Goal: Task Accomplishment & Management: Use online tool/utility

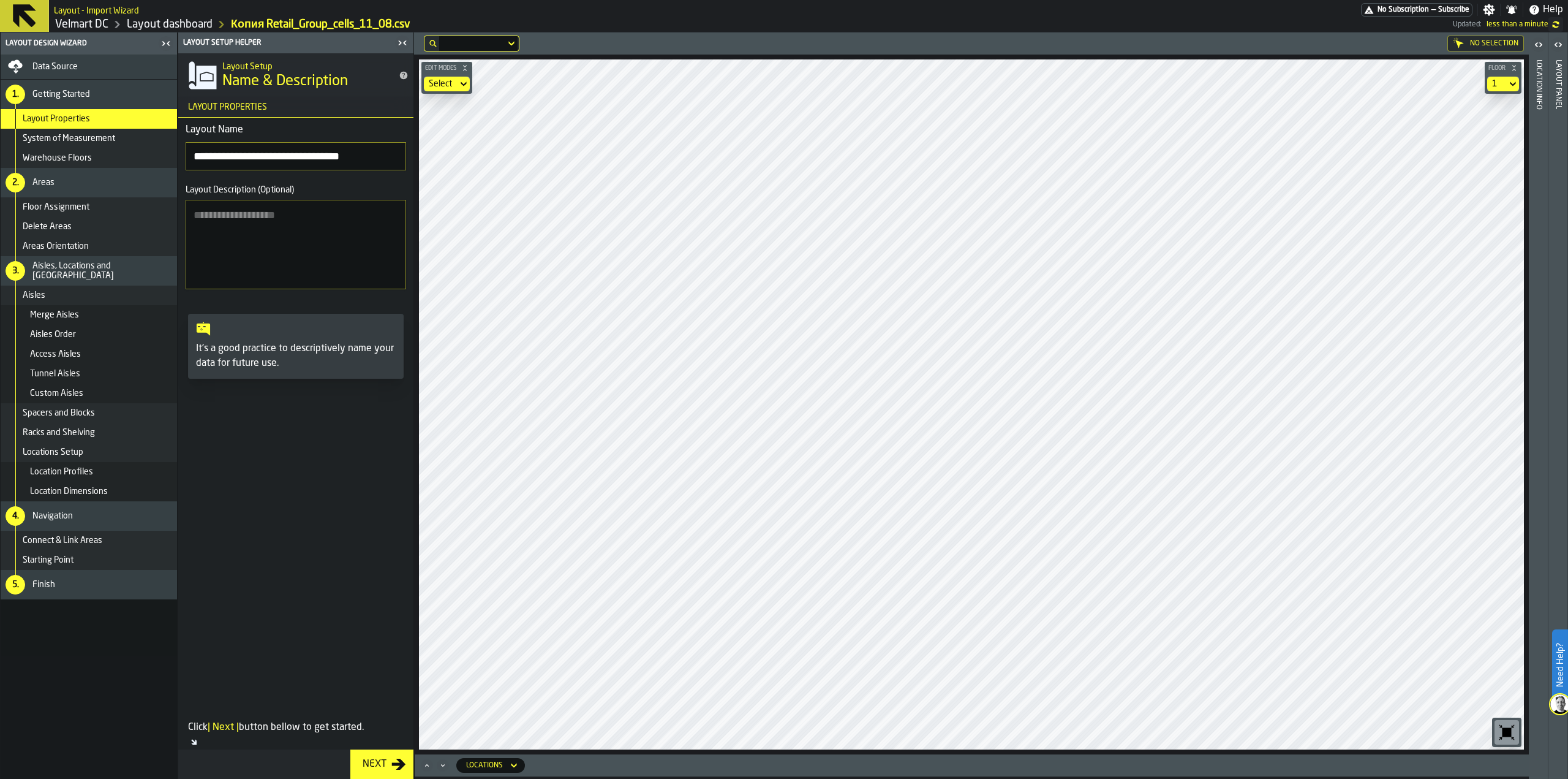
click at [80, 68] on div "Data Source" at bounding box center [102, 67] width 140 height 10
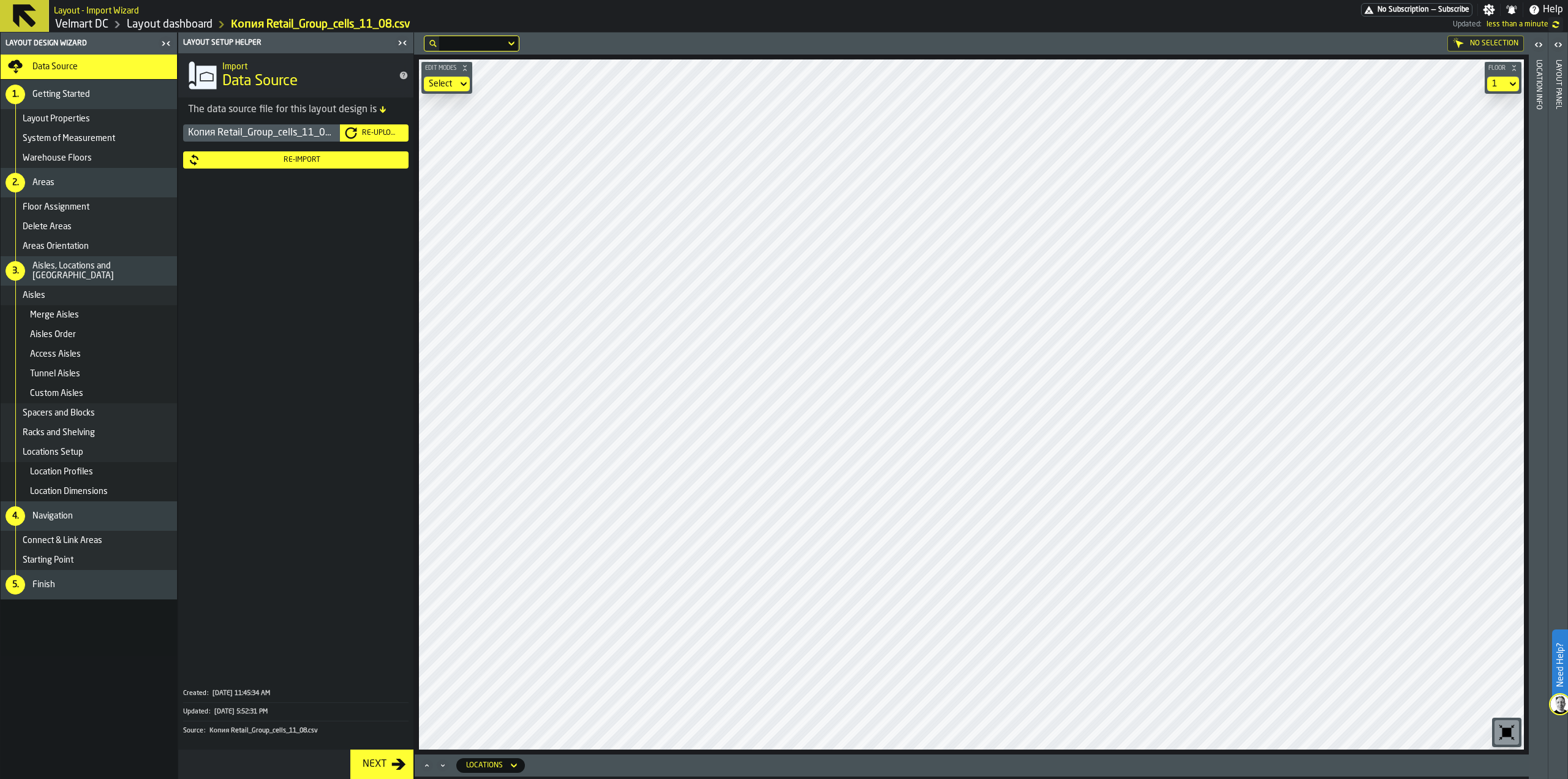
click at [366, 133] on div "Re-Upload" at bounding box center [380, 133] width 47 height 9
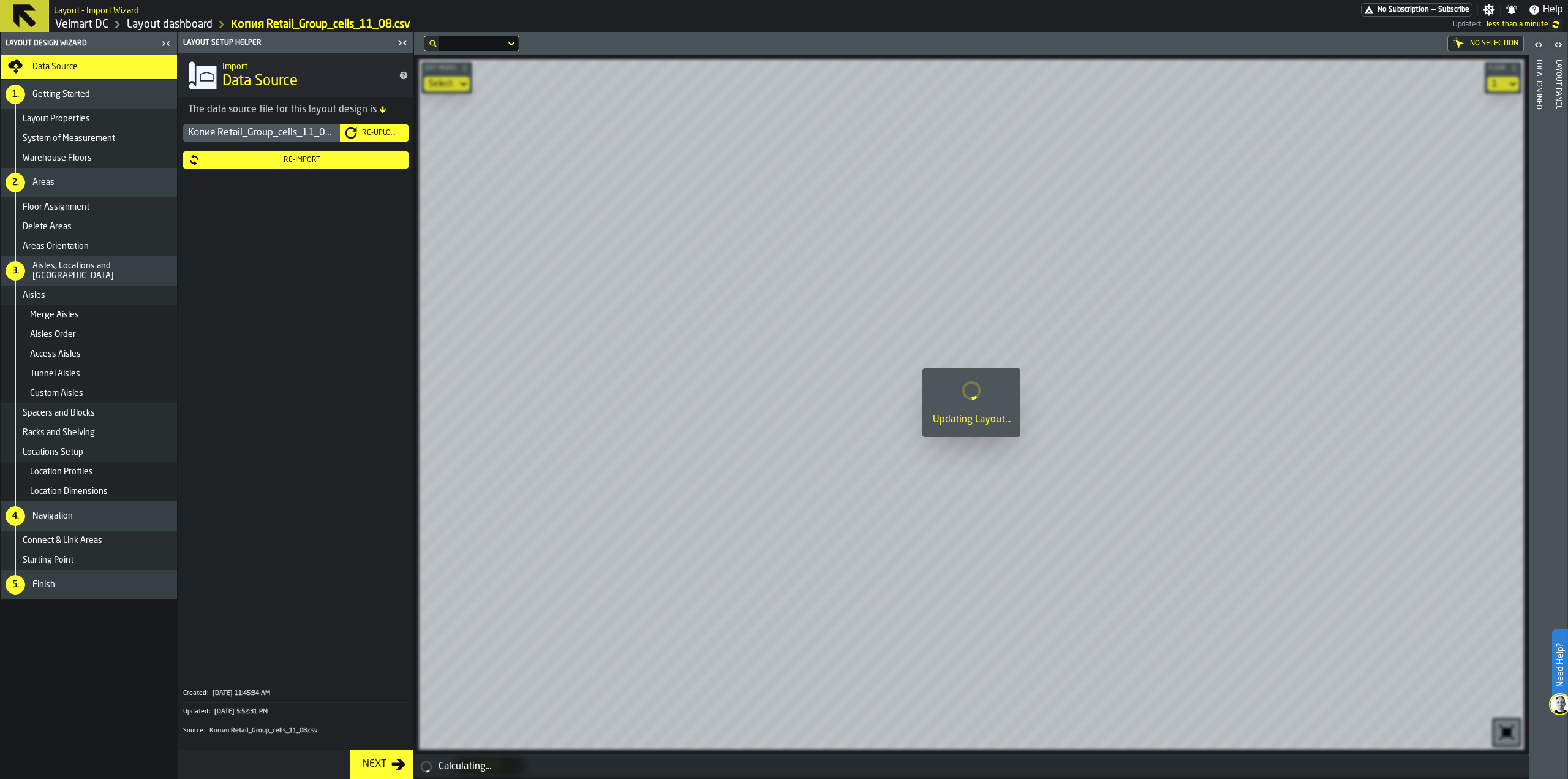
click at [295, 158] on div "Re-Import" at bounding box center [302, 160] width 203 height 9
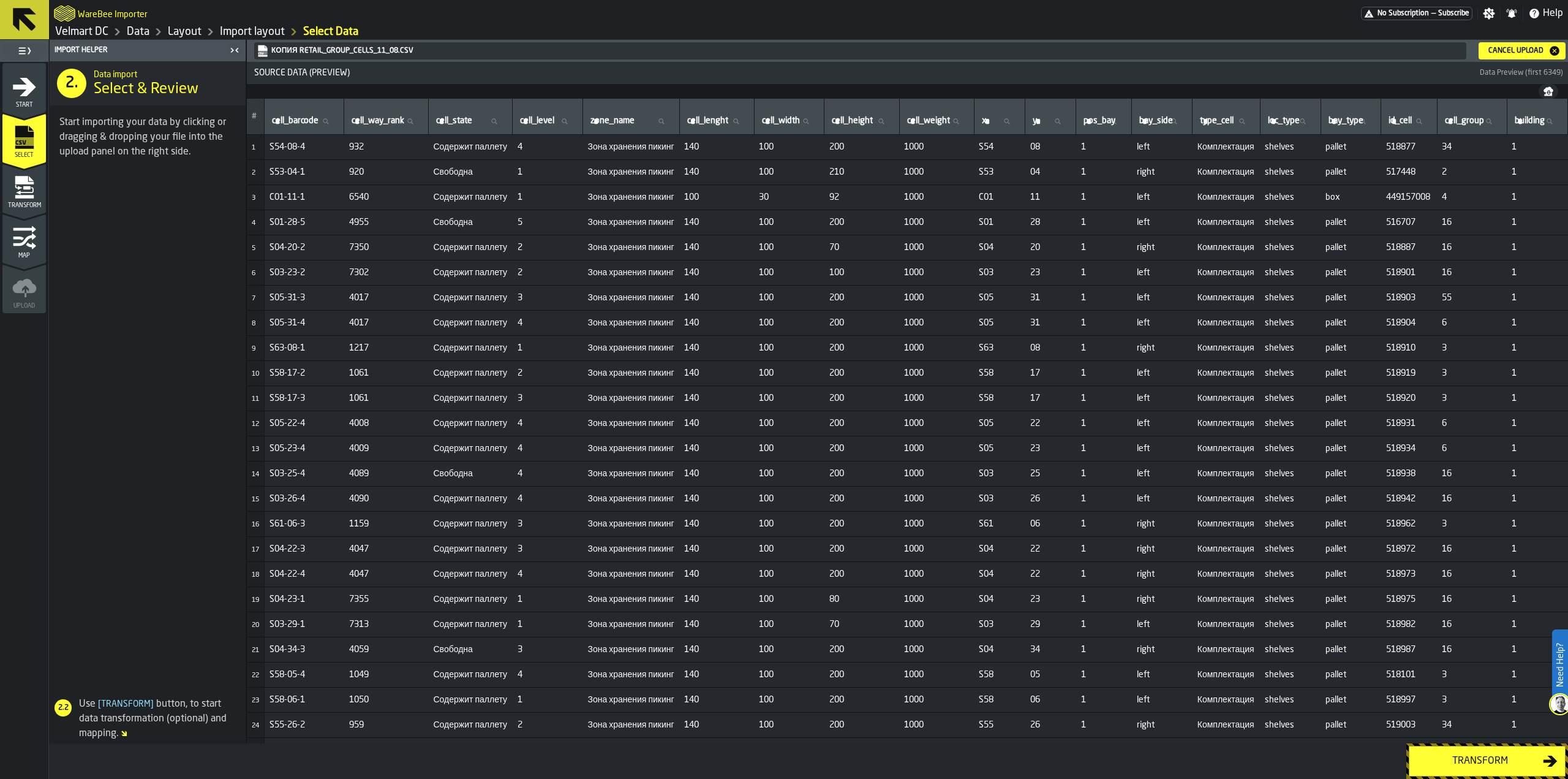
click at [1448, 770] on button "Transform" at bounding box center [1487, 761] width 157 height 31
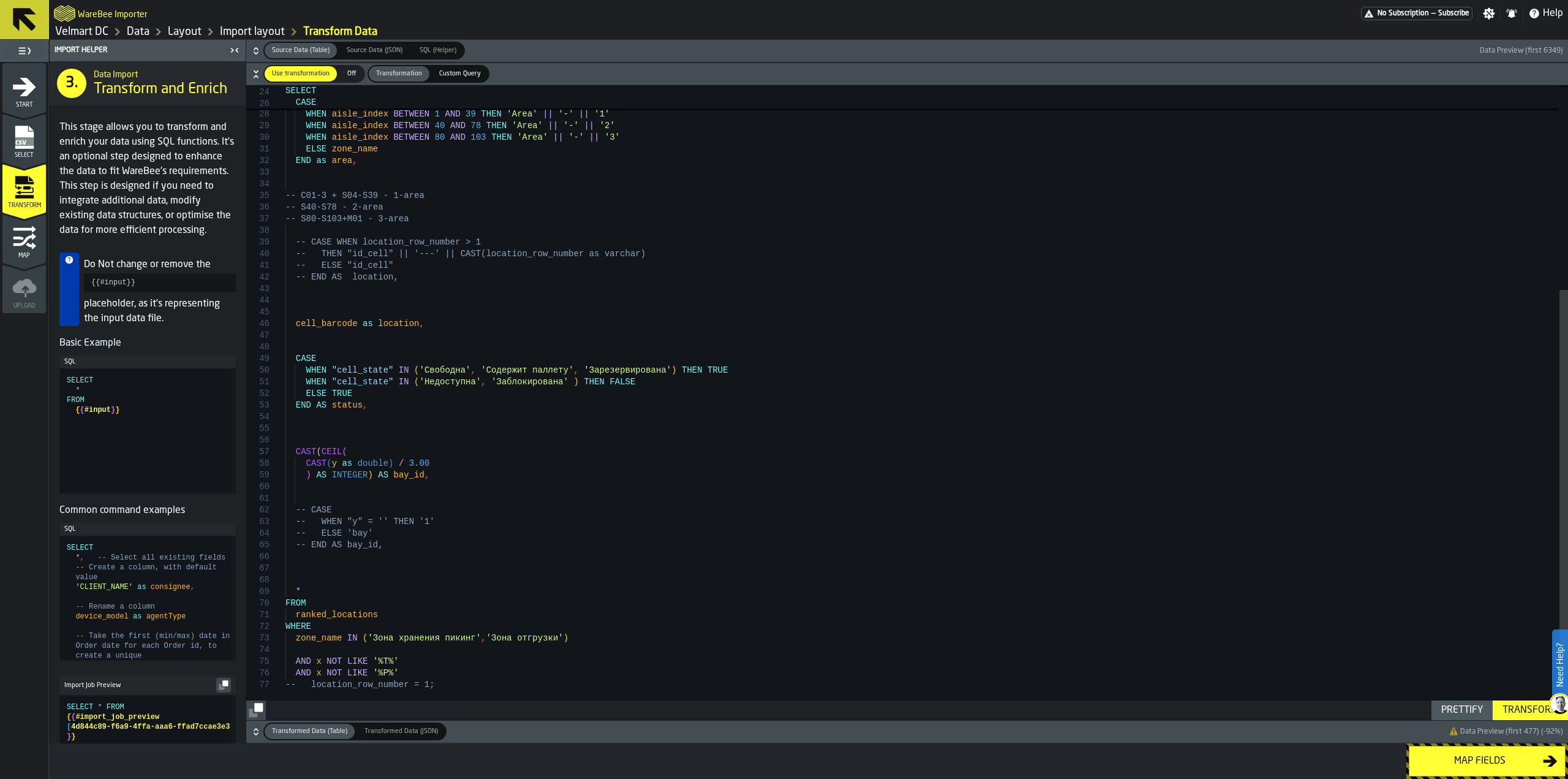
click at [424, 522] on div "CASE WHEN aisle_index = 1 AND x = 'M01' THEN 'Area' || '-' || '3' WHEN aisle_in…" at bounding box center [926, 252] width 1283 height 935
click at [374, 532] on div "CASE WHEN aisle_index = 1 AND x = 'M01' THEN 'Area' || '-' || '3' WHEN aisle_in…" at bounding box center [926, 252] width 1283 height 935
click at [882, 584] on div "CASE WHEN aisle_index = 1 AND x = 'M01' THEN 'Area' || '-' || '3' WHEN aisle_in…" at bounding box center [926, 252] width 1283 height 935
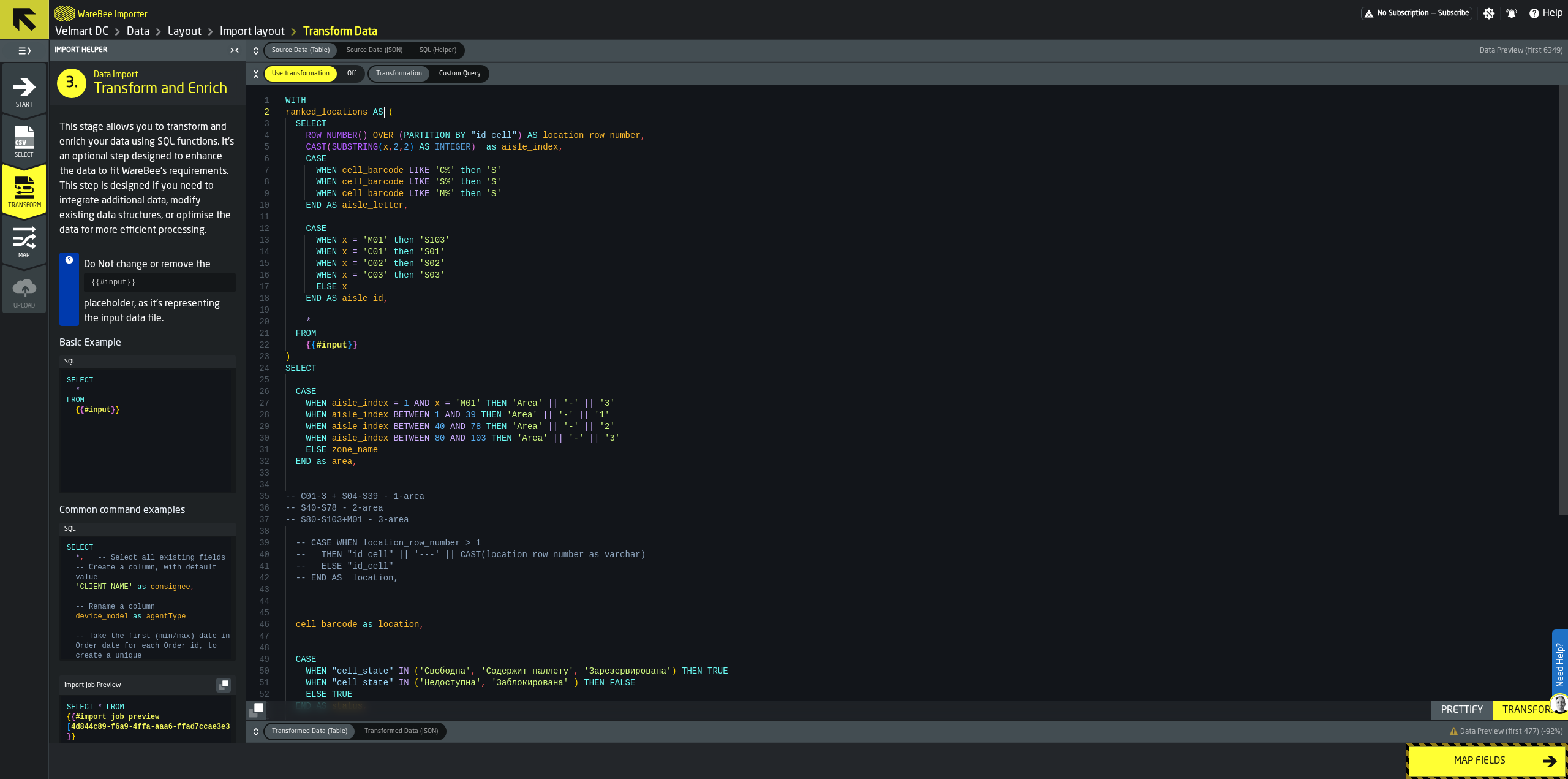
click at [384, 111] on div "CASE WHEN aisle_index = 1 AND x = 'M01' THEN 'Area' || '-' || '3' WHEN aisle_in…" at bounding box center [926, 553] width 1283 height 935
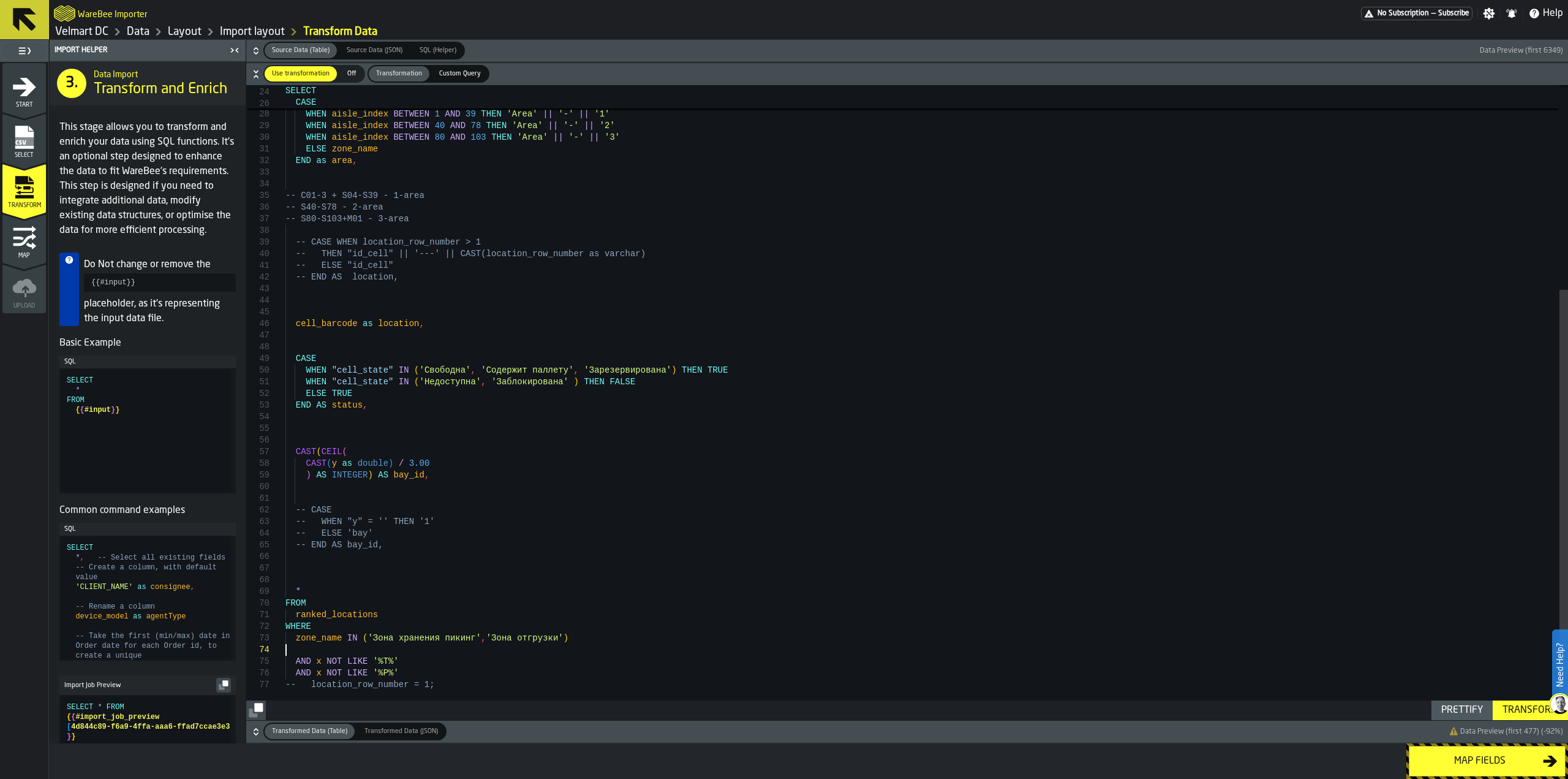
click at [329, 649] on div "CASE WHEN aisle_index = 1 AND x = 'M01' THEN 'Area' || '-' || '3' WHEN aisle_in…" at bounding box center [926, 252] width 1283 height 935
click at [313, 450] on div "CASE WHEN aisle_index = 1 AND x = 'M01' THEN 'Area' || '-' || '3' WHEN aisle_in…" at bounding box center [926, 252] width 1283 height 935
drag, startPoint x: 413, startPoint y: 474, endPoint x: 295, endPoint y: 453, distance: 119.9
click at [295, 453] on div "CASE WHEN aisle_index = 1 AND x = 'M01' THEN 'Area' || '-' || '3' WHEN aisle_in…" at bounding box center [926, 252] width 1283 height 935
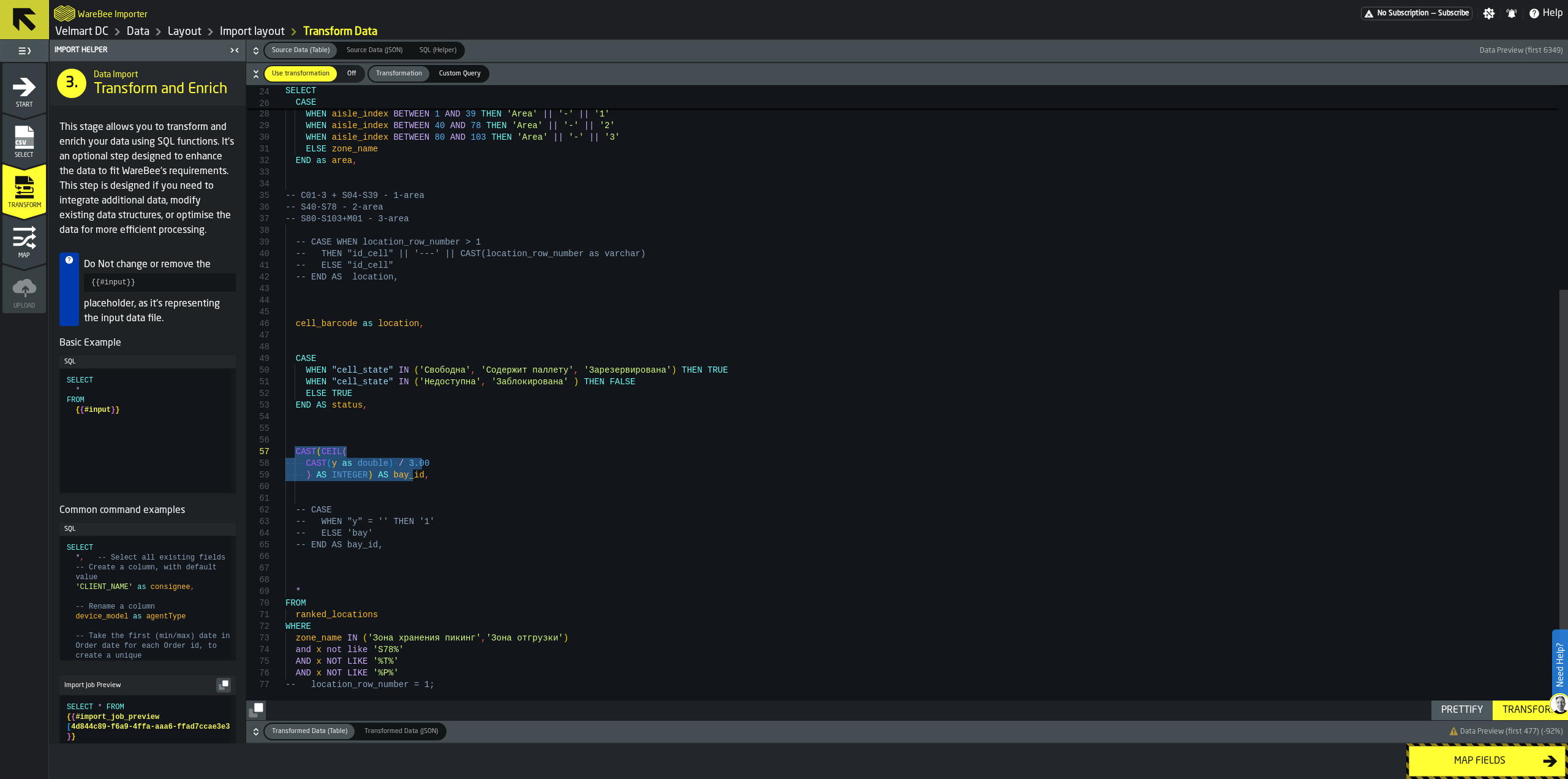
click at [333, 436] on div "CASE WHEN aisle_index = 1 AND x = 'M01' THEN 'Area' || '-' || '3' WHEN aisle_in…" at bounding box center [926, 252] width 1283 height 935
click at [395, 440] on div "CASE WHEN aisle_index = 1 AND x = 'M01' THEN 'Area' || '-' || '3' WHEN aisle_in…" at bounding box center [926, 252] width 1283 height 935
drag, startPoint x: 395, startPoint y: 440, endPoint x: 420, endPoint y: 440, distance: 25.0
click at [419, 437] on div "CASE WHEN aisle_index = 1 AND x = 'M01' THEN 'Area' || '-' || '3' WHEN aisle_in…" at bounding box center [926, 252] width 1283 height 935
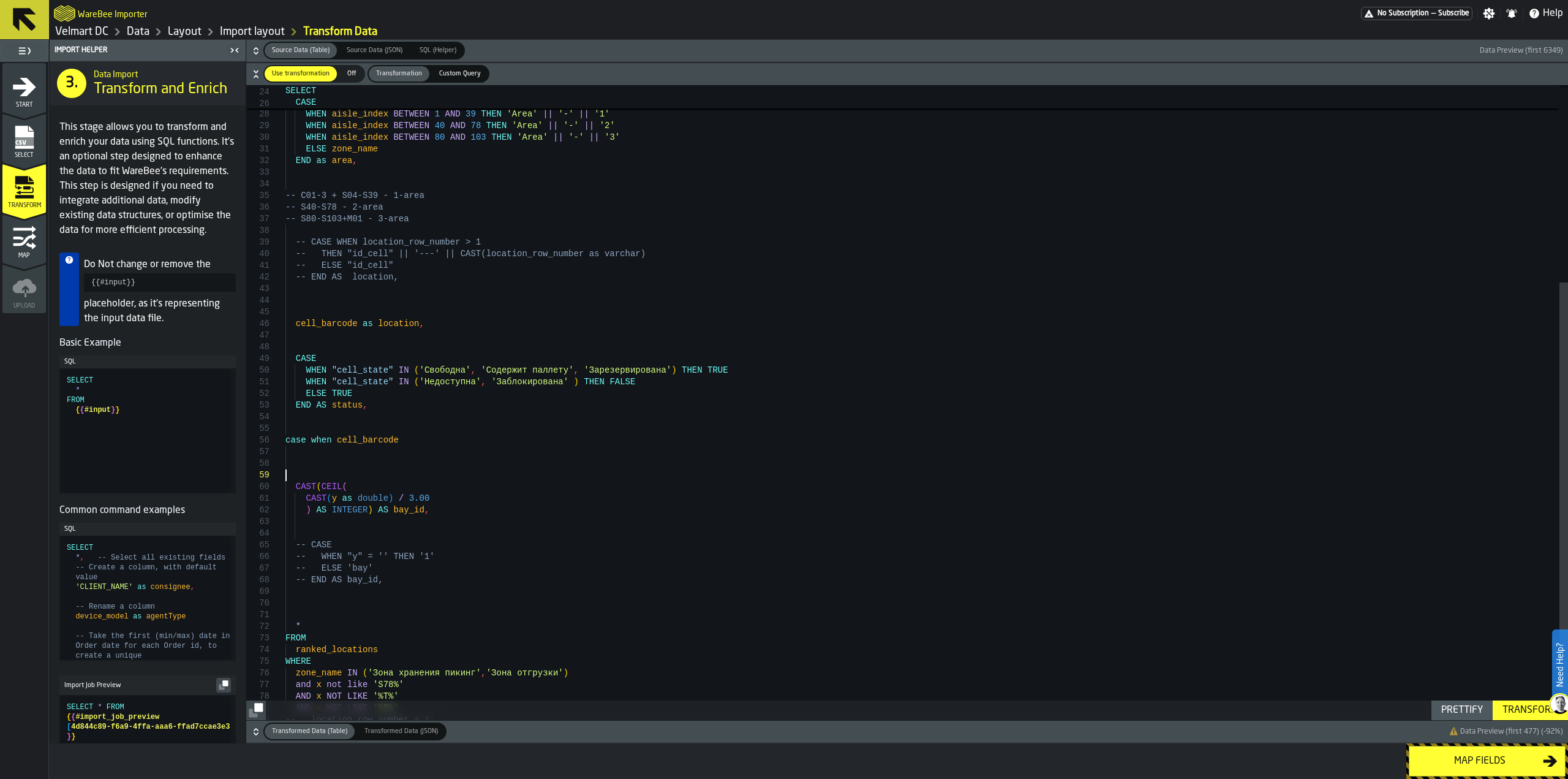
scroll to position [105, 0]
click at [300, 460] on div "CASE WHEN aisle_index = 1 AND x = 'M01' THEN 'Area' || '-' || '3' WHEN aisle_in…" at bounding box center [926, 275] width 1283 height 982
click at [301, 456] on div "CASE WHEN aisle_index = 1 AND x = 'M01' THEN 'Area' || '-' || '3' WHEN aisle_in…" at bounding box center [926, 275] width 1283 height 982
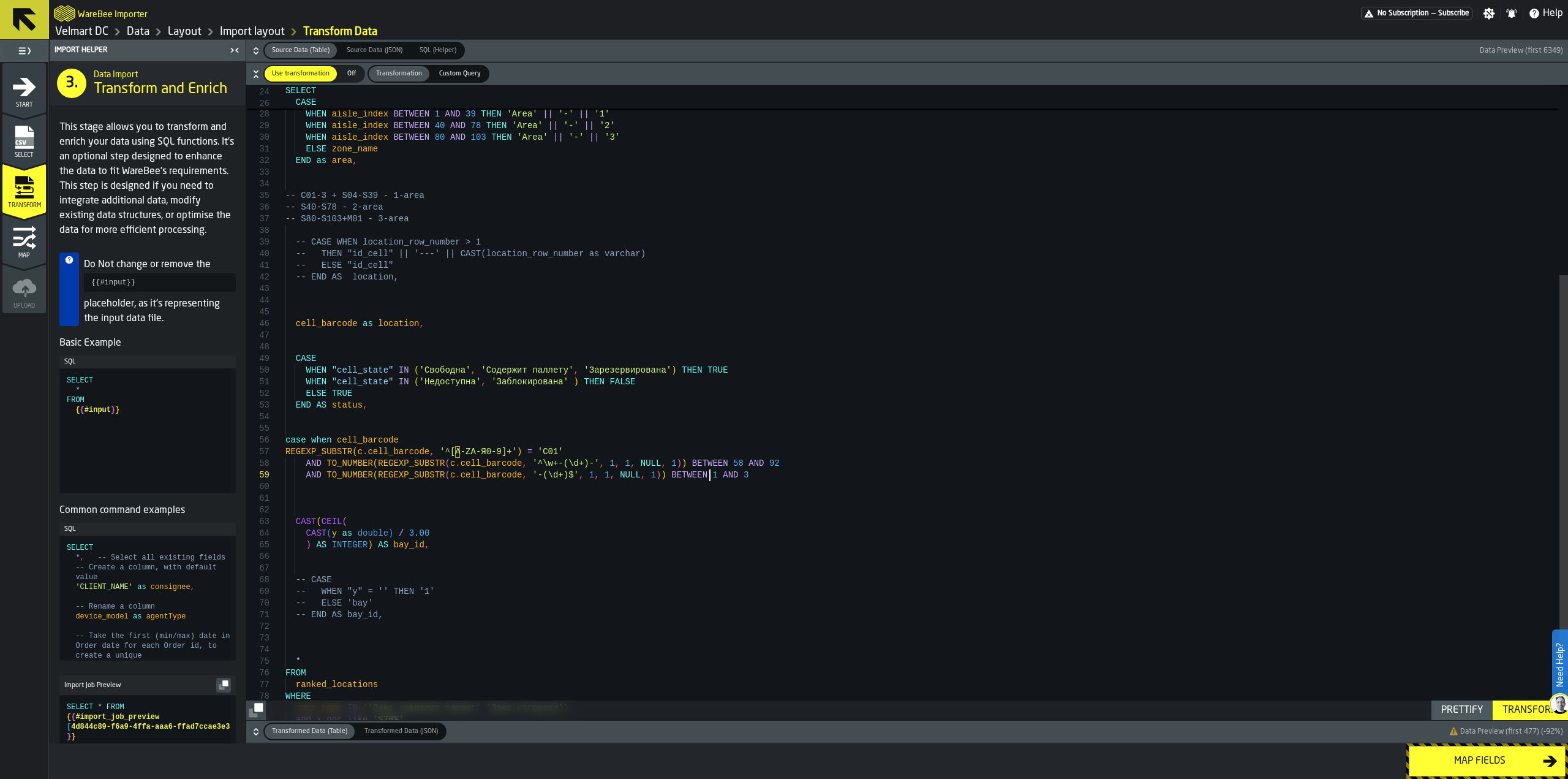
click at [390, 442] on div "CASE WHEN aisle_index = 1 AND x = 'M01' THEN 'Area' || '-' || '3' WHEN aisle_in…" at bounding box center [926, 287] width 1283 height 1005
click at [358, 453] on div "CASE WHEN aisle_index = 1 AND x = 'M01' THEN 'Area' || '-' || '3' WHEN aisle_in…" at bounding box center [926, 287] width 1283 height 1005
drag, startPoint x: 390, startPoint y: 441, endPoint x: 333, endPoint y: 441, distance: 57.0
click at [333, 441] on div "CASE WHEN aisle_index = 1 AND x = 'M01' THEN 'Area' || '-' || '3' WHEN aisle_in…" at bounding box center [926, 287] width 1283 height 1005
click at [444, 467] on div "CASE WHEN aisle_index = 1 AND x = 'M01' THEN 'Area' || '-' || '3' WHEN aisle_in…" at bounding box center [926, 287] width 1283 height 1005
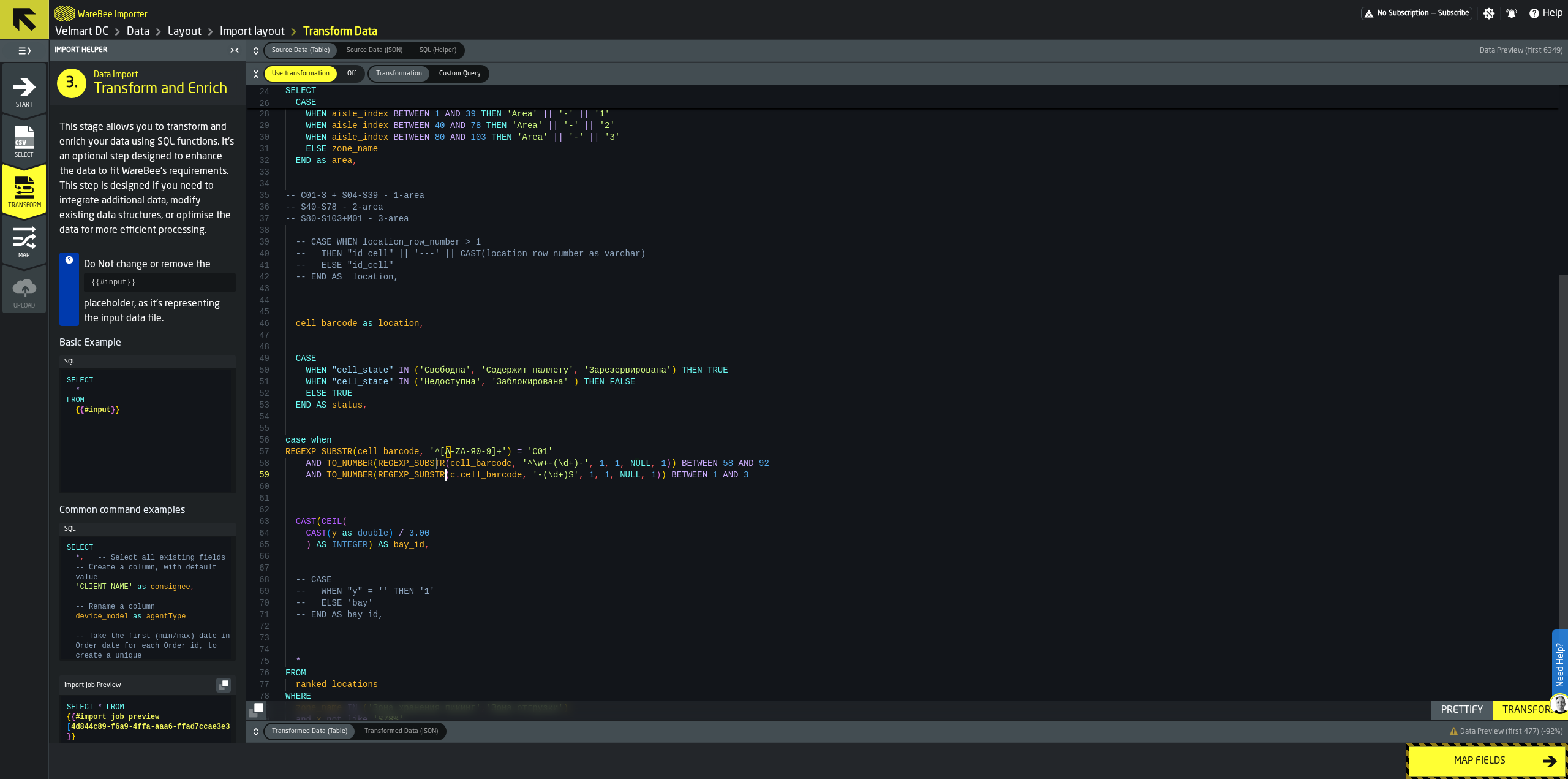
click at [444, 476] on div "CASE WHEN aisle_index = 1 AND x = 'M01' THEN 'Area' || '-' || '3' WHEN aisle_in…" at bounding box center [926, 287] width 1283 height 1005
click at [717, 473] on div "CASE WHEN aisle_index = 1 AND x = 'M01' THEN 'Area' || '-' || '3' WHEN aisle_in…" at bounding box center [926, 287] width 1283 height 1005
drag, startPoint x: 296, startPoint y: 535, endPoint x: 364, endPoint y: 558, distance: 71.8
click at [364, 558] on div "CASE WHEN aisle_index = 1 AND x = 'M01' THEN 'Area' || '-' || '3' WHEN aisle_in…" at bounding box center [926, 293] width 1283 height 1017
click at [336, 486] on div "CASE WHEN aisle_index = 1 AND x = 'M01' THEN 'Area' || '-' || '3' WHEN aisle_in…" at bounding box center [926, 293] width 1283 height 1017
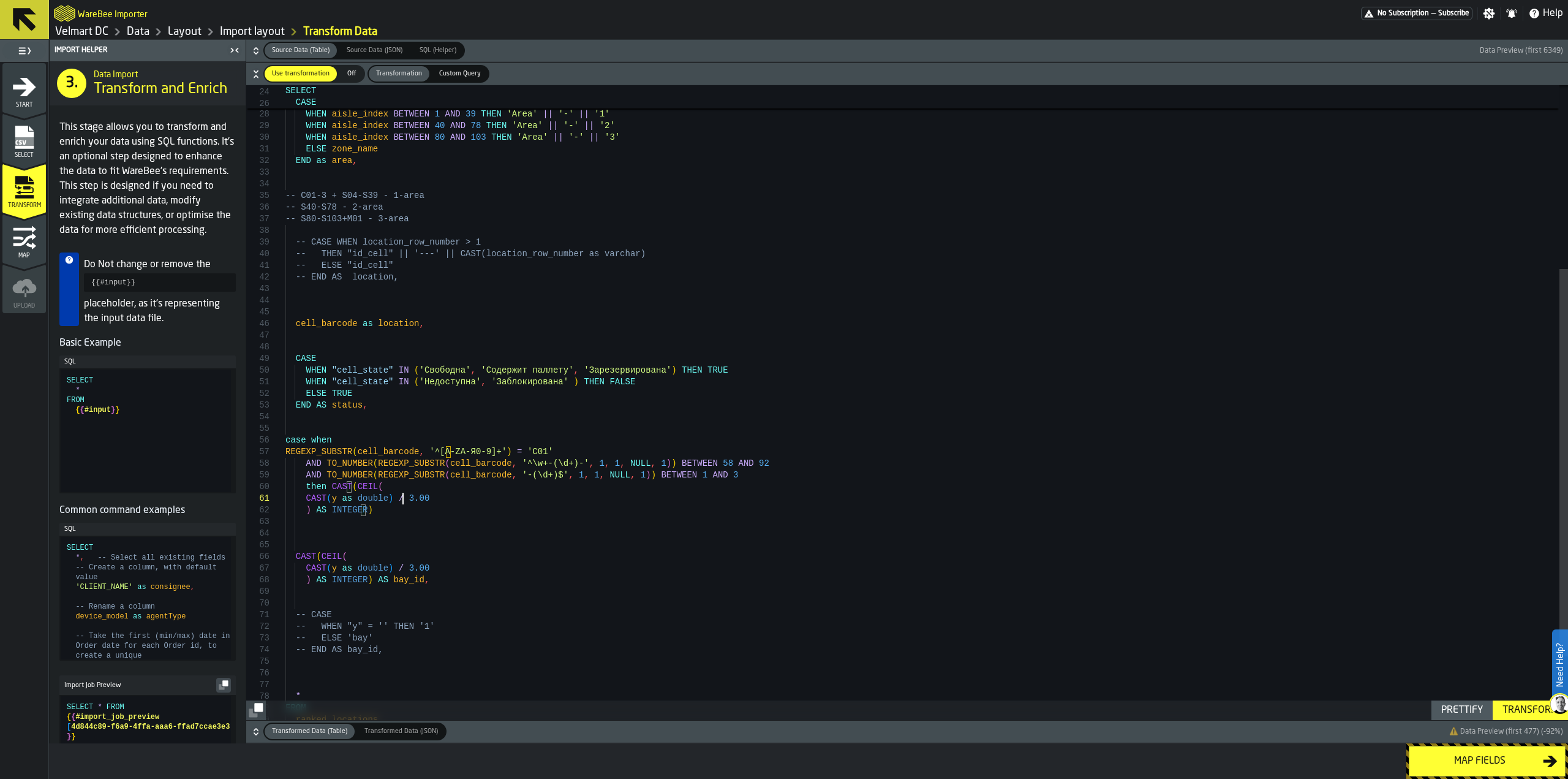
click at [403, 500] on div "CASE WHEN aisle_index = 1 AND x = 'M01' THEN 'Area' || '-' || '3' WHEN aisle_in…" at bounding box center [926, 305] width 1283 height 1041
click at [382, 517] on div "CASE WHEN aisle_index = 1 AND x = 'M01' THEN 'Area' || '-' || '3' WHEN aisle_in…" at bounding box center [926, 305] width 1283 height 1041
click at [377, 510] on div "CASE WHEN aisle_index = 1 AND x = 'M01' THEN 'Area' || '-' || '3' WHEN aisle_in…" at bounding box center [926, 305] width 1283 height 1041
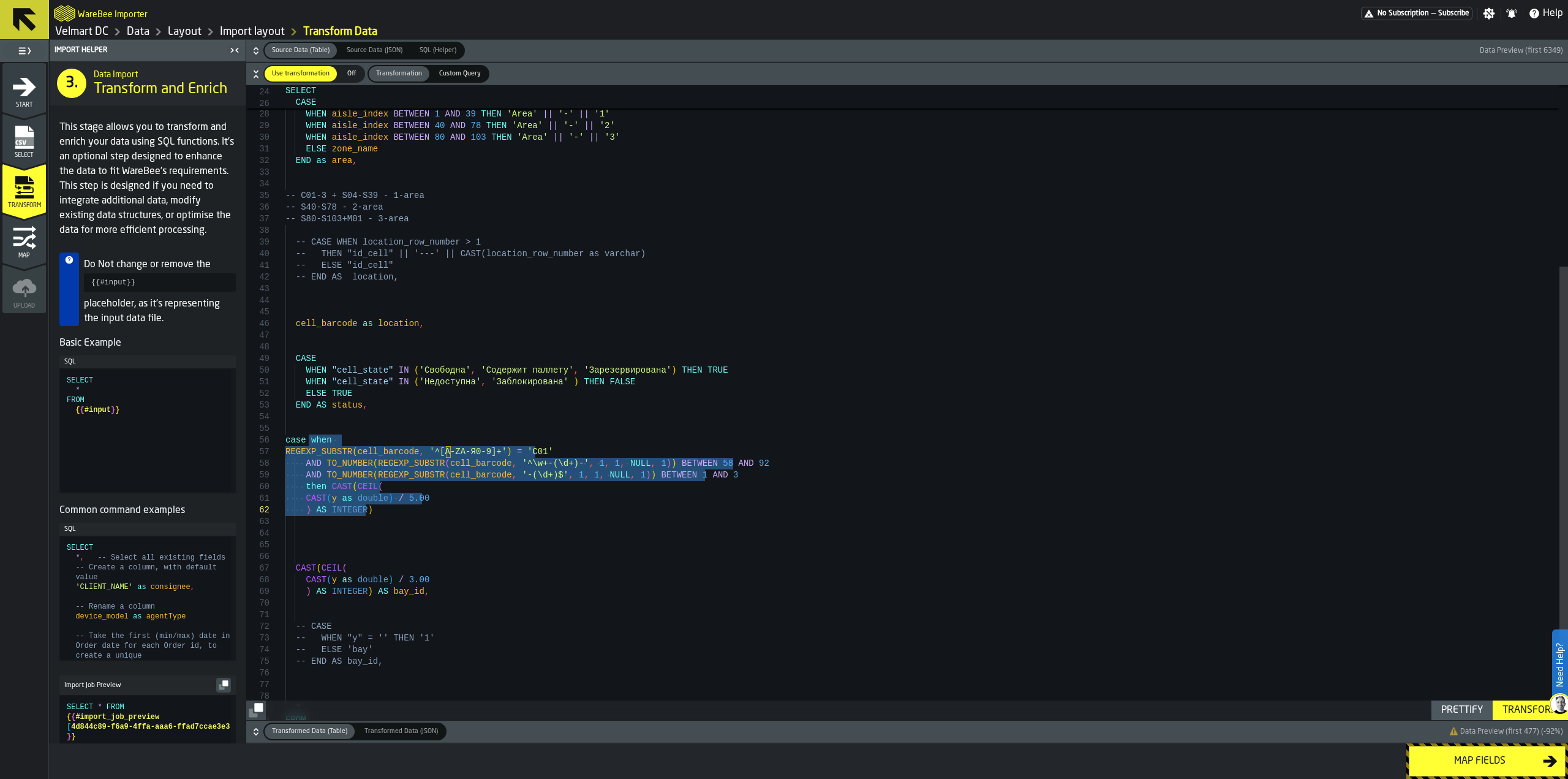
drag, startPoint x: 308, startPoint y: 442, endPoint x: 371, endPoint y: 512, distance: 94.2
click at [371, 512] on div "CASE WHEN aisle_index = 1 AND x = 'M01' THEN 'Area' || '-' || '3' WHEN aisle_in…" at bounding box center [926, 311] width 1283 height 1052
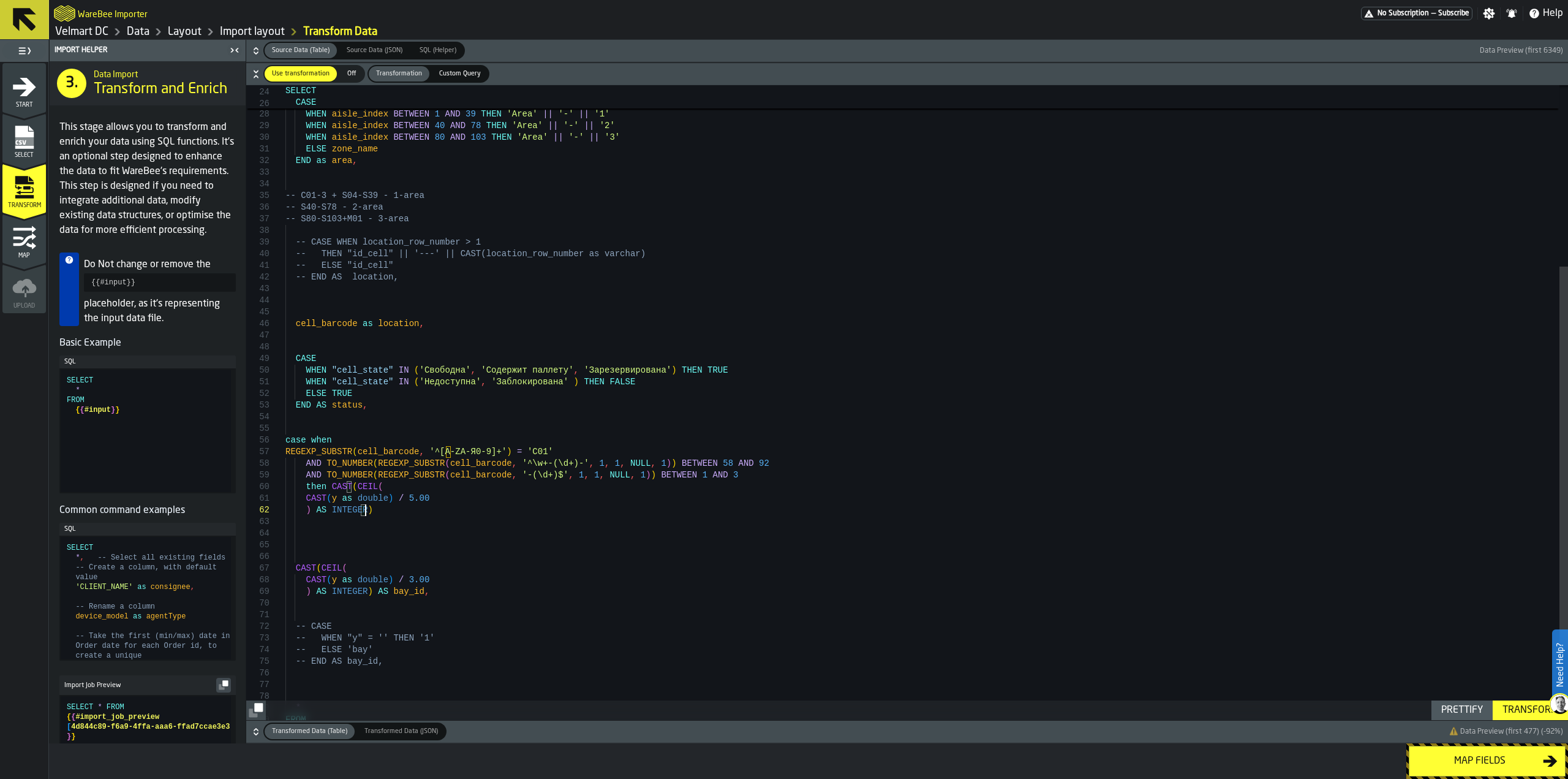
click at [310, 516] on div "CASE WHEN aisle_index = 1 AND x = 'M01' THEN 'Area' || '-' || '3' WHEN aisle_in…" at bounding box center [926, 311] width 1283 height 1052
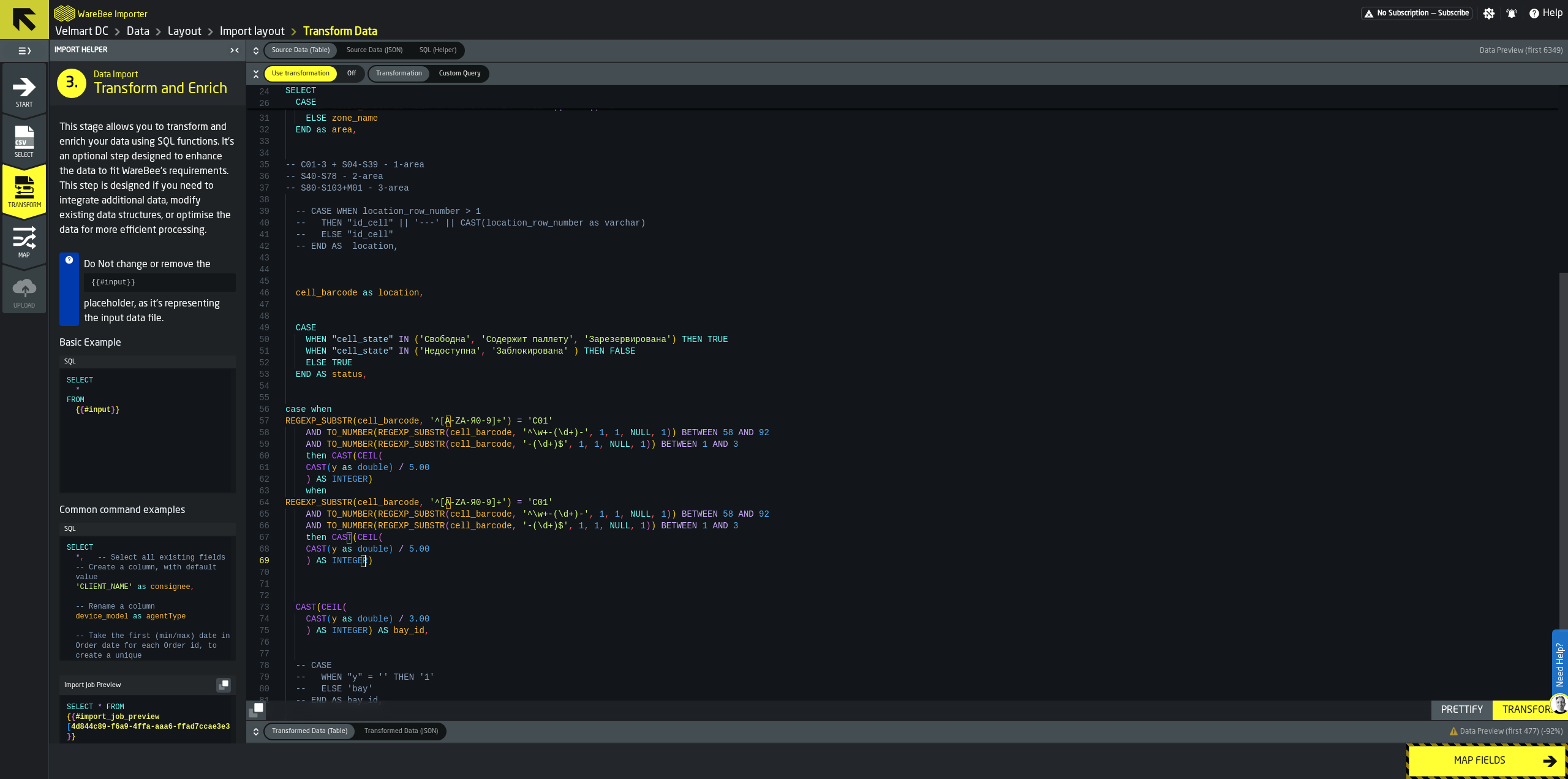
click at [538, 509] on div "WHEN aisle_index BETWEEN 1 AND 39 THEN 'Area' || '-' || '1' WHEN aisle_index BE…" at bounding box center [926, 314] width 1283 height 1122
click at [526, 499] on div "WHEN aisle_index BETWEEN 1 AND 39 THEN 'Area' || '-' || '1' WHEN aisle_index BE…" at bounding box center [926, 314] width 1283 height 1122
click at [698, 513] on div "WHEN aisle_index BETWEEN 1 AND 39 THEN 'Area' || '-' || '1' WHEN aisle_index BE…" at bounding box center [926, 314] width 1283 height 1122
click at [691, 443] on div "WHEN aisle_index BETWEEN 1 AND 39 THEN 'Area' || '-' || '1' WHEN aisle_index BE…" at bounding box center [926, 314] width 1283 height 1122
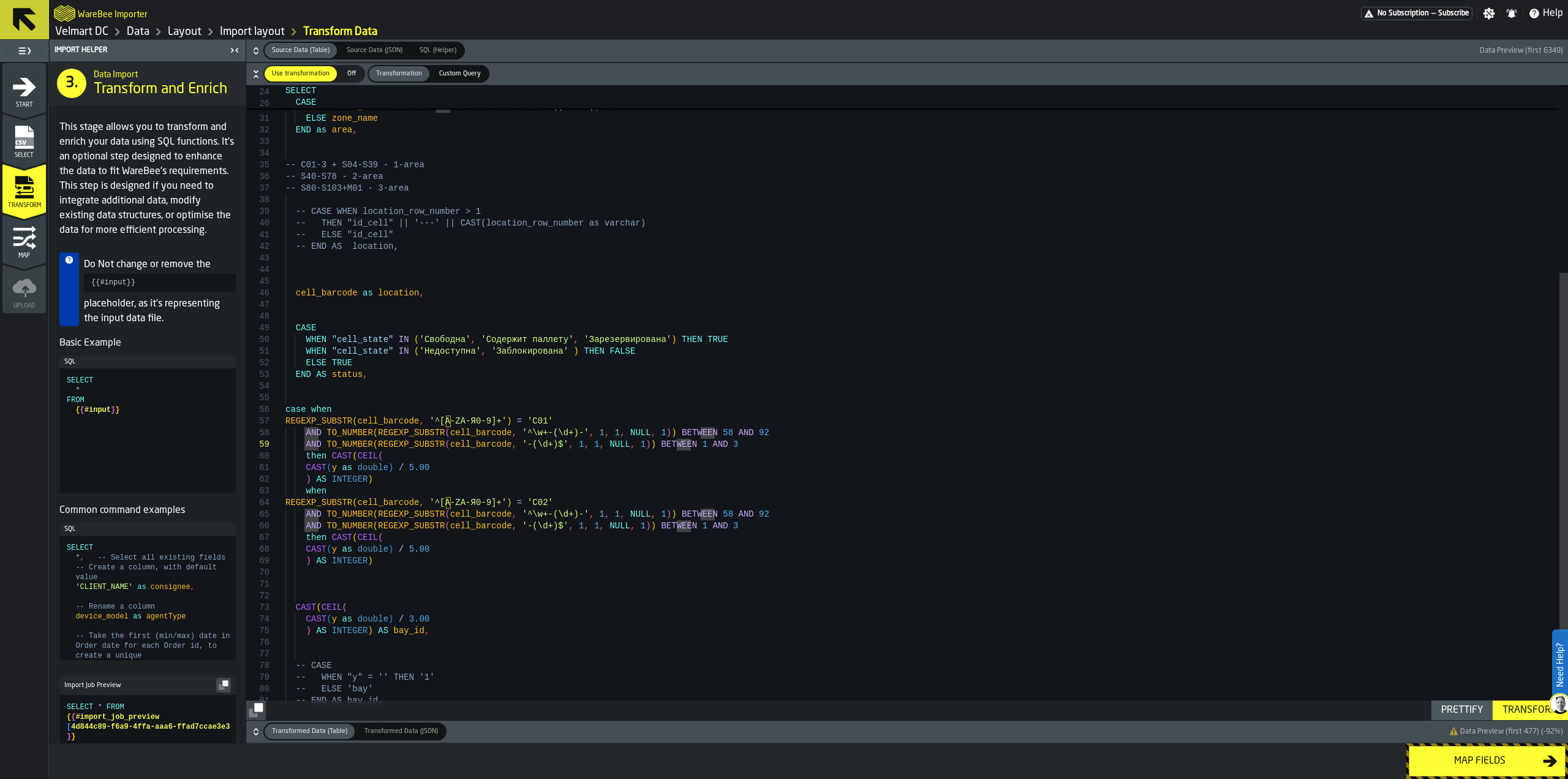
click at [694, 514] on div "WHEN aisle_index BETWEEN 1 AND 39 THEN 'Area' || '-' || '1' WHEN aisle_index BE…" at bounding box center [926, 314] width 1283 height 1122
click at [725, 517] on div "WHEN aisle_index BETWEEN 1 AND 39 THEN 'Area' || '-' || '1' WHEN aisle_index BE…" at bounding box center [926, 314] width 1283 height 1122
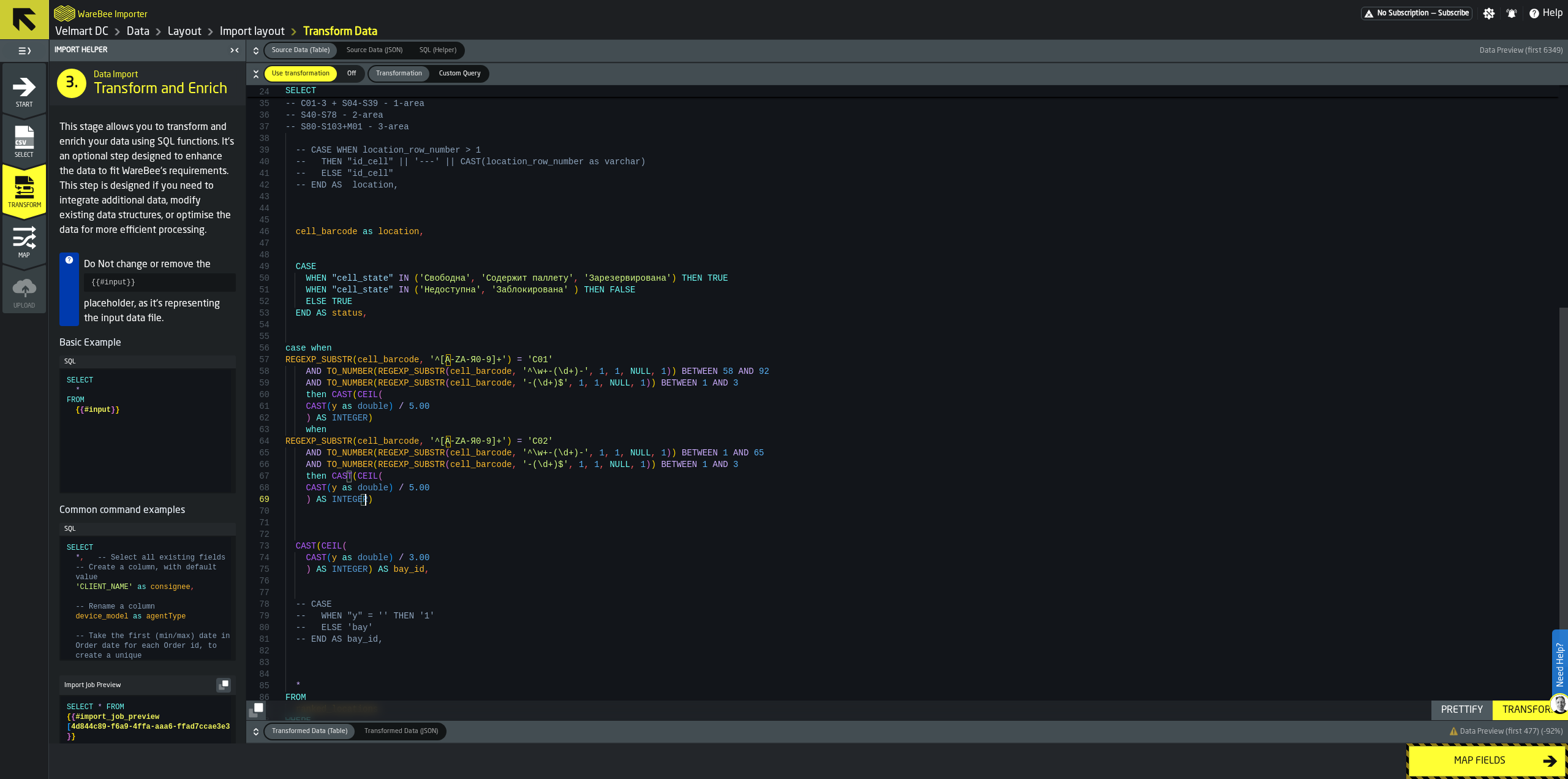
click at [377, 499] on div "-- C01-3 + S04-S39 - 1-area -- S40-S78 - 2-area -- S80-S103+M01 - 3-area -- CAS…" at bounding box center [926, 253] width 1283 height 1122
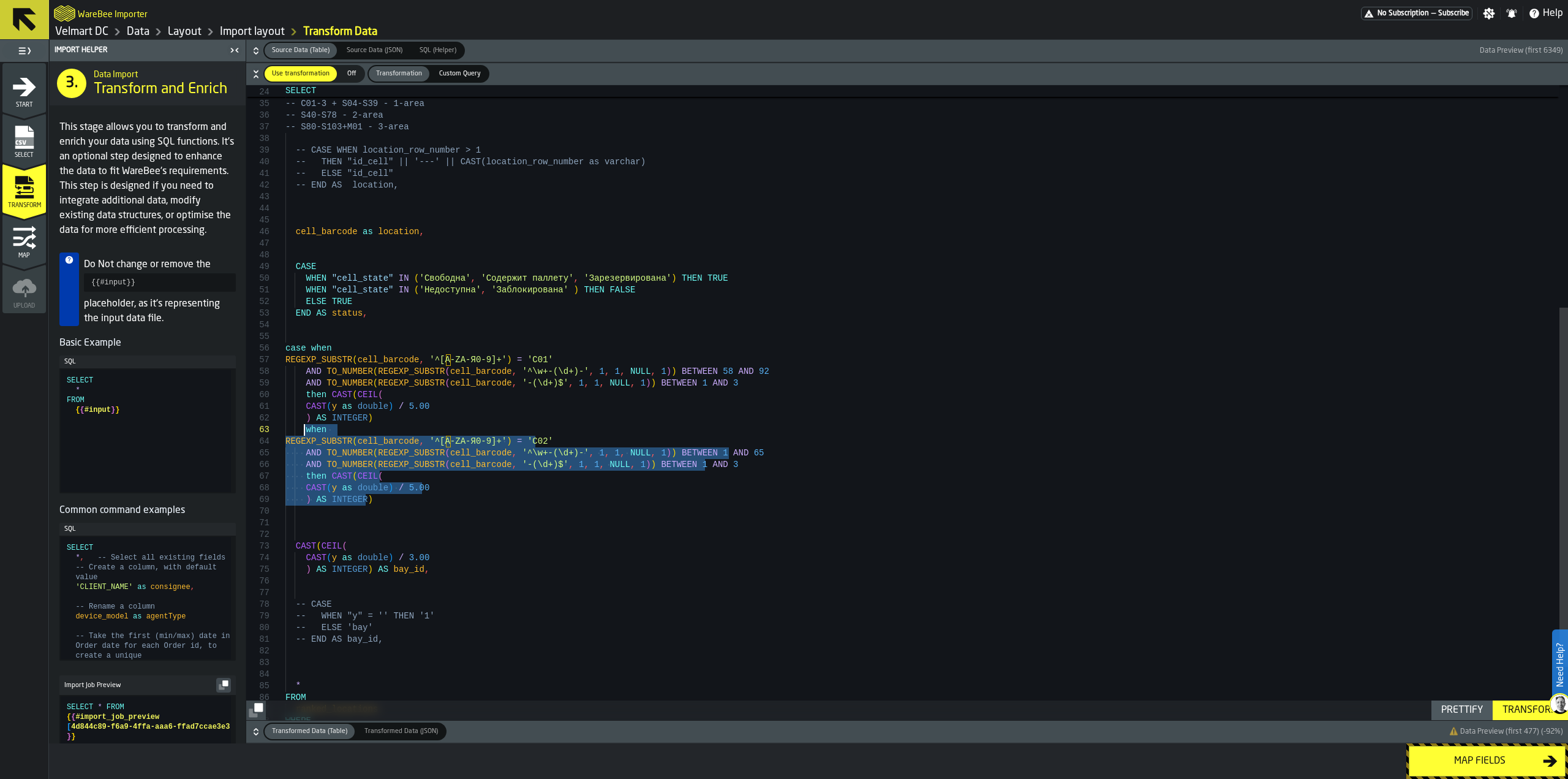
drag, startPoint x: 366, startPoint y: 497, endPoint x: 305, endPoint y: 432, distance: 89.1
click at [305, 432] on div "-- C01-3 + S04-S39 - 1-area -- S40-S78 - 2-area -- S80-S103+M01 - 3-area -- CAS…" at bounding box center [926, 253] width 1283 height 1122
drag, startPoint x: 305, startPoint y: 527, endPoint x: 306, endPoint y: 516, distance: 11.0
click at [306, 520] on div "-- C01-3 + S04-S39 - 1-area -- S40-S78 - 2-area -- S80-S103+M01 - 3-area -- CAS…" at bounding box center [926, 253] width 1283 height 1122
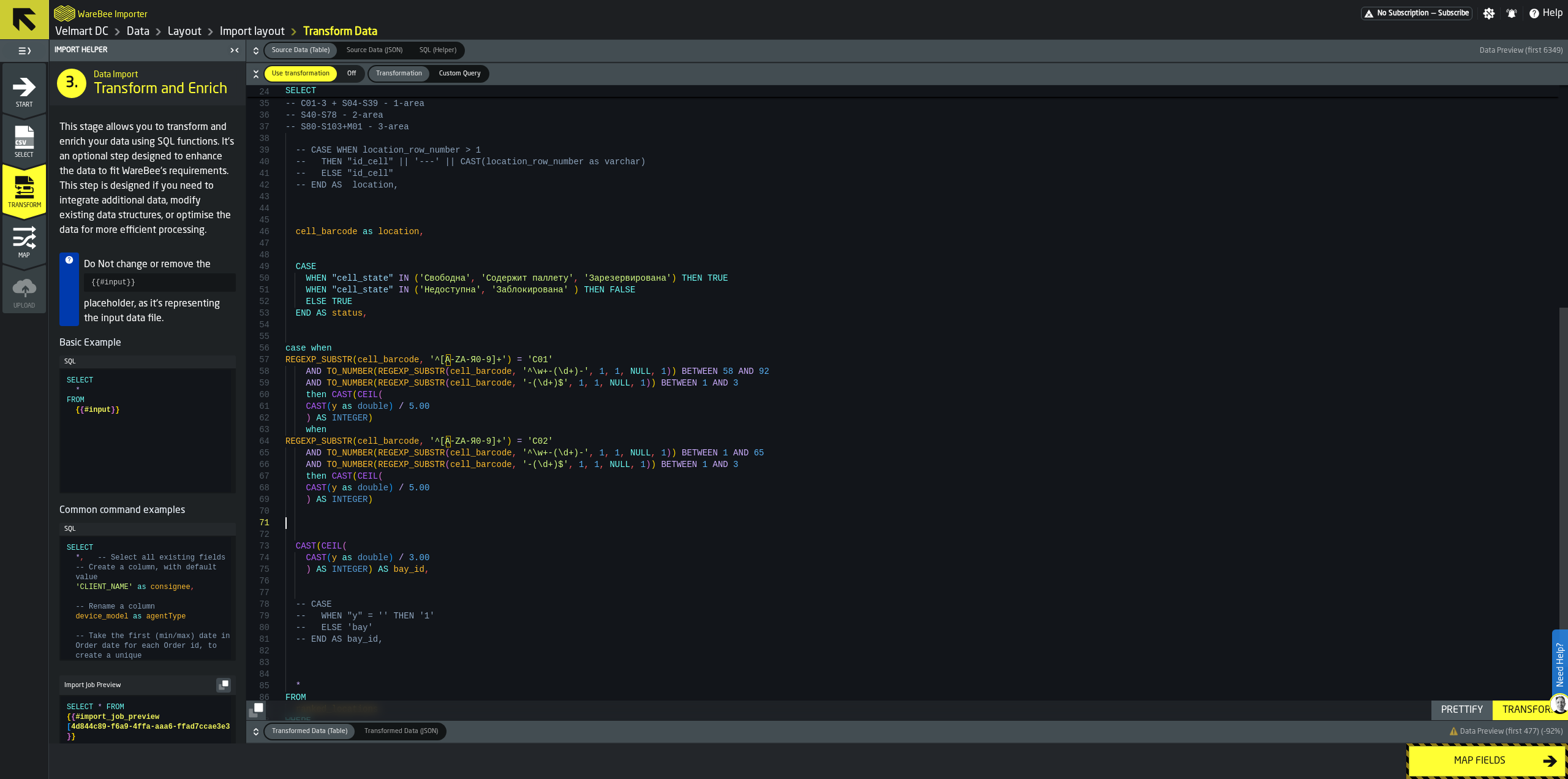
click at [303, 512] on div "-- C01-3 + S04-S39 - 1-area -- S40-S78 - 2-area -- S80-S103+M01 - 3-area -- CAS…" at bounding box center [926, 253] width 1283 height 1122
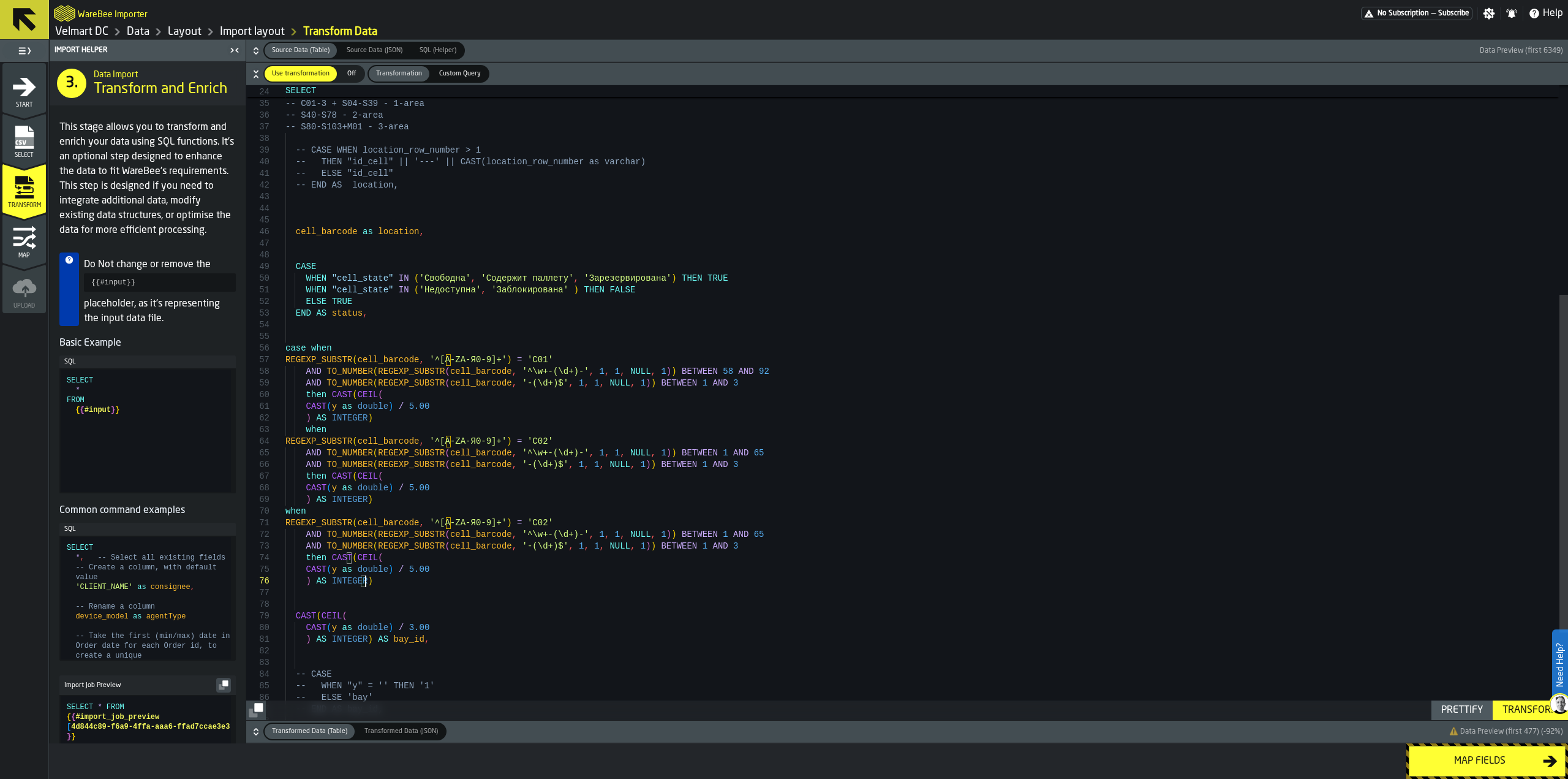
click at [525, 525] on div "-- C01-3 + S04-S39 - 1-area -- S40-S78 - 2-area -- S80-S103+M01 - 3-area -- CAS…" at bounding box center [926, 288] width 1283 height 1192
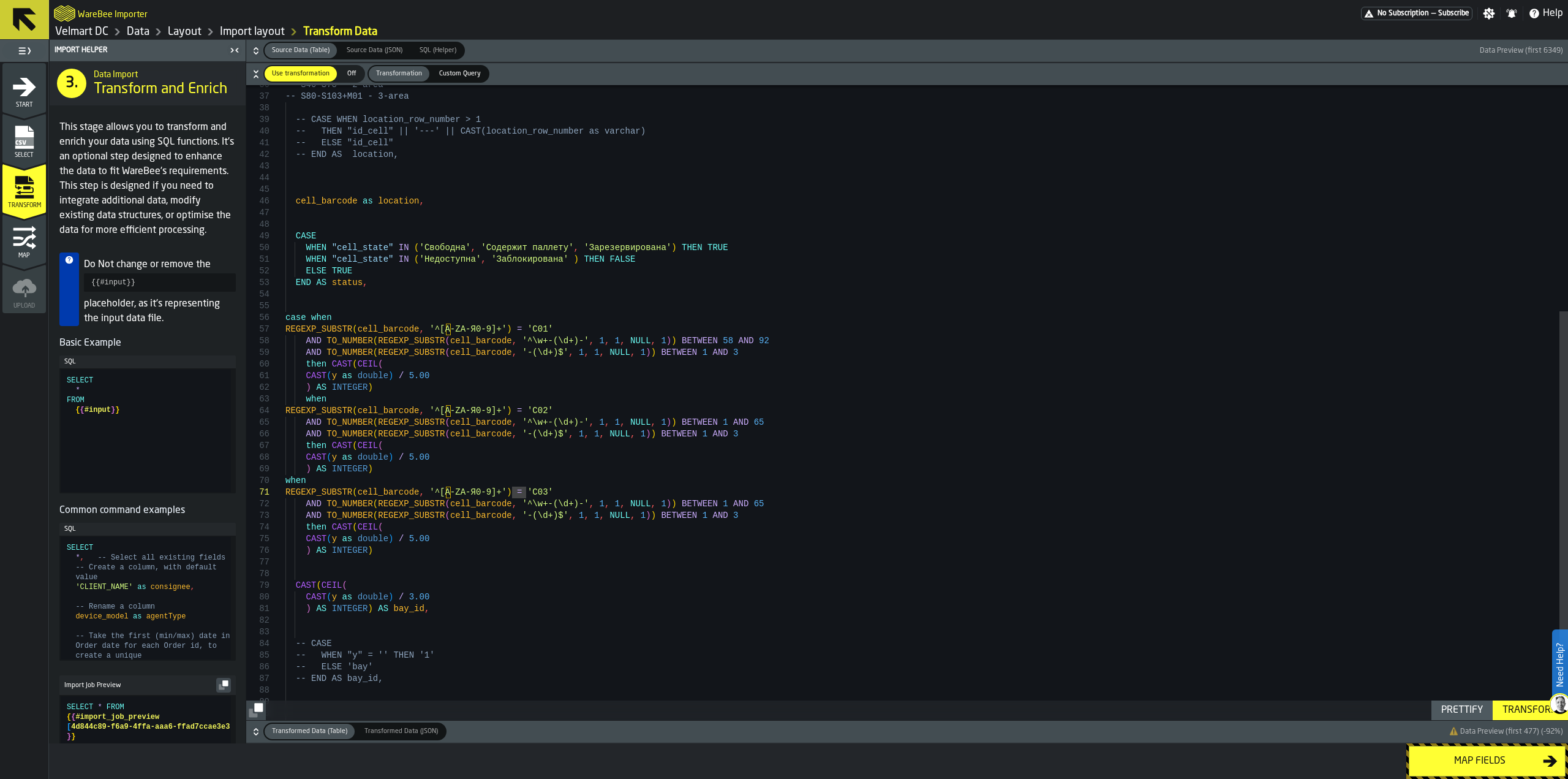
click at [395, 551] on div "-- S40-S78 - 2-area -- S80-S103+M01 - 3-area -- CASE WHEN location_row_number >…" at bounding box center [926, 258] width 1283 height 1192
click at [286, 571] on div "-- S40-S78 - 2-area -- S80-S103+M01 - 3-area -- CASE WHEN location_row_number >…" at bounding box center [926, 270] width 1283 height 1215
click at [289, 561] on div "-- S40-S78 - 2-area -- S80-S103+M01 - 3-area -- CASE WHEN location_row_number >…" at bounding box center [926, 270] width 1283 height 1215
click at [289, 567] on div "-- S40-S78 - 2-area -- S80-S103+M01 - 3-area -- CASE WHEN location_row_number >…" at bounding box center [926, 270] width 1283 height 1215
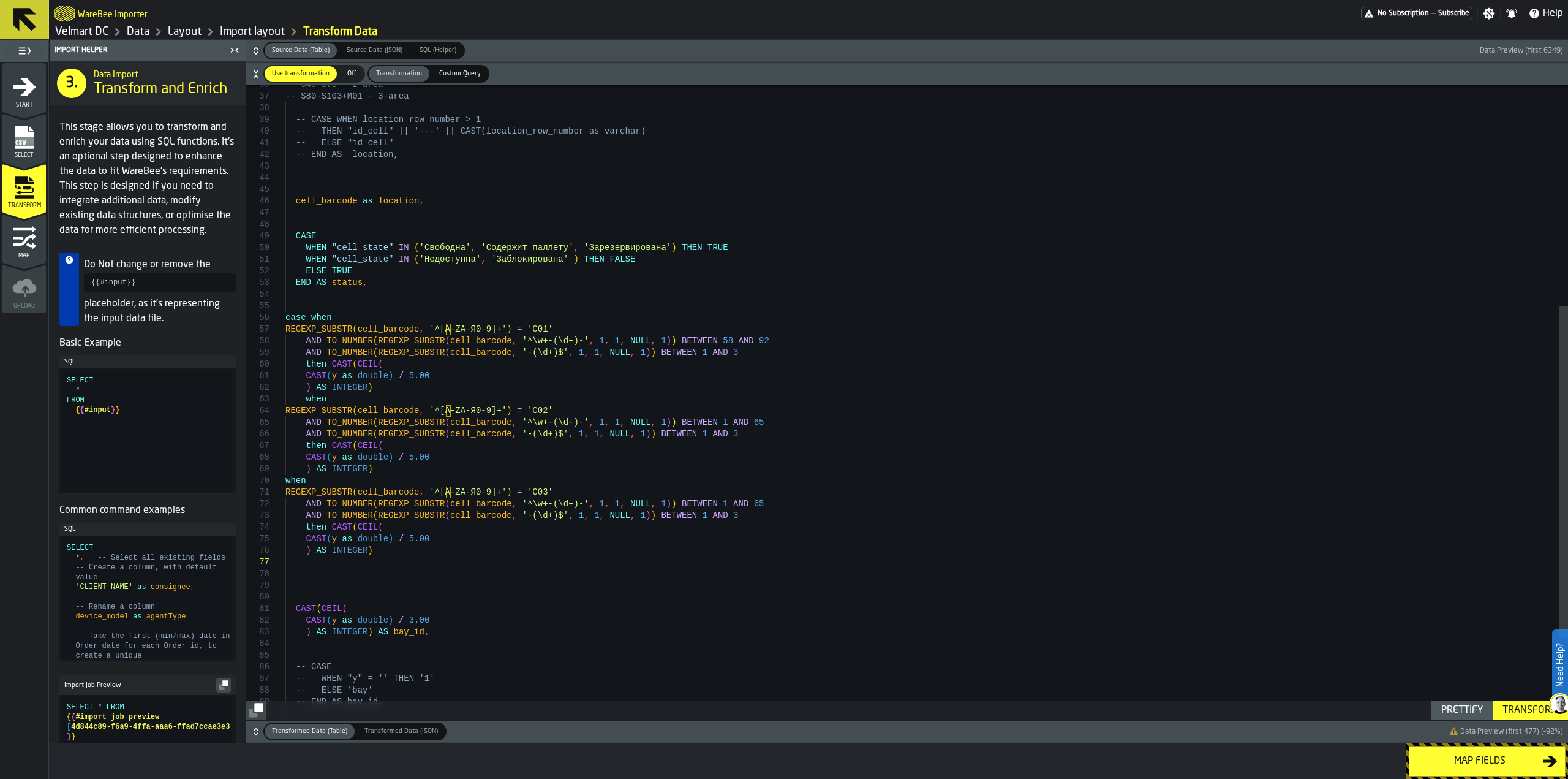
click at [288, 570] on div "-- S40-S78 - 2-area -- S80-S103+M01 - 3-area -- CASE WHEN location_row_number >…" at bounding box center [926, 270] width 1283 height 1215
click at [288, 567] on div "-- S40-S78 - 2-area -- S80-S103+M01 - 3-area -- CASE WHEN location_row_number >…" at bounding box center [926, 270] width 1283 height 1215
click at [721, 504] on div "-- S40-S78 - 2-area -- S80-S103+M01 - 3-area -- CASE WHEN location_row_number >…" at bounding box center [926, 270] width 1283 height 1215
click at [333, 562] on div "-- S40-S78 - 2-area -- S80-S103+M01 - 3-area -- CASE WHEN location_row_number >…" at bounding box center [926, 270] width 1283 height 1215
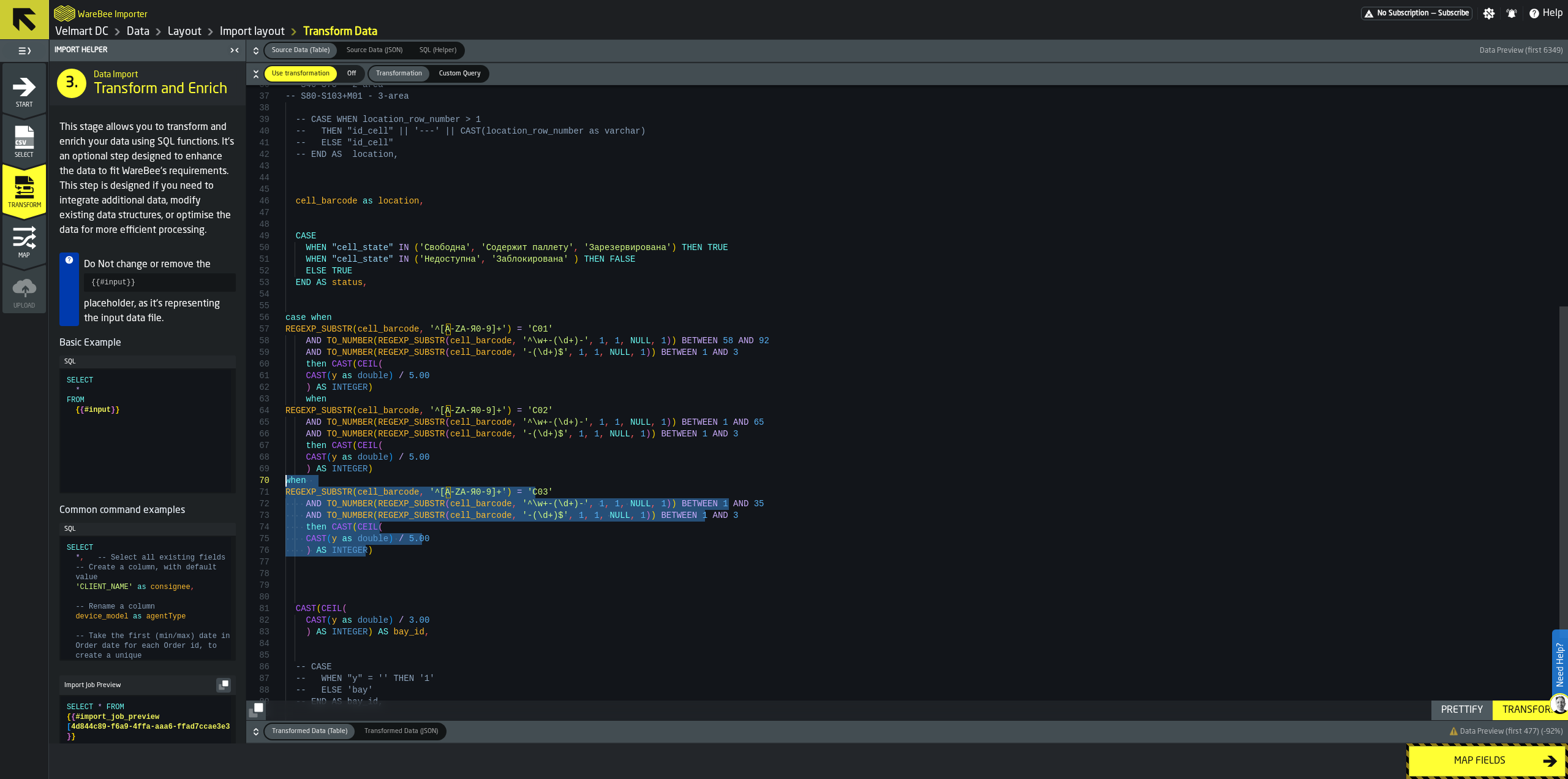
drag, startPoint x: 369, startPoint y: 551, endPoint x: 282, endPoint y: 486, distance: 108.6
click at [285, 486] on div "-- S40-S78 - 2-area -- S80-S103+M01 - 3-area -- CASE WHEN location_row_number >…" at bounding box center [926, 270] width 1283 height 1215
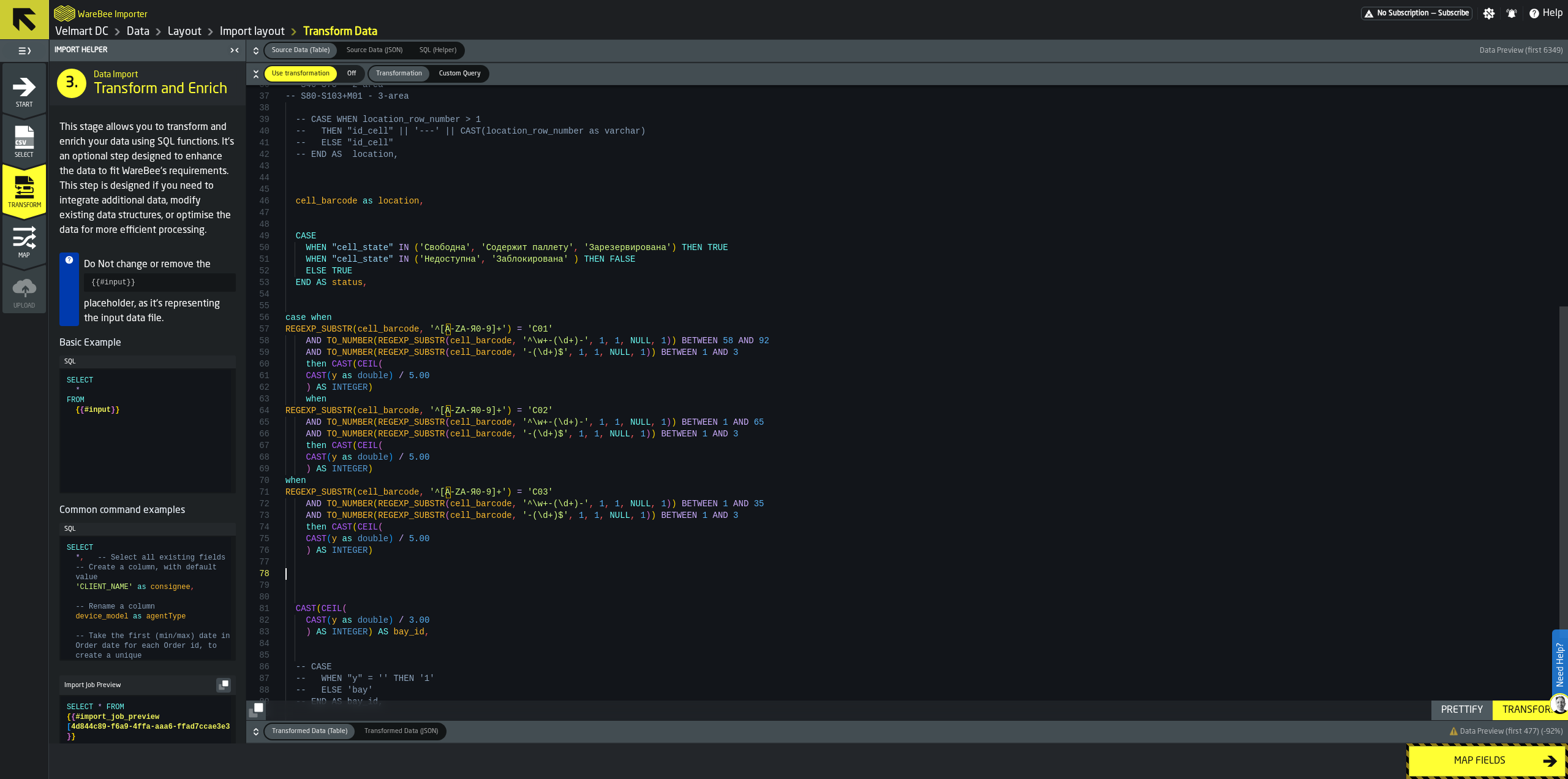
click at [304, 575] on div "-- S40-S78 - 2-area -- S80-S103+M01 - 3-area -- CASE WHEN location_row_number >…" at bounding box center [926, 270] width 1283 height 1215
click at [295, 568] on div "-- S40-S78 - 2-area -- S80-S103+M01 - 3-area -- CASE WHEN location_row_number >…" at bounding box center [926, 270] width 1283 height 1215
drag, startPoint x: 290, startPoint y: 561, endPoint x: 291, endPoint y: 568, distance: 7.1
click at [290, 565] on div "-- S40-S78 - 2-area -- S80-S103+M01 - 3-area -- CASE WHEN location_row_number >…" at bounding box center [926, 270] width 1283 height 1215
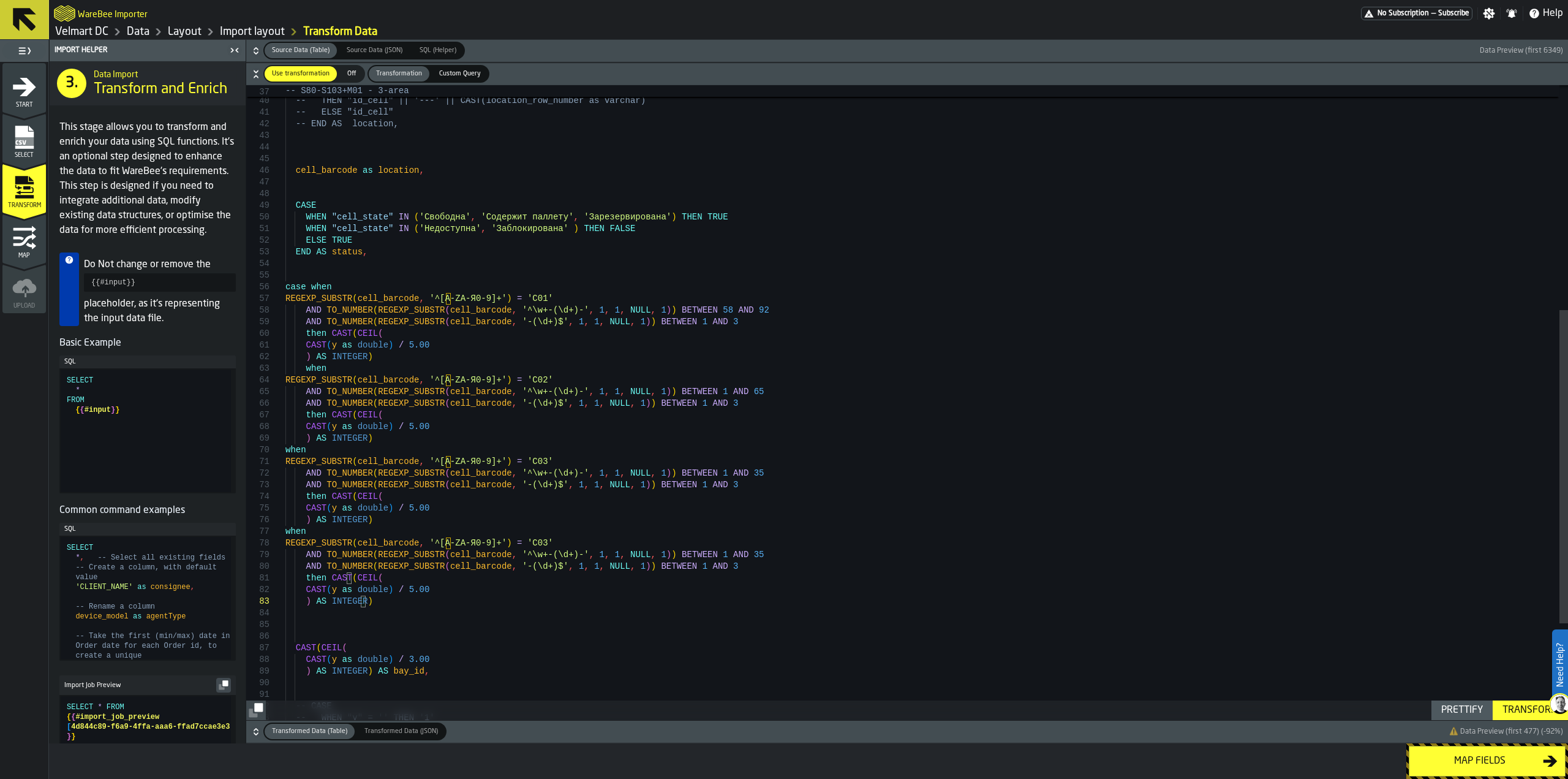
click at [521, 546] on div "-- CASE WHEN location_row_number > 1 -- THEN "id_cell" || '---' || CAST(locatio…" at bounding box center [926, 273] width 1283 height 1285
click at [526, 546] on div "-- CASE WHEN location_row_number > 1 -- THEN "id_cell" || '---' || CAST(locatio…" at bounding box center [926, 273] width 1283 height 1285
click at [701, 548] on div "-- CASE WHEN location_row_number > 1 -- THEN "id_cell" || '---' || CAST(locatio…" at bounding box center [926, 273] width 1283 height 1285
click at [705, 554] on div "-- CASE WHEN location_row_number > 1 -- THEN "id_cell" || '---' || CAST(locatio…" at bounding box center [926, 273] width 1283 height 1285
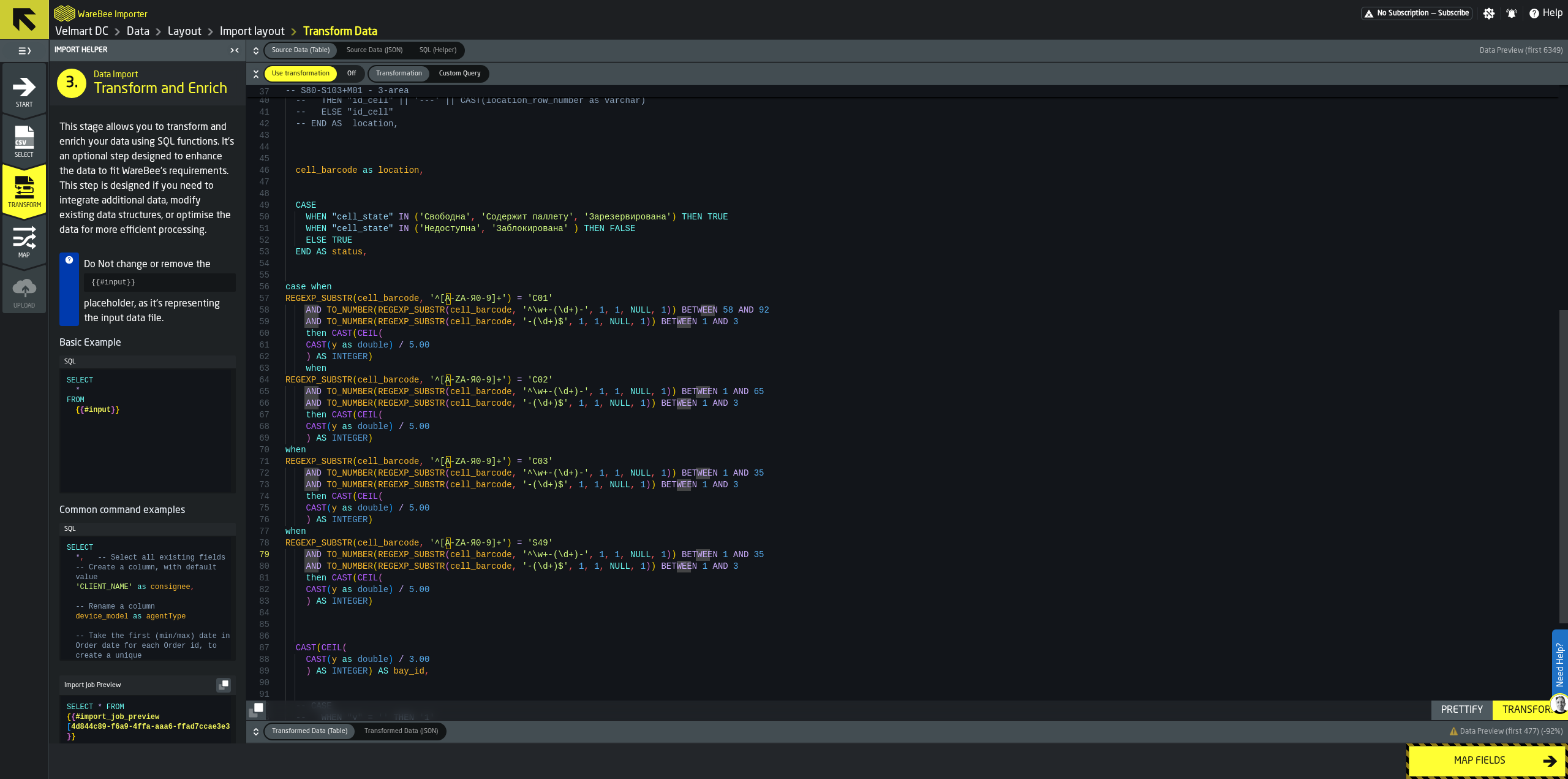
click at [726, 557] on div "-- CASE WHEN location_row_number > 1 -- THEN "id_cell" || '---' || CAST(locatio…" at bounding box center [926, 273] width 1283 height 1285
click at [362, 612] on div "-- CASE WHEN location_row_number > 1 -- THEN "id_cell" || '---' || CAST(locatio…" at bounding box center [926, 273] width 1283 height 1285
click at [377, 604] on div "-- CASE WHEN location_row_number > 1 -- THEN "id_cell" || '---' || CAST(locatio…" at bounding box center [926, 273] width 1283 height 1285
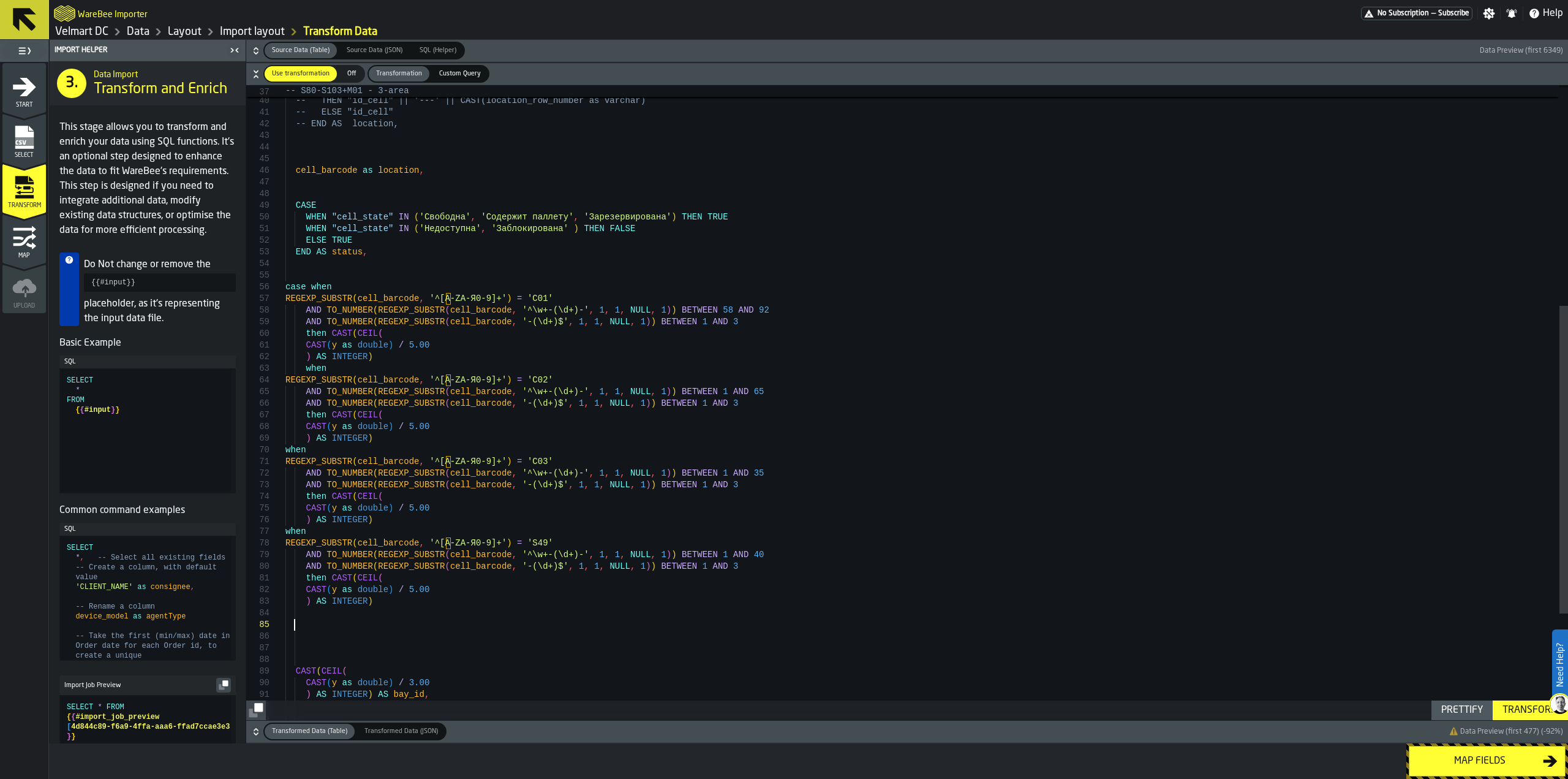
click at [293, 626] on div "-- CASE WHEN location_row_number > 1 -- THEN "id_cell" || '---' || CAST(locatio…" at bounding box center [926, 285] width 1283 height 1308
click at [286, 620] on div "-- CASE WHEN location_row_number > 1 -- THEN "id_cell" || '---' || CAST(locatio…" at bounding box center [926, 285] width 1283 height 1308
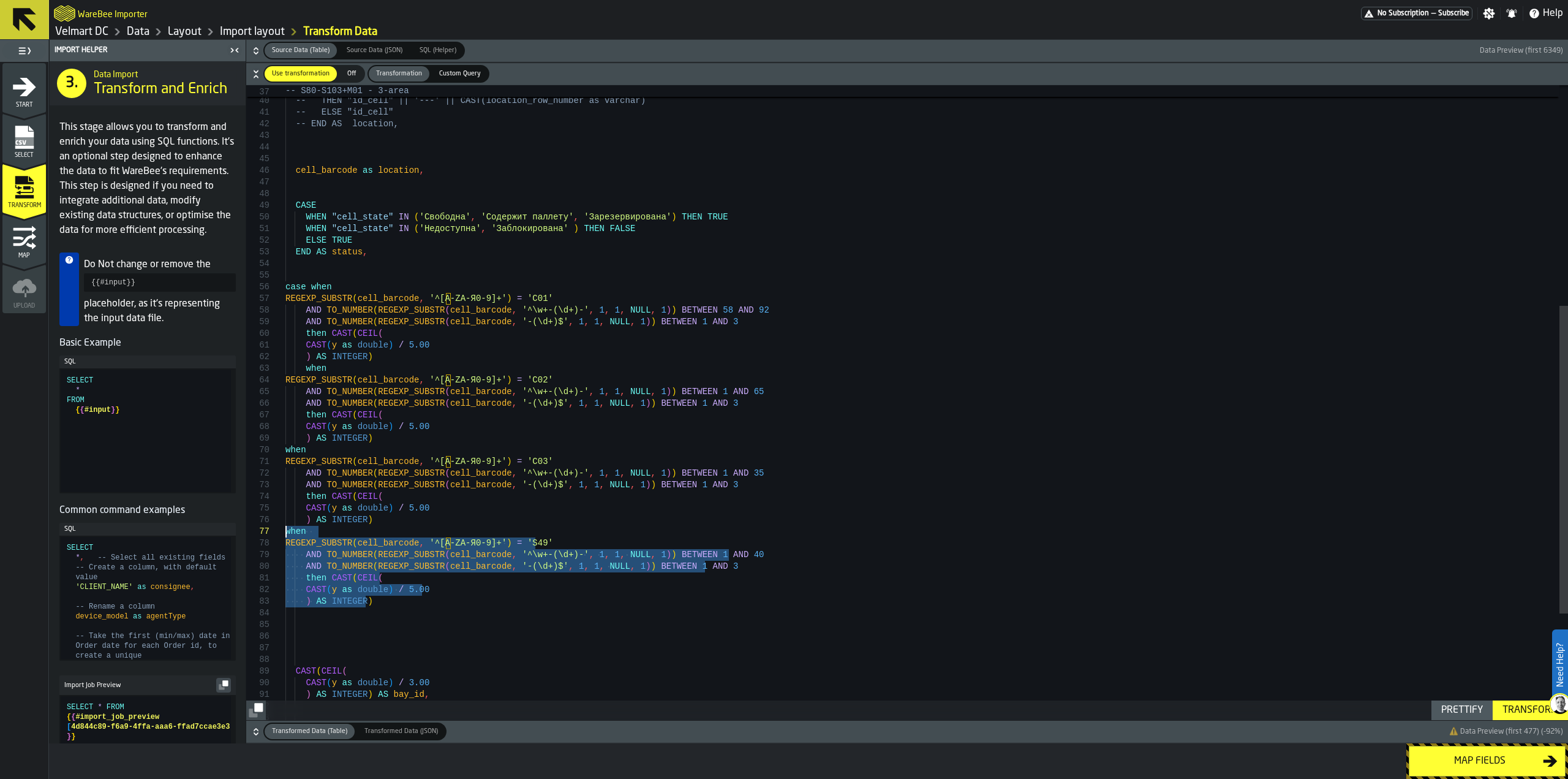
drag, startPoint x: 361, startPoint y: 595, endPoint x: 282, endPoint y: 535, distance: 99.2
click at [285, 535] on div "-- CASE WHEN location_row_number > 1 -- THEN "id_cell" || '---' || CAST(locatio…" at bounding box center [926, 285] width 1283 height 1308
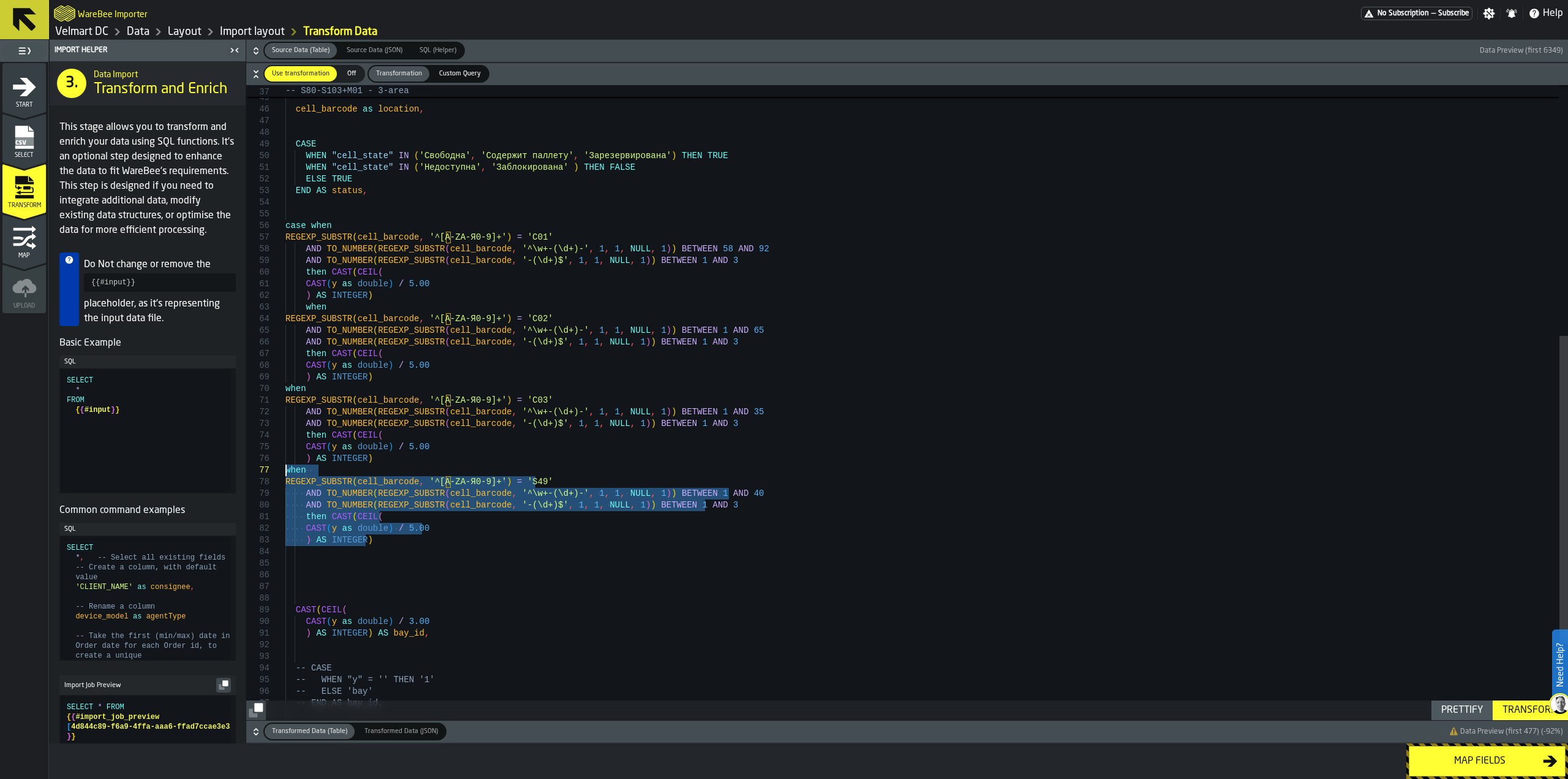
click at [310, 558] on div "cell_barcode as location , CASE WHEN "cell_state" [US_STATE] ( 'Свободна' , 'Со…" at bounding box center [926, 223] width 1283 height 1308
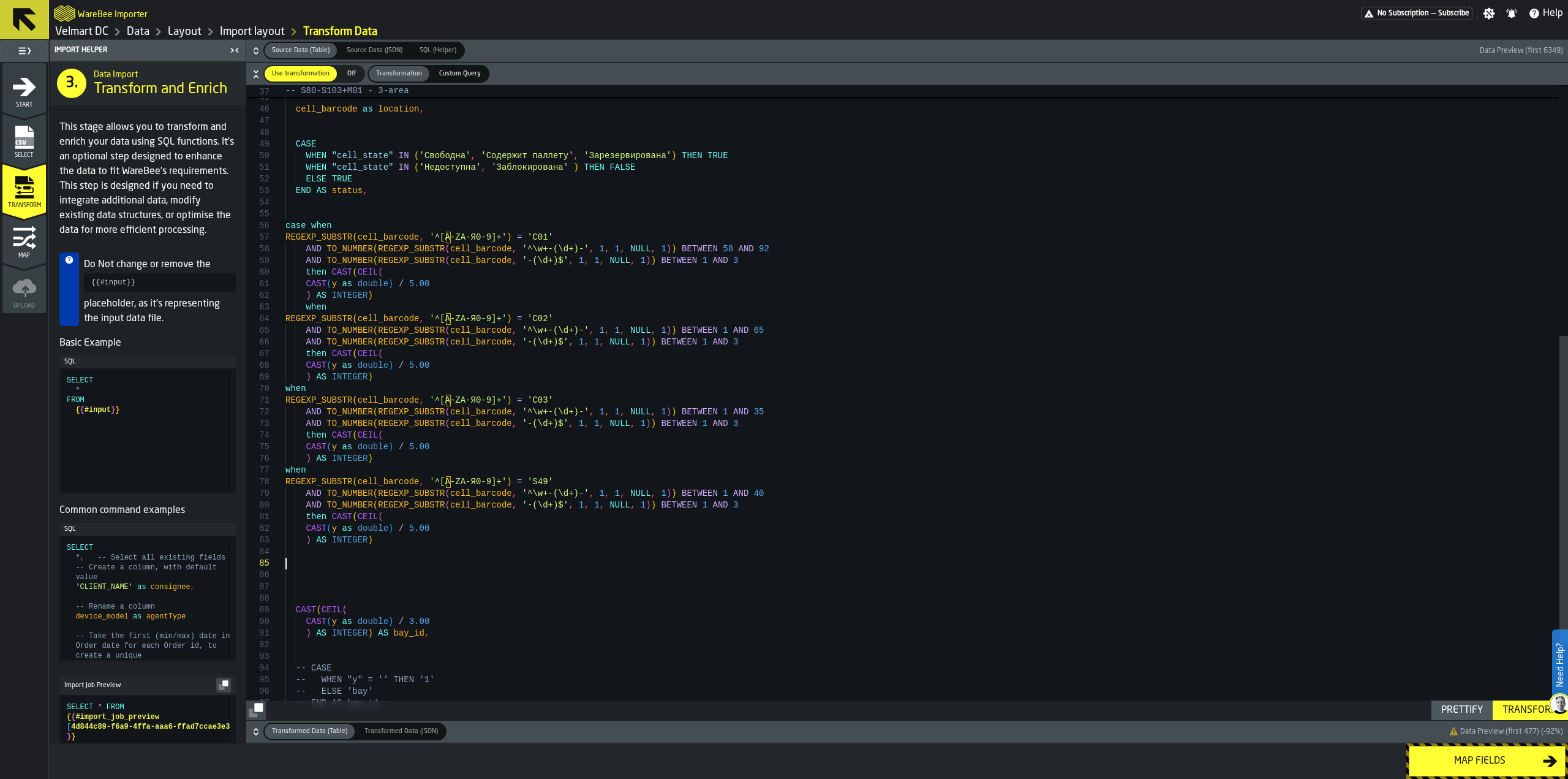
click at [287, 558] on div "cell_barcode as location , CASE WHEN "cell_state" [US_STATE] ( 'Свободна' , 'Со…" at bounding box center [926, 223] width 1283 height 1308
click at [287, 555] on div "cell_barcode as location , CASE WHEN "cell_state" [US_STATE] ( 'Свободна' , 'Со…" at bounding box center [926, 223] width 1283 height 1308
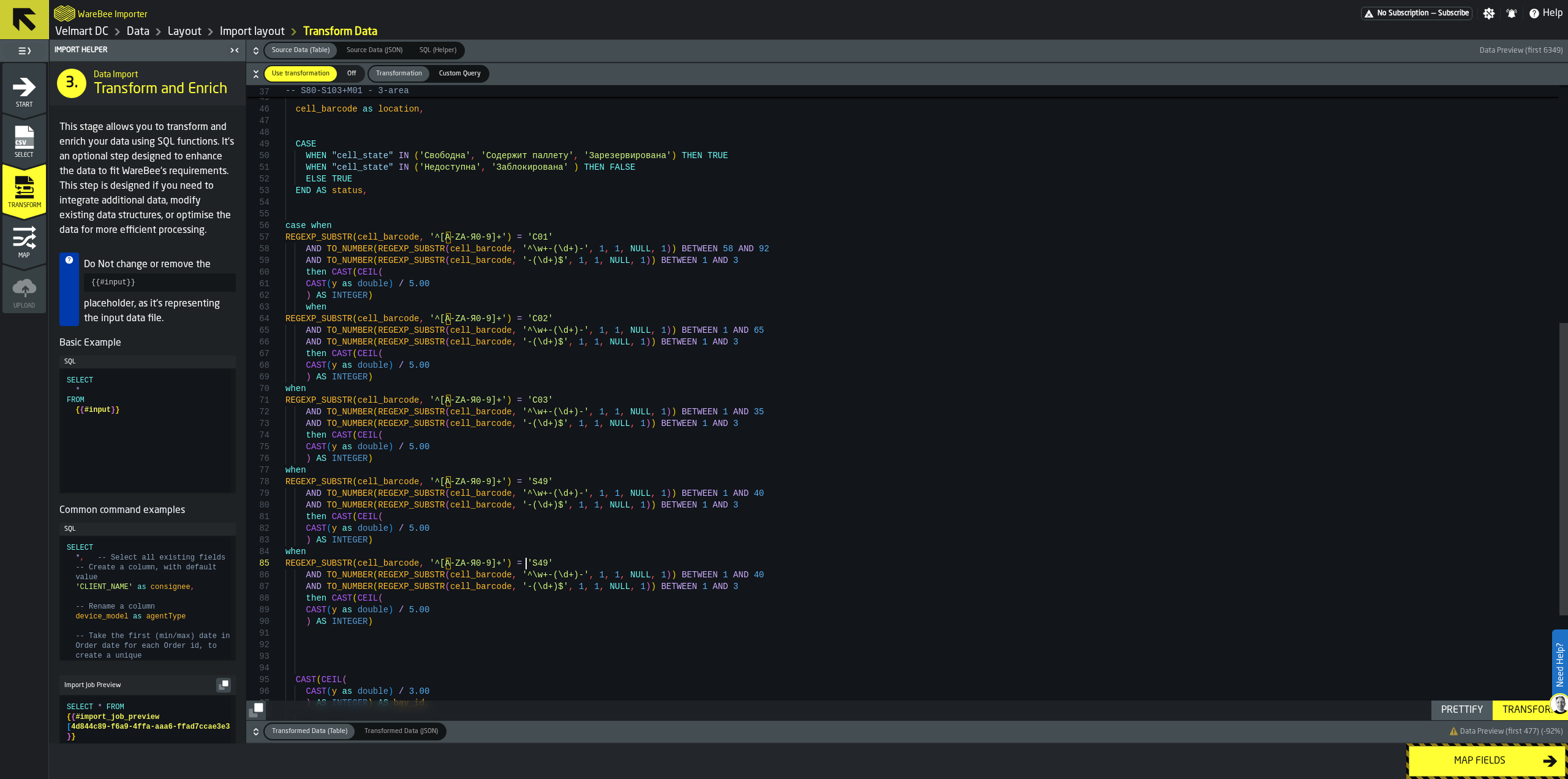
click at [524, 564] on div "cell_barcode as location , CASE WHEN "cell_state" [US_STATE] ( 'Свободна' , 'Со…" at bounding box center [926, 259] width 1283 height 1378
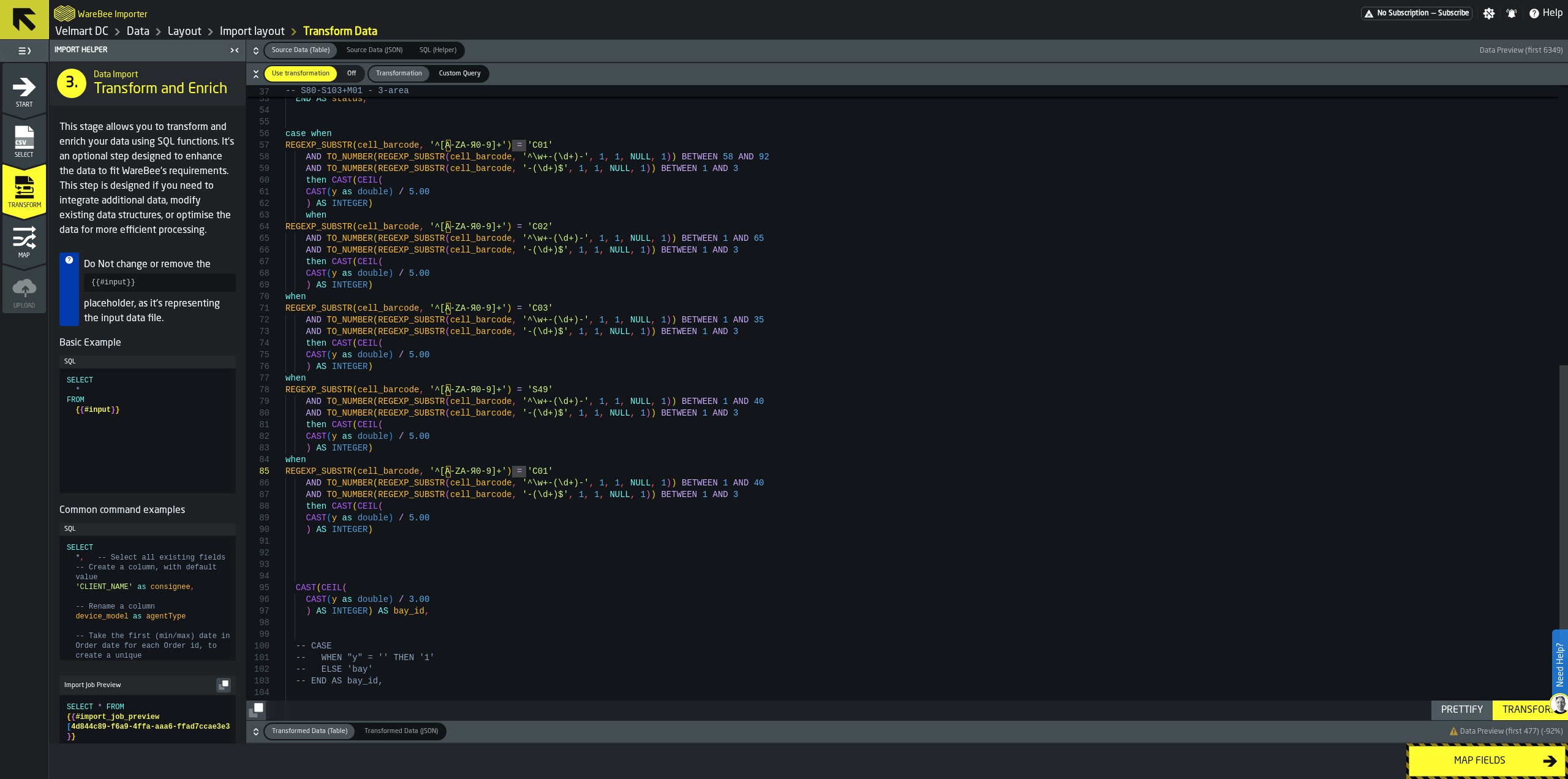
click at [727, 485] on div "ELSE TRUE END AS status , case when CAST ( CEIL ( CAST ( y as double ) / 3.00 )…" at bounding box center [926, 167] width 1283 height 1378
click at [704, 497] on div "ELSE TRUE END AS status , case when CAST ( CEIL ( CAST ( y as double ) / 3.00 )…" at bounding box center [926, 167] width 1283 height 1378
click at [403, 515] on div "ELSE TRUE END AS status , case when CAST ( CEIL ( CAST ( y as double ) / 3.00 )…" at bounding box center [926, 167] width 1283 height 1378
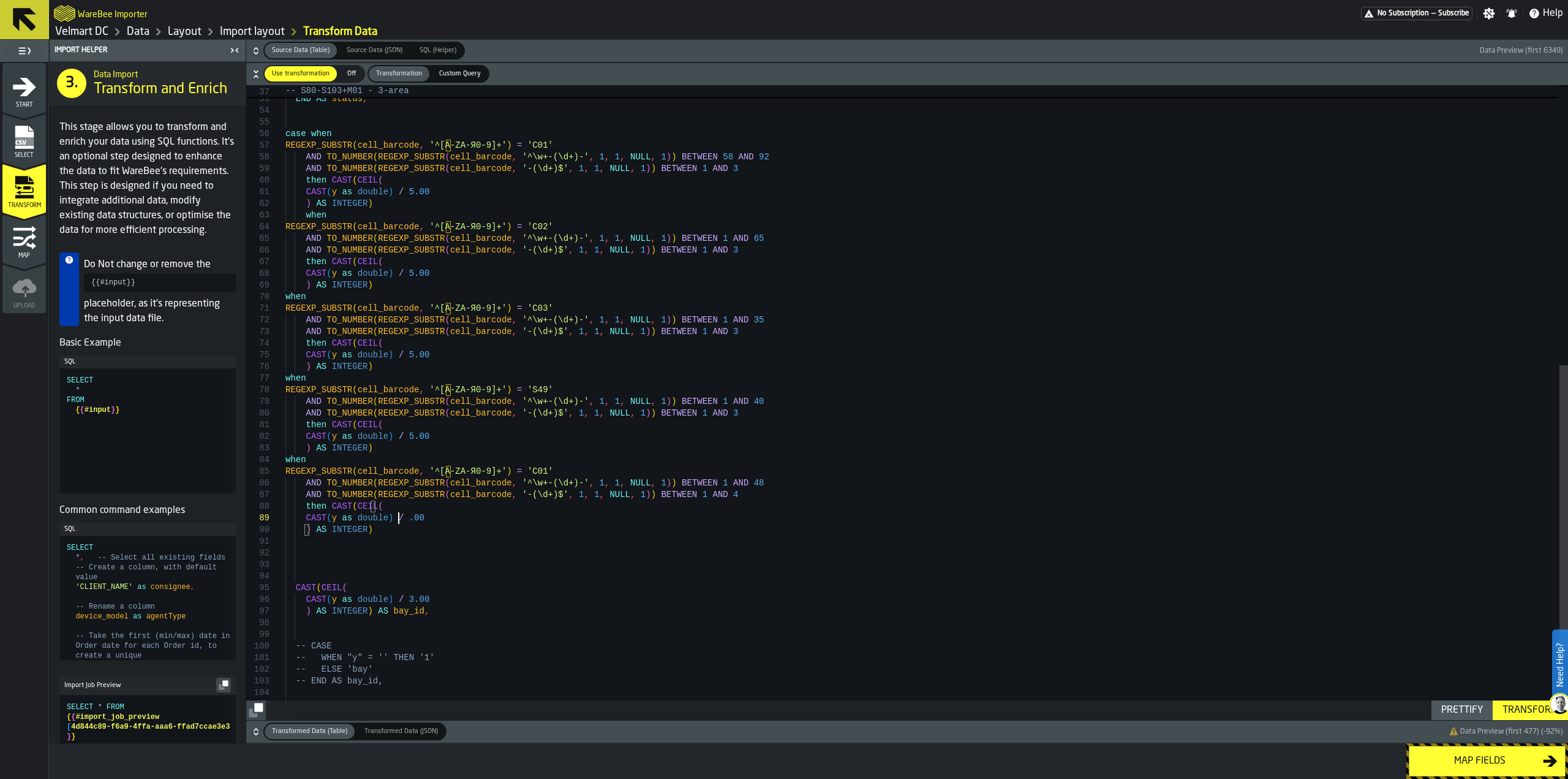
scroll to position [94, 0]
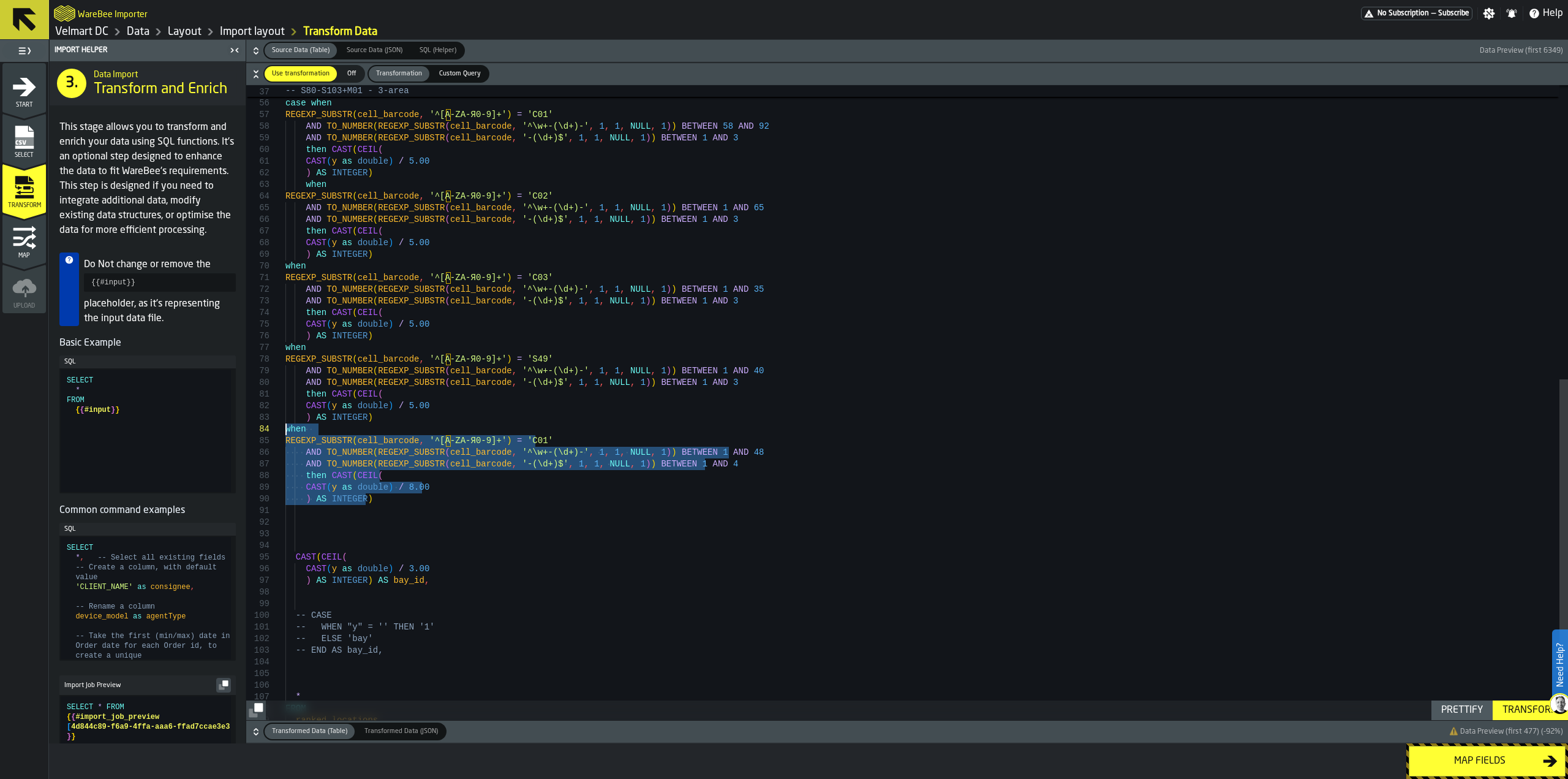
drag, startPoint x: 369, startPoint y: 496, endPoint x: 280, endPoint y: 434, distance: 108.5
click at [285, 434] on div "case when CAST ( CEIL ( CAST ( y as double ) / 3.00 ) AS INTEGER ) AS bay_id , …" at bounding box center [926, 136] width 1283 height 1378
click at [305, 517] on div "case when CAST ( CEIL ( CAST ( y as double ) / 3.00 ) AS INTEGER ) AS bay_id , …" at bounding box center [926, 136] width 1283 height 1378
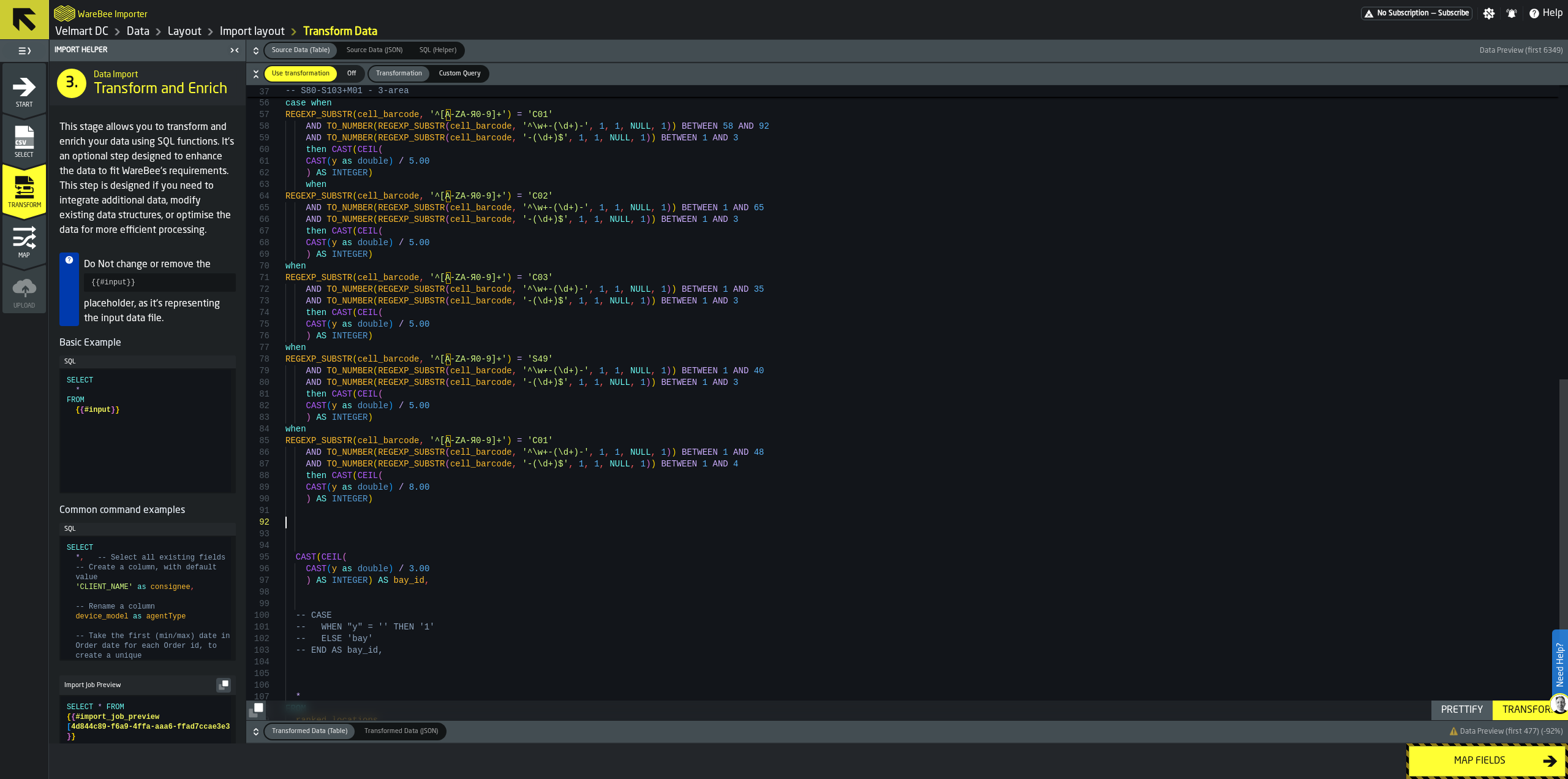
click at [300, 510] on div "case when CAST ( CEIL ( CAST ( y as double ) / 3.00 ) AS INTEGER ) AS bay_id , …" at bounding box center [926, 136] width 1283 height 1378
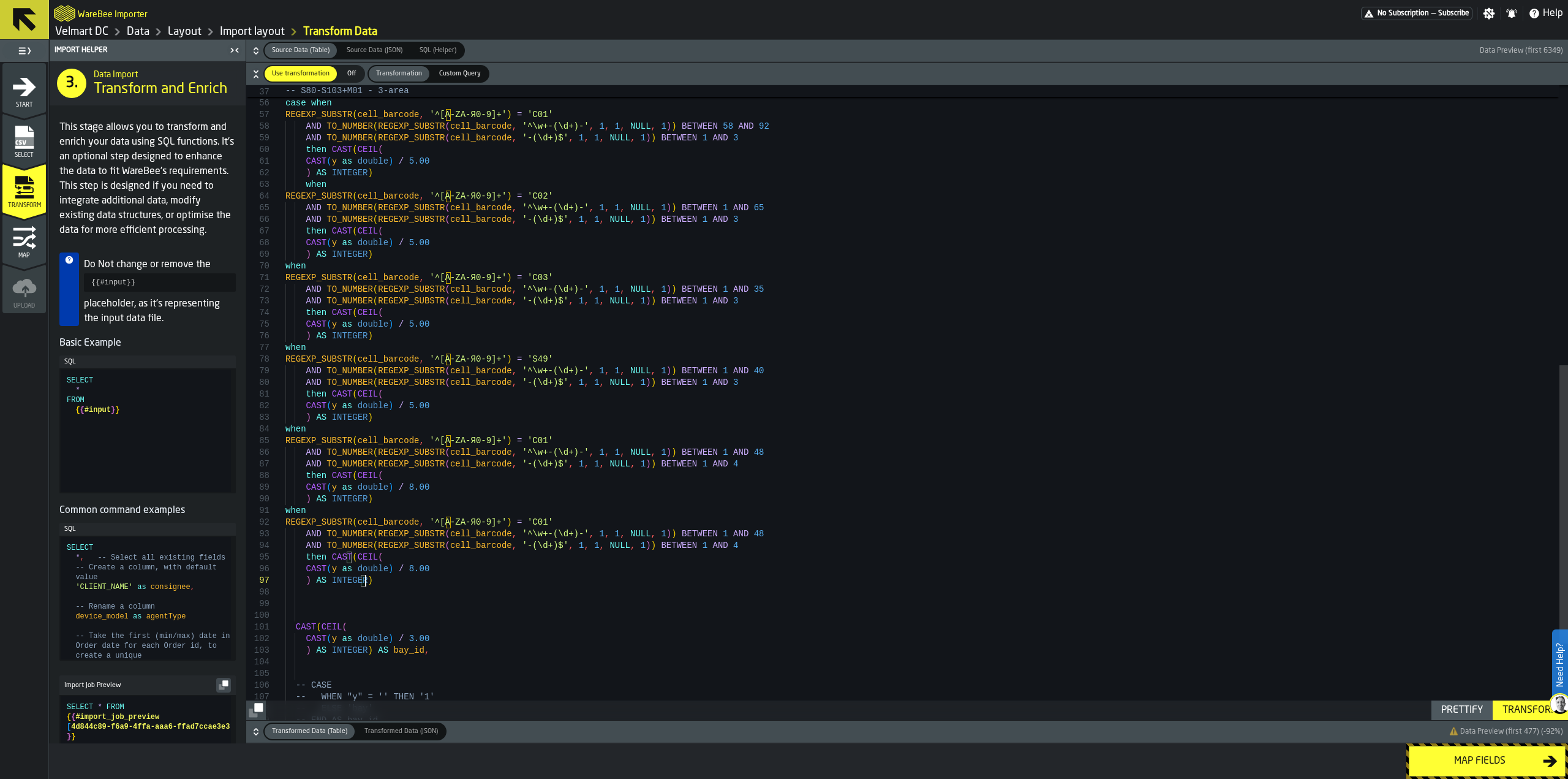
click at [516, 522] on div "case when CAST ( CEIL ( CAST ( y as double ) / 3.00 ) AS INTEGER ) AS bay_id , …" at bounding box center [926, 171] width 1283 height 1448
click at [729, 537] on div "case when CAST ( CEIL ( CAST ( y as double ) / 3.00 ) AS INTEGER ) AS bay_id , …" at bounding box center [926, 171] width 1283 height 1448
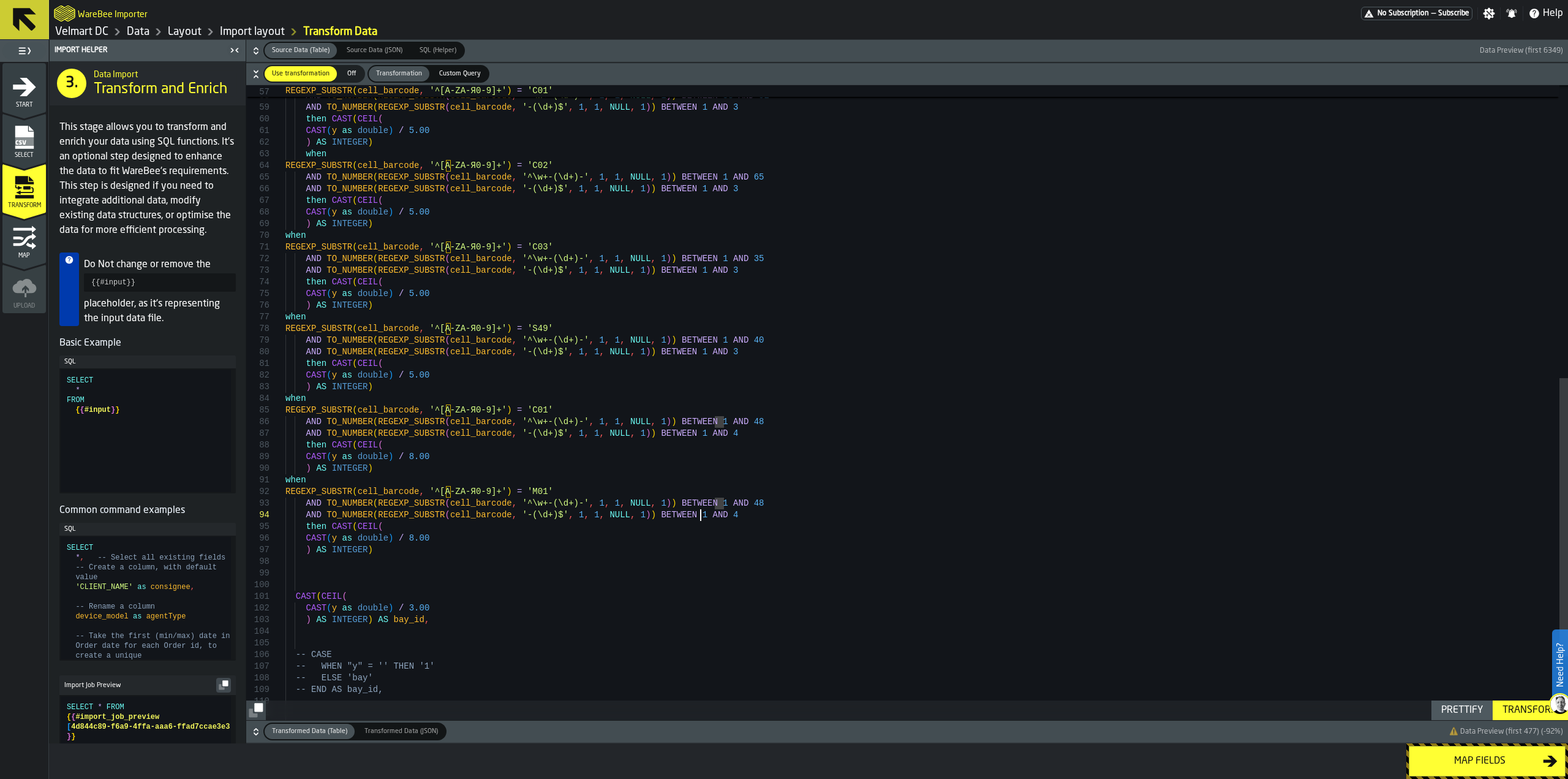
click at [704, 512] on div "CAST ( CEIL ( CAST ( y as double ) / 3.00 ) AS INTEGER ) AS bay_id , REGEXP_SUB…" at bounding box center [926, 141] width 1283 height 1448
click at [403, 538] on div "CAST ( CEIL ( CAST ( y as double ) / 3.00 ) AS INTEGER ) AS bay_id , REGEXP_SUB…" at bounding box center [926, 141] width 1283 height 1448
click at [730, 503] on div "CAST ( CEIL ( CAST ( y as double ) / 3.00 ) AS INTEGER ) AS bay_id , REGEXP_SUB…" at bounding box center [926, 141] width 1283 height 1448
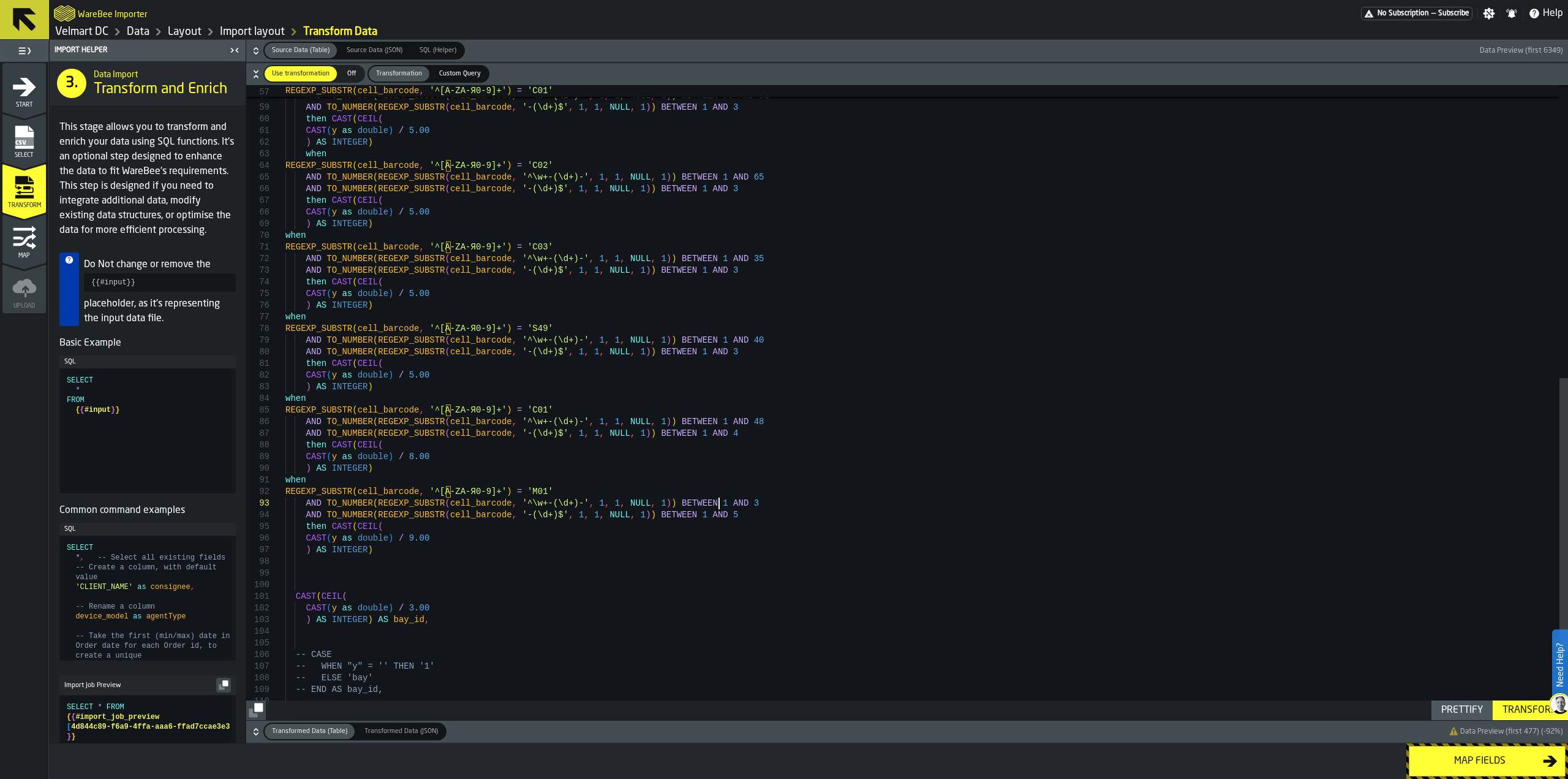
scroll to position [34, 0]
click at [297, 567] on div "CAST ( CEIL ( CAST ( y as double ) / 3.00 ) AS INTEGER ) AS bay_id , REGEXP_SUB…" at bounding box center [926, 141] width 1283 height 1448
click at [285, 557] on div "CAST ( CEIL ( CAST ( y as double ) / 3.00 ) AS INTEGER ) AS bay_id , REGEXP_SUB…" at bounding box center [926, 141] width 1283 height 1448
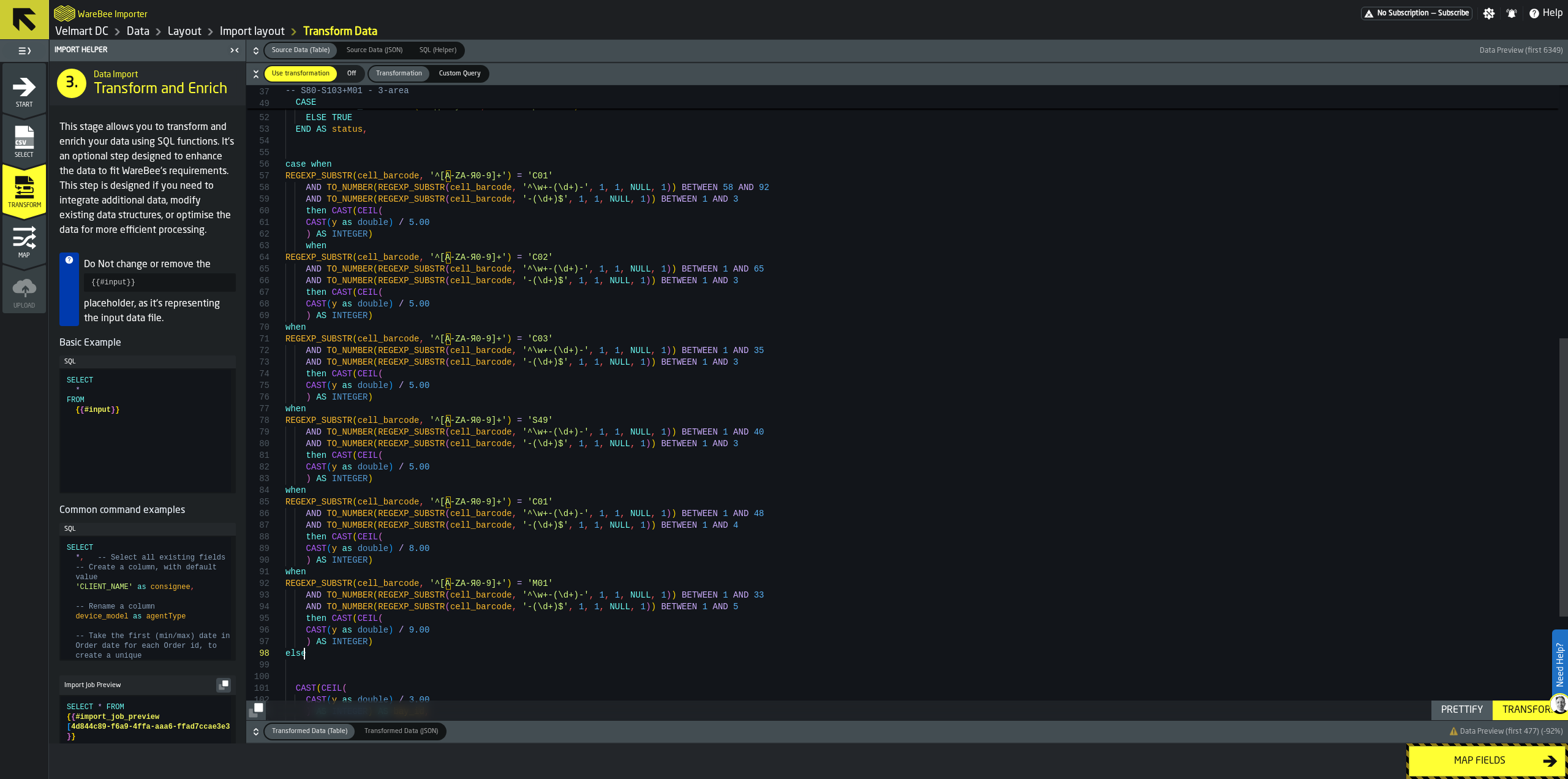
click at [1516, 710] on div "Transform" at bounding box center [1530, 710] width 66 height 14
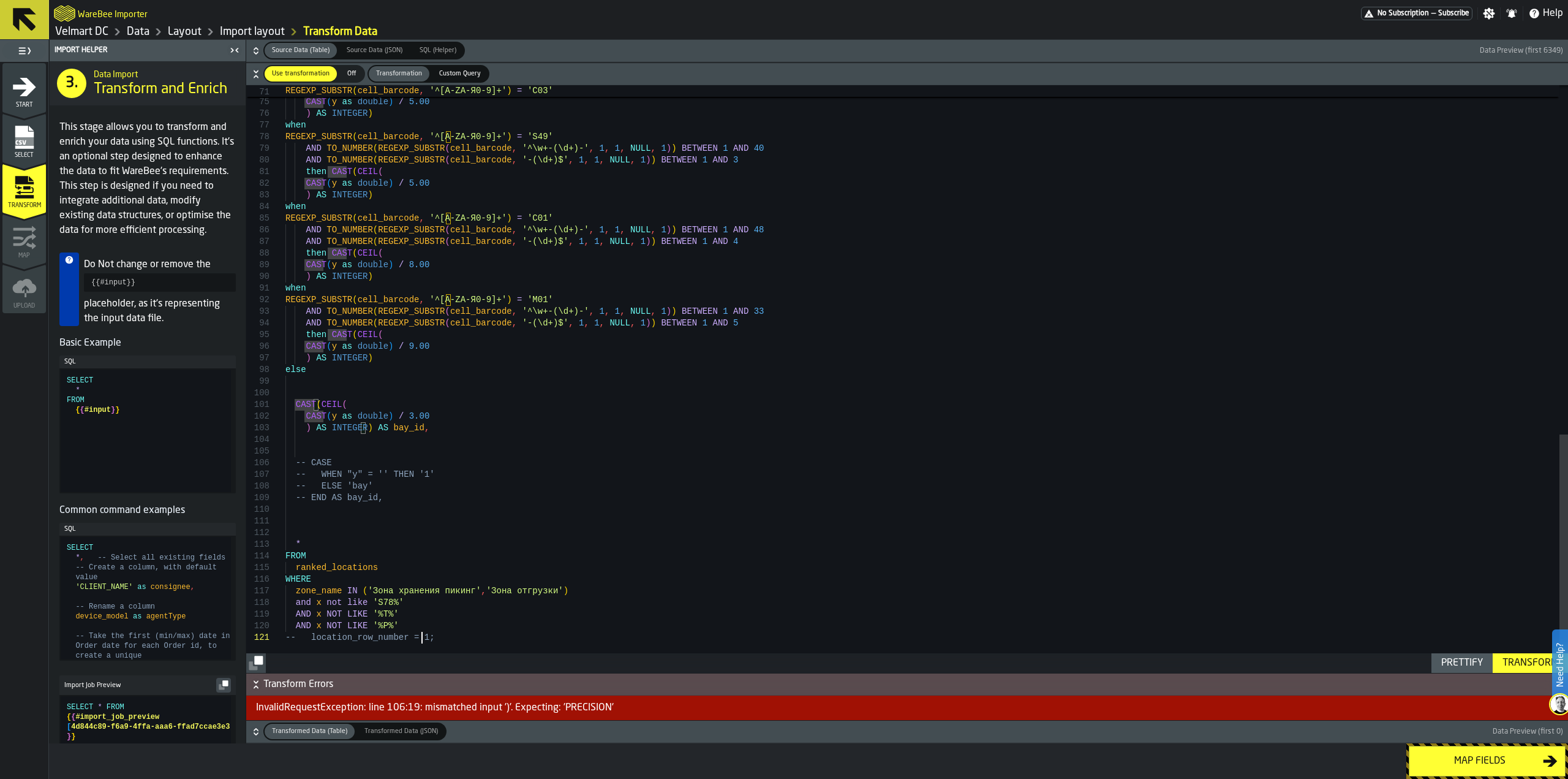
scroll to position [11, 0]
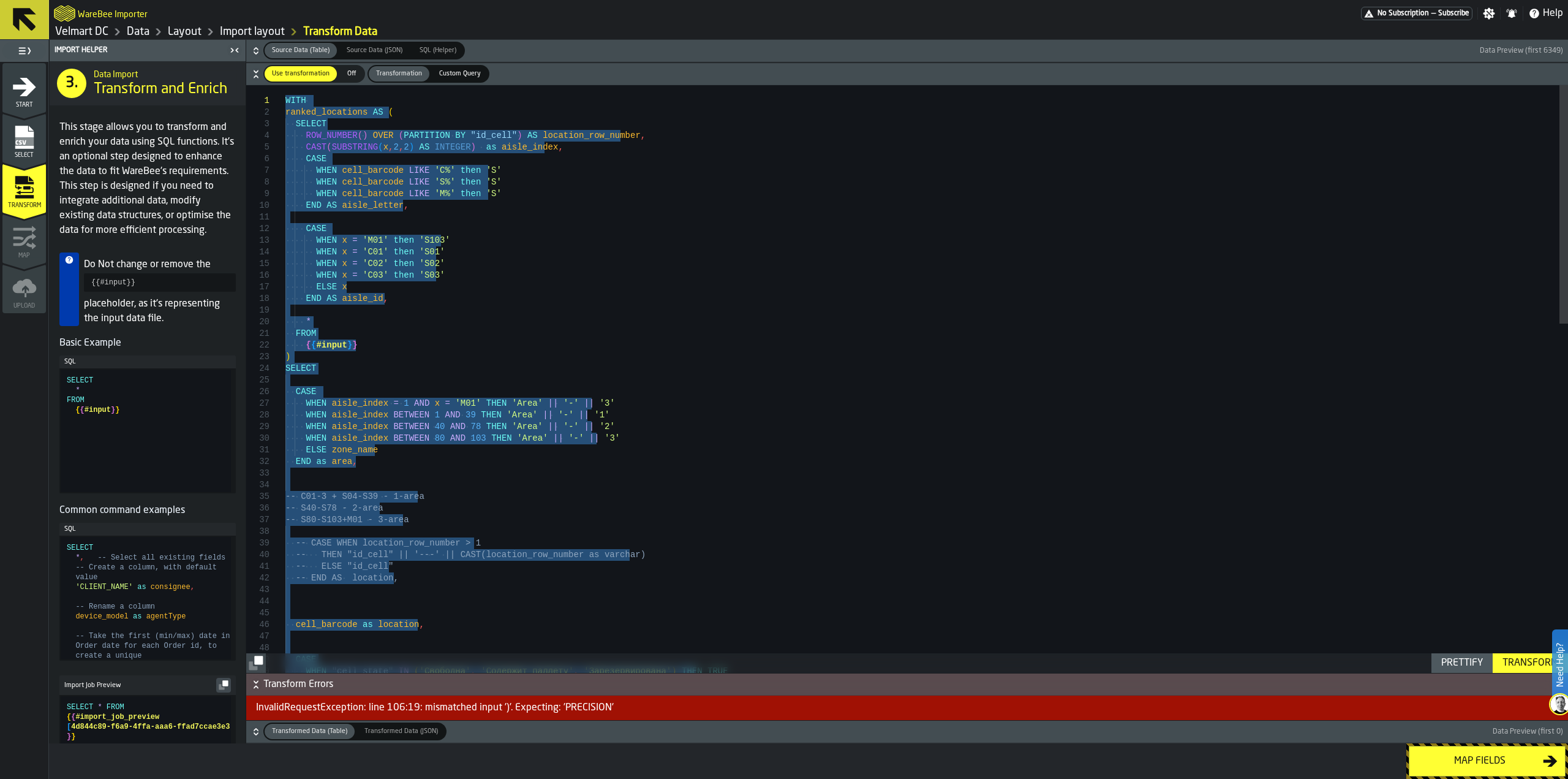
drag, startPoint x: 423, startPoint y: 641, endPoint x: 280, endPoint y: 1, distance: 655.8
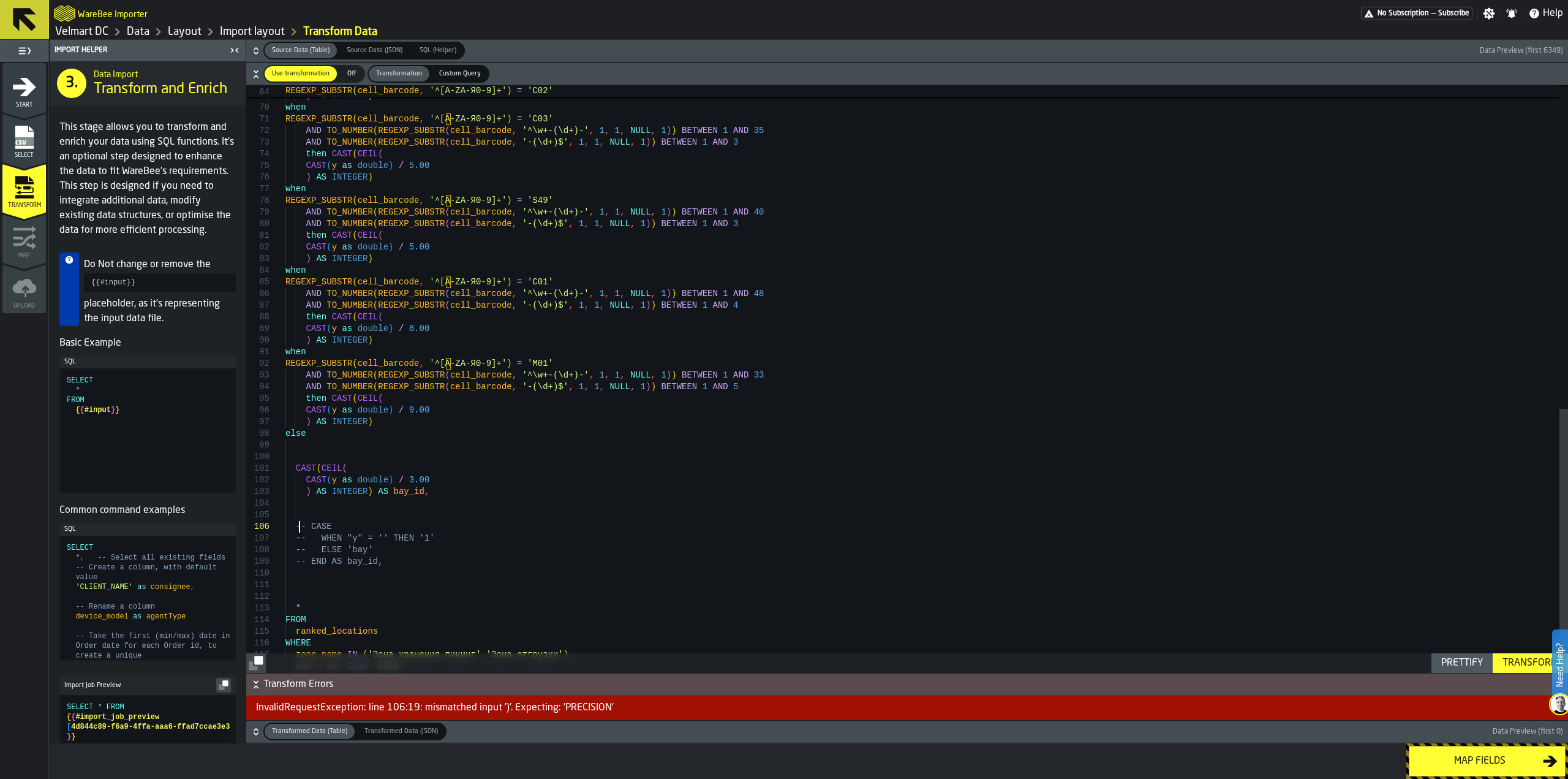
click at [300, 529] on div "CAST ( y as double ) / 5.00 ) AS INTEGER ) when REGEXP_SUBSTR ( cell_barcode , …" at bounding box center [926, 12] width 1283 height 1448
click at [323, 526] on div "CAST ( y as double ) / 5.00 ) AS INTEGER ) when REGEXP_SUBSTR ( cell_barcode , …" at bounding box center [926, 12] width 1283 height 1448
click at [336, 528] on div "CAST ( y as double ) / 5.00 ) AS INTEGER ) when REGEXP_SUBSTR ( cell_barcode , …" at bounding box center [926, 12] width 1283 height 1448
drag, startPoint x: 380, startPoint y: 563, endPoint x: 280, endPoint y: 505, distance: 115.6
click at [285, 505] on div "CAST ( y as double ) / 5.00 ) AS INTEGER ) when REGEXP_SUBSTR ( cell_barcode , …" at bounding box center [926, 12] width 1283 height 1448
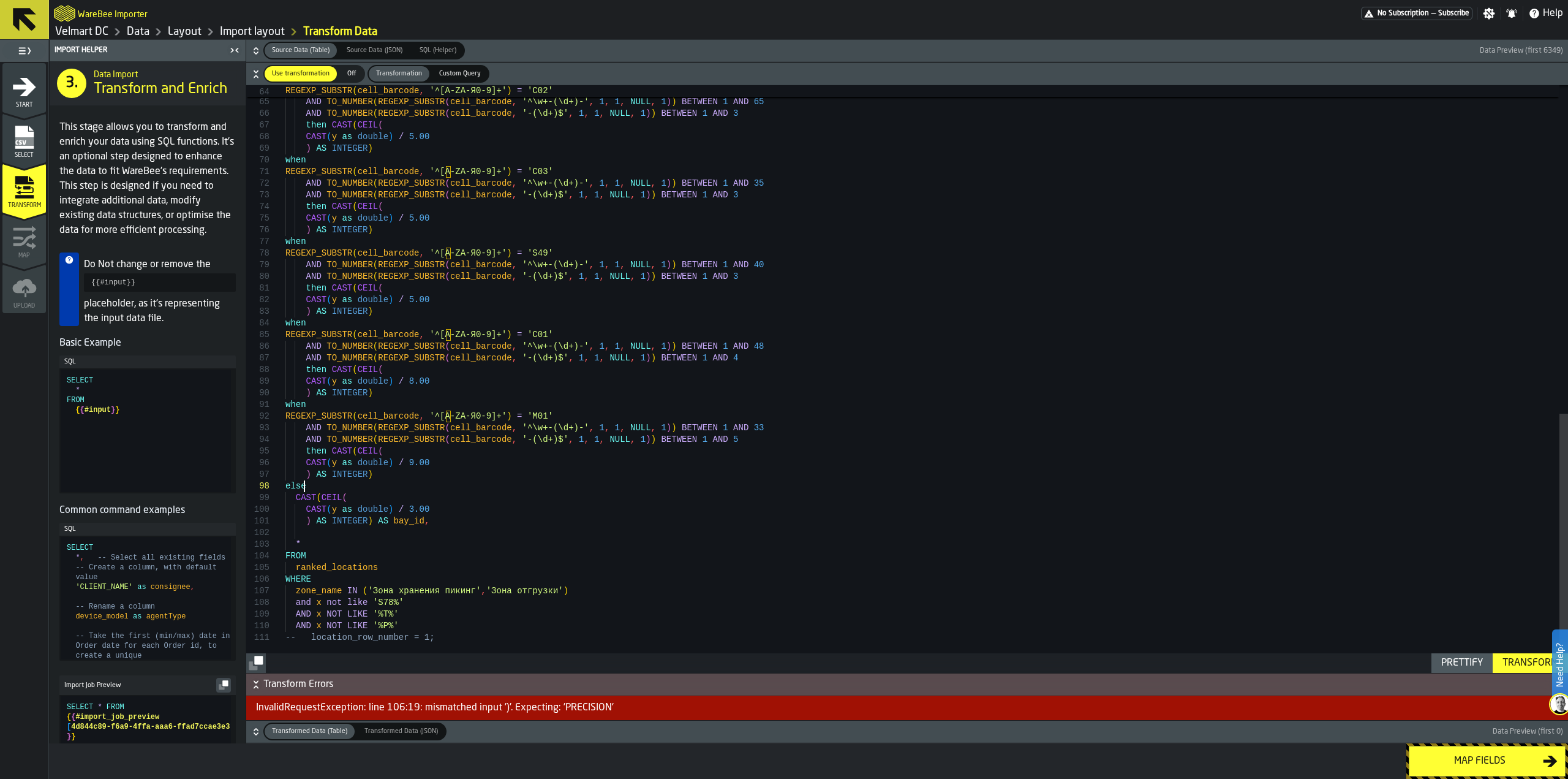
click at [366, 528] on div "CAST ( y as double ) / 5.00 ) AS INTEGER ) when REGEXP_SUBSTR ( cell_barcode , …" at bounding box center [926, 7] width 1283 height 1332
click at [367, 526] on div "CAST ( y as double ) / 5.00 ) AS INTEGER ) when REGEXP_SUBSTR ( cell_barcode , …" at bounding box center [926, 7] width 1283 height 1332
click at [411, 525] on div "CAST ( y as double ) / 5.00 ) AS INTEGER ) when REGEXP_SUBSTR ( cell_barcode , …" at bounding box center [926, 7] width 1283 height 1332
click at [1515, 665] on div "Transform" at bounding box center [1530, 663] width 66 height 14
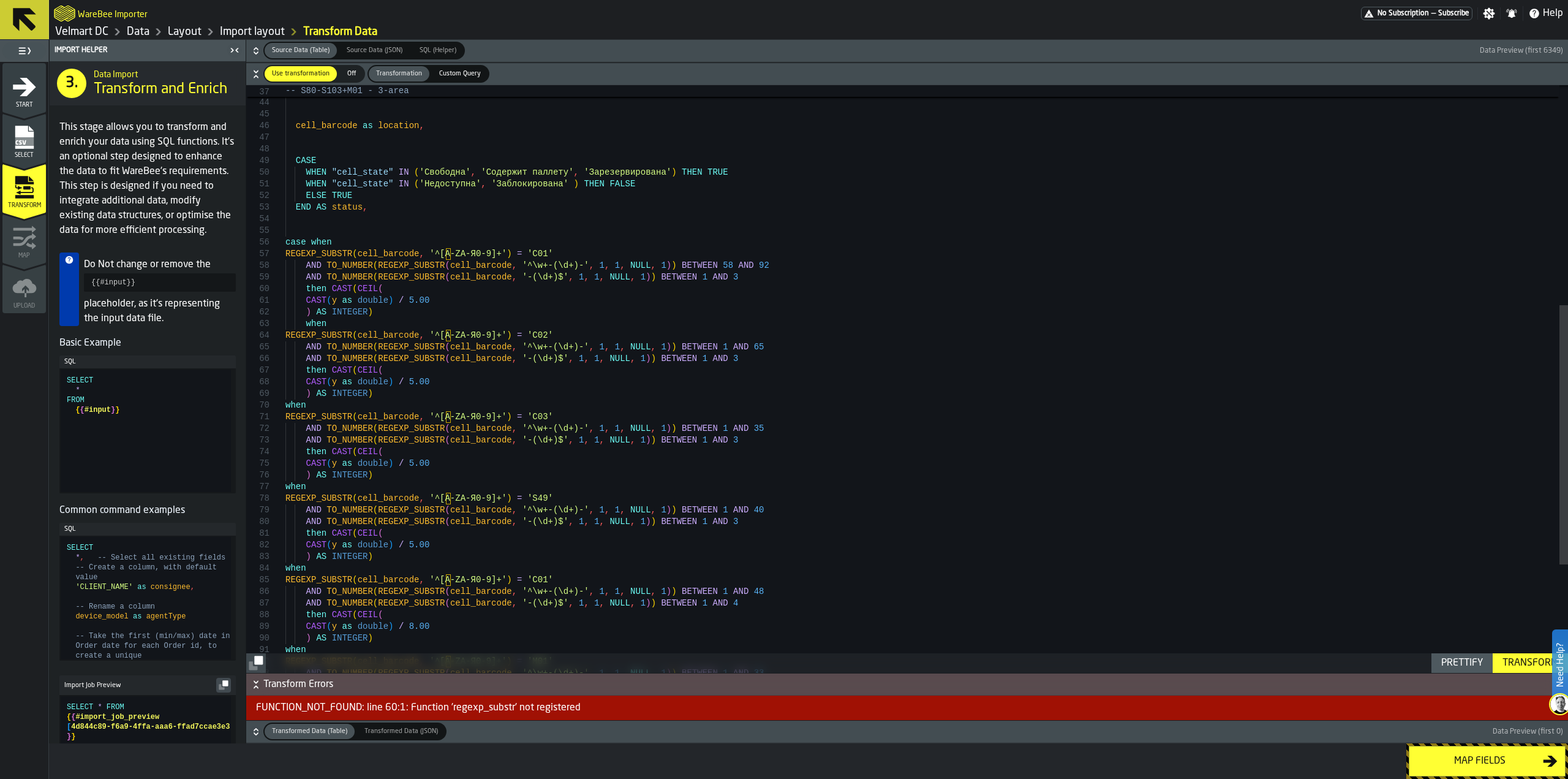
click at [321, 255] on div "CAST ( y as double ) / 5.00 ) AS INTEGER ) when REGEXP_SUBSTR ( cell_barcode , …" at bounding box center [926, 252] width 1283 height 1332
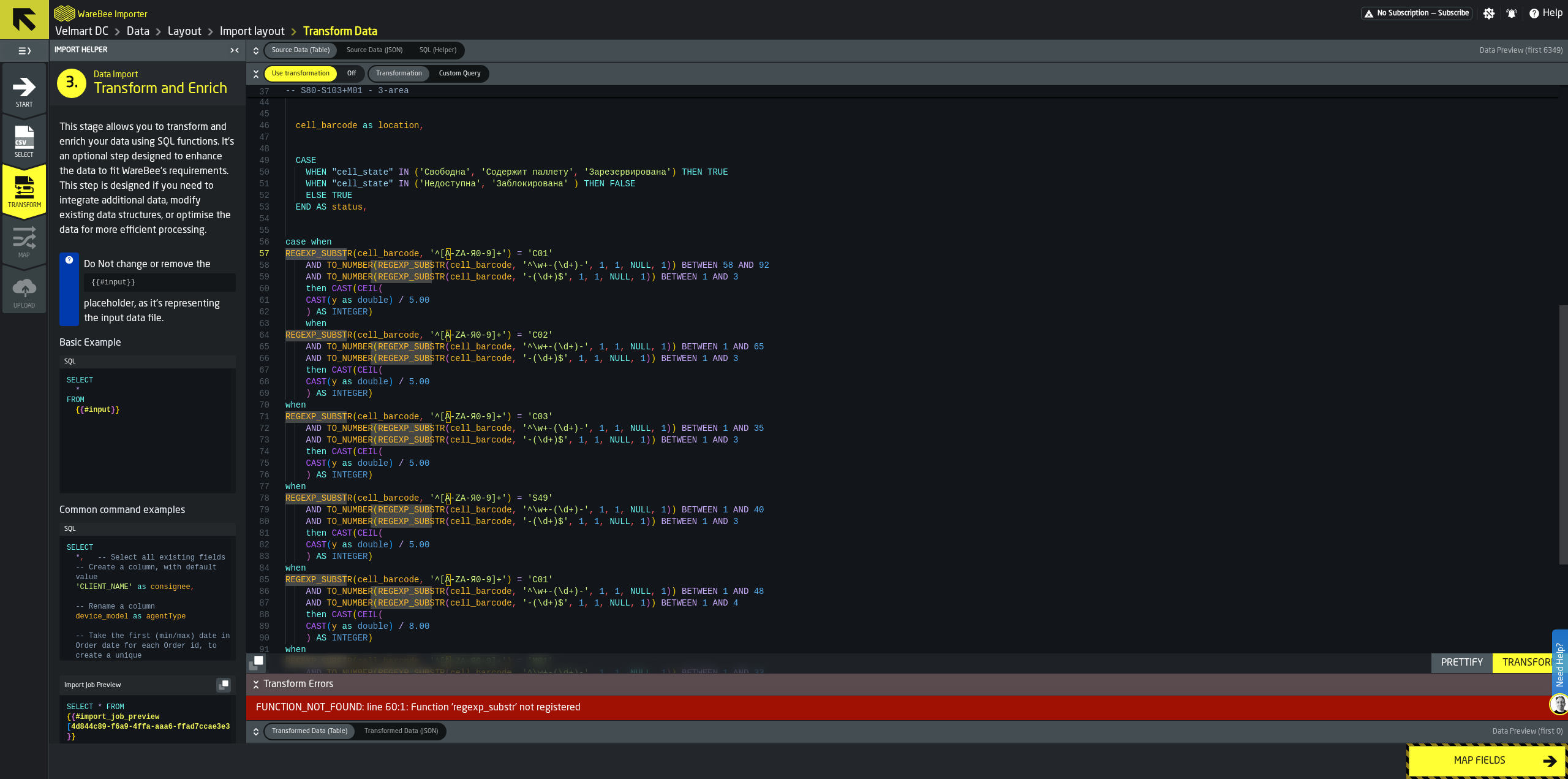
click at [444, 708] on div "FUNCTION_NOT_FOUND: line 60:1: Function 'regexp_substr' not registered" at bounding box center [907, 708] width 1322 height 25
drag, startPoint x: 444, startPoint y: 707, endPoint x: 539, endPoint y: 724, distance: 96.5
click at [539, 724] on span "button-" at bounding box center [968, 731] width 1044 height 18
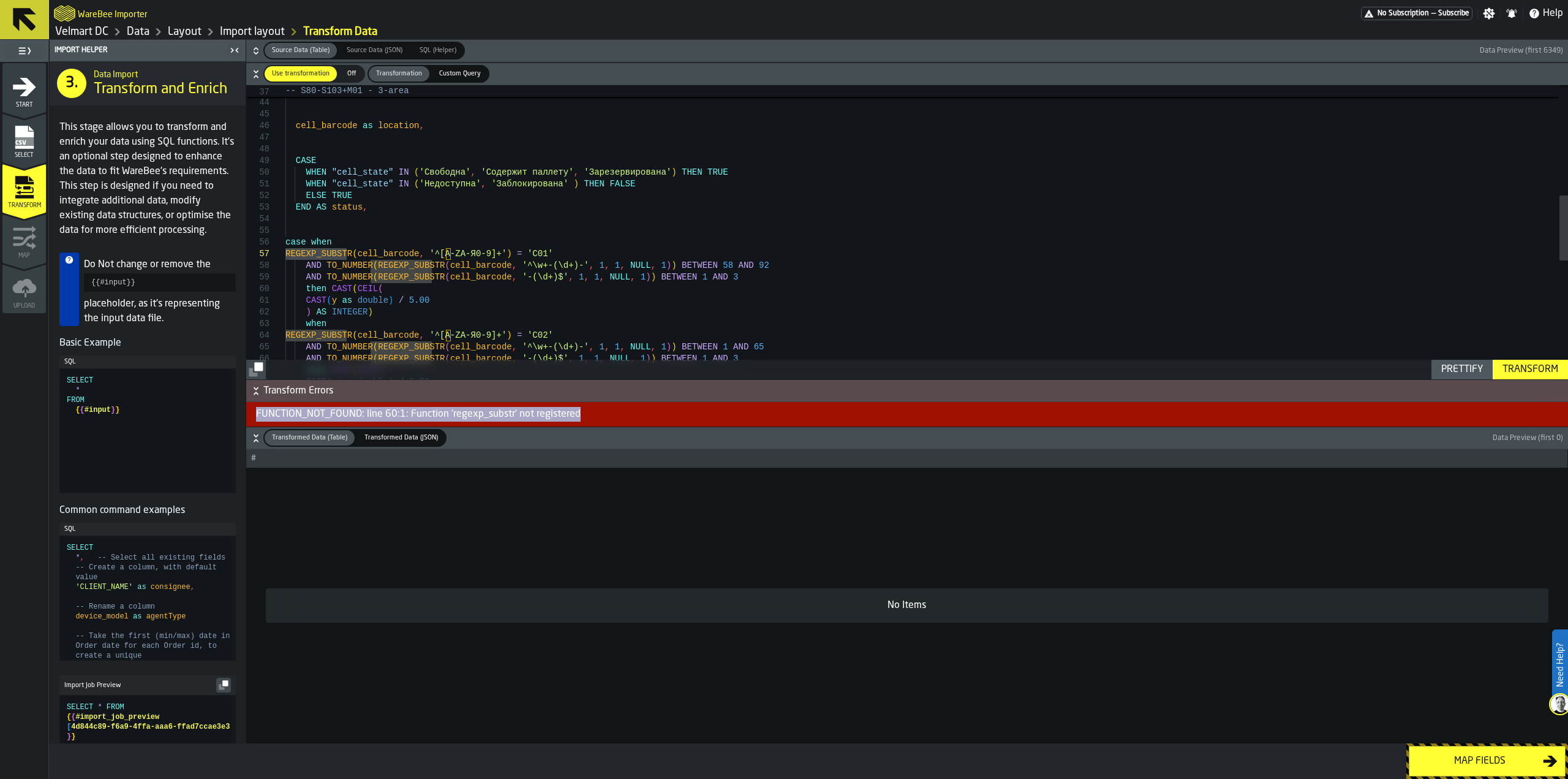
drag, startPoint x: 587, startPoint y: 413, endPoint x: 248, endPoint y: 411, distance: 339.0
click at [248, 411] on div "FUNCTION_NOT_FOUND: line 60:1: Function 'regexp_substr' not registered" at bounding box center [907, 414] width 1322 height 25
copy div "FUNCTION_NOT_FOUND: line 60:1: Function 'regexp_substr' not registered"
click at [401, 278] on div "CAST ( y as double ) / 5.00 then CAST ( CEIL ( AND TO_NUMBER ( REGEXP_SUBSTR ( …" at bounding box center [926, 252] width 1283 height 1332
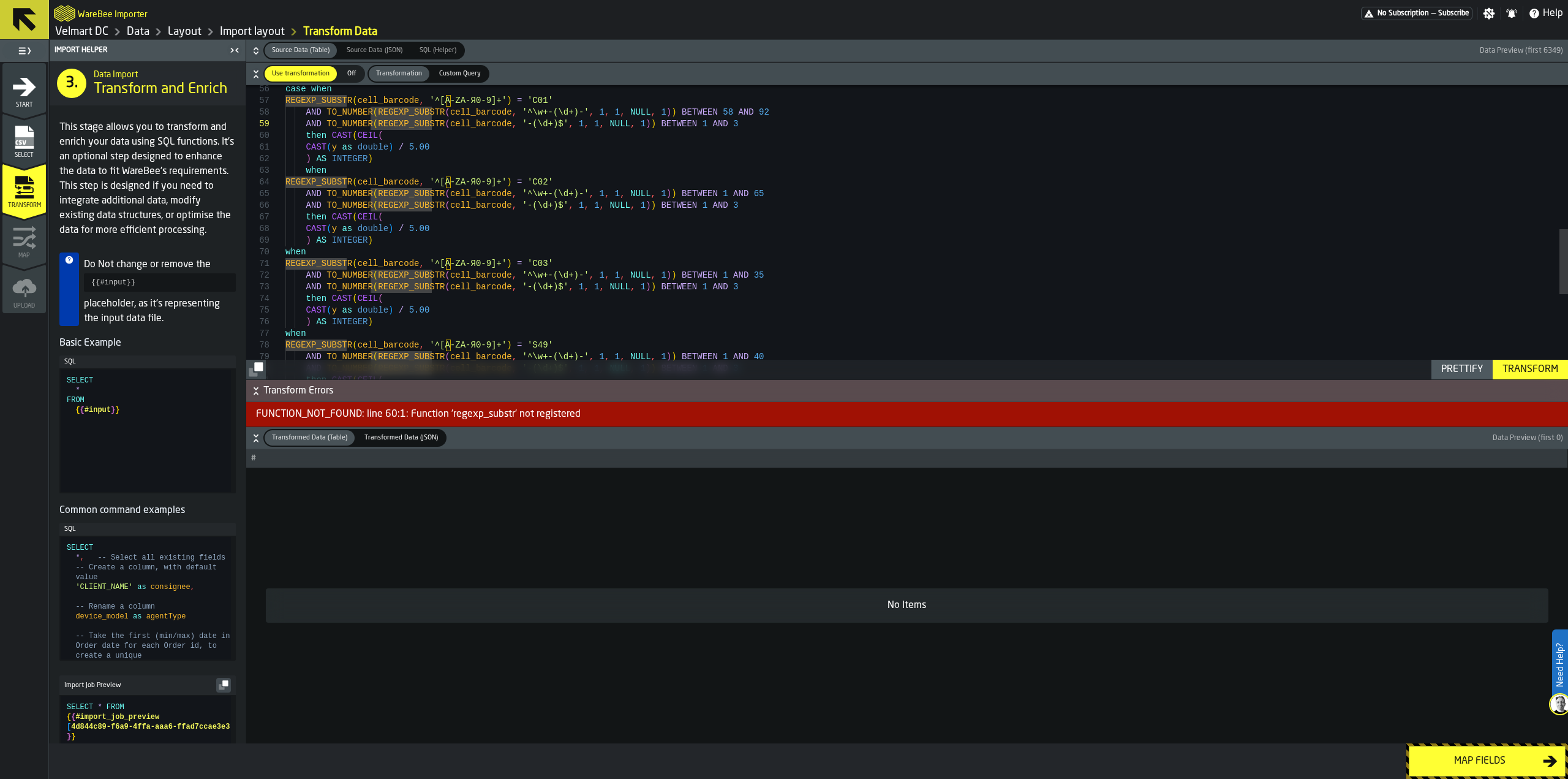
drag, startPoint x: 642, startPoint y: 382, endPoint x: 649, endPoint y: 456, distance: 74.3
click at [649, 456] on div "Source Data (Table) Source Data (Table) Source Data (JSON) Source Data (JSON) S…" at bounding box center [907, 391] width 1322 height 703
drag, startPoint x: 1389, startPoint y: 374, endPoint x: 1379, endPoint y: 378, distance: 10.8
click at [1389, 380] on div "Source Data (Table) Source Data (Table) Source Data (JSON) Source Data (JSON) S…" at bounding box center [907, 391] width 1322 height 703
drag, startPoint x: 1378, startPoint y: 380, endPoint x: 1394, endPoint y: 460, distance: 81.6
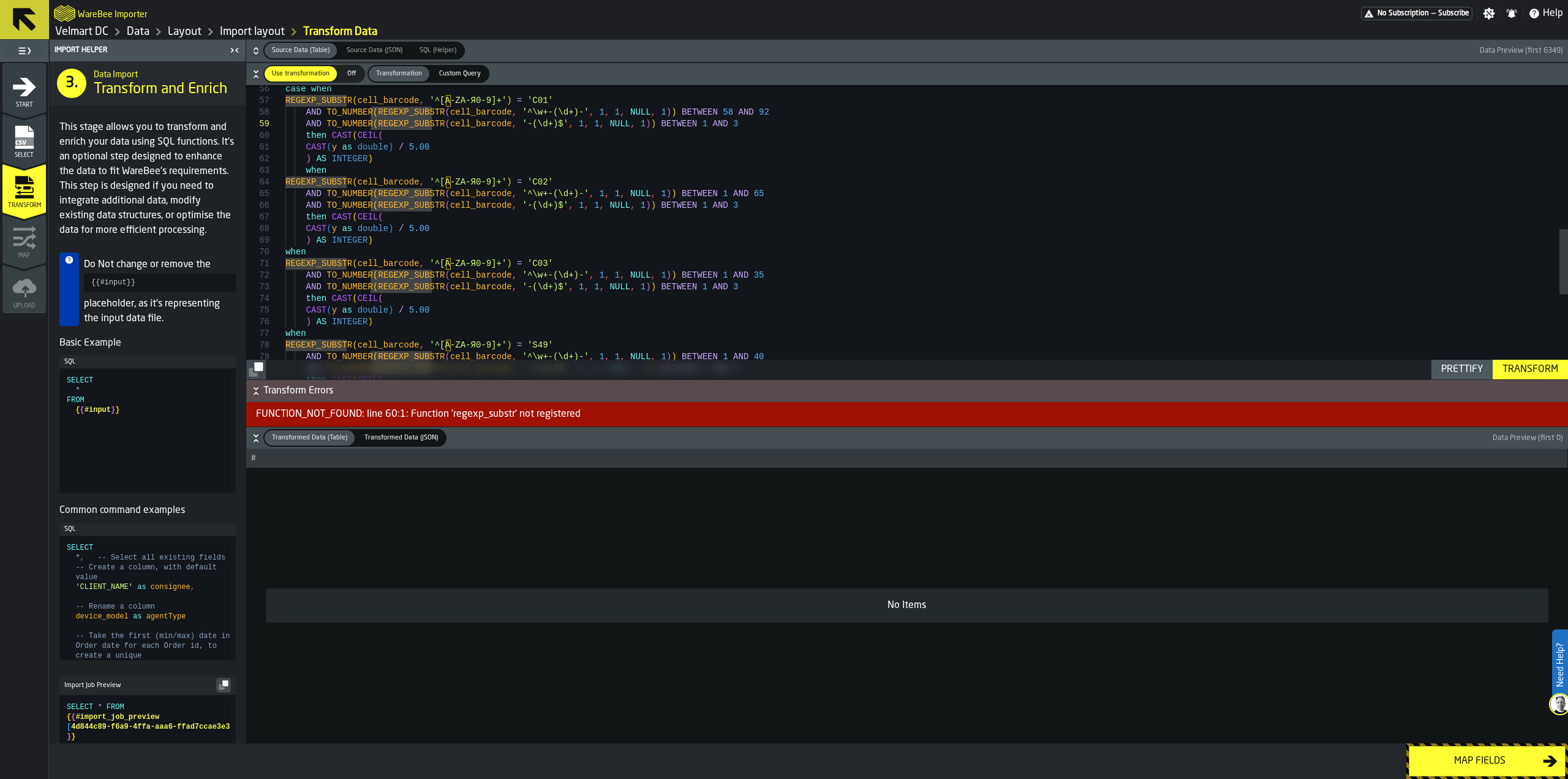
click at [1394, 460] on div "Source Data (Table) Source Data (Table) Source Data (JSON) Source Data (JSON) S…" at bounding box center [907, 391] width 1322 height 703
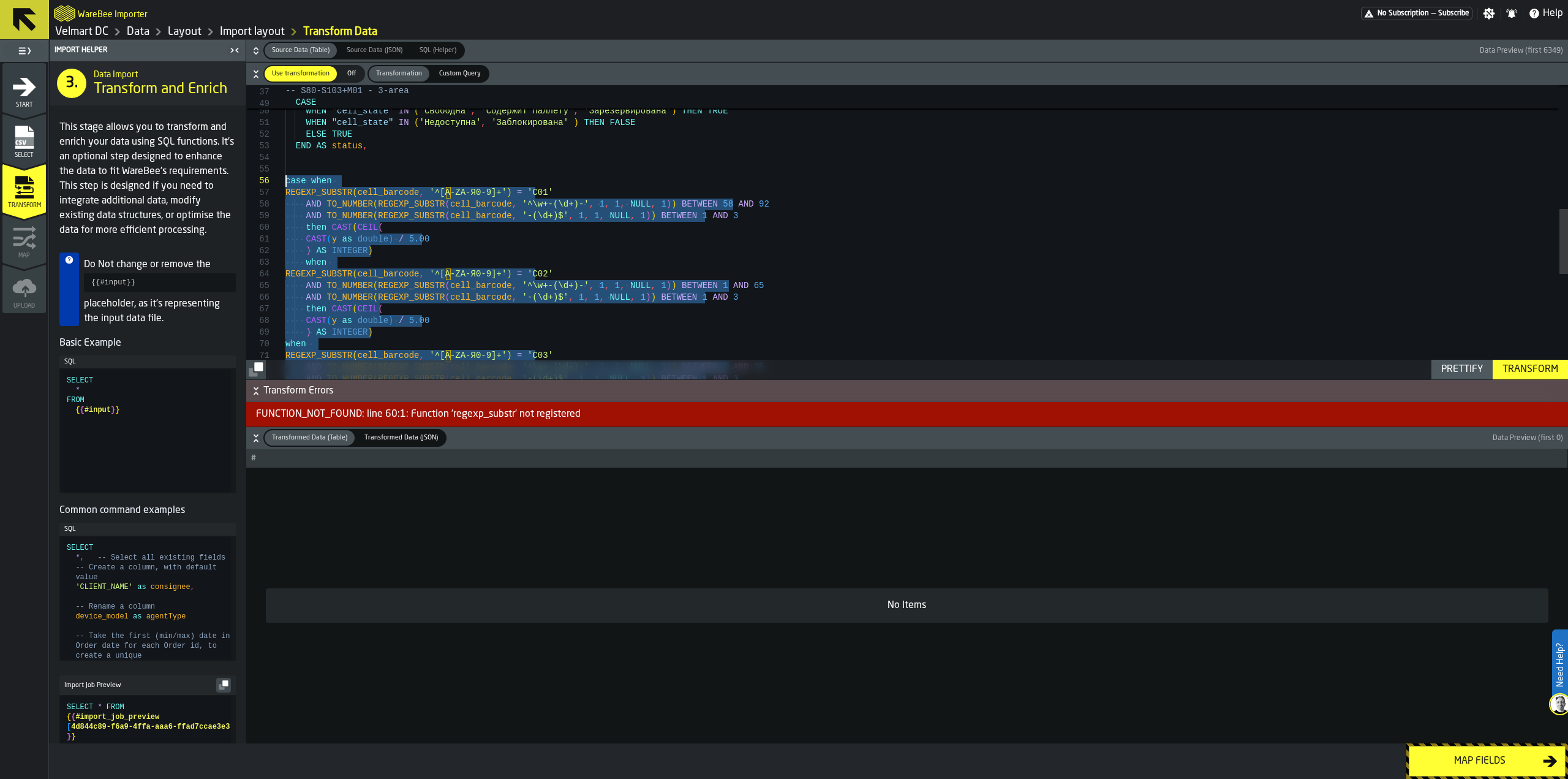
drag, startPoint x: 442, startPoint y: 279, endPoint x: 287, endPoint y: 185, distance: 181.3
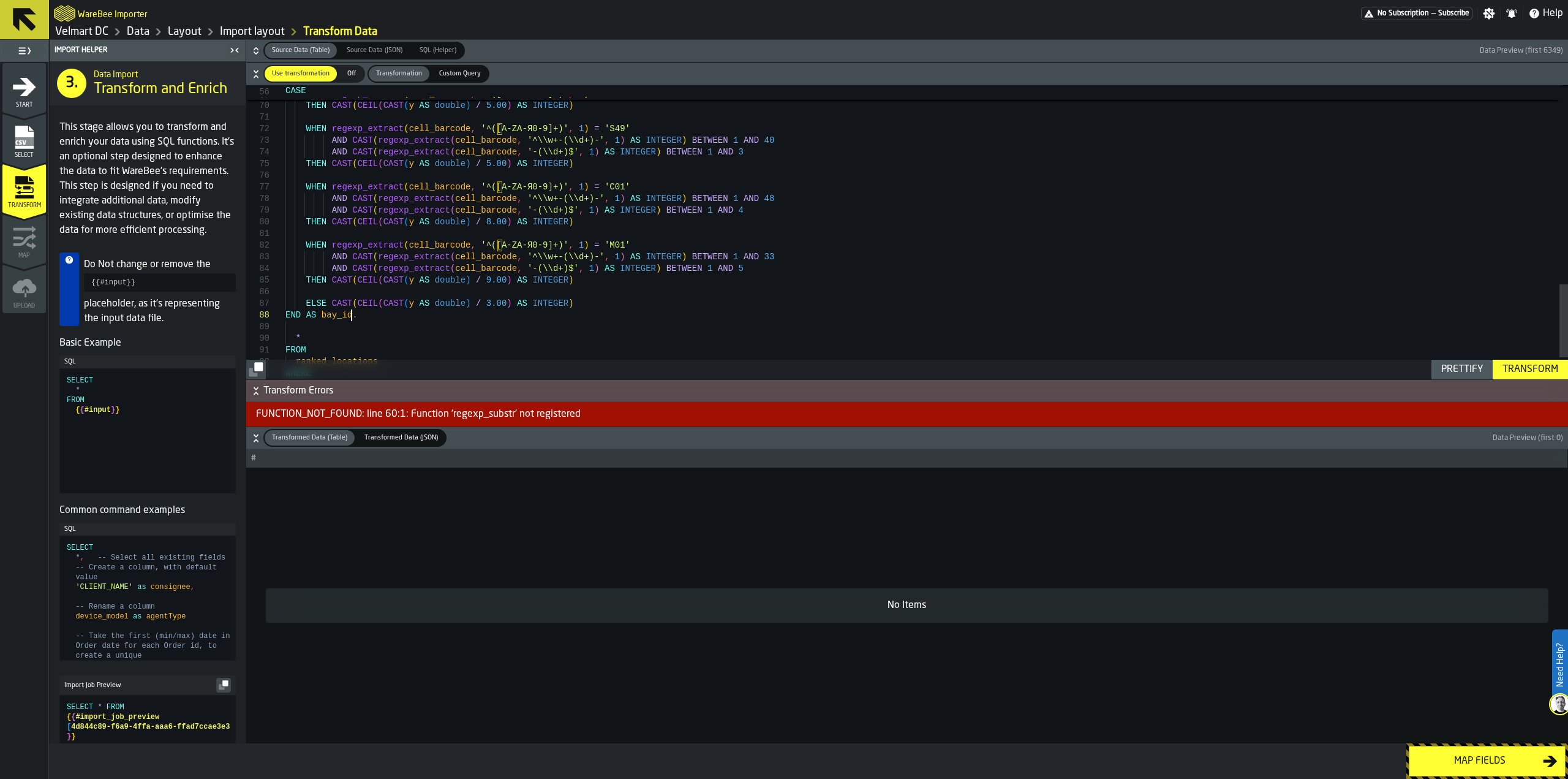
scroll to position [82, 0]
click at [1527, 368] on div "Transform" at bounding box center [1530, 370] width 66 height 14
drag, startPoint x: 720, startPoint y: 469, endPoint x: 721, endPoint y: 494, distance: 25.0
click at [721, 494] on td "No Items" at bounding box center [907, 606] width 1322 height 275
drag, startPoint x: 794, startPoint y: 575, endPoint x: 810, endPoint y: 602, distance: 31.4
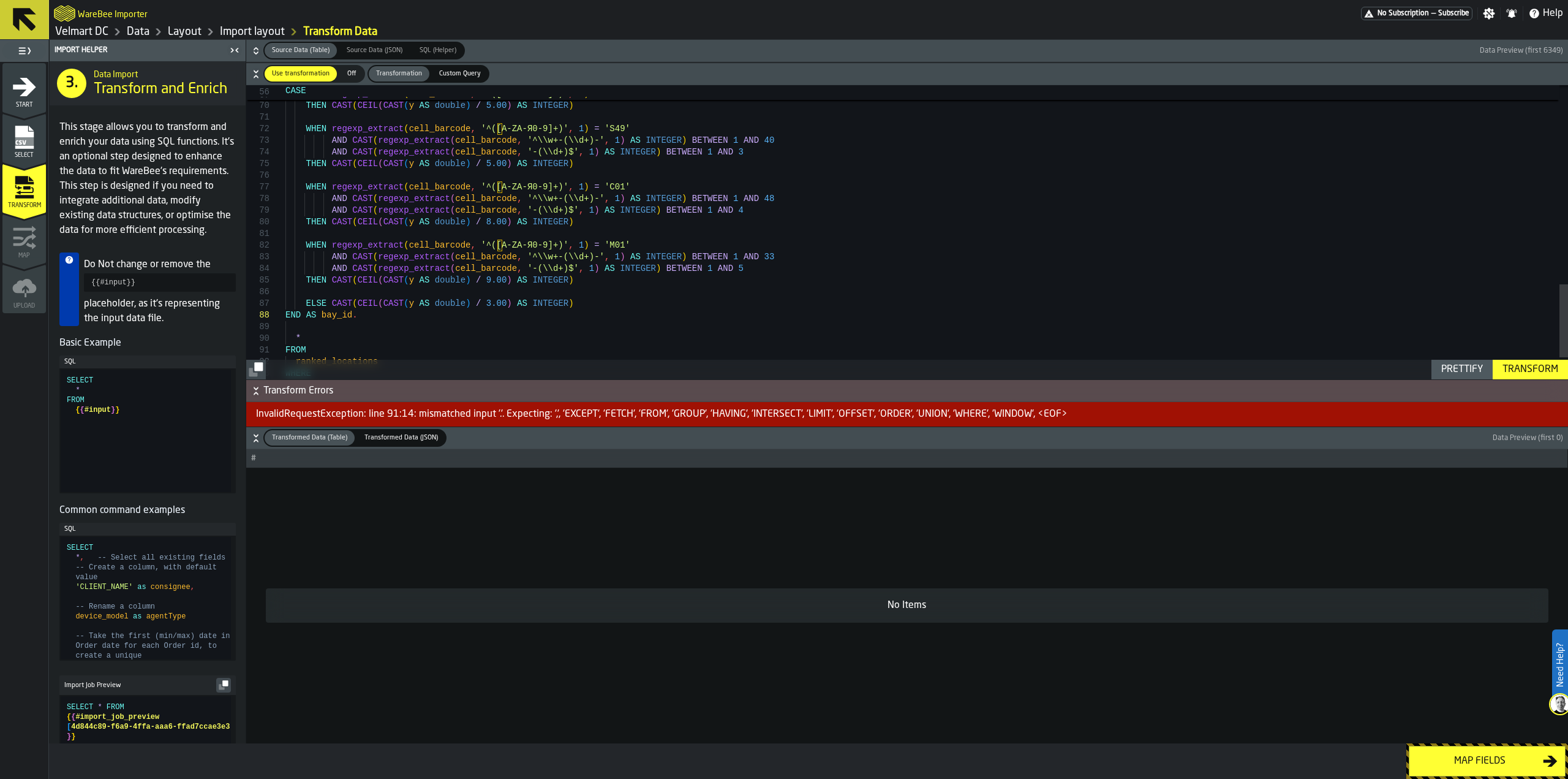
click at [804, 596] on td "No Items" at bounding box center [907, 606] width 1322 height 275
drag, startPoint x: 820, startPoint y: 624, endPoint x: 817, endPoint y: 634, distance: 10.4
click at [820, 634] on td "No Items" at bounding box center [907, 606] width 1322 height 275
click at [255, 439] on icon "button-" at bounding box center [256, 437] width 12 height 12
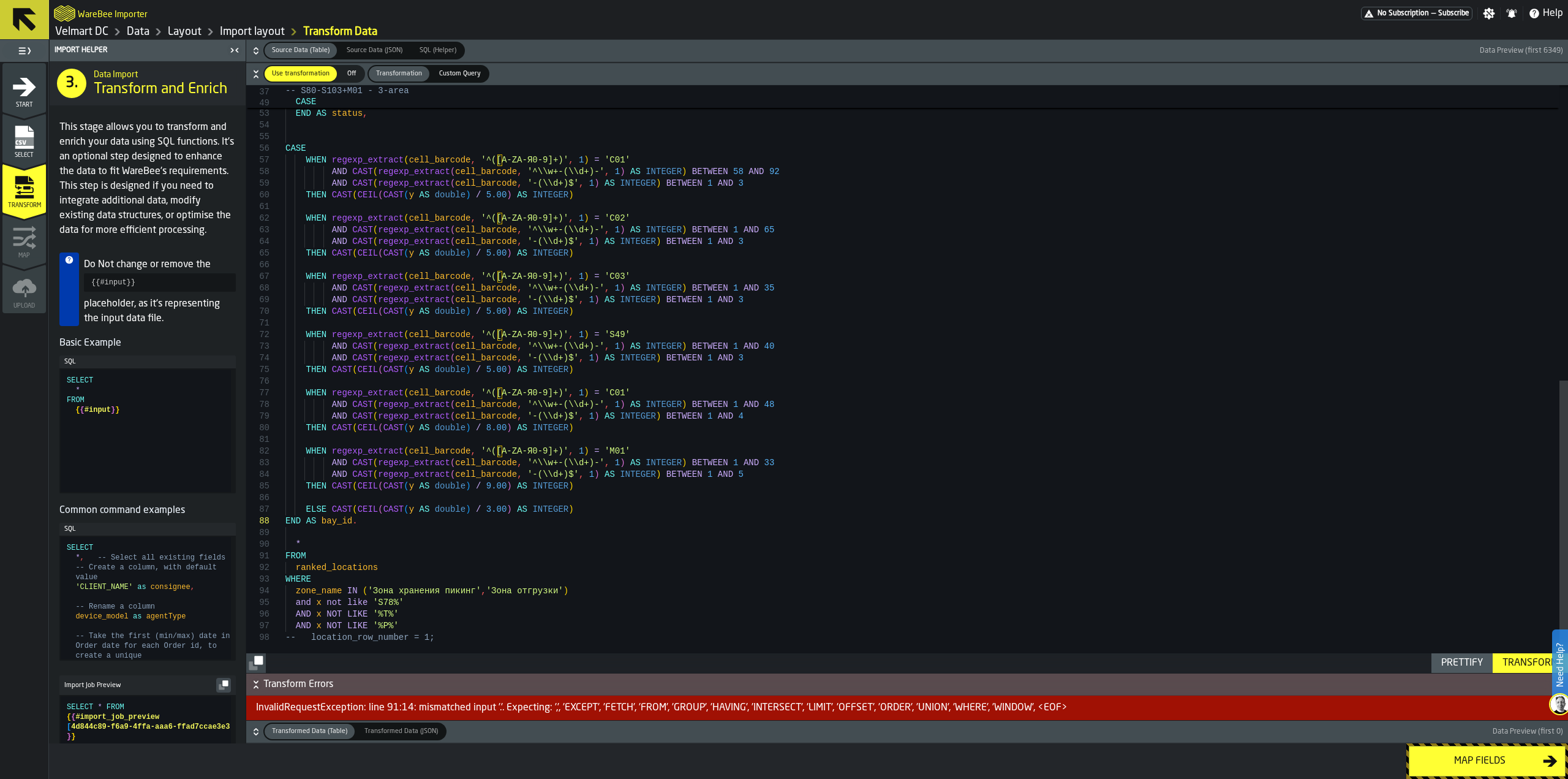
drag, startPoint x: 363, startPoint y: 528, endPoint x: 353, endPoint y: 527, distance: 10.0
click at [362, 528] on div "WHEN regexp_extract ( cell_barcode , '^([A-ZА-Я0-9]+)' , 1 ) = 'S49' AND CAST (…" at bounding box center [926, 83] width 1283 height 1180
click at [349, 525] on div "WHEN regexp_extract ( cell_barcode , '^([A-ZА-Я0-9]+)' , 1 ) = 'S49' AND CAST (…" at bounding box center [926, 83] width 1283 height 1180
type textarea "**********"
click at [1518, 666] on div "Transform" at bounding box center [1530, 663] width 66 height 14
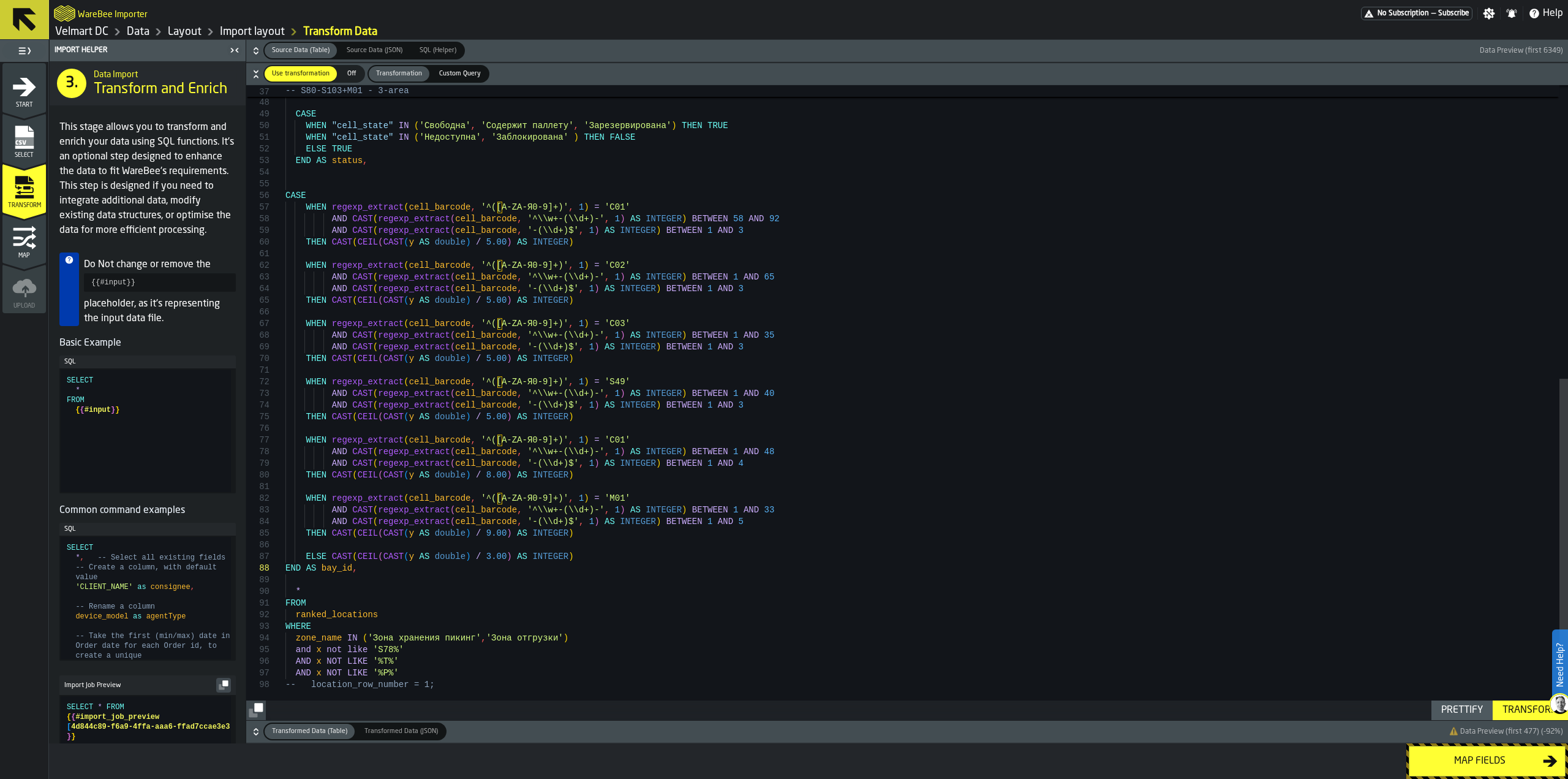
click at [1491, 757] on div "Map fields" at bounding box center [1479, 761] width 126 height 14
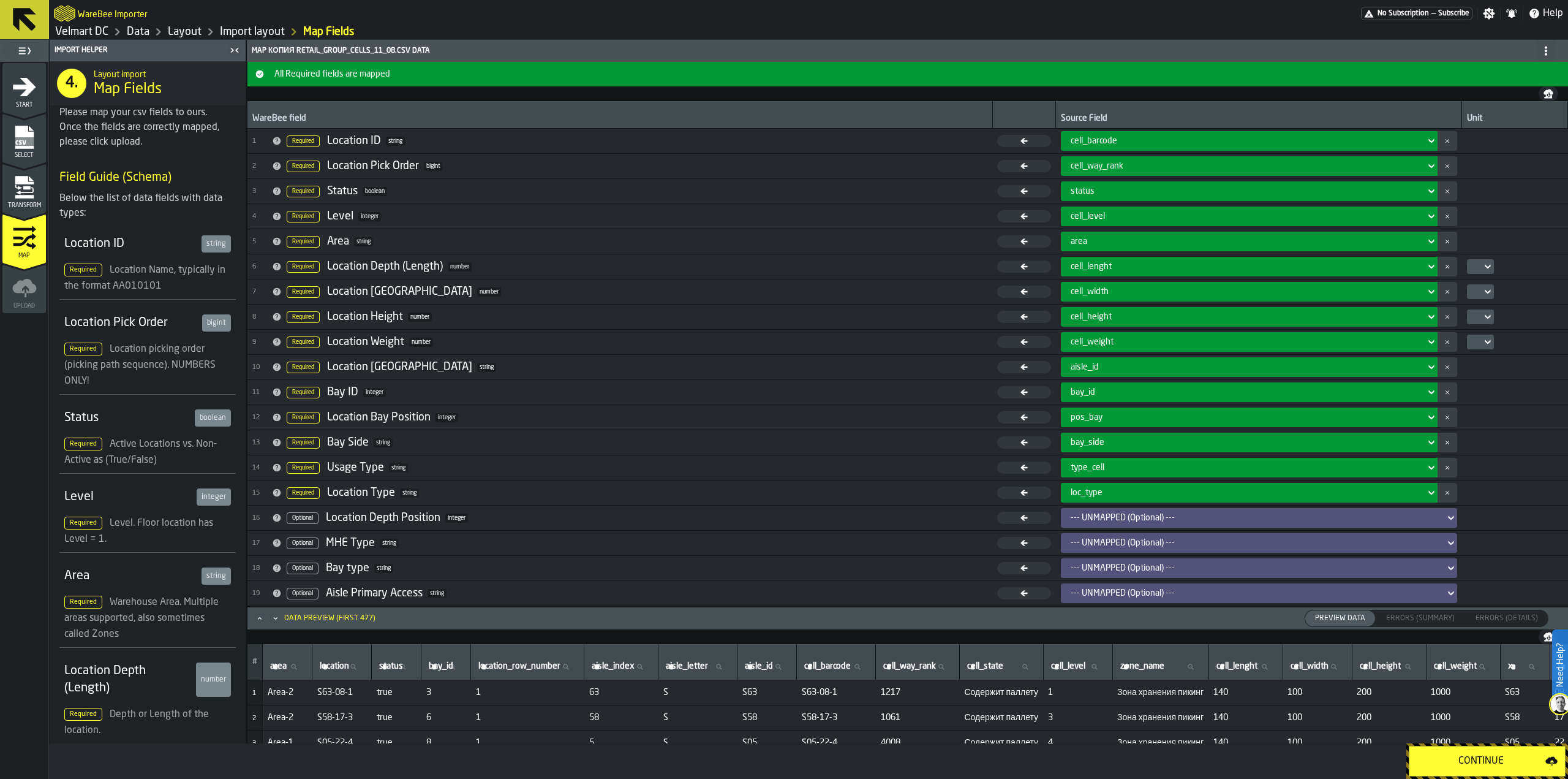
click at [1471, 762] on div "Continue" at bounding box center [1481, 761] width 129 height 14
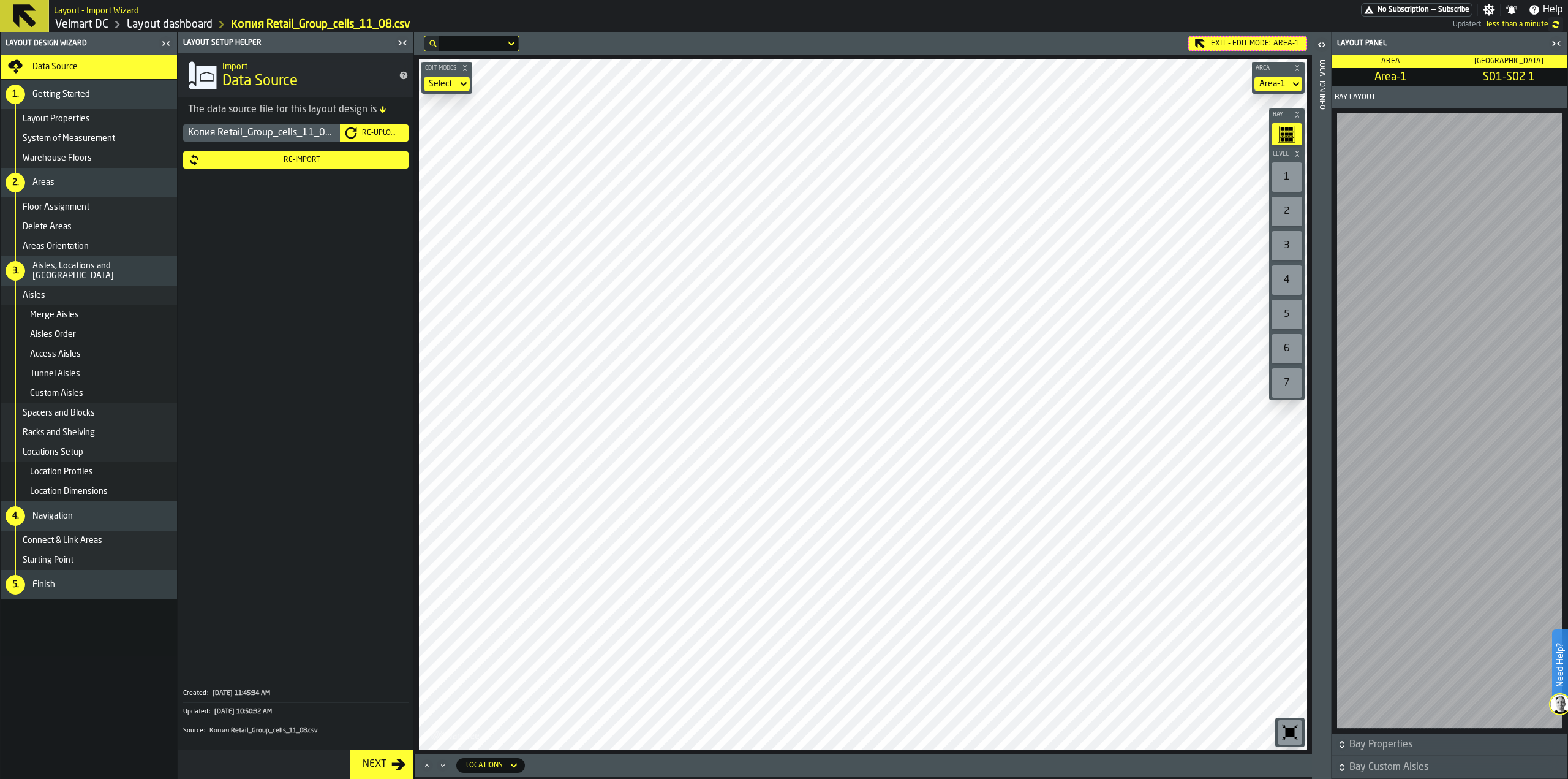
click at [248, 159] on div "Re-Import" at bounding box center [302, 160] width 203 height 9
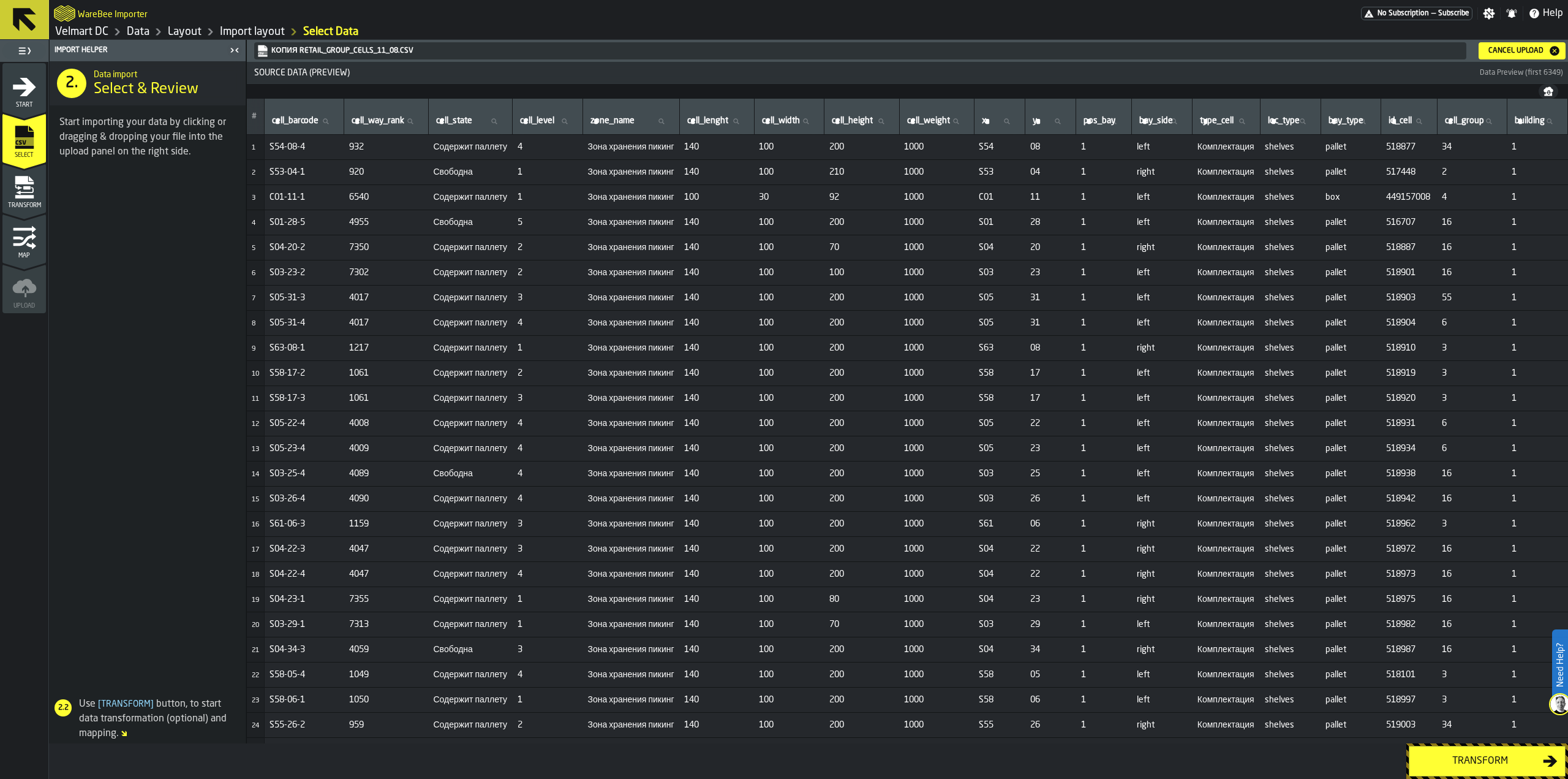
scroll to position [0, 39]
click at [1458, 760] on div "Transform" at bounding box center [1479, 761] width 126 height 14
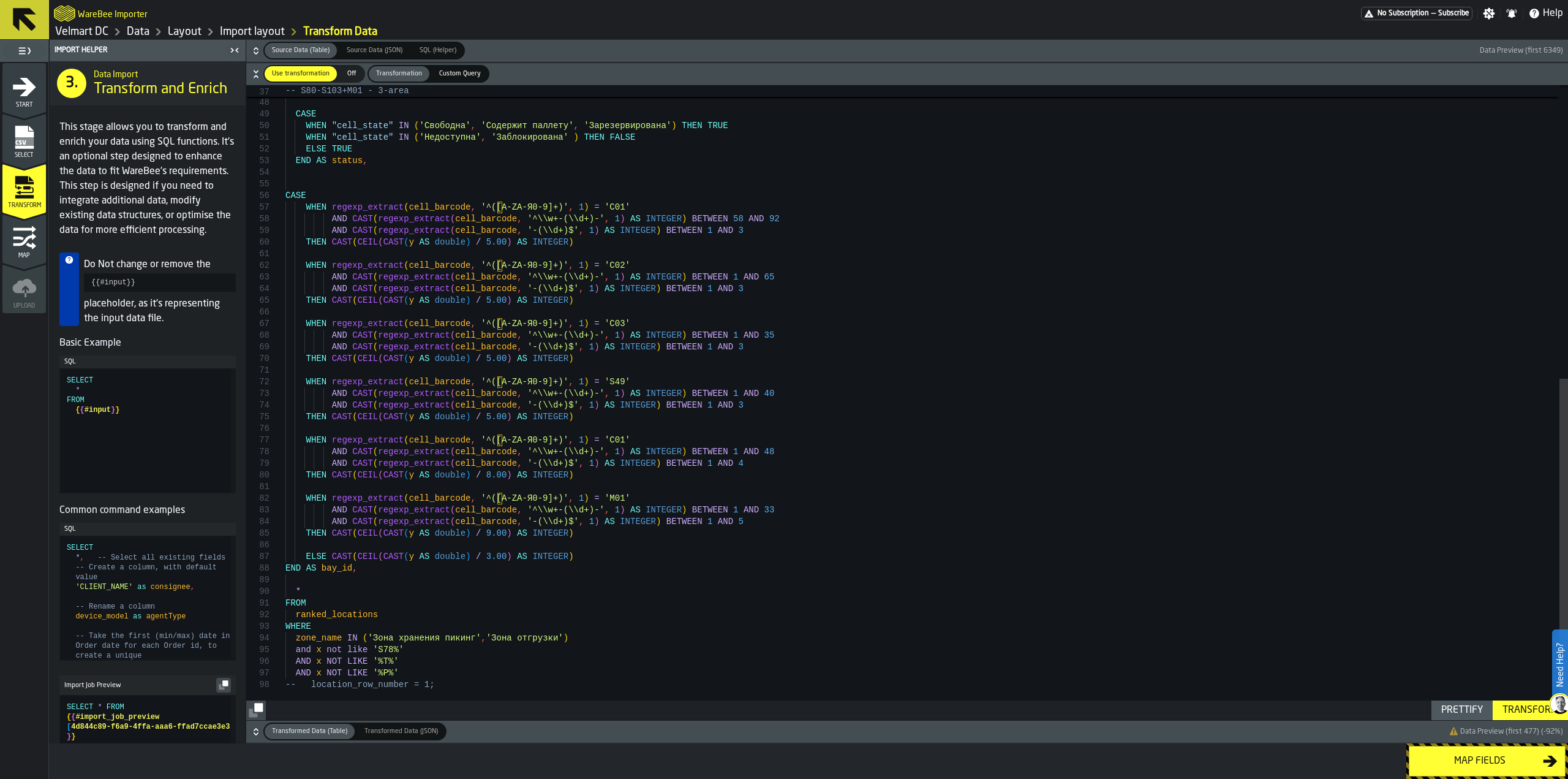
click at [1518, 711] on div "Transform" at bounding box center [1530, 710] width 66 height 14
click at [1449, 759] on div "Map fields" at bounding box center [1479, 761] width 126 height 14
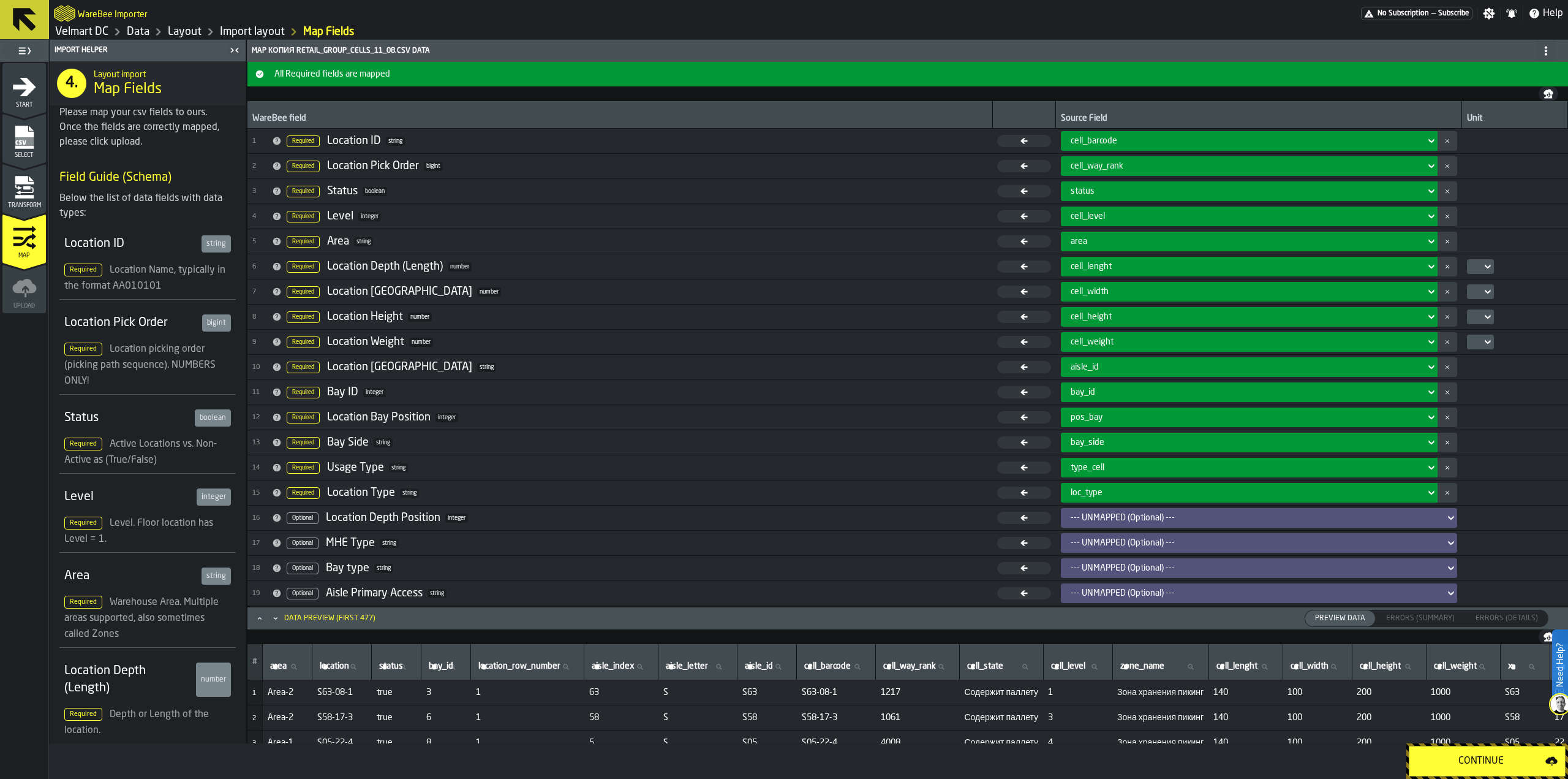
click at [356, 669] on icon at bounding box center [353, 667] width 6 height 6
click at [361, 669] on input "location location" at bounding box center [341, 667] width 49 height 16
type input "***"
click at [341, 669] on input "***" at bounding box center [341, 667] width 49 height 16
type input "*****"
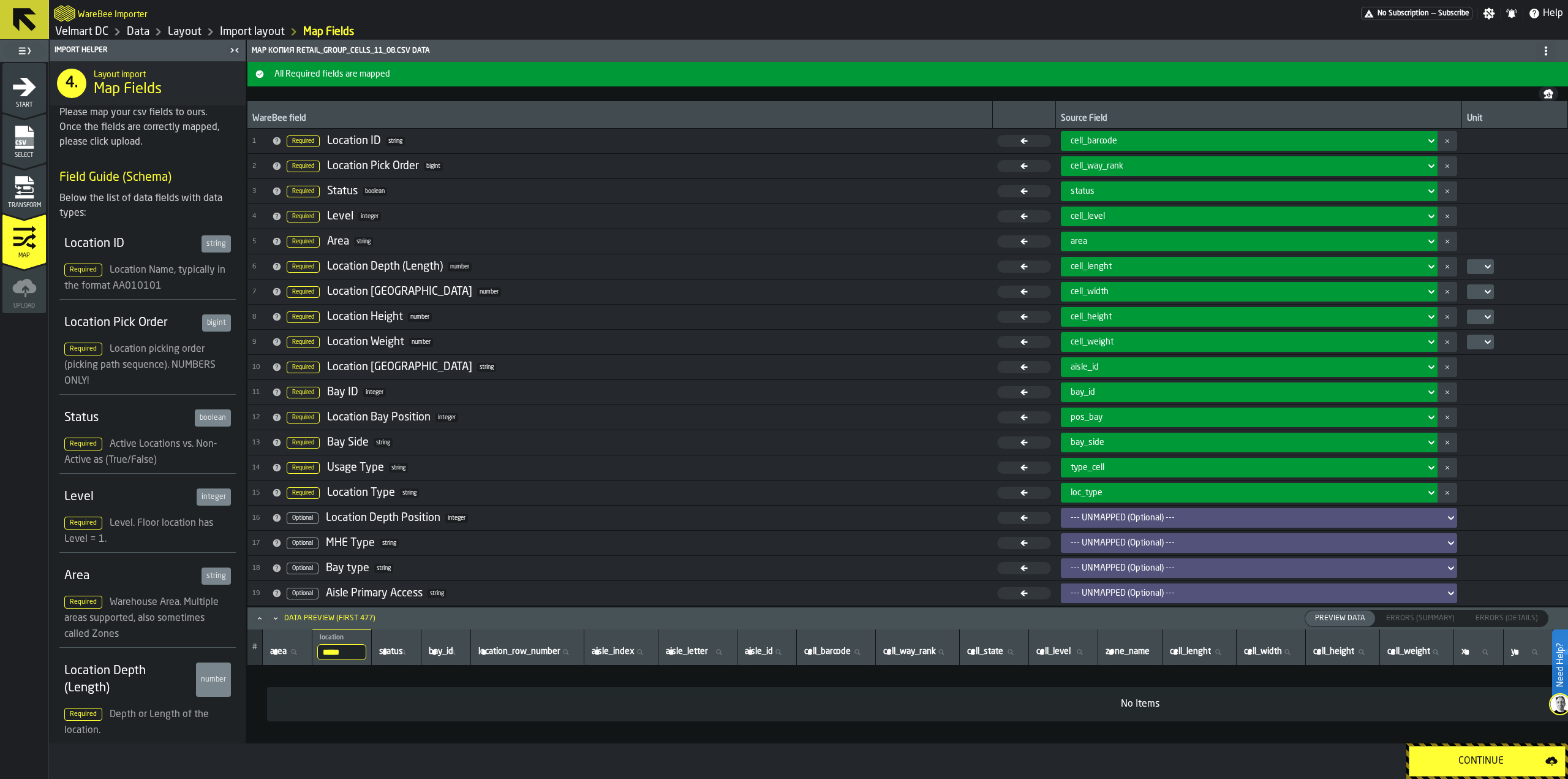
click at [347, 653] on input "*****" at bounding box center [341, 652] width 49 height 16
type input "****"
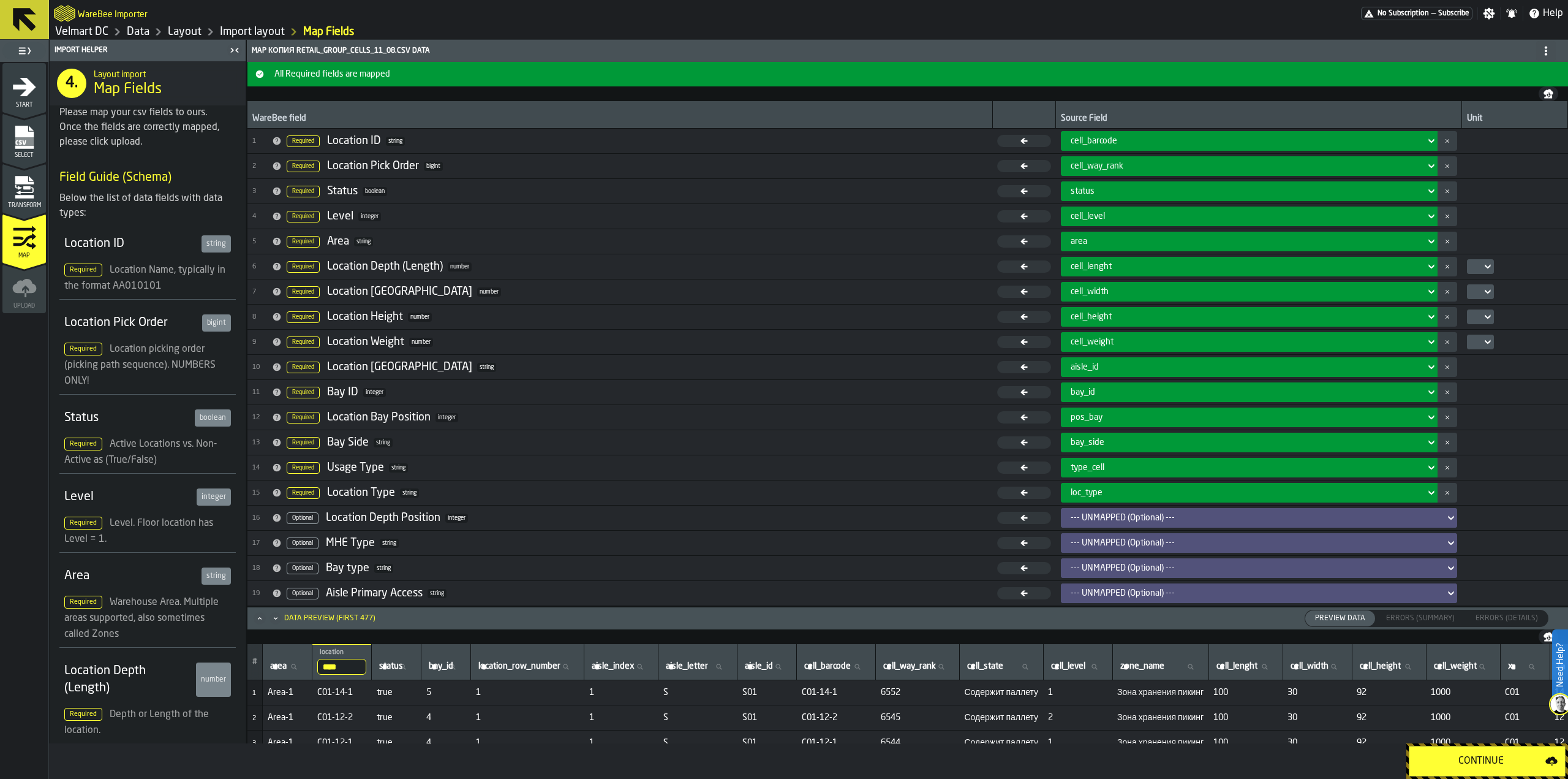
scroll to position [31, 0]
drag, startPoint x: 301, startPoint y: 618, endPoint x: 313, endPoint y: 620, distance: 12.2
click at [301, 617] on div "Data Preview (first 477)" at bounding box center [330, 618] width 91 height 9
click at [274, 619] on icon "Minimize" at bounding box center [275, 618] width 12 height 12
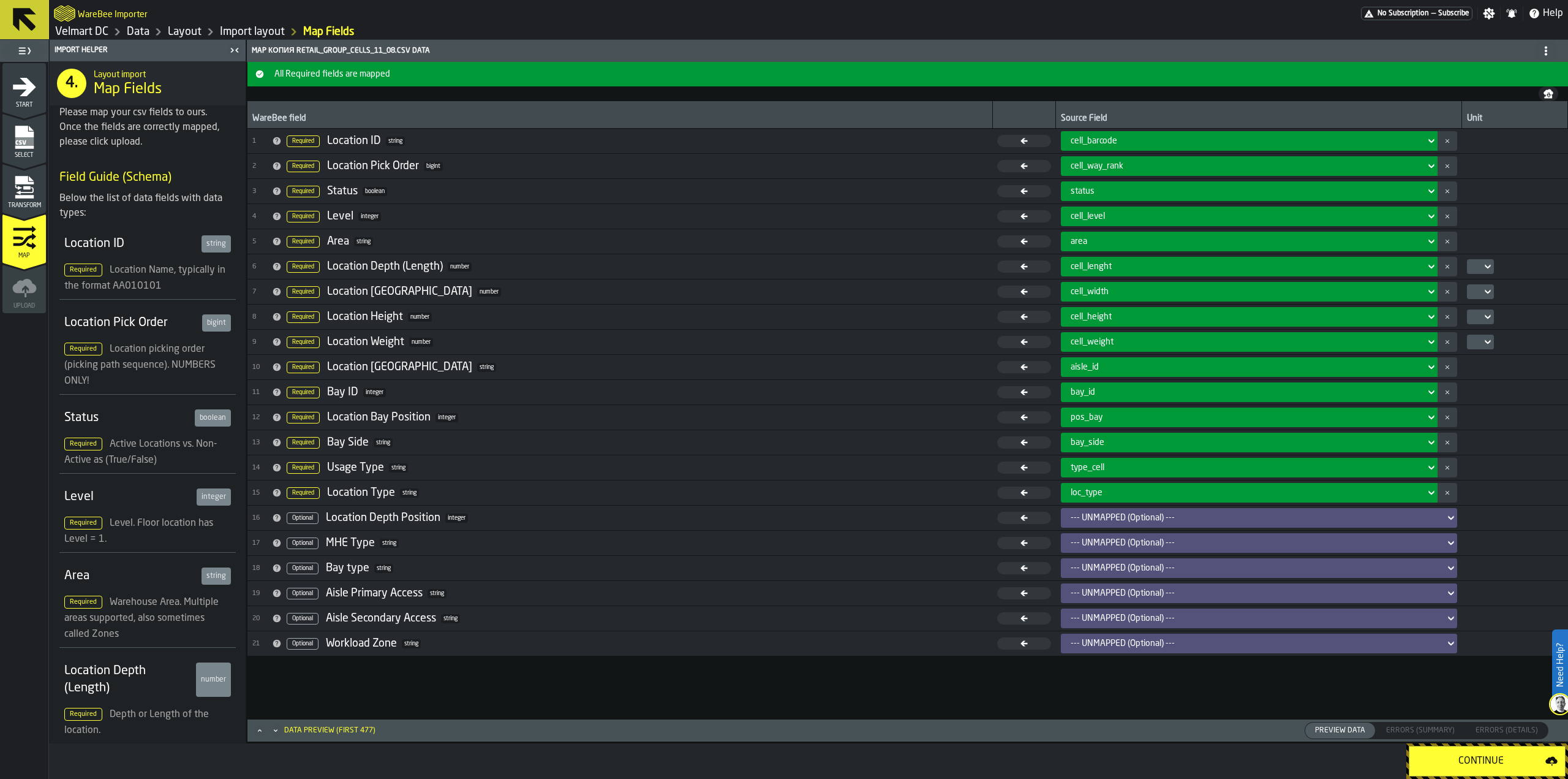
click at [276, 731] on icon "Minimize" at bounding box center [275, 730] width 12 height 12
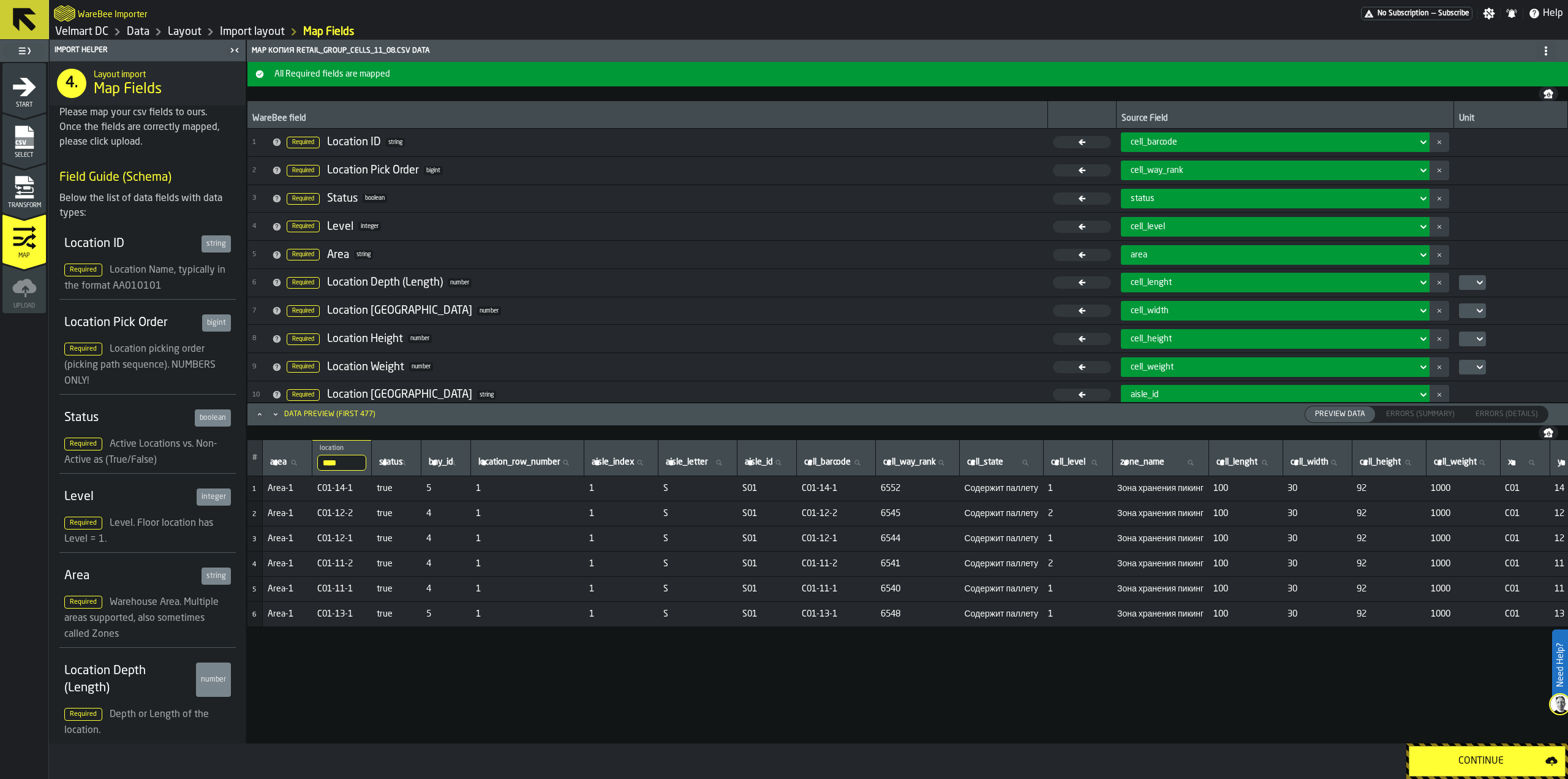
click at [315, 411] on div "Data Preview (first 477)" at bounding box center [330, 414] width 91 height 9
drag, startPoint x: 352, startPoint y: 463, endPoint x: 319, endPoint y: 460, distance: 33.1
click at [320, 460] on input "****" at bounding box center [341, 463] width 49 height 16
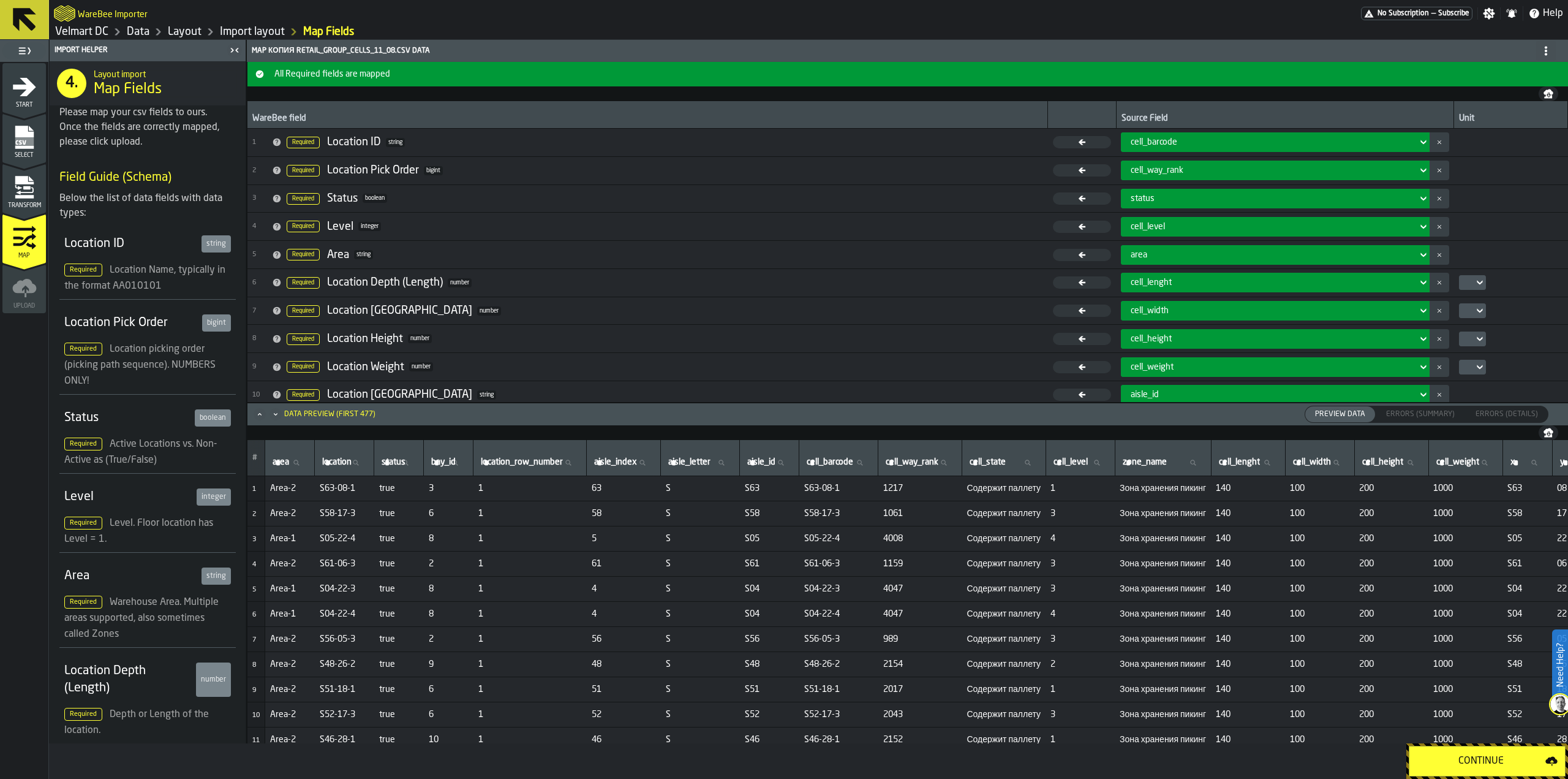
click at [349, 416] on div "Data Preview (first 477)" at bounding box center [330, 414] width 91 height 9
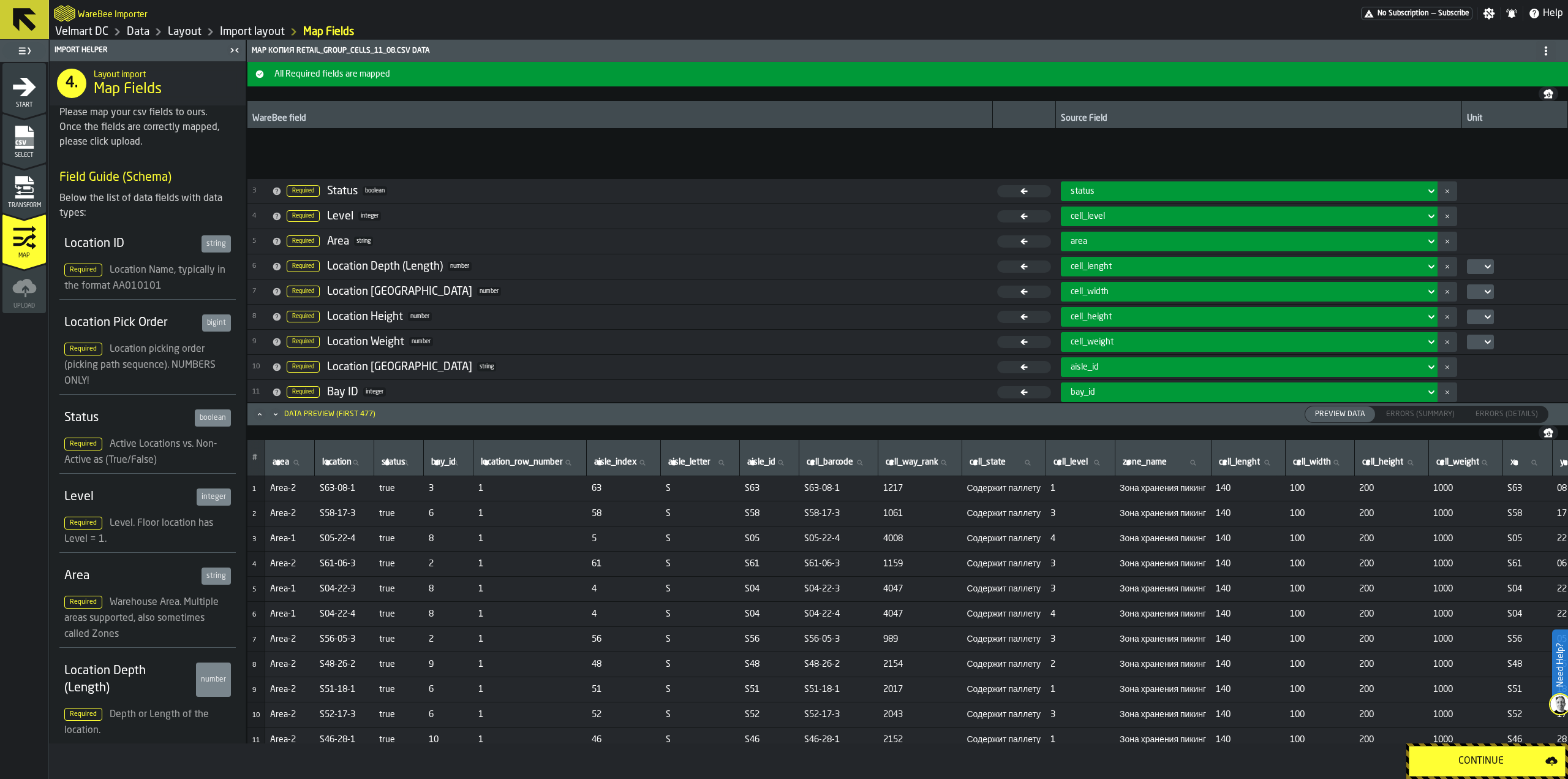
scroll to position [254, 0]
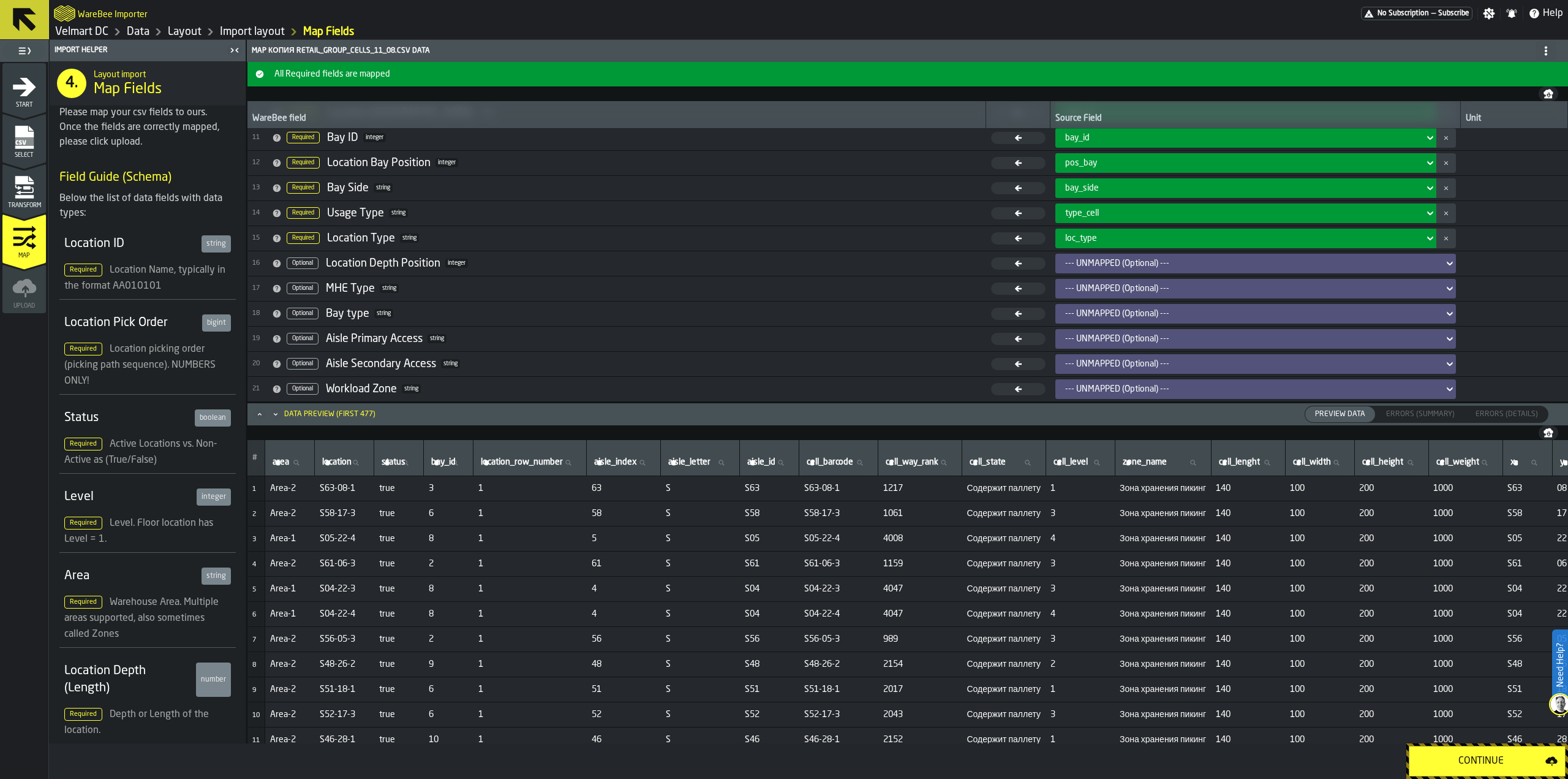
click at [1413, 419] on span "Errors (Summary)" at bounding box center [1420, 414] width 79 height 11
click at [1412, 416] on span "Errors (Summary)" at bounding box center [1420, 414] width 79 height 11
click at [1507, 417] on span "Errors (Details)" at bounding box center [1507, 414] width 72 height 11
click at [1481, 759] on div "Continue" at bounding box center [1481, 761] width 129 height 14
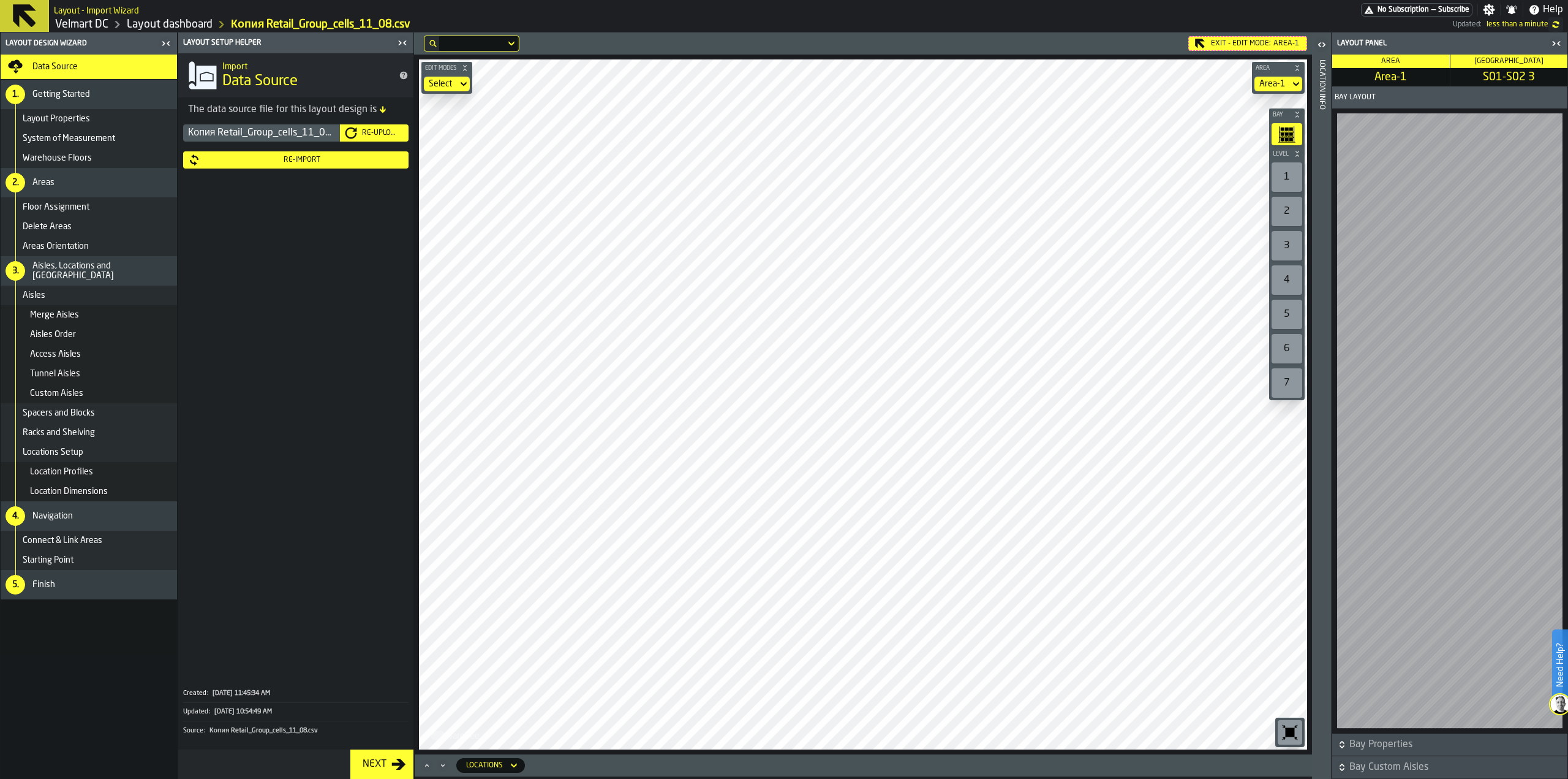
click at [1557, 41] on icon "button-toggle-Close me" at bounding box center [1556, 43] width 14 height 14
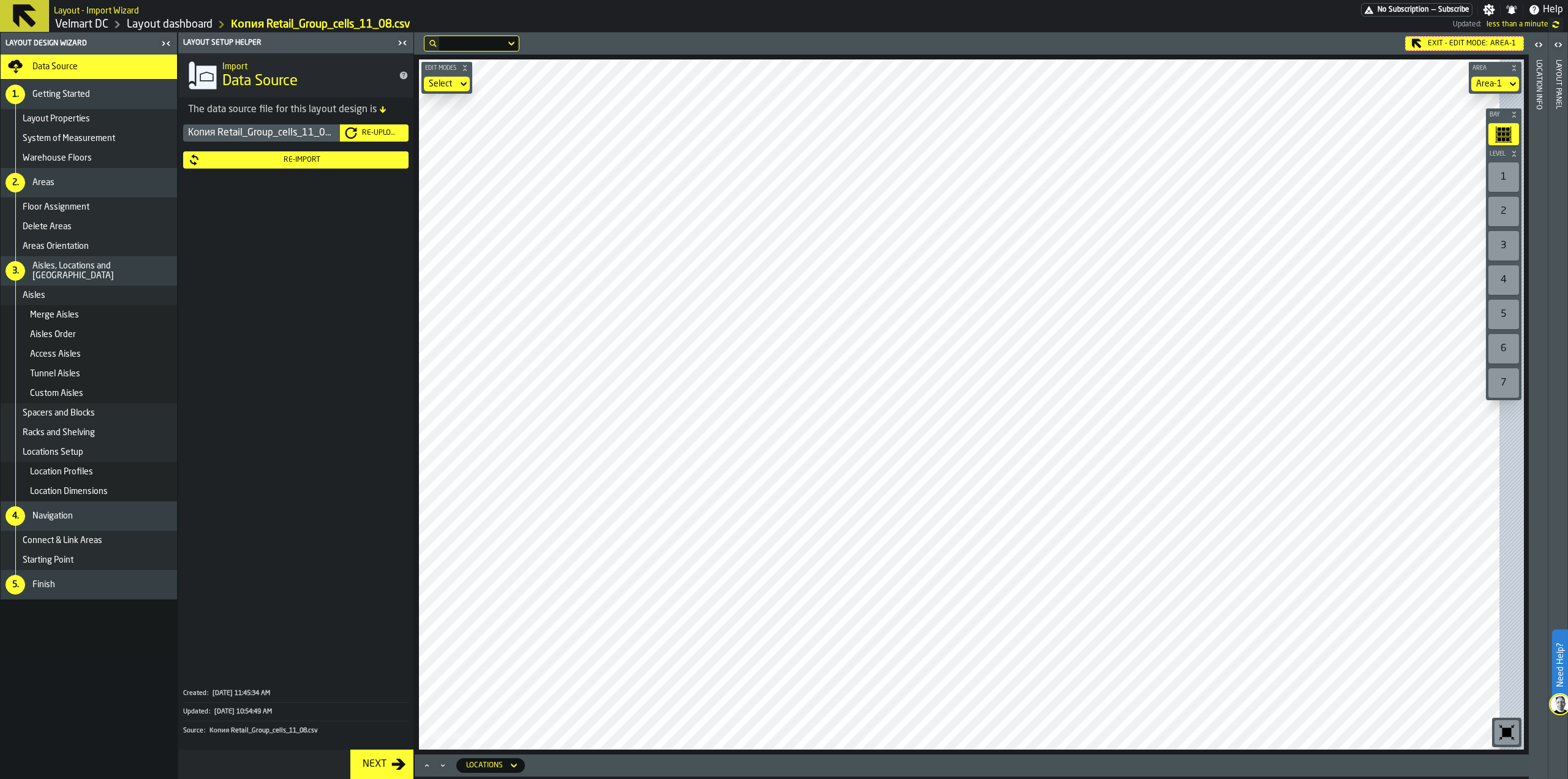
click at [1557, 41] on icon "button-toggle-Open" at bounding box center [1558, 45] width 14 height 14
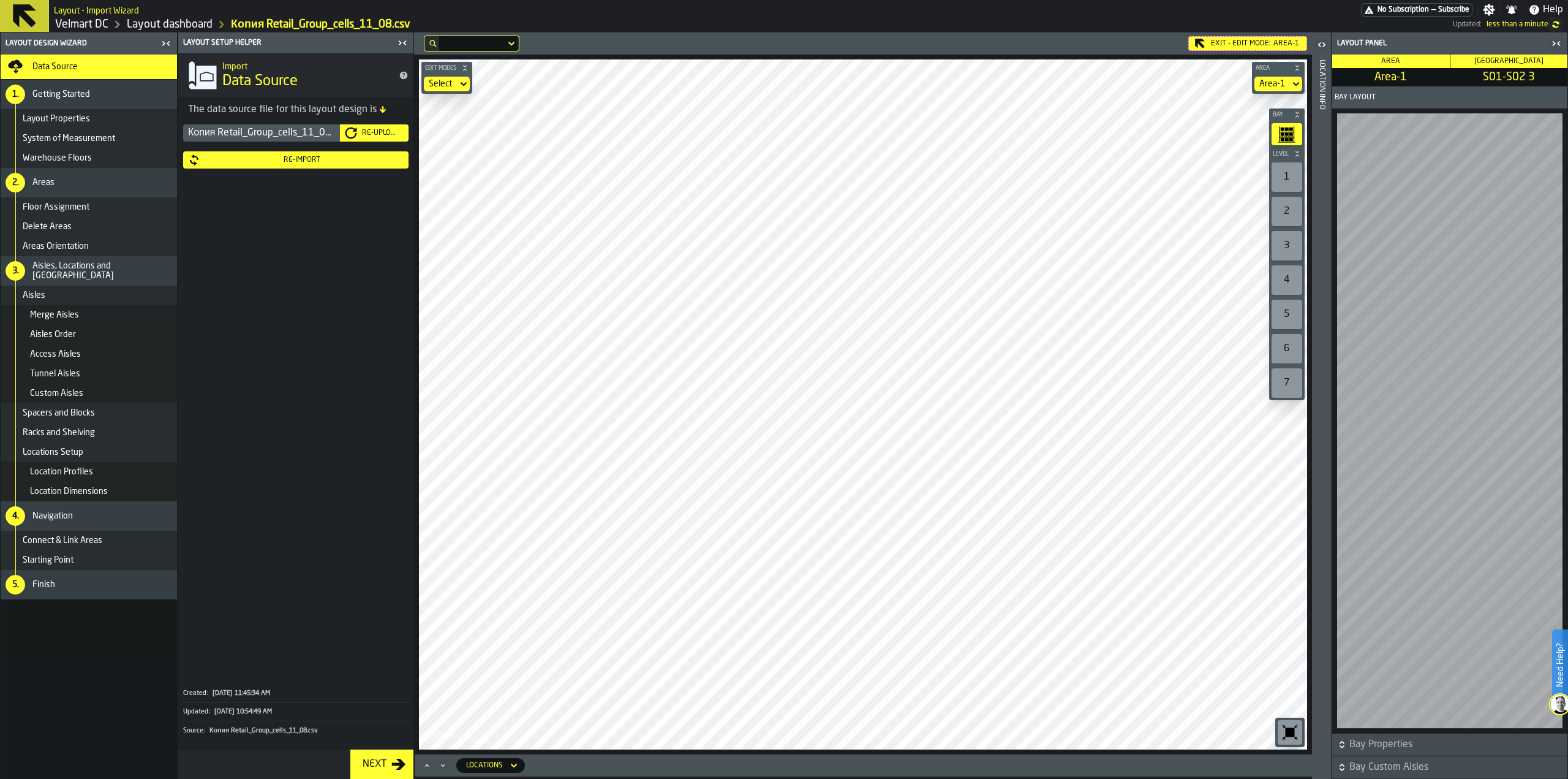
click at [1317, 43] on icon "button-toggle-Open" at bounding box center [1322, 45] width 14 height 14
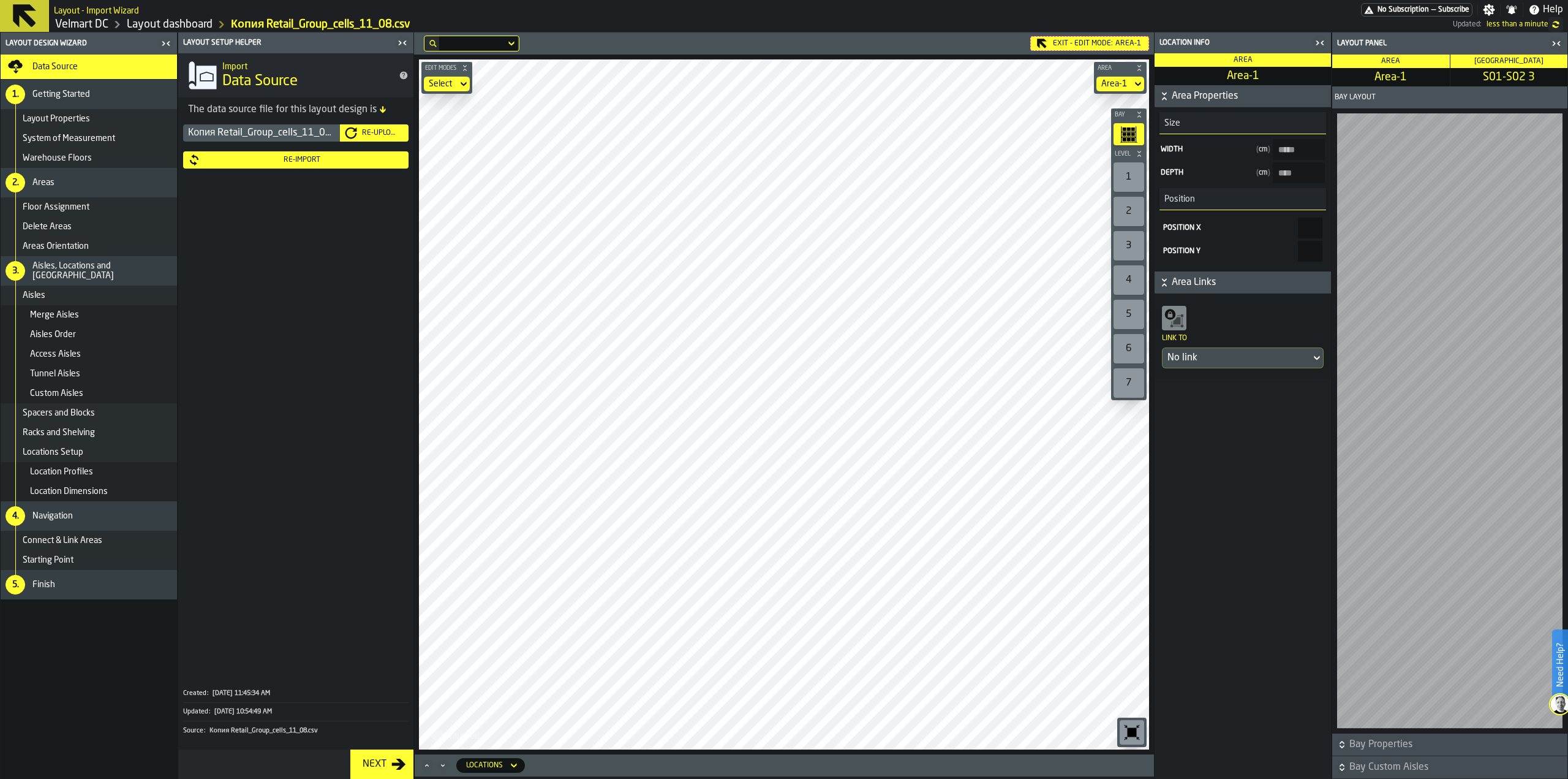
click at [1314, 40] on icon "button-toggle-Close me" at bounding box center [1320, 43] width 14 height 14
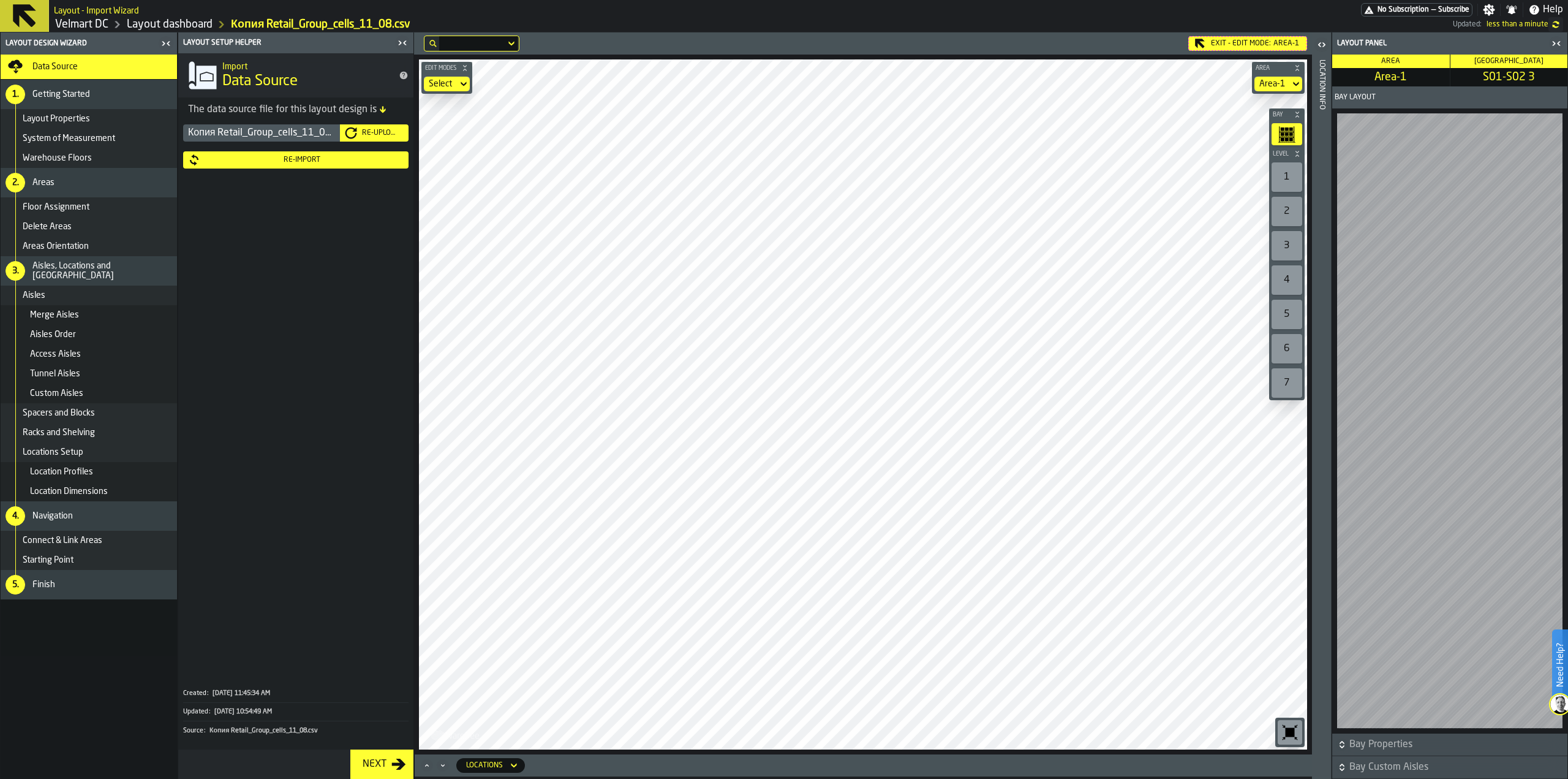
click at [1556, 35] on header "Layout panel" at bounding box center [1449, 43] width 236 height 22
click at [292, 161] on div "Re-Import" at bounding box center [302, 160] width 203 height 9
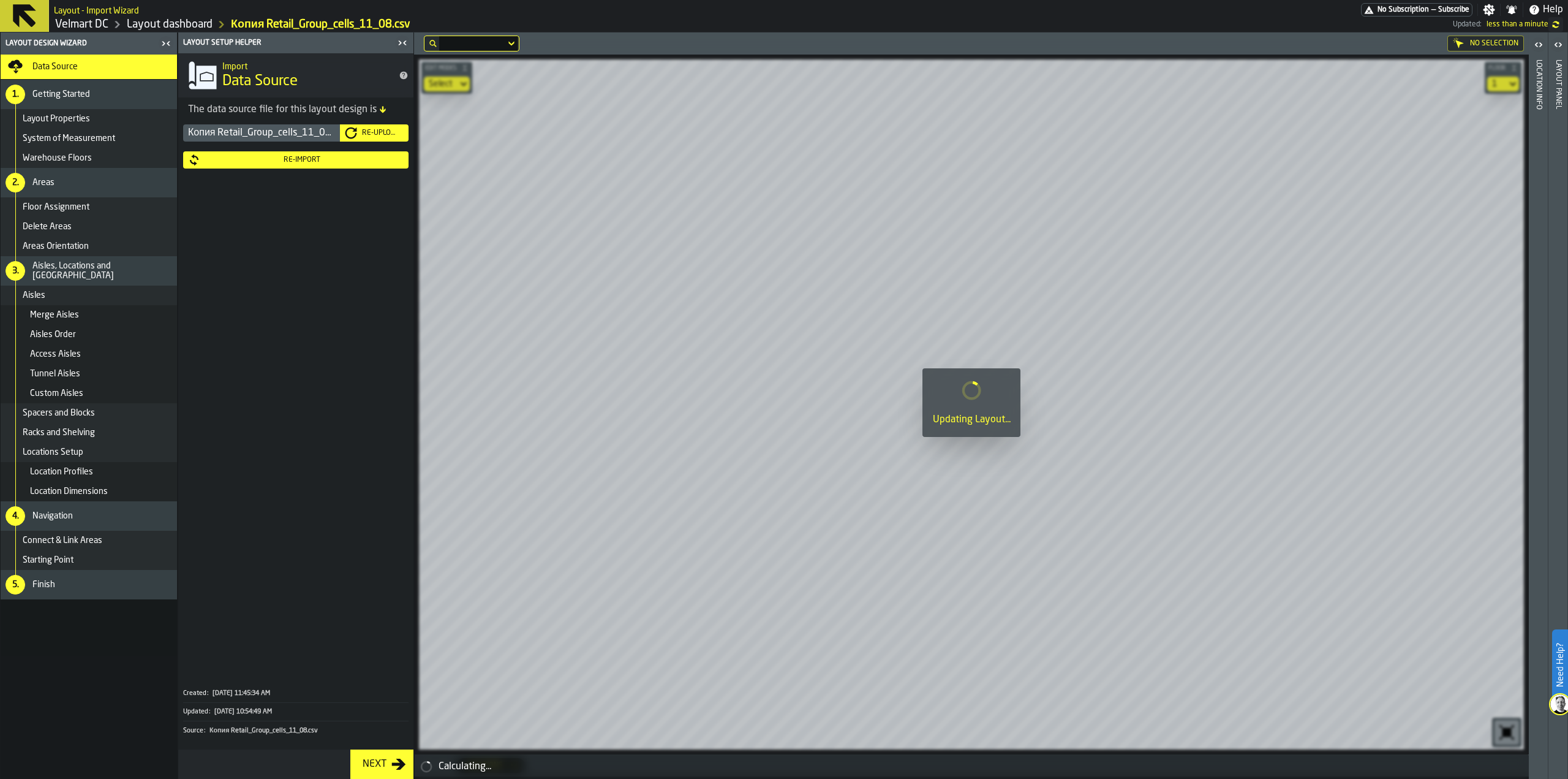
click at [366, 135] on div "Re-Upload" at bounding box center [380, 133] width 47 height 9
click at [307, 159] on div "Re-Import" at bounding box center [302, 160] width 203 height 9
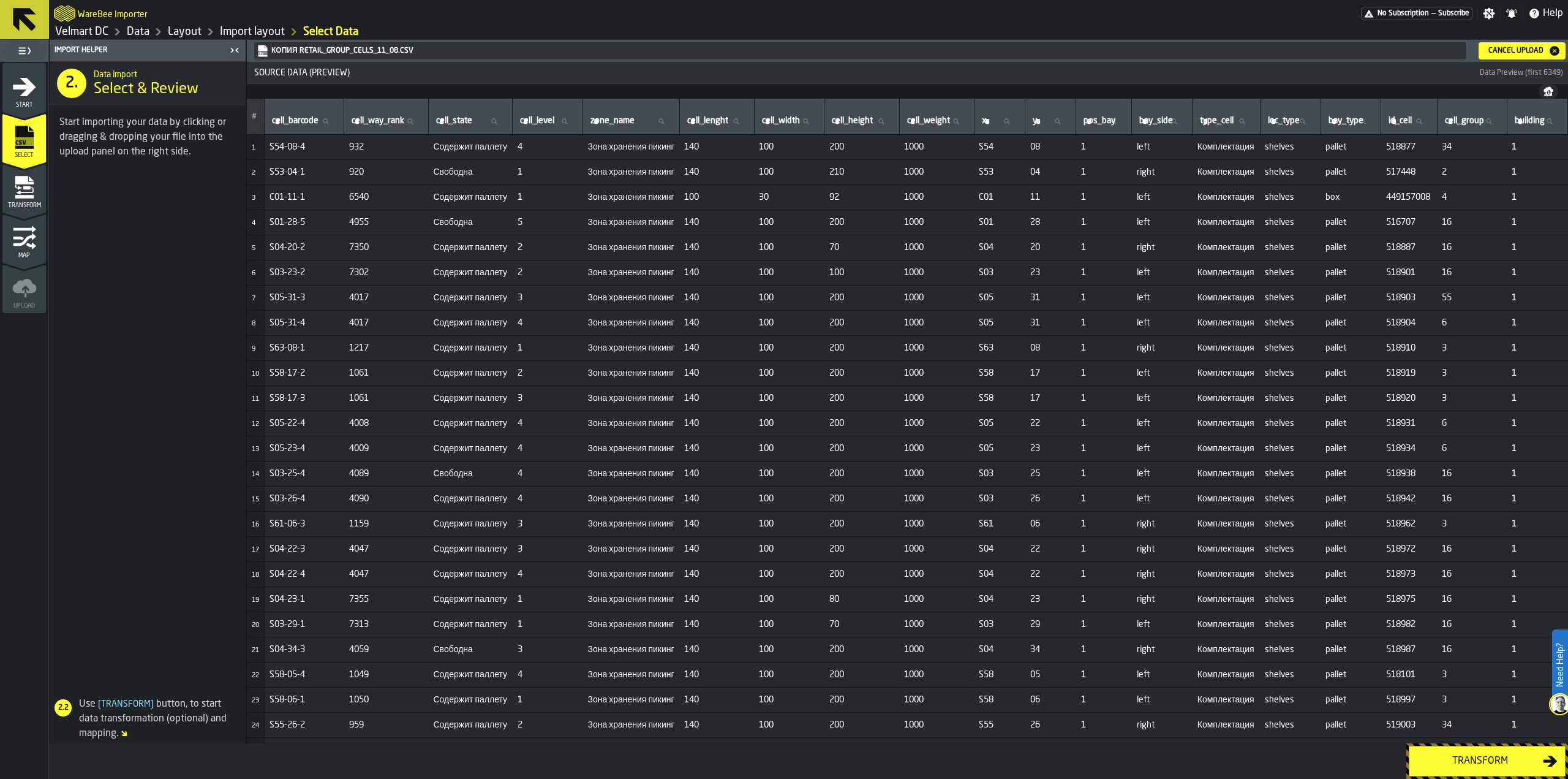
click at [1440, 760] on div "Transform" at bounding box center [1479, 761] width 126 height 14
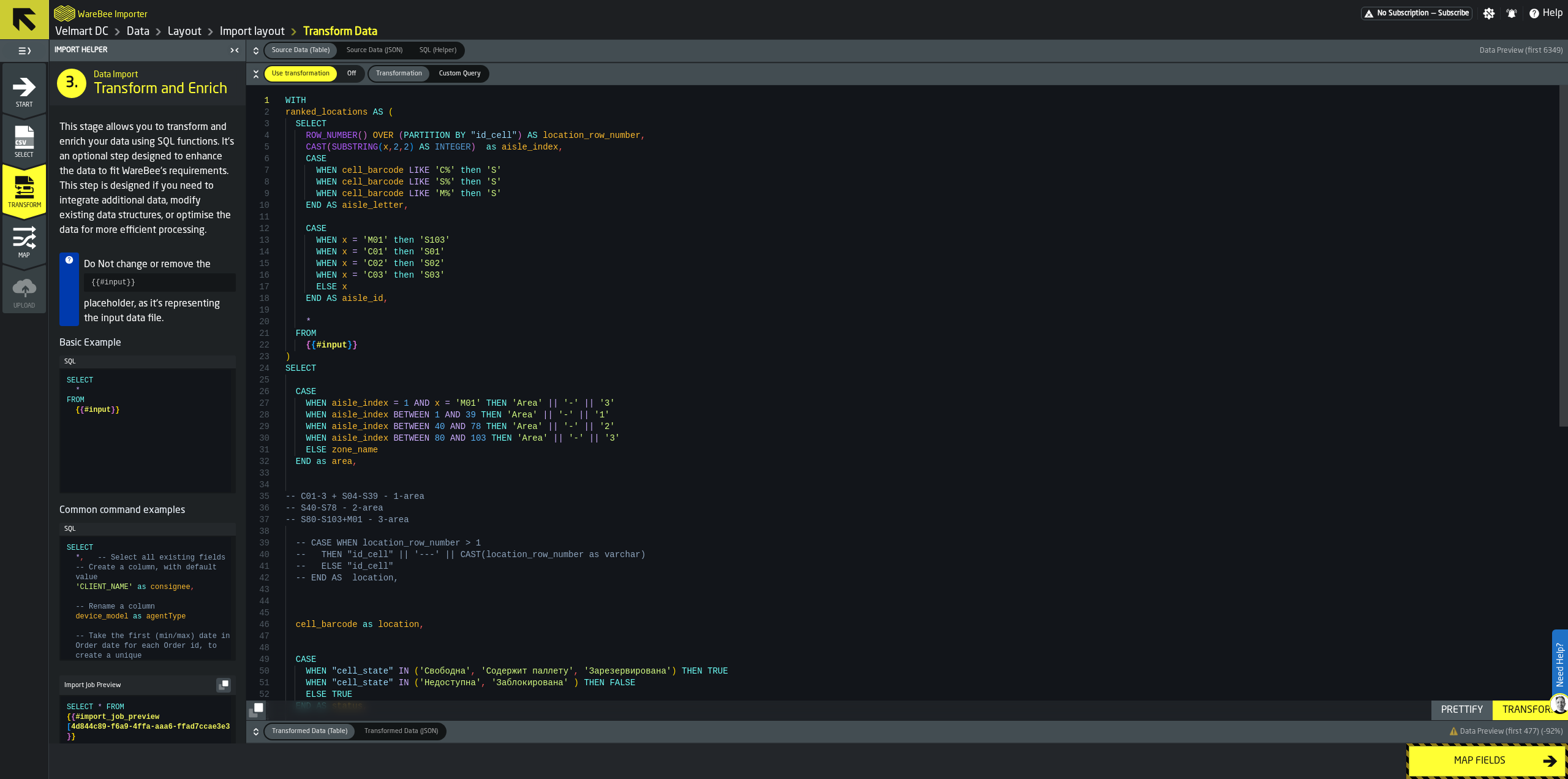
click at [258, 730] on icon "button-" at bounding box center [256, 729] width 4 height 3
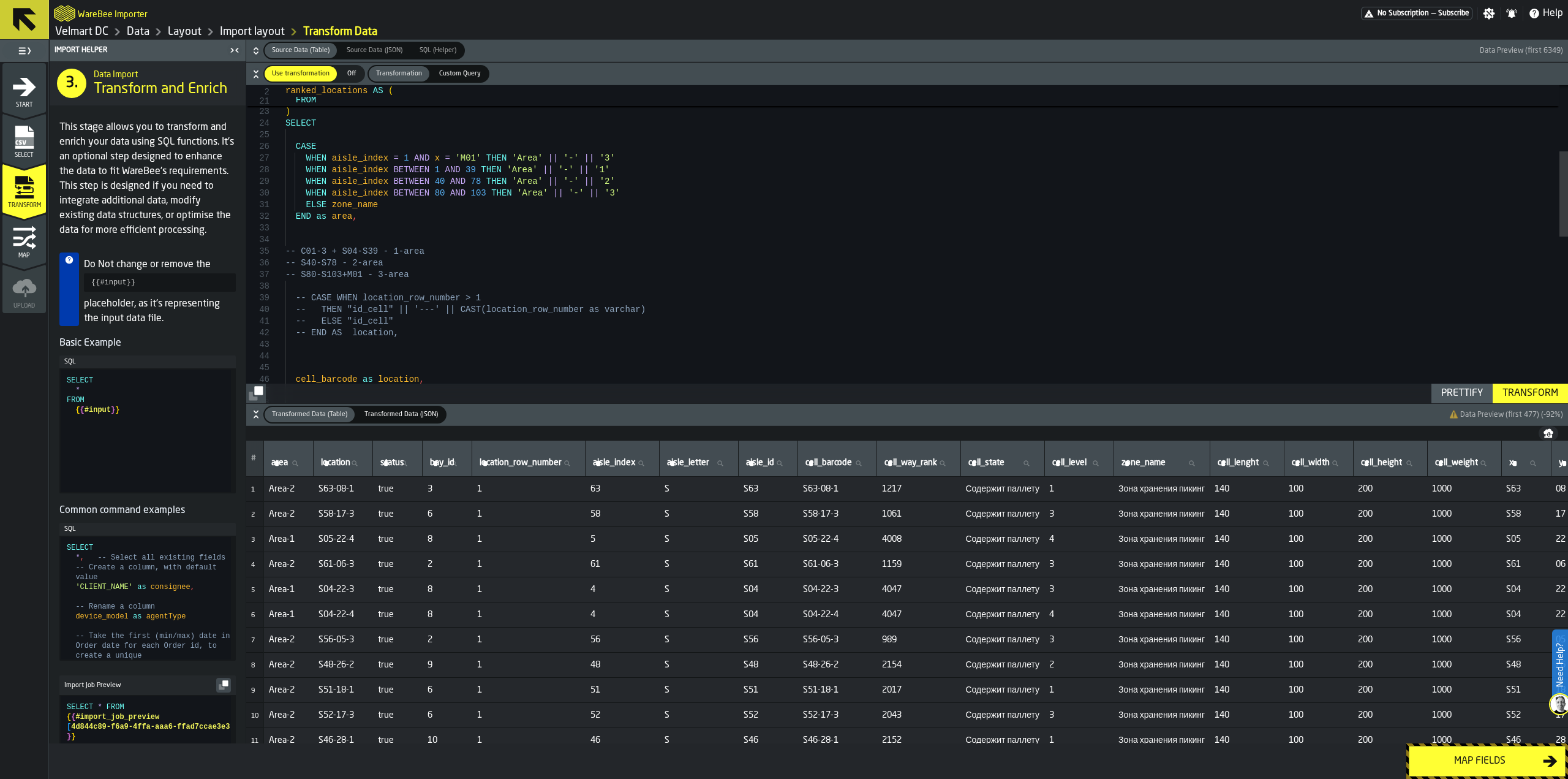
click at [1524, 394] on div "Transform" at bounding box center [1530, 393] width 66 height 14
click at [358, 460] on icon at bounding box center [354, 463] width 7 height 7
click at [362, 459] on input "location location" at bounding box center [343, 463] width 49 height 16
type input "****"
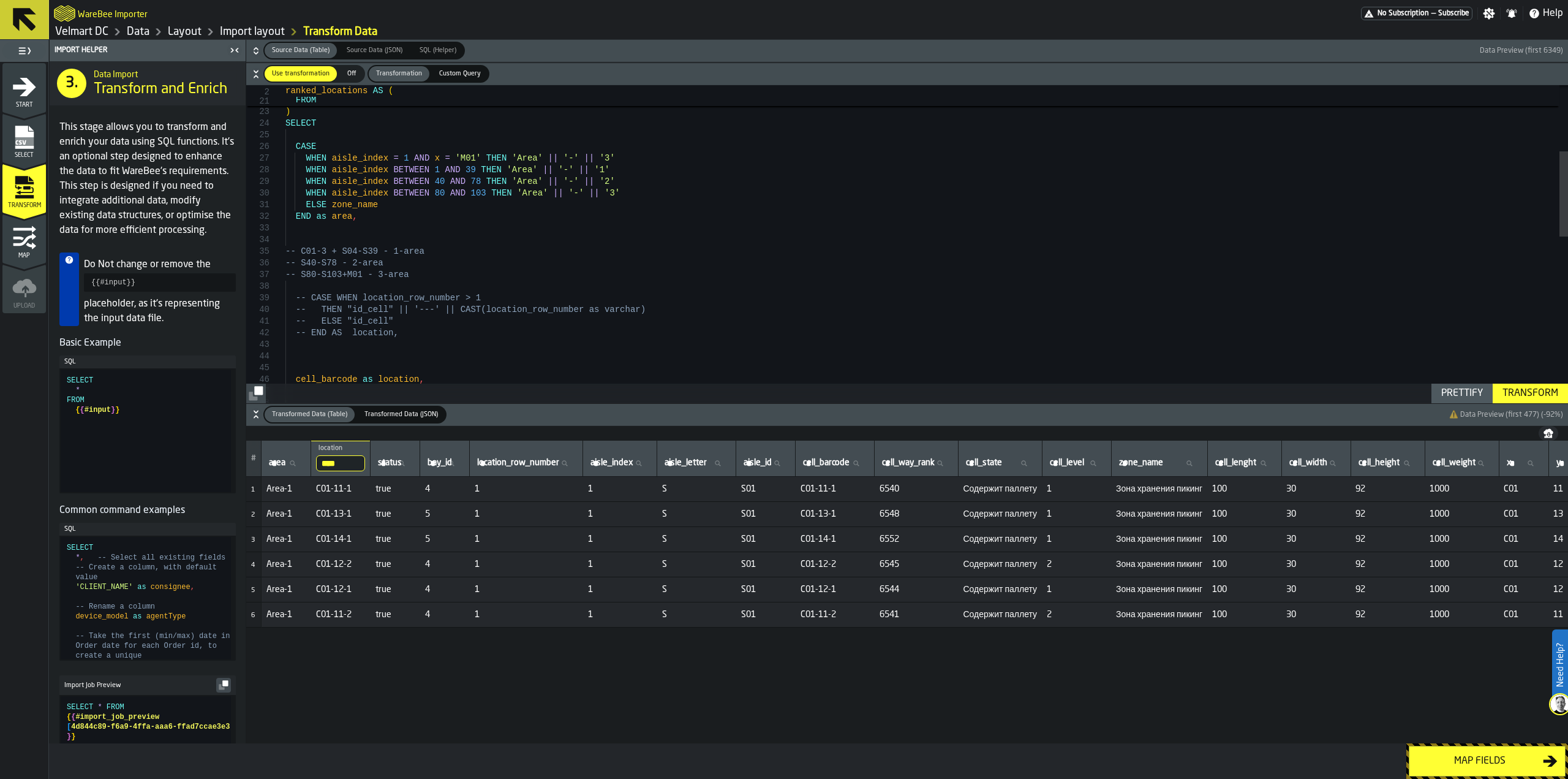
click at [346, 465] on input "****" at bounding box center [341, 463] width 49 height 16
type input "***"
click at [1522, 416] on span "⚠️ Data Preview (first 477) (-92%)" at bounding box center [1506, 414] width 114 height 9
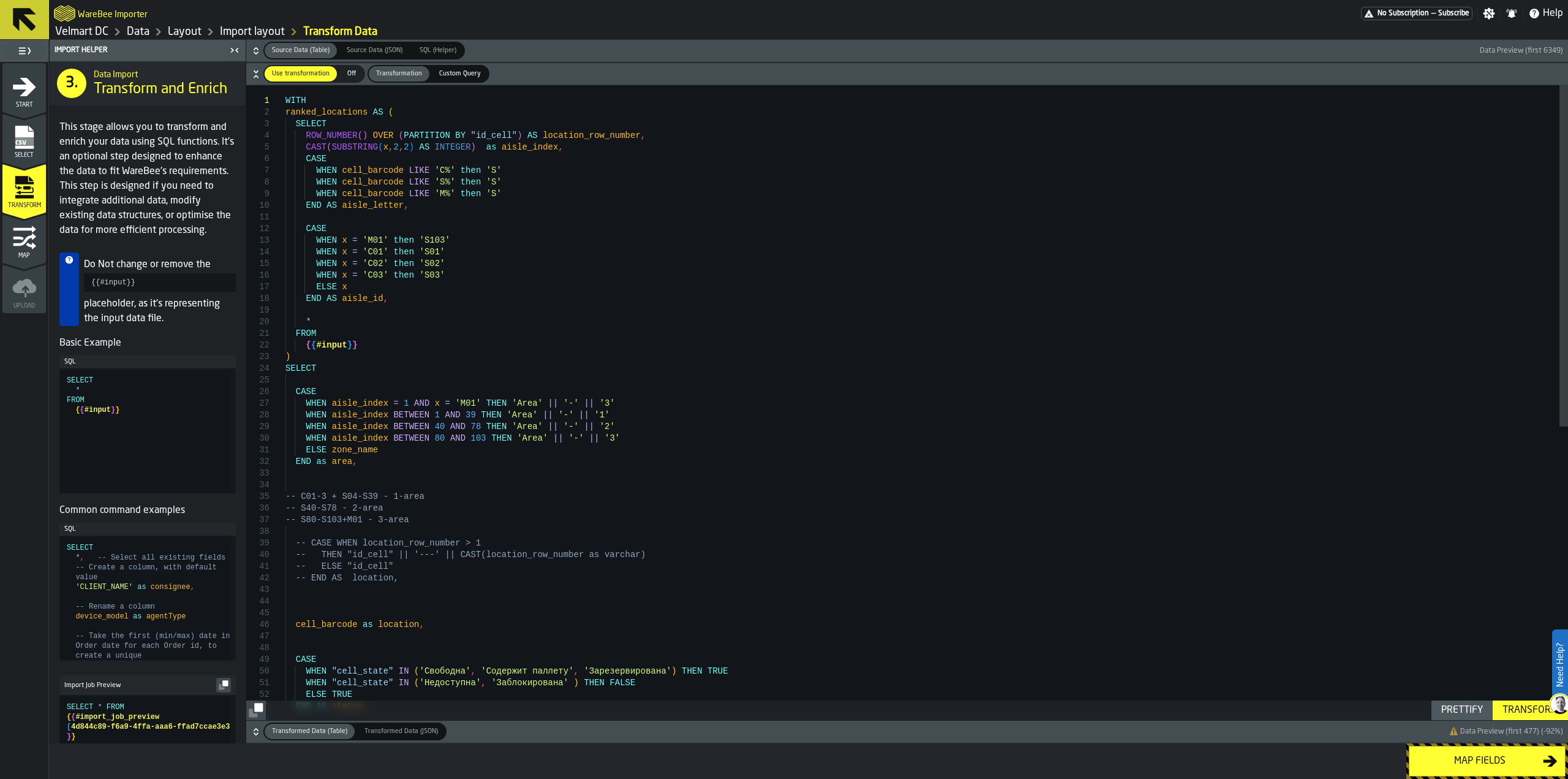
click at [353, 293] on div "CASE WHEN "cell_state" [US_STATE] ( 'Свободна' , 'Содержит паллету' , 'Зарезерв…" at bounding box center [926, 675] width 1283 height 1180
click at [357, 297] on div "CASE WHEN "cell_state" [US_STATE] ( 'Свободна' , 'Содержит паллету' , 'Зарезерв…" at bounding box center [926, 675] width 1283 height 1180
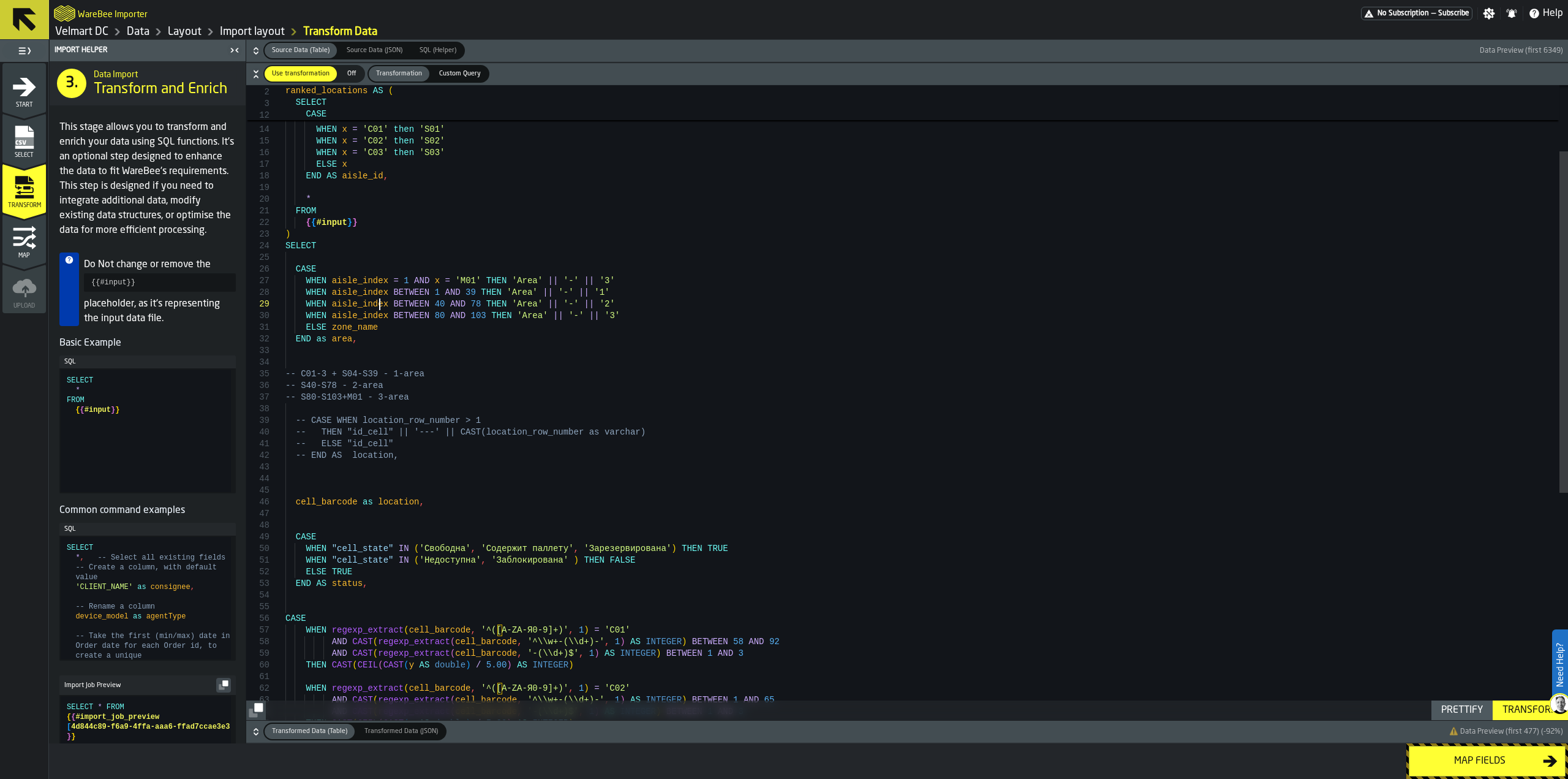
click at [380, 303] on div "CASE WHEN "cell_state" [US_STATE] ( 'Свободна' , 'Содержит паллету' , 'Зарезерв…" at bounding box center [926, 553] width 1283 height 1180
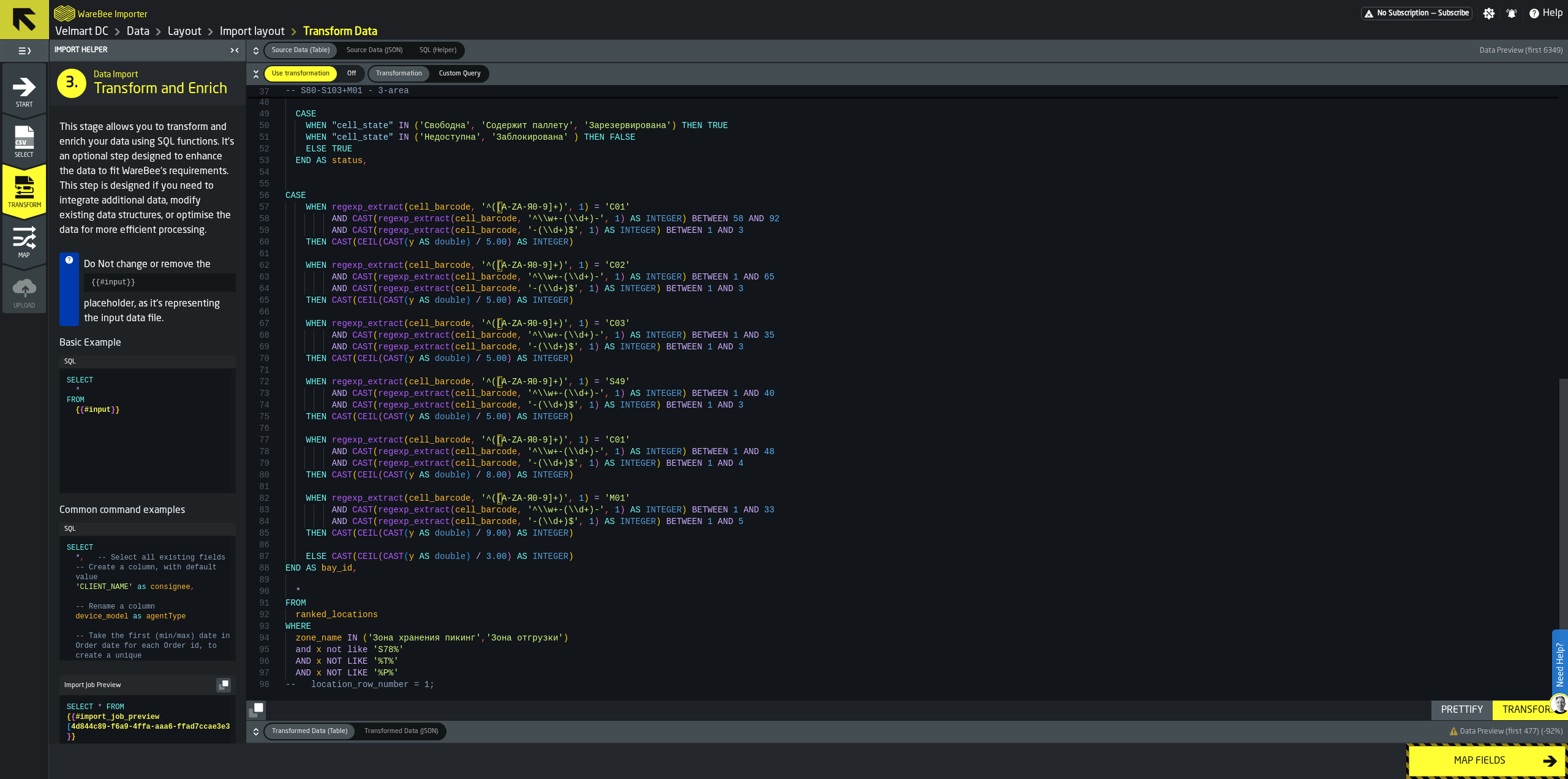
click at [399, 556] on div "CASE WHEN "cell_state" [US_STATE] ( 'Свободна' , 'Содержит паллету' , 'Зарезерв…" at bounding box center [926, 130] width 1283 height 1180
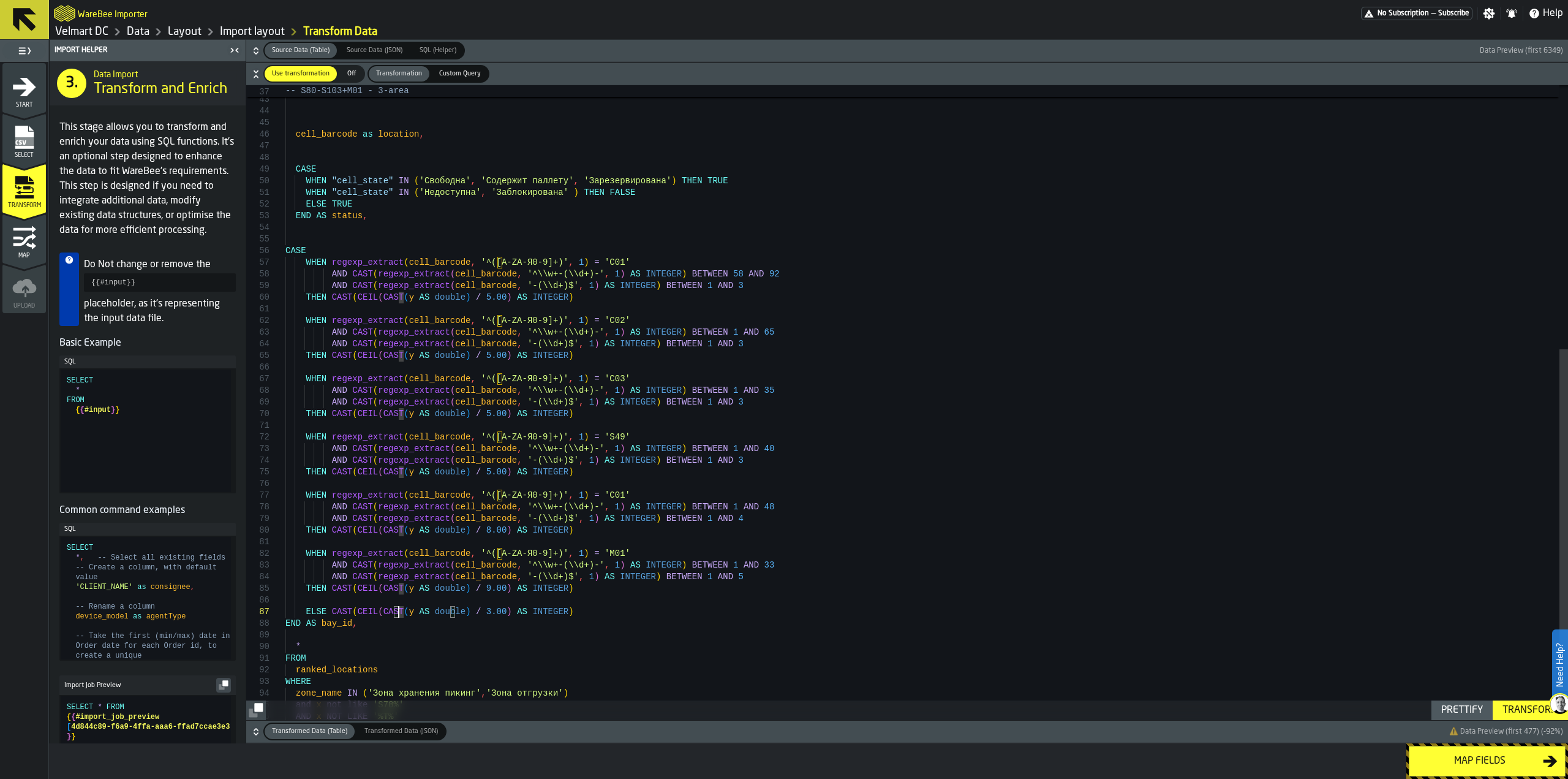
drag, startPoint x: 285, startPoint y: 251, endPoint x: 300, endPoint y: 271, distance: 25.0
click at [310, 276] on div "47 48 49 50 51 52 53 54 44 45 46 42 43 55 56 57 58 59 60 61 62 63 64 65 66 67 6…" at bounding box center [907, 402] width 1322 height 635
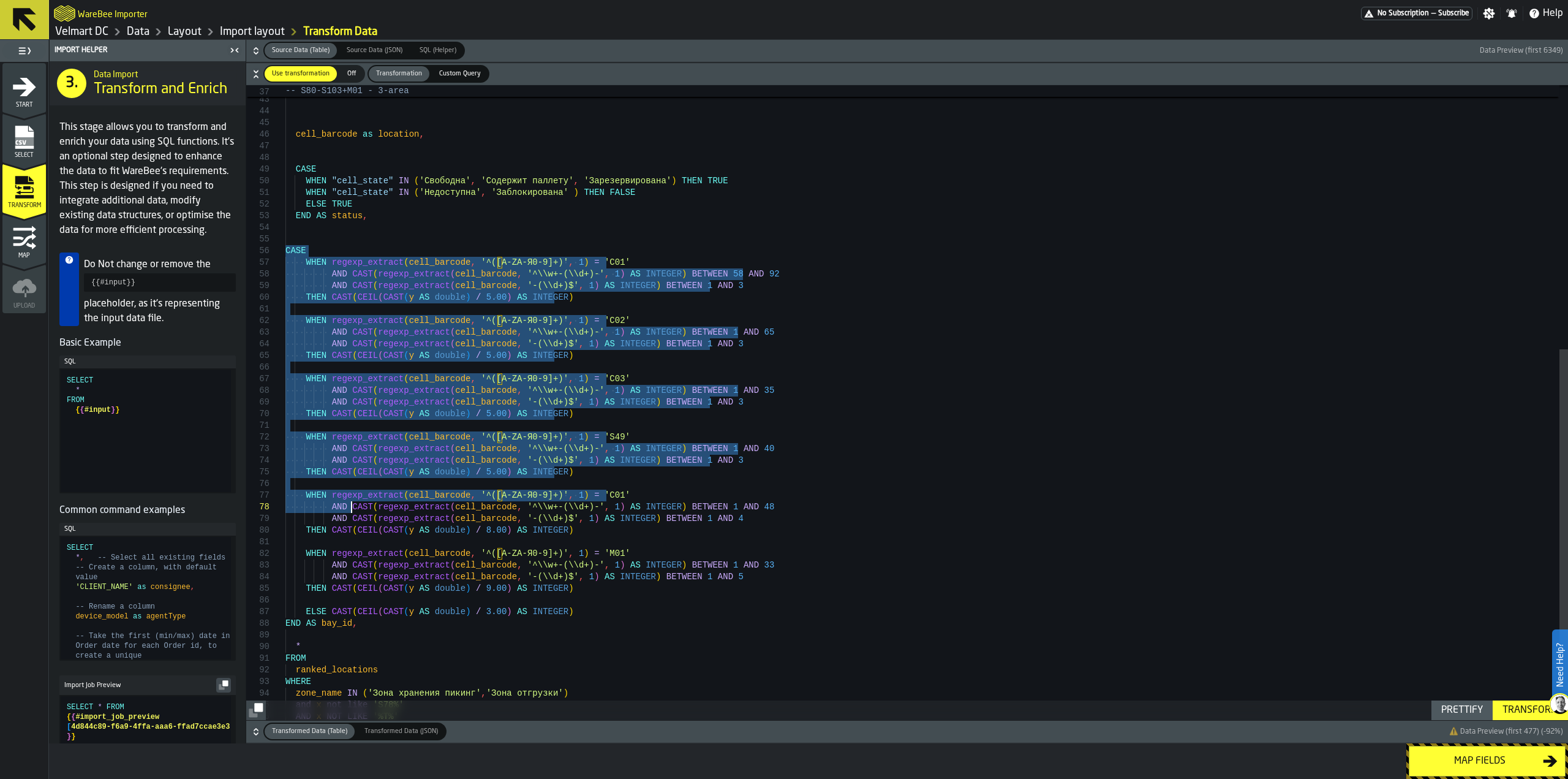
type textarea "**********"
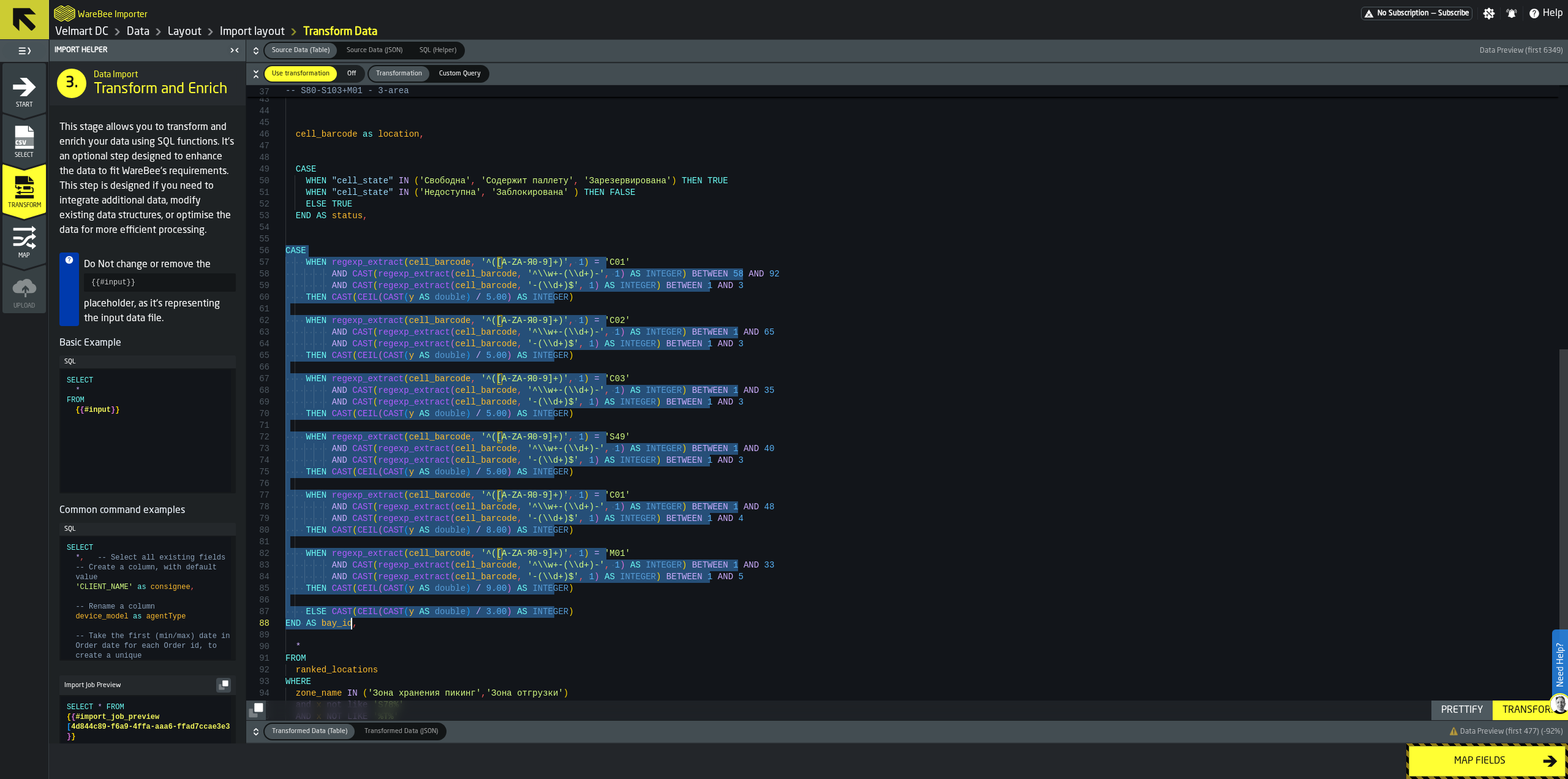
drag, startPoint x: 285, startPoint y: 252, endPoint x: 354, endPoint y: 626, distance: 380.3
click at [354, 626] on div "CASE WHEN "cell_state" [US_STATE] ( 'Свободна' , 'Содержит паллету' , 'Зарезерв…" at bounding box center [926, 185] width 1283 height 1180
click at [19, 110] on icon "menu Start" at bounding box center [24, 113] width 43 height 12
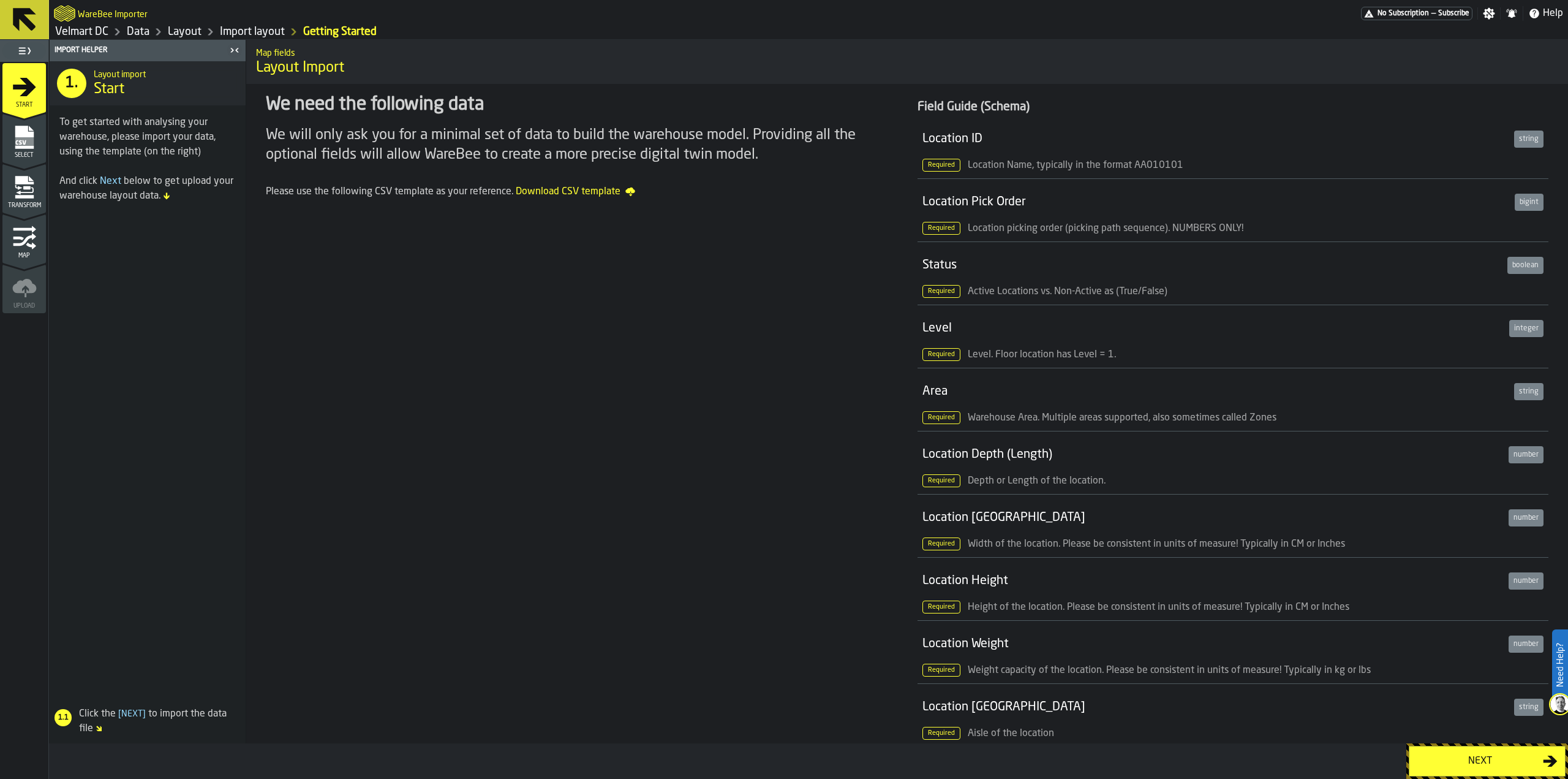
click at [188, 32] on link "Layout" at bounding box center [184, 32] width 34 height 14
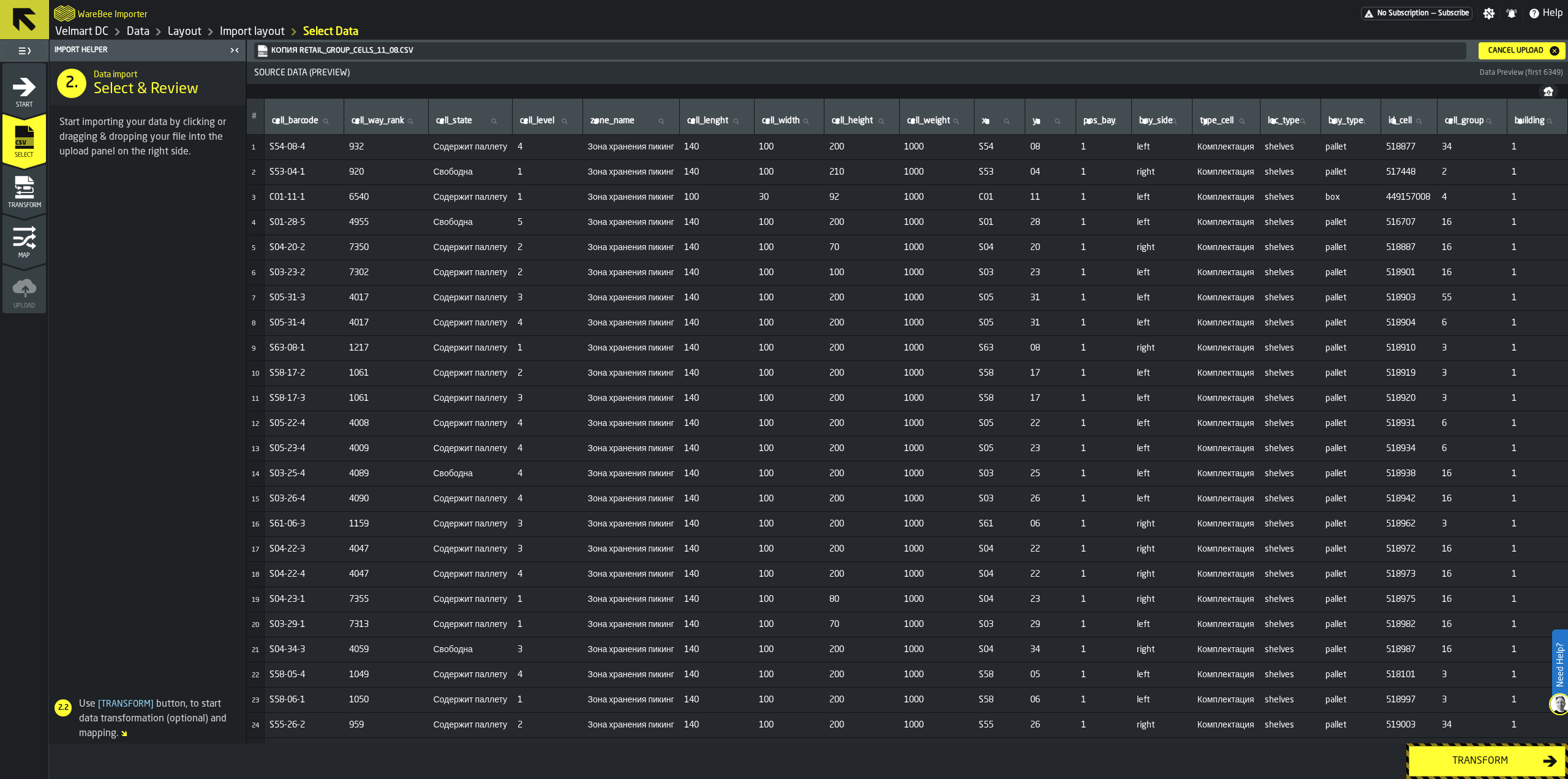
click at [1471, 767] on div "Transform" at bounding box center [1479, 761] width 126 height 14
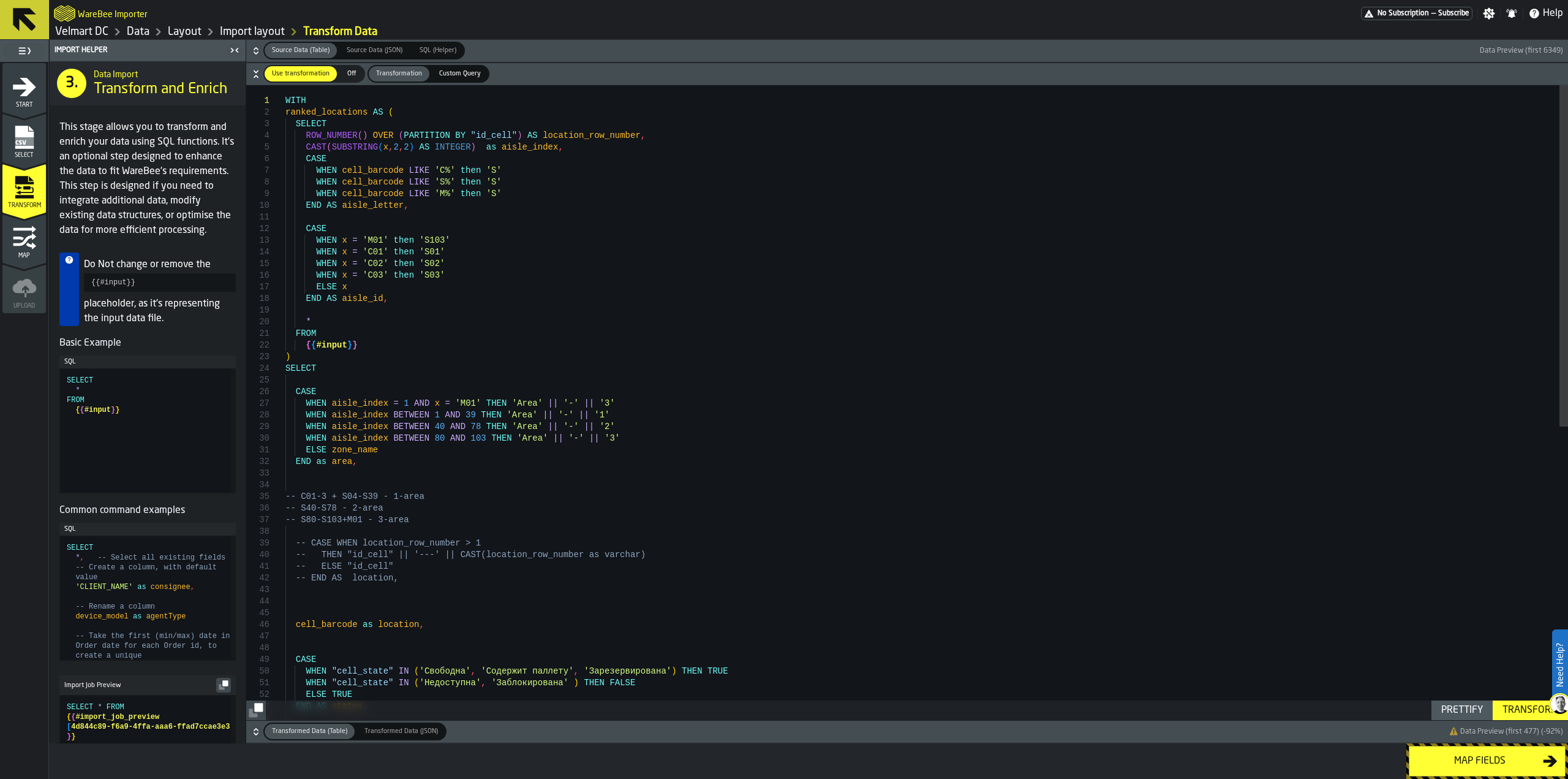
click at [1487, 770] on button "Map fields" at bounding box center [1487, 761] width 157 height 31
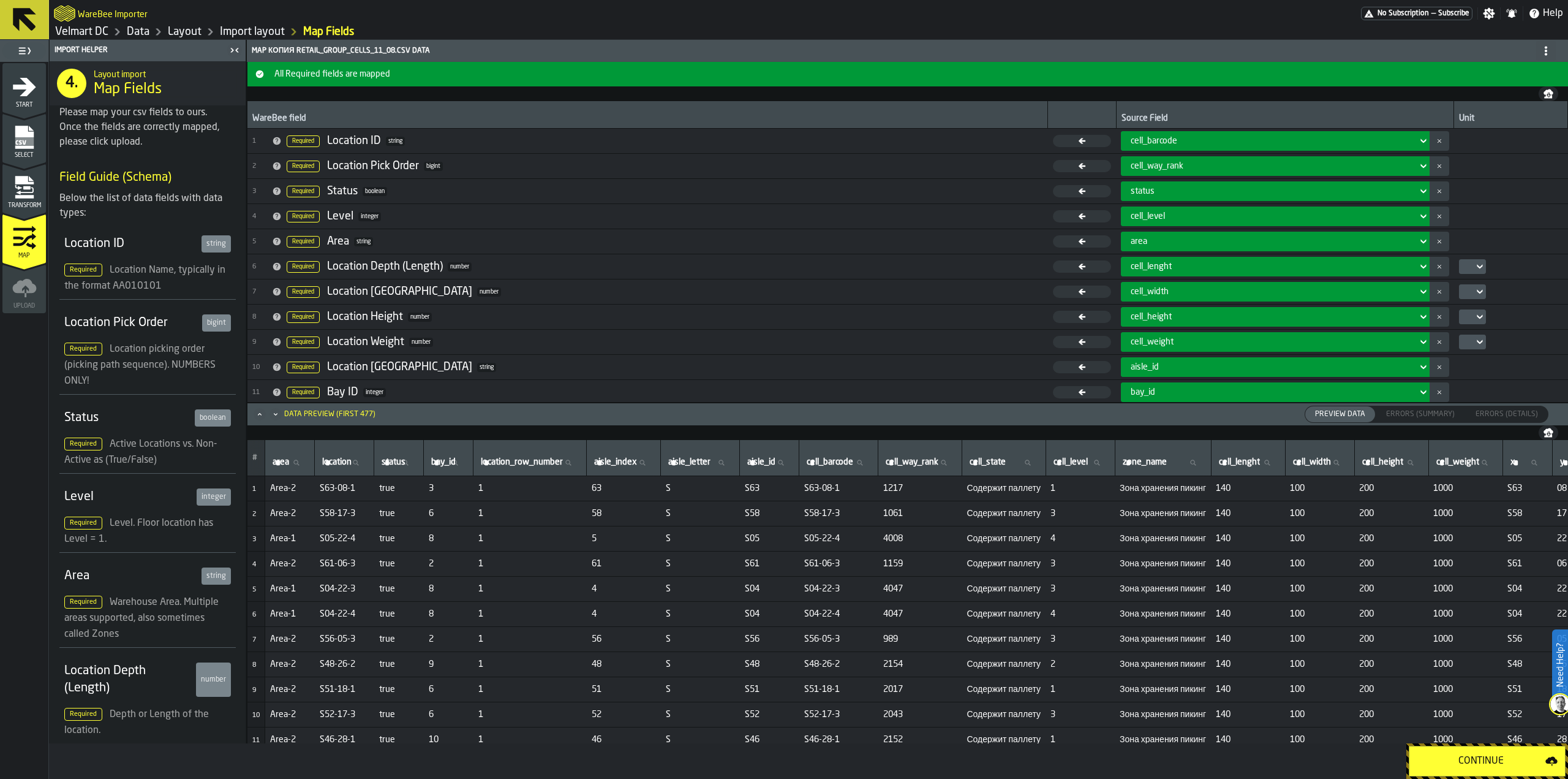
click at [1430, 760] on div "Continue" at bounding box center [1481, 761] width 129 height 14
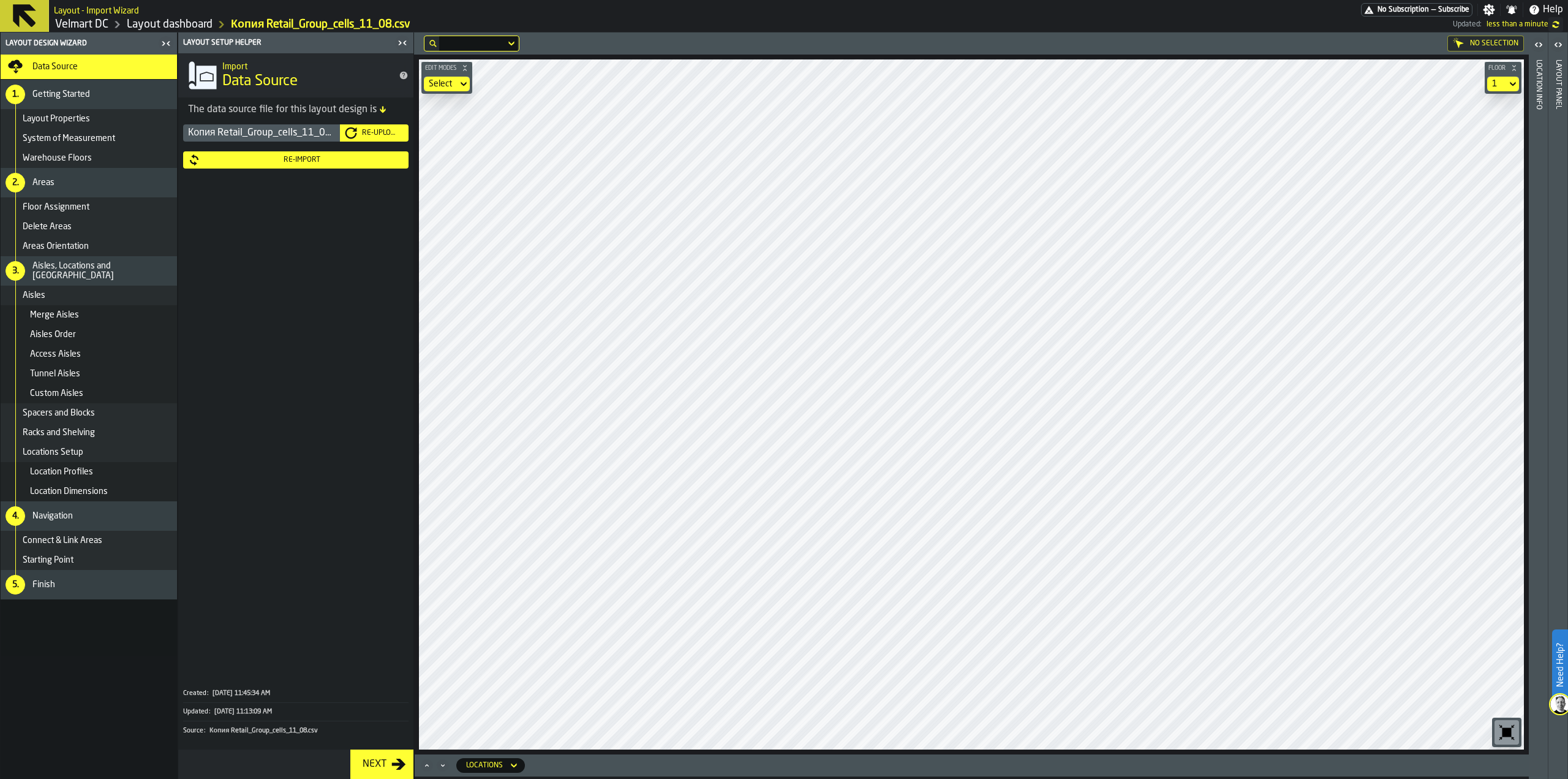
click at [374, 138] on div "Re-Upload" at bounding box center [375, 133] width 59 height 12
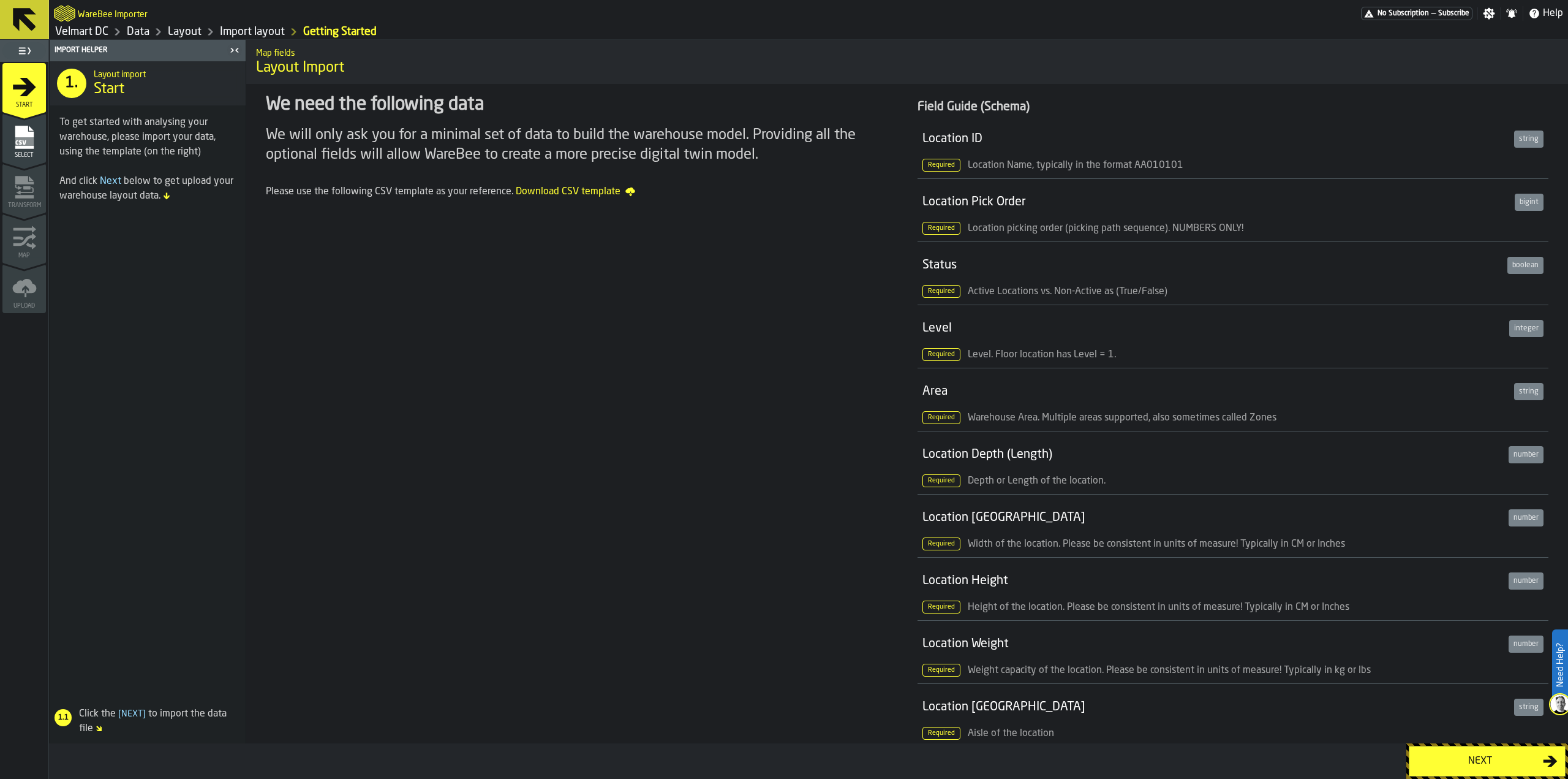
click at [558, 191] on span "Download CSV template" at bounding box center [575, 192] width 120 height 14
click at [594, 370] on div "We need the following data We will only ask you for a minimal set of data to bu…" at bounding box center [581, 785] width 650 height 1402
click at [1462, 760] on div "Next" at bounding box center [1479, 761] width 126 height 14
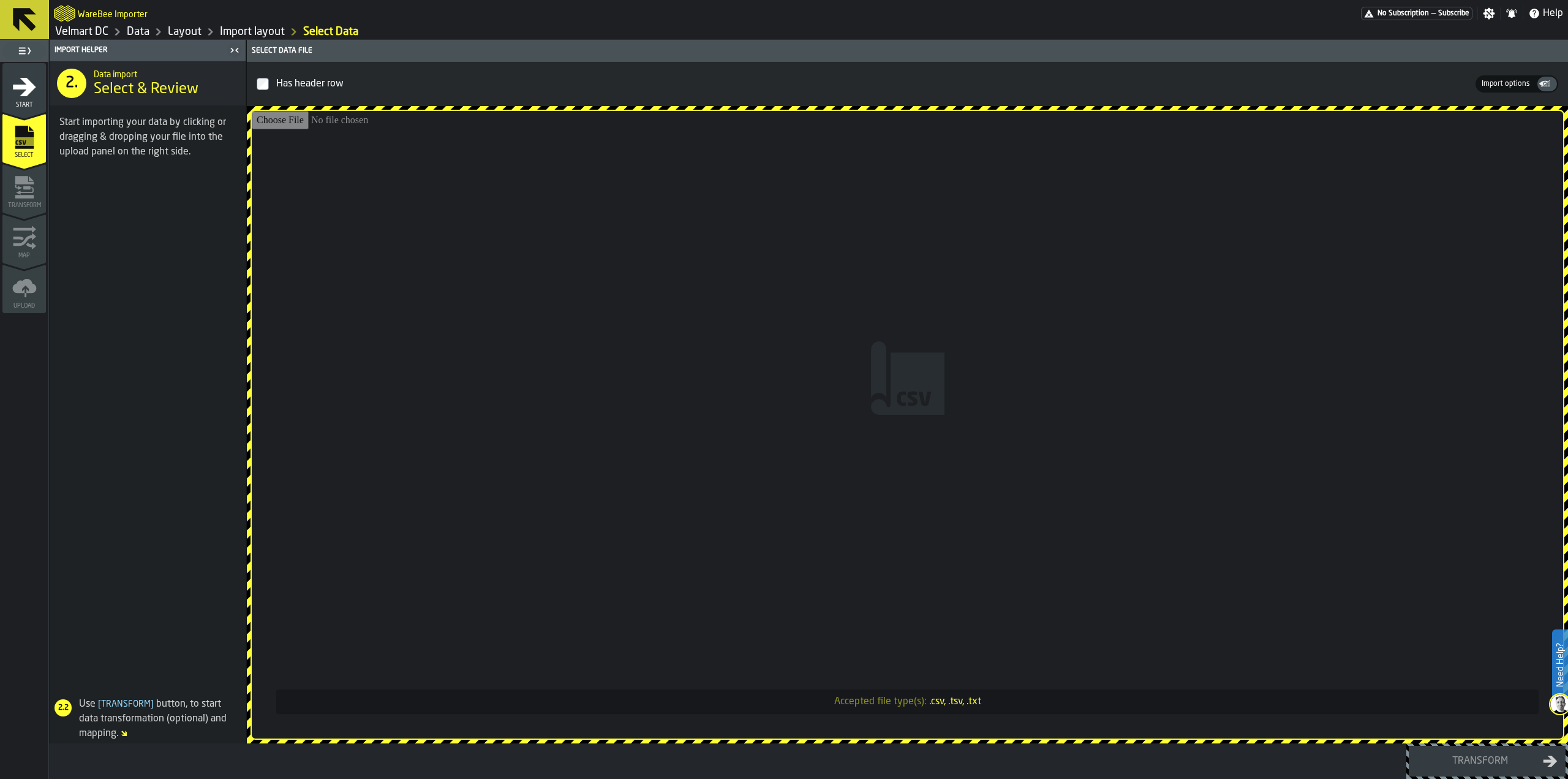
type input "**********"
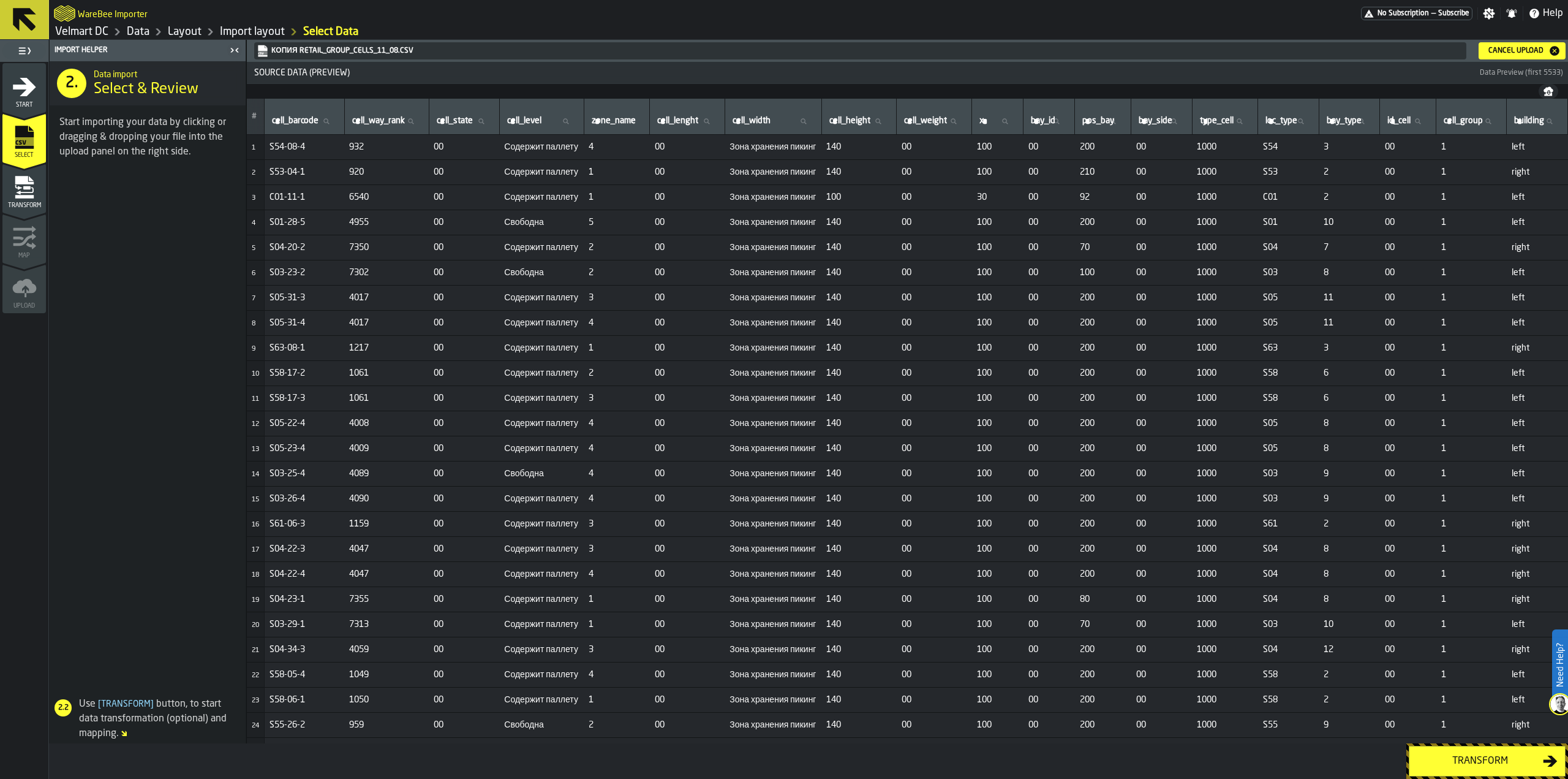
click at [1495, 760] on div "Transform" at bounding box center [1479, 761] width 126 height 14
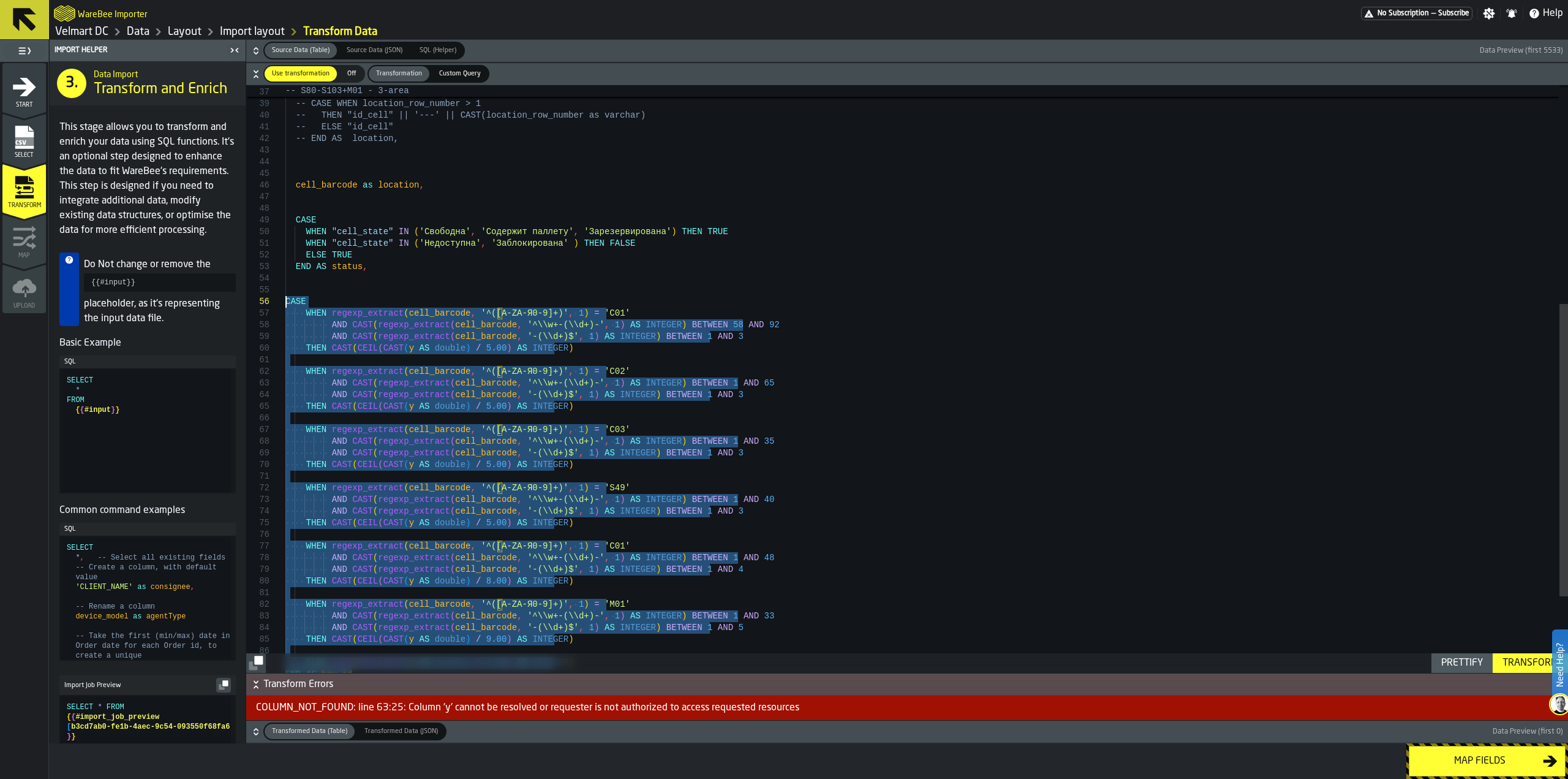
drag, startPoint x: 351, startPoint y: 525, endPoint x: 277, endPoint y: 303, distance: 234.0
click at [285, 305] on div "WHEN "cell_state" [US_STATE] ( 'Недоступна' , 'Заблокирована' ) THEN FALSE ELSE…" at bounding box center [926, 236] width 1283 height 1180
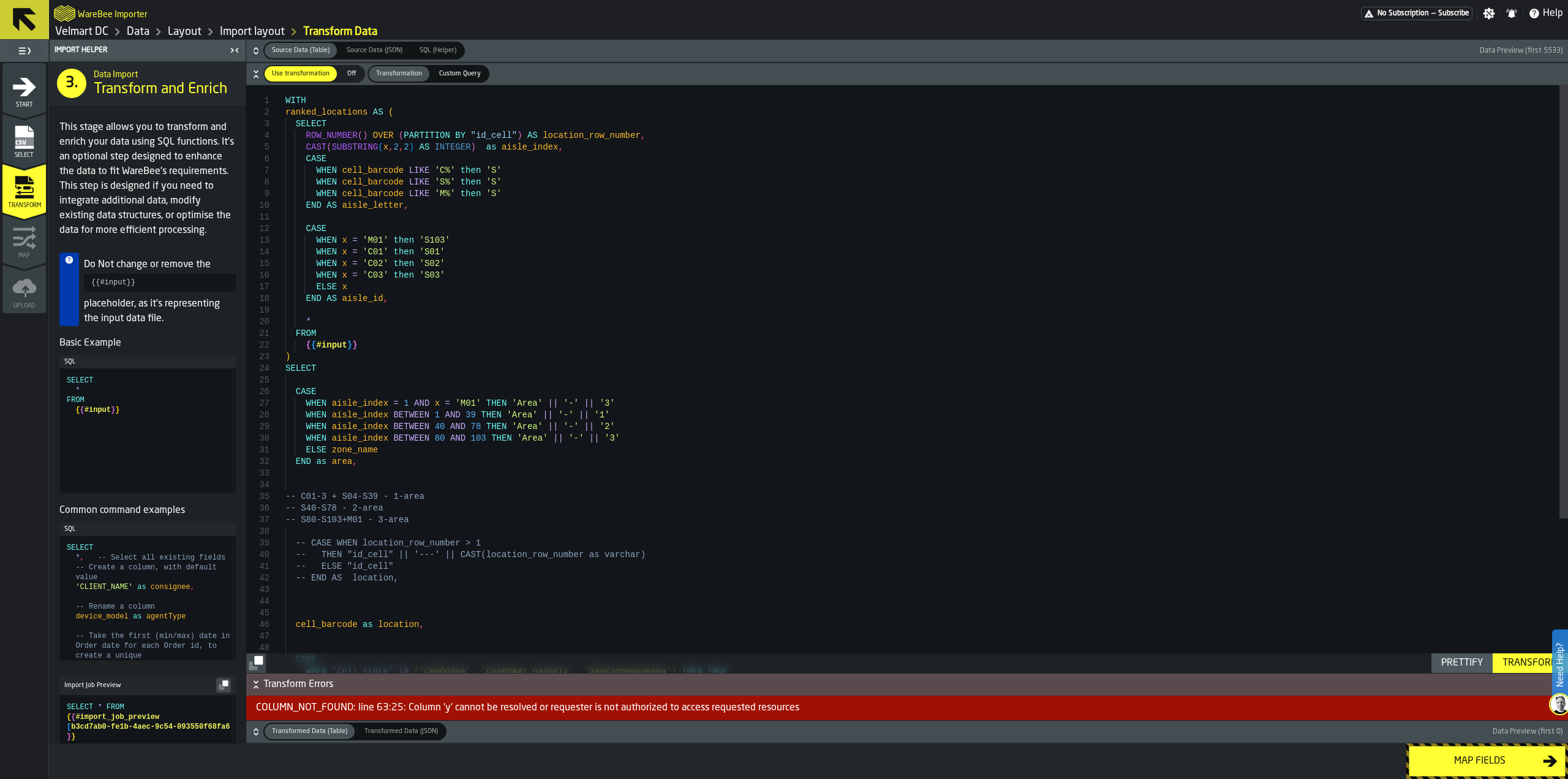
click at [1517, 662] on div "Transform" at bounding box center [1530, 663] width 66 height 14
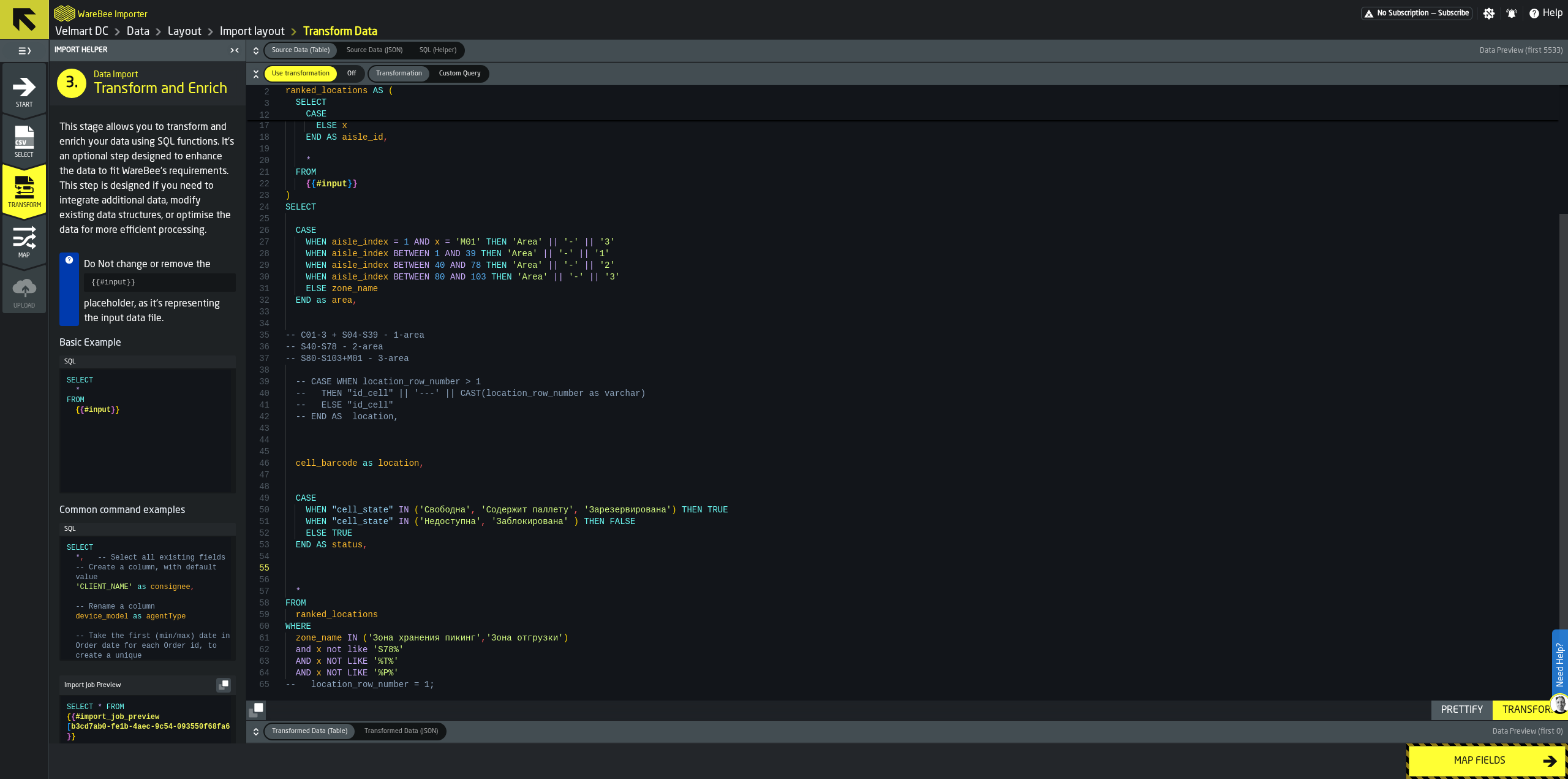
click at [1518, 713] on div "Transform" at bounding box center [1530, 710] width 66 height 14
click at [254, 731] on icon "button-" at bounding box center [256, 731] width 12 height 12
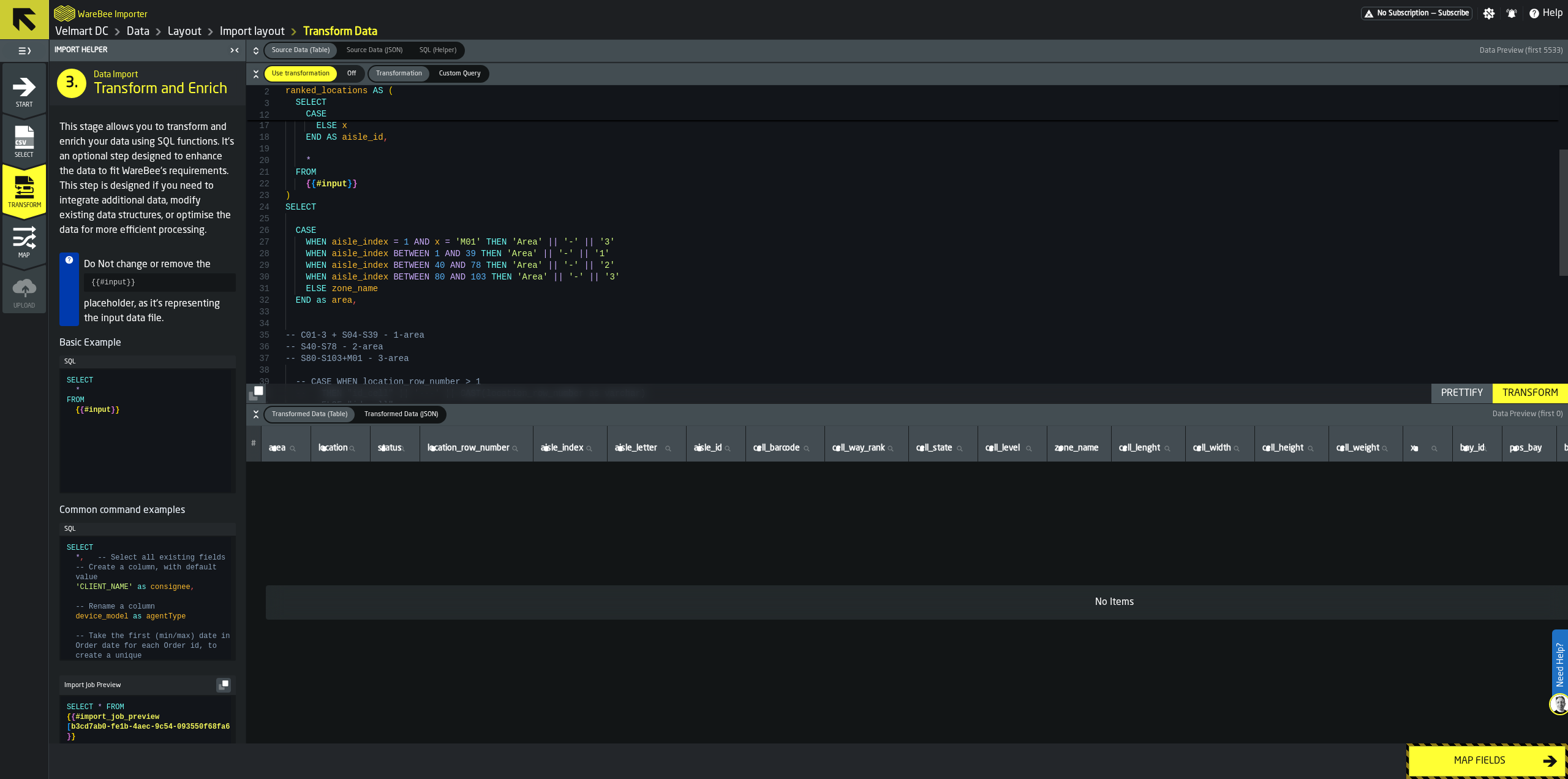
click at [253, 418] on icon "button-" at bounding box center [256, 414] width 12 height 12
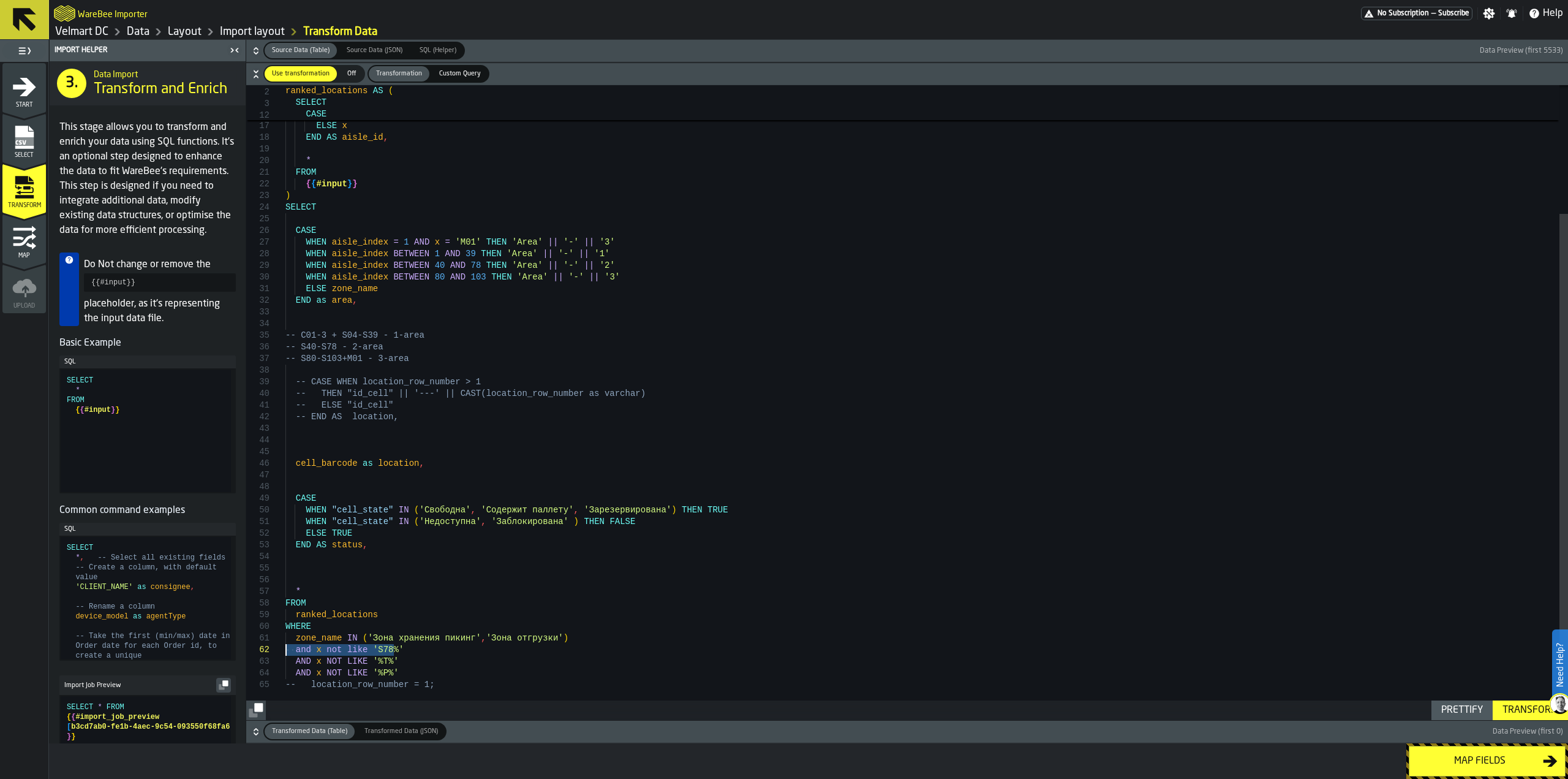
drag, startPoint x: 404, startPoint y: 648, endPoint x: 279, endPoint y: 648, distance: 125.0
click at [285, 648] on div "-- THEN "id_cell" || '---' || CAST(location_row_ number as varchar) -- ELSE "id…" at bounding box center [926, 322] width 1283 height 796
type textarea "**********"
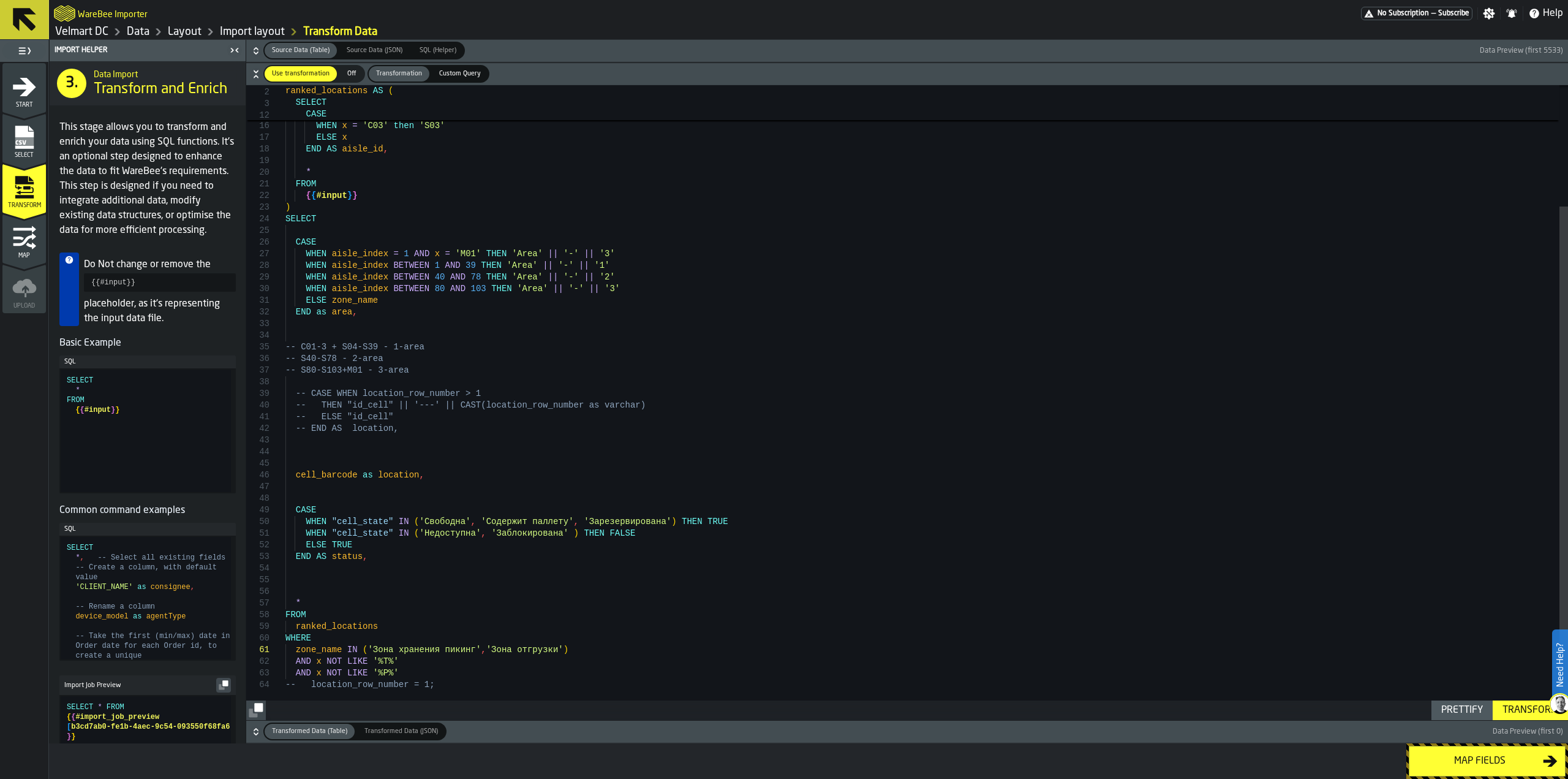
drag, startPoint x: 1487, startPoint y: 765, endPoint x: 1247, endPoint y: 579, distance: 303.6
click at [1247, 579] on div "Import Helper 3. Data Import Transform and Enrich This stage allows you to tran…" at bounding box center [808, 409] width 1519 height 739
click at [1520, 713] on div "Transform" at bounding box center [1530, 710] width 66 height 14
click at [1454, 754] on div "Map fields" at bounding box center [1479, 761] width 126 height 14
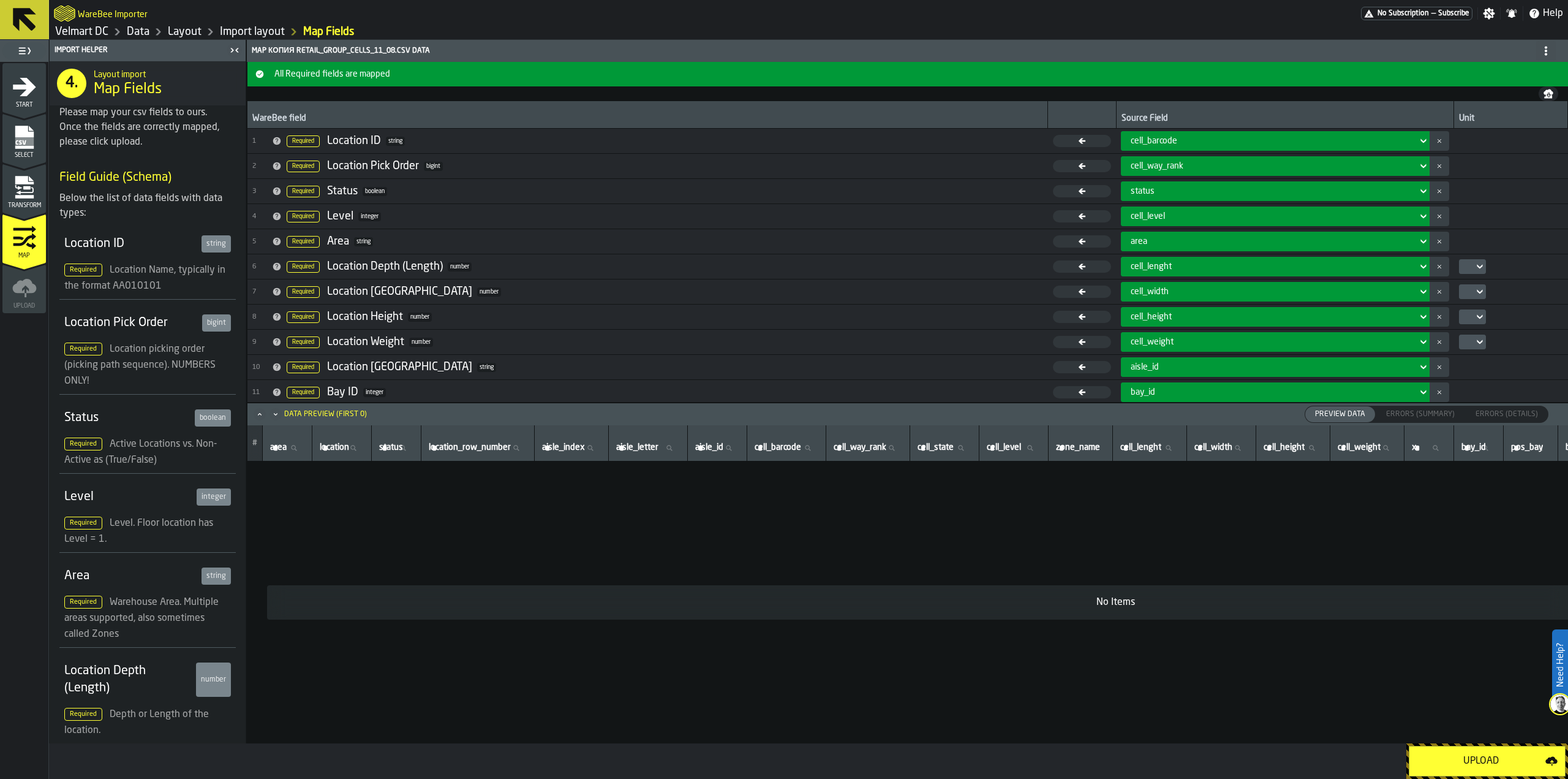
click at [1155, 365] on div "aisle_id" at bounding box center [1271, 368] width 281 height 10
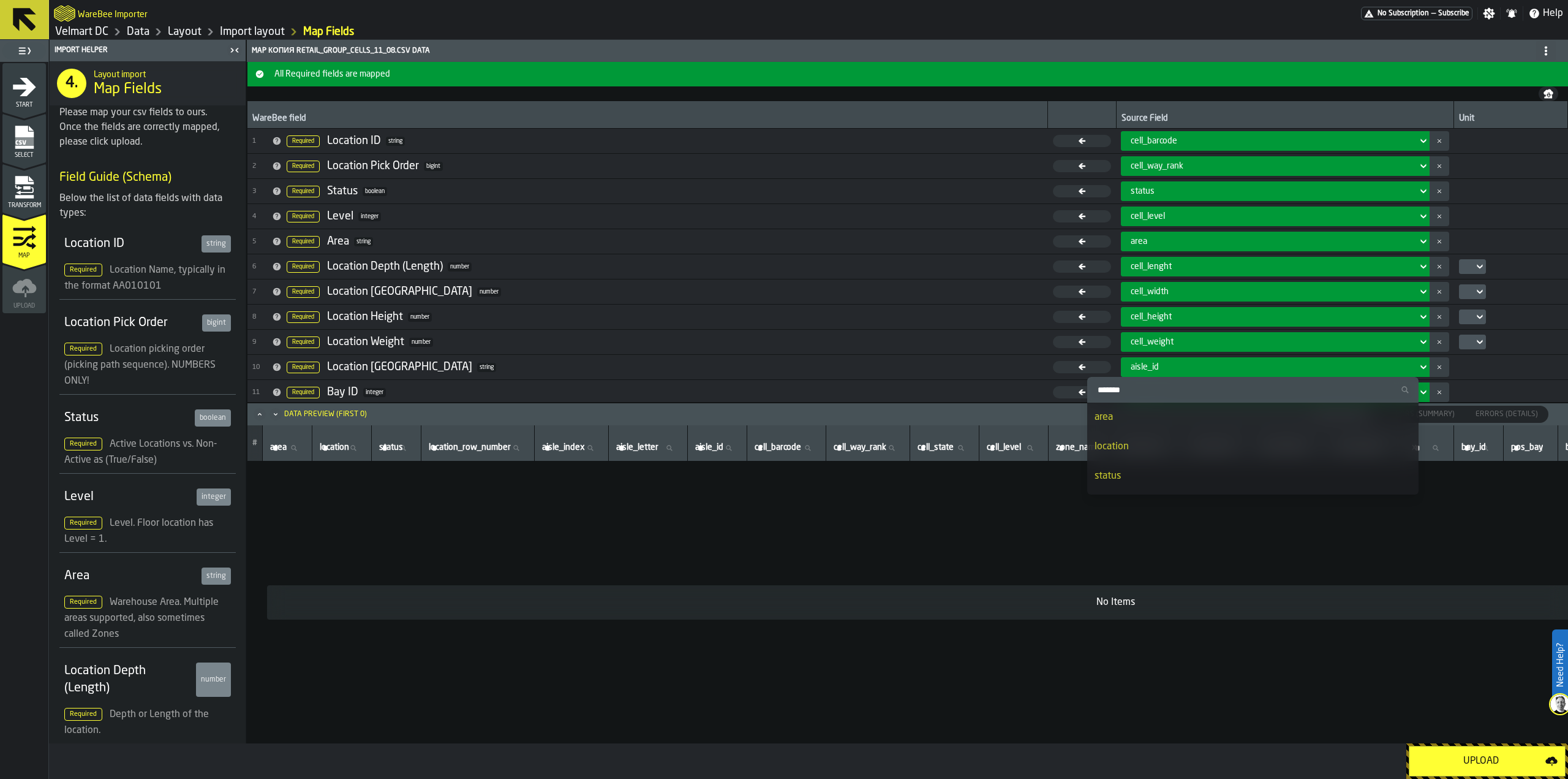
click at [1155, 365] on div "aisle_id" at bounding box center [1271, 368] width 281 height 10
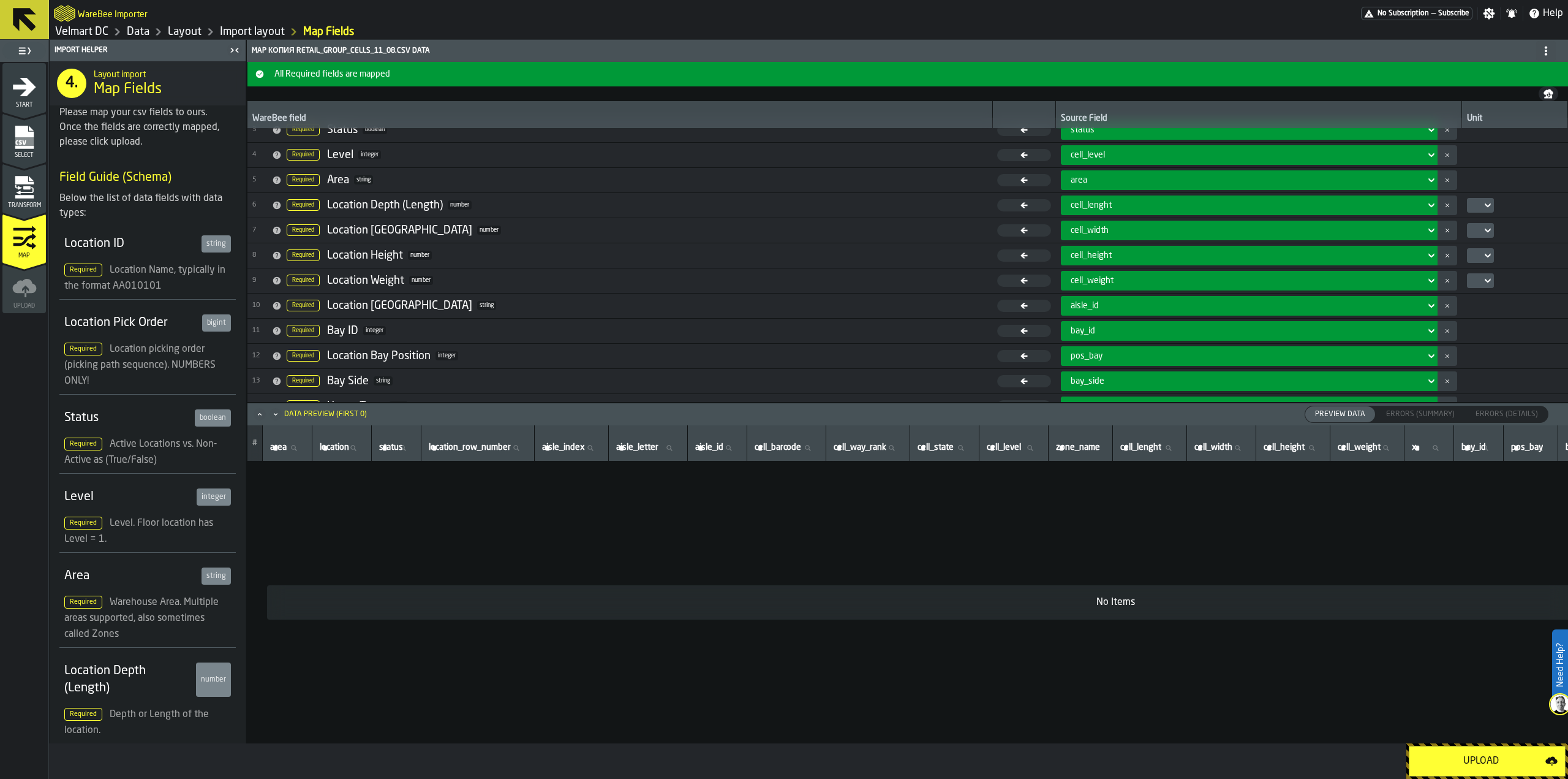
scroll to position [123, 0]
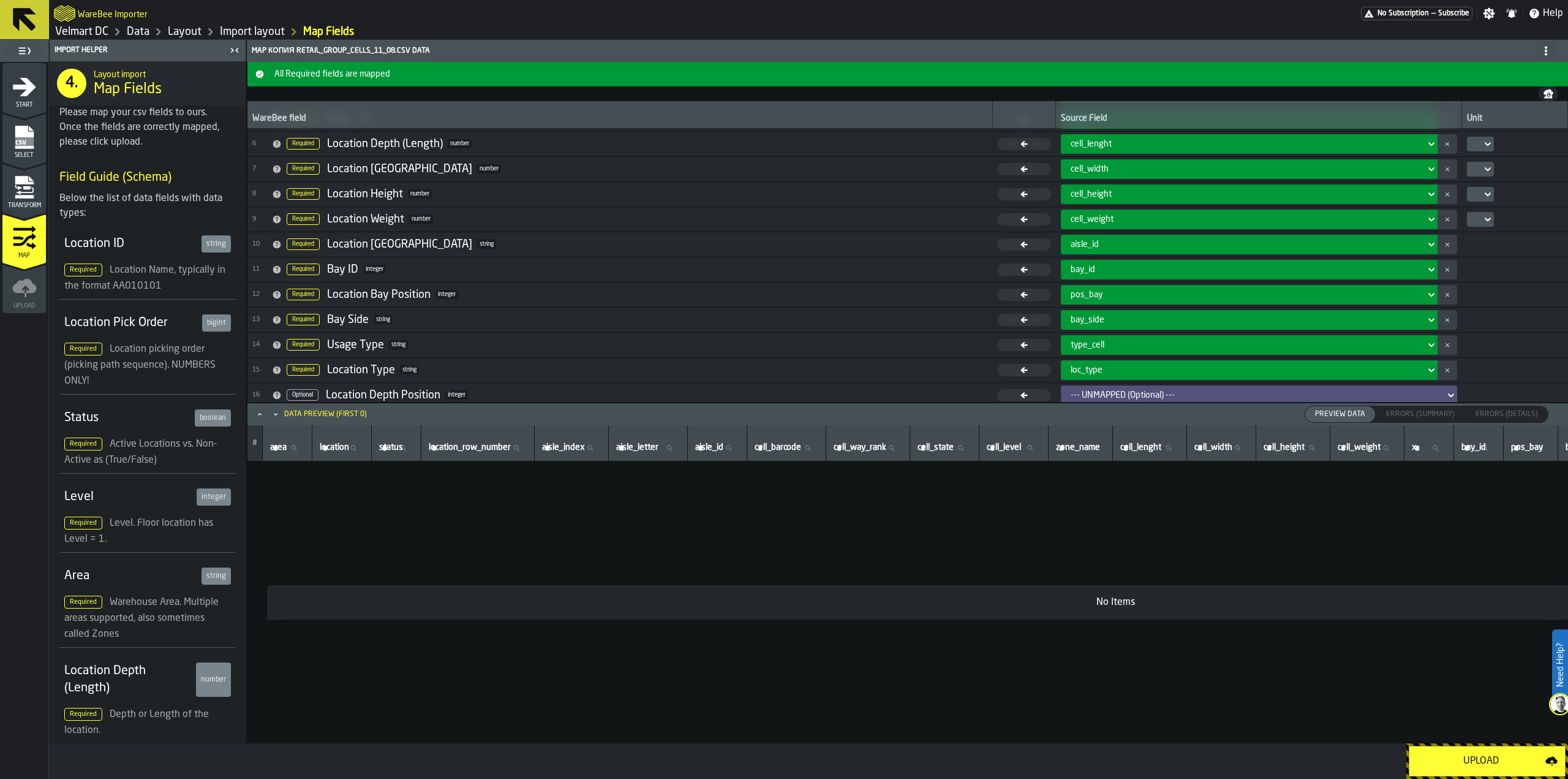
click at [1093, 293] on div "pos_bay" at bounding box center [1245, 295] width 350 height 10
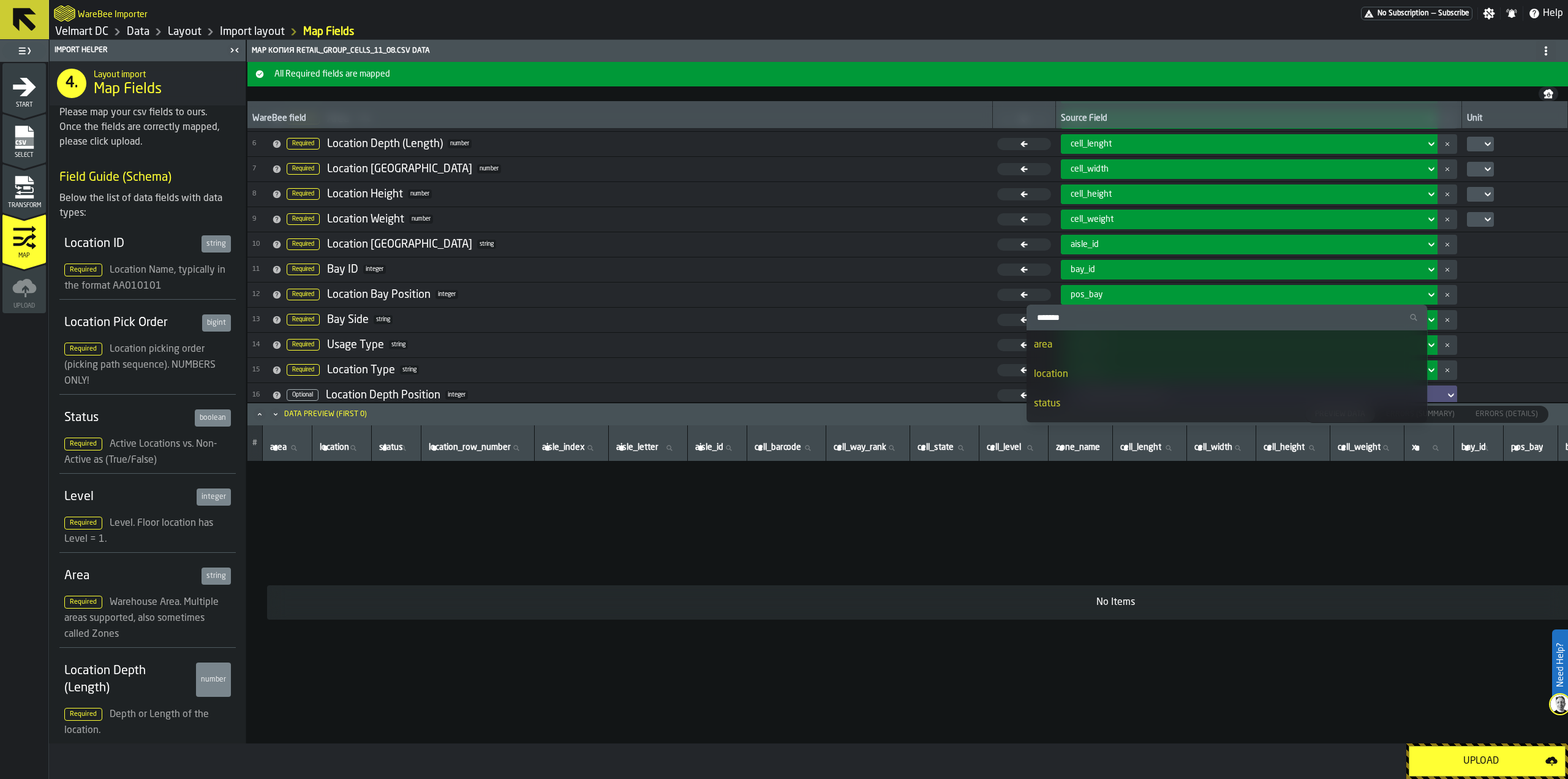
click at [1093, 293] on div "pos_bay" at bounding box center [1245, 295] width 350 height 10
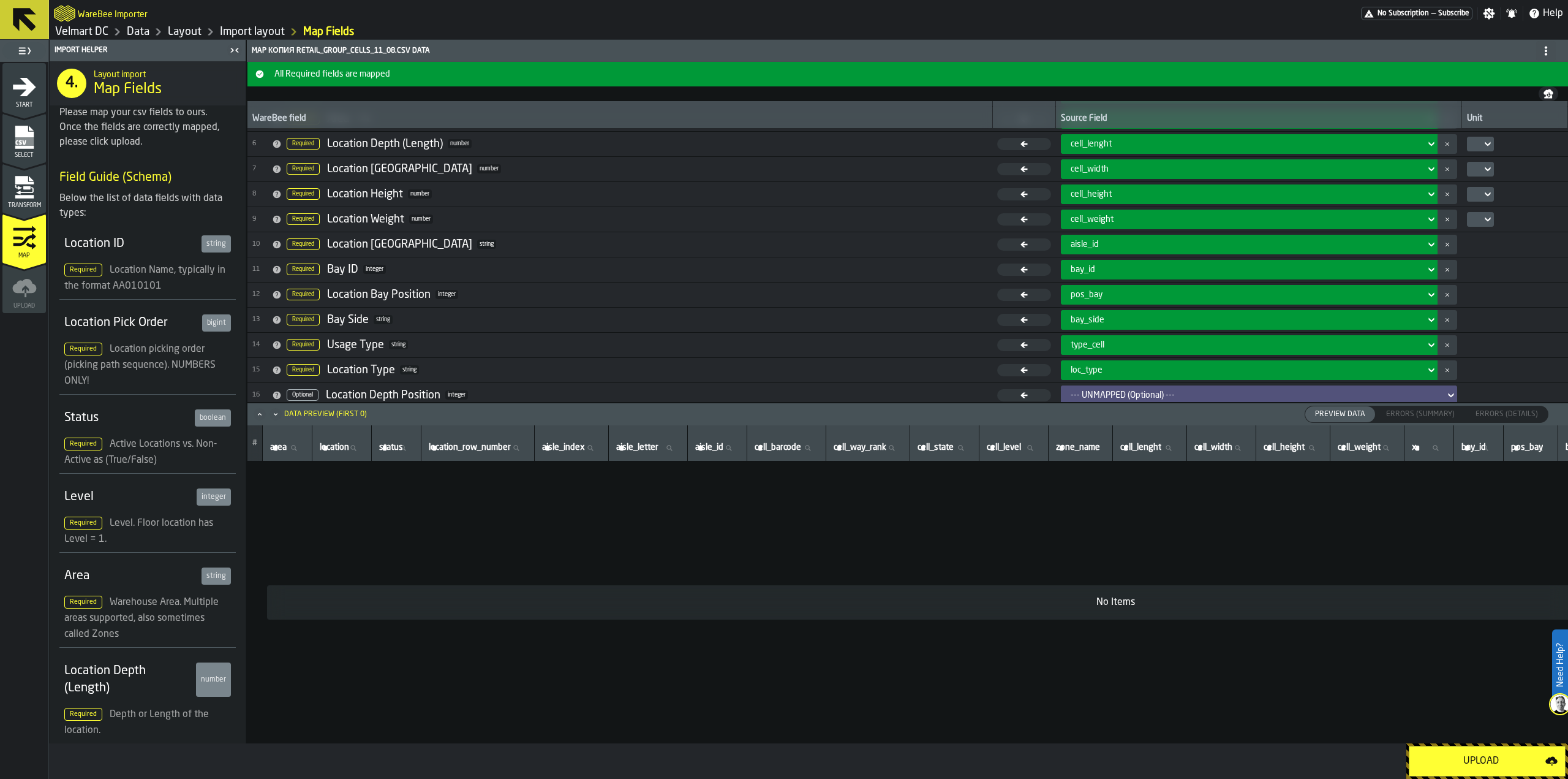
click at [1493, 767] on div "Upload" at bounding box center [1481, 761] width 129 height 14
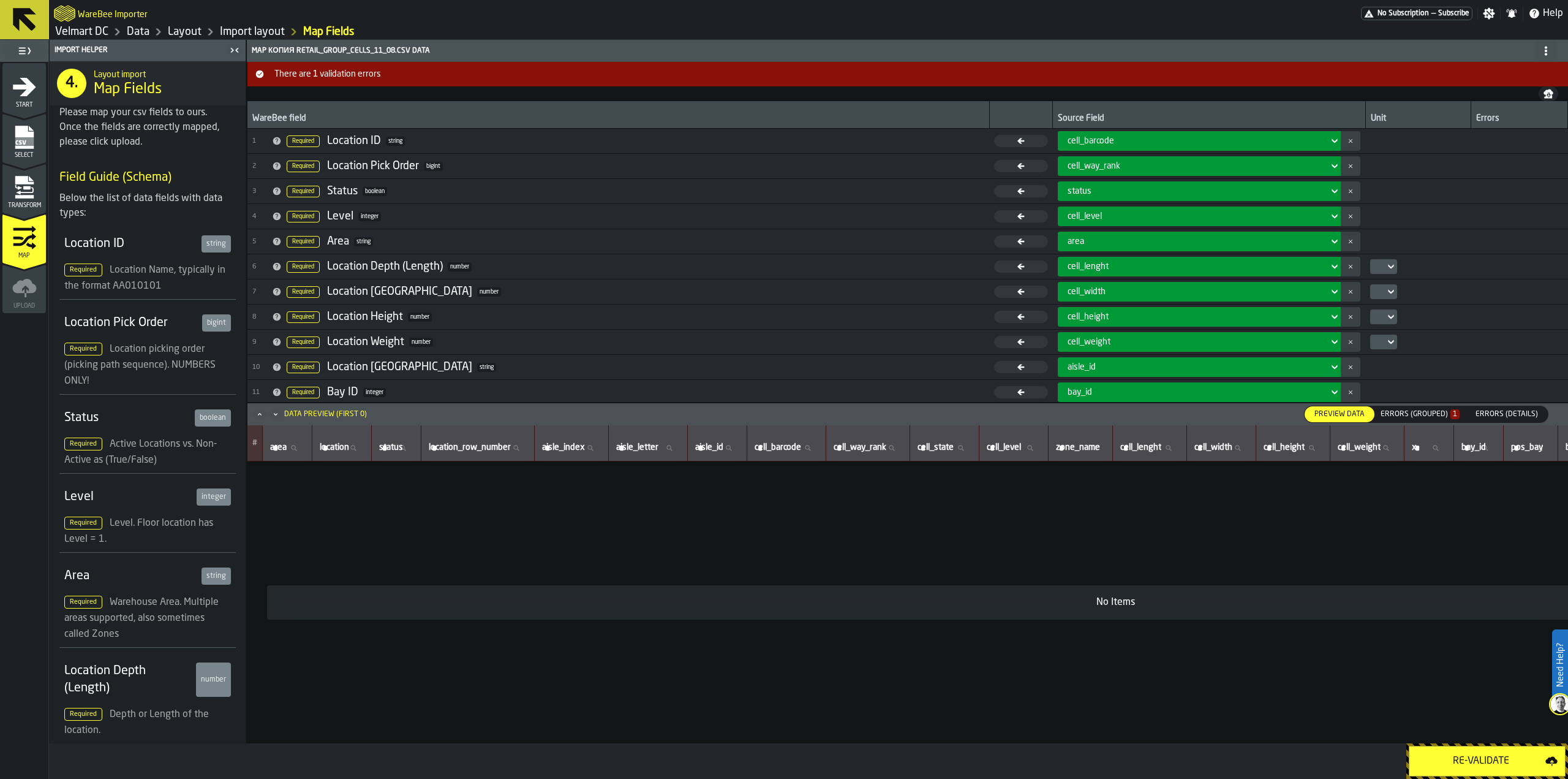
scroll to position [254, 0]
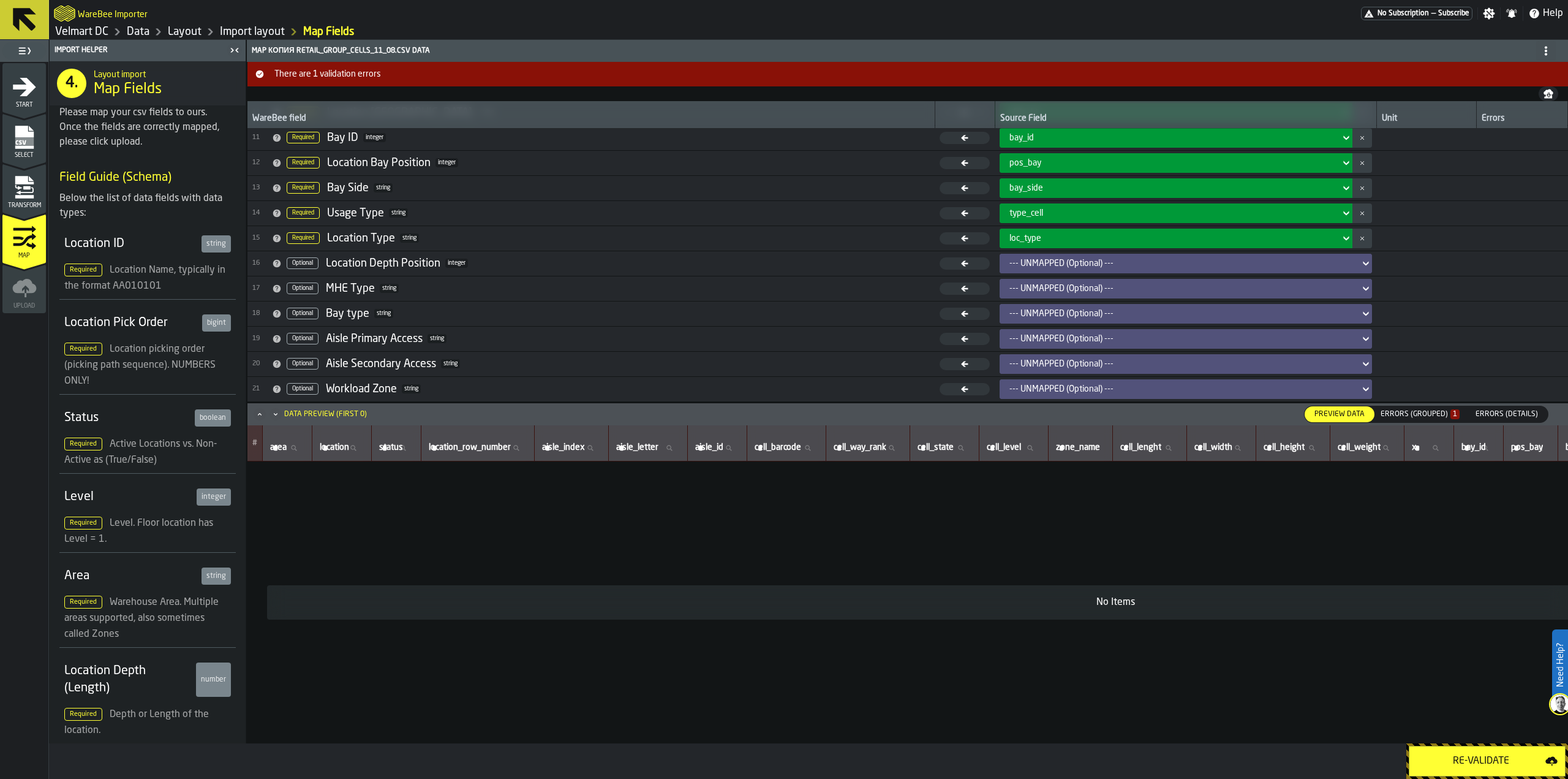
click at [1413, 416] on div "Errors (Grouped) 1" at bounding box center [1420, 414] width 79 height 9
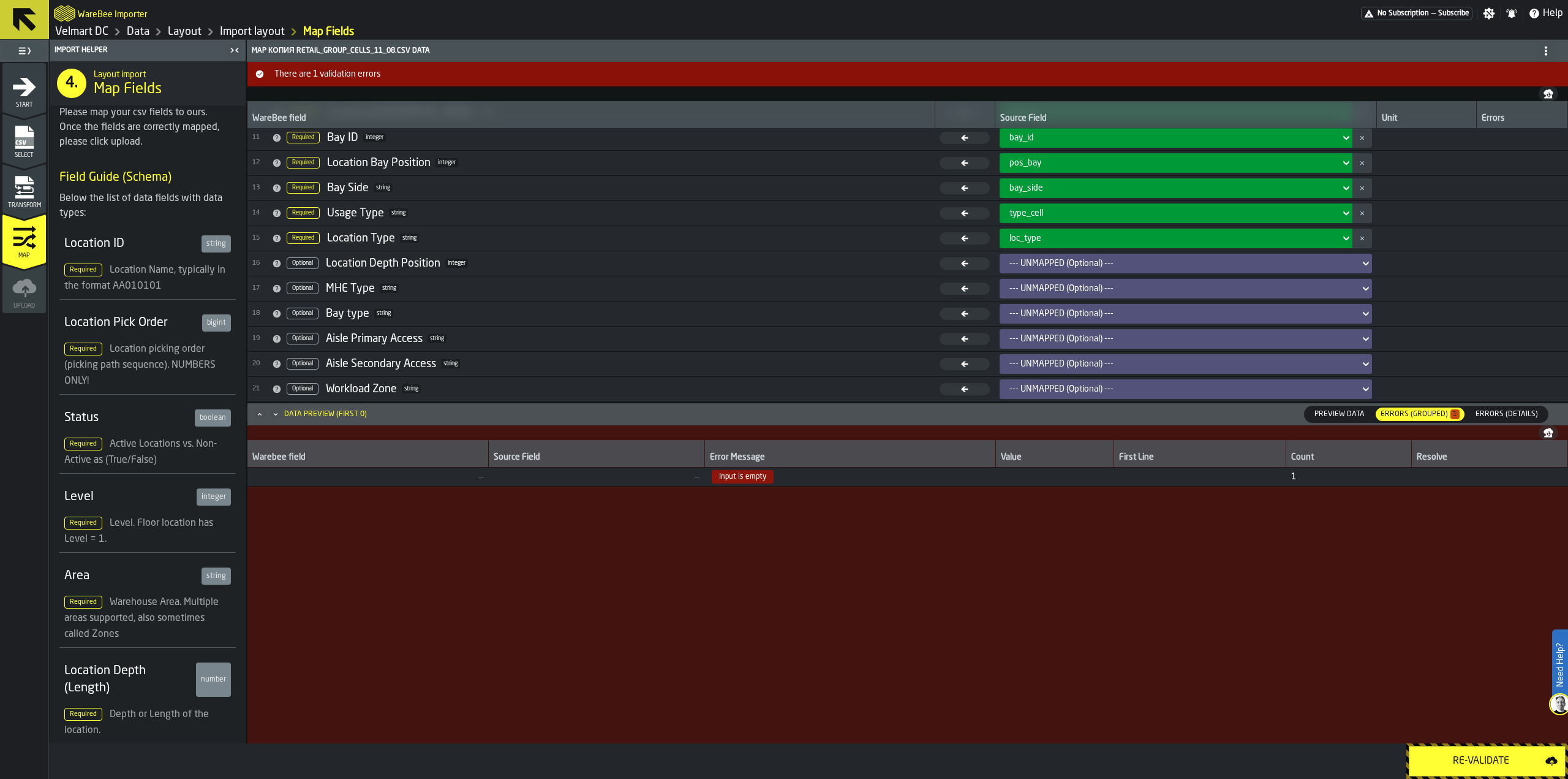
click at [1459, 763] on div "Re-Validate" at bounding box center [1481, 761] width 129 height 14
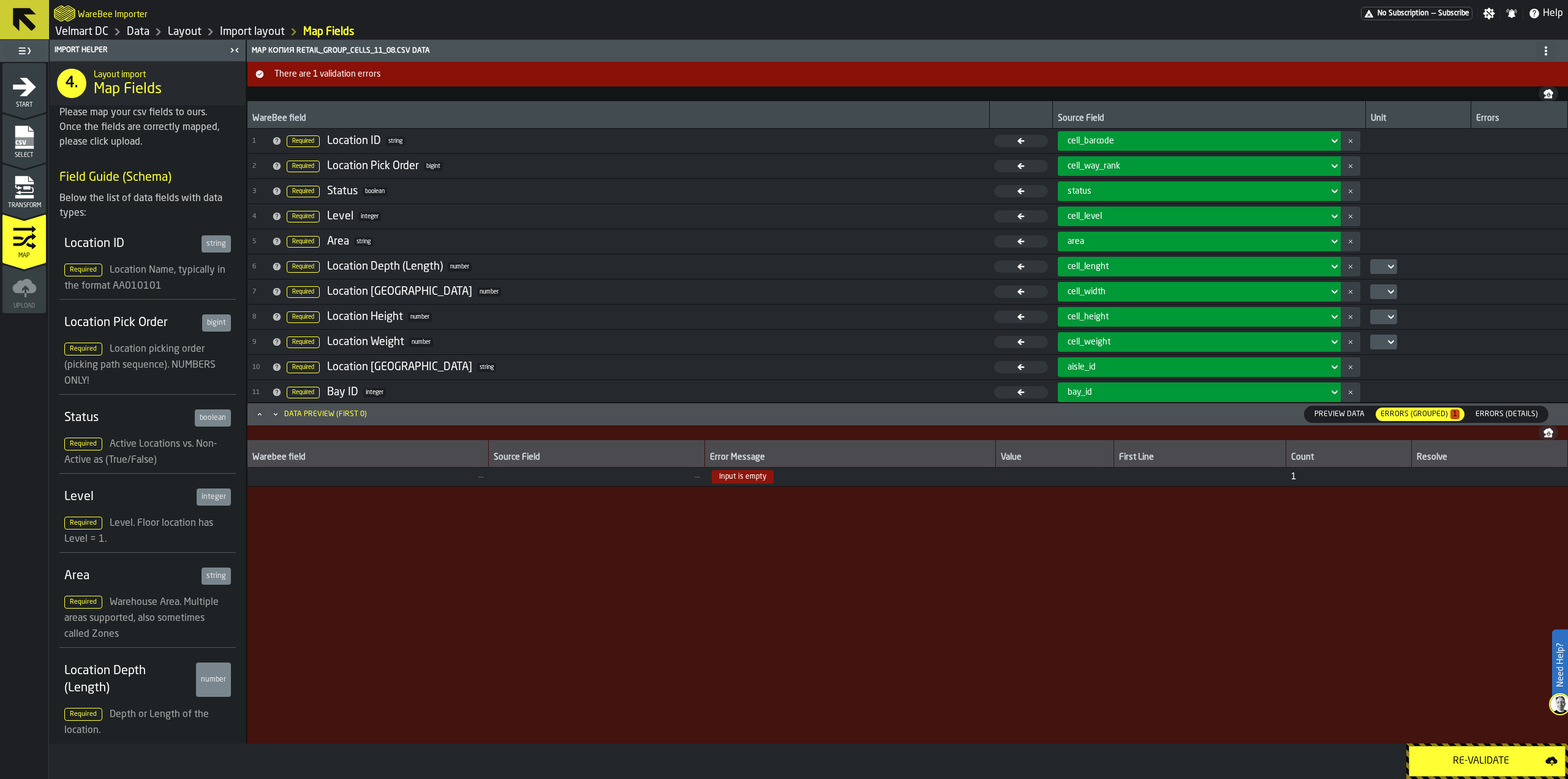
click at [32, 201] on div "Transform" at bounding box center [24, 192] width 43 height 34
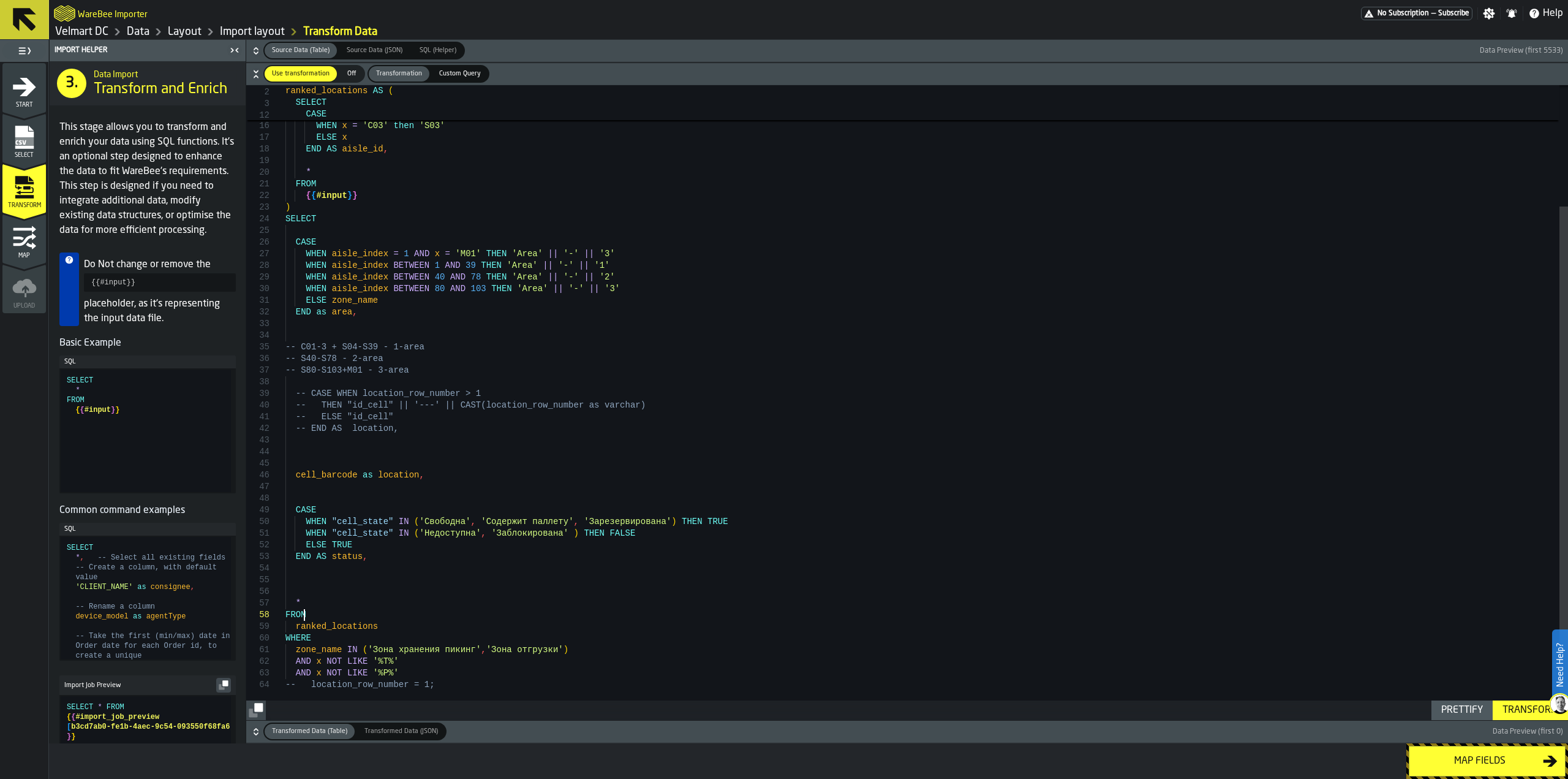
click at [375, 619] on div "WHEN x = 'M01' then 'S103' WHEN x = 'C01' then 'S01' WHEN x = 'C02' then 'S02' …" at bounding box center [926, 328] width 1283 height 784
click at [363, 631] on div "WHEN x = 'M01' then 'S103' WHEN x = 'C01' then 'S01' WHEN x = 'C02' then 'S02' …" at bounding box center [926, 328] width 1283 height 784
type textarea "**********"
click at [318, 653] on div "WHEN x = 'M01' then 'S103' WHEN x = 'C01' then 'S01' WHEN x = 'C02' then 'S02' …" at bounding box center [926, 328] width 1283 height 784
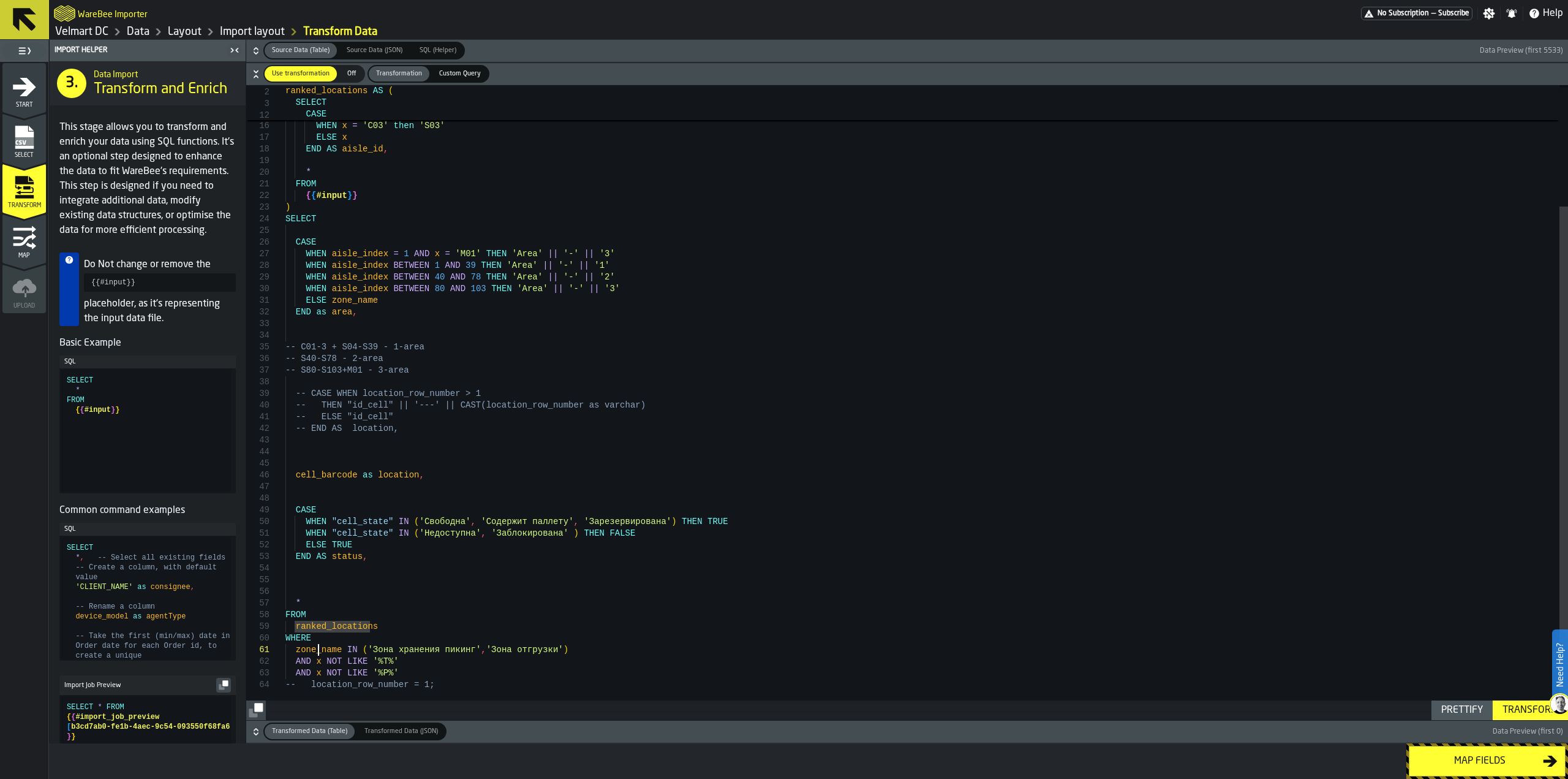
click at [318, 653] on div "WHEN x = 'M01' then 'S103' WHEN x = 'C01' then 'S01' WHEN x = 'C02' then 'S02' …" at bounding box center [926, 328] width 1283 height 784
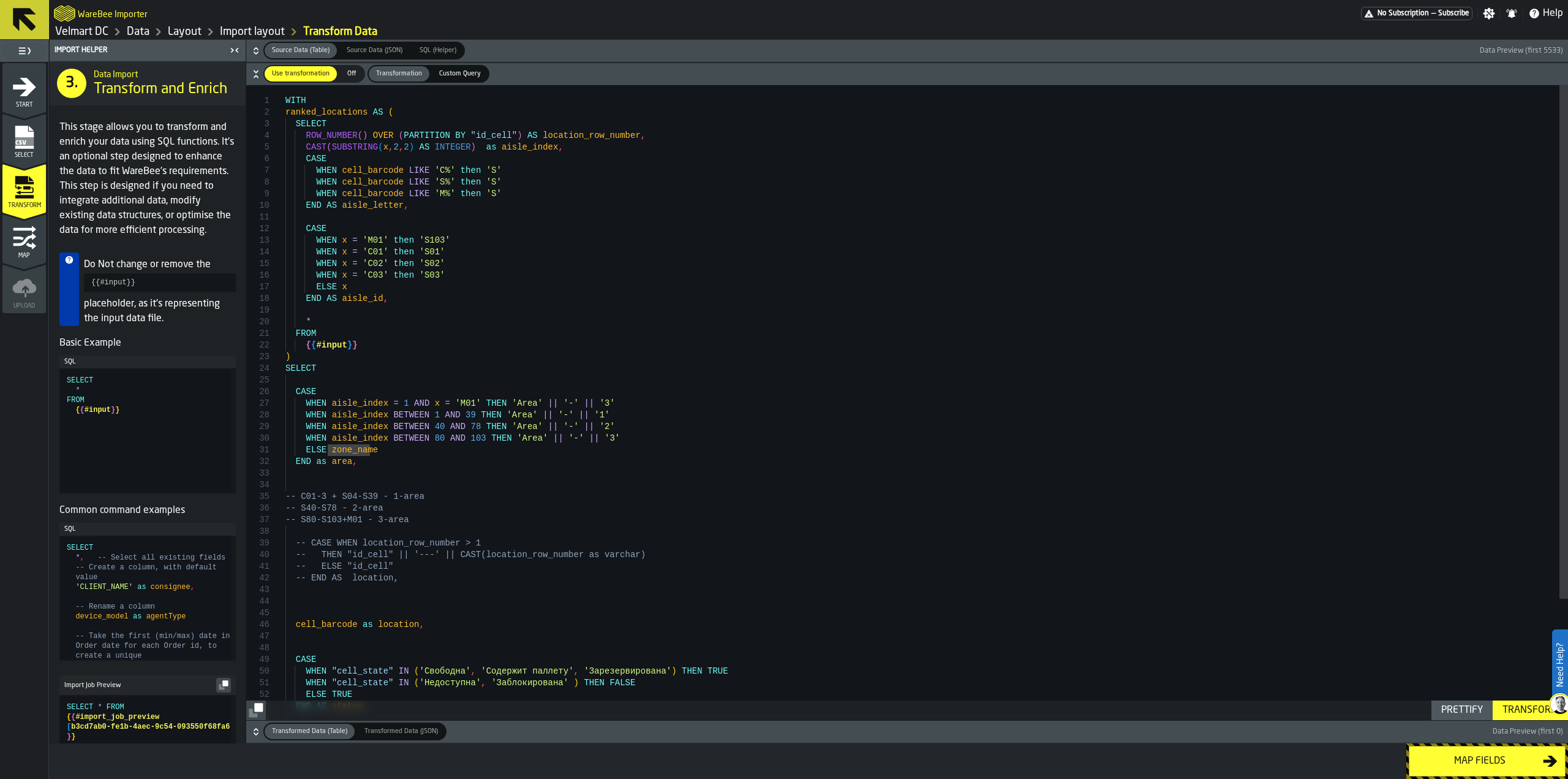
click at [6, 139] on div "Select" at bounding box center [24, 141] width 43 height 34
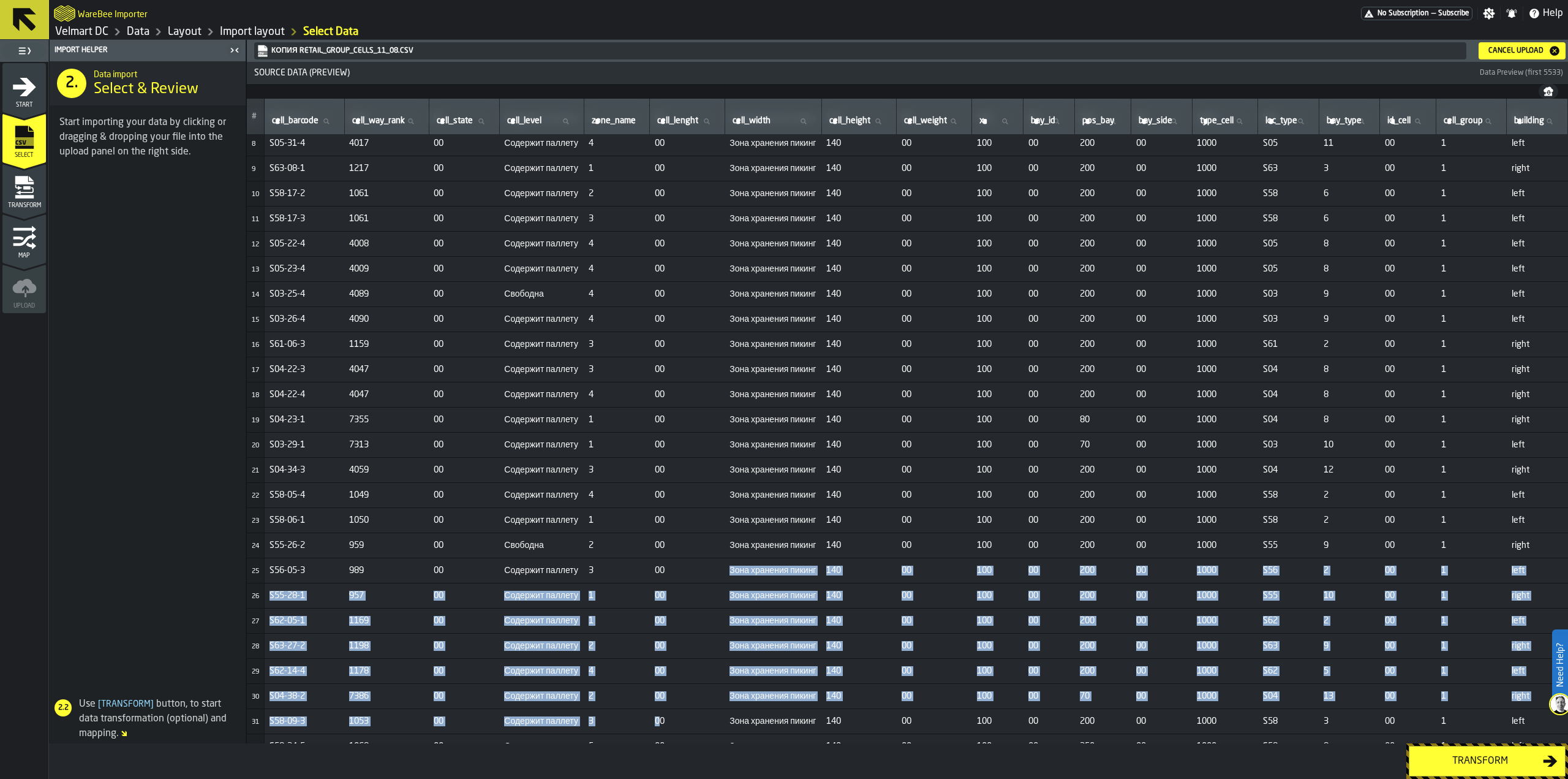
drag, startPoint x: 733, startPoint y: 739, endPoint x: 671, endPoint y: 733, distance: 62.3
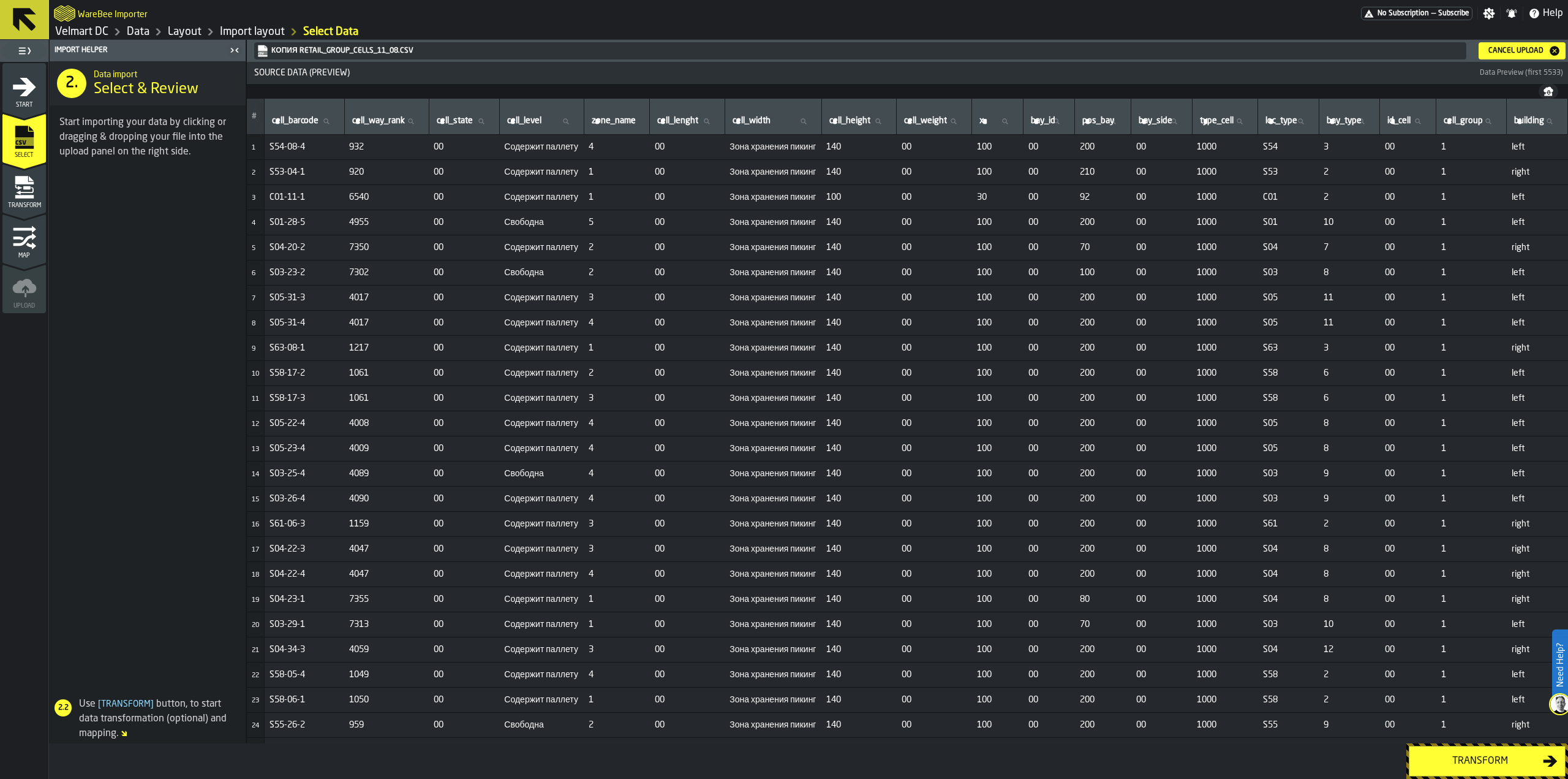
click at [761, 185] on td "Зона хранения пикинг" at bounding box center [773, 197] width 97 height 25
click at [766, 149] on span "Зона хранения пикинг" at bounding box center [773, 147] width 87 height 10
click at [1513, 50] on div "Cancel Upload" at bounding box center [1515, 51] width 65 height 9
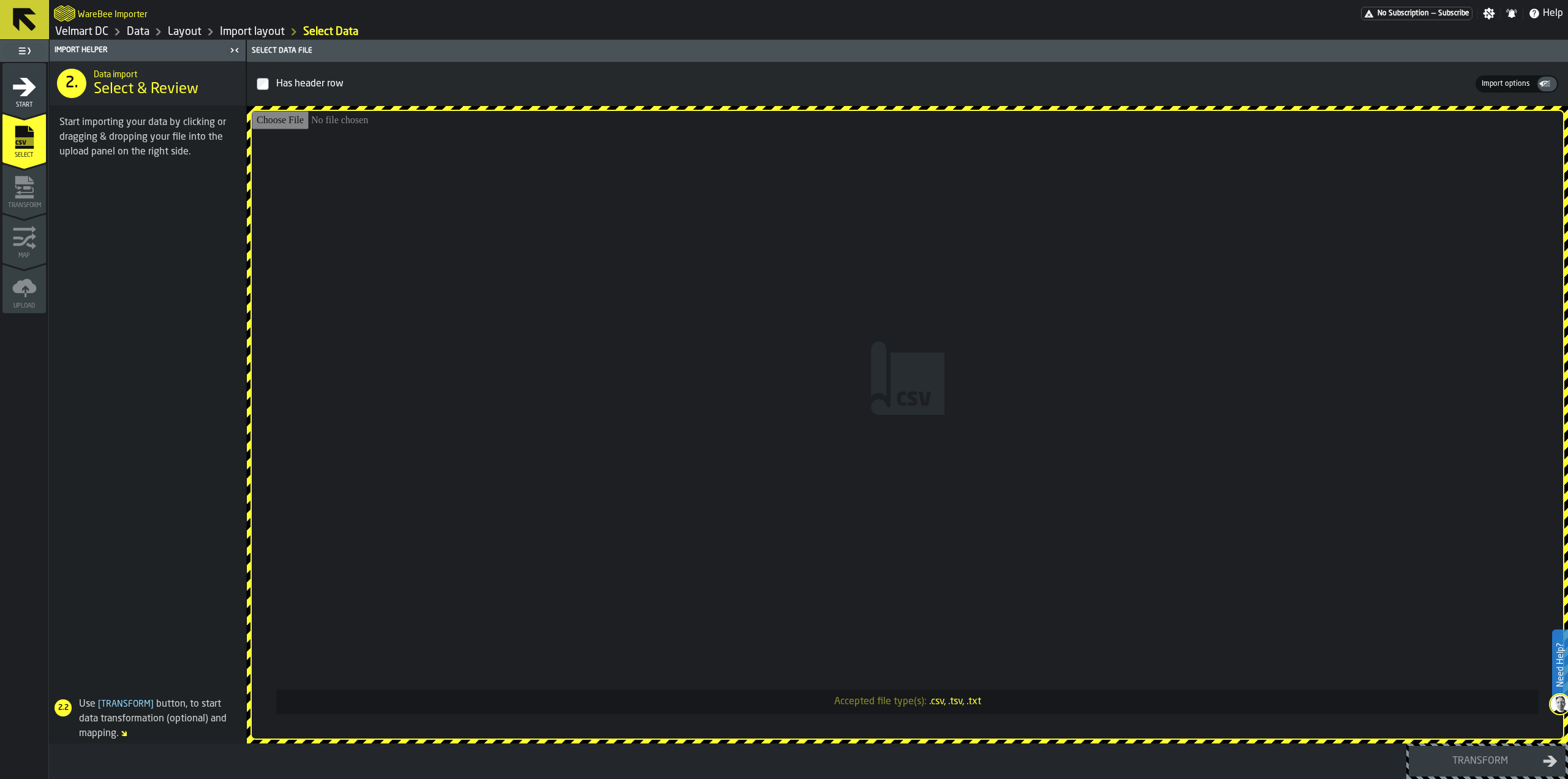
type input "**********"
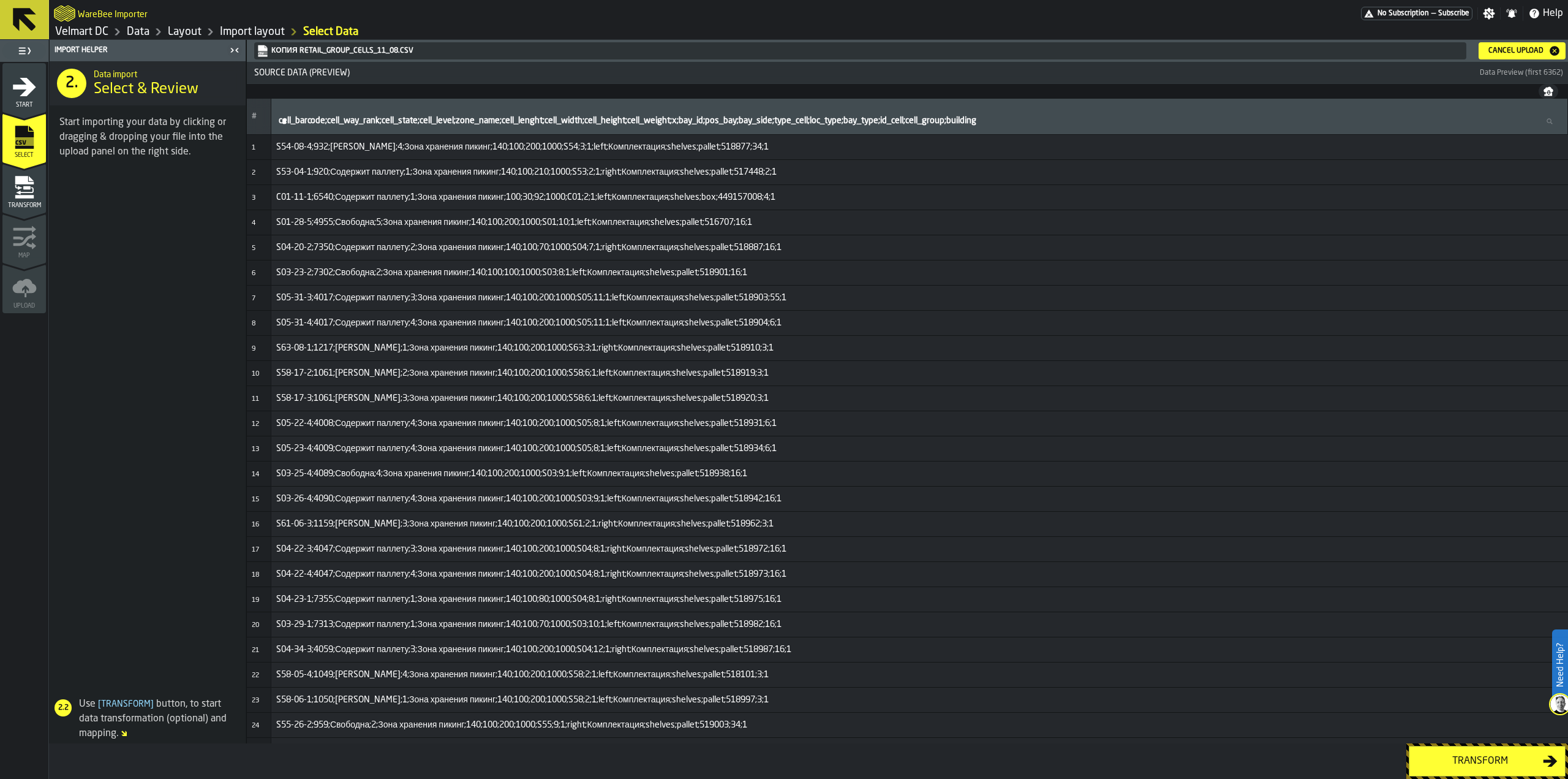
click at [1500, 47] on div "Cancel Upload" at bounding box center [1515, 51] width 65 height 9
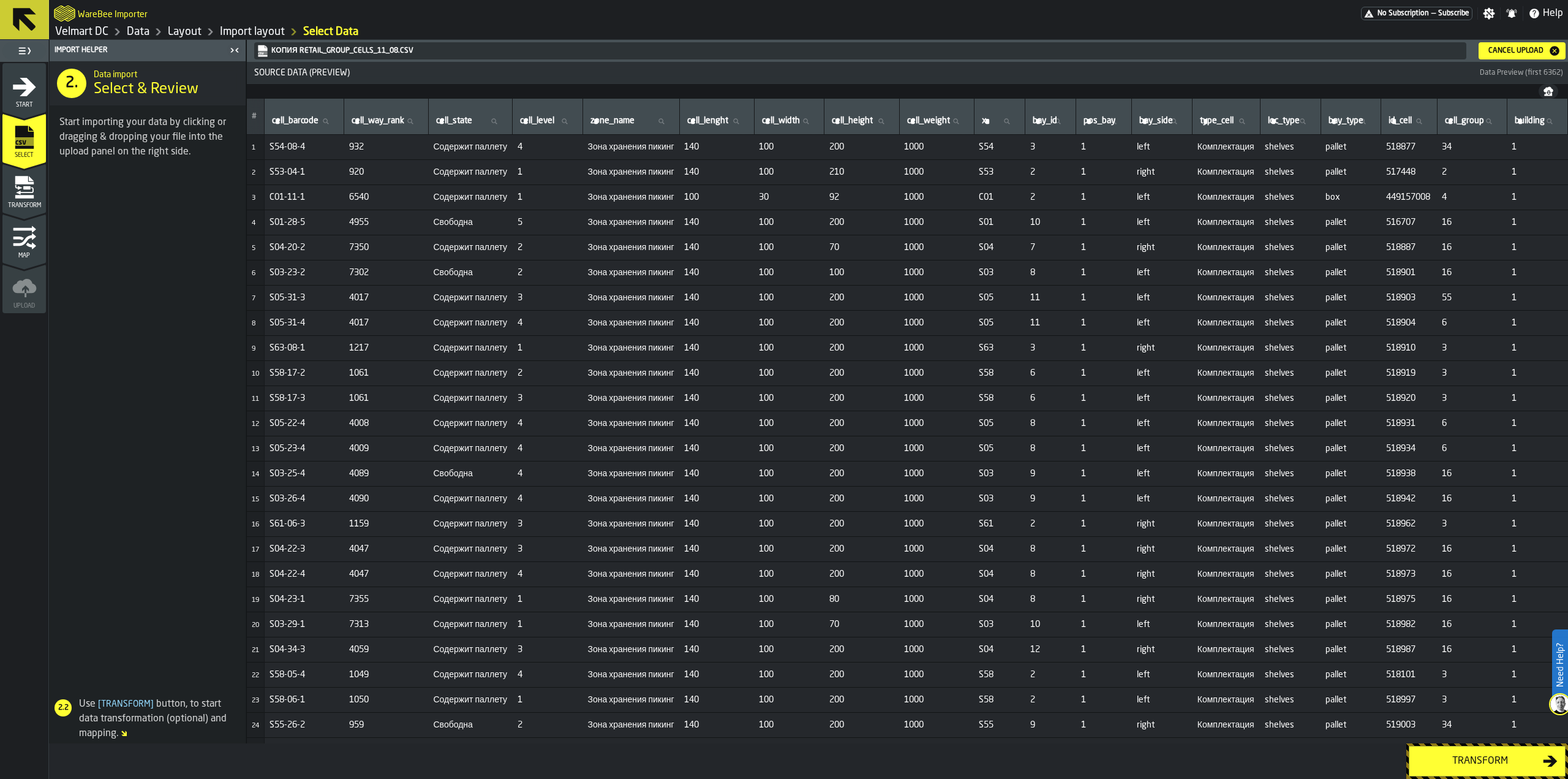
click at [1476, 767] on div "Transform" at bounding box center [1479, 761] width 126 height 14
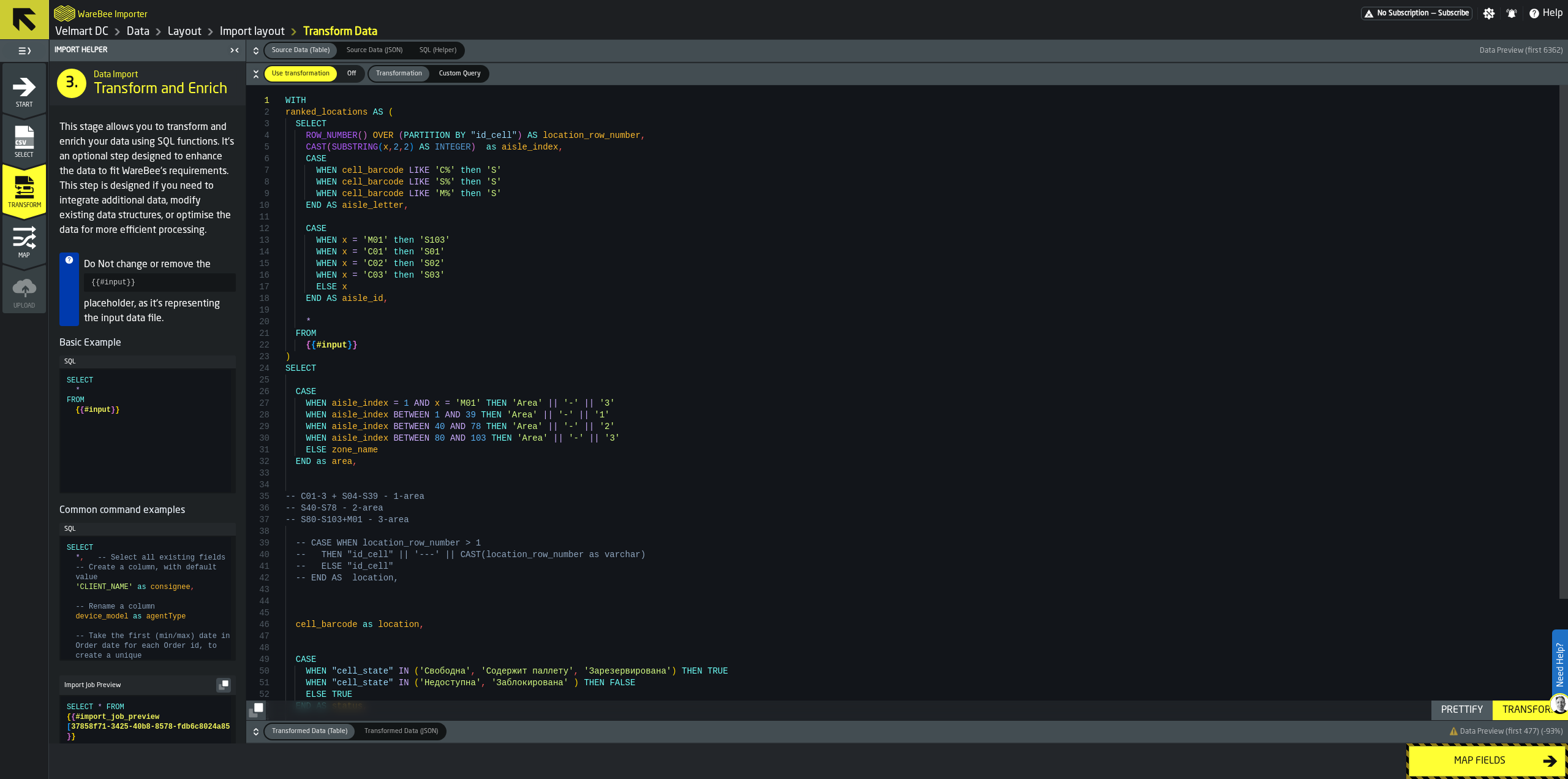
click at [1503, 709] on div "Transform" at bounding box center [1530, 710] width 66 height 14
click at [1479, 767] on div "Map fields" at bounding box center [1479, 761] width 126 height 14
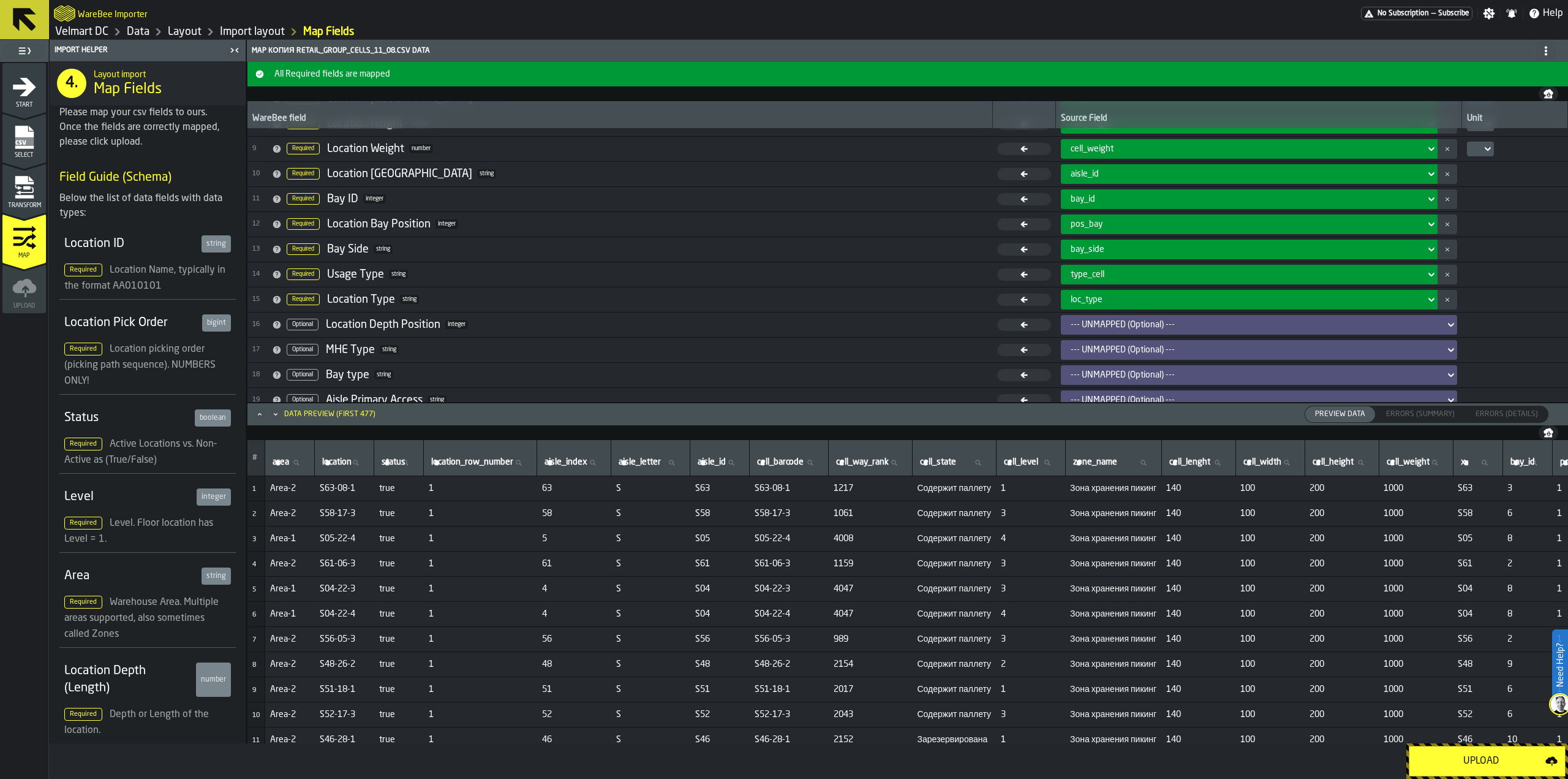
scroll to position [132, 0]
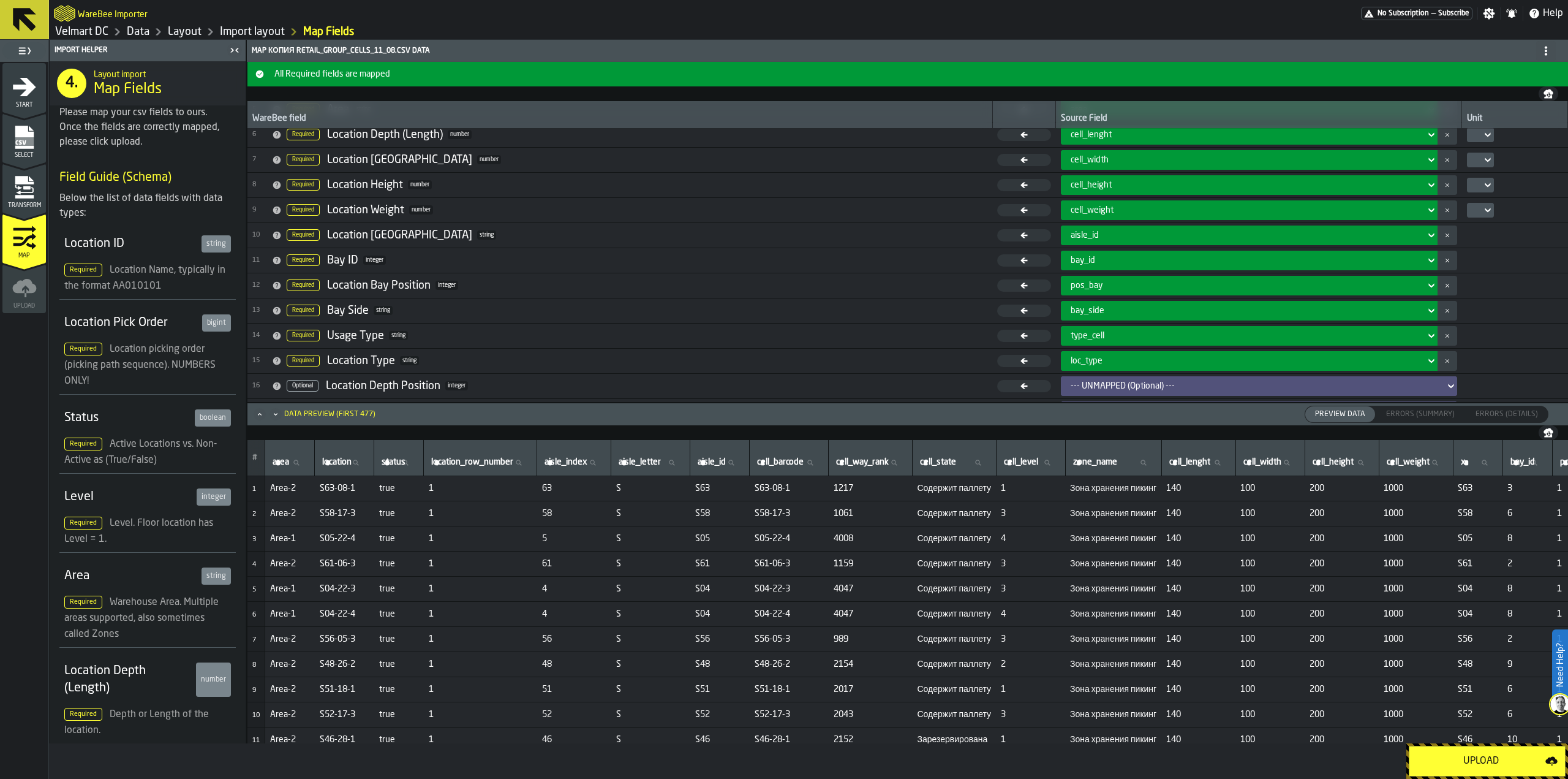
click at [1466, 762] on div "Upload" at bounding box center [1481, 761] width 129 height 14
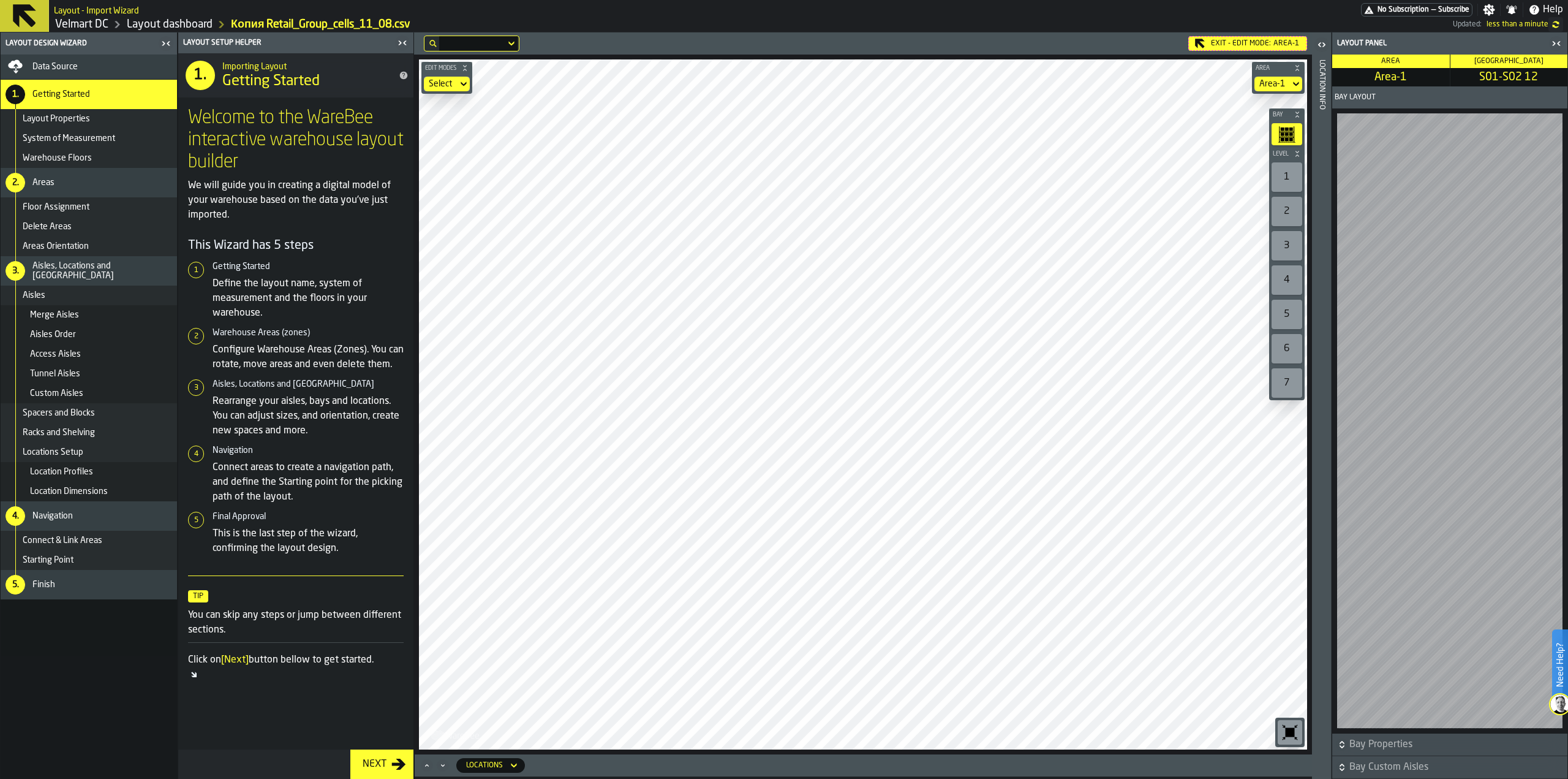
click at [76, 74] on div "Data Source" at bounding box center [89, 67] width 176 height 25
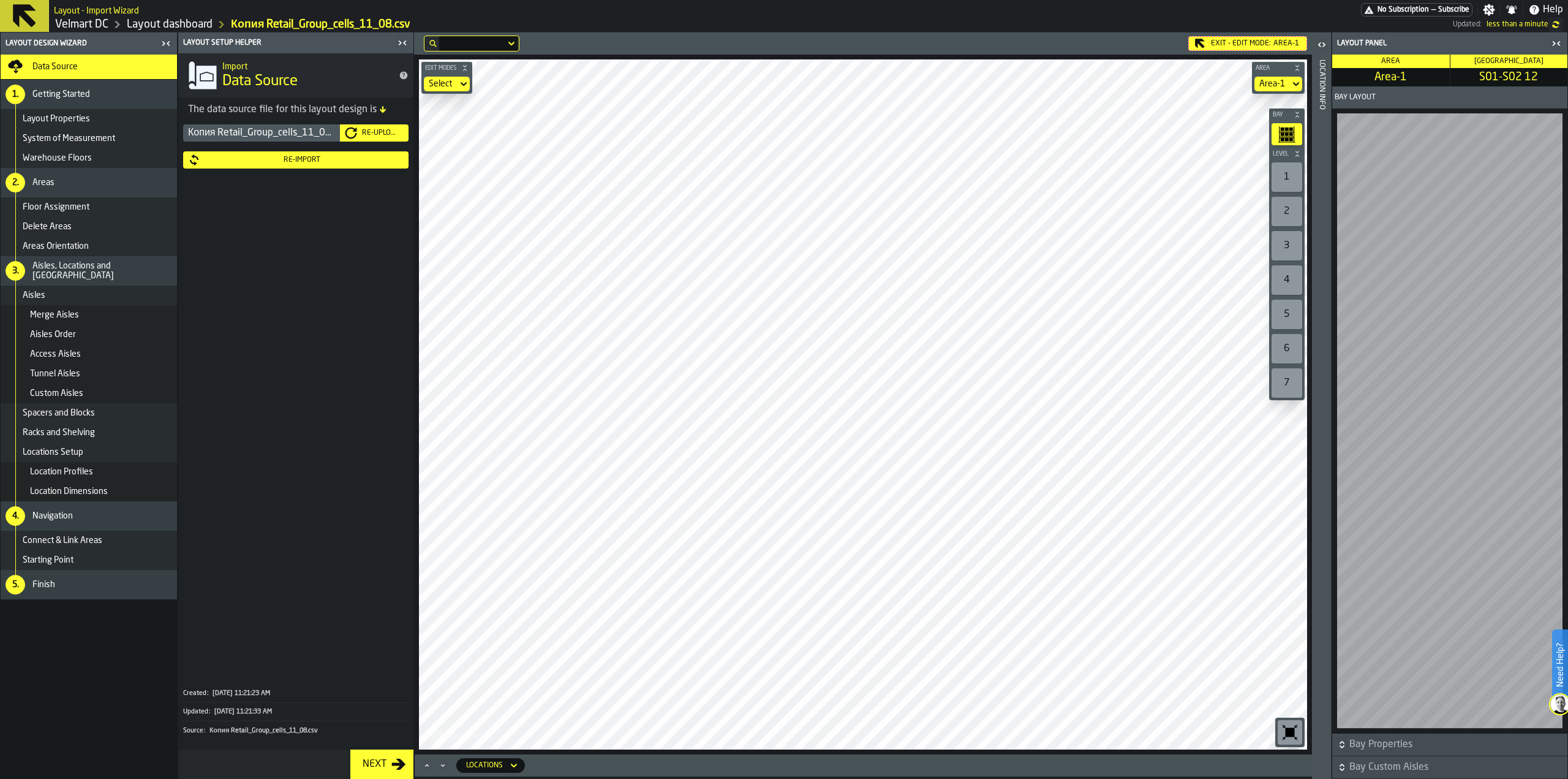
click at [360, 159] on div "Re-Import" at bounding box center [302, 160] width 203 height 9
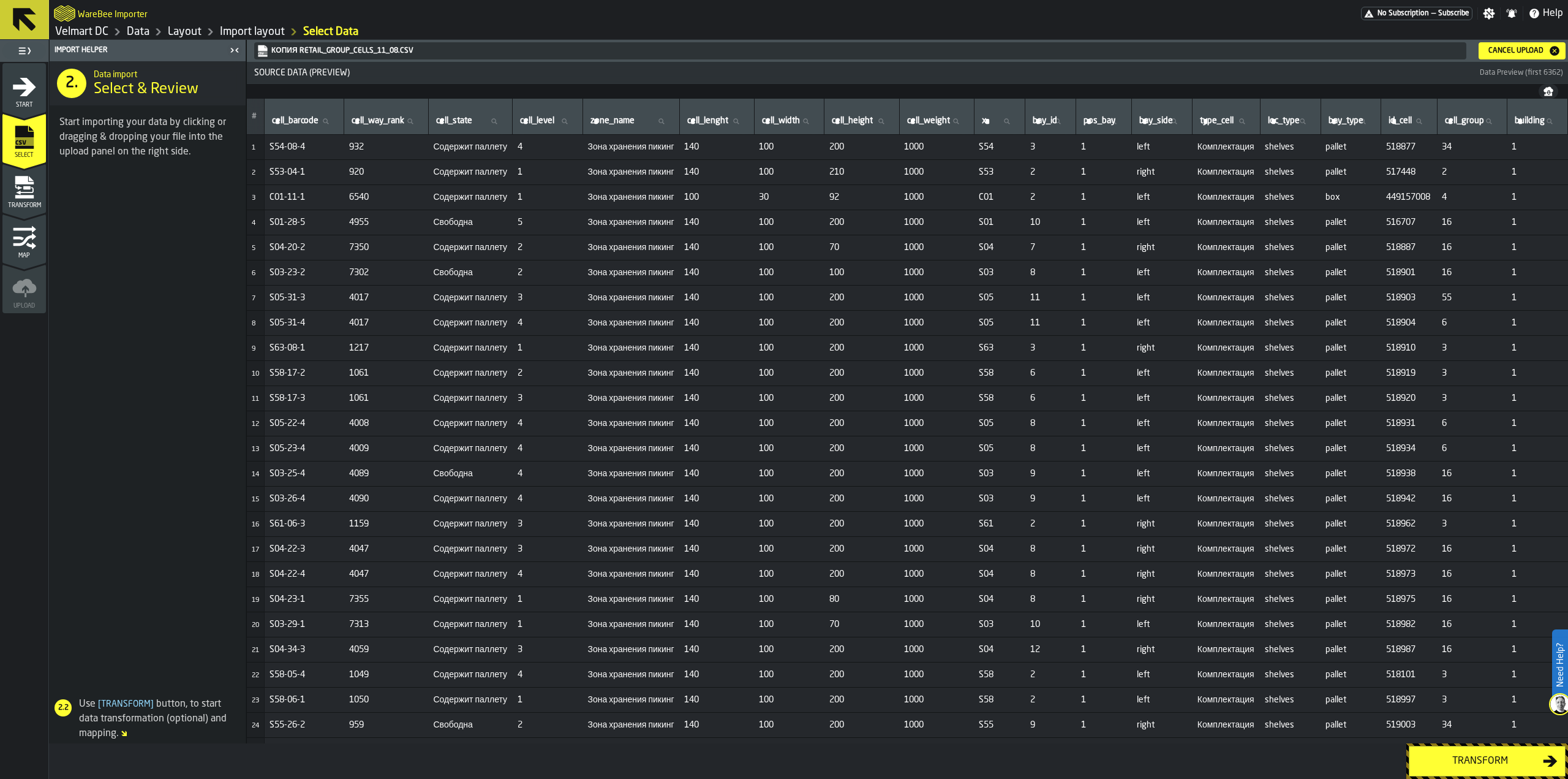
click at [1497, 52] on div "Cancel Upload" at bounding box center [1515, 51] width 65 height 9
click at [1447, 761] on div "Transform" at bounding box center [1479, 761] width 126 height 14
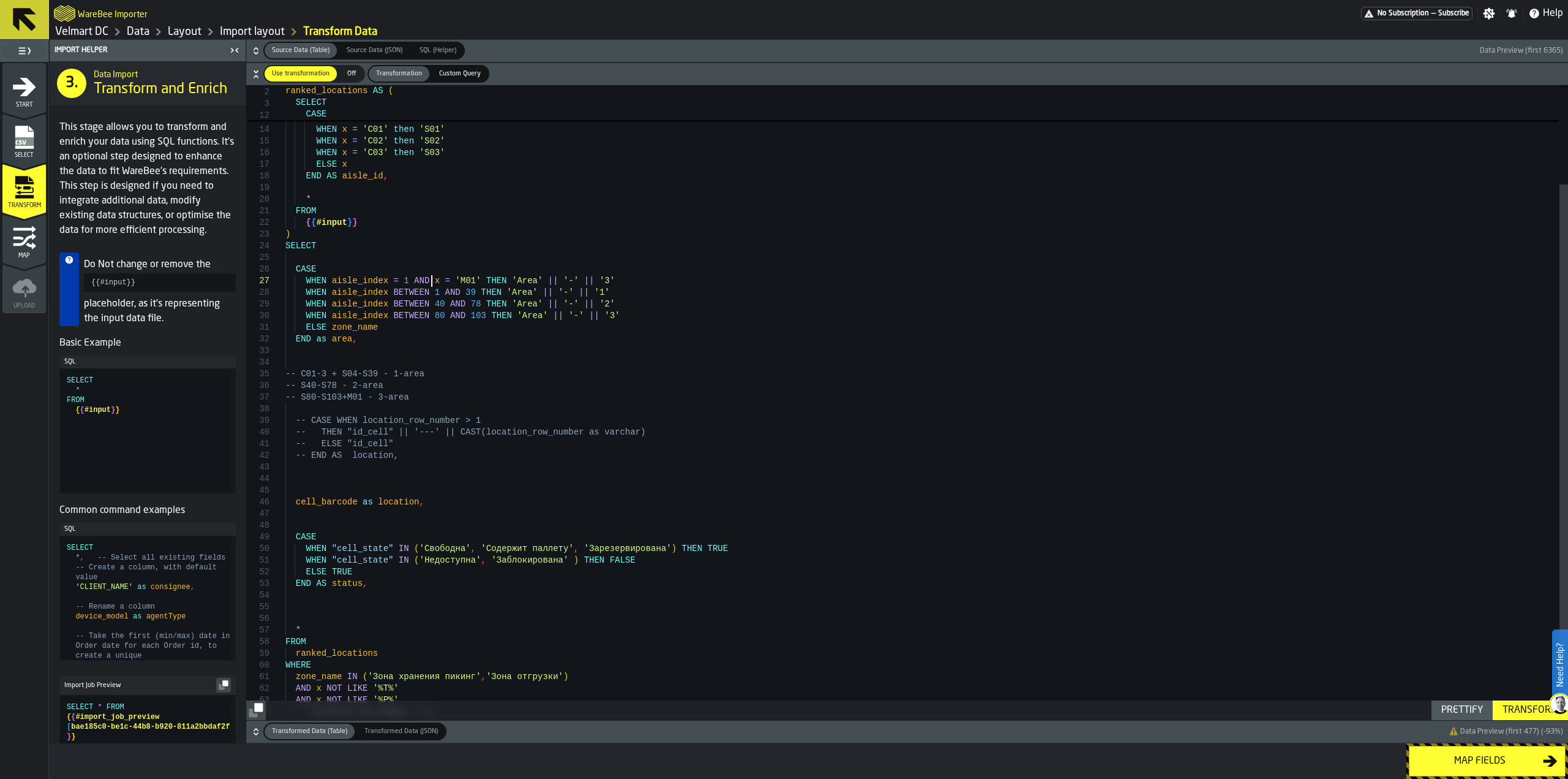
click at [433, 285] on div "WHEN x = 'M01' then 'S103' WHEN x = 'C01' then 'S01' WHEN x = 'C02' then 'S02' …" at bounding box center [926, 355] width 1283 height 784
click at [451, 297] on div "WHEN x = 'M01' then 'S103' WHEN x = 'C01' then 'S01' WHEN x = 'C02' then 'S02' …" at bounding box center [926, 355] width 1283 height 784
click at [491, 321] on div "WHEN x = 'M01' then 'S103' WHEN x = 'C01' then 'S01' WHEN x = 'C02' then 'S02' …" at bounding box center [926, 355] width 1283 height 784
click at [482, 317] on div "WHEN x = 'M01' then 'S103' WHEN x = 'C01' then 'S01' WHEN x = 'C02' then 'S02' …" at bounding box center [926, 355] width 1283 height 784
click at [463, 313] on div "WHEN x = 'M01' then 'S103' WHEN x = 'C01' then 'S01' WHEN x = 'C02' then 'S02' …" at bounding box center [926, 355] width 1283 height 784
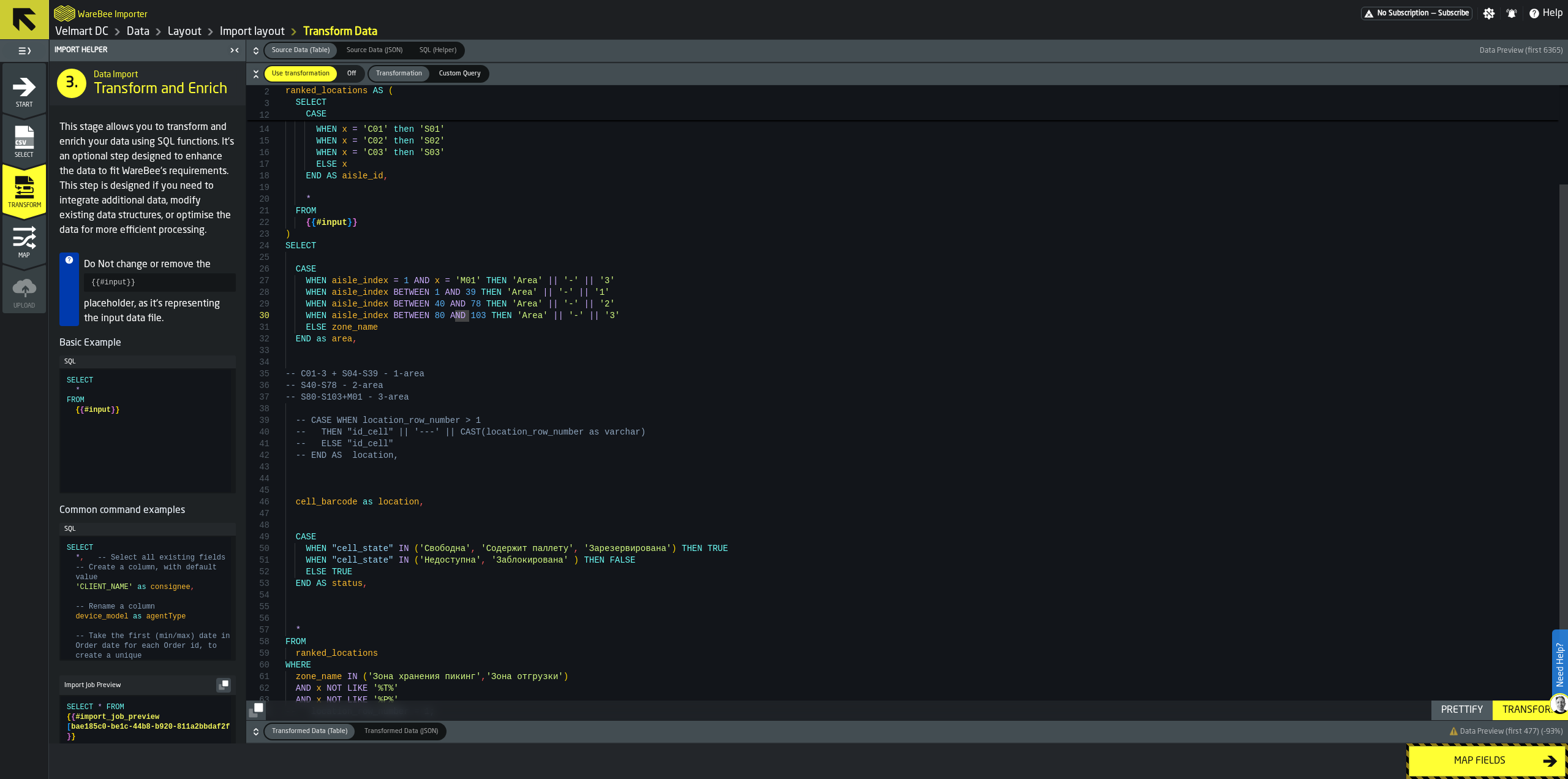
click at [468, 317] on div "WHEN x = 'M01' then 'S103' WHEN x = 'C01' then 'S01' WHEN x = 'C02' then 'S02' …" at bounding box center [926, 355] width 1283 height 784
click at [426, 281] on div "WHEN x = 'M01' then 'S103' WHEN x = 'C01' then 'S01' WHEN x = 'C02' then 'S02' …" at bounding box center [926, 355] width 1283 height 784
click at [576, 282] on div "WHEN x = 'M01' then 'S103' WHEN x = 'C01' then 'S01' WHEN x = 'C02' then 'S02' …" at bounding box center [926, 355] width 1283 height 784
click at [431, 290] on div "WHEN x = 'M01' then 'S103' WHEN x = 'C01' then 'S01' WHEN x = 'C02' then 'S02' …" at bounding box center [926, 355] width 1283 height 784
click at [453, 293] on div "WHEN x = 'M01' then 'S103' WHEN x = 'C01' then 'S01' WHEN x = 'C02' then 'S02' …" at bounding box center [926, 355] width 1283 height 784
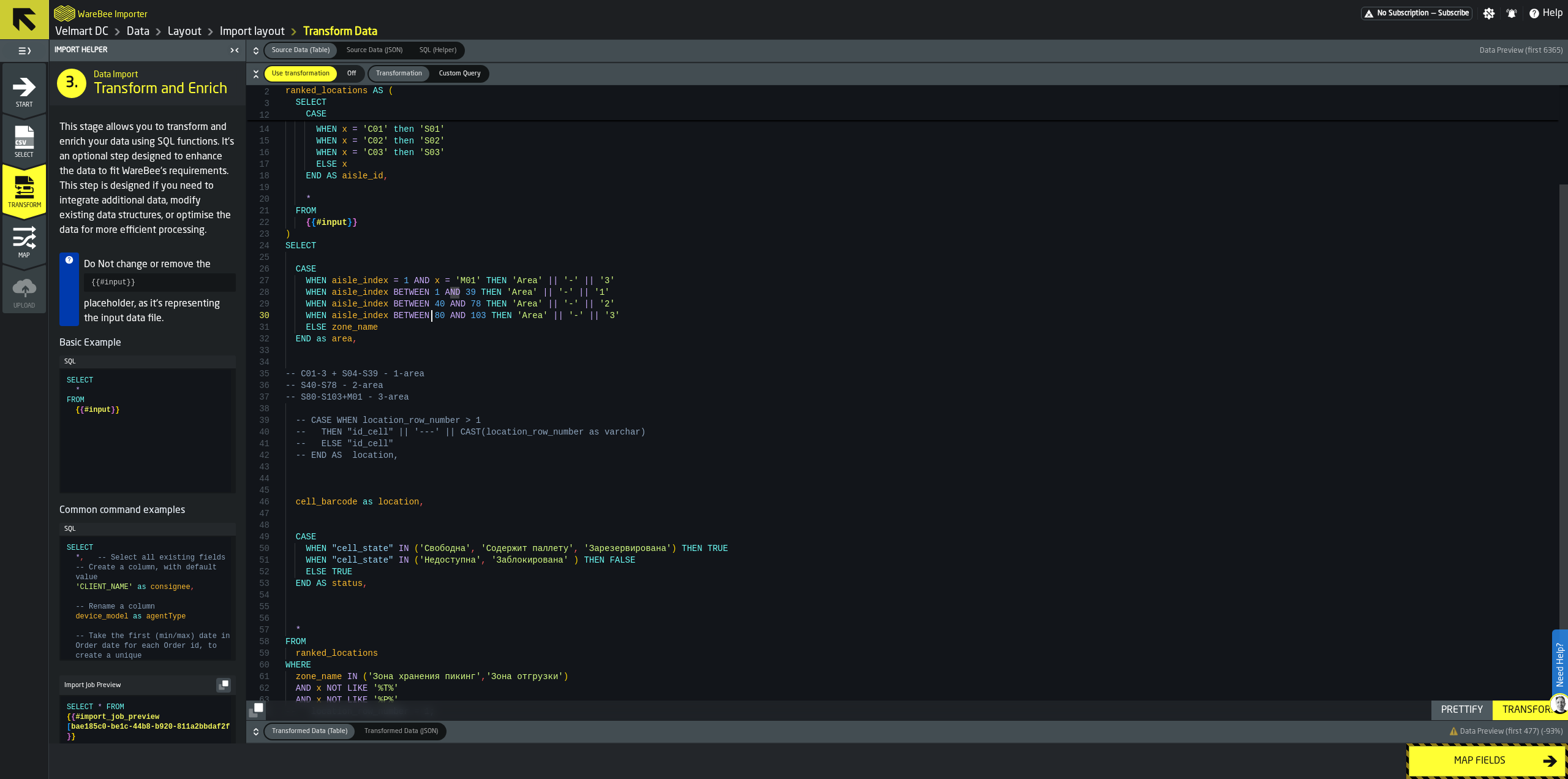
click at [431, 314] on div "WHEN x = 'M01' then 'S103' WHEN x = 'C01' then 'S01' WHEN x = 'C02' then 'S02' …" at bounding box center [926, 355] width 1283 height 784
click at [460, 297] on div "WHEN x = 'M01' then 'S103' WHEN x = 'C01' then 'S01' WHEN x = 'C02' then 'S02' …" at bounding box center [926, 355] width 1283 height 784
click at [329, 293] on div "WHEN x = 'M01' then 'S103' WHEN x = 'C01' then 'S01' WHEN x = 'C02' then 'S02' …" at bounding box center [926, 355] width 1283 height 784
click at [354, 288] on div "WHEN x = 'M01' then 'S103' WHEN x = 'C01' then 'S01' WHEN x = 'C02' then 'S02' …" at bounding box center [926, 355] width 1283 height 784
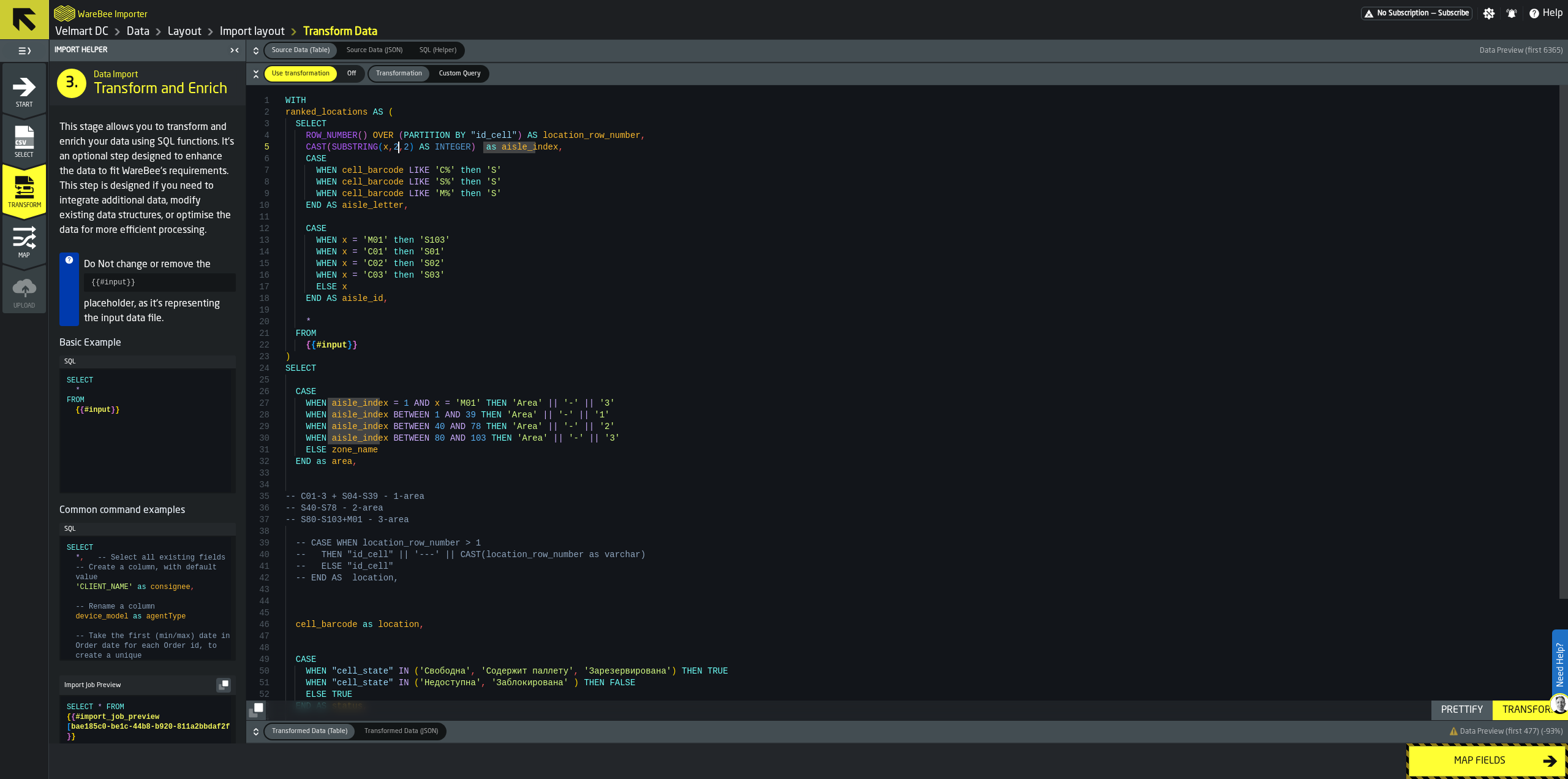
click at [399, 149] on div "WHEN x = 'M01' then 'S103' WHEN x = 'C01' then 'S01' WHEN x = 'C02' then 'S02' …" at bounding box center [926, 477] width 1283 height 784
click at [467, 440] on div "WHEN x = 'M01' then 'S103' WHEN x = 'C01' then 'S01' WHEN x = 'C02' then 'S02' …" at bounding box center [926, 477] width 1283 height 784
click at [469, 438] on div "WHEN x = 'M01' then 'S103' WHEN x = 'C01' then 'S01' WHEN x = 'C02' then 'S02' …" at bounding box center [926, 477] width 1283 height 784
drag, startPoint x: 305, startPoint y: 148, endPoint x: 465, endPoint y: 154, distance: 160.1
click at [462, 149] on div "WHEN x = 'M01' then 'S103' WHEN x = 'C01' then 'S01' WHEN x = 'C02' then 'S02' …" at bounding box center [926, 477] width 1283 height 784
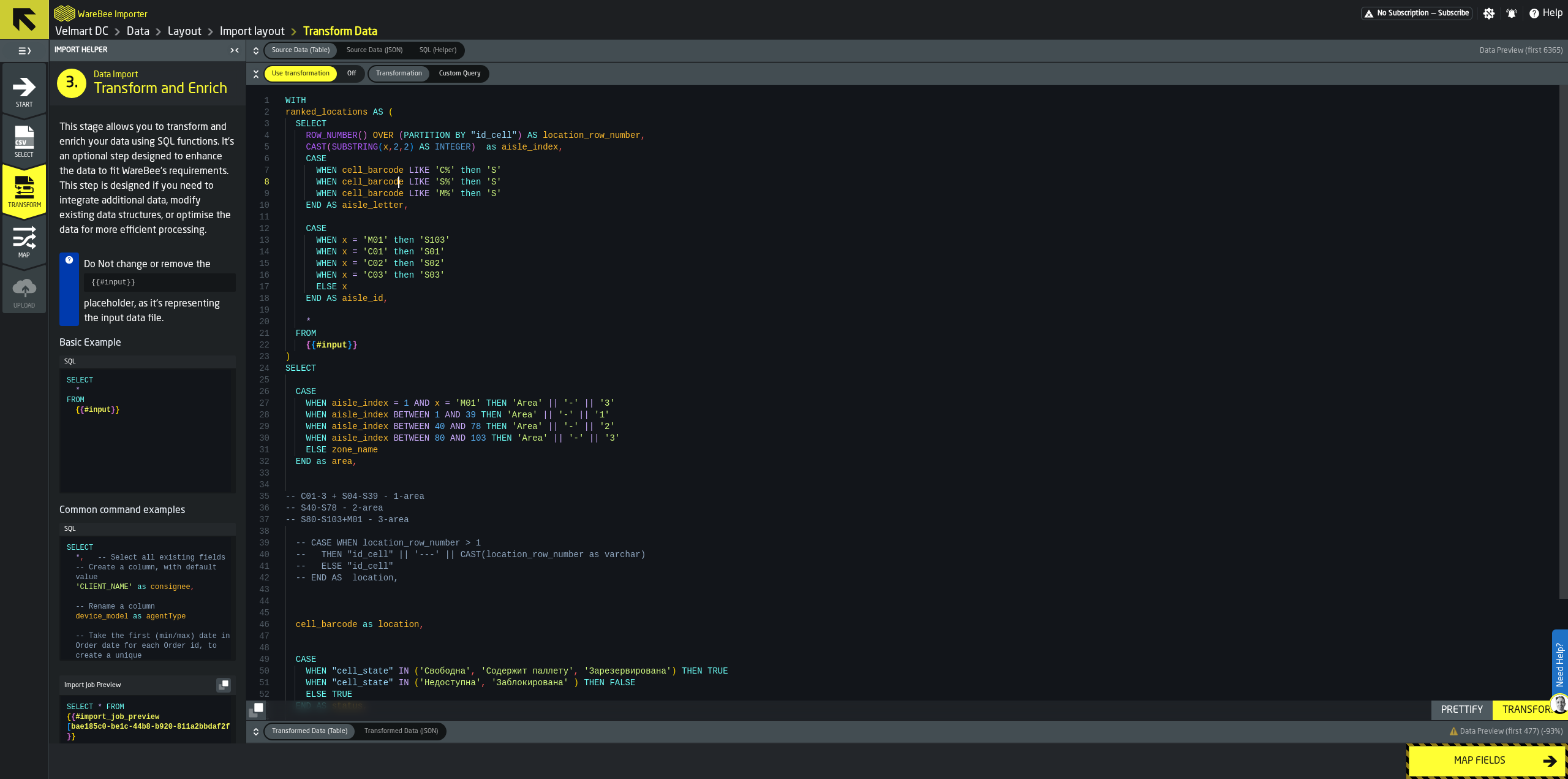
click at [400, 183] on div "WHEN x = 'M01' then 'S103' WHEN x = 'C01' then 'S01' WHEN x = 'C02' then 'S02' …" at bounding box center [926, 477] width 1283 height 784
drag, startPoint x: 329, startPoint y: 150, endPoint x: 401, endPoint y: 149, distance: 72.0
click at [401, 149] on div "WHEN x = 'M01' then 'S103' WHEN x = 'C01' then 'S01' WHEN x = 'C02' then 'S02' …" at bounding box center [926, 477] width 1283 height 784
click at [1515, 713] on div "Transform" at bounding box center [1530, 710] width 66 height 14
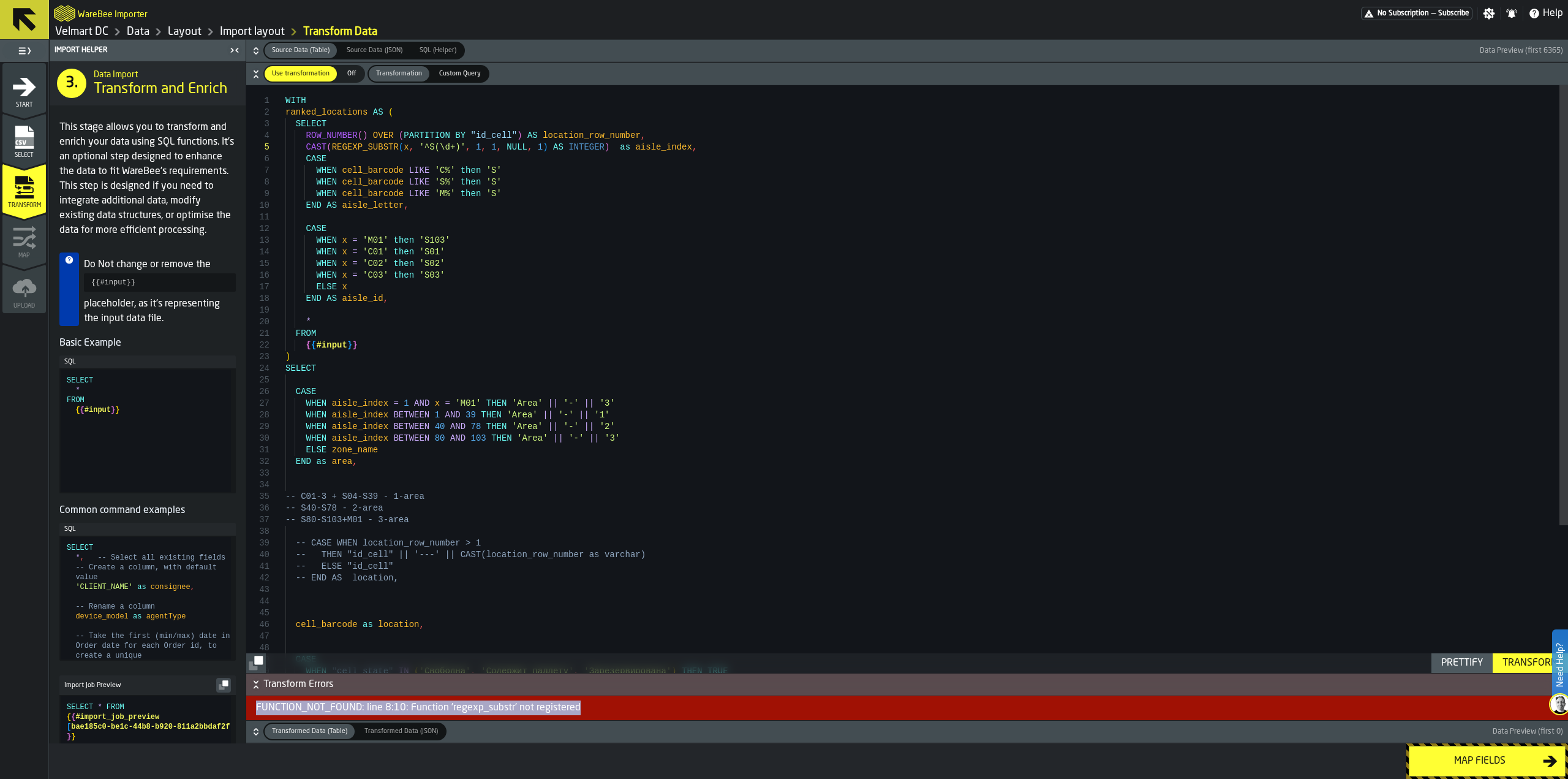
drag, startPoint x: 503, startPoint y: 703, endPoint x: 259, endPoint y: 711, distance: 244.1
click at [259, 711] on div "FUNCTION_NOT_FOUND: line 8:10: Function 'regexp_substr' not registered" at bounding box center [907, 708] width 1322 height 25
copy div "FUNCTION_NOT_FOUND: line 8:10: Function 'regexp_substr' not registered"
drag, startPoint x: 328, startPoint y: 147, endPoint x: 527, endPoint y: 152, distance: 199.1
click at [527, 152] on div "WHEN x = 'M01' then 'S103' WHEN x = 'C01' then 'S01' WHEN x = 'C02' then 'S02' …" at bounding box center [926, 477] width 1283 height 784
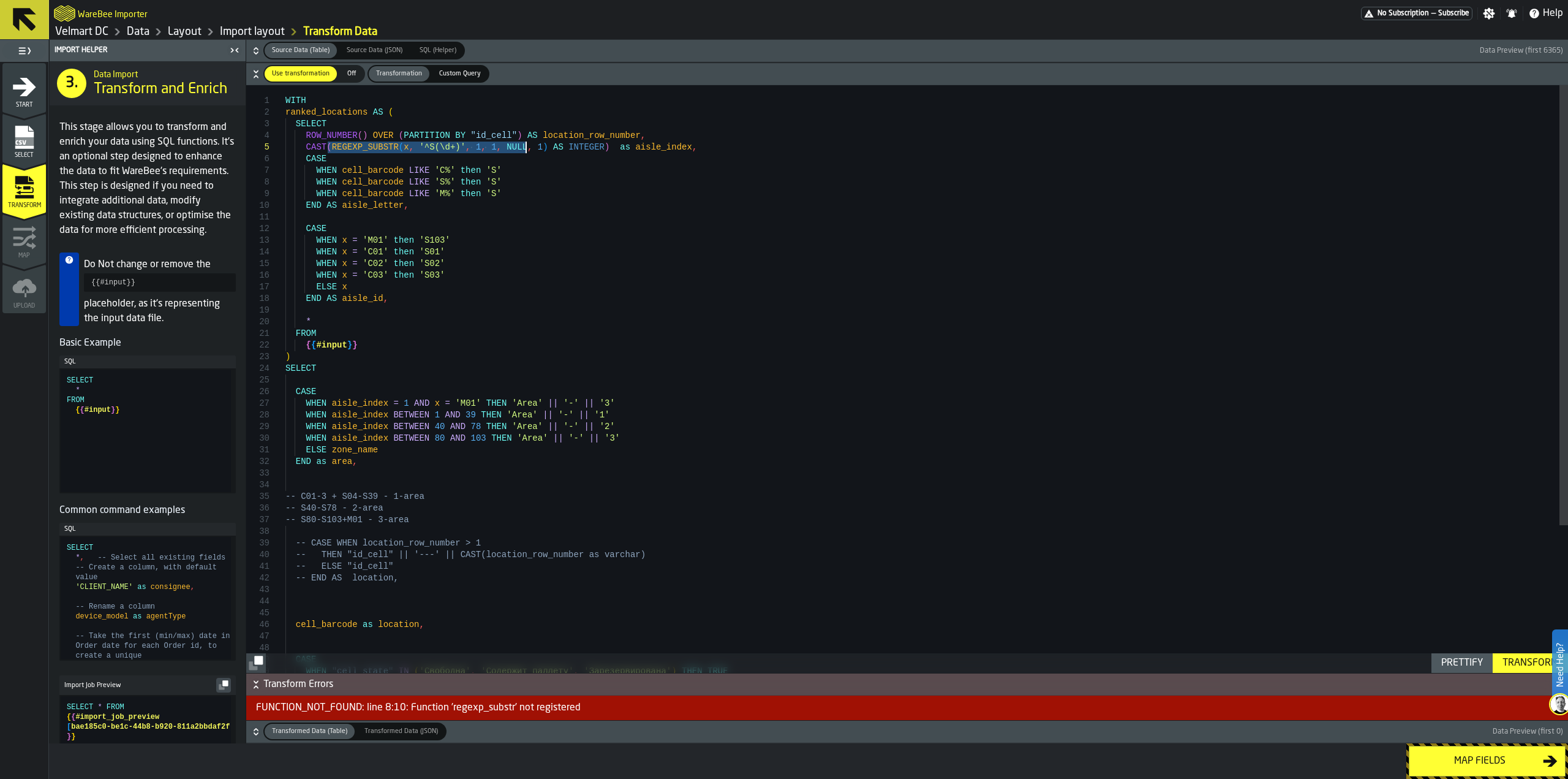
type textarea "**********"
click at [1510, 660] on div "Transform" at bounding box center [1530, 663] width 66 height 14
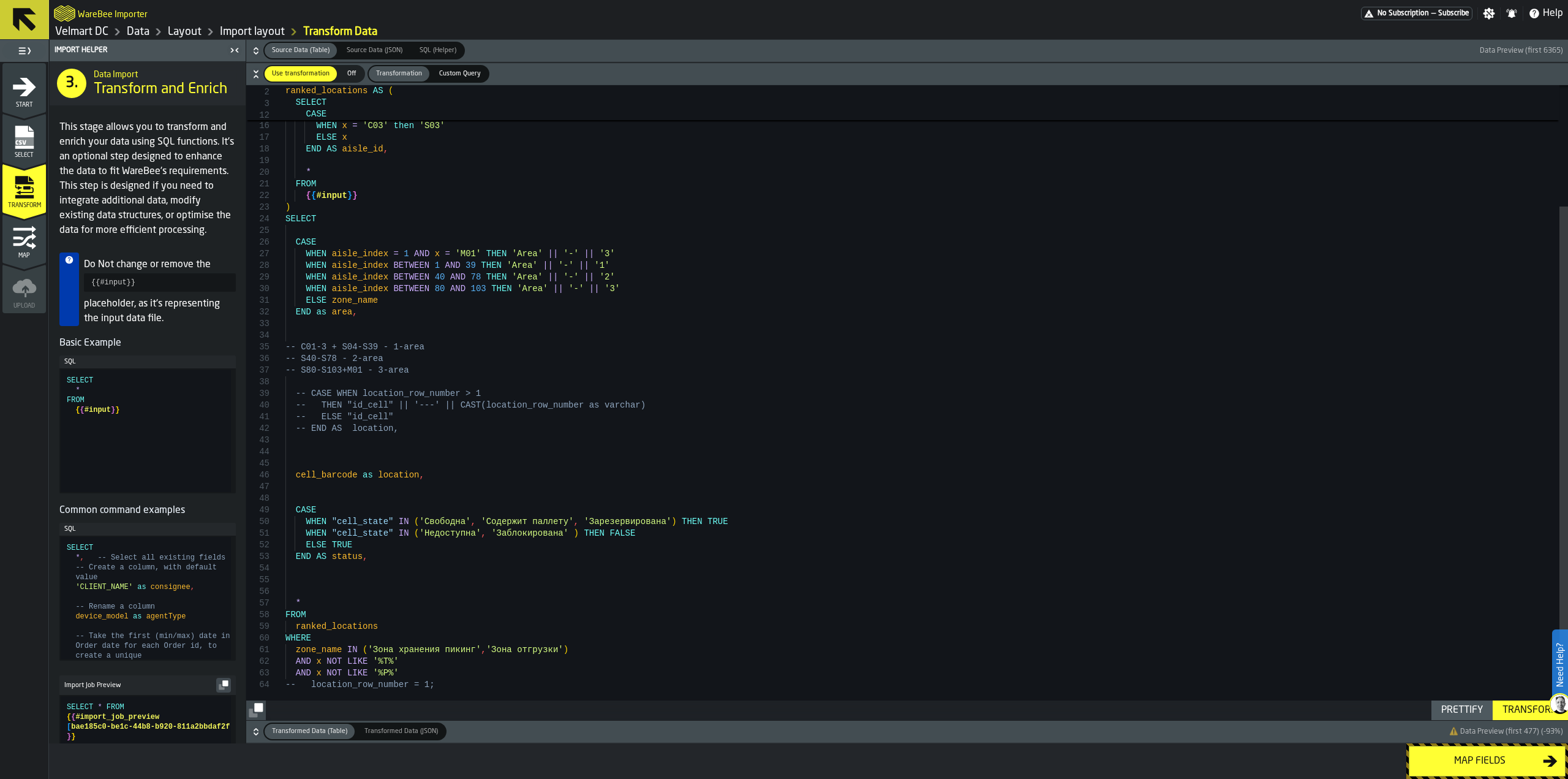
click at [1514, 713] on div "Transform" at bounding box center [1530, 710] width 66 height 14
click at [1476, 770] on button "Map fields" at bounding box center [1487, 761] width 157 height 31
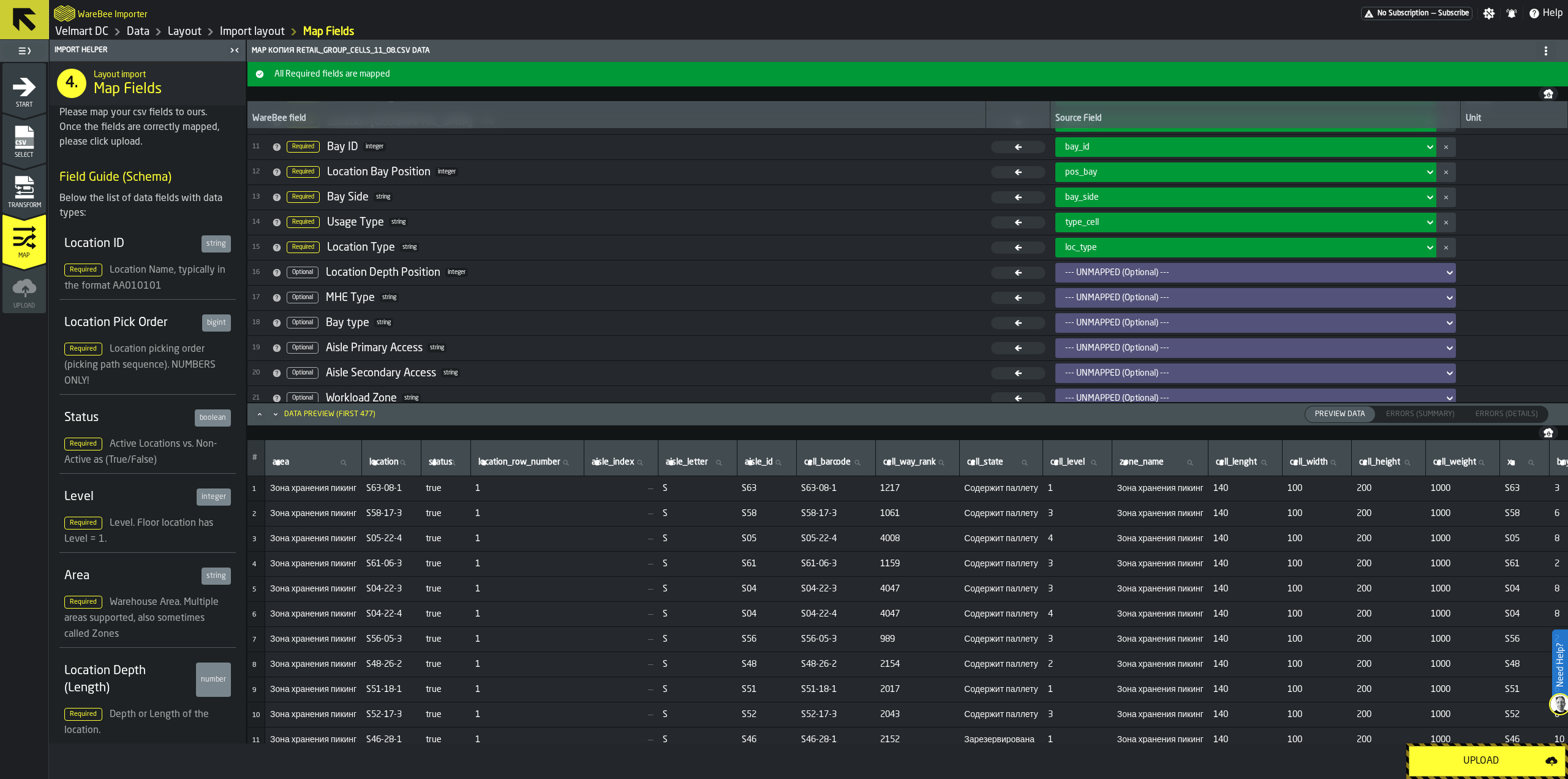
scroll to position [254, 0]
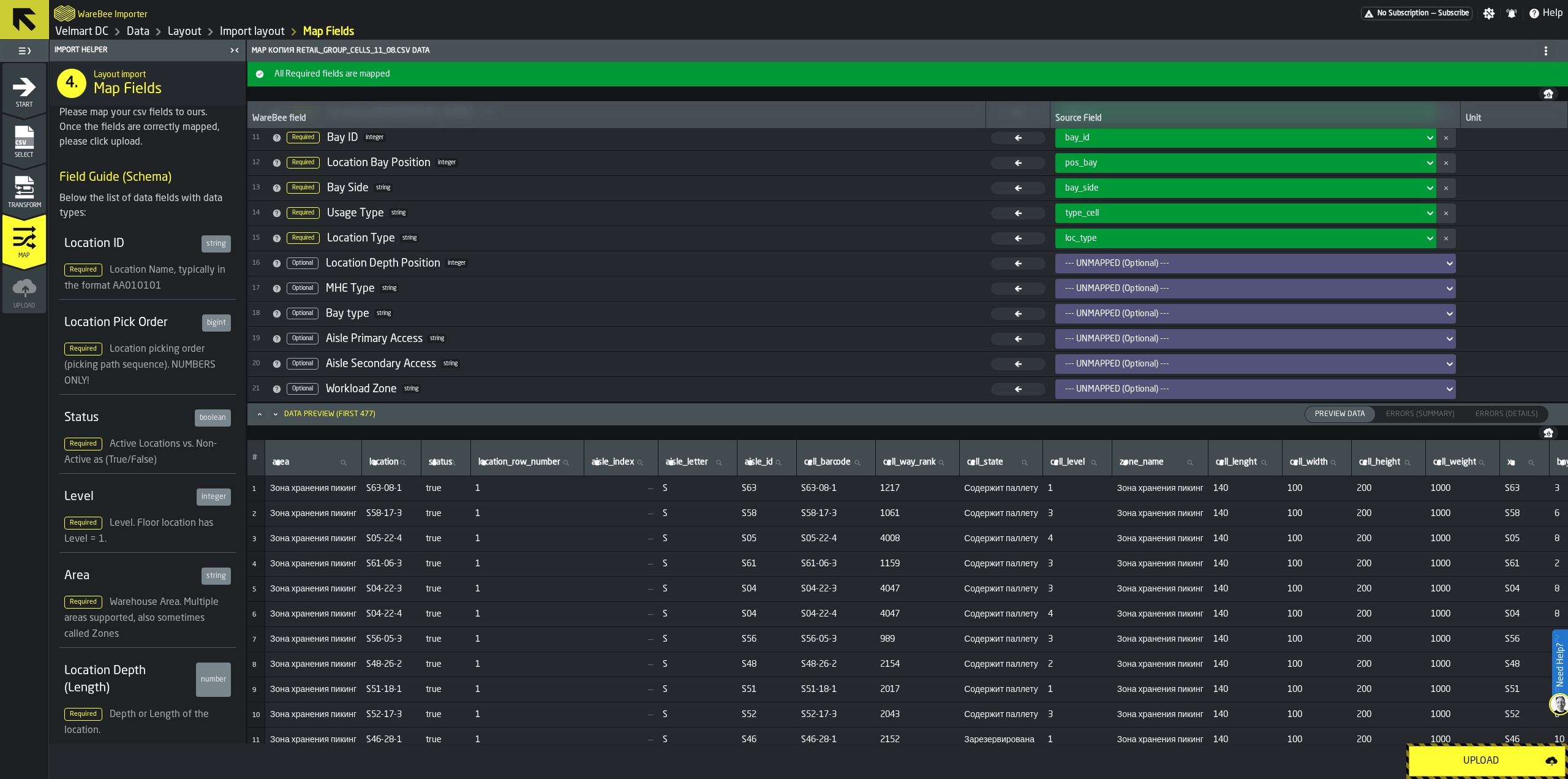
click at [1479, 760] on div "Upload" at bounding box center [1481, 761] width 129 height 14
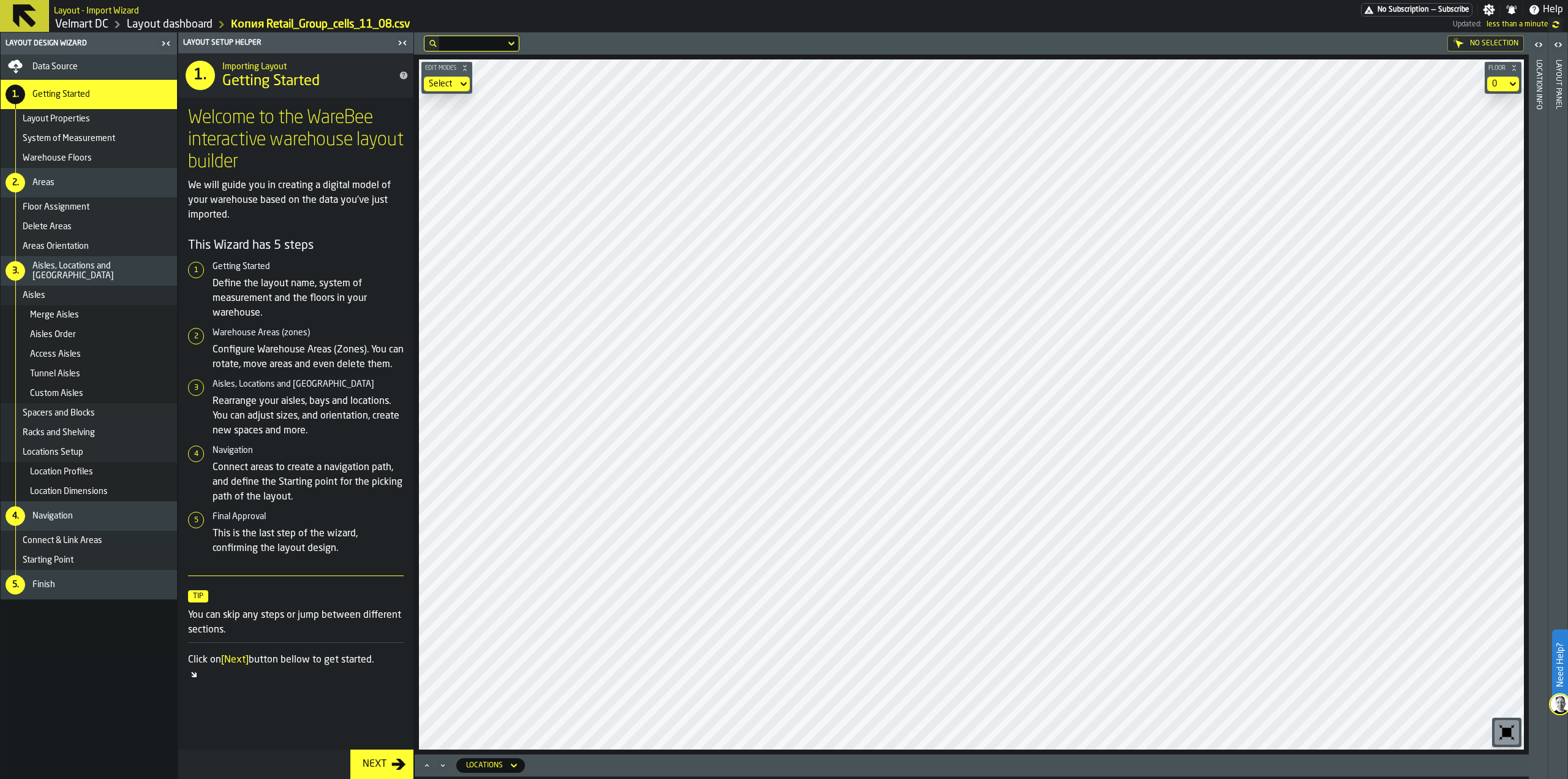
click at [74, 66] on span "Data Source" at bounding box center [55, 67] width 45 height 10
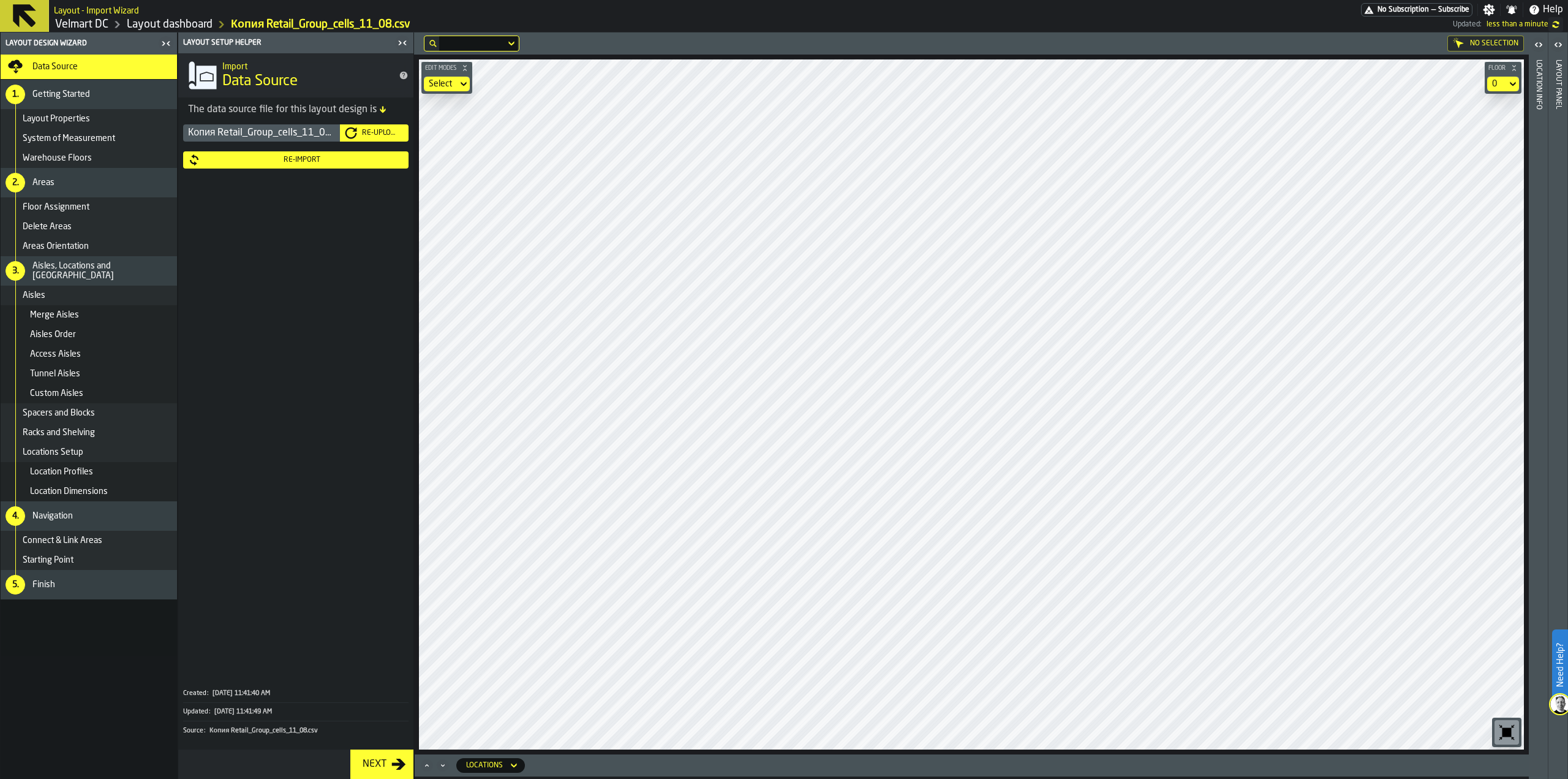
click at [366, 134] on div "Re-Upload" at bounding box center [380, 133] width 47 height 9
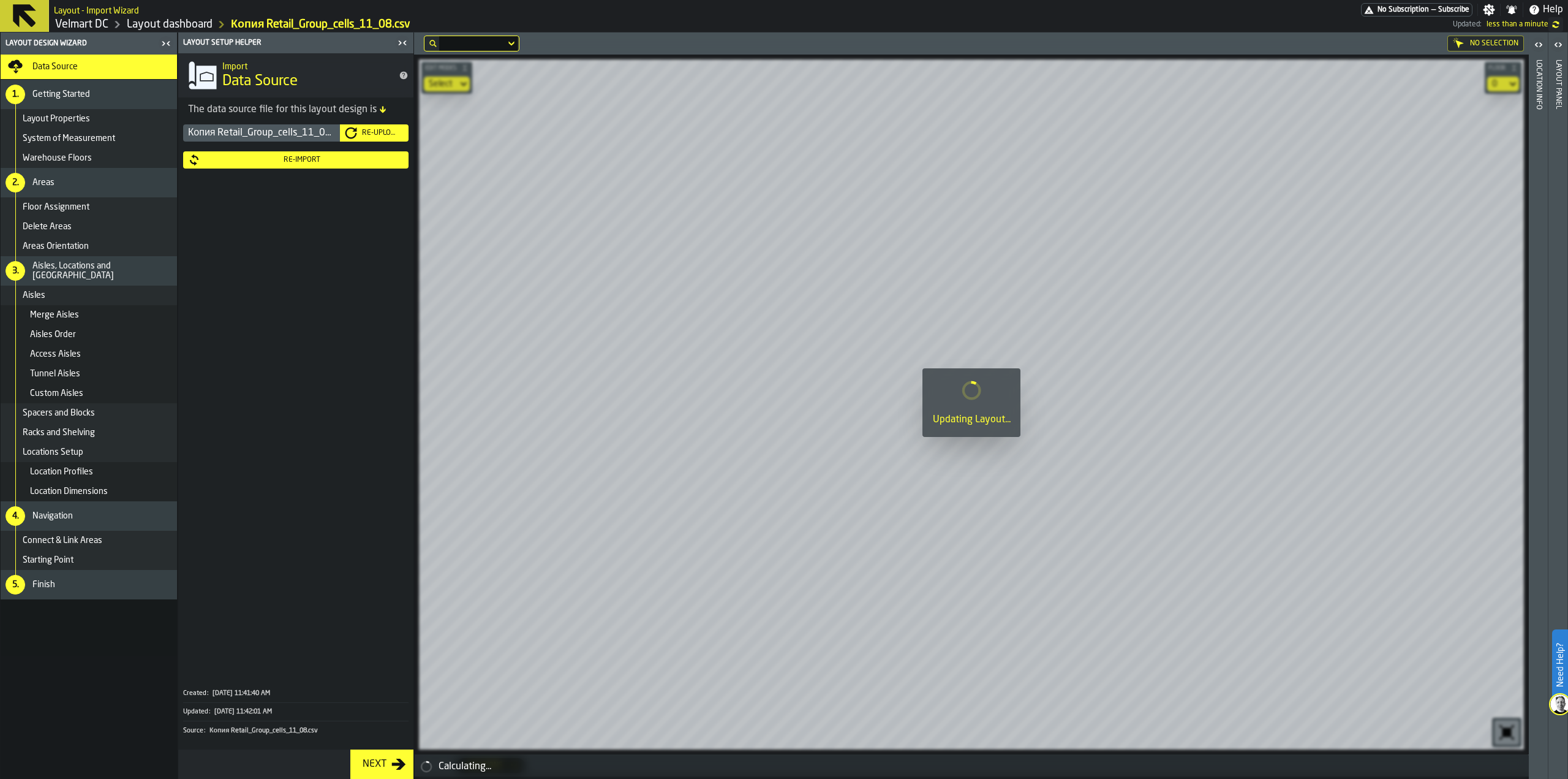
click at [315, 161] on div "Re-Import" at bounding box center [302, 160] width 203 height 9
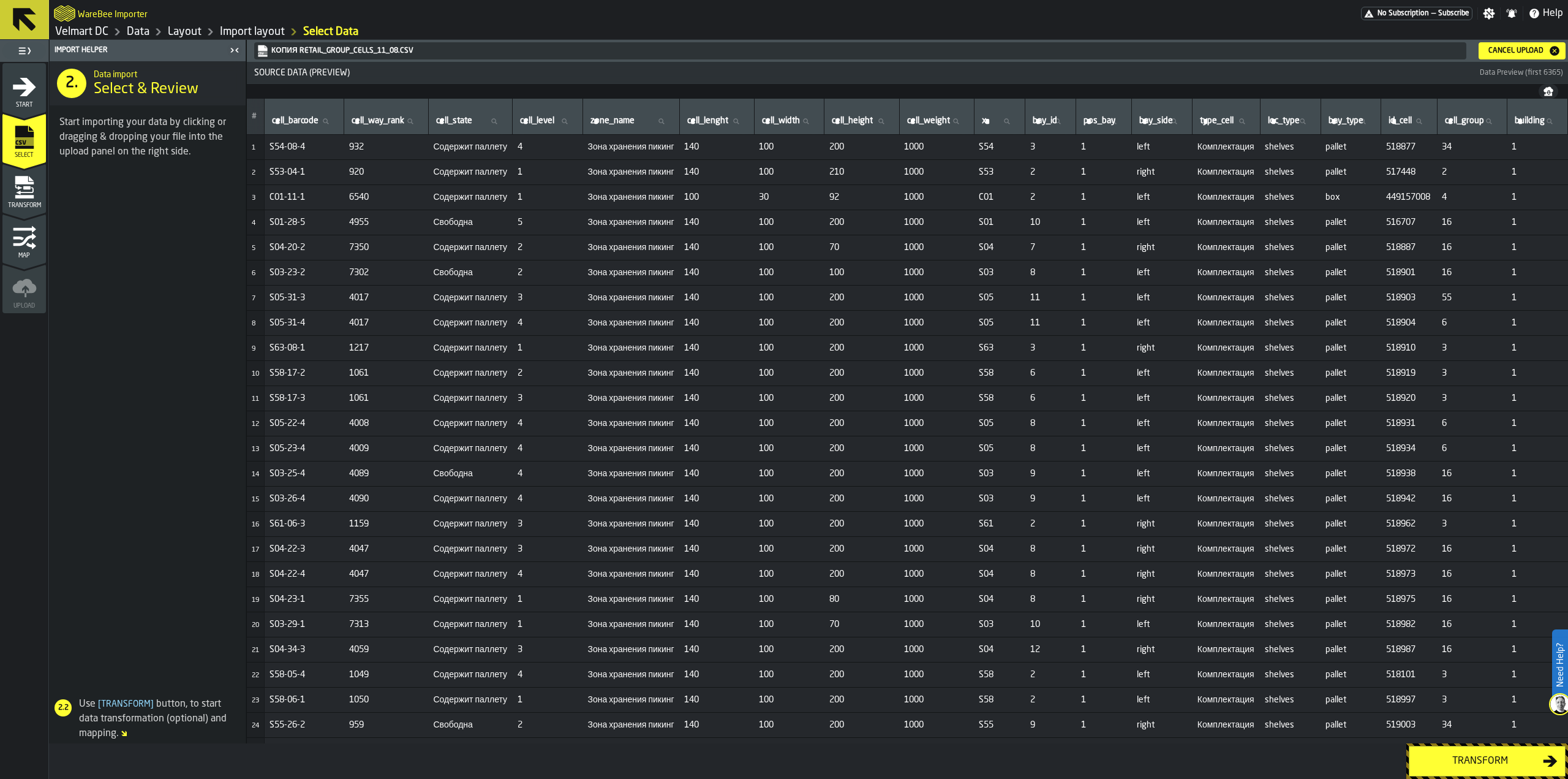
click at [1458, 764] on div "Transform" at bounding box center [1479, 761] width 126 height 14
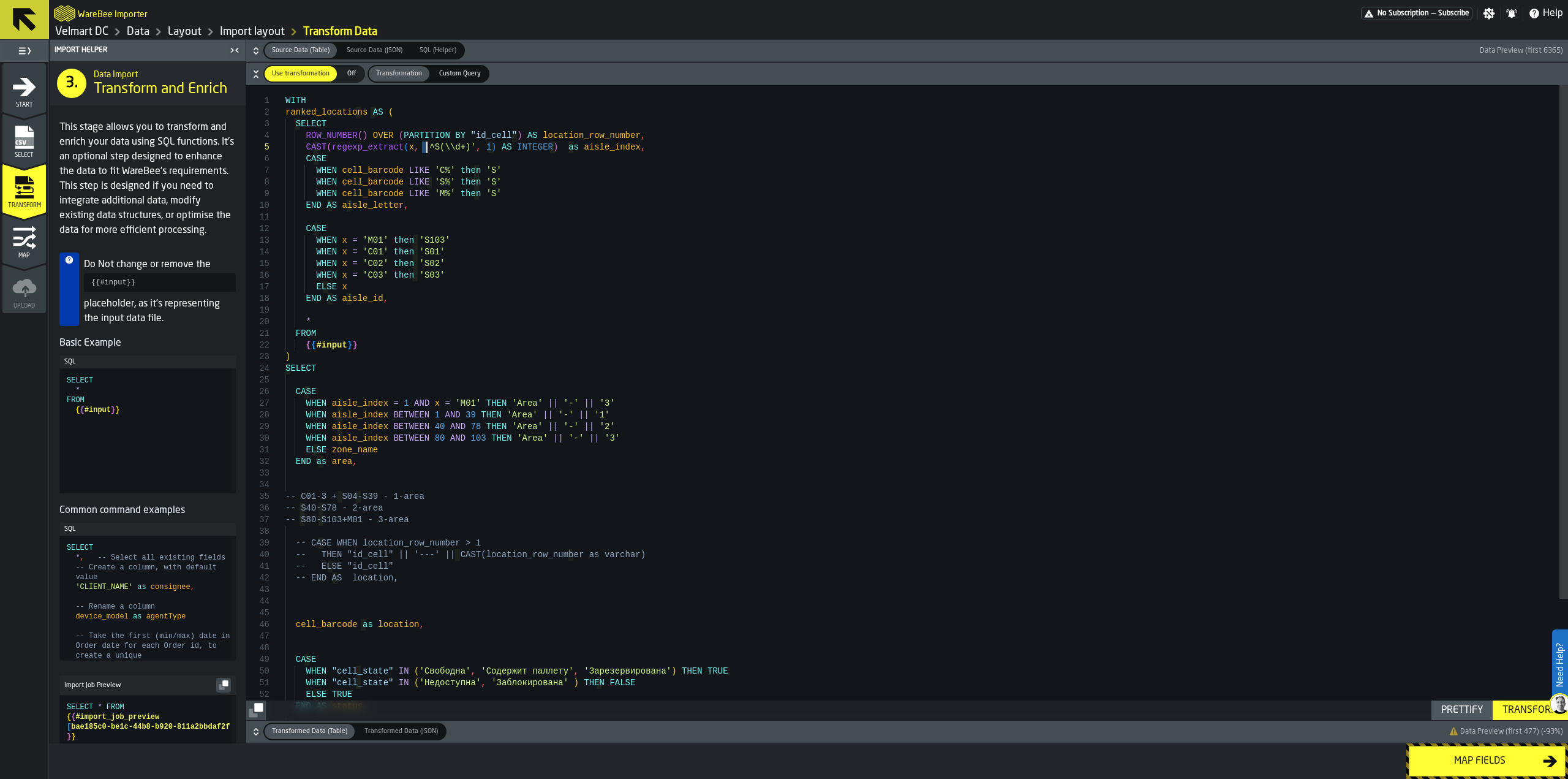
click at [425, 151] on div "WITH ranked_locations AS ( SELECT ROW_NUMBER ( ) OVER ( PARTITION BY "id_cell" …" at bounding box center [926, 477] width 1283 height 784
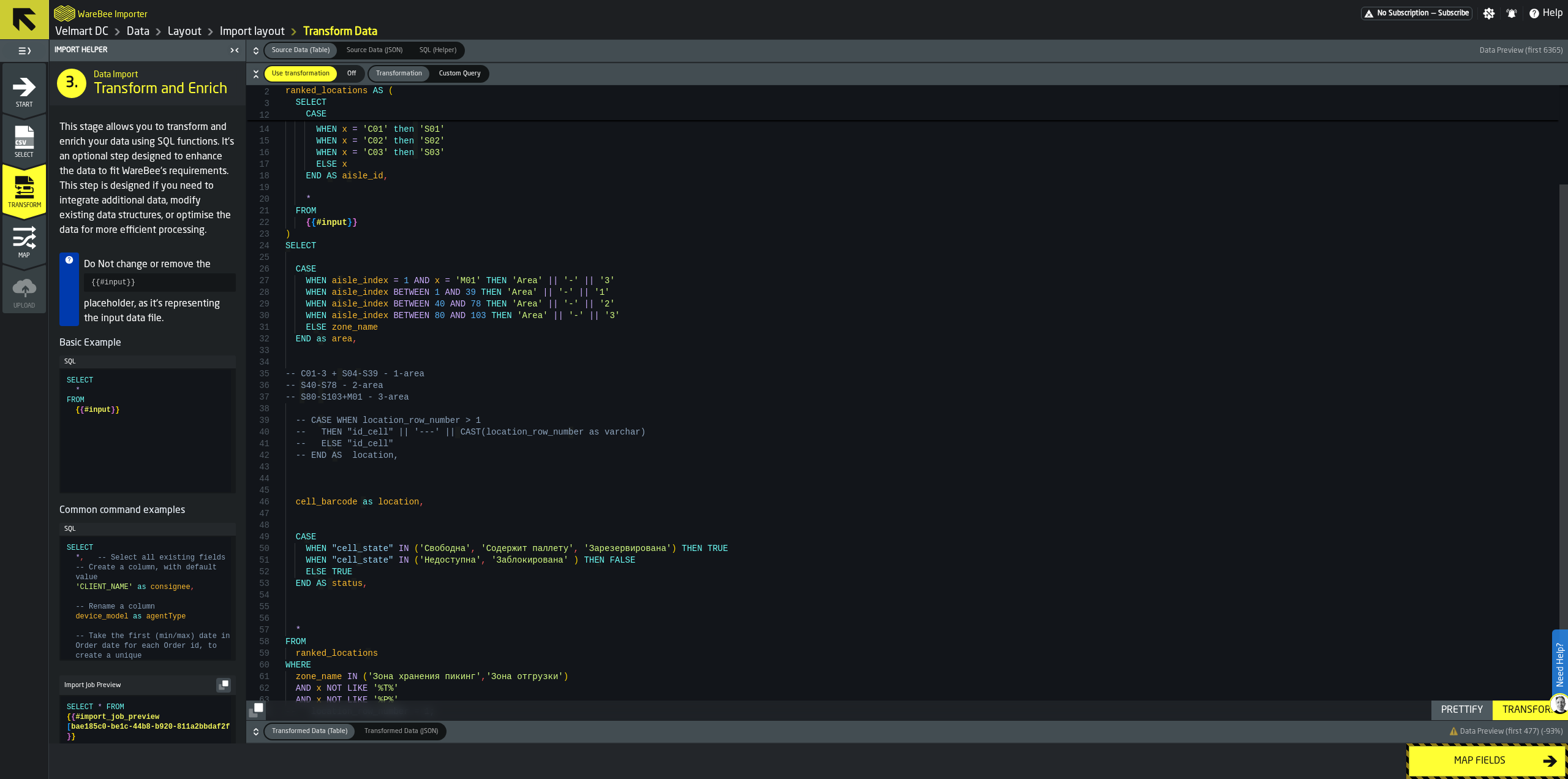
click at [259, 735] on icon "button-" at bounding box center [256, 731] width 12 height 12
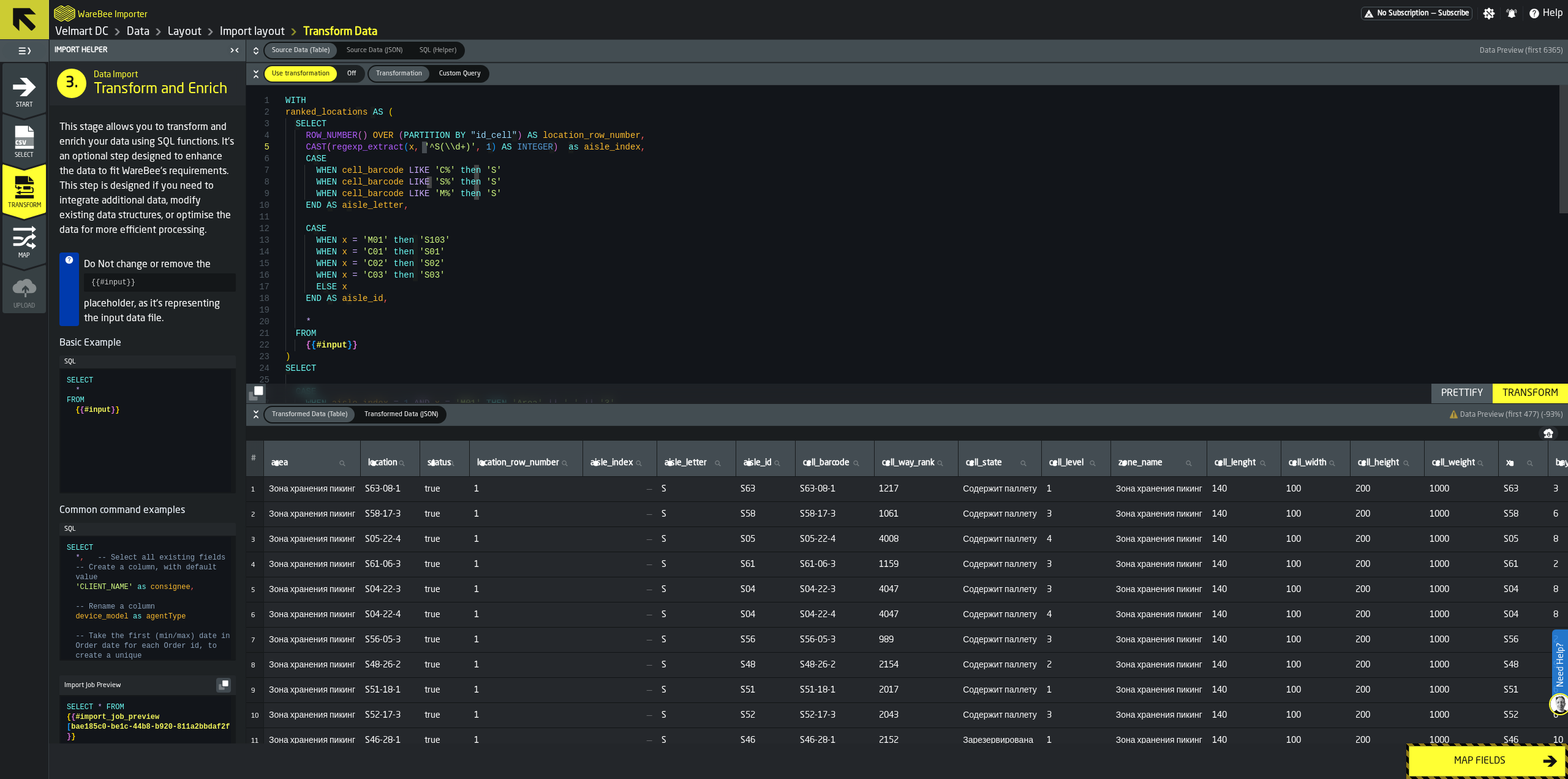
click at [588, 148] on div "CASE WHEN aisle_index = 1 AND x = 'M01' THEN 'Area' || '-' || '3' ) SELECT FROM…" at bounding box center [926, 477] width 1283 height 784
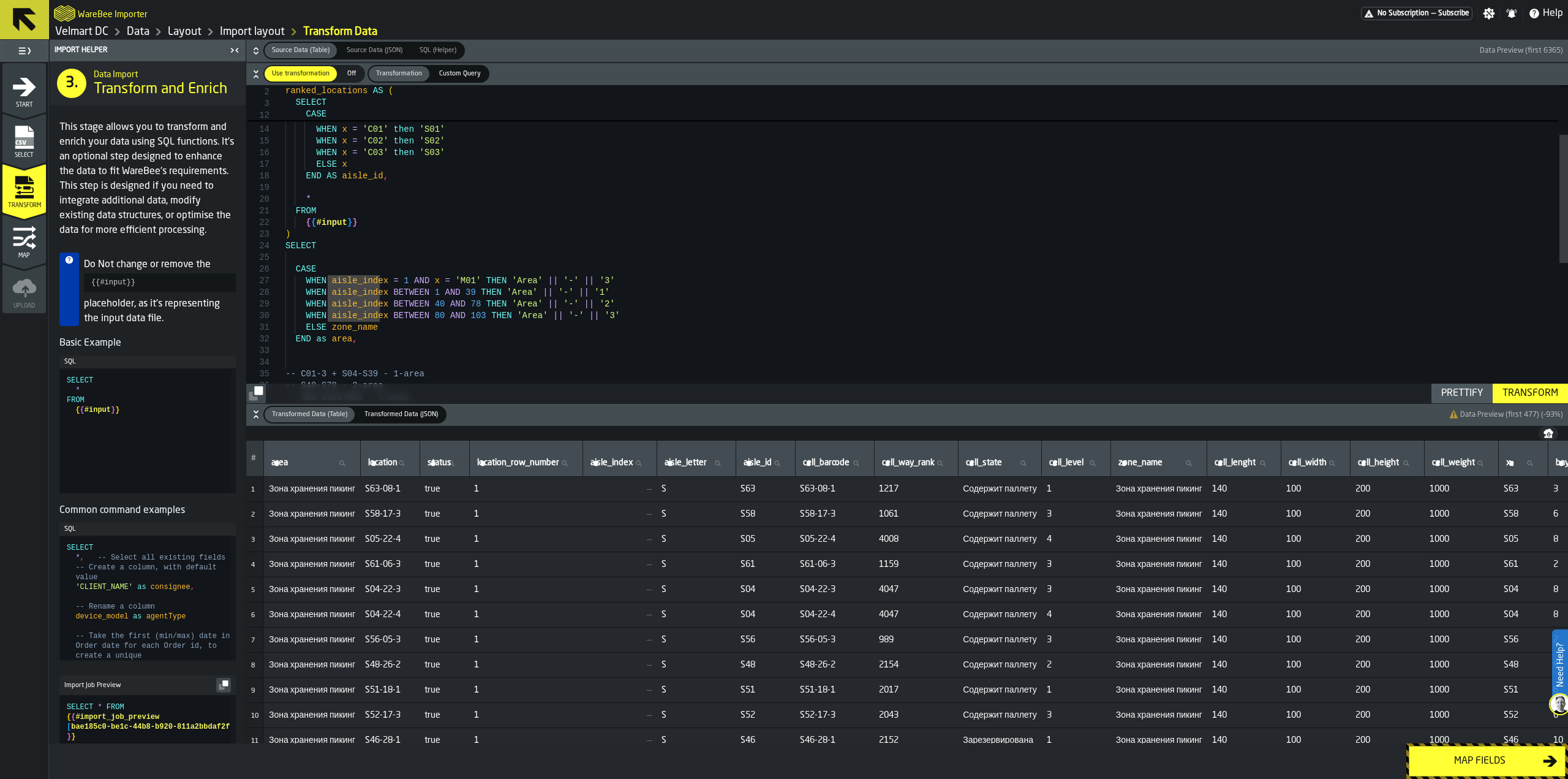
click at [309, 254] on div "CASE WHEN aisle_index = 1 AND x = 'M01' THEN 'Area' || '-' || '3' ) SELECT FROM…" at bounding box center [926, 355] width 1283 height 784
click at [1515, 393] on div "Transform" at bounding box center [1530, 393] width 66 height 14
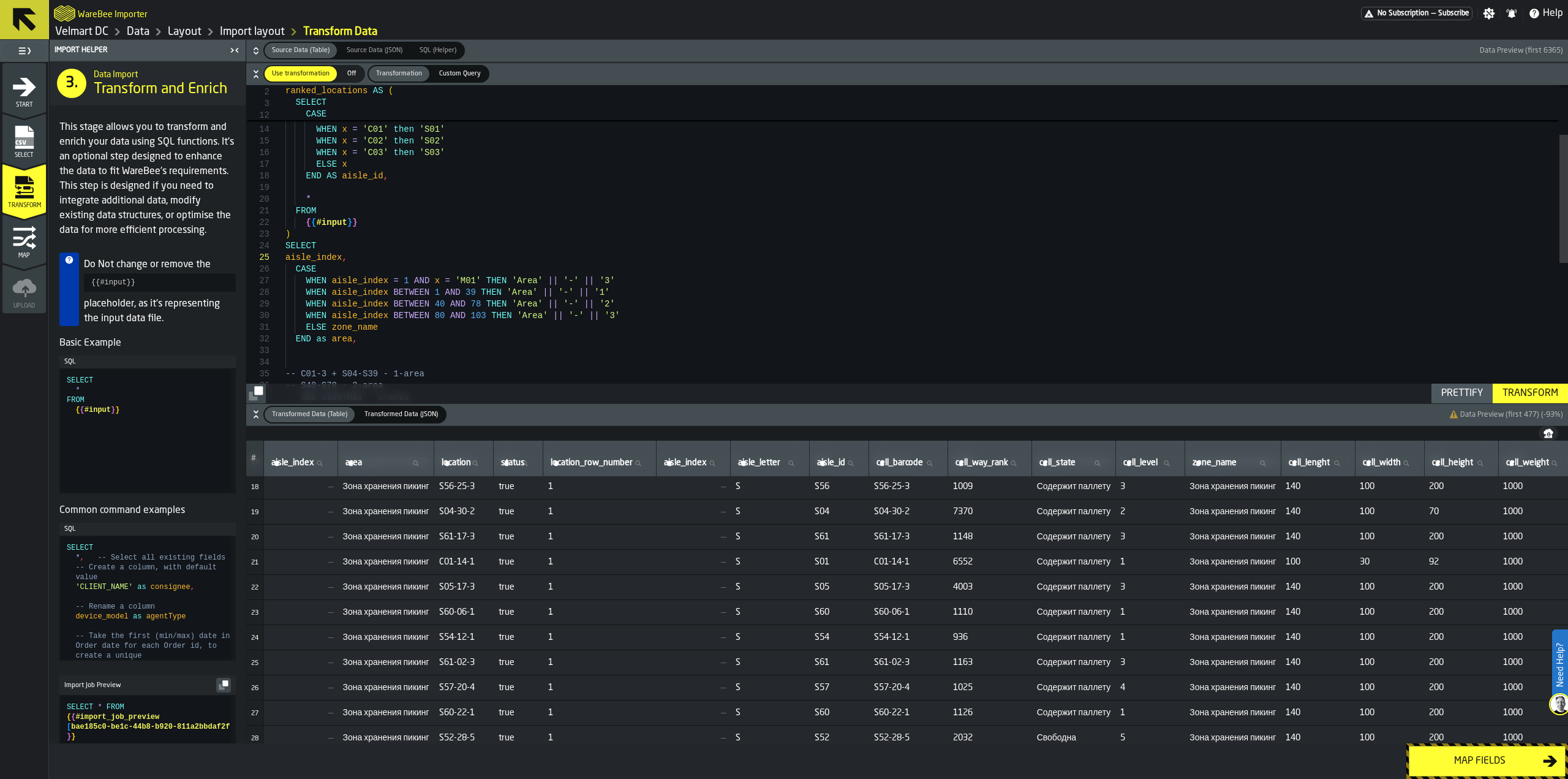
scroll to position [0, 0]
click at [313, 497] on td "—" at bounding box center [300, 489] width 74 height 25
click at [314, 520] on td "—" at bounding box center [300, 514] width 74 height 25
click at [322, 461] on icon at bounding box center [320, 463] width 6 height 6
click at [322, 461] on input "aisle_index aisle_index" at bounding box center [300, 463] width 63 height 16
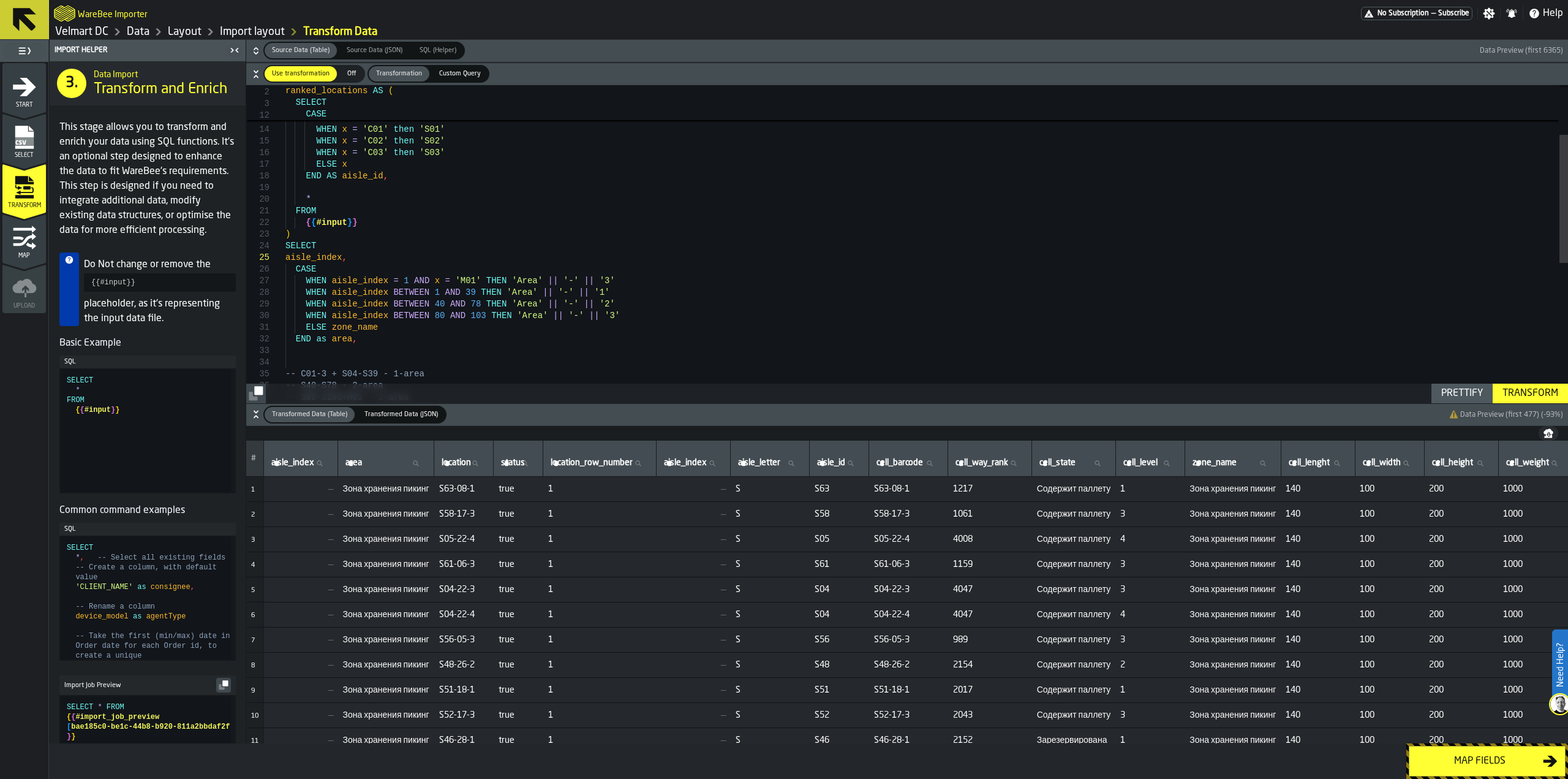
click at [297, 494] on td "—" at bounding box center [300, 489] width 74 height 25
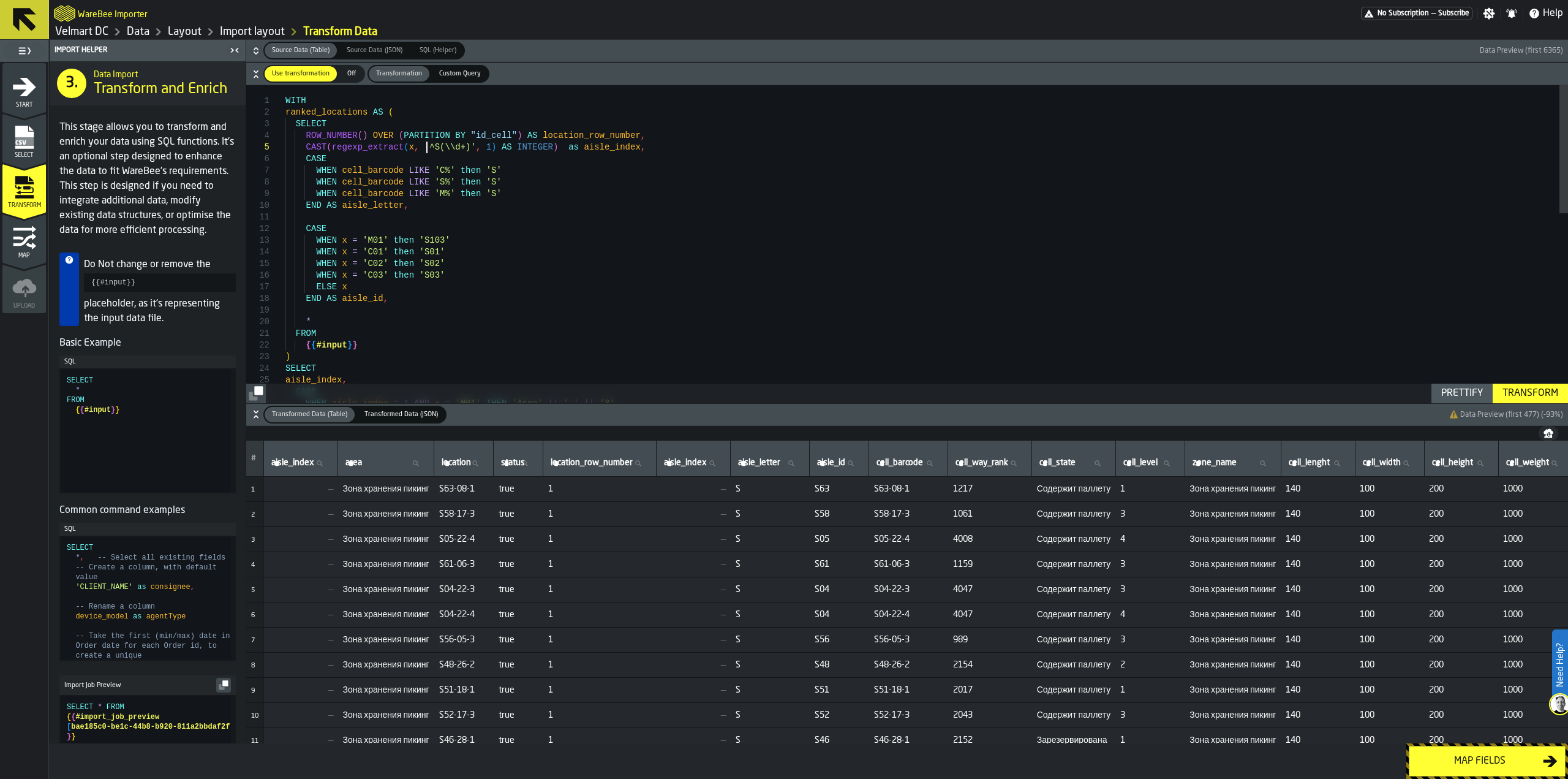
click at [424, 149] on div "CASE WHEN aisle_index = 1 AND x = 'M01' THEN 'Area' || '-' || '3' ) SELECT aisl…" at bounding box center [926, 477] width 1283 height 784
click at [424, 151] on div "CASE WHEN aisle_index = 1 AND x = 'M01' THEN 'Area' || '-' || '3' ) SELECT aisl…" at bounding box center [926, 477] width 1283 height 784
drag, startPoint x: 329, startPoint y: 149, endPoint x: 305, endPoint y: 149, distance: 24.0
click at [305, 149] on div "CASE WHEN aisle_index = 1 AND x = 'M01' THEN 'Area' || '-' || '3' ) SELECT aisl…" at bounding box center [926, 477] width 1283 height 784
click at [518, 151] on div "CASE WHEN aisle_index = 1 AND x = 'M01' THEN 'Area' || '-' || '3' ) SELECT aisl…" at bounding box center [926, 477] width 1283 height 784
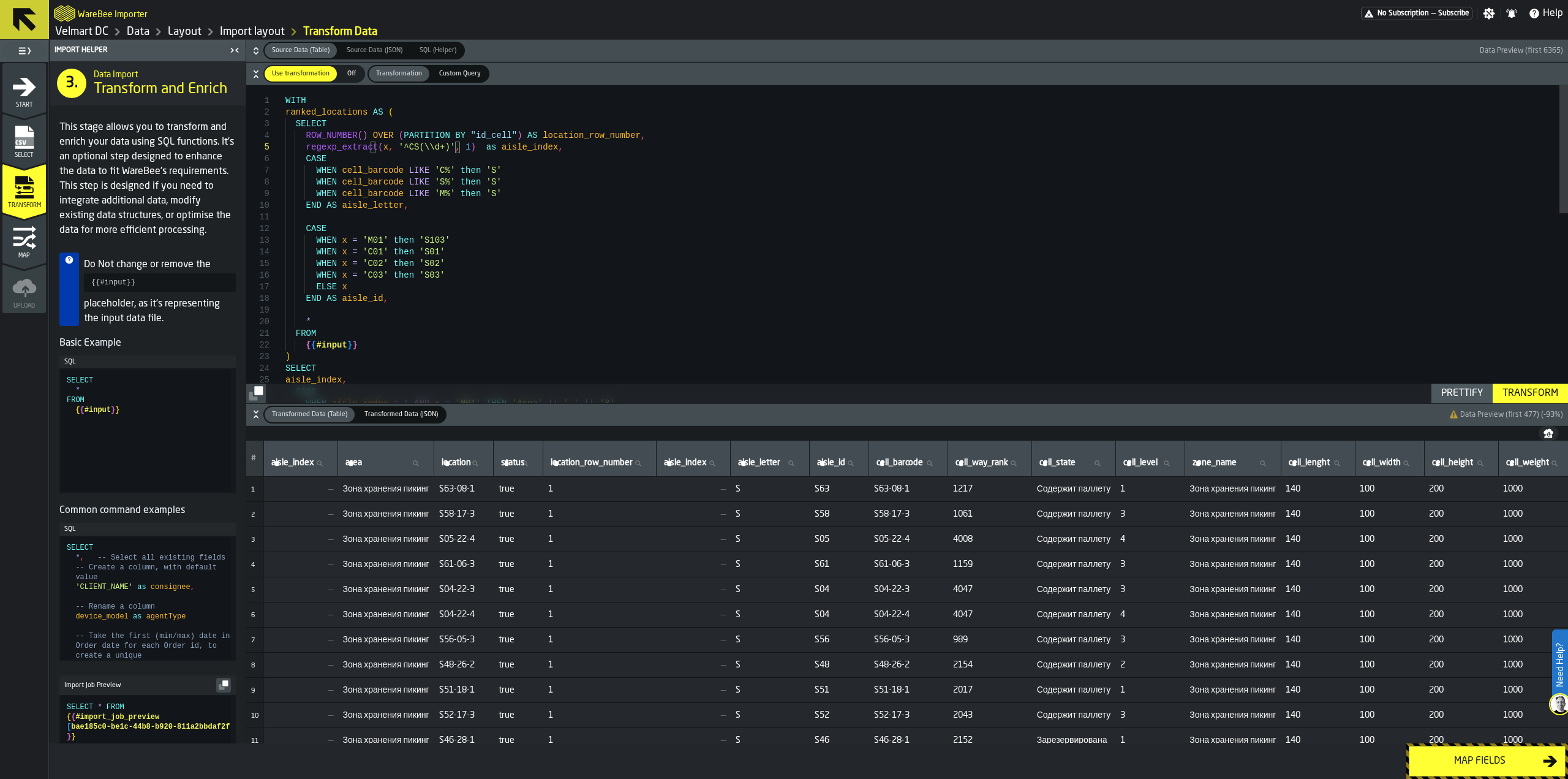
click at [1504, 397] on div "Transform" at bounding box center [1530, 393] width 66 height 14
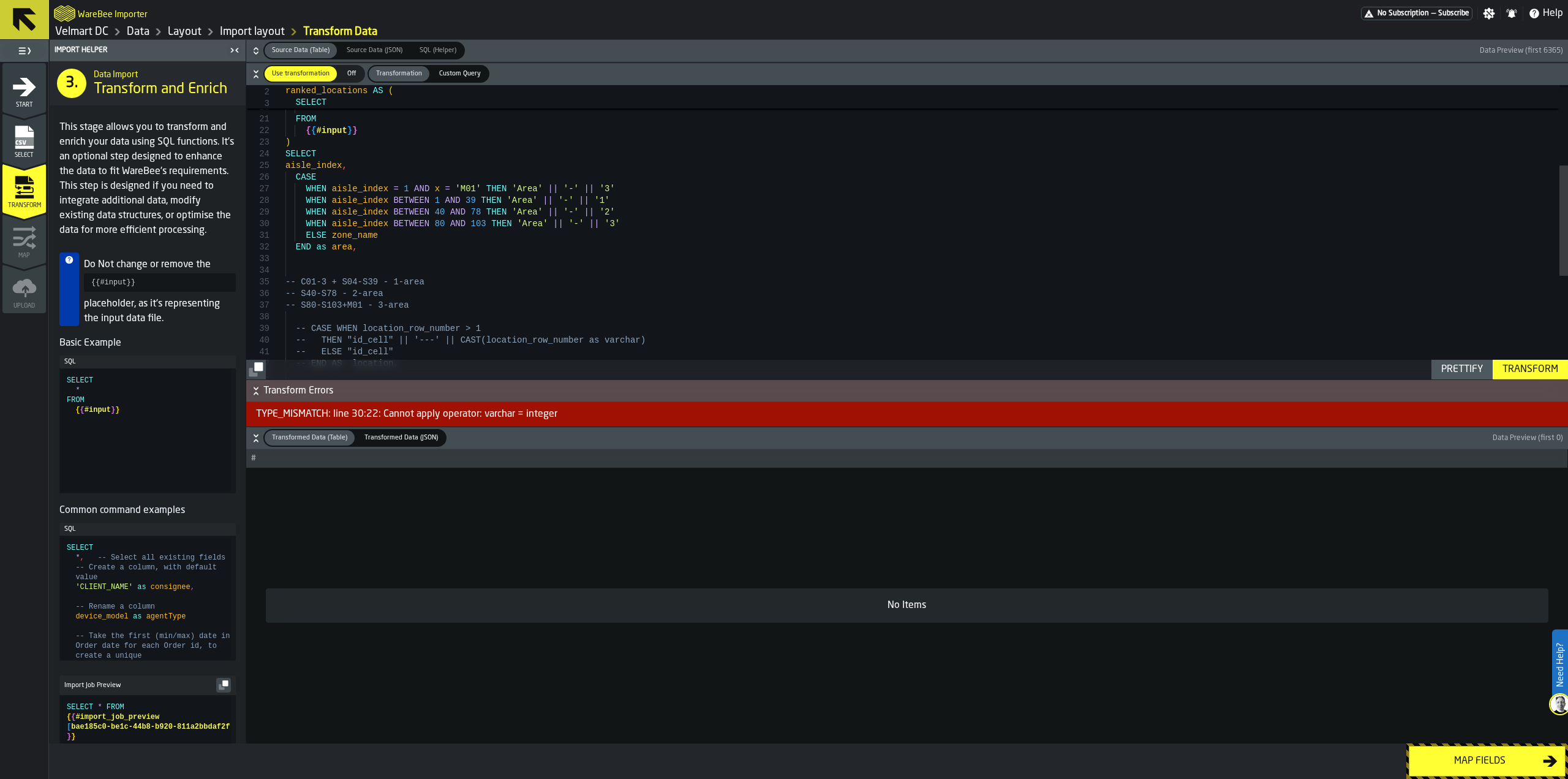
click at [423, 200] on div ") SELECT aisle_index , FROM { { #input } } END AS aisle_id , * CASE WHEN aisle_…" at bounding box center [926, 263] width 1283 height 784
click at [434, 201] on div ") SELECT aisle_index , FROM { { #input } } END AS aisle_id , * CASE WHEN aisle_…" at bounding box center [926, 263] width 1283 height 784
click at [431, 200] on div ") SELECT aisle_index , FROM { { #input } } END AS aisle_id , * CASE WHEN aisle_…" at bounding box center [926, 263] width 1283 height 784
click at [399, 190] on div ") SELECT aisle_index , FROM { { #input } } END AS aisle_id , * CASE WHEN aisle_…" at bounding box center [926, 263] width 1283 height 784
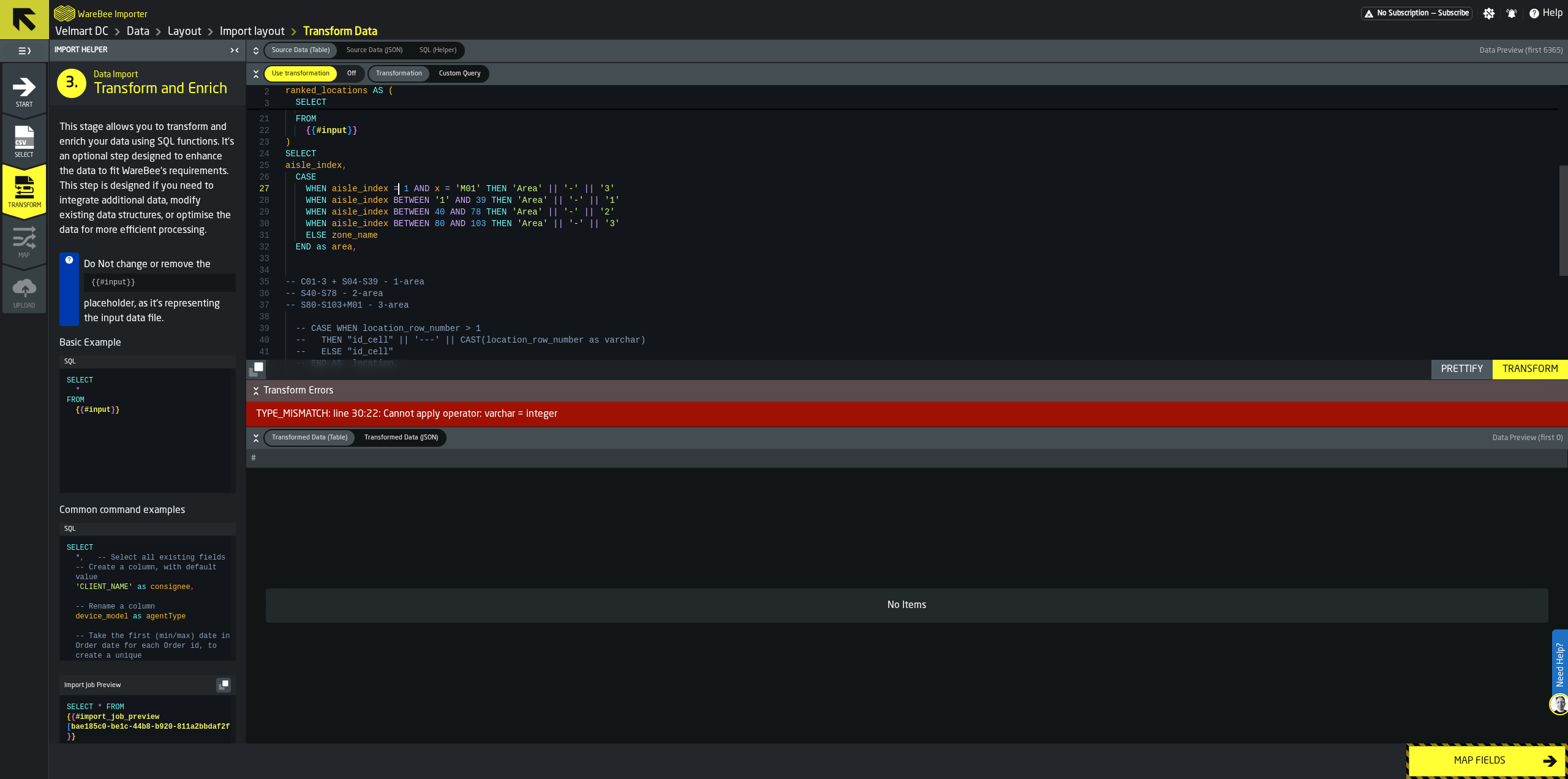
scroll to position [80, 0]
click at [393, 191] on div ") SELECT aisle_index , FROM { { #input } } END AS aisle_id , * CASE WHEN aisle_…" at bounding box center [926, 263] width 1283 height 784
click at [468, 202] on div ") SELECT aisle_index , FROM { { #input } } END AS aisle_id , * CASE WHEN aisle_…" at bounding box center [926, 263] width 1283 height 784
click at [464, 202] on div ") SELECT aisle_index , FROM { { #input } } END AS aisle_id , * CASE WHEN aisle_…" at bounding box center [926, 263] width 1283 height 784
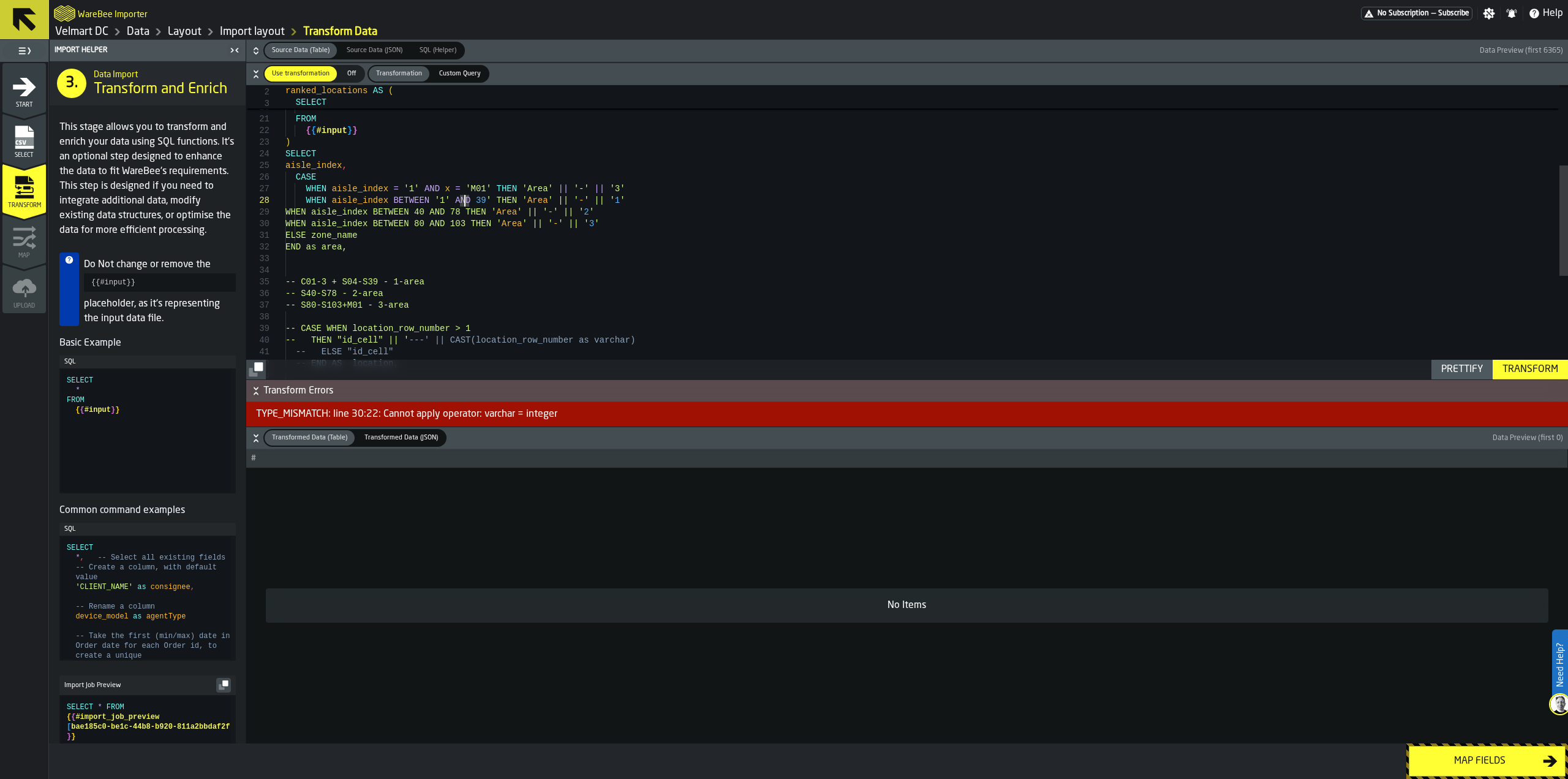
click at [461, 202] on div ") SELECT aisle_index , FROM { { #input } } END AS aisle_id , * CASE WHEN aisle_…" at bounding box center [926, 263] width 1283 height 784
click at [465, 209] on div ") SELECT aisle_index , FROM { { #input } } END AS aisle_id , * CASE WHEN aisle_…" at bounding box center [926, 263] width 1283 height 784
click at [457, 212] on div ") SELECT aisle_index , FROM { { #input } } END AS aisle_id , * CASE WHEN aisle_…" at bounding box center [926, 263] width 1283 height 784
click at [457, 224] on div ") SELECT aisle_index , FROM { { #input } } END AS aisle_id , * CASE WHEN aisle_…" at bounding box center [926, 263] width 1283 height 784
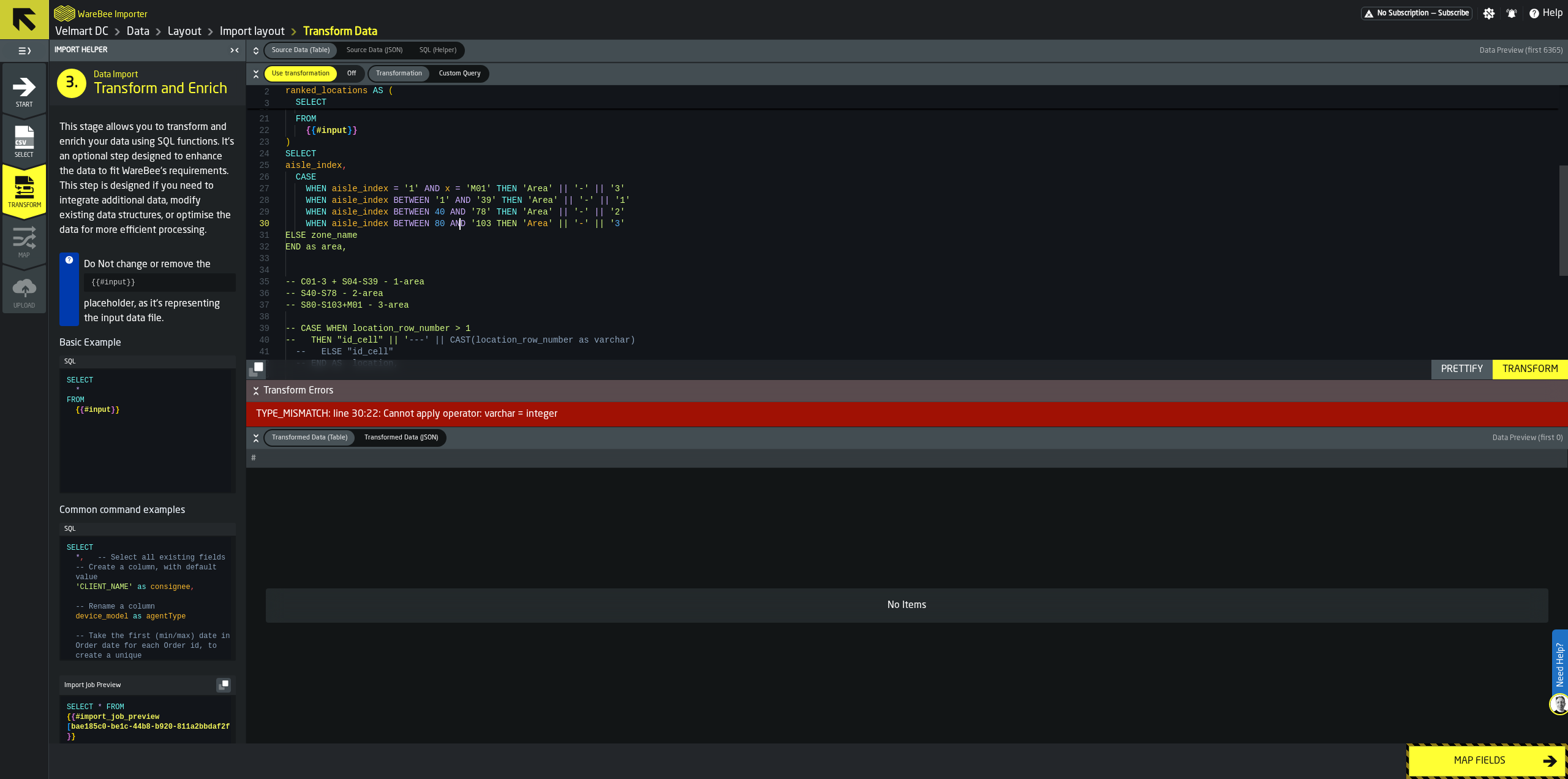
scroll to position [105, 0]
click at [472, 224] on div ") SELECT aisle_index , FROM { { #input } } END AS aisle_id , * CASE WHEN aisle_…" at bounding box center [926, 263] width 1283 height 784
click at [432, 222] on div ") SELECT aisle_index , FROM { { #input } } END AS aisle_id , * CASE WHEN aisle_…" at bounding box center [926, 263] width 1283 height 784
click at [432, 212] on div ") SELECT aisle_index , FROM { { #input } } END AS aisle_id , * CASE WHEN aisle_…" at bounding box center [926, 263] width 1283 height 784
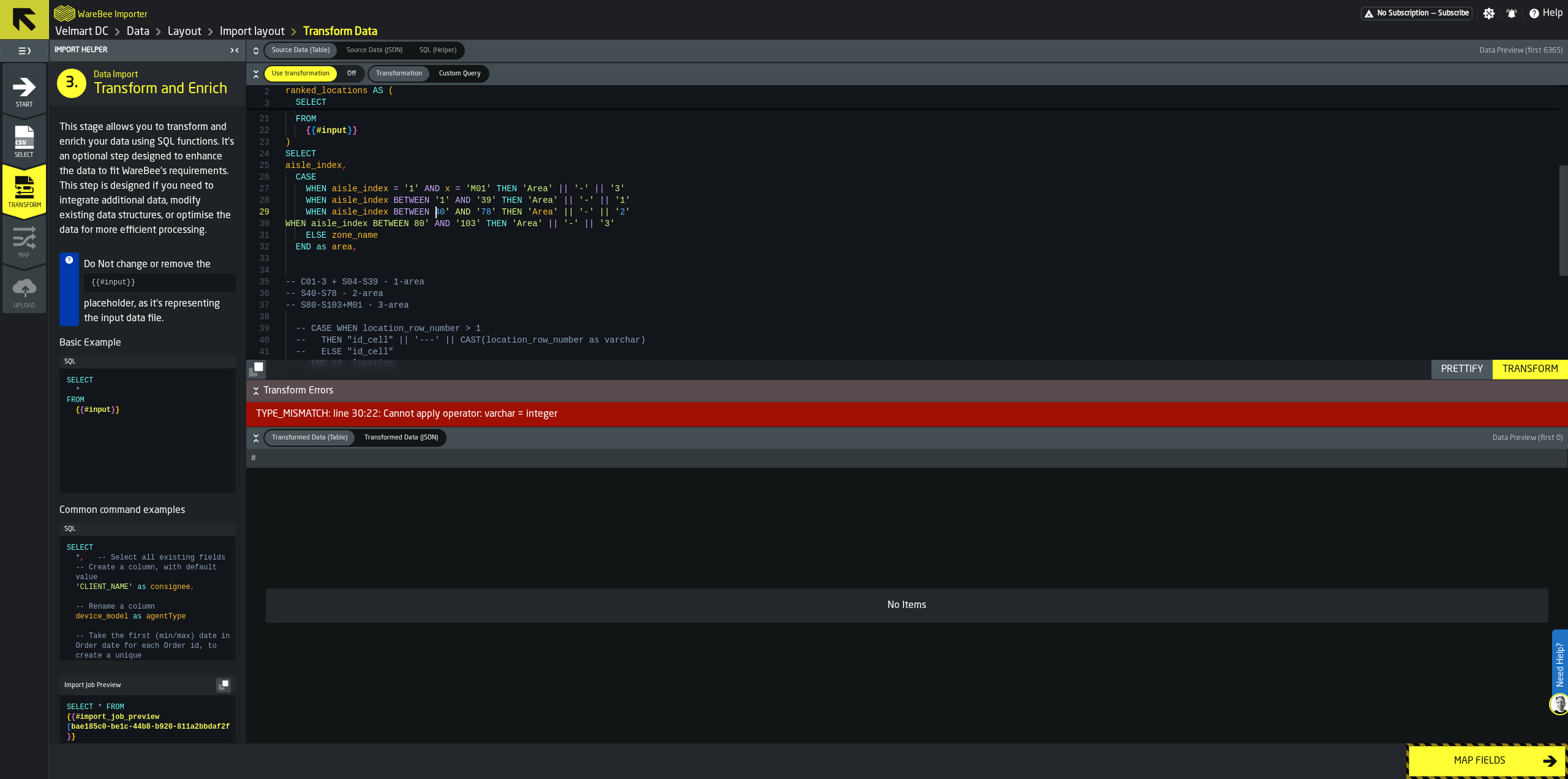
click at [424, 214] on div ") SELECT aisle_index , FROM { { #input } } END AS aisle_id , * CASE WHEN aisle_…" at bounding box center [926, 263] width 1283 height 784
click at [424, 224] on div ") SELECT aisle_index , FROM { { #input } } END AS aisle_id , * CASE WHEN aisle_…" at bounding box center [926, 263] width 1283 height 784
click at [424, 227] on div ") SELECT aisle_index , FROM { { #input } } END AS aisle_id , * CASE WHEN aisle_…" at bounding box center [926, 263] width 1283 height 784
drag, startPoint x: 1507, startPoint y: 367, endPoint x: 1502, endPoint y: 368, distance: 5.1
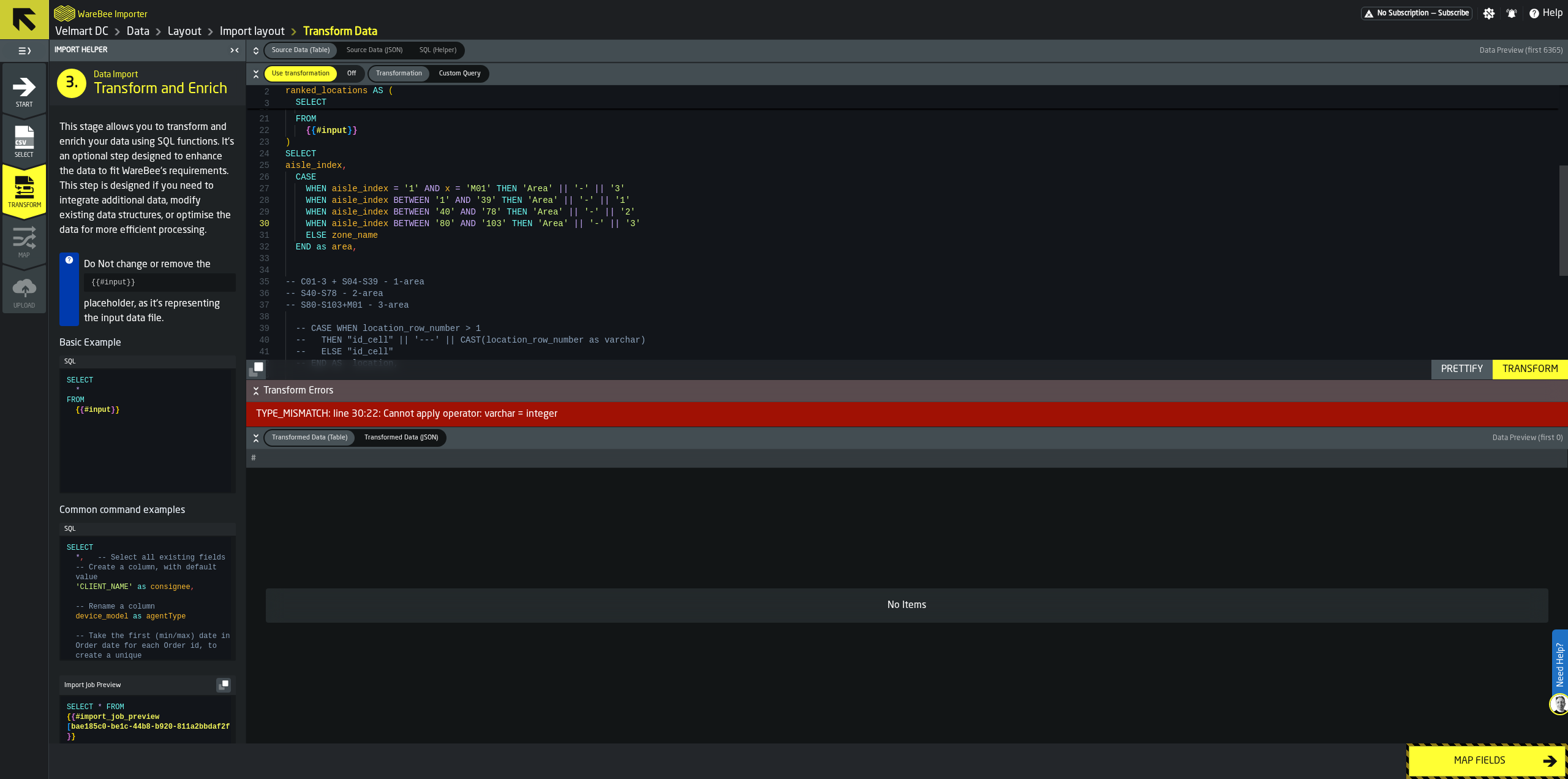
click at [1508, 367] on div "Transform" at bounding box center [1530, 370] width 66 height 14
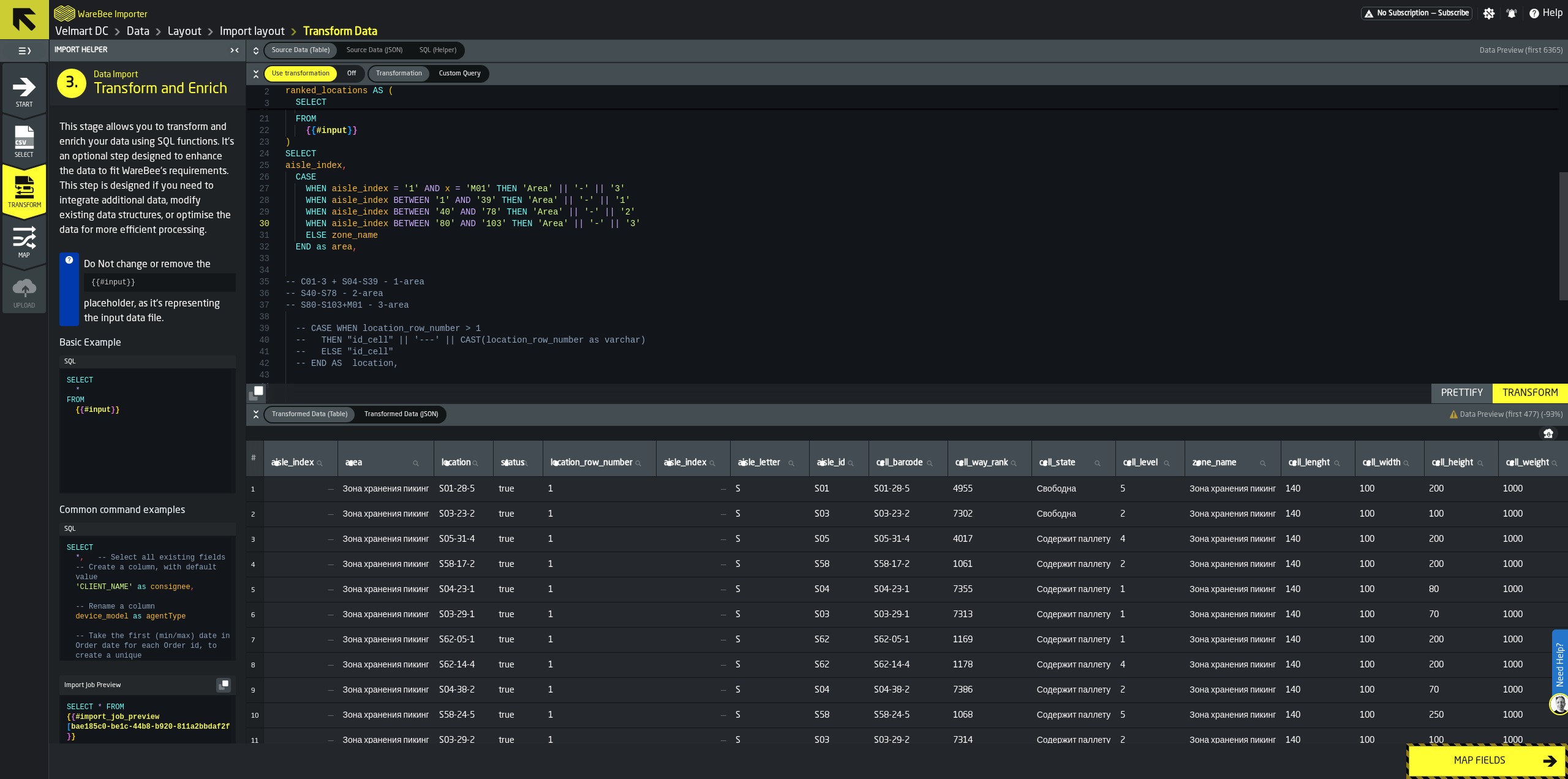
click at [292, 490] on span "—" at bounding box center [300, 489] width 64 height 10
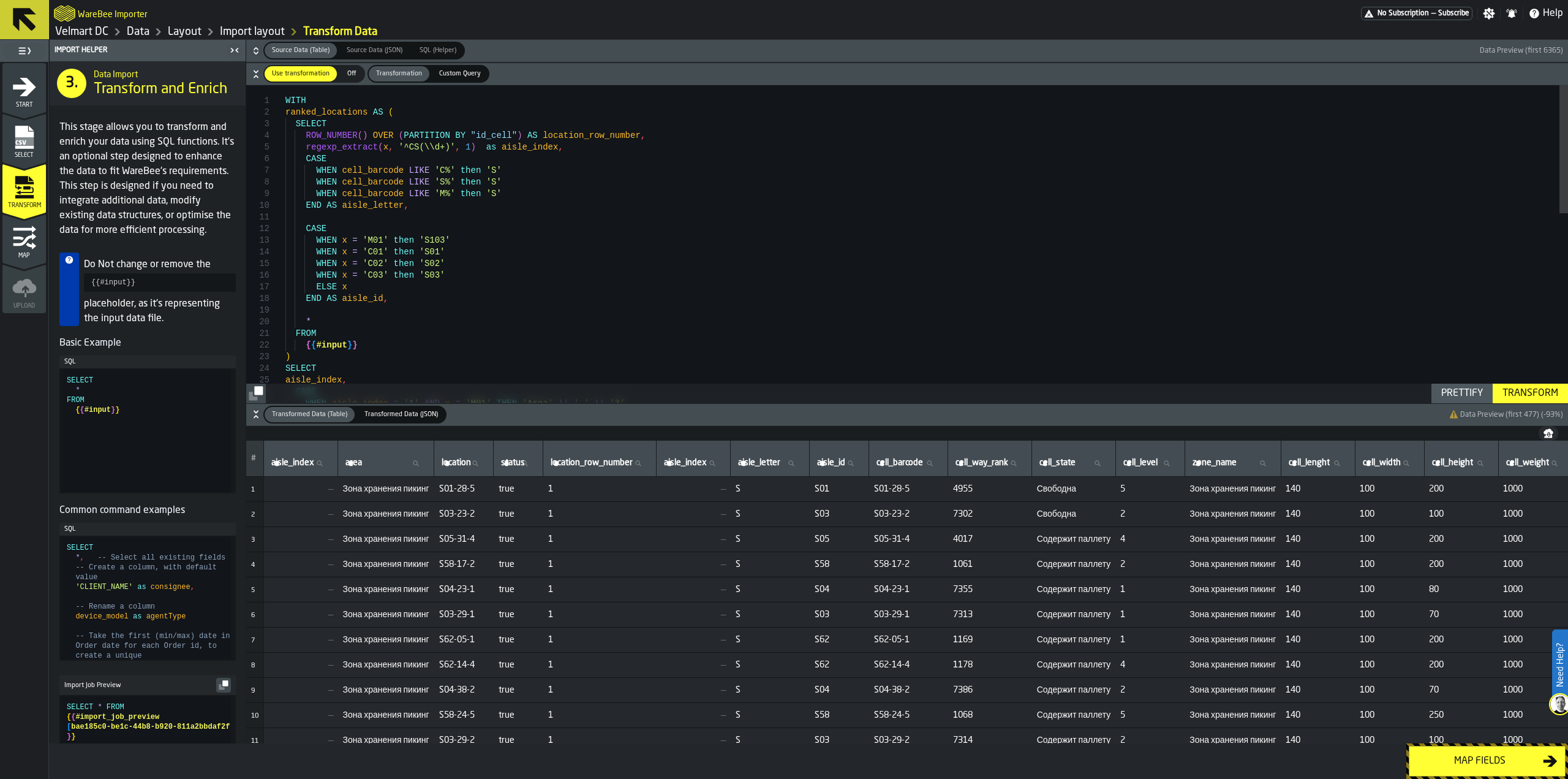
click at [399, 148] on div ") SELECT aisle_index , FROM { { #input } } END AS aisle_id , * CASE WHEN aisle_…" at bounding box center [926, 477] width 1283 height 784
click at [481, 156] on div ") SELECT aisle_index , FROM { { #input } } END AS aisle_id , * CASE WHEN aisle_…" at bounding box center [926, 477] width 1283 height 784
click at [486, 153] on div ") SELECT aisle_index , FROM { { #input } } END AS aisle_id , * CASE WHEN aisle_…" at bounding box center [926, 477] width 1283 height 784
click at [488, 153] on div ") SELECT aisle_index , FROM { { #input } } END AS aisle_id , * CASE WHEN aisle_…" at bounding box center [926, 477] width 1283 height 784
click at [487, 146] on div ") SELECT aisle_index , FROM { { #input } } END AS aisle_id , * CASE WHEN aisle_…" at bounding box center [926, 477] width 1283 height 784
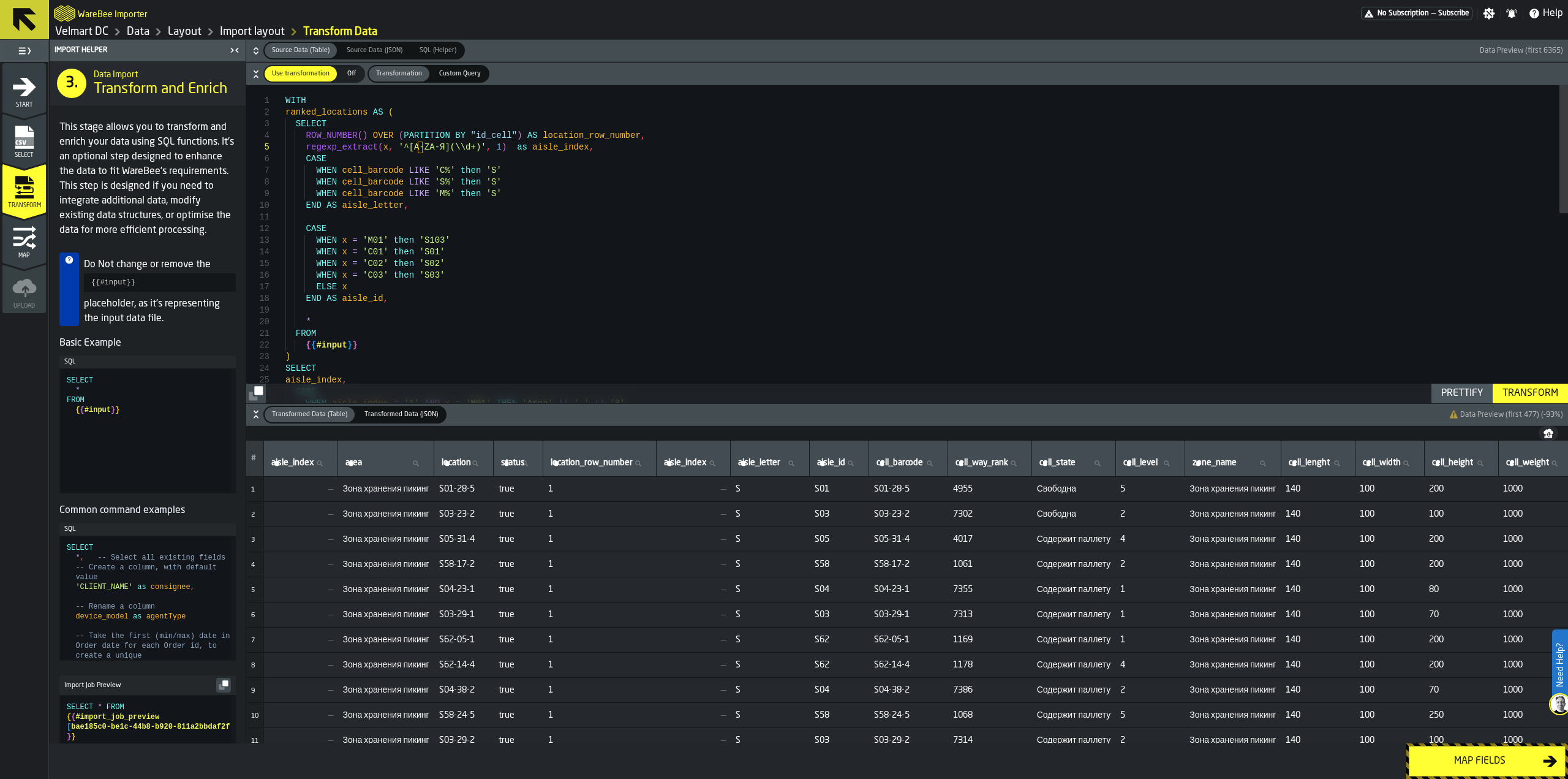
click at [1535, 399] on div "Transform" at bounding box center [1530, 393] width 66 height 14
click at [306, 146] on div ") SELECT aisle_index , FROM { { #input } } END AS aisle_id , * CASE WHEN aisle_…" at bounding box center [926, 477] width 1283 height 784
click at [630, 134] on div ") SELECT aisle_index , FROM { { #input } } END AS aisle_id , * CASE WHEN aisle_…" at bounding box center [926, 477] width 1283 height 784
click at [542, 158] on div ") SELECT aisle_index , FROM { { #input } } END AS aisle_id , * CASE WHEN x = 'C…" at bounding box center [926, 483] width 1283 height 796
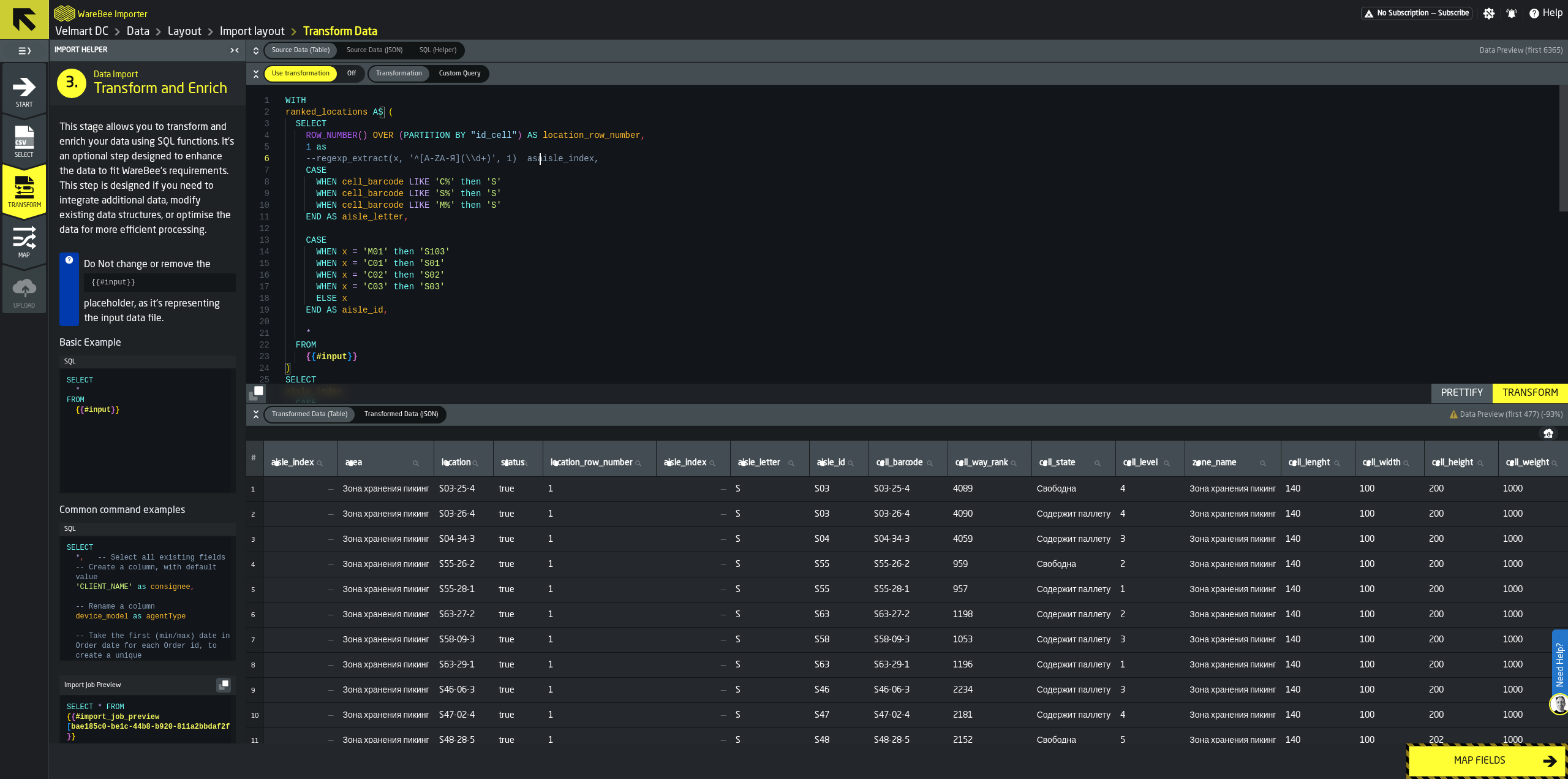
click at [542, 158] on div ") SELECT aisle_index , FROM { { #input } } END AS aisle_id , * CASE WHEN x = 'C…" at bounding box center [926, 483] width 1283 height 796
click at [331, 148] on div ") SELECT aisle_index , FROM { { #input } } END AS aisle_id , * CASE WHEN x = 'C…" at bounding box center [926, 483] width 1283 height 796
click at [1520, 391] on div "Transform" at bounding box center [1530, 393] width 66 height 14
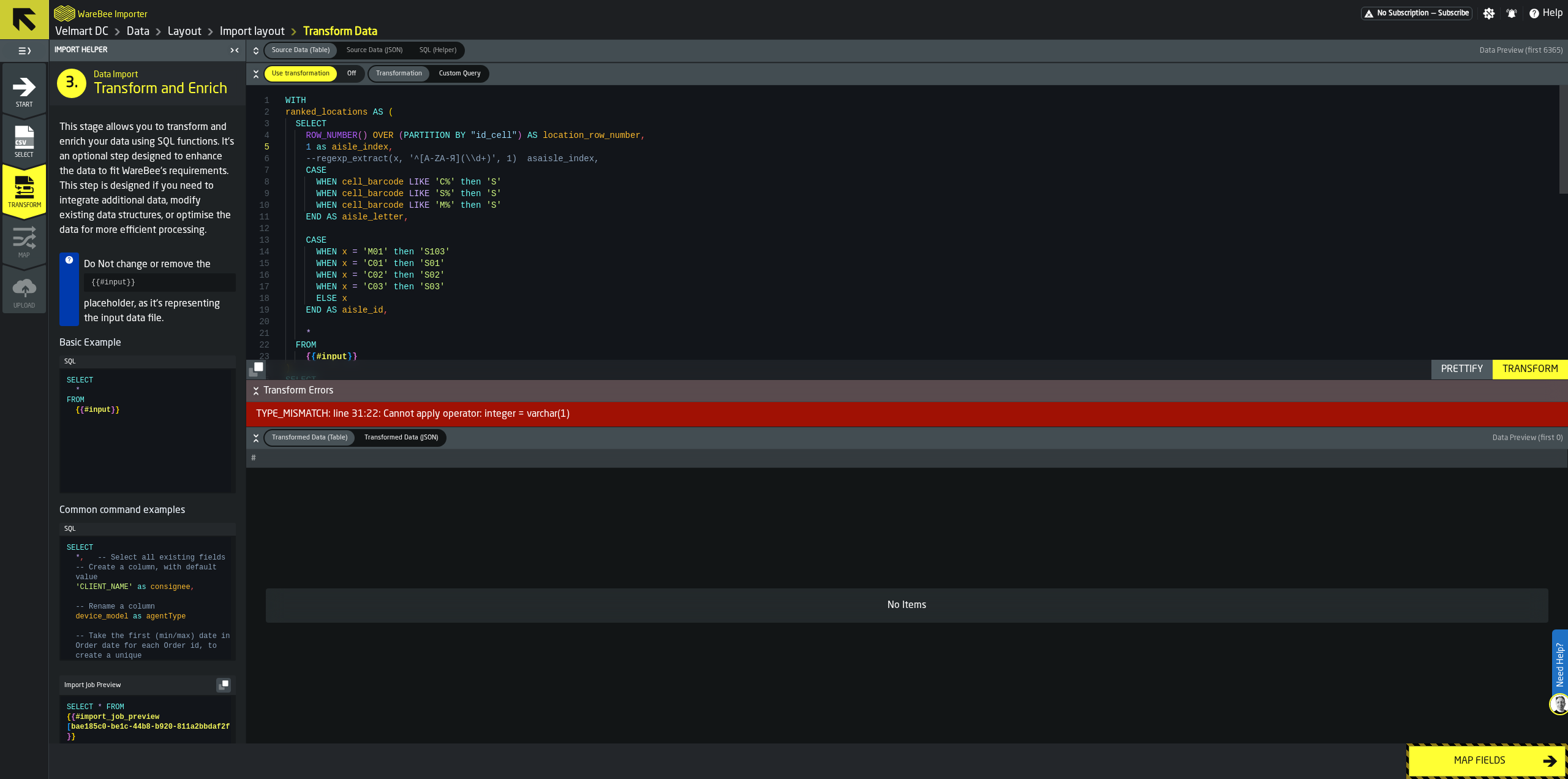
click at [303, 145] on div ") SELECT FROM { { #input } } END AS aisle_id , * WHEN x = 'C02' then 'S02' WHEN…" at bounding box center [926, 483] width 1283 height 796
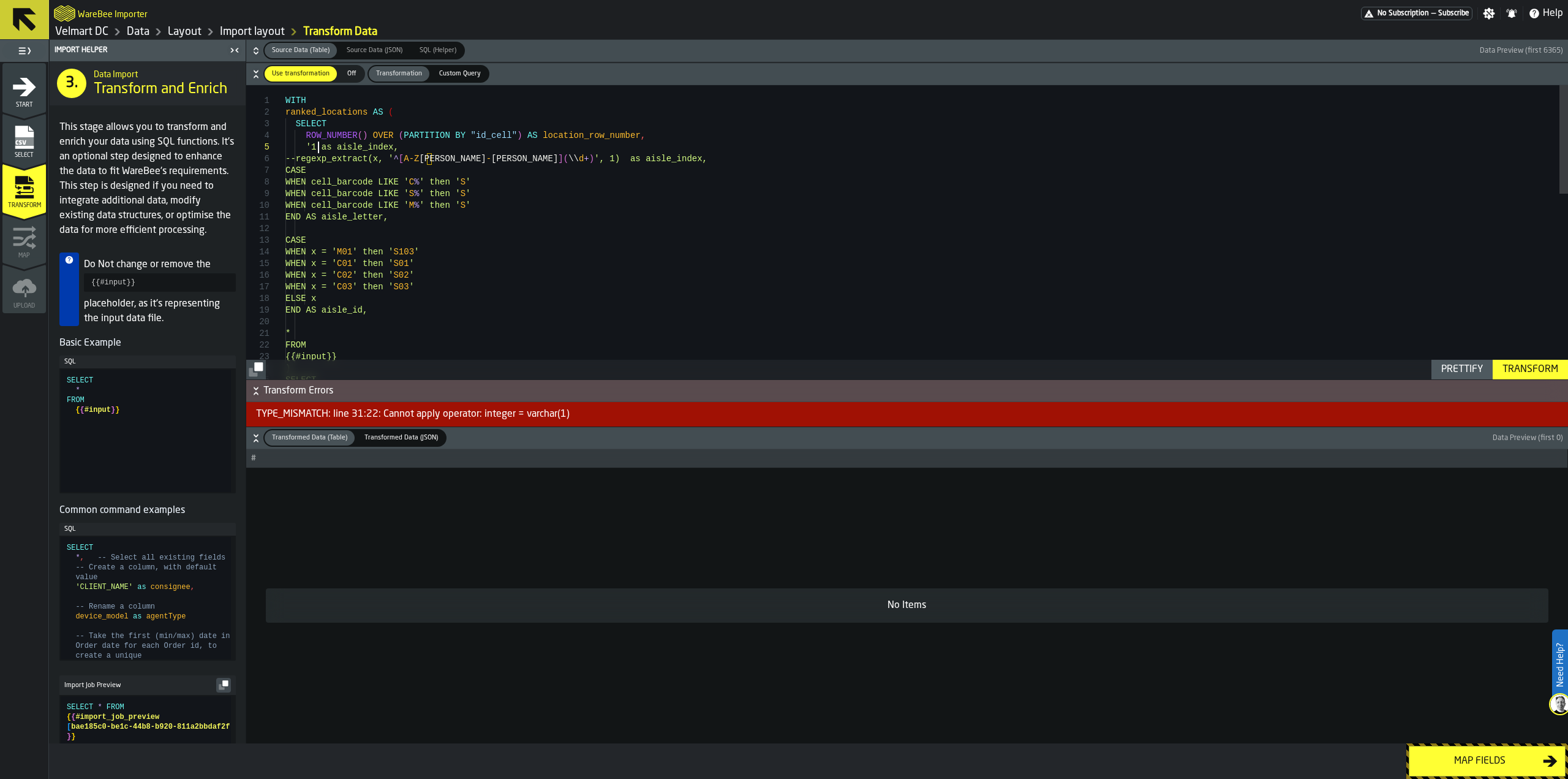
click at [316, 146] on div ") SELECT FROM {{#input}} END AS aisle_id, * WHEN x = ' C02 ' then ' S02 ' WHEN …" at bounding box center [926, 483] width 1283 height 796
click at [313, 146] on div ") SELECT FROM {{#input}} END AS aisle_id, * WHEN x = ' C02 ' then ' S02 ' WHEN …" at bounding box center [926, 483] width 1283 height 796
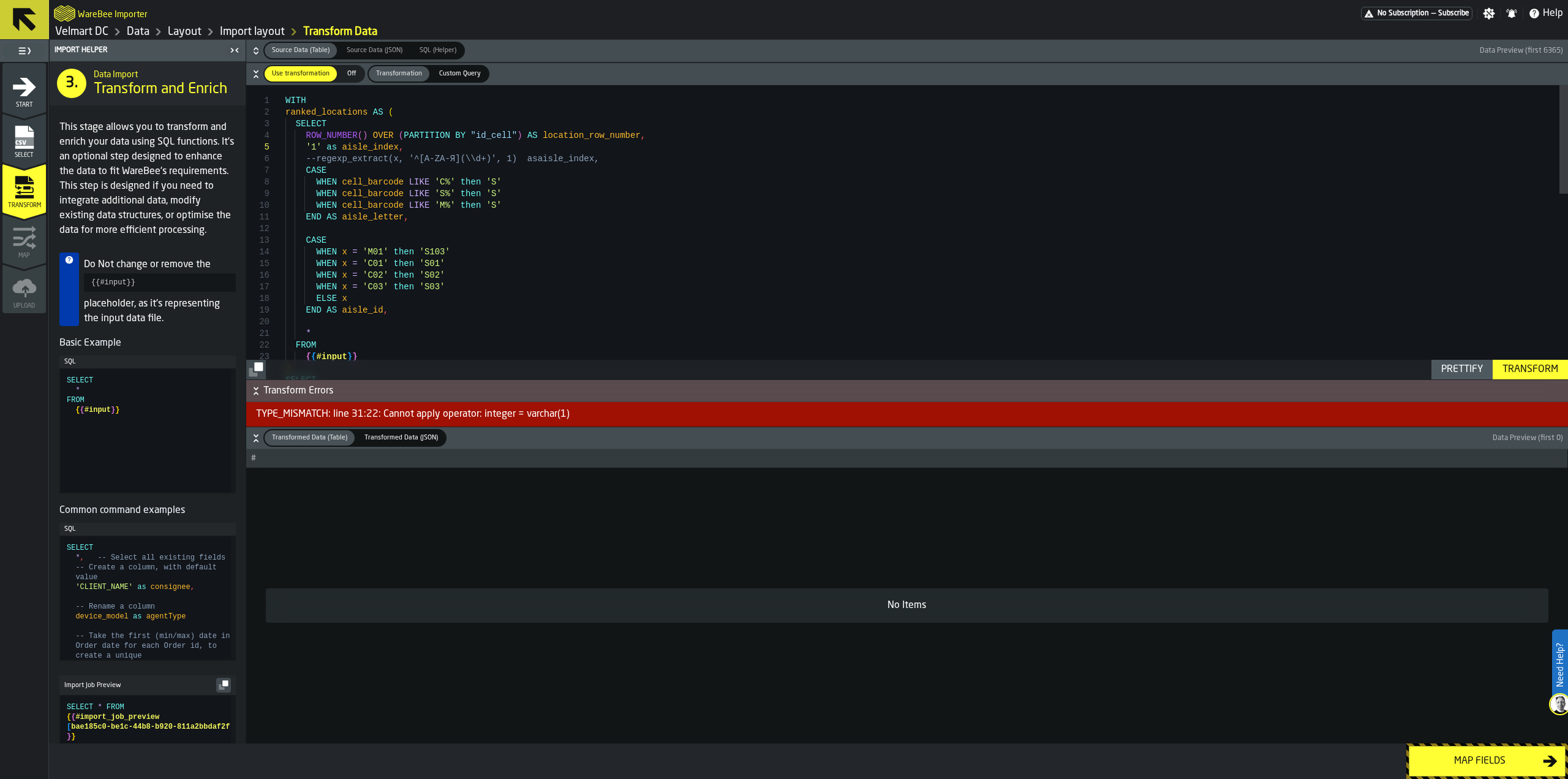
click at [1511, 373] on div "Transform" at bounding box center [1530, 370] width 66 height 14
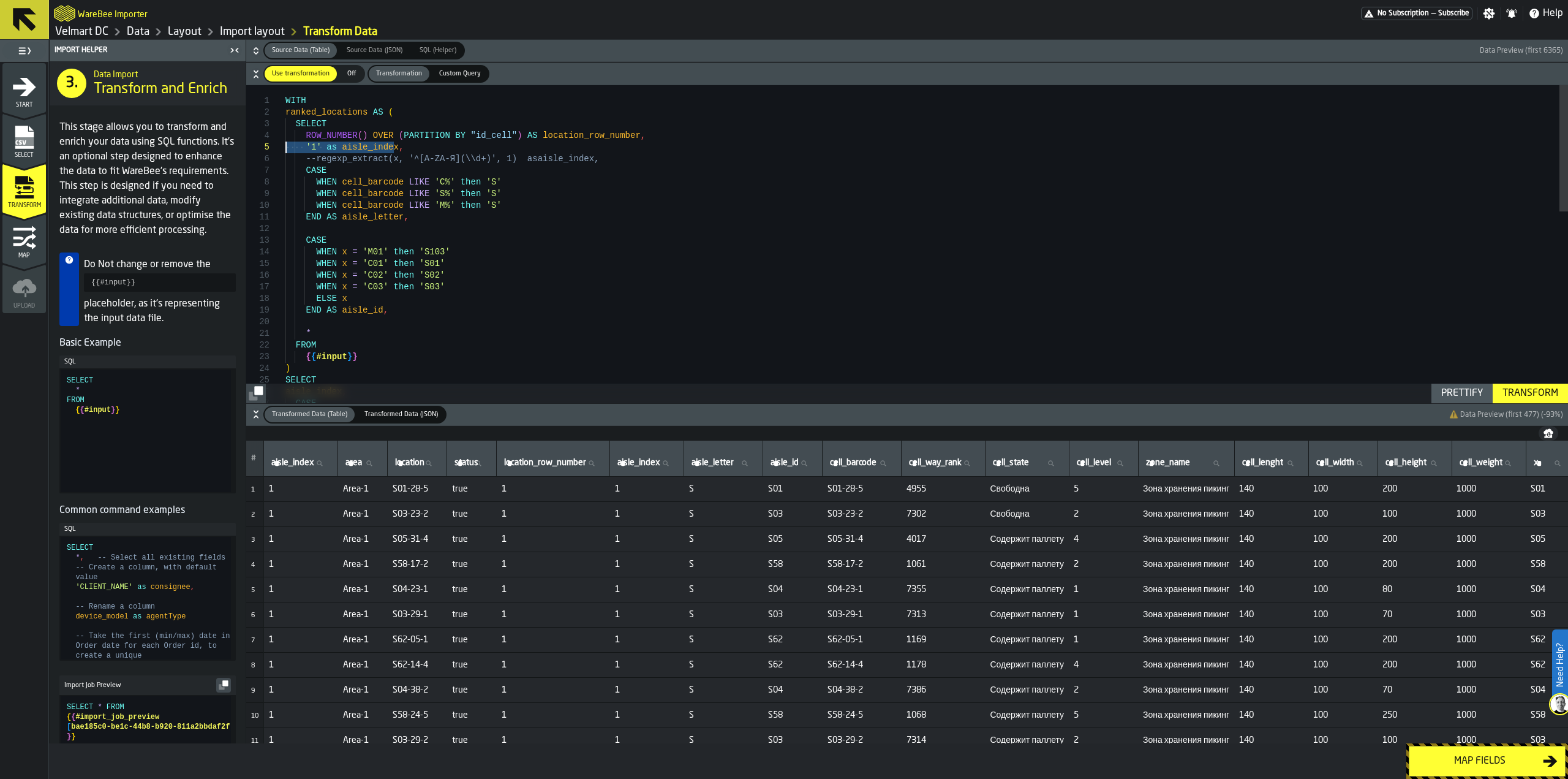
drag, startPoint x: 369, startPoint y: 146, endPoint x: 274, endPoint y: 145, distance: 95.0
click at [285, 145] on div ") SELECT FROM { { #input } } END AS aisle_id , * WHEN x = 'C02' then 'S02' WHEN…" at bounding box center [926, 483] width 1283 height 796
click at [315, 149] on div ") SELECT FROM { { #input } } END AS aisle_id , * WHEN x = 'C02' then 'S02' WHEN…" at bounding box center [926, 477] width 1283 height 784
click at [313, 149] on div ") SELECT FROM { { #input } } END AS aisle_id , * WHEN x = 'C02' then 'S02' WHEN…" at bounding box center [926, 477] width 1283 height 784
click at [540, 151] on div ") SELECT FROM { { #input } } END AS aisle_id , * WHEN x = 'C02' then 'S02' WHEN…" at bounding box center [926, 477] width 1283 height 784
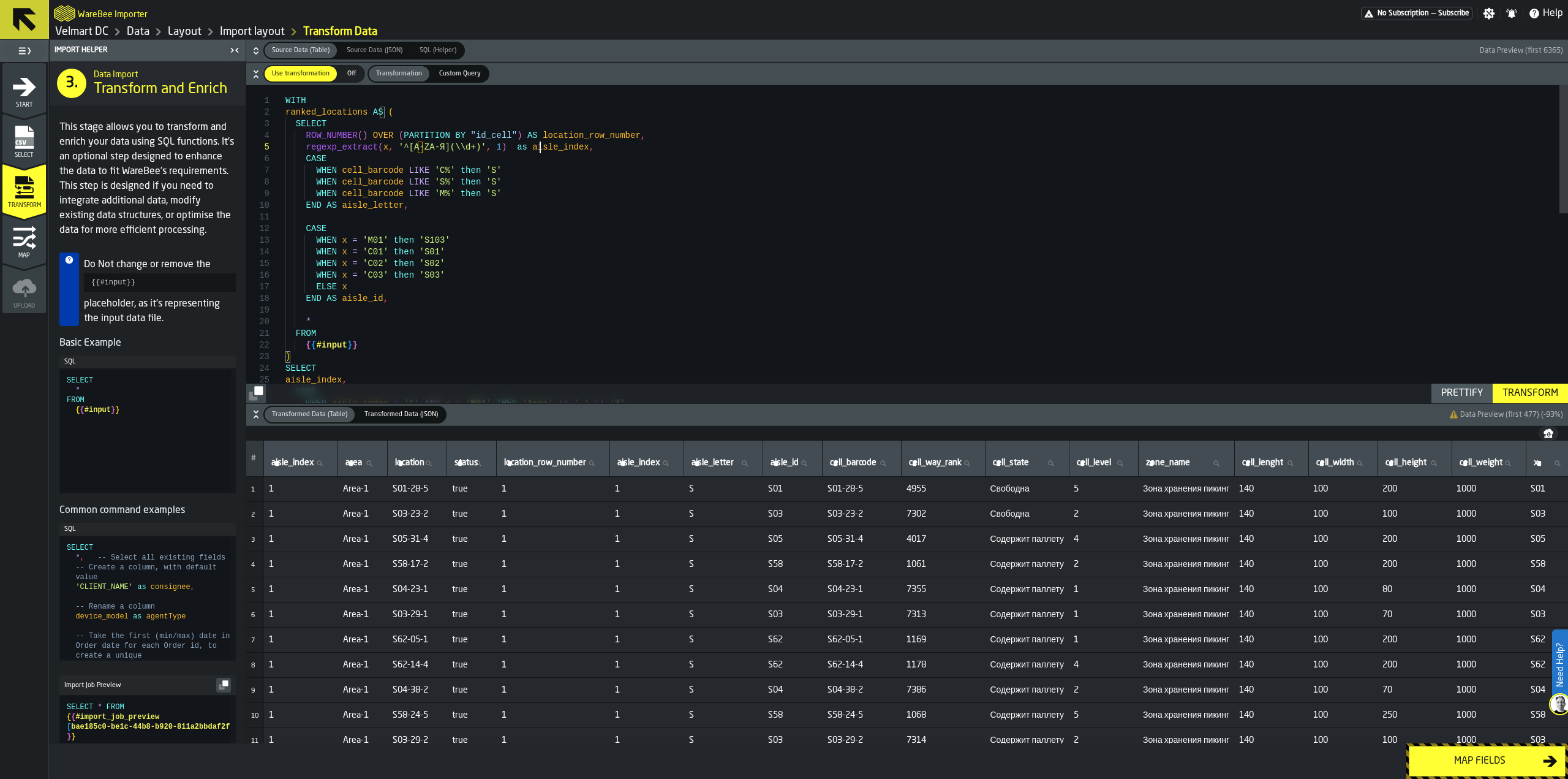
click at [540, 151] on div ") SELECT FROM { { #input } } END AS aisle_id , * WHEN x = 'C02' then 'S02' WHEN…" at bounding box center [926, 477] width 1283 height 784
click at [456, 146] on div ") SELECT FROM { { #input } } END AS aisle_id , * WHEN x = 'C02' then 'S02' WHEN…" at bounding box center [926, 477] width 1283 height 784
click at [467, 147] on div ") SELECT FROM { { #input } } END AS aisle_id , * WHEN x = 'C02' then 'S02' WHEN…" at bounding box center [926, 477] width 1283 height 784
drag, startPoint x: 379, startPoint y: 151, endPoint x: 382, endPoint y: 159, distance: 8.5
click at [375, 152] on span "regexp_extract ( x , '^[A-ZА-Я](\\d+)' , 1 ) as aisle_index ," at bounding box center [439, 147] width 309 height 12
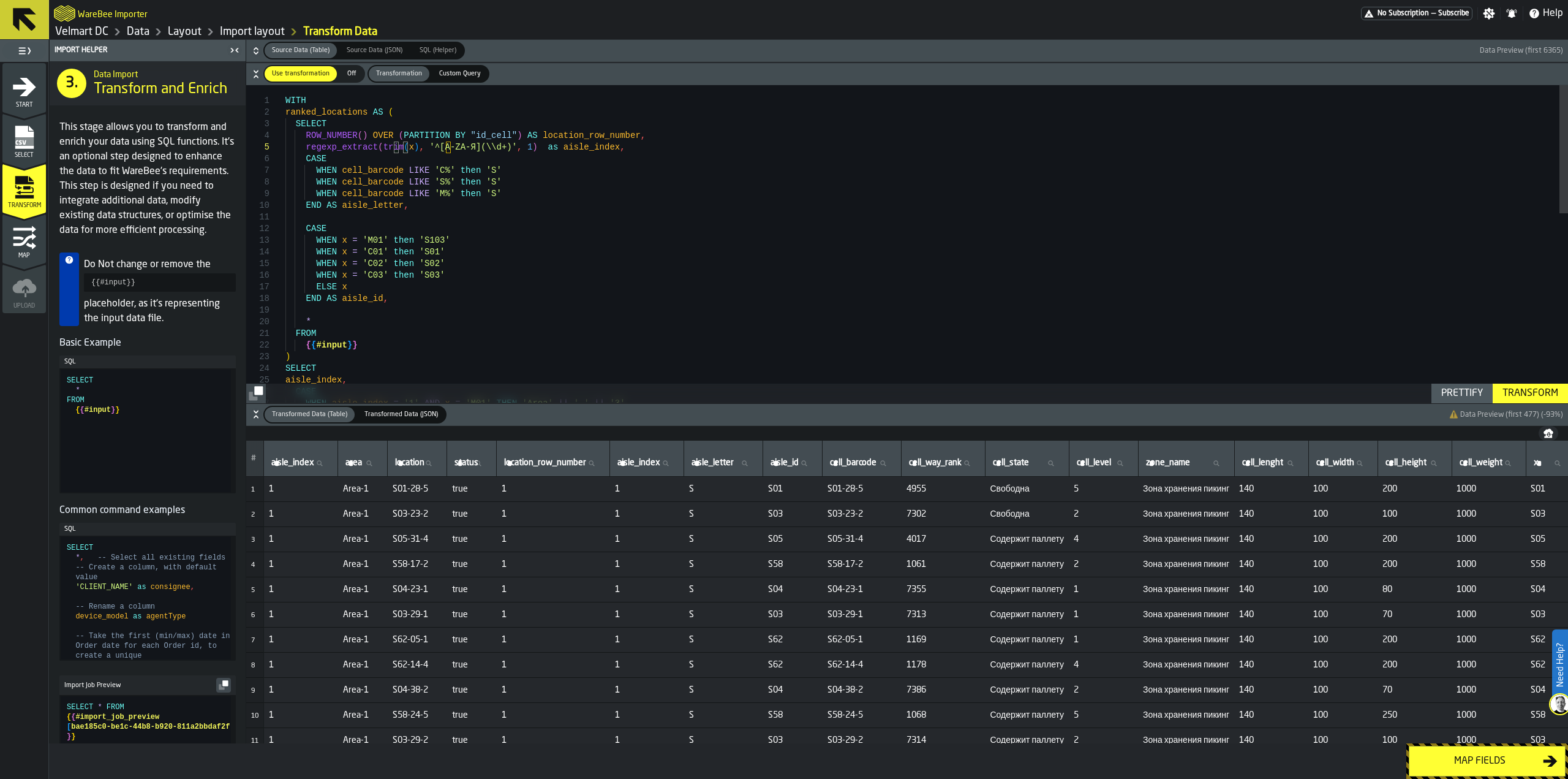
click at [1526, 394] on div "Transform" at bounding box center [1530, 393] width 66 height 14
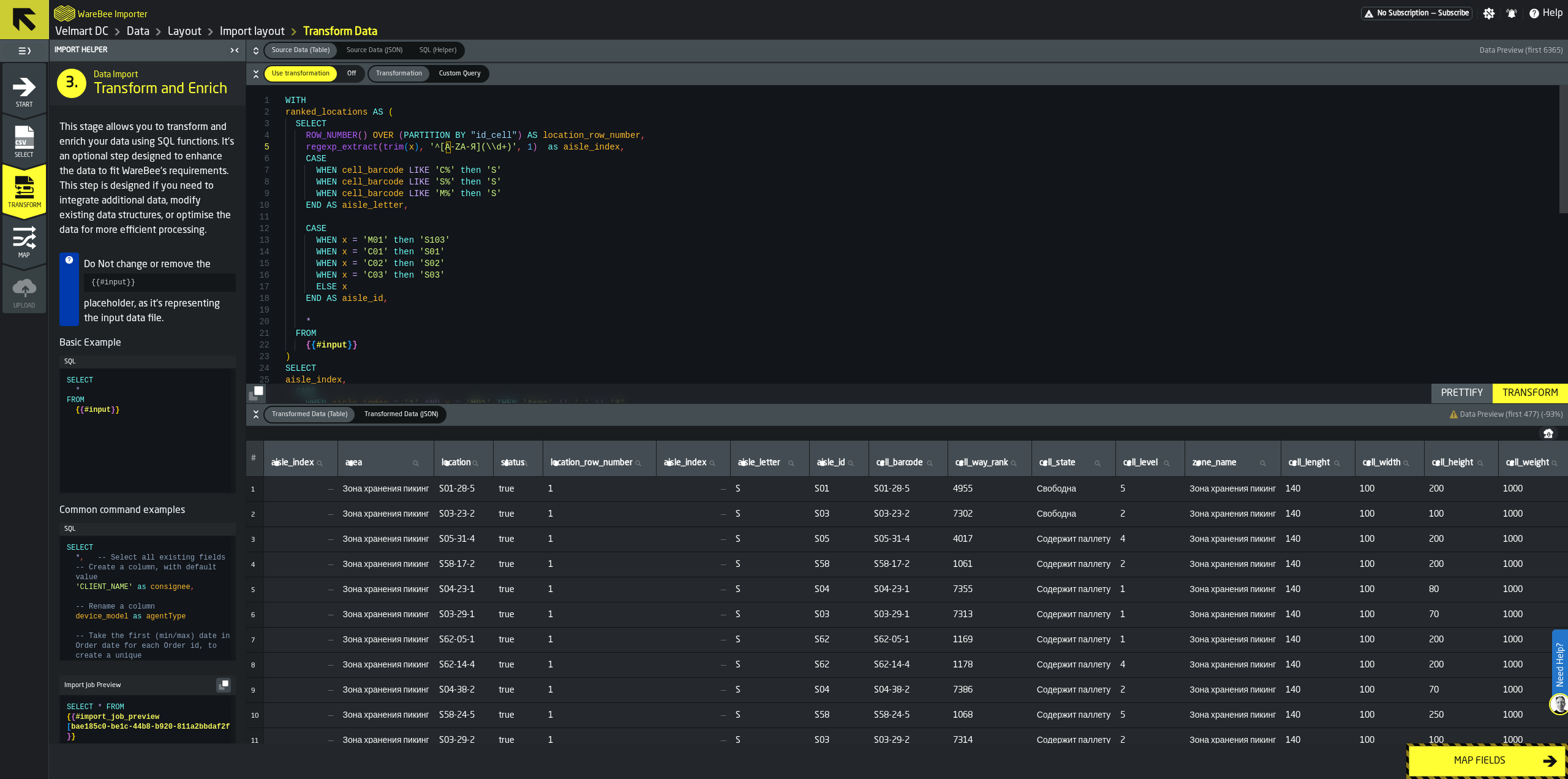
click at [305, 493] on td "—" at bounding box center [300, 489] width 74 height 25
drag, startPoint x: 336, startPoint y: 492, endPoint x: 323, endPoint y: 491, distance: 13.0
click at [323, 491] on span "—" at bounding box center [300, 489] width 64 height 10
click at [333, 493] on span "—" at bounding box center [300, 489] width 64 height 10
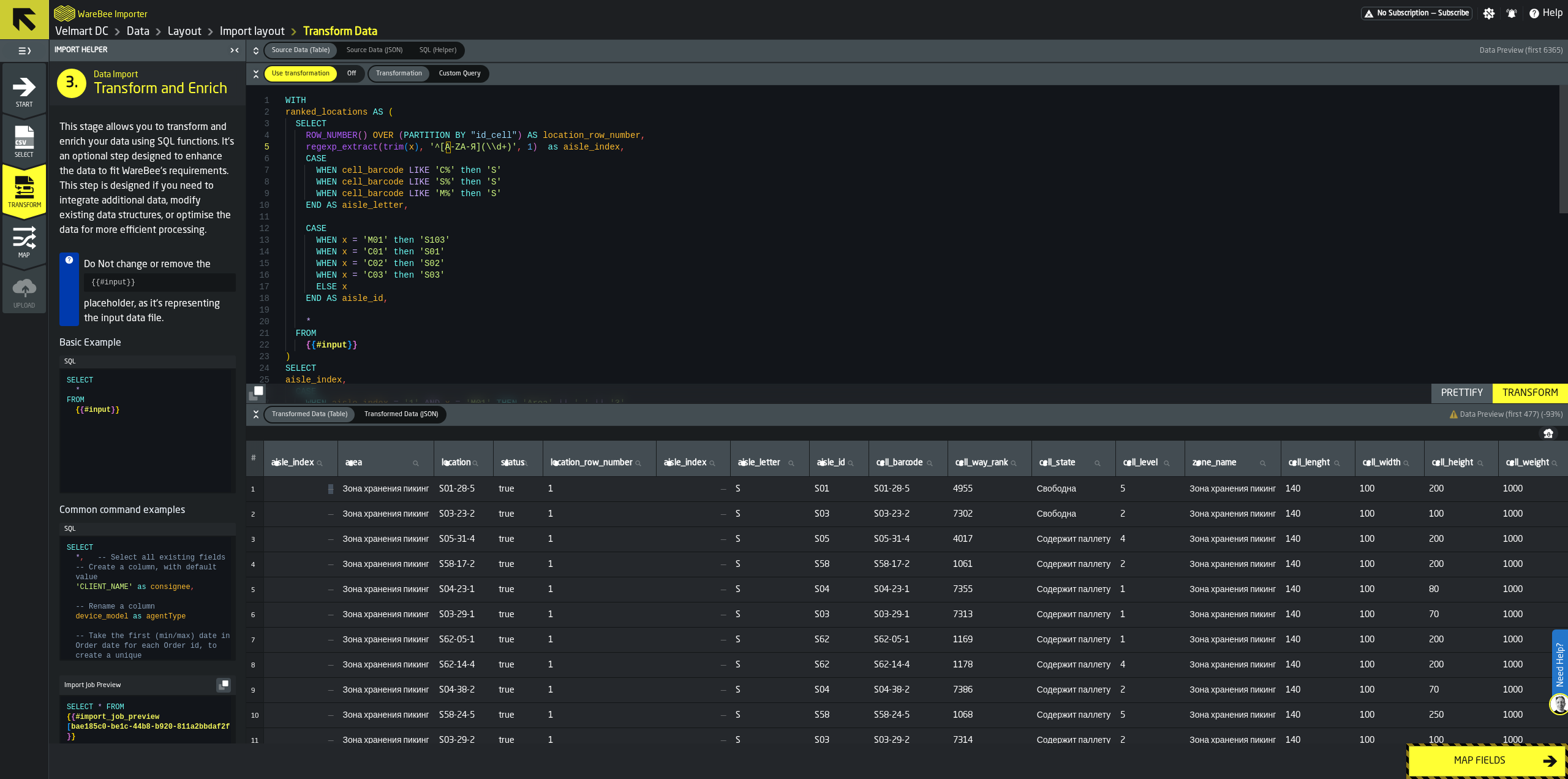
click at [336, 493] on td "—" at bounding box center [300, 489] width 74 height 25
click at [333, 492] on span "—" at bounding box center [300, 489] width 64 height 10
click at [333, 490] on span "—" at bounding box center [300, 489] width 64 height 10
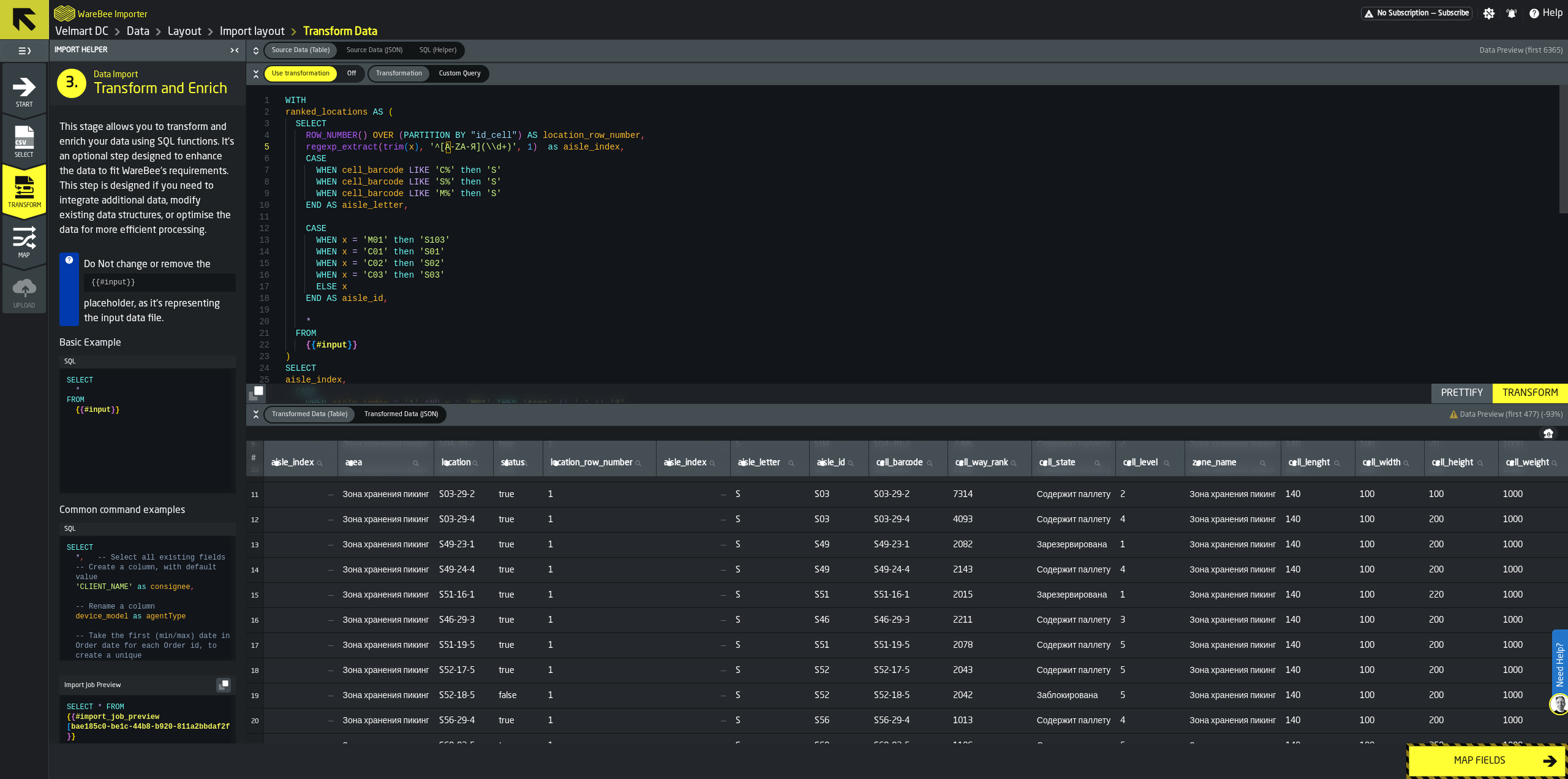
scroll to position [0, 0]
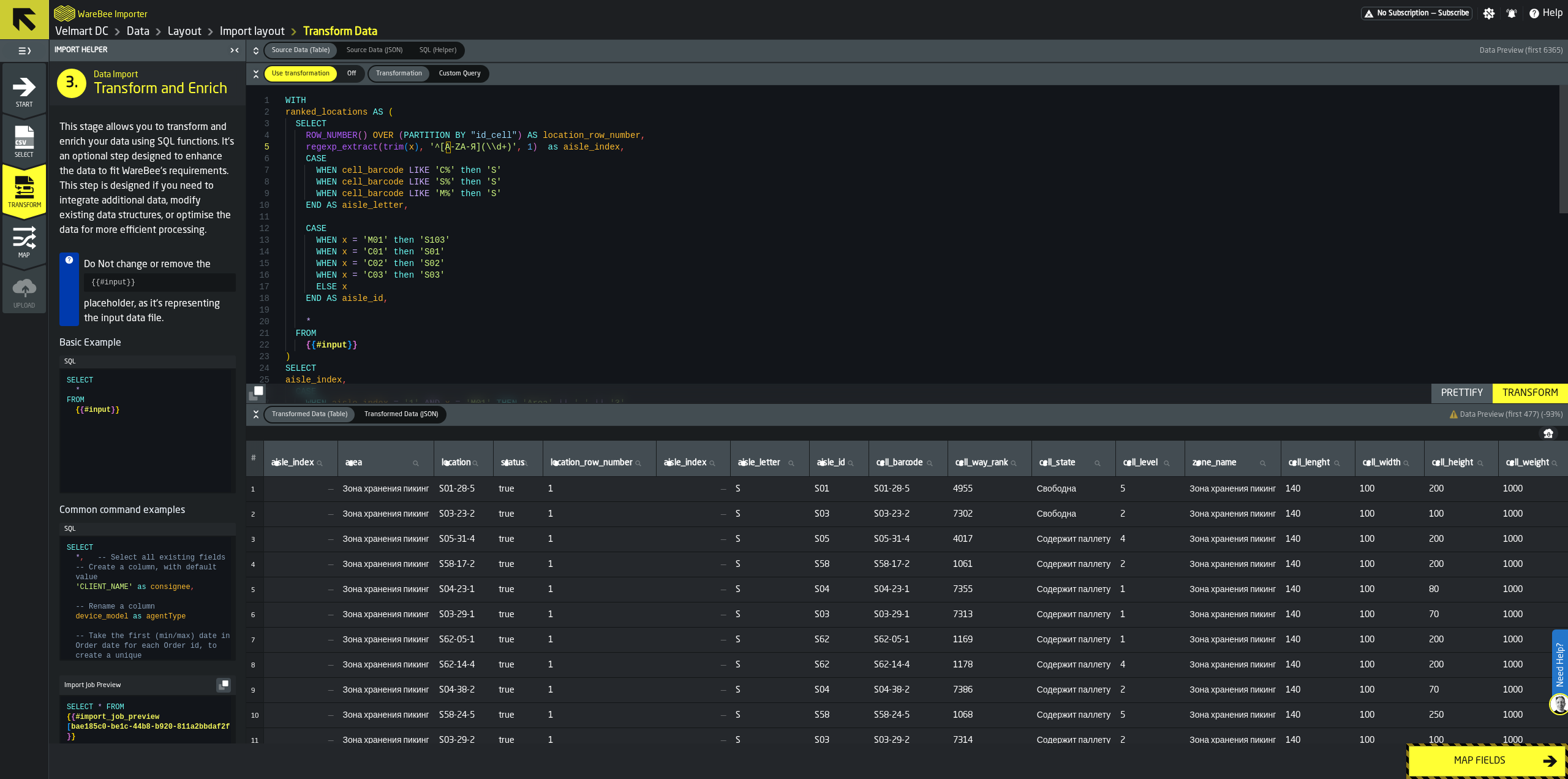
click at [600, 152] on div ") SELECT FROM { { #input } } END AS aisle_id , * WHEN x = 'C02' then 'S02' WHEN…" at bounding box center [926, 477] width 1283 height 784
click at [305, 151] on div ") SELECT FROM { { #input } } END AS aisle_id , * WHEN x = 'C02' then 'S02' WHEN…" at bounding box center [926, 477] width 1283 height 784
click at [304, 148] on div ") SELECT FROM { { #input } } END AS aisle_id , * WHEN x = 'C02' then 'S02' WHEN…" at bounding box center [926, 483] width 1283 height 796
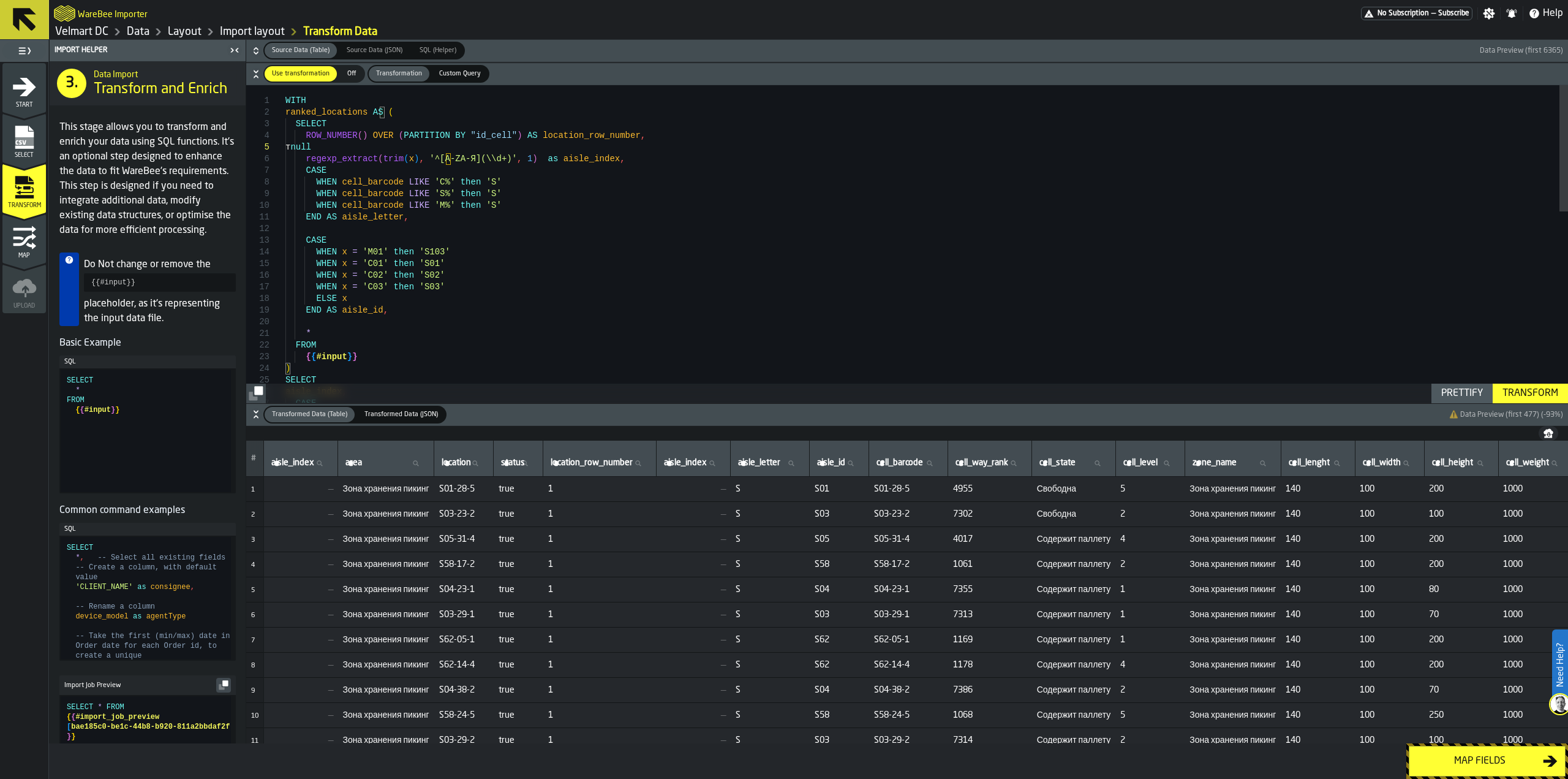
click at [309, 152] on div ") SELECT FROM { { #input } } END AS aisle_id , * WHEN x = 'C02' then 'S02' WHEN…" at bounding box center [926, 483] width 1283 height 796
drag, startPoint x: 526, startPoint y: 159, endPoint x: 568, endPoint y: 157, distance: 42.0
click at [591, 161] on div ") SELECT FROM { { #input } } END AS aisle_id , * WHEN x = 'C02' then 'S02' WHEN…" at bounding box center [926, 483] width 1283 height 796
click at [341, 147] on div ") SELECT FROM { { #input } } END AS aisle_id , * WHEN x = 'C02' then 'S02' WHEN…" at bounding box center [926, 483] width 1283 height 796
click at [305, 159] on div ") SELECT FROM { { #input } } END AS aisle_id , * WHEN x = 'C02' then 'S02' WHEN…" at bounding box center [926, 483] width 1283 height 796
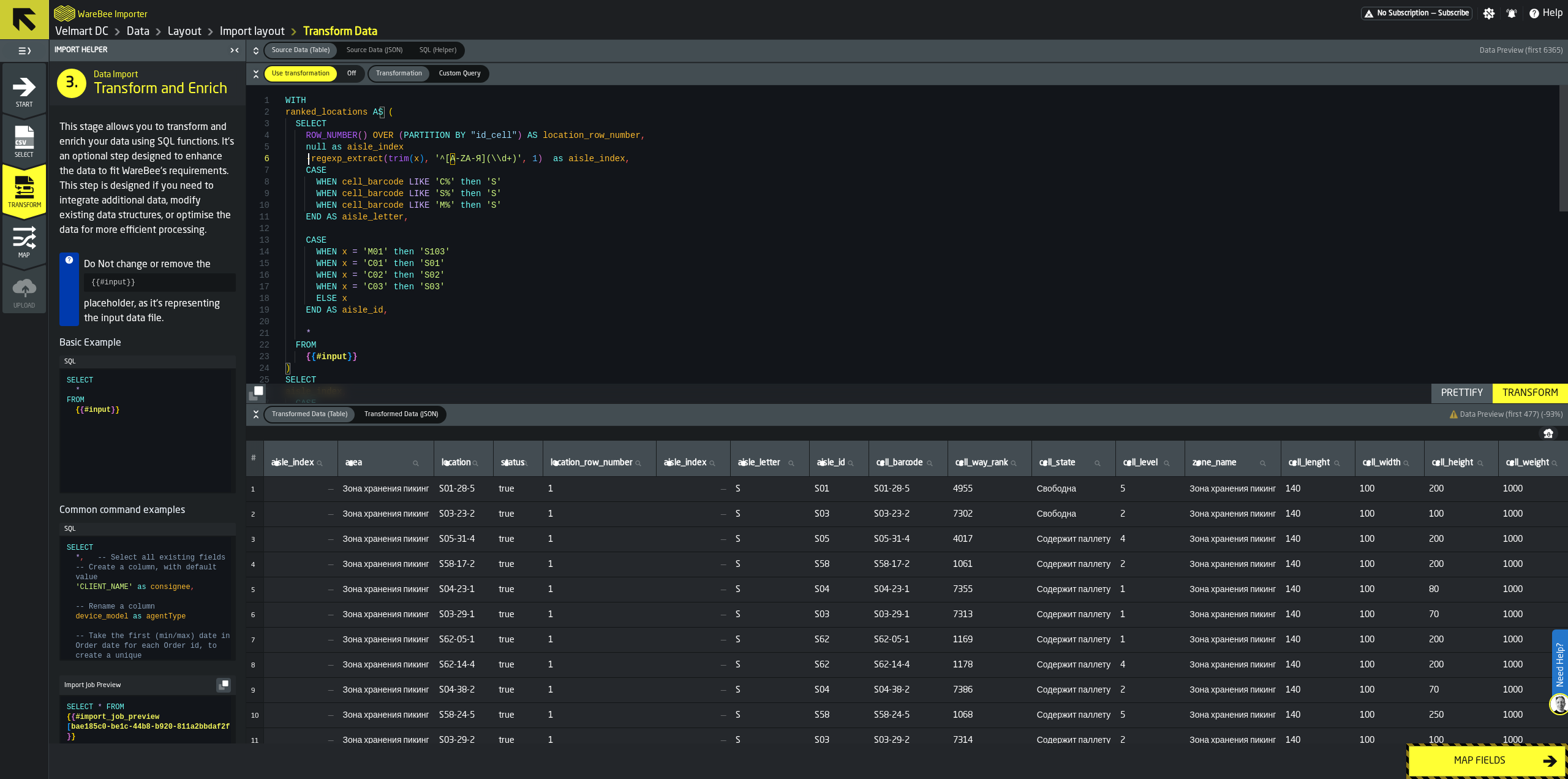
scroll to position [59, 0]
click at [408, 149] on div ") SELECT FROM { { #input } } END AS aisle_id , * WHEN x = 'C02' then 'S02' WHEN…" at bounding box center [926, 483] width 1283 height 796
click at [1541, 393] on div "Transform" at bounding box center [1530, 393] width 66 height 14
click at [416, 153] on div ") SELECT FROM { { #input } } END AS aisle_id , * WHEN x = 'C02' then 'S02' WHEN…" at bounding box center [926, 483] width 1283 height 796
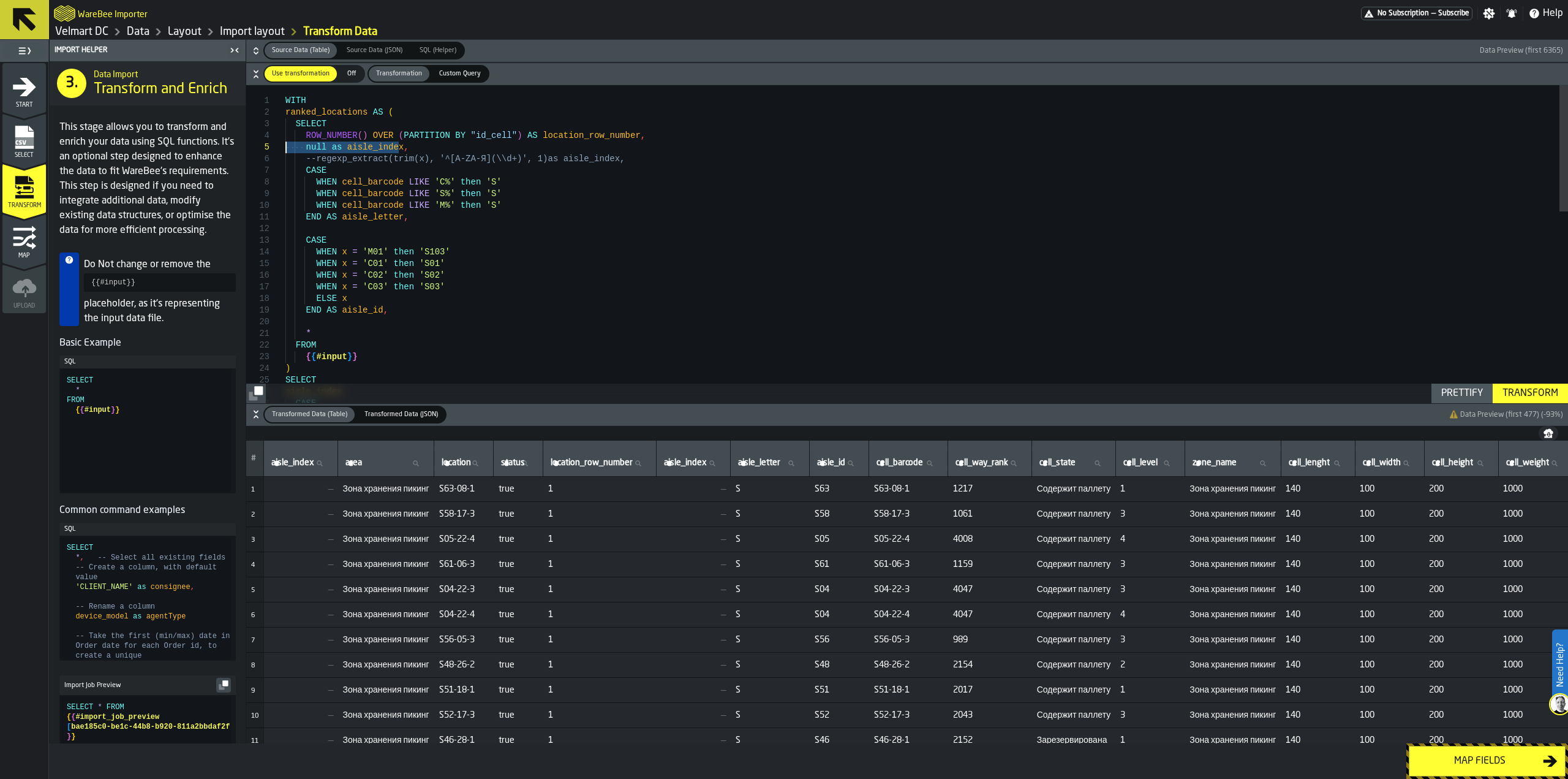
drag, startPoint x: 377, startPoint y: 148, endPoint x: 274, endPoint y: 150, distance: 103.0
click at [285, 150] on div ") SELECT FROM { { #input } } END AS aisle_id , * WHEN x = 'C02' then 'S02' WHEN…" at bounding box center [926, 483] width 1283 height 796
click at [315, 149] on div ") SELECT FROM { { #input } } END AS aisle_id , * WHEN x = 'C02' then 'S02' WHEN…" at bounding box center [926, 477] width 1283 height 784
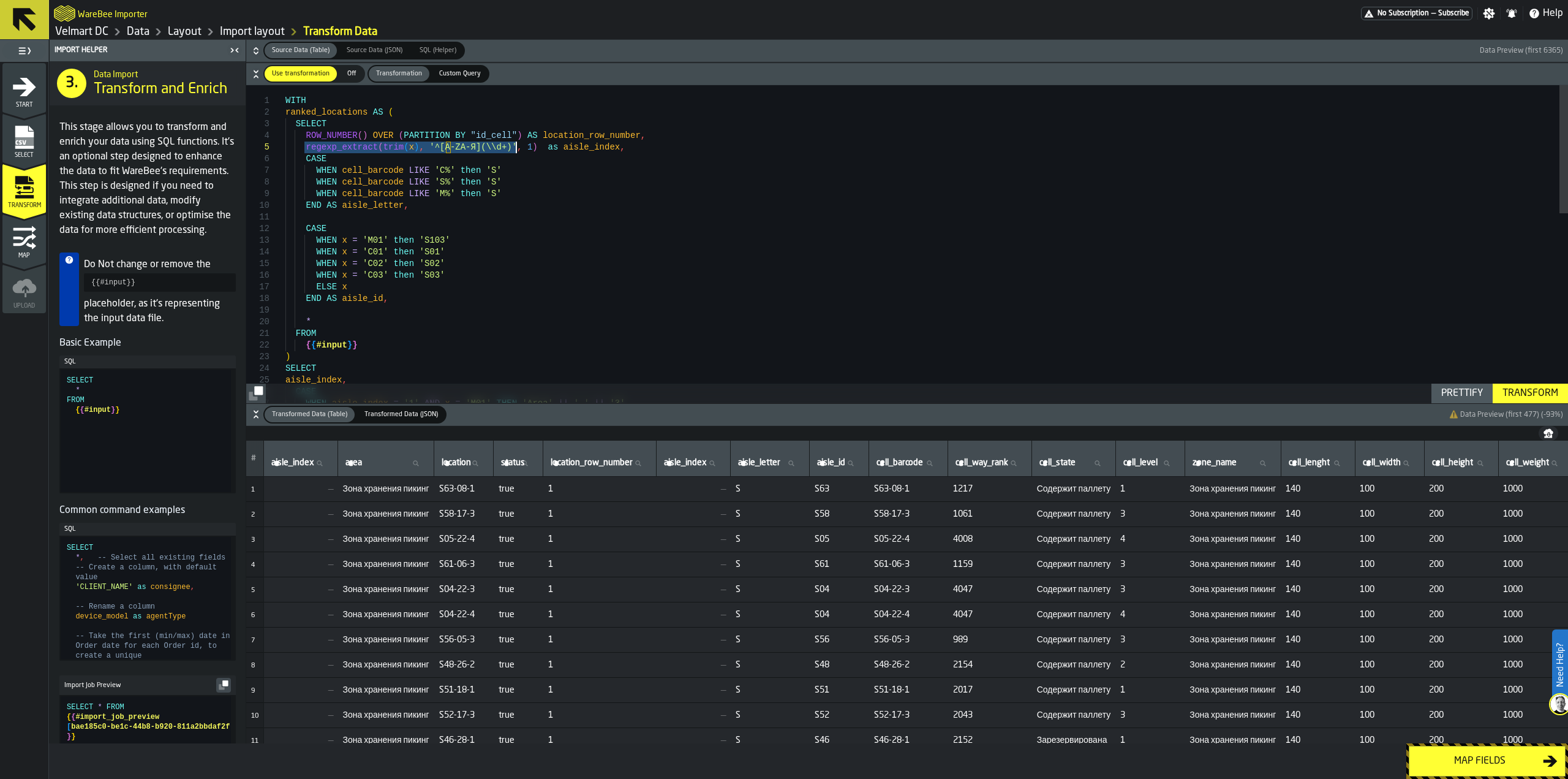
drag, startPoint x: 304, startPoint y: 148, endPoint x: 516, endPoint y: 150, distance: 212.0
click at [516, 150] on div ") SELECT FROM { { #input } } END AS aisle_id , * WHEN x = 'C02' then 'S02' WHEN…" at bounding box center [926, 477] width 1283 height 784
click at [1519, 396] on div "Transform" at bounding box center [1530, 393] width 66 height 14
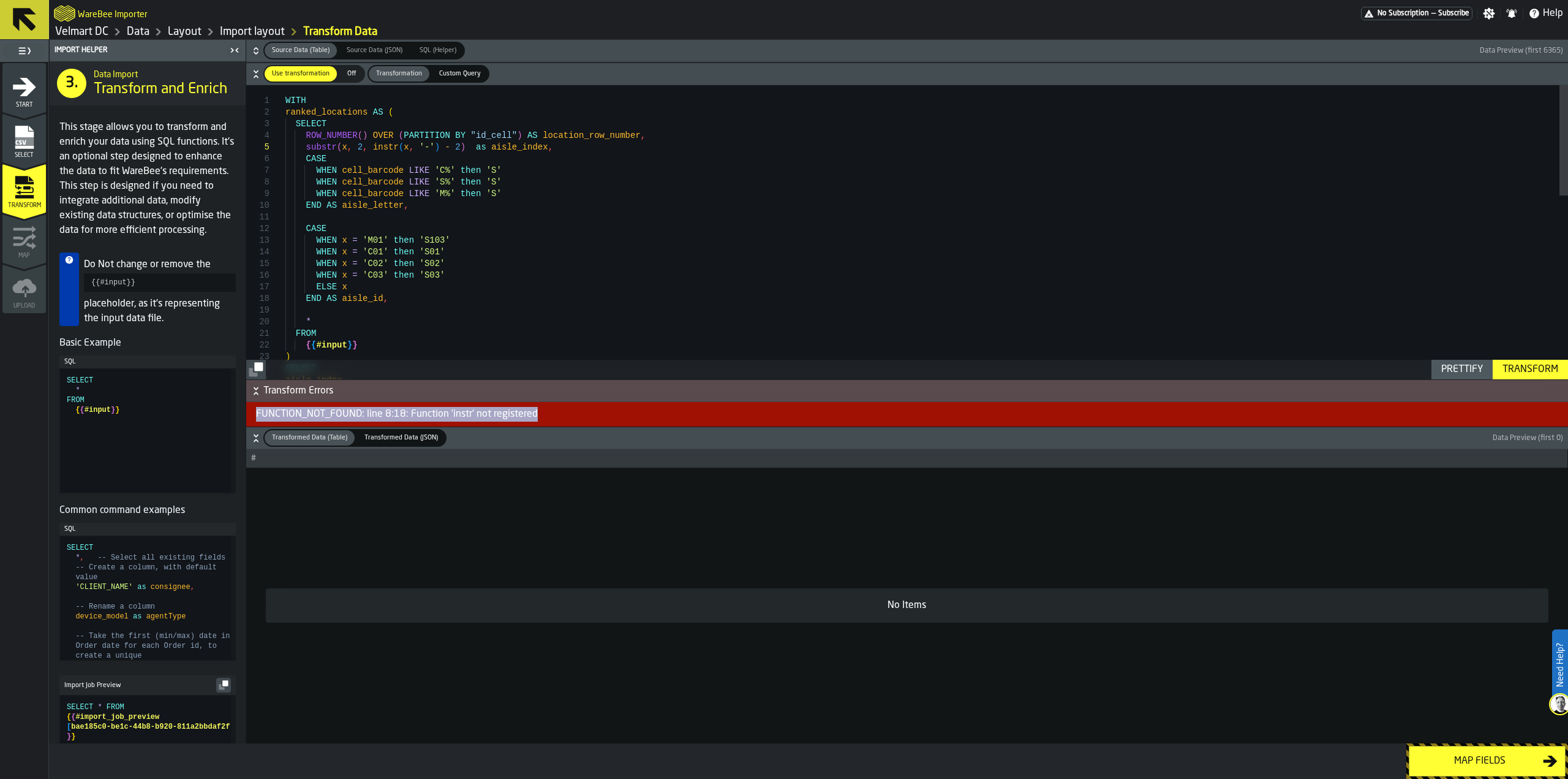
drag, startPoint x: 562, startPoint y: 416, endPoint x: 258, endPoint y: 419, distance: 304.0
click at [258, 419] on div "FUNCTION_NOT_FOUND: line 8:18: Function 'instr' not registered" at bounding box center [907, 414] width 1322 height 25
copy div "FUNCTION_NOT_FOUND: line 8:18: Function 'instr' not registered"
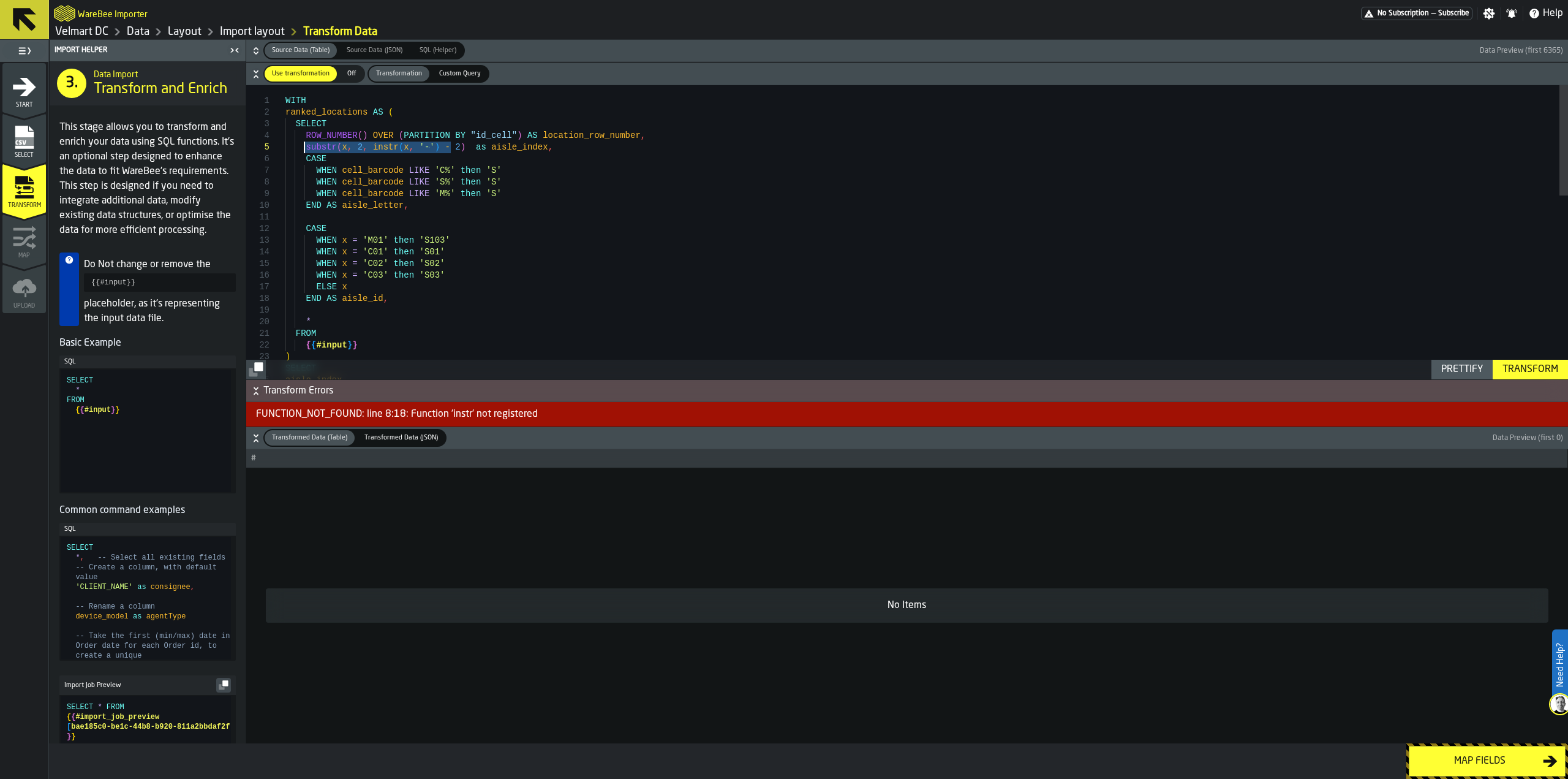
drag, startPoint x: 445, startPoint y: 149, endPoint x: 306, endPoint y: 149, distance: 139.0
click at [306, 149] on div ") SELECT FROM { { #input } } END AS aisle_id , * WHEN x = 'C02' then 'S02' WHEN…" at bounding box center [926, 477] width 1283 height 784
click at [1540, 370] on div "Transform" at bounding box center [1530, 370] width 66 height 14
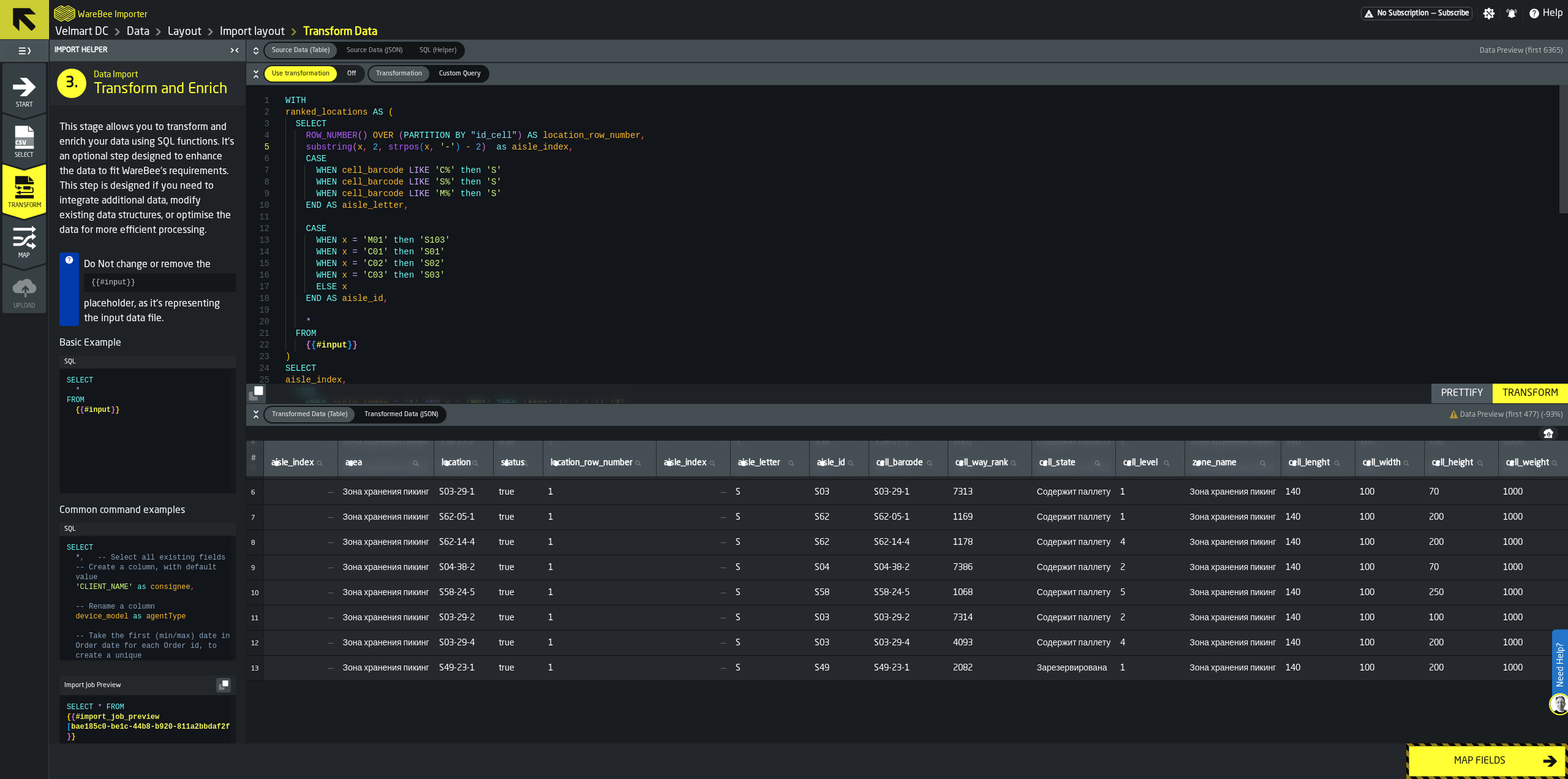
scroll to position [0, 0]
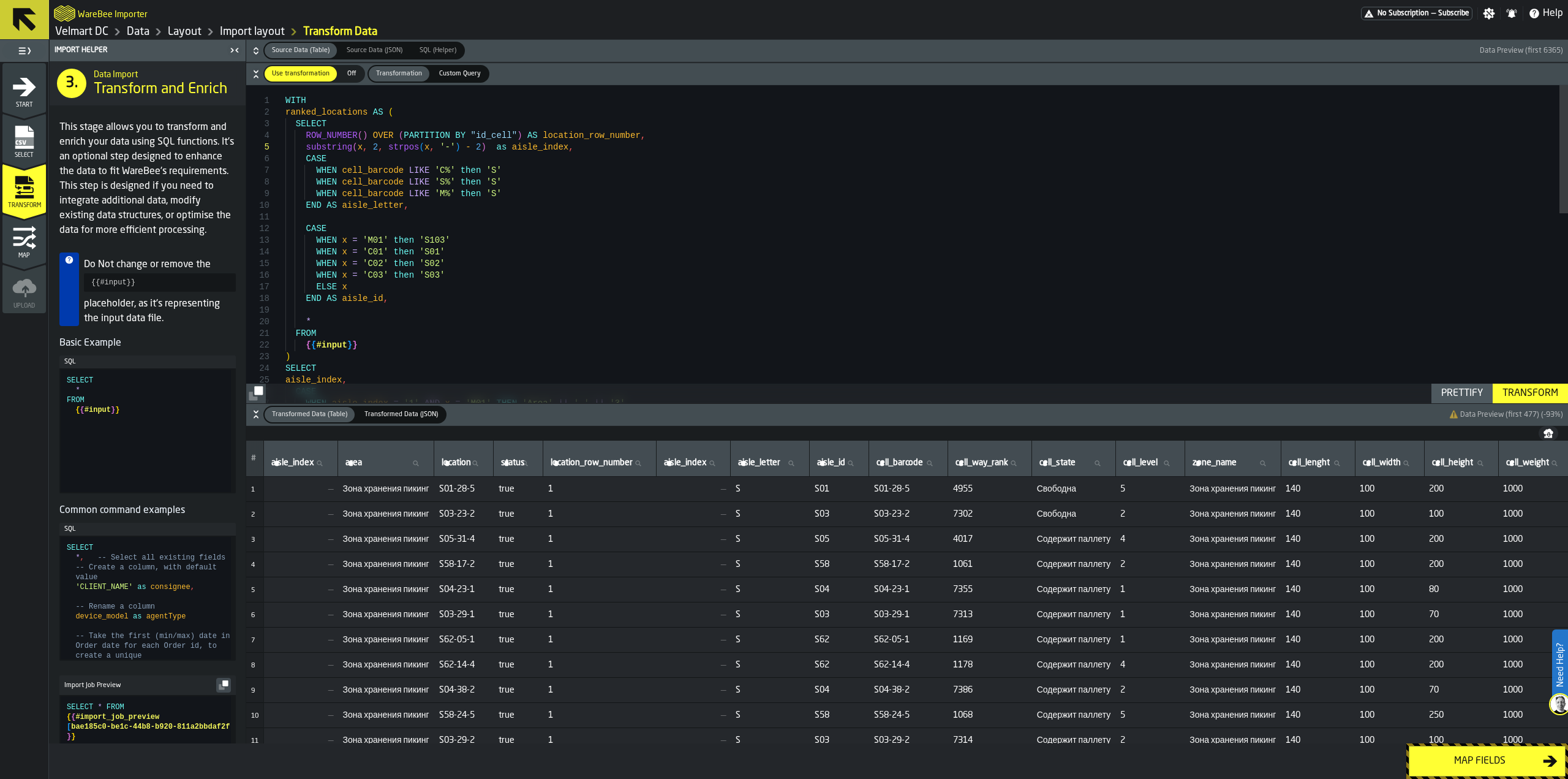
click at [494, 147] on div ") SELECT FROM { { #input } } END AS aisle_id , * WHEN x = 'C02' then 'S02' WHEN…" at bounding box center [926, 477] width 1283 height 784
click at [304, 146] on div ") SELECT FROM { { #input } } END AS aisle_id , * WHEN x = 'C02' then 'S02' WHEN…" at bounding box center [926, 477] width 1283 height 784
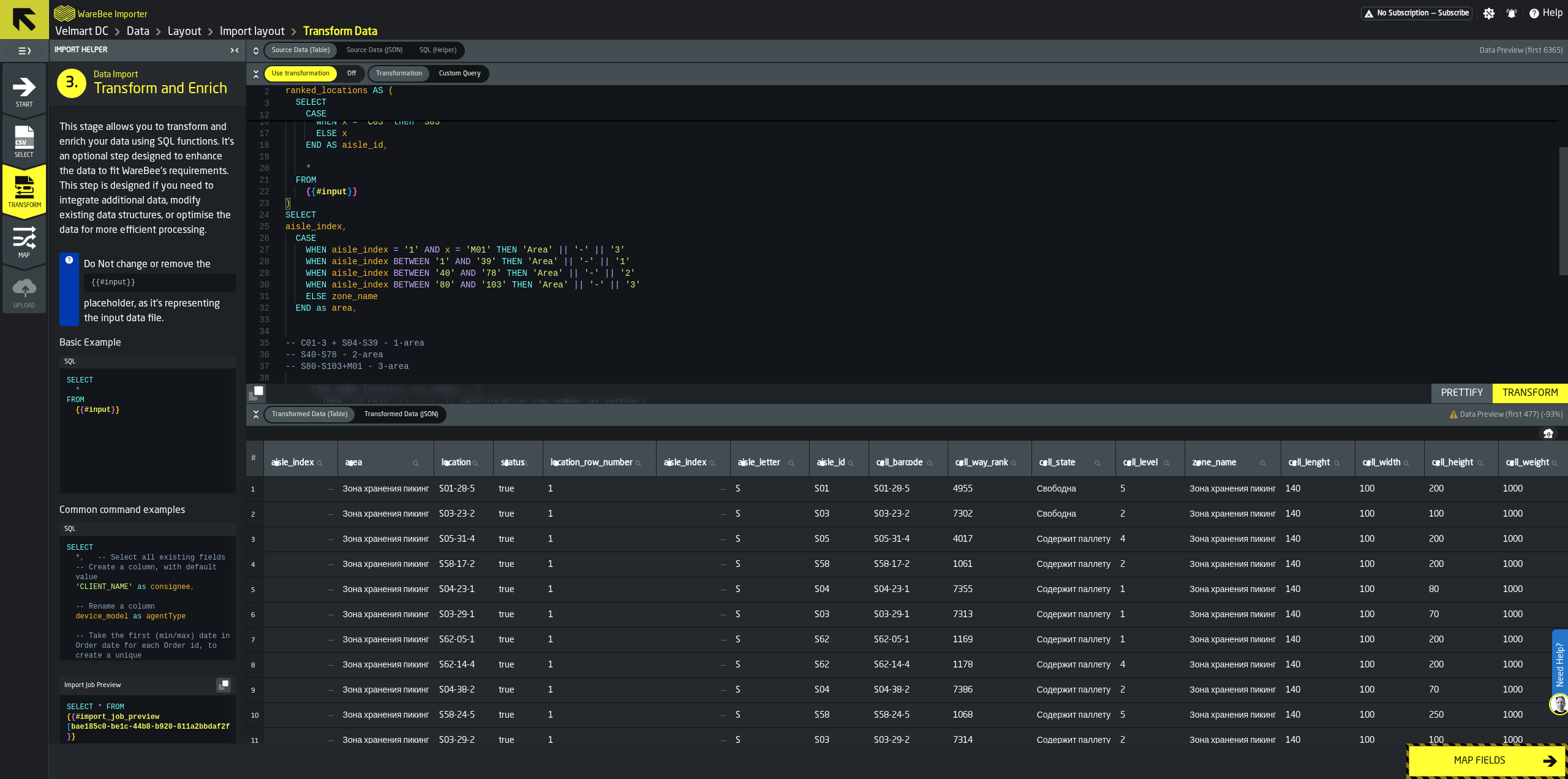
click at [409, 250] on div ") SELECT FROM { { #input } } END AS aisle_id , * WHEN x = 'C02' then 'S02' WHEN…" at bounding box center [926, 324] width 1283 height 784
click at [396, 249] on div ") SELECT FROM { { #input } } END AS aisle_id , * WHEN x = 'C02' then 'S02' WHEN…" at bounding box center [926, 324] width 1283 height 784
click at [425, 262] on div ") SELECT FROM { { #input } } END AS aisle_id , * WHEN x = 'C02' then 'S02' WHEN…" at bounding box center [926, 324] width 1283 height 784
click at [430, 259] on div ") SELECT FROM { { #input } } END AS aisle_id , * WHEN x = 'C02' then 'S02' WHEN…" at bounding box center [926, 324] width 1283 height 784
click at [456, 262] on div ") SELECT FROM { { #input } } END AS aisle_id , * WHEN x = 'C02' then 'S02' WHEN…" at bounding box center [926, 324] width 1283 height 784
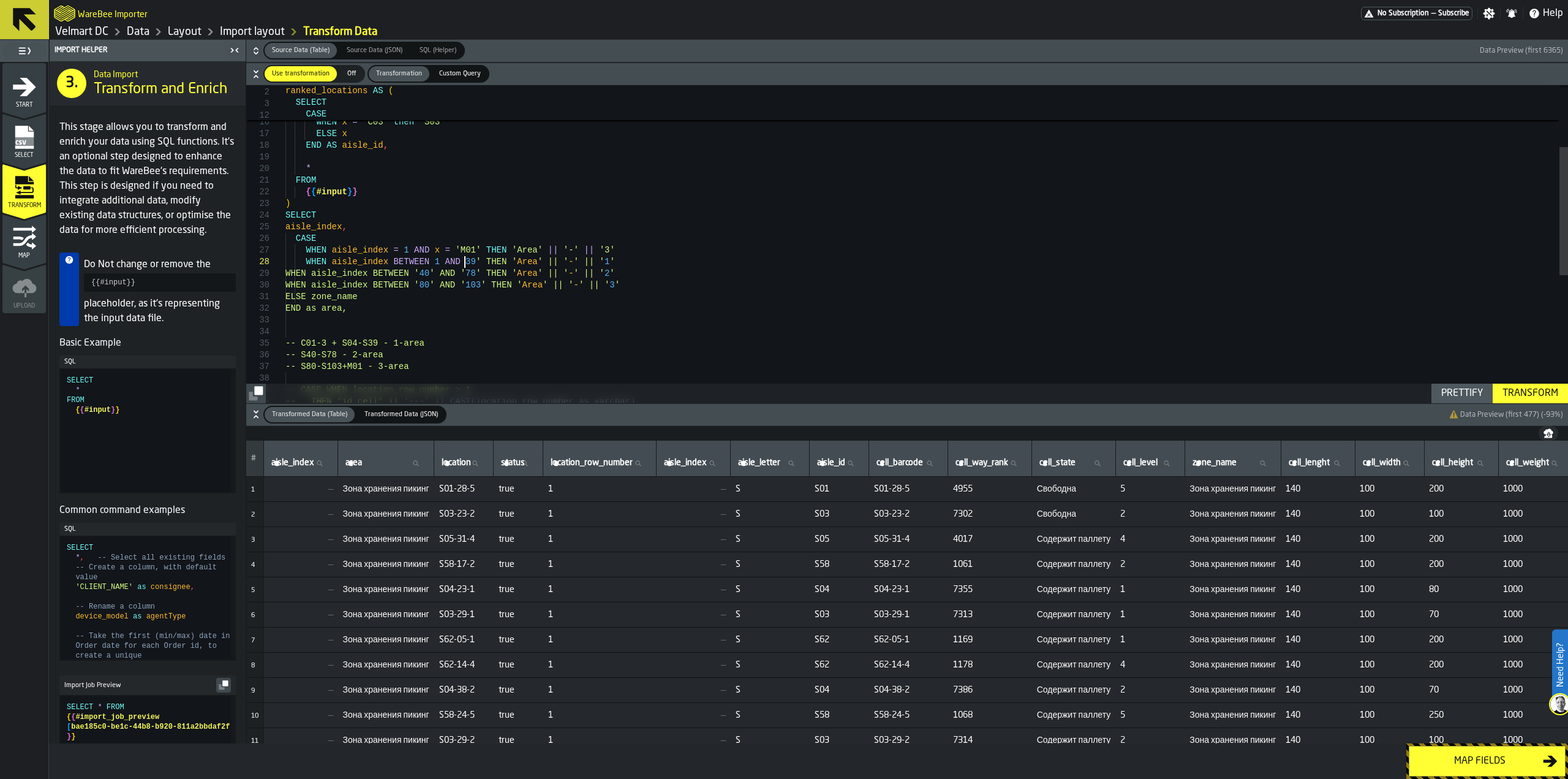
click at [462, 262] on div ") SELECT FROM { { #input } } END AS aisle_id , * WHEN x = 'C02' then 'S02' WHEN…" at bounding box center [926, 324] width 1283 height 784
click at [427, 273] on div ") SELECT FROM { { #input } } END AS aisle_id , * WHEN x = 'C02' then 'S02' WHEN…" at bounding box center [926, 324] width 1283 height 784
click at [438, 274] on div ") SELECT FROM { { #input } } END AS aisle_id , * WHEN x = 'C02' then 'S02' WHEN…" at bounding box center [926, 324] width 1283 height 784
drag, startPoint x: 427, startPoint y: 285, endPoint x: 432, endPoint y: 293, distance: 9.4
click at [427, 285] on div ") SELECT FROM { { #input } } END AS aisle_id , * WHEN x = 'C02' then 'S02' WHEN…" at bounding box center [926, 324] width 1283 height 784
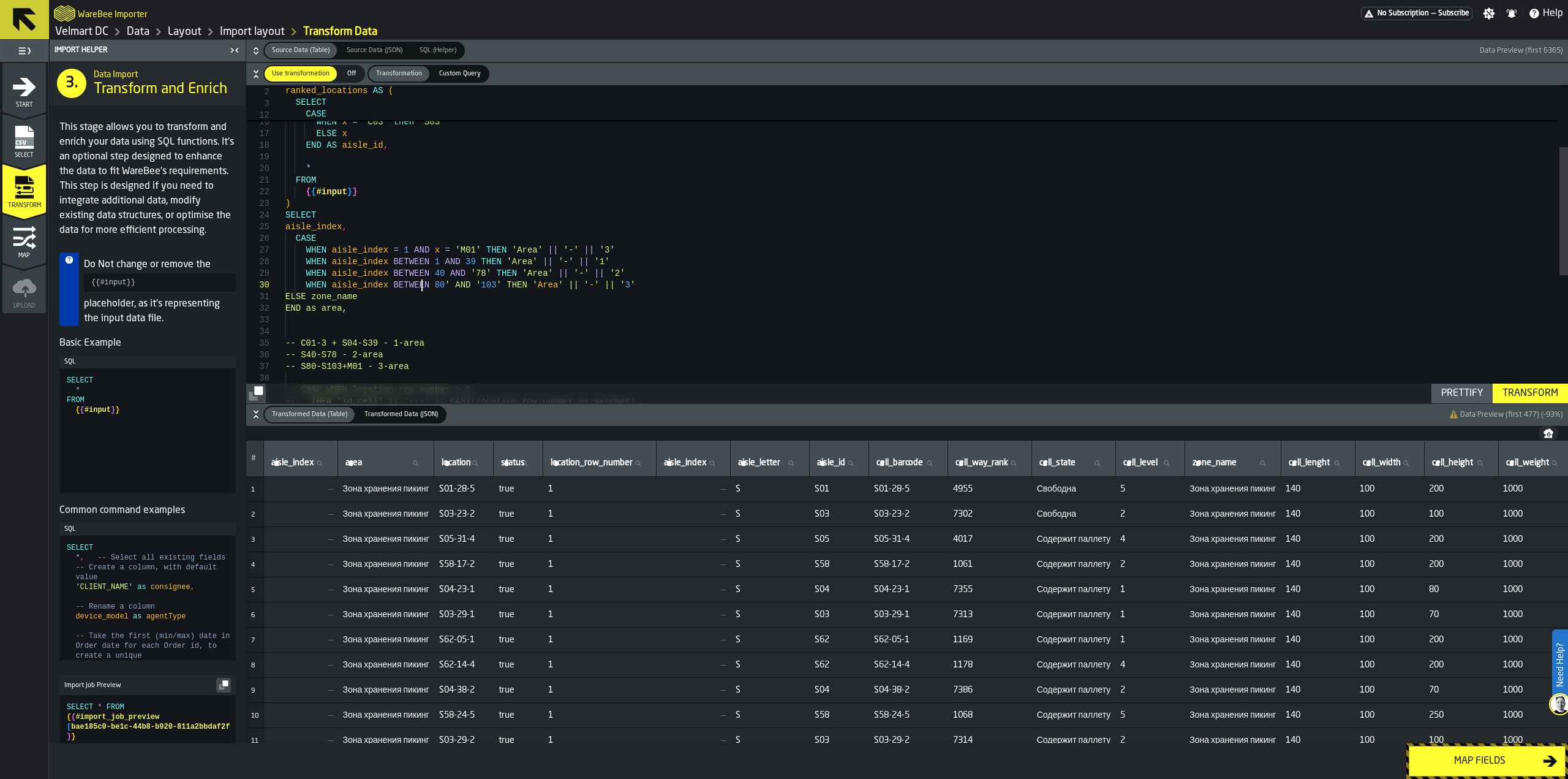
click at [435, 285] on div ") SELECT FROM { { #input } } END AS aisle_id , * WHEN x = 'C02' then 'S02' WHEN…" at bounding box center [926, 324] width 1283 height 784
click at [460, 283] on div ") SELECT FROM { { #input } } END AS aisle_id , * WHEN x = 'C02' then 'S02' WHEN…" at bounding box center [926, 324] width 1283 height 784
click at [473, 284] on div ") SELECT FROM { { #input } } END AS aisle_id , * WHEN x = 'C02' then 'S02' WHEN…" at bounding box center [926, 324] width 1283 height 784
click at [460, 272] on div ") SELECT FROM { { #input } } END AS aisle_id , * WHEN x = 'C02' then 'S02' WHEN…" at bounding box center [926, 324] width 1283 height 784
click at [467, 272] on div ") SELECT FROM { { #input } } END AS aisle_id , * WHEN x = 'C02' then 'S02' WHEN…" at bounding box center [926, 324] width 1283 height 784
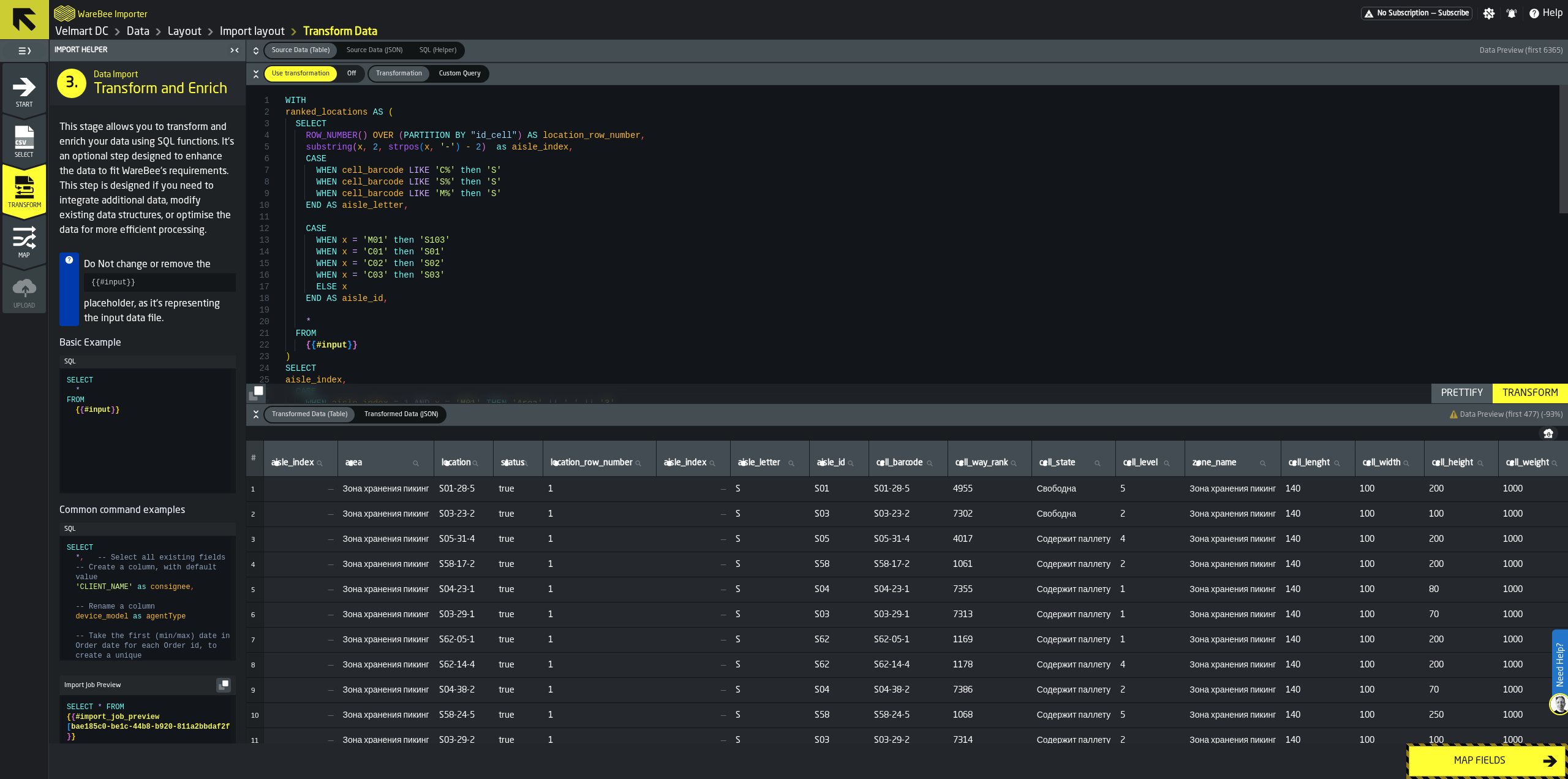
click at [303, 148] on div ") SELECT FROM { { #input } } END AS aisle_id , * WHEN x = 'C02' then 'S02' WHEN…" at bounding box center [926, 477] width 1283 height 784
click at [496, 145] on div ") SELECT FROM { { #input } } END AS aisle_id , * WHEN x = 'C02' then 'S02' WHEN…" at bounding box center [926, 477] width 1283 height 784
click at [491, 148] on div ") SELECT FROM { { #input } } END AS aisle_id , * WHEN x = 'C02' then 'S02' WHEN…" at bounding box center [926, 477] width 1283 height 784
click at [1515, 396] on div "Transform" at bounding box center [1530, 393] width 66 height 14
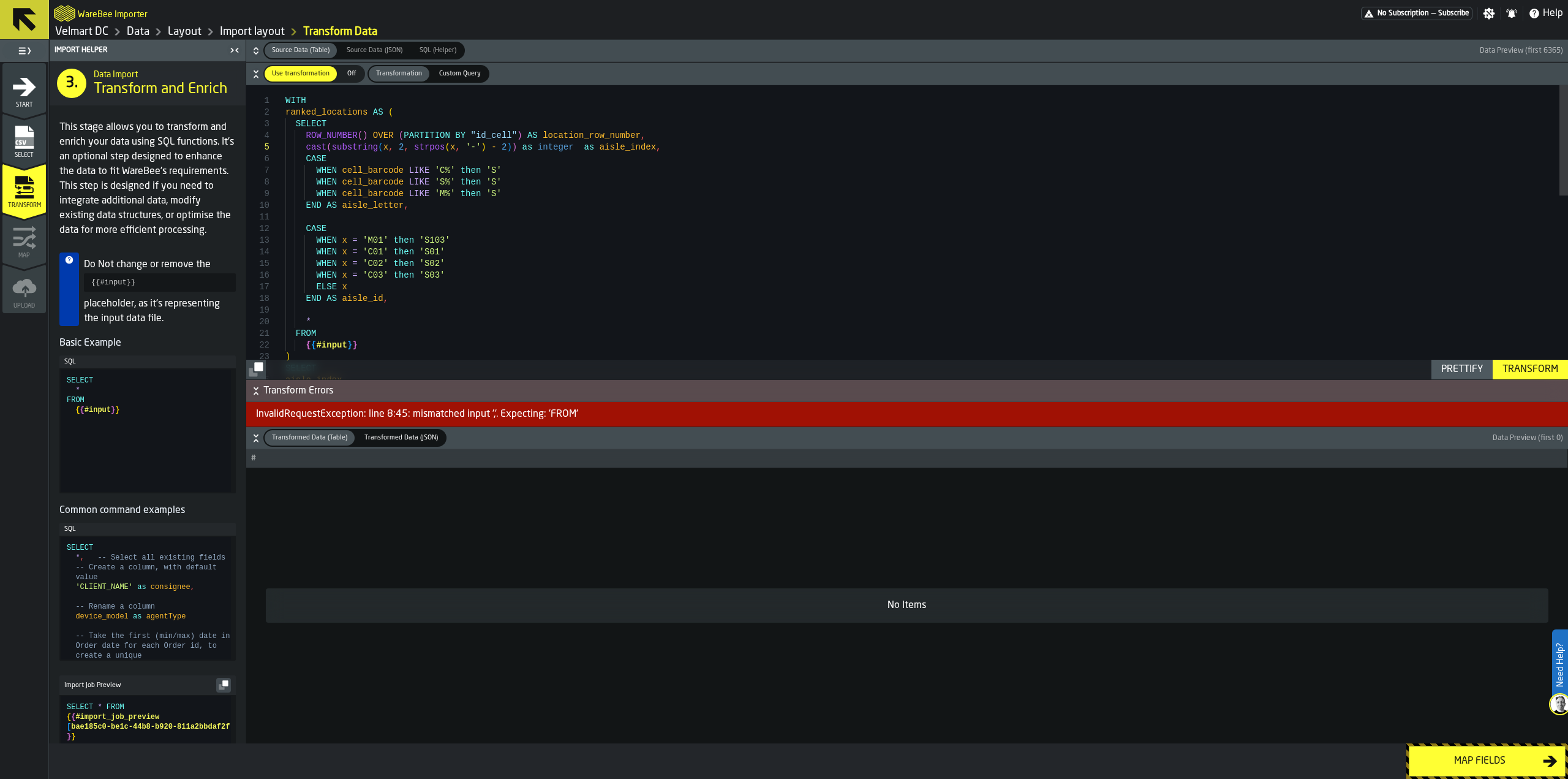
click at [494, 150] on div "SELECT aisle_index , FROM { { #input } } ) * WHEN x = 'C03' then 'S03' ELSE x E…" at bounding box center [926, 477] width 1283 height 784
click at [498, 148] on div "SELECT aisle_index , FROM { { #input } } ) * WHEN x = 'C03' then 'S03' ELSE x E…" at bounding box center [926, 477] width 1283 height 784
click at [548, 149] on div "SELECT aisle_index , FROM { { #input } } ) * WHEN x = 'C03' then 'S03' ELSE x E…" at bounding box center [926, 477] width 1283 height 784
click at [1531, 371] on div "Transform" at bounding box center [1530, 370] width 66 height 14
click at [497, 147] on div "SELECT aisle_index , FROM { { #input } } ) * WHEN x = 'C03' then 'S03' ELSE x E…" at bounding box center [926, 477] width 1283 height 784
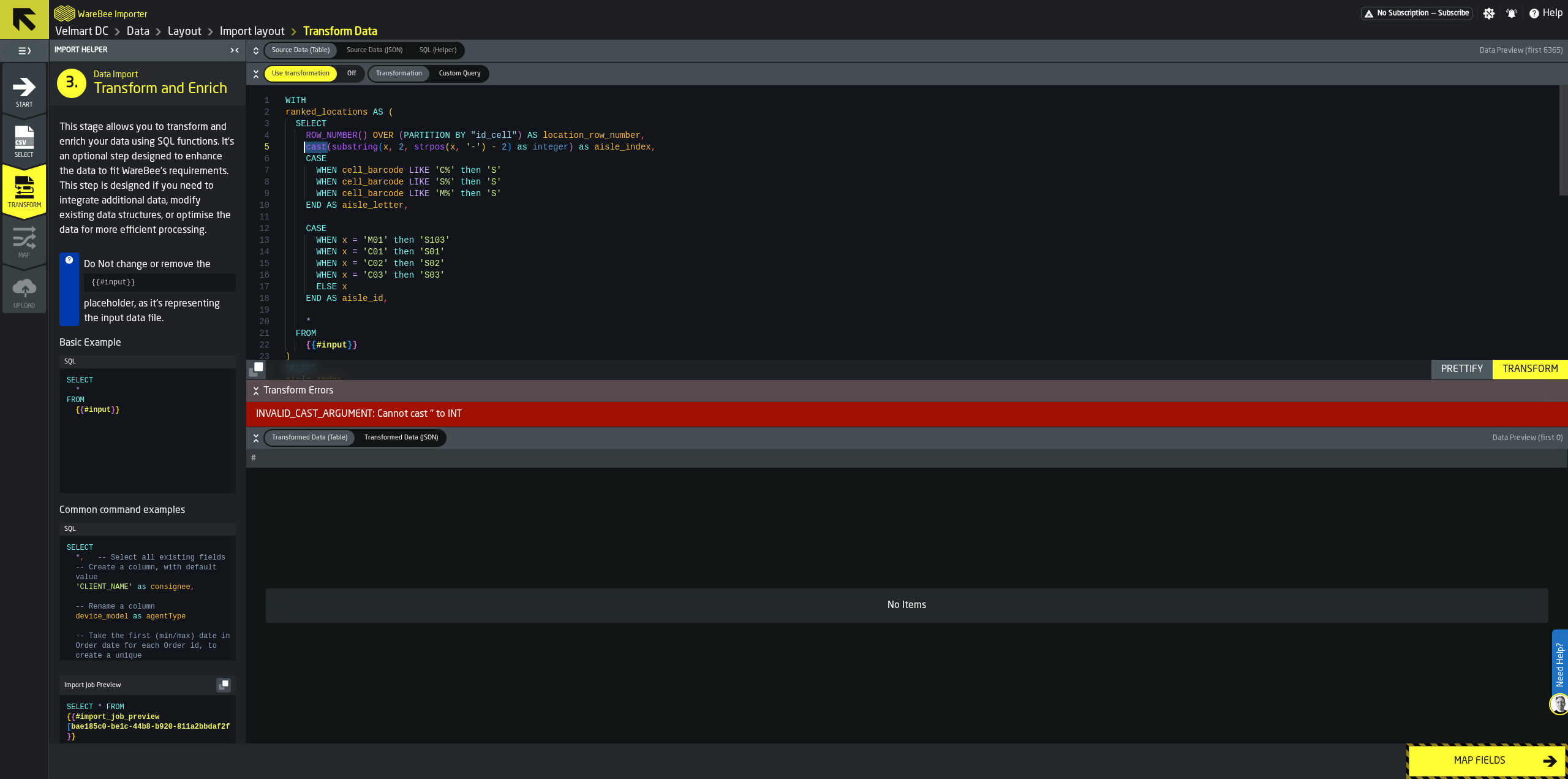
drag, startPoint x: 328, startPoint y: 149, endPoint x: 306, endPoint y: 150, distance: 22.0
click at [306, 150] on div "SELECT aisle_index , FROM { { #input } } ) * WHEN x = 'C03' then 'S03' ELSE x E…" at bounding box center [926, 477] width 1283 height 784
click at [403, 147] on div "SELECT aisle_index , FROM { { #input } } ) * WHEN x = 'C03' then 'S03' ELSE x E…" at bounding box center [926, 477] width 1283 height 784
click at [560, 150] on div "SELECT aisle_index , FROM { { #input } } ) * WHEN x = 'C03' then 'S03' ELSE x E…" at bounding box center [926, 477] width 1283 height 784
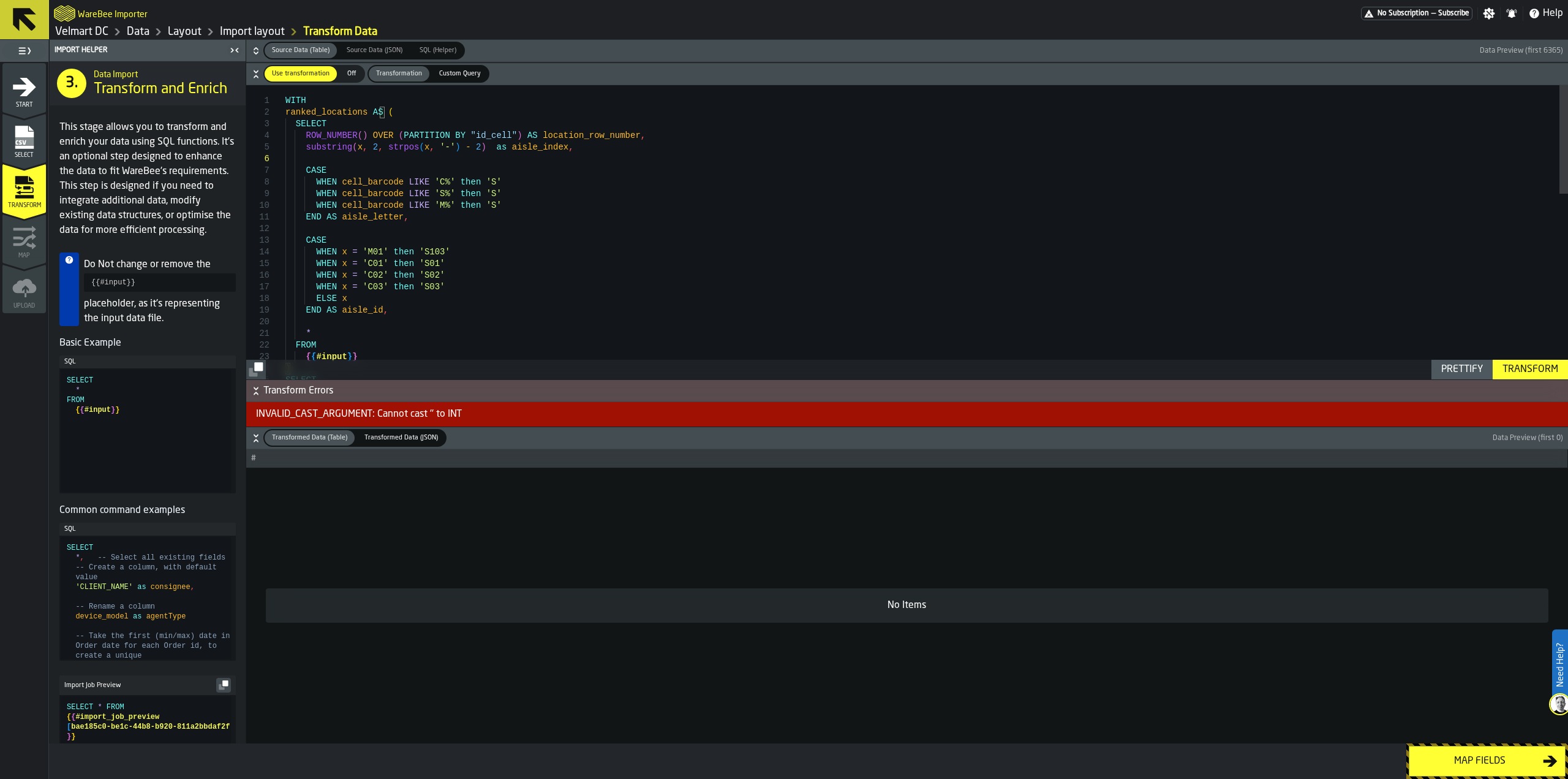
click at [305, 150] on div "SELECT FROM { { #input } } ) * WHEN x = 'C03' then 'S03' ELSE x END AS aisle_id…" at bounding box center [926, 483] width 1283 height 796
drag, startPoint x: 312, startPoint y: 149, endPoint x: 411, endPoint y: 158, distance: 99.4
click at [561, 152] on div "SELECT FROM { { #input } } ) * WHEN x = 'C03' then 'S03' ELSE x END AS aisle_id…" at bounding box center [926, 483] width 1283 height 796
click at [322, 161] on div "SELECT FROM { { #input } } ) * WHEN x = 'C03' then 'S03' ELSE x END AS aisle_id…" at bounding box center [926, 483] width 1283 height 796
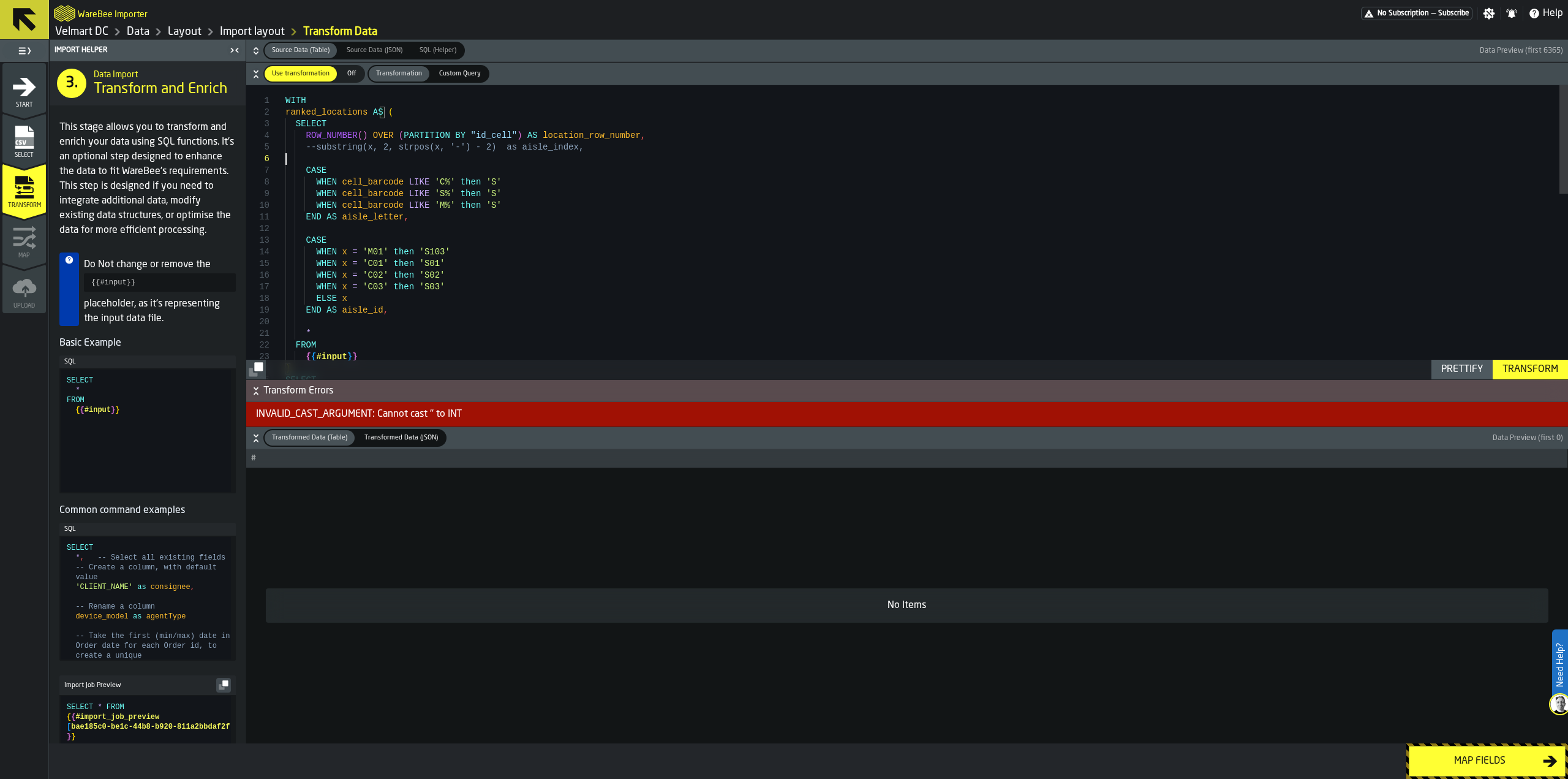
click at [317, 161] on div "SELECT FROM { { #input } } ) * WHEN x = 'C03' then 'S03' ELSE x END AS aisle_id…" at bounding box center [926, 483] width 1283 height 796
drag, startPoint x: 380, startPoint y: 163, endPoint x: 462, endPoint y: 164, distance: 82.0
click at [463, 163] on div "SELECT FROM { { #input } } ) * WHEN x = 'C03' then 'S03' ELSE x END AS aisle_id…" at bounding box center [926, 483] width 1283 height 796
type textarea "**********"
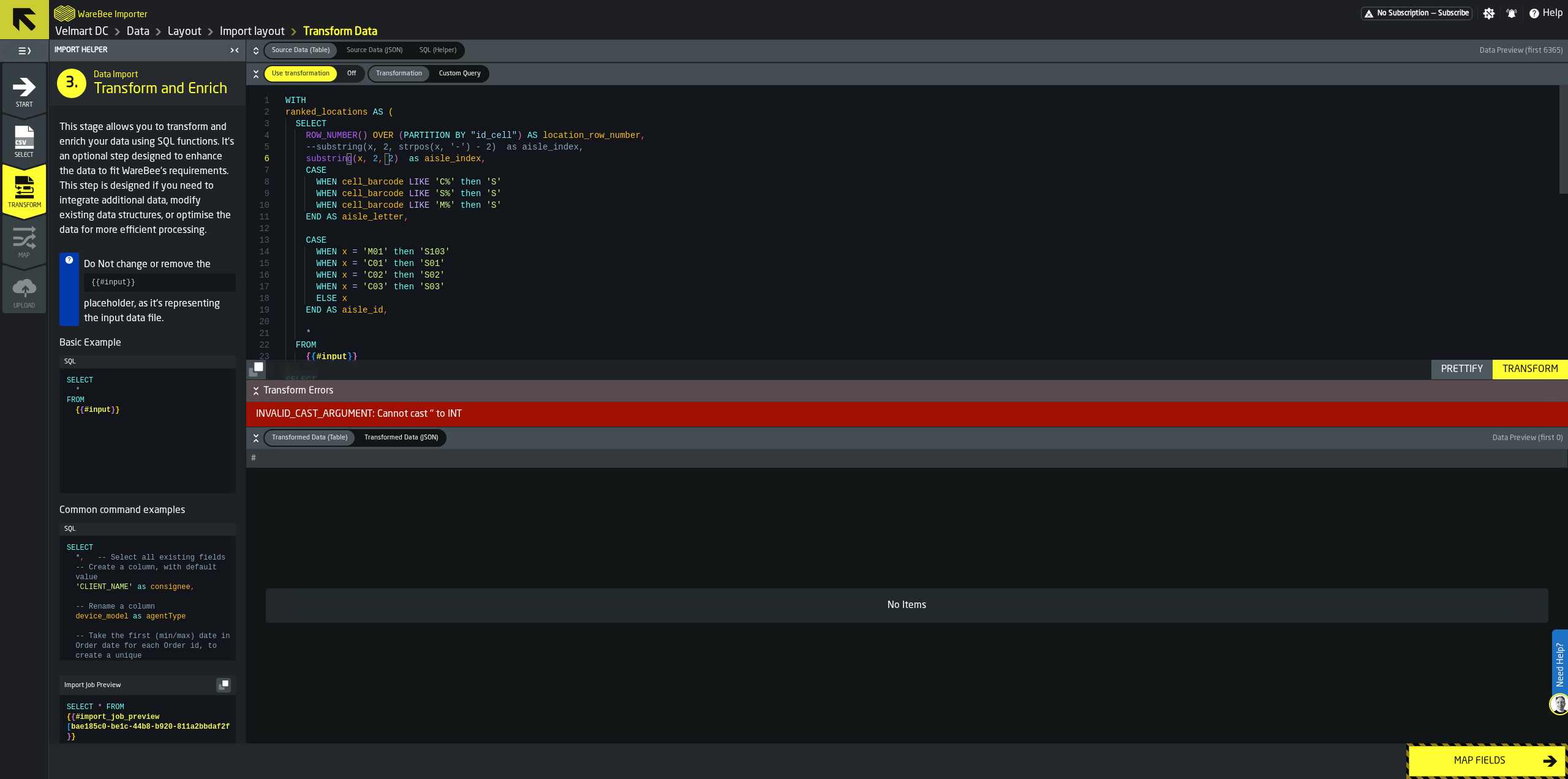
click at [1524, 372] on div "Transform" at bounding box center [1530, 370] width 66 height 14
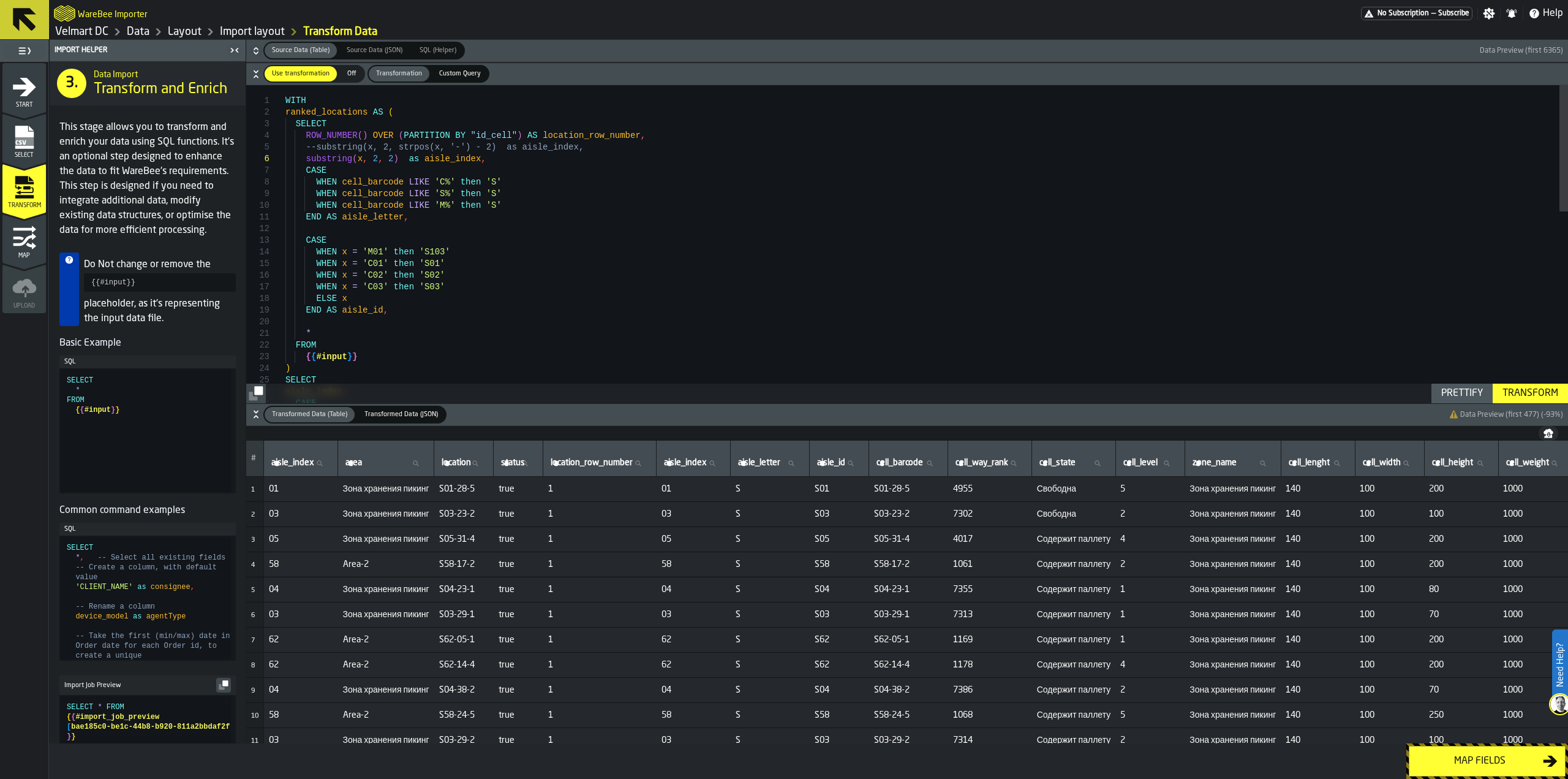
scroll to position [59, 0]
drag, startPoint x: 395, startPoint y: 147, endPoint x: 454, endPoint y: 146, distance: 59.0
click at [454, 146] on div "SELECT FROM { { #input } } ) * WHEN x = 'C03' then 'S03' ELSE x END AS aisle_id…" at bounding box center [926, 483] width 1283 height 796
click at [469, 159] on div "SELECT FROM { { #input } } ) * WHEN x = 'C03' then 'S03' ELSE x END AS aisle_id…" at bounding box center [926, 483] width 1283 height 796
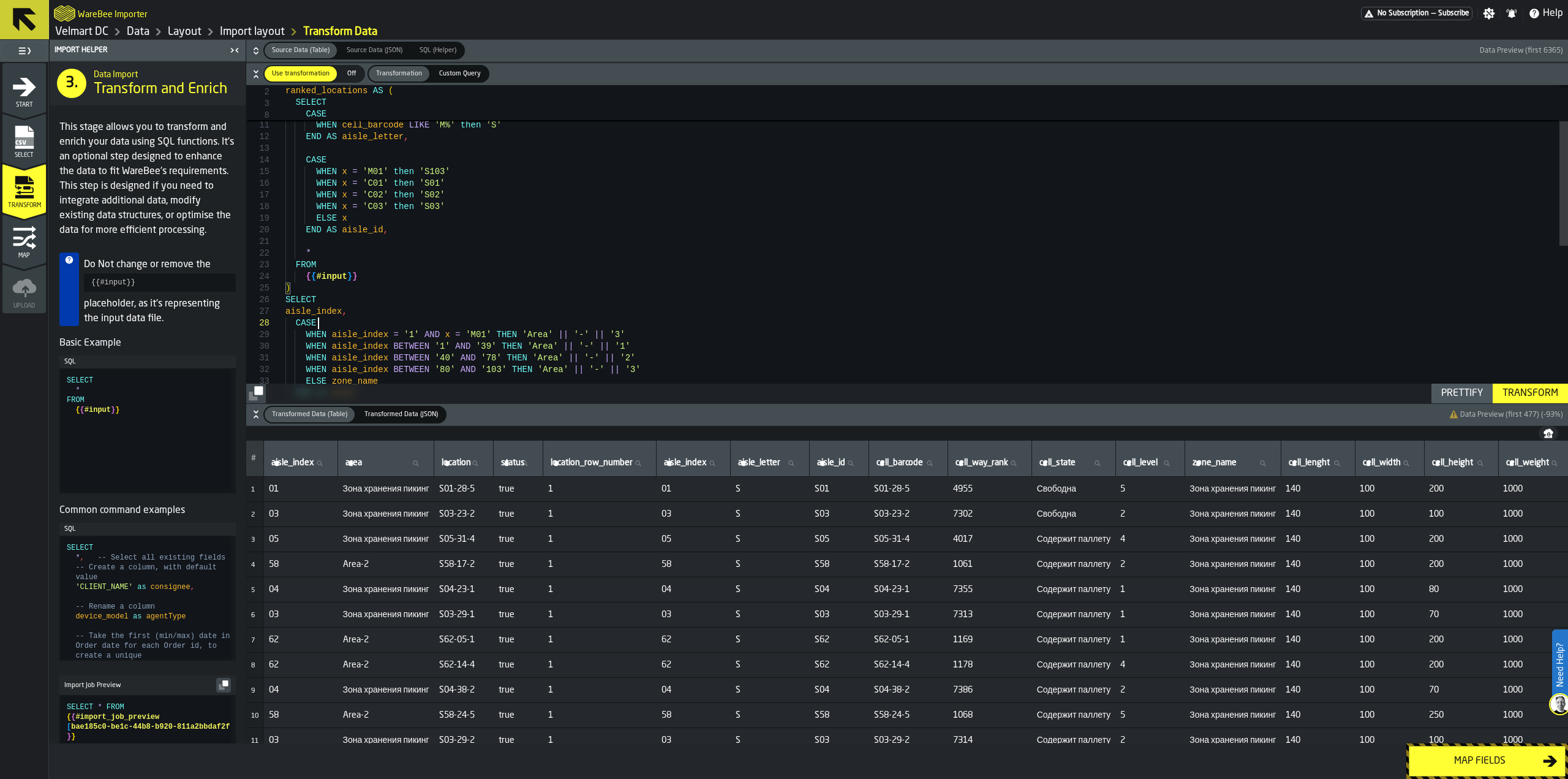
click at [356, 318] on div "SELECT FROM { { #input } } ) * WHEN x = 'C03' then 'S03' ELSE x END AS aisle_id…" at bounding box center [926, 397] width 1283 height 808
click at [351, 308] on div "SELECT FROM { { #input } } ) * WHEN x = 'C03' then 'S03' ELSE x END AS aisle_id…" at bounding box center [926, 397] width 1283 height 808
click at [1533, 389] on div "Transform" at bounding box center [1530, 393] width 66 height 14
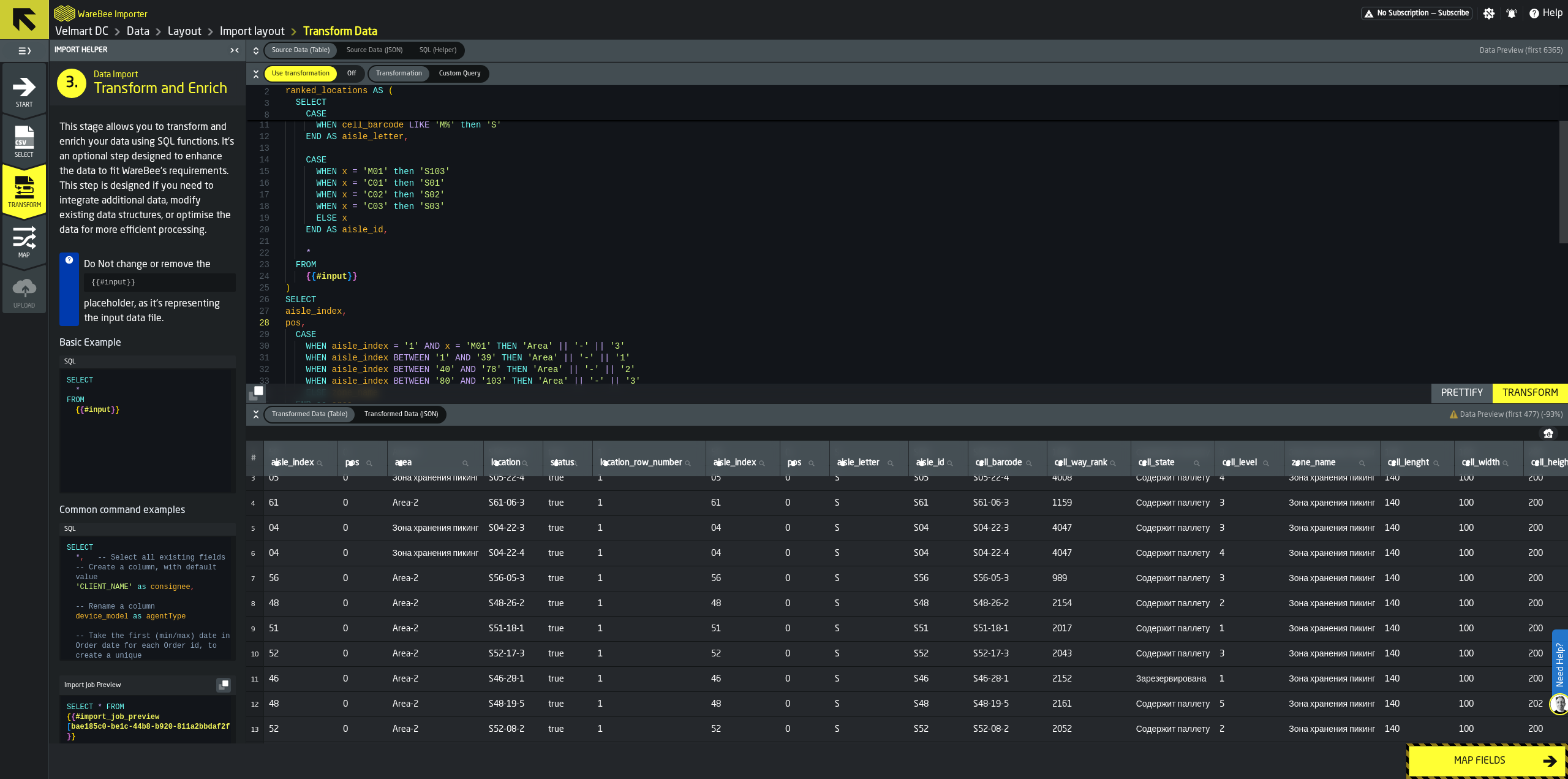
scroll to position [0, 0]
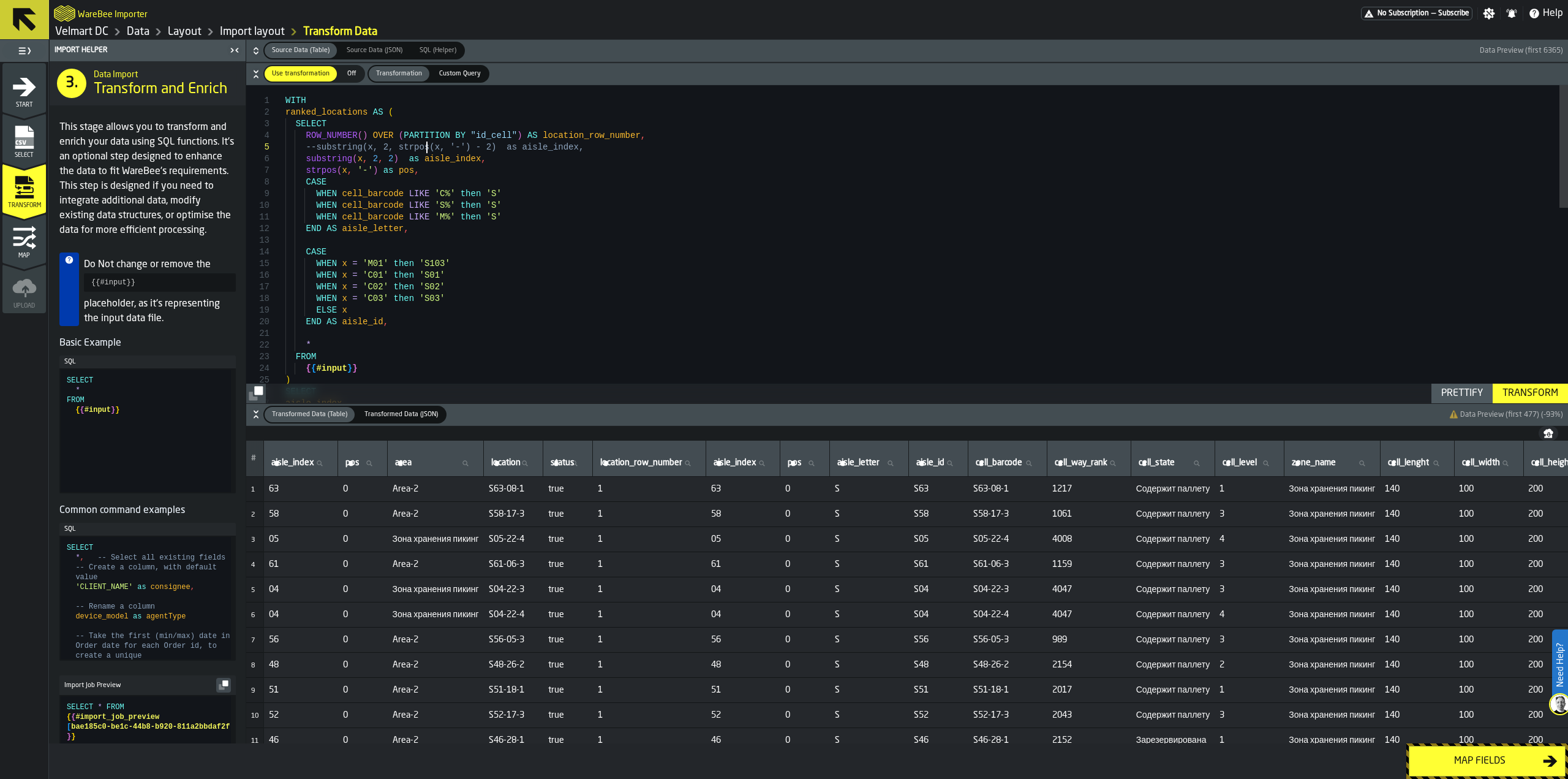
click at [428, 150] on div "SELECT FROM { { #input } } ) * WHEN x = 'C03' then 'S03' ELSE x END AS aisle_id…" at bounding box center [926, 494] width 1283 height 819
click at [515, 488] on span "S63-08-1" at bounding box center [514, 489] width 50 height 10
click at [512, 490] on span "S63-08-1" at bounding box center [514, 489] width 50 height 10
click at [514, 492] on span "S63-08-1" at bounding box center [514, 489] width 50 height 10
copy span "-"
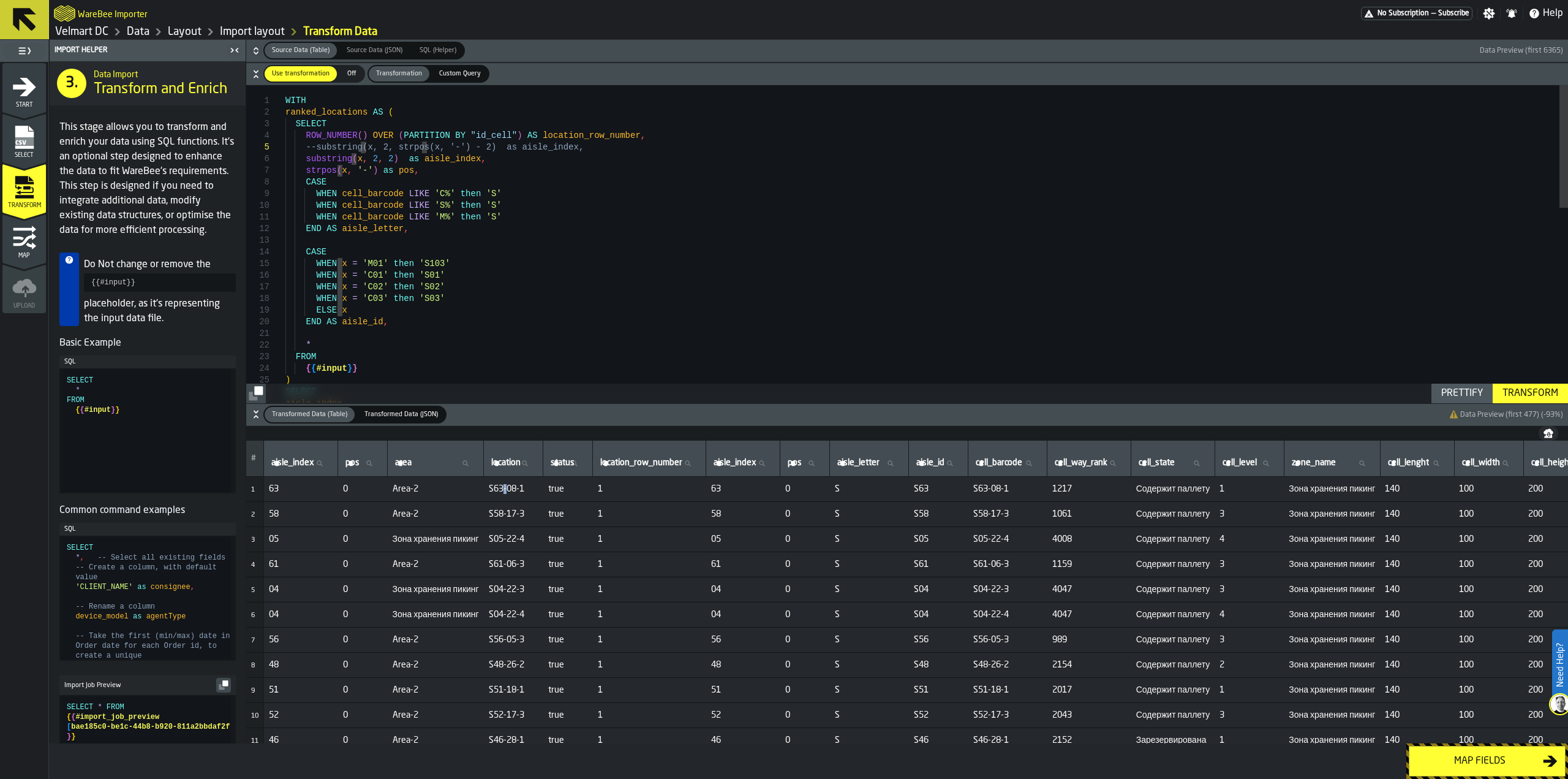
scroll to position [82, 0]
click at [445, 149] on div "SELECT FROM { { #input } } ) * WHEN x = 'C03' then 'S03' ELSE x END AS aisle_id…" at bounding box center [926, 494] width 1283 height 819
click at [426, 149] on div "SELECT FROM { { #input } } ) * WHEN x = 'C03' then 'S03' ELSE x END AS aisle_id…" at bounding box center [926, 494] width 1283 height 819
click at [354, 174] on div "SELECT FROM { { #input } } ) * WHEN x = 'C03' then 'S03' ELSE x END AS aisle_id…" at bounding box center [926, 494] width 1283 height 819
click at [339, 171] on div "SELECT FROM { { #input } } ) * WHEN x = 'C03' then 'S03' ELSE x END AS aisle_id…" at bounding box center [926, 494] width 1283 height 819
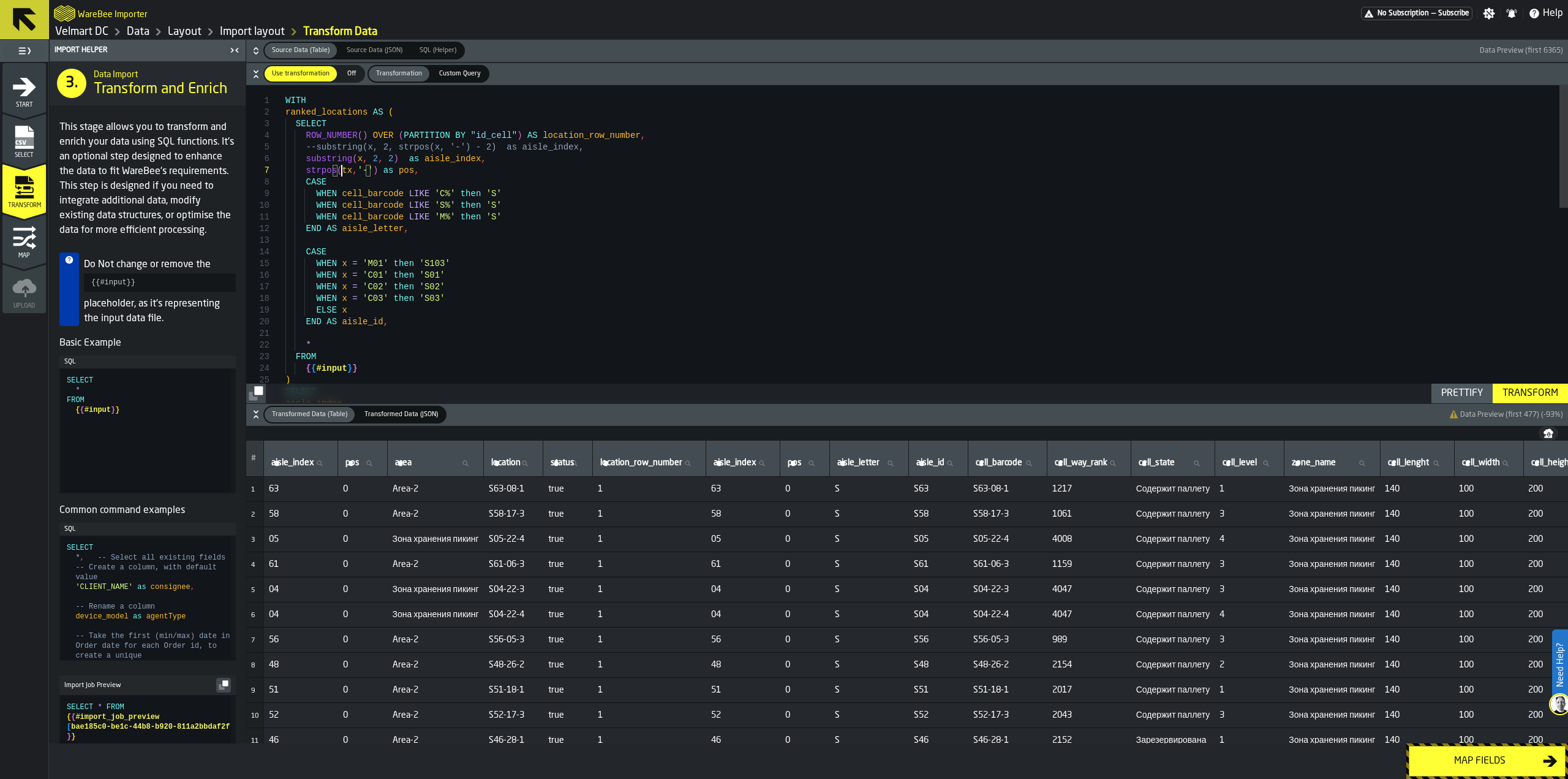
scroll to position [80, 0]
click at [1544, 399] on div "Transform" at bounding box center [1530, 393] width 66 height 14
click at [371, 171] on div "SELECT FROM { { #input } } ) * WHEN x = 'C03' then 'S03' ELSE x END AS aisle_id…" at bounding box center [926, 494] width 1283 height 819
click at [358, 175] on div "SELECT FROM { { #input } } ) * WHEN x = 'C03' then 'S03' ELSE x END AS aisle_id…" at bounding box center [926, 494] width 1283 height 819
drag, startPoint x: 305, startPoint y: 170, endPoint x: 367, endPoint y: 174, distance: 62.1
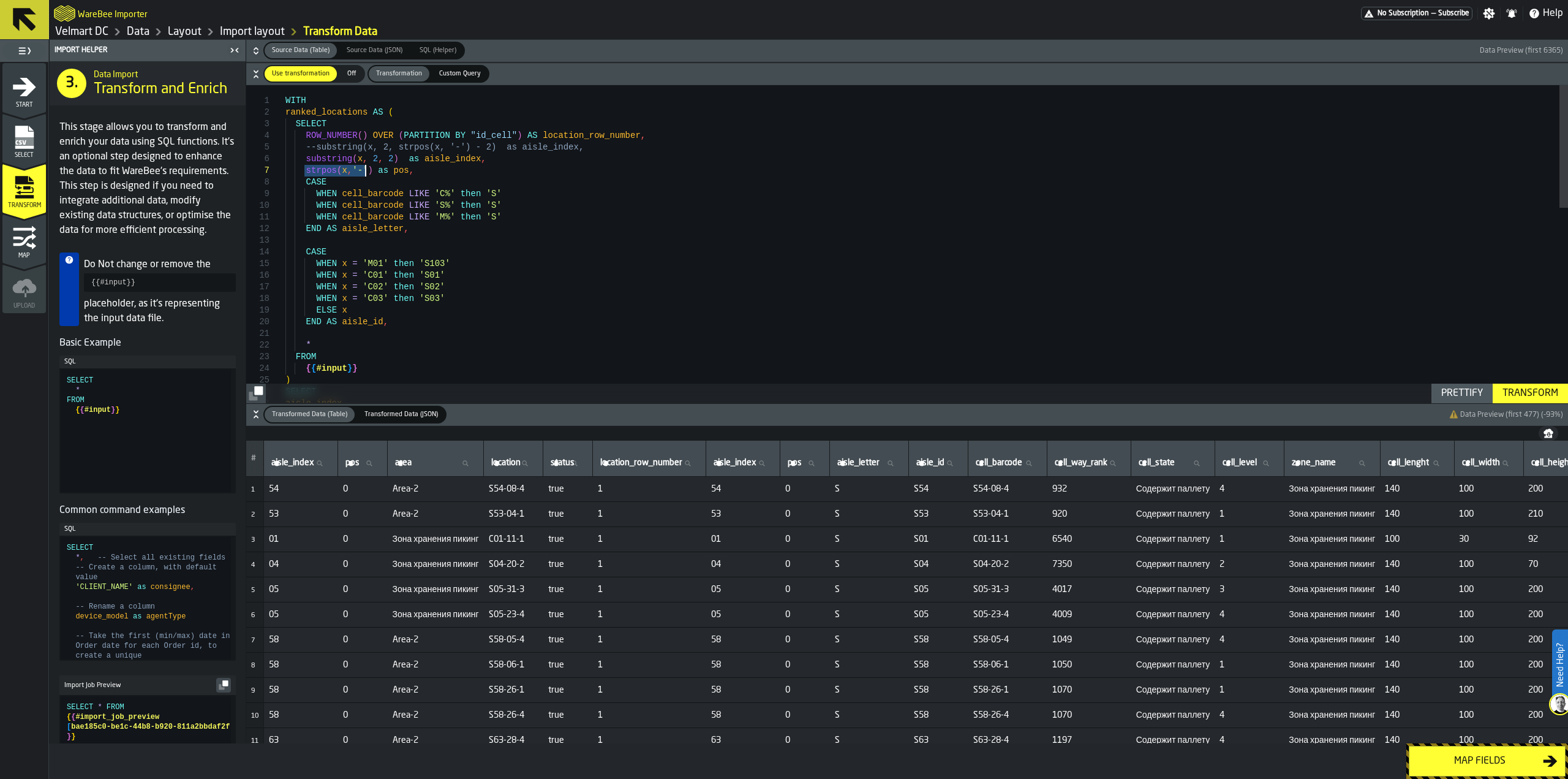
click at [367, 174] on div "SELECT FROM { { #input } } ) * WHEN x = 'C03' then 'S03' ELSE x END AS aisle_id…" at bounding box center [926, 494] width 1283 height 819
drag, startPoint x: 539, startPoint y: 489, endPoint x: 496, endPoint y: 490, distance: 43.0
click at [496, 490] on span "S54-08-4" at bounding box center [514, 489] width 50 height 10
copy span "S54-08-4"
click at [341, 172] on div "SELECT FROM { { #input } } ) * WHEN x = 'C03' then 'S03' ELSE x END AS aisle_id…" at bounding box center [926, 494] width 1283 height 819
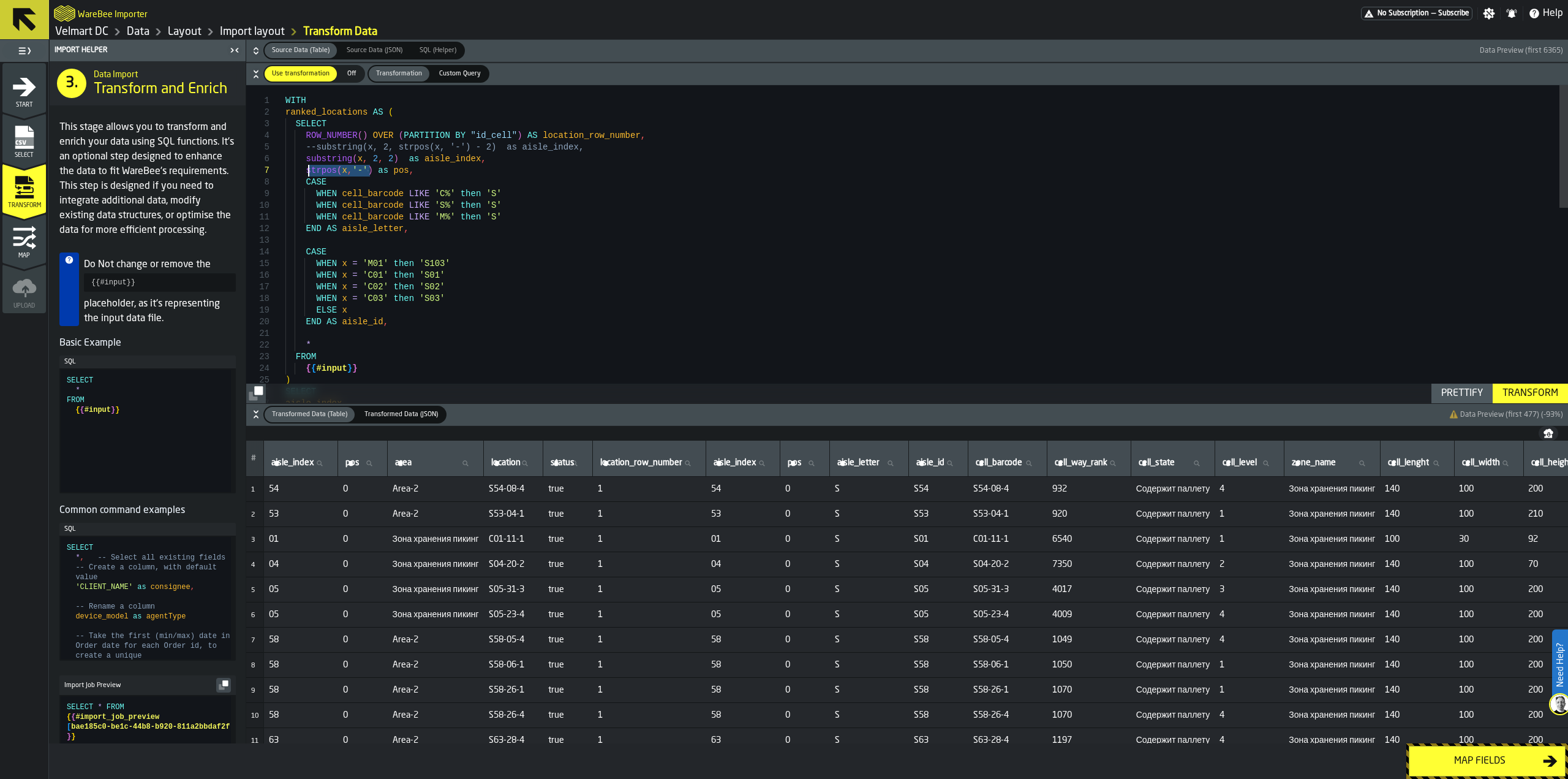
drag, startPoint x: 369, startPoint y: 173, endPoint x: 305, endPoint y: 171, distance: 64.0
click at [305, 171] on div "SELECT FROM { { #input } } ) * WHEN x = 'C03' then 'S03' ELSE x END AS aisle_id…" at bounding box center [926, 494] width 1283 height 819
click at [1533, 393] on div "Transform" at bounding box center [1530, 393] width 66 height 14
drag, startPoint x: 305, startPoint y: 172, endPoint x: 380, endPoint y: 171, distance: 75.0
click at [380, 171] on div "SELECT FROM { { #input } } ) * WHEN x = 'C03' then 'S03' ELSE x END AS aisle_id…" at bounding box center [926, 494] width 1283 height 819
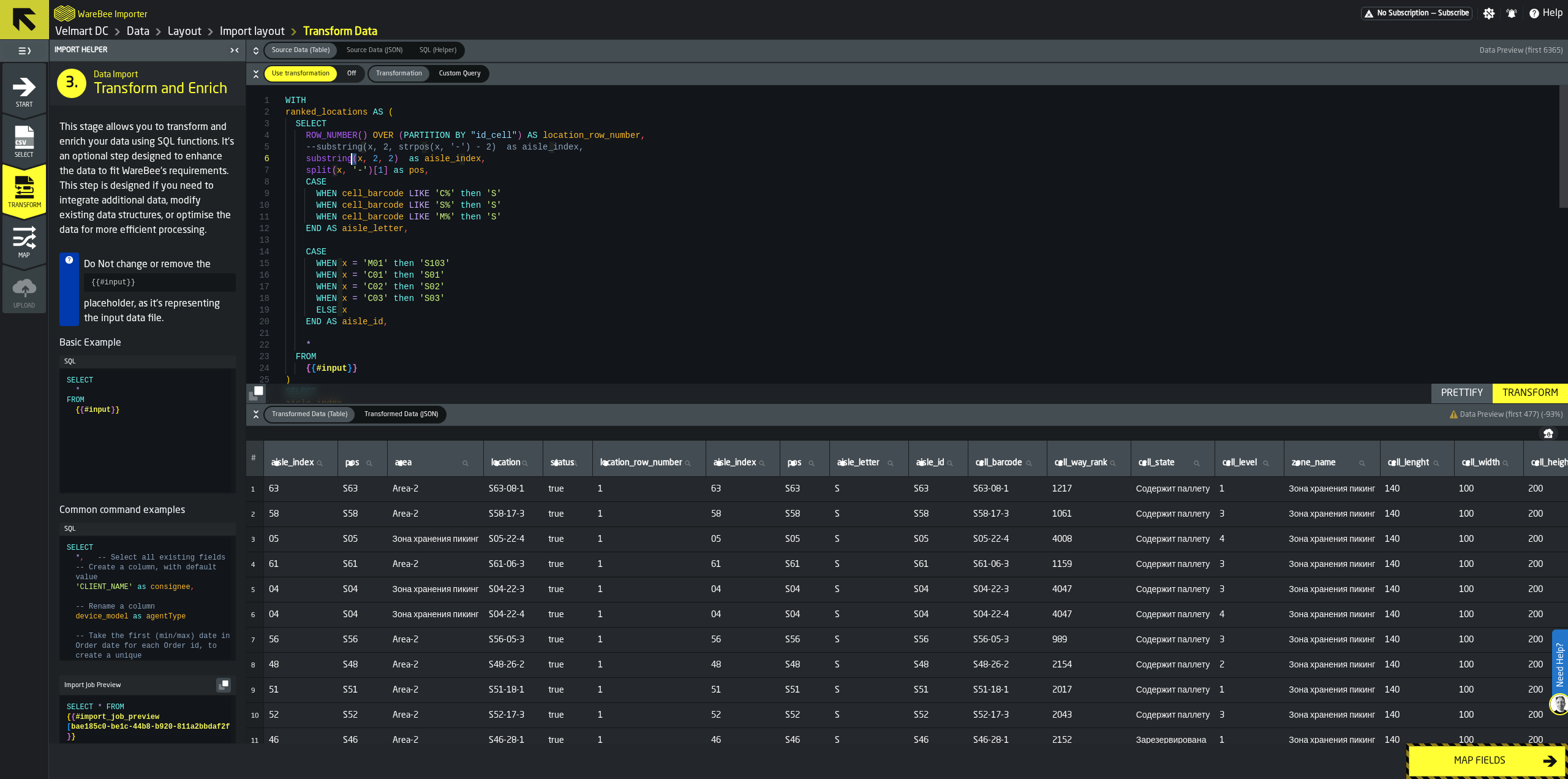
click at [354, 159] on div "SELECT FROM { { #input } } ) * WHEN x = 'C03' then 'S03' ELSE x END AS aisle_id…" at bounding box center [926, 494] width 1283 height 819
drag, startPoint x: 418, startPoint y: 174, endPoint x: 277, endPoint y: 175, distance: 141.0
click at [285, 175] on div "SELECT FROM { { #input } } ) * WHEN x = 'C03' then 'S03' ELSE x END AS aisle_id…" at bounding box center [926, 494] width 1283 height 819
click at [315, 160] on div "SELECT FROM { { #input } } ) * WHEN x = 'C03' then 'S03' ELSE x END AS aisle_id…" at bounding box center [926, 489] width 1283 height 808
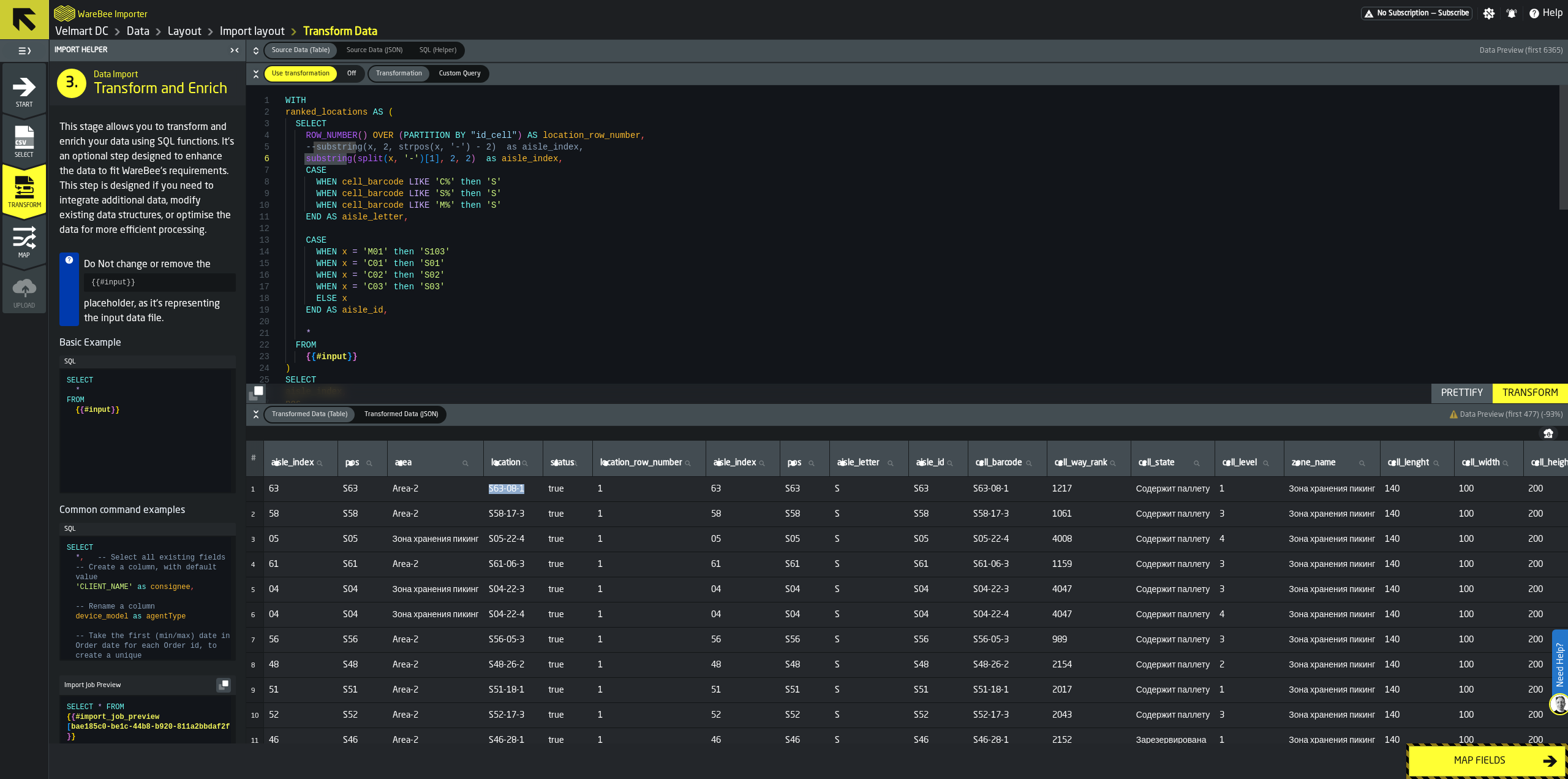
drag, startPoint x: 534, startPoint y: 486, endPoint x: 496, endPoint y: 494, distance: 38.8
click at [496, 494] on td "S63-08-1" at bounding box center [514, 489] width 59 height 25
click at [452, 162] on div "SELECT FROM { { #input } } ) * WHEN x = 'C03' then 'S03' ELSE x END AS aisle_id…" at bounding box center [926, 489] width 1283 height 808
click at [484, 186] on div "SELECT FROM { { #input } } ) * WHEN x = 'C03' then 'S03' ELSE x END AS aisle_id…" at bounding box center [926, 489] width 1283 height 808
click at [1515, 394] on div "Transform" at bounding box center [1530, 393] width 66 height 14
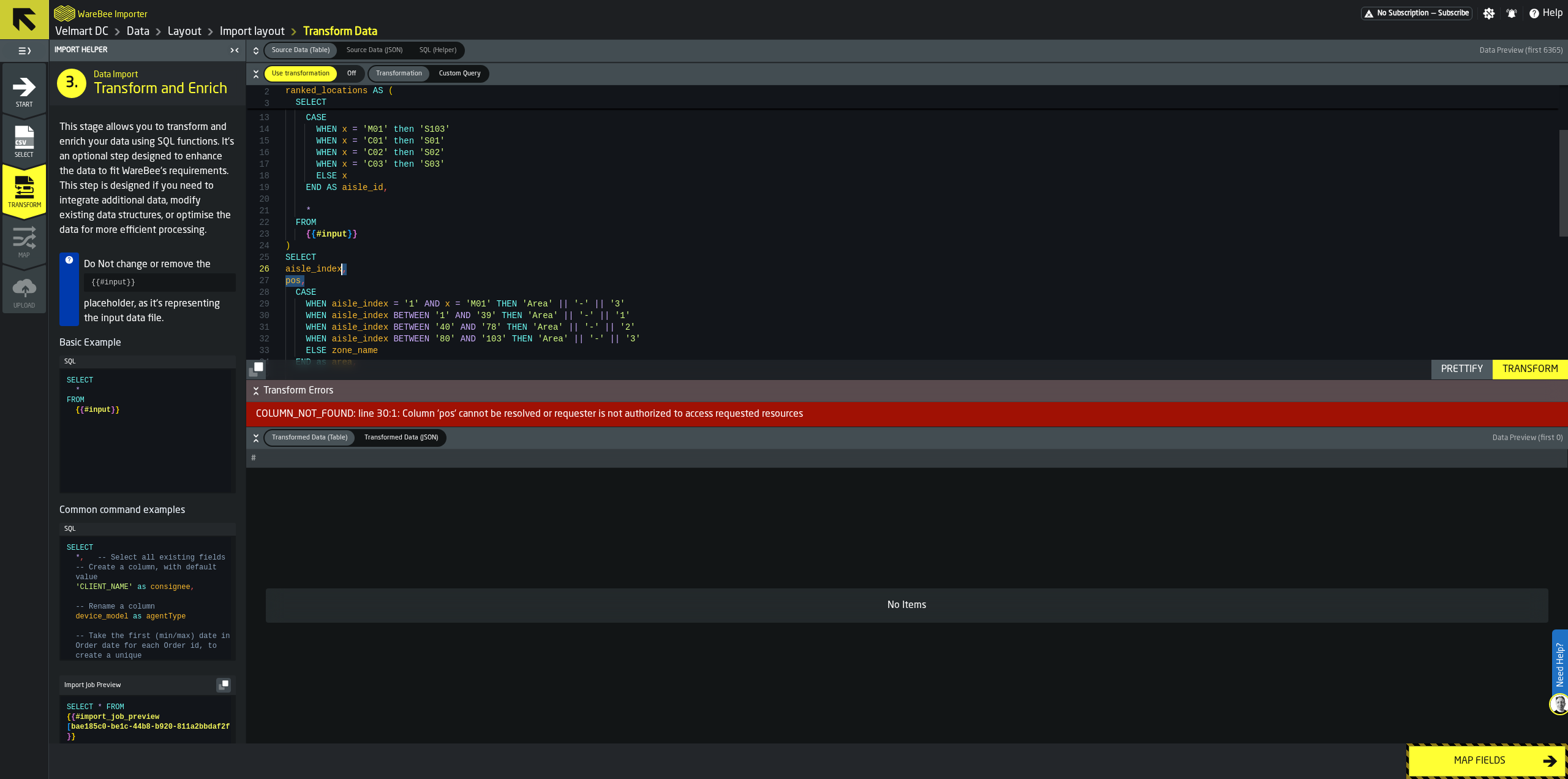
drag, startPoint x: 309, startPoint y: 282, endPoint x: 345, endPoint y: 271, distance: 37.6
click at [345, 271] on div "SELECT FROM { { #input } } ) * WHEN x = 'C03' then 'S03' ELSE x END AS aisle_id…" at bounding box center [926, 366] width 1283 height 808
click at [1509, 365] on div "Transform" at bounding box center [1530, 370] width 66 height 14
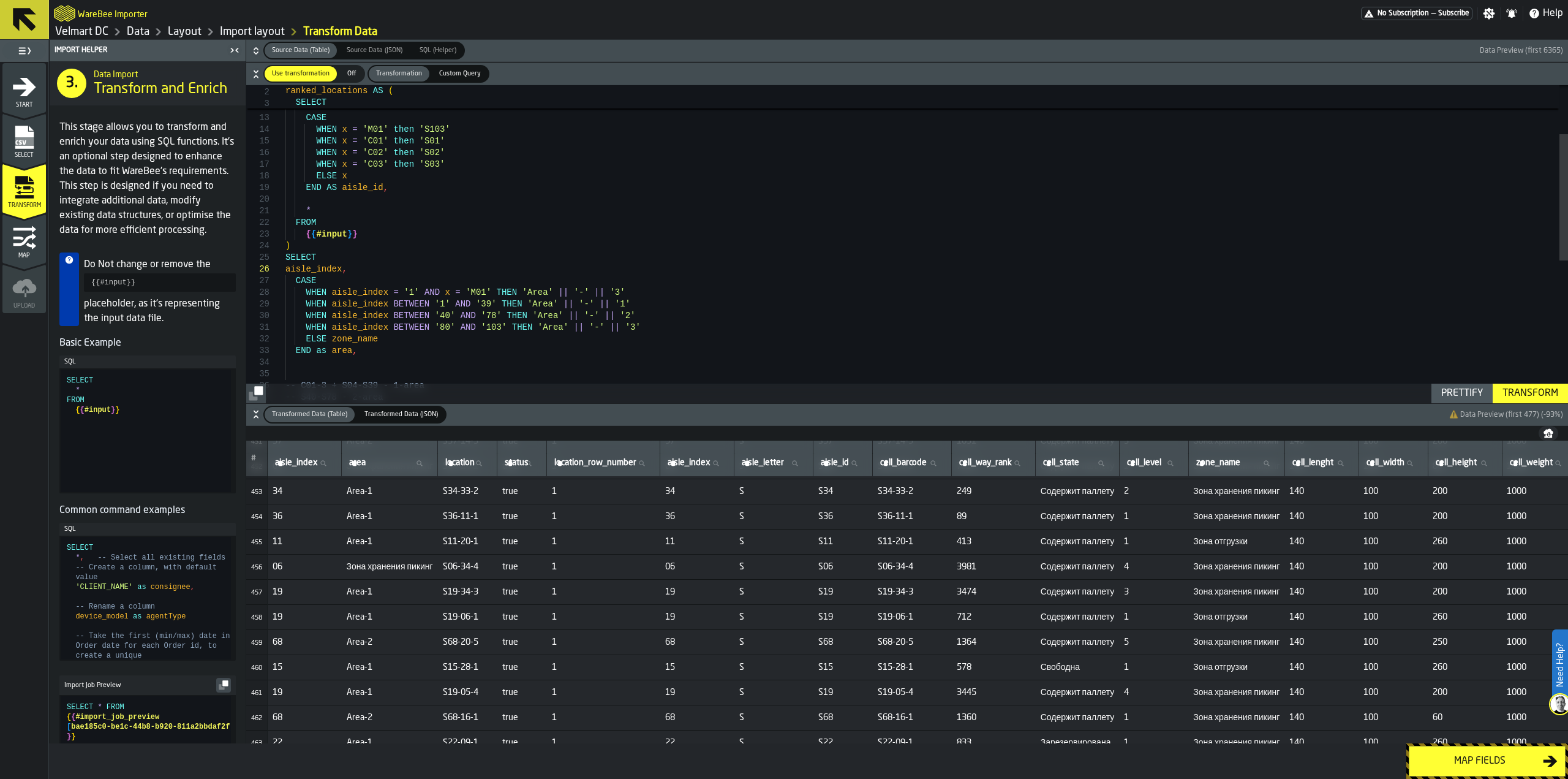
scroll to position [11291, 0]
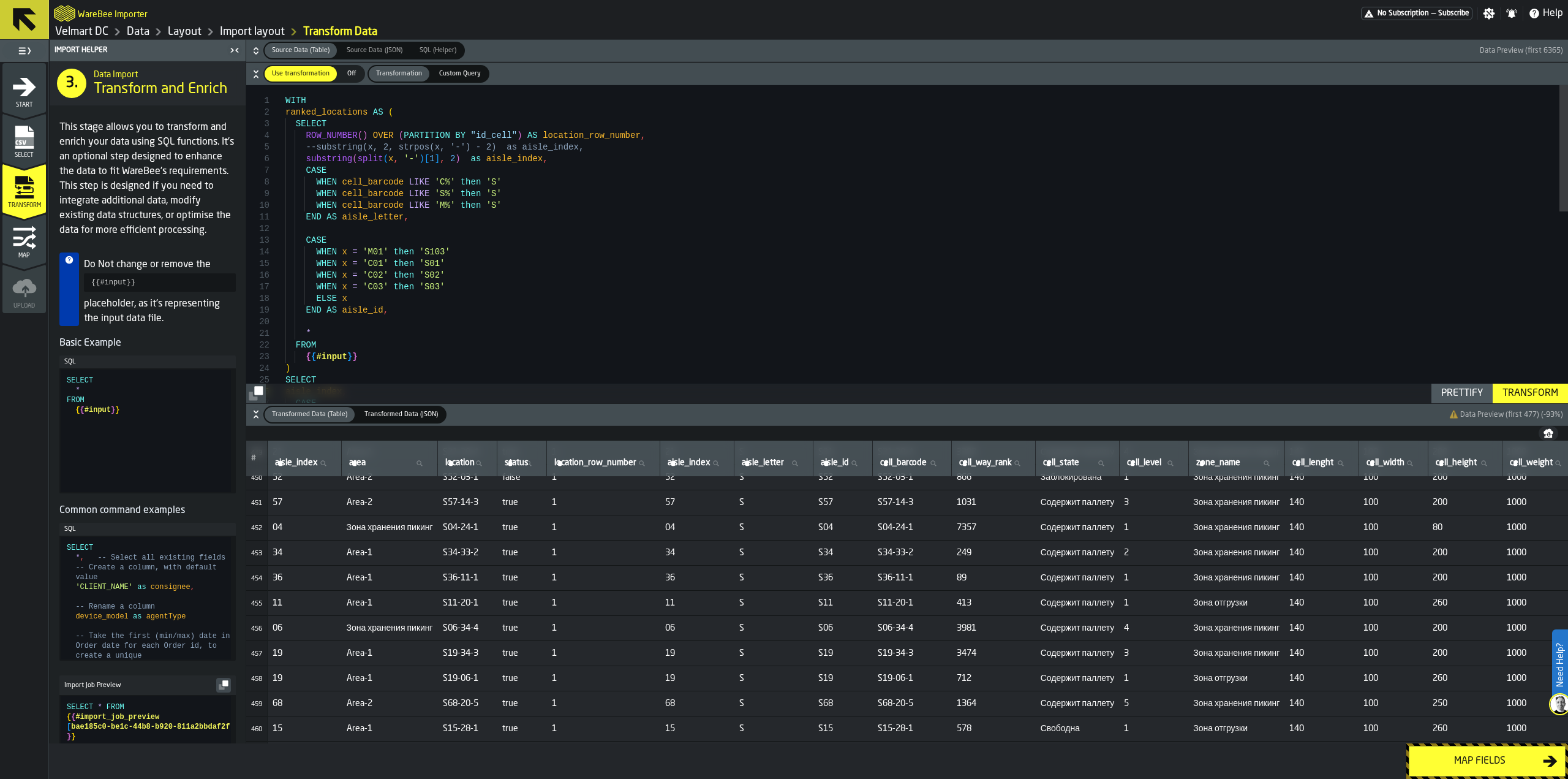
click at [305, 159] on div "SELECT FROM { { #input } } ) * WHEN x = 'C03' then 'S03' ELSE x END AS aisle_id…" at bounding box center [926, 483] width 1283 height 796
drag, startPoint x: 447, startPoint y: 161, endPoint x: 303, endPoint y: 161, distance: 144.0
click at [303, 161] on div "SELECT FROM { { #input } } ) * WHEN x = 'C03' then 'S03' ELSE x END AS aisle_id…" at bounding box center [926, 483] width 1283 height 796
drag, startPoint x: 444, startPoint y: 160, endPoint x: 300, endPoint y: 159, distance: 144.0
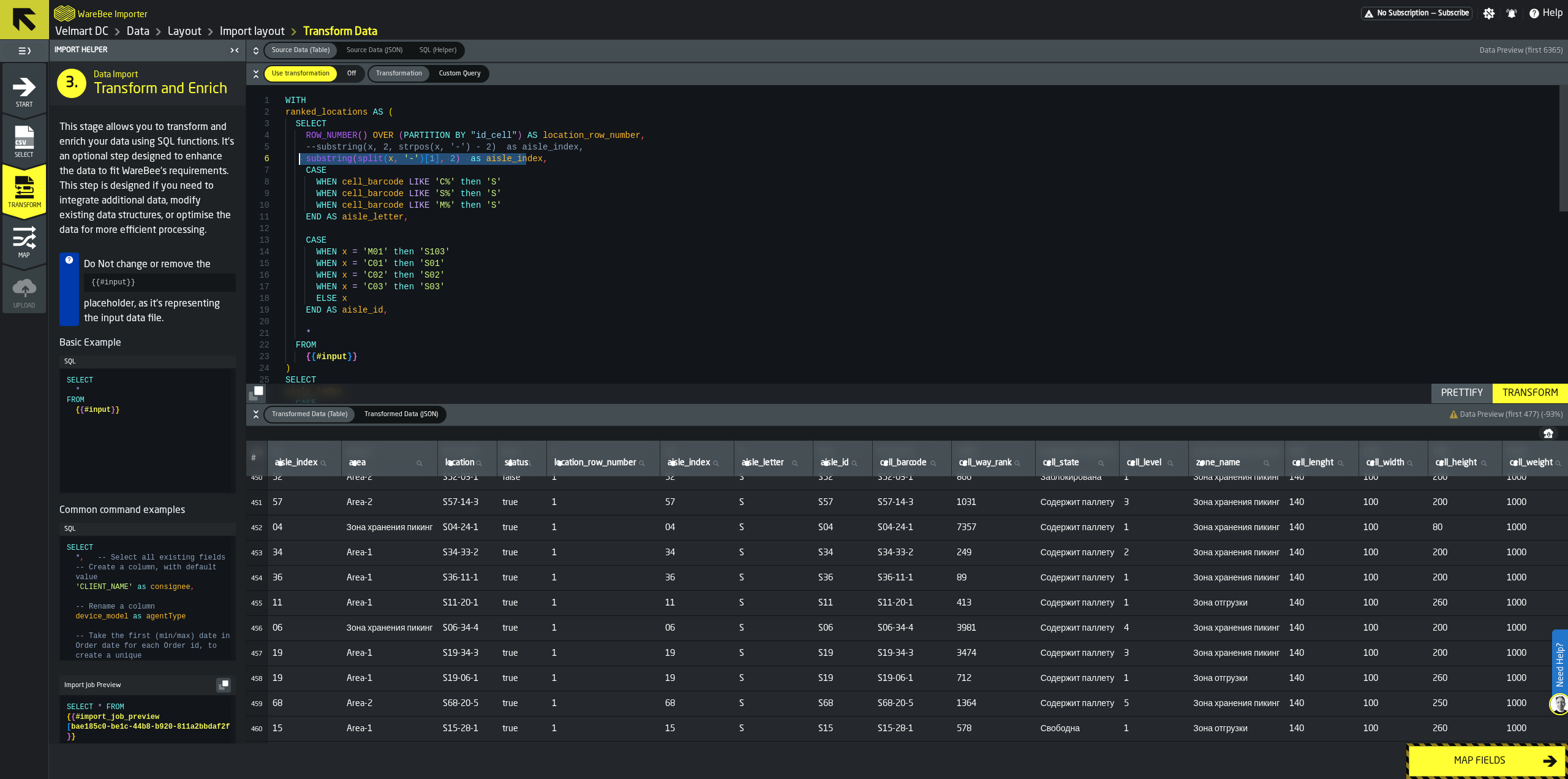
click at [302, 159] on div "SELECT FROM { { #input } } ) * WHEN x = 'C03' then 'S03' ELSE x END AS aisle_id…" at bounding box center [926, 483] width 1283 height 796
click at [489, 169] on div "SELECT FROM { { #input } } ) * WHEN x = 'C03' then 'S03' ELSE x END AS aisle_id…" at bounding box center [926, 483] width 1283 height 796
drag, startPoint x: 521, startPoint y: 158, endPoint x: 305, endPoint y: 161, distance: 216.0
click at [305, 161] on div "SELECT FROM { { #input } } ) * WHEN x = 'C03' then 'S03' ELSE x END AS aisle_id…" at bounding box center [926, 483] width 1283 height 796
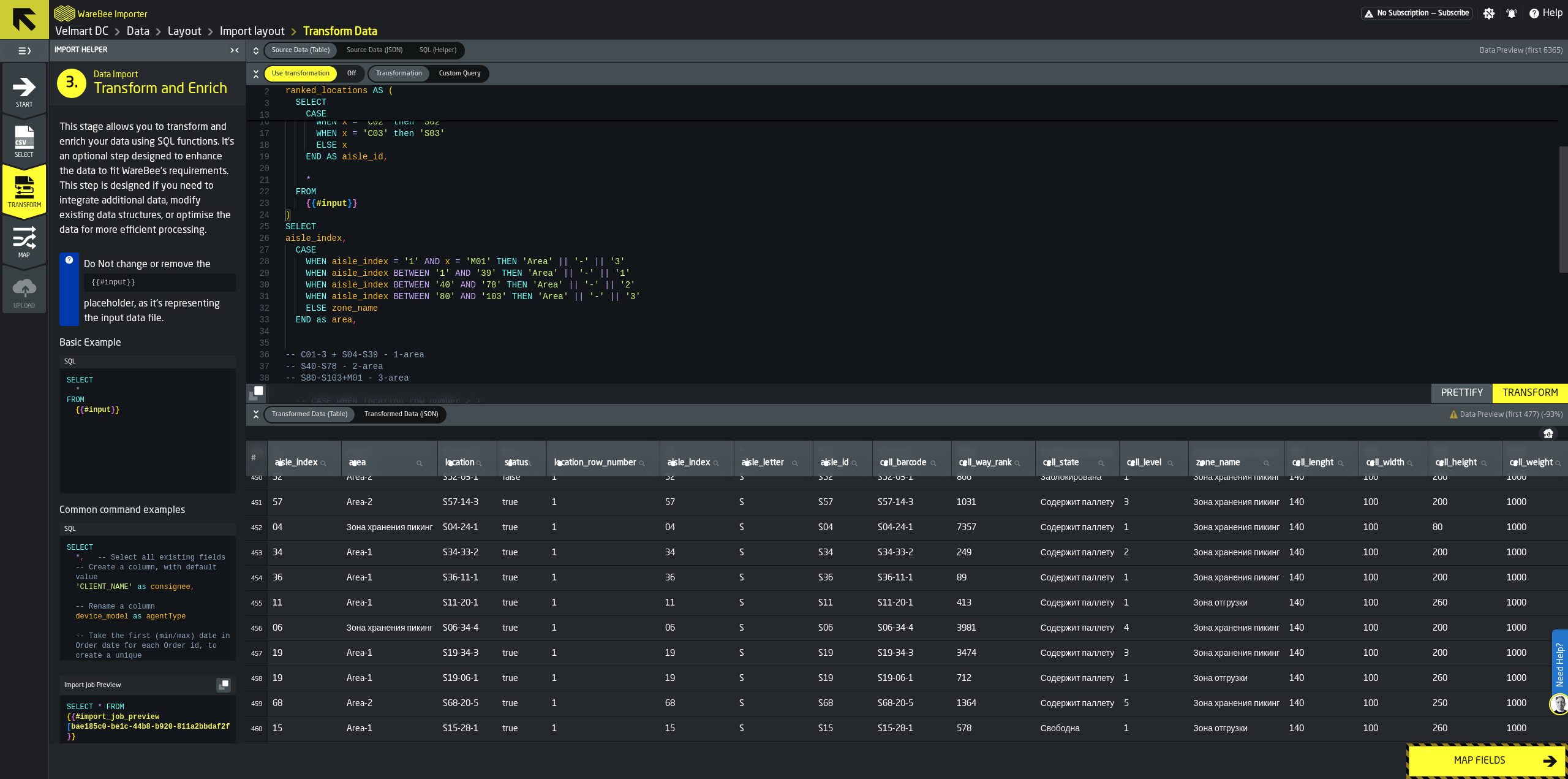
click at [399, 262] on div "SELECT FROM { { #input } } ) * WHEN x = 'C03' then 'S03' ELSE x END AS aisle_id…" at bounding box center [926, 330] width 1283 height 796
click at [399, 263] on div "SELECT FROM { { #input } } ) * WHEN x = 'C03' then 'S03' ELSE x END AS aisle_id…" at bounding box center [926, 330] width 1283 height 796
click at [425, 274] on div "SELECT FROM { { #input } } ) * WHEN x = 'C03' then 'S03' ELSE x END AS aisle_id…" at bounding box center [926, 330] width 1283 height 796
click at [430, 273] on div "SELECT FROM { { #input } } ) * WHEN x = 'C03' then 'S03' ELSE x END AS aisle_id…" at bounding box center [926, 330] width 1283 height 796
click at [454, 275] on div "SELECT FROM { { #input } } ) * WHEN x = 'C03' then 'S03' ELSE x END AS aisle_id…" at bounding box center [926, 330] width 1283 height 796
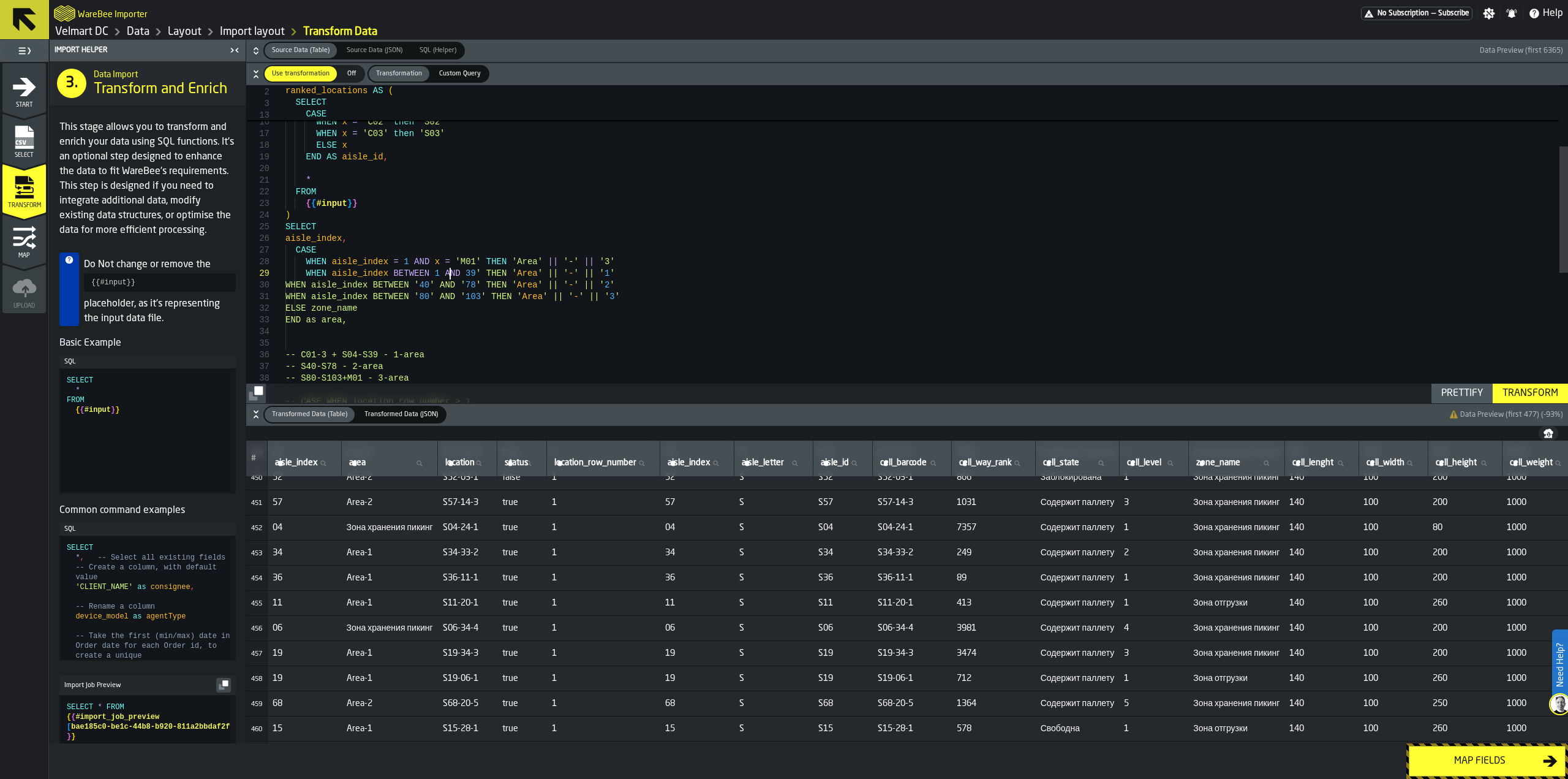
click at [464, 272] on div "SELECT FROM { { #input } } ) * WHEN x = 'C03' then 'S03' ELSE x END AS aisle_id…" at bounding box center [926, 330] width 1283 height 796
click at [481, 284] on div "SELECT FROM { { #input } } ) * WHEN x = 'C03' then 'S03' ELSE x END AS aisle_id…" at bounding box center [926, 330] width 1283 height 796
click at [469, 285] on div "SELECT FROM { { #input } } ) * WHEN x = 'C03' then 'S03' ELSE x END AS aisle_id…" at bounding box center [926, 330] width 1283 height 796
click at [468, 296] on div "SELECT FROM { { #input } } ) * WHEN x = 'C03' then 'S03' ELSE x END AS aisle_id…" at bounding box center [926, 330] width 1283 height 796
click at [483, 295] on div "SELECT FROM { { #input } } ) * WHEN x = 'C03' then 'S03' ELSE x END AS aisle_id…" at bounding box center [926, 330] width 1283 height 796
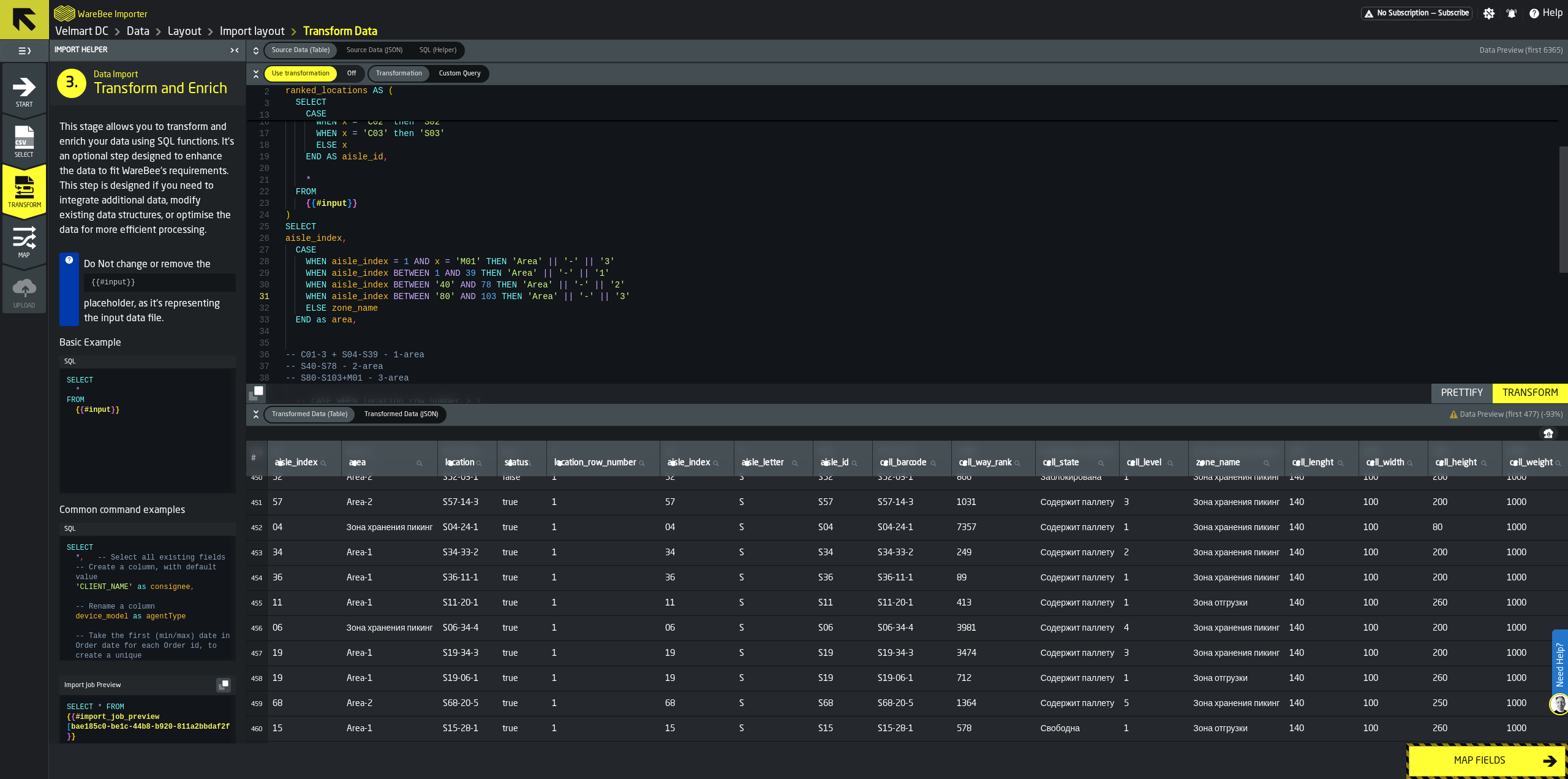
click at [440, 294] on div "SELECT FROM { { #input } } ) * WHEN x = 'C03' then 'S03' ELSE x END AS aisle_id…" at bounding box center [926, 330] width 1283 height 796
click at [440, 284] on div "SELECT FROM { { #input } } ) * WHEN x = 'C03' then 'S03' ELSE x END AS aisle_id…" at bounding box center [926, 330] width 1283 height 796
click at [427, 286] on div "SELECT FROM { { #input } } ) * WHEN x = 'C03' then 'S03' ELSE x END AS aisle_id…" at bounding box center [926, 330] width 1283 height 796
click at [428, 298] on div "SELECT FROM { { #input } } ) * WHEN x = 'C03' then 'S03' ELSE x END AS aisle_id…" at bounding box center [926, 330] width 1283 height 796
click at [1510, 391] on div "Transform" at bounding box center [1530, 393] width 66 height 14
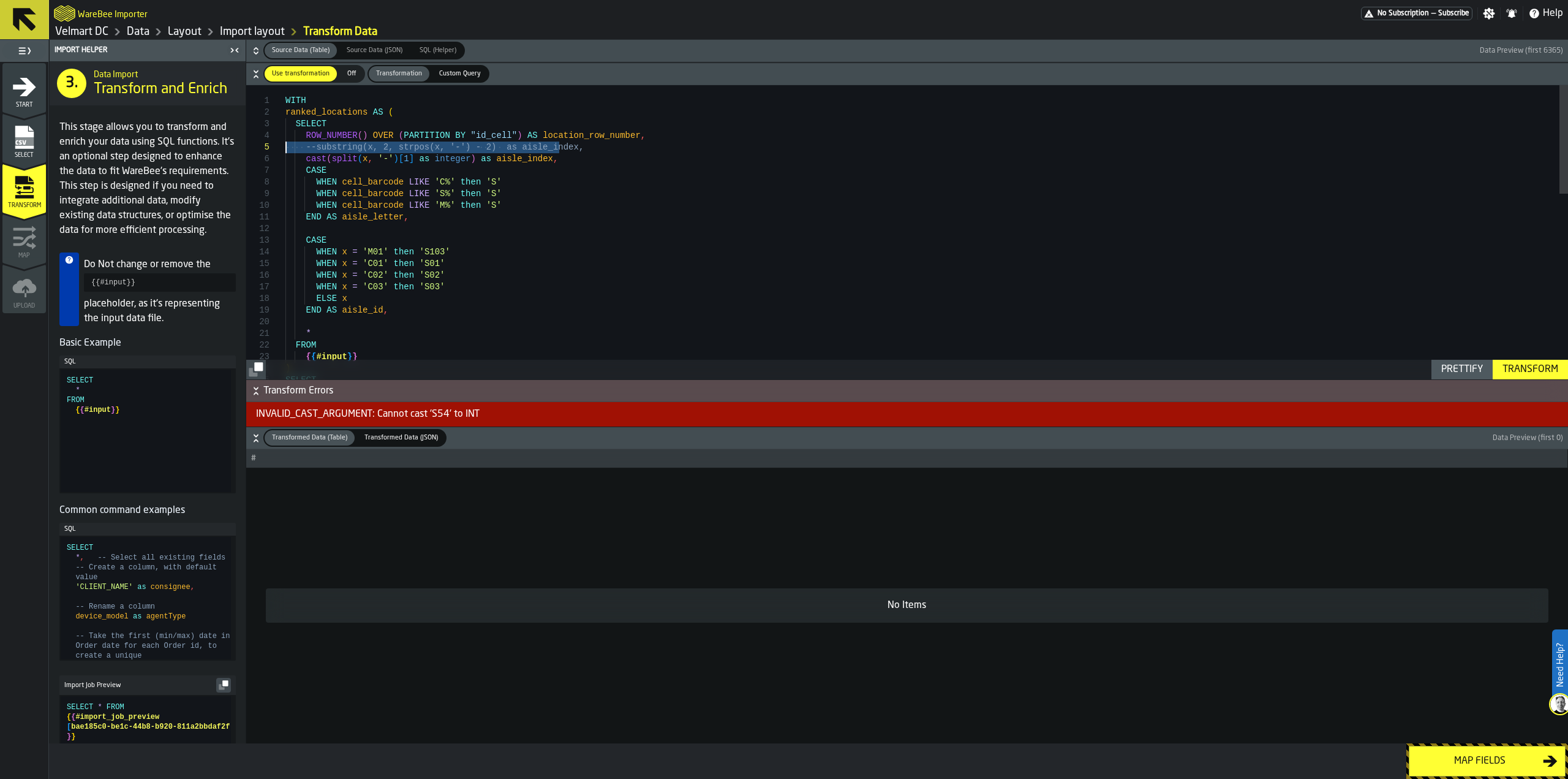
drag, startPoint x: 562, startPoint y: 145, endPoint x: 268, endPoint y: 150, distance: 294.0
click at [285, 150] on div "SELECT FROM { { #input } } ) * WHEN x = 'C03' then 'S03' ELSE x END AS aisle_id…" at bounding box center [926, 483] width 1283 height 796
click at [452, 174] on div "SELECT FROM { { #input } } ) * WHEN x = 'C03' then 'S03' ELSE x END AS aisle_id…" at bounding box center [926, 483] width 1283 height 796
click at [1522, 370] on div "Transform" at bounding box center [1530, 370] width 66 height 14
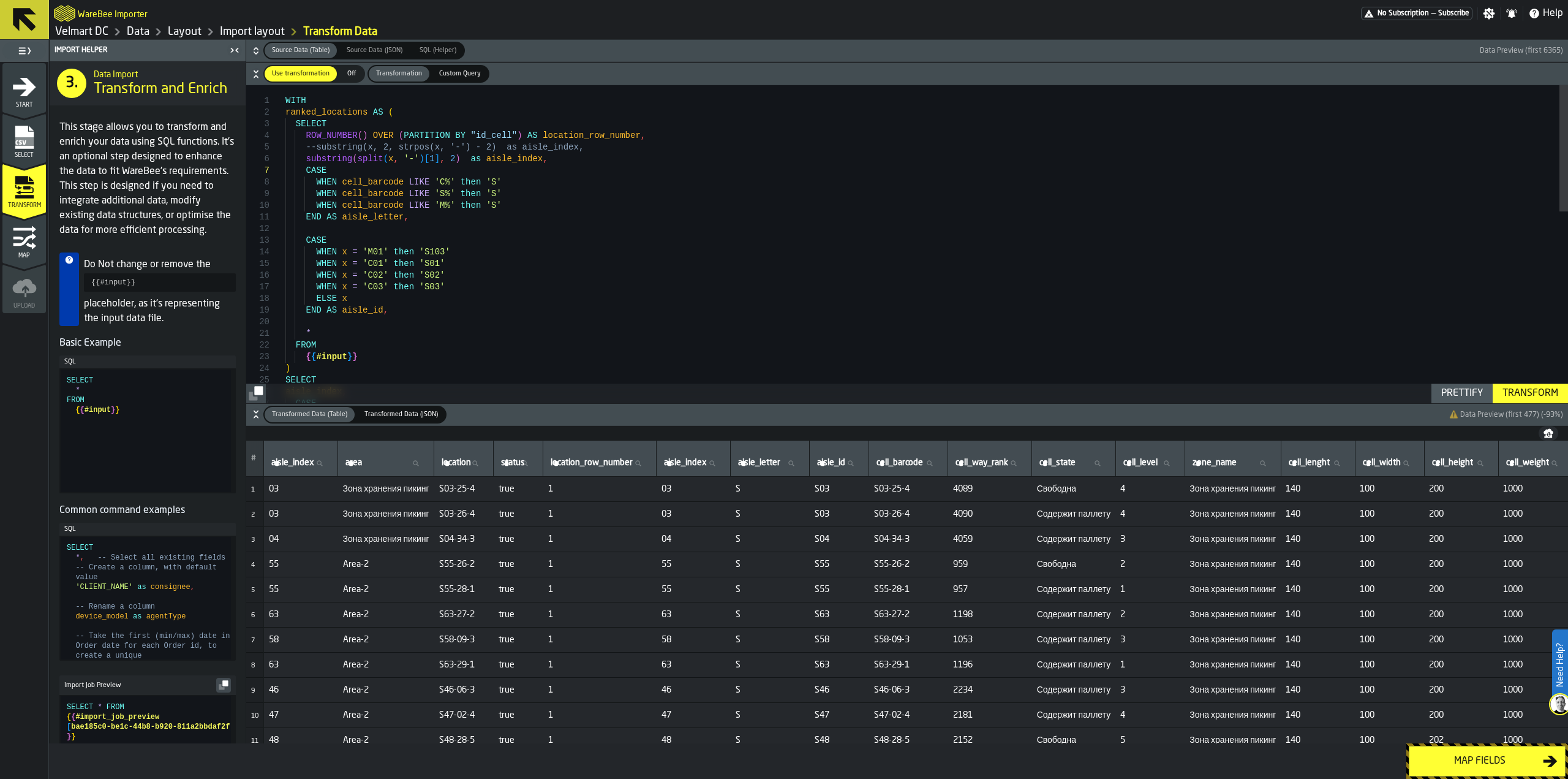
click at [307, 156] on div "SELECT FROM { { #input } } ) * WHEN x = 'C03' then 'S03' ELSE x END AS aisle_id…" at bounding box center [926, 483] width 1283 height 796
click at [304, 159] on div "SELECT FROM { { #input } } ) * WHEN x = 'C03' then 'S03' ELSE x END AS aisle_id…" at bounding box center [926, 483] width 1283 height 796
click at [468, 160] on div "SELECT FROM { { #input } } ) * WHEN x = 'C03' then 'S03' ELSE x END AS aisle_id…" at bounding box center [926, 483] width 1283 height 796
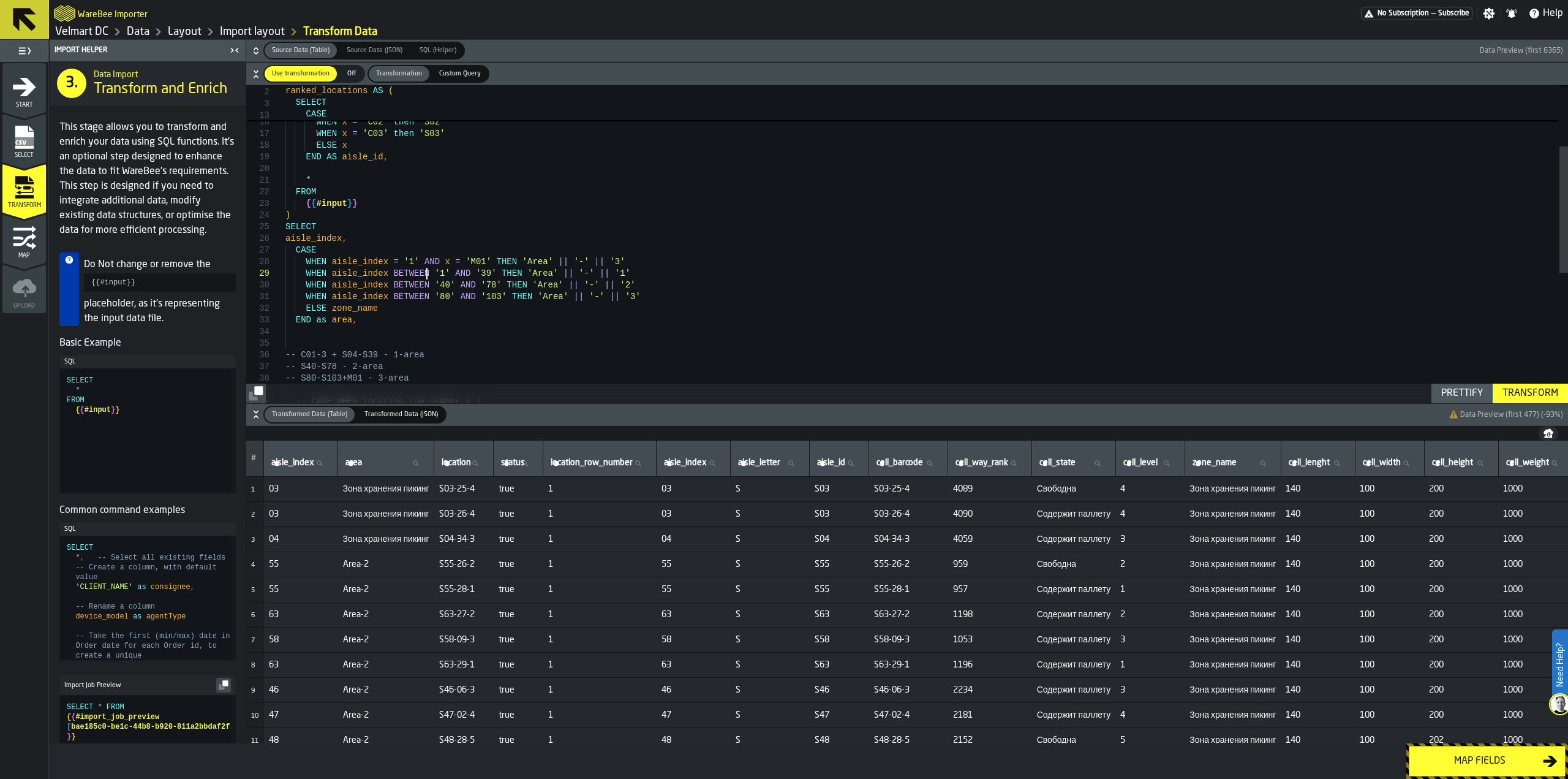
click at [424, 272] on div "SELECT FROM { { #input } } ) * WHEN x = 'C03' then 'S03' ELSE x END AS aisle_id…" at bounding box center [926, 330] width 1283 height 796
click at [428, 272] on div "SELECT FROM { { #input } } ) * WHEN x = 'C03' then 'S03' ELSE x END AS aisle_id…" at bounding box center [926, 330] width 1283 height 796
click at [431, 272] on div "SELECT FROM { { #input } } ) * WHEN x = 'C03' then 'S03' ELSE x END AS aisle_id…" at bounding box center [926, 330] width 1283 height 796
click at [470, 272] on div "SELECT FROM { { #input } } ) * WHEN x = 'C03' then 'S03' ELSE x END AS aisle_id…" at bounding box center [926, 330] width 1283 height 796
click at [455, 274] on div "SELECT FROM { { #input } } ) * WHEN x = 'C03' then 'S03' ELSE x END AS aisle_id…" at bounding box center [926, 330] width 1283 height 796
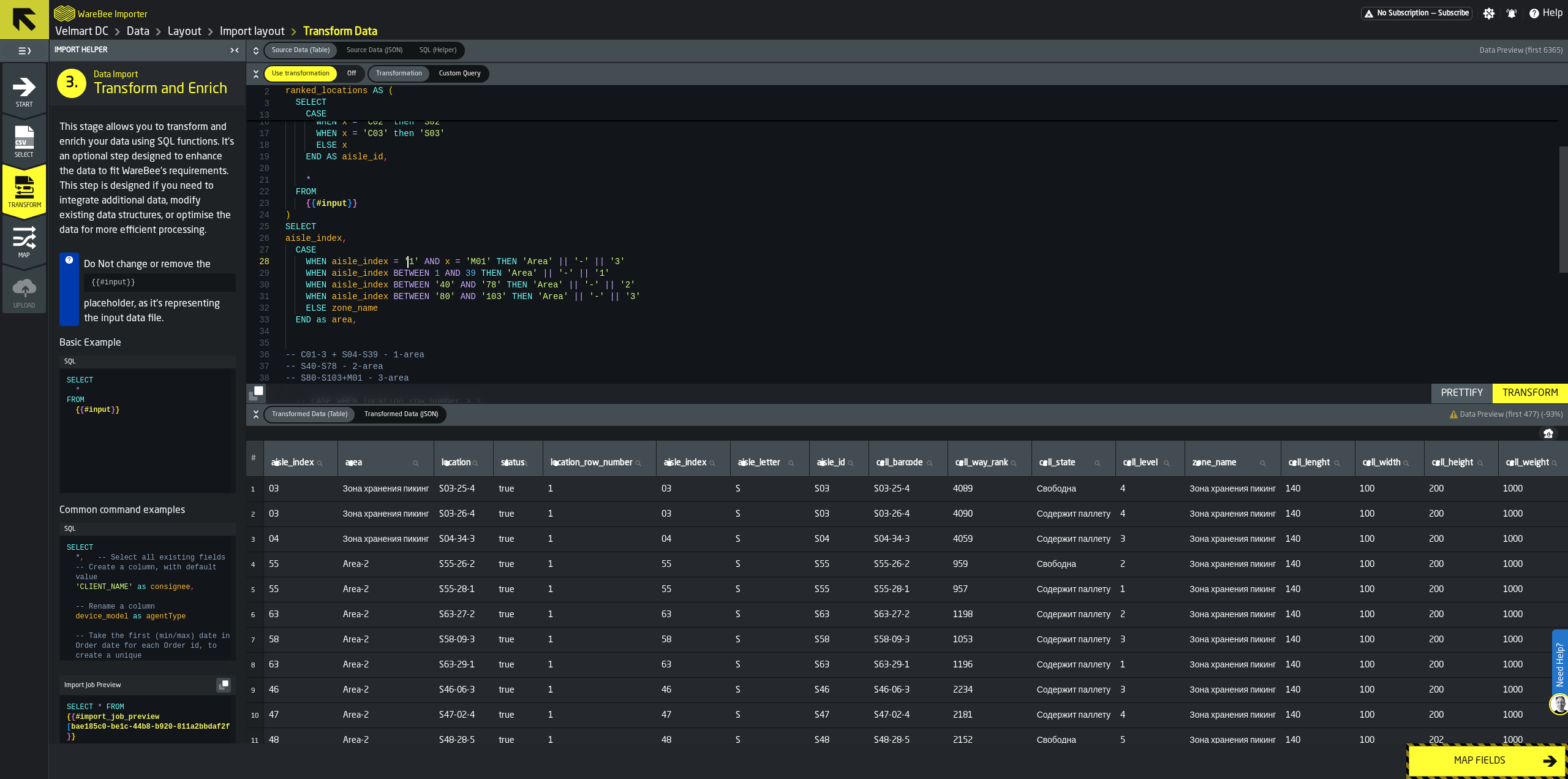
click at [409, 262] on div "SELECT FROM { { #input } } ) * WHEN x = 'C03' then 'S03' ELSE x END AS aisle_id…" at bounding box center [926, 330] width 1283 height 796
click at [395, 262] on div "SELECT FROM { { #input } } ) * WHEN x = 'C03' then 'S03' ELSE x END AS aisle_id…" at bounding box center [926, 330] width 1283 height 796
click at [398, 262] on div "SELECT FROM { { #input } } ) * WHEN x = 'C03' then 'S03' ELSE x END AS aisle_id…" at bounding box center [926, 330] width 1283 height 796
click at [427, 285] on div "SELECT FROM { { #input } } ) * WHEN x = 'C03' then 'S03' ELSE x END AS aisle_id…" at bounding box center [926, 330] width 1283 height 796
click at [436, 285] on div "SELECT FROM { { #input } } ) * WHEN x = 'C03' then 'S03' ELSE x END AS aisle_id…" at bounding box center [926, 330] width 1283 height 796
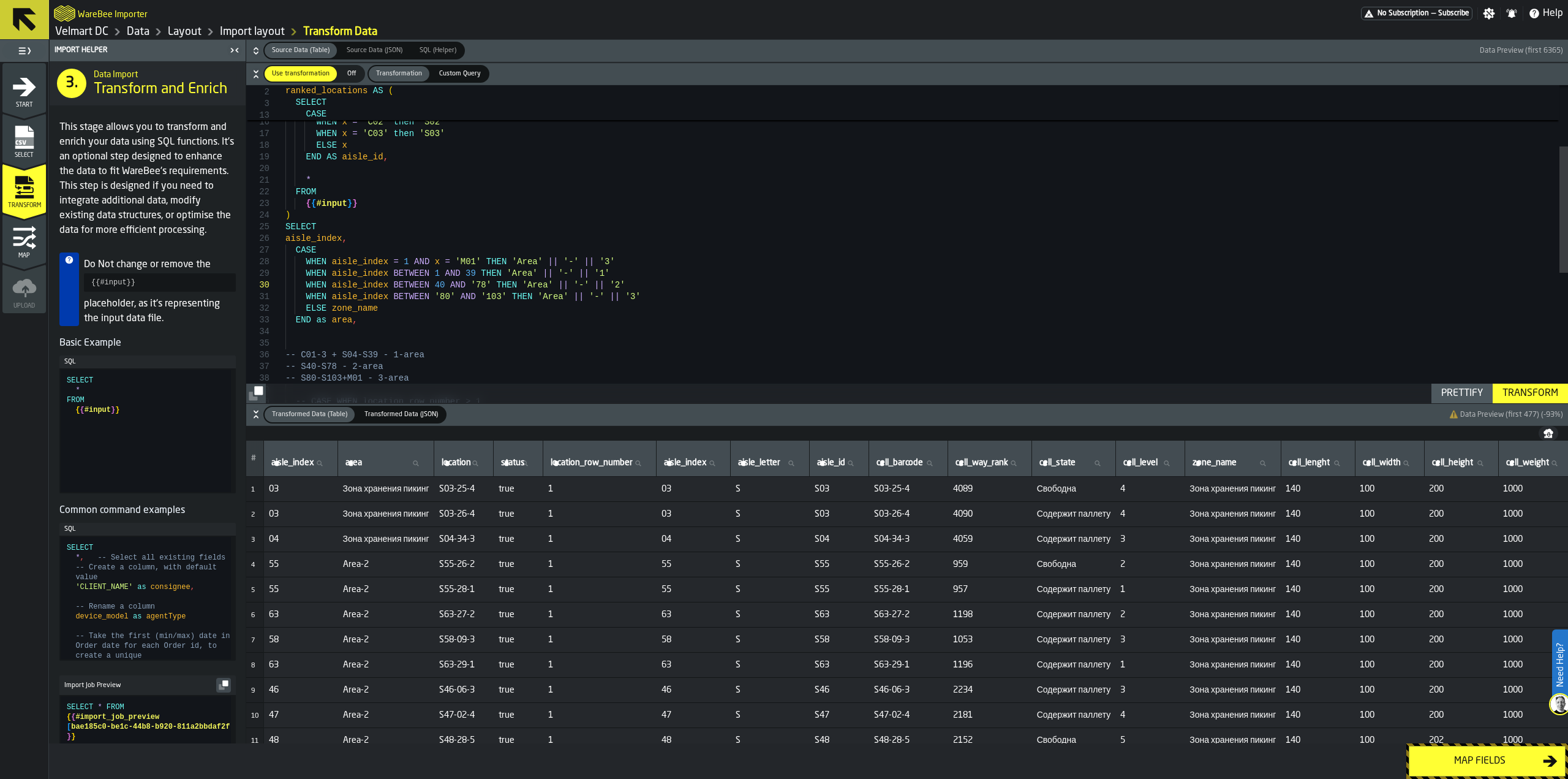
click at [472, 287] on div "SELECT FROM { { #input } } ) * WHEN x = 'C03' then 'S03' ELSE x END AS aisle_id…" at bounding box center [926, 330] width 1283 height 796
click at [462, 285] on div "SELECT FROM { { #input } } ) * WHEN x = 'C03' then 'S03' ELSE x END AS aisle_id…" at bounding box center [926, 330] width 1283 height 796
click at [439, 298] on div "SELECT FROM { { #input } } ) * WHEN x = 'C03' then 'S03' ELSE x END AS aisle_id…" at bounding box center [926, 330] width 1283 height 796
click at [427, 296] on div "SELECT FROM { { #input } } ) * WHEN x = 'C03' then 'S03' ELSE x END AS aisle_id…" at bounding box center [926, 330] width 1283 height 796
click at [459, 297] on div "SELECT FROM { { #input } } ) * WHEN x = 'C03' then 'S03' ELSE x END AS aisle_id…" at bounding box center [926, 330] width 1283 height 796
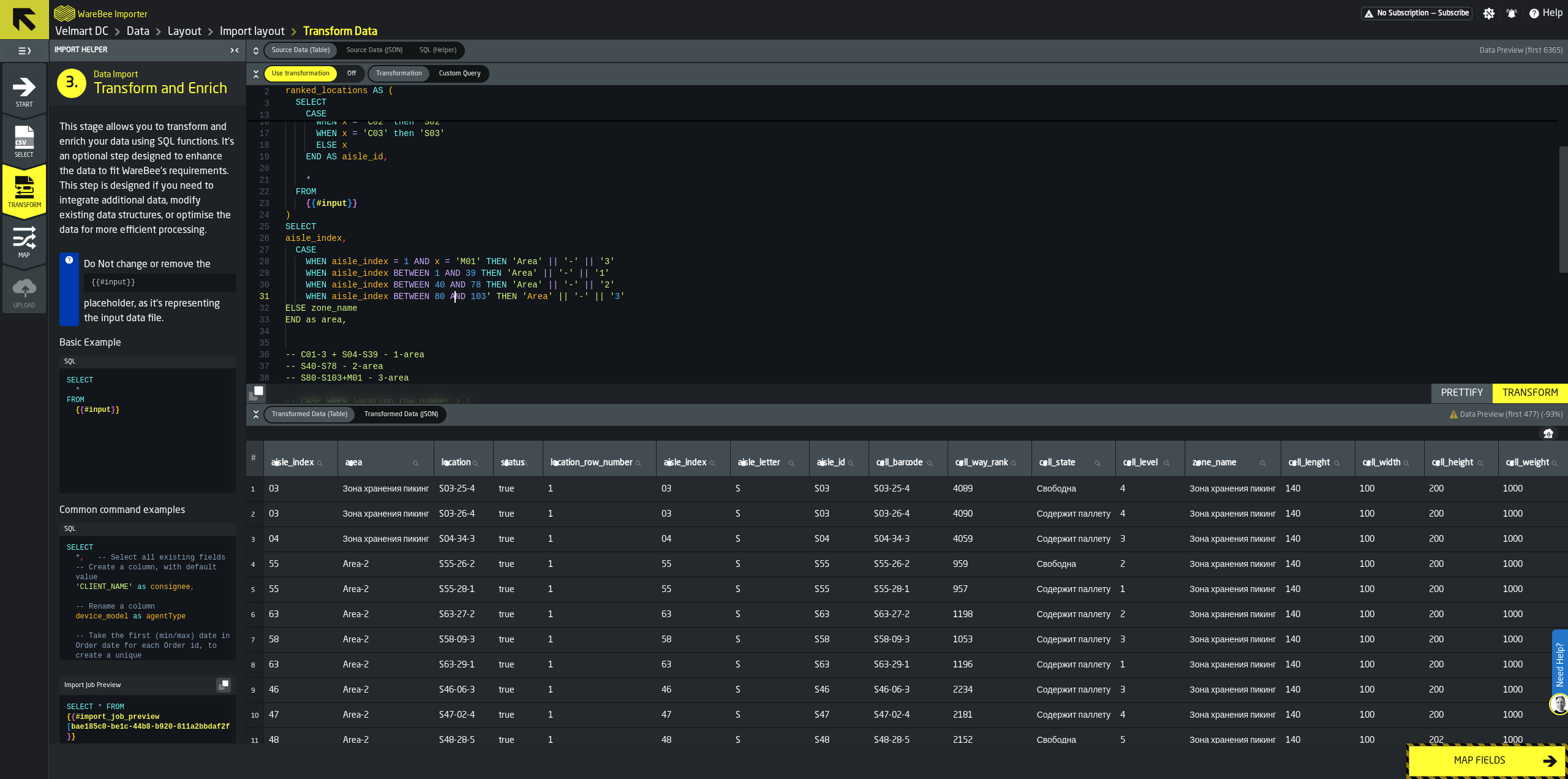
click at [472, 296] on div "SELECT FROM { { #input } } ) * WHEN x = 'C03' then 'S03' ELSE x END AS aisle_id…" at bounding box center [926, 330] width 1283 height 796
type textarea "**********"
click at [1511, 394] on div "Transform" at bounding box center [1530, 393] width 66 height 14
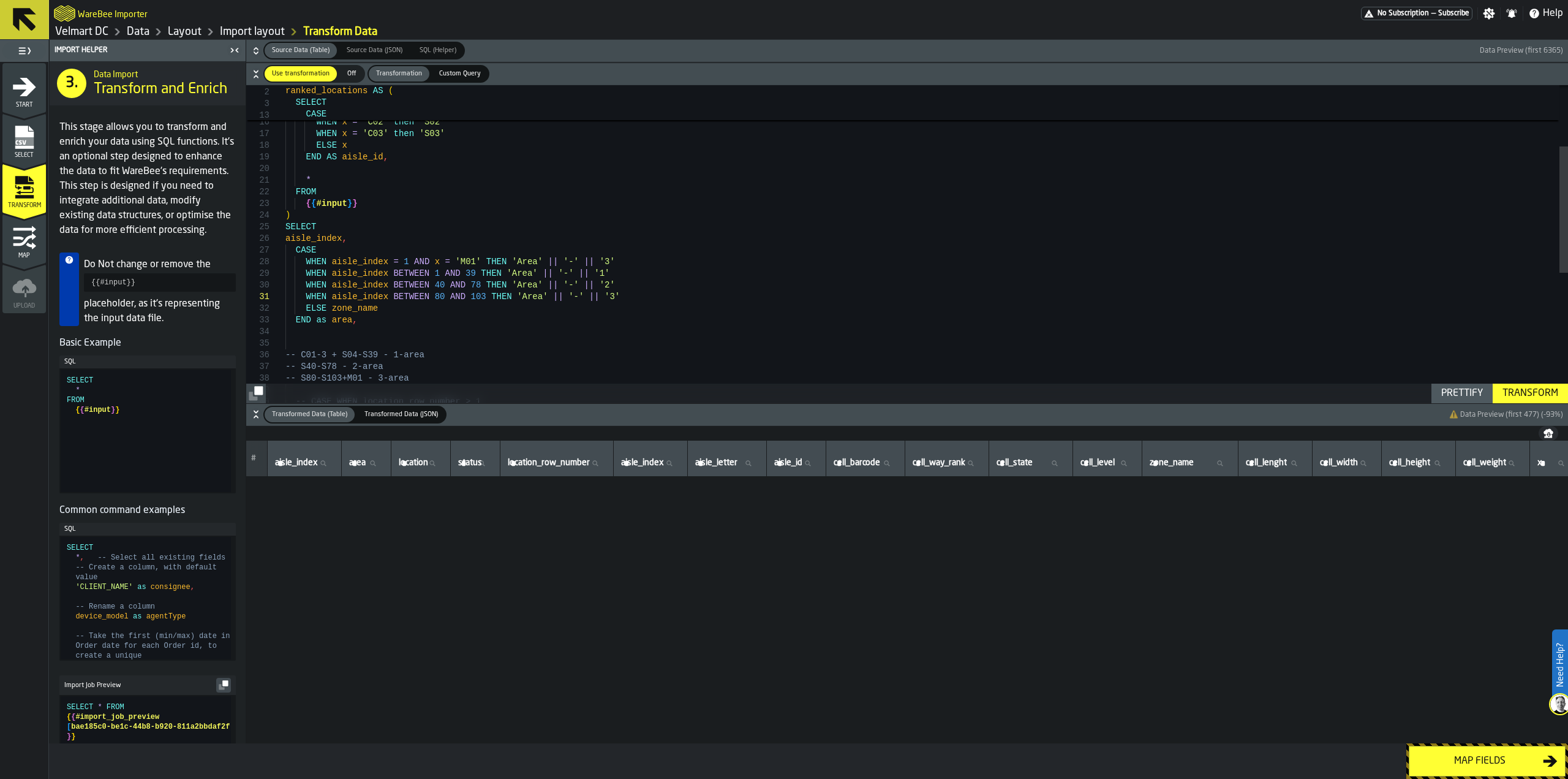
scroll to position [4595, 0]
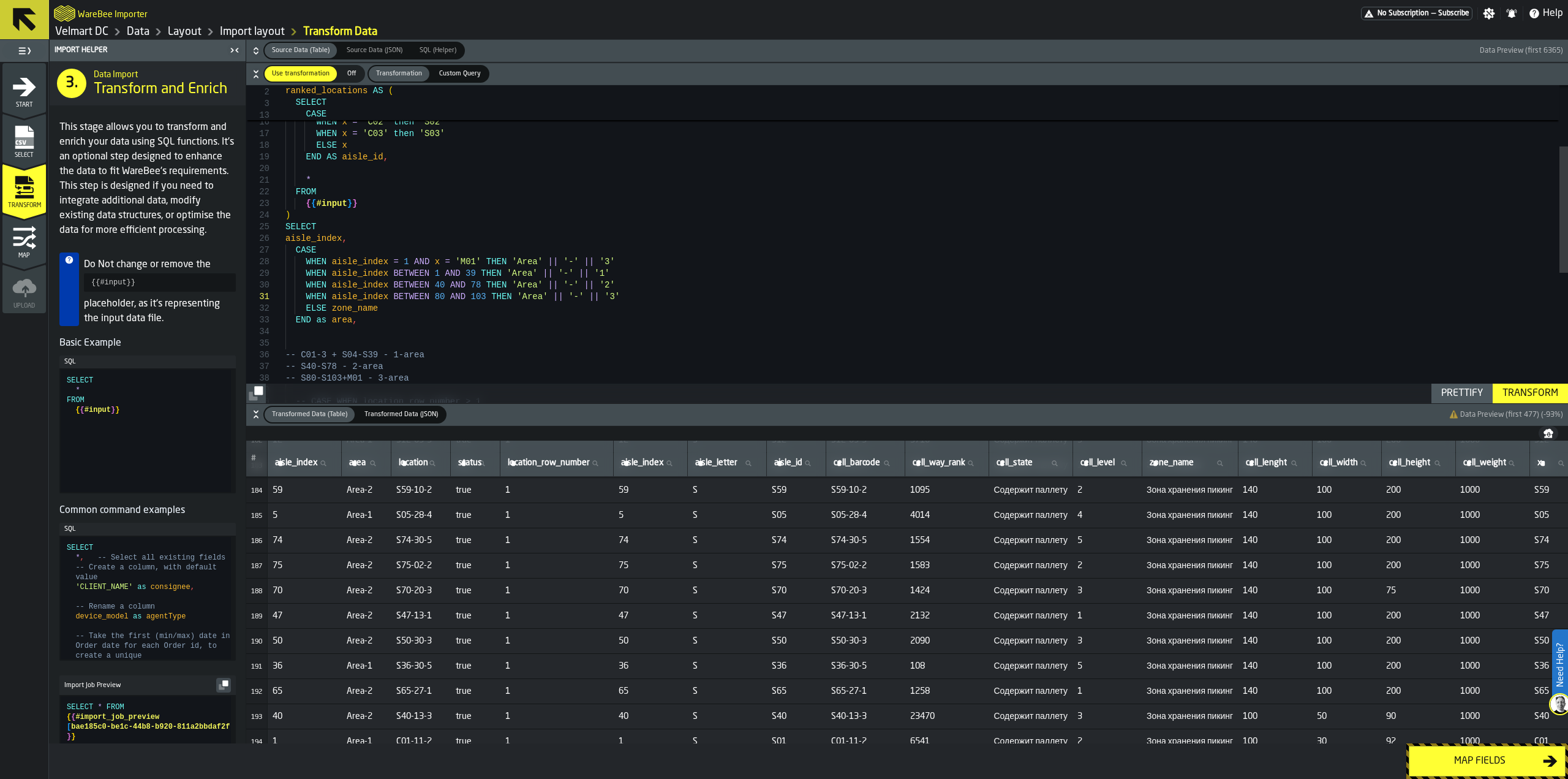
click at [1461, 773] on button "Map fields" at bounding box center [1487, 761] width 157 height 31
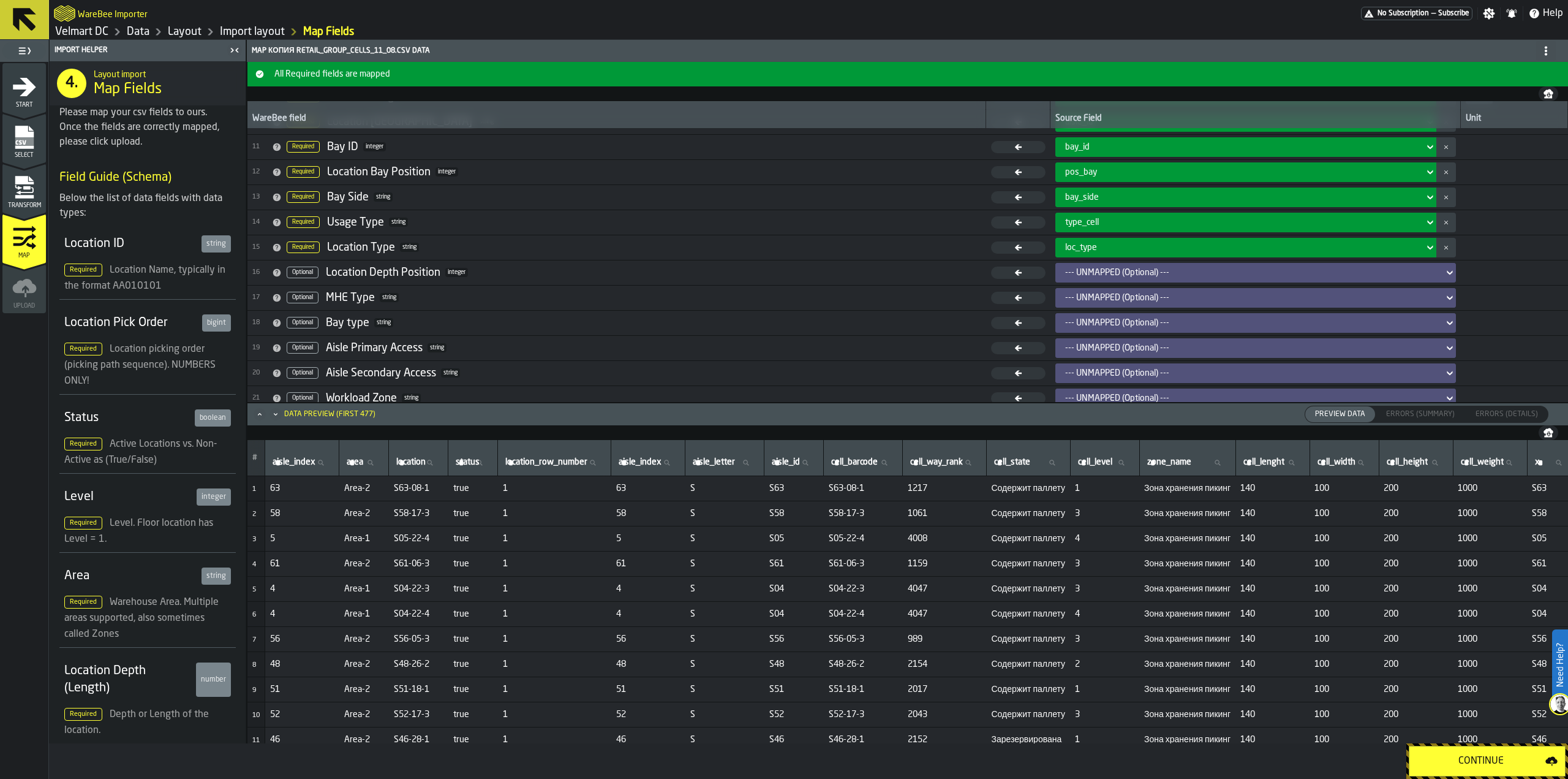
scroll to position [254, 0]
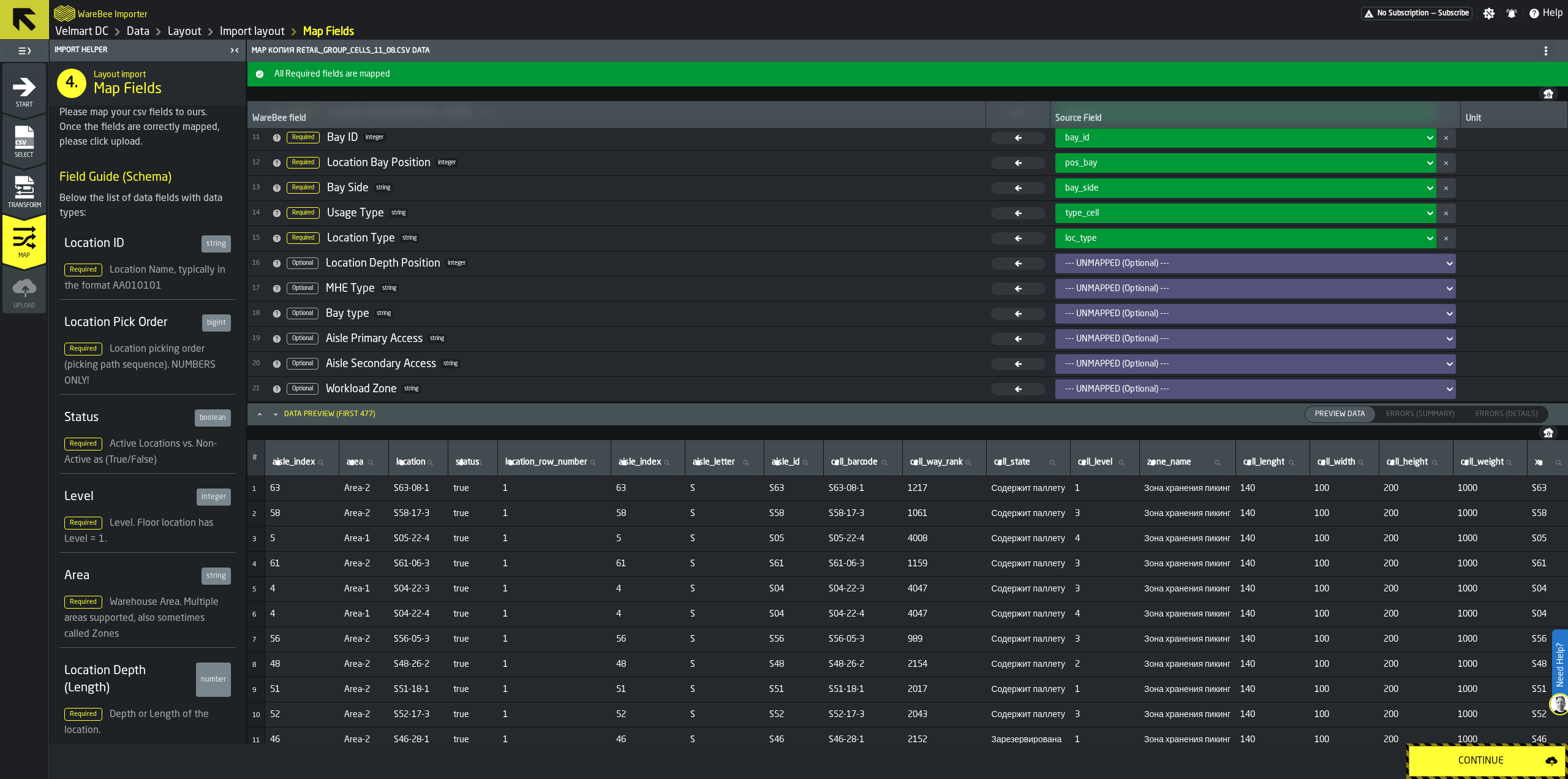
click at [1500, 760] on div "Continue" at bounding box center [1481, 761] width 129 height 14
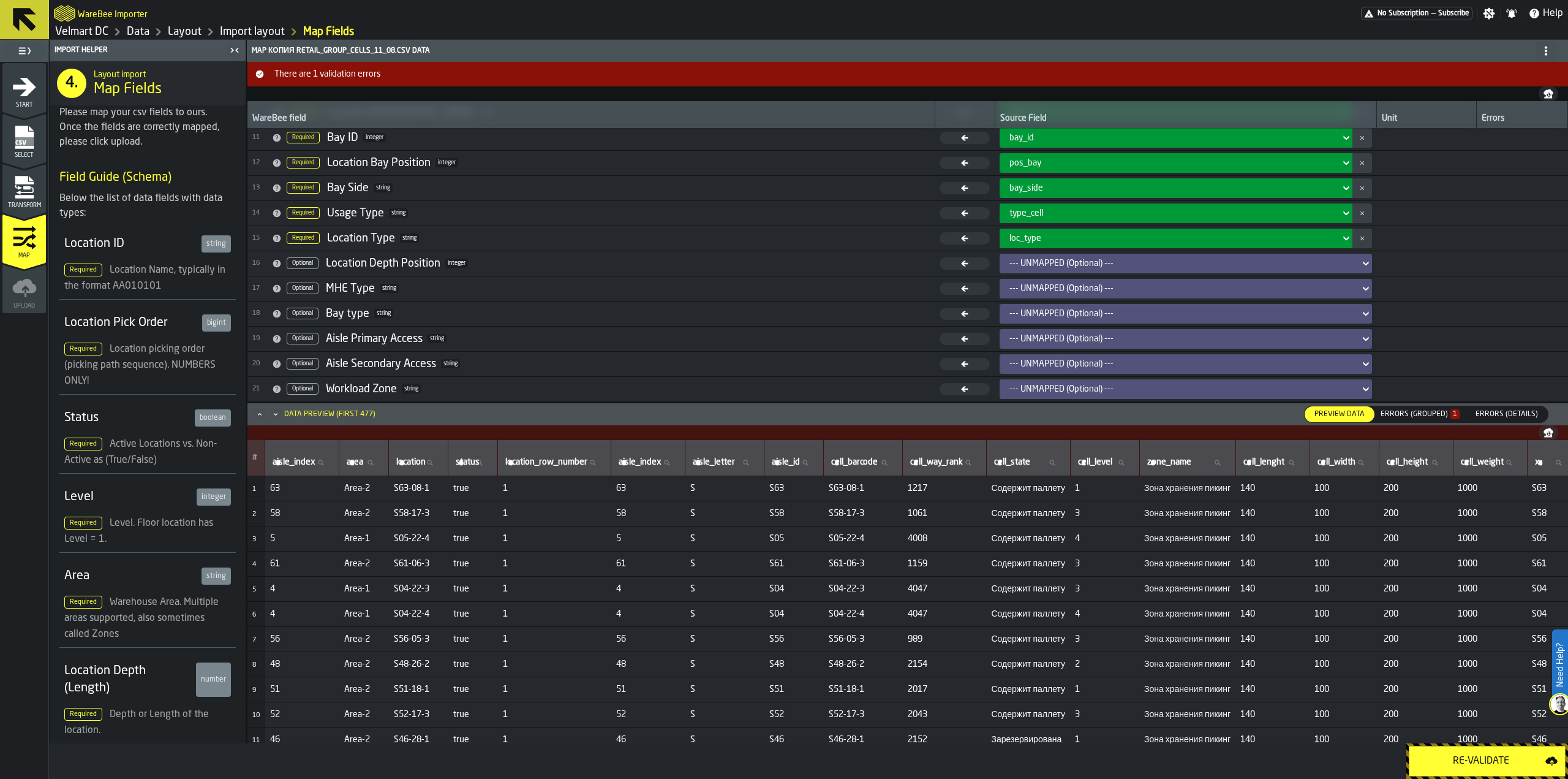
click at [1420, 417] on div "Errors (Grouped) 1" at bounding box center [1420, 414] width 79 height 9
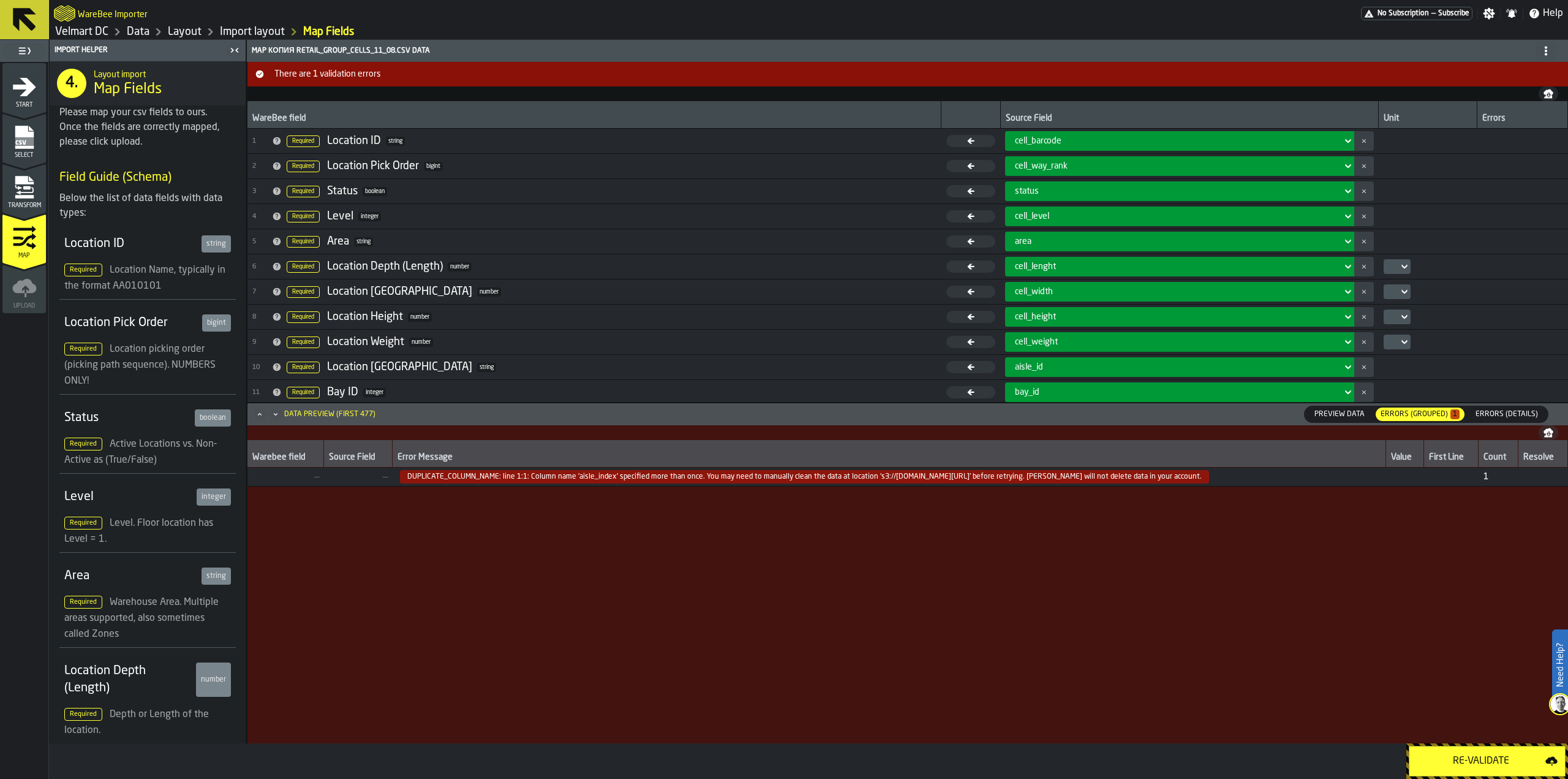
scroll to position [123, 0]
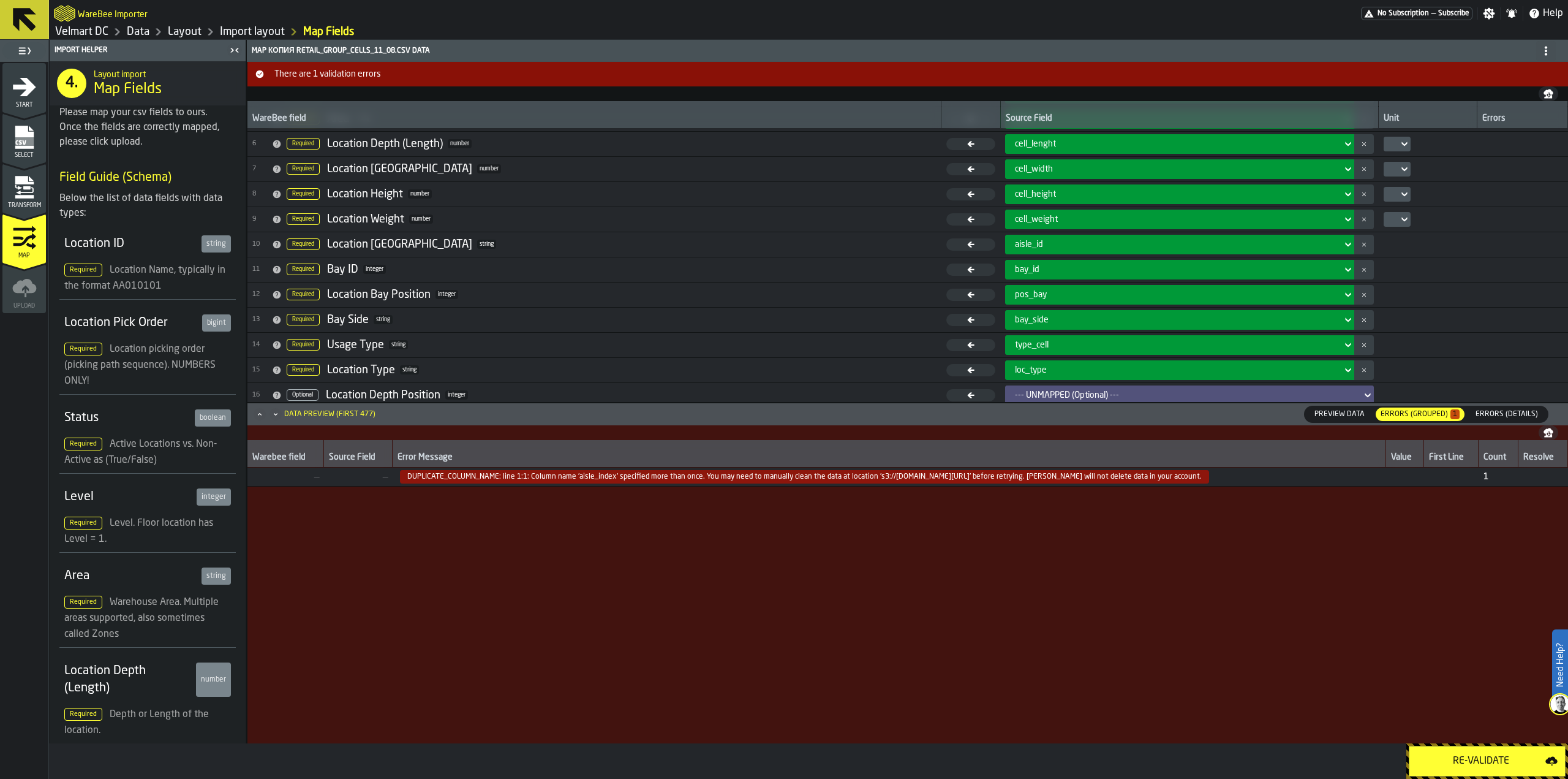
click at [37, 187] on div "Transform" at bounding box center [24, 192] width 43 height 34
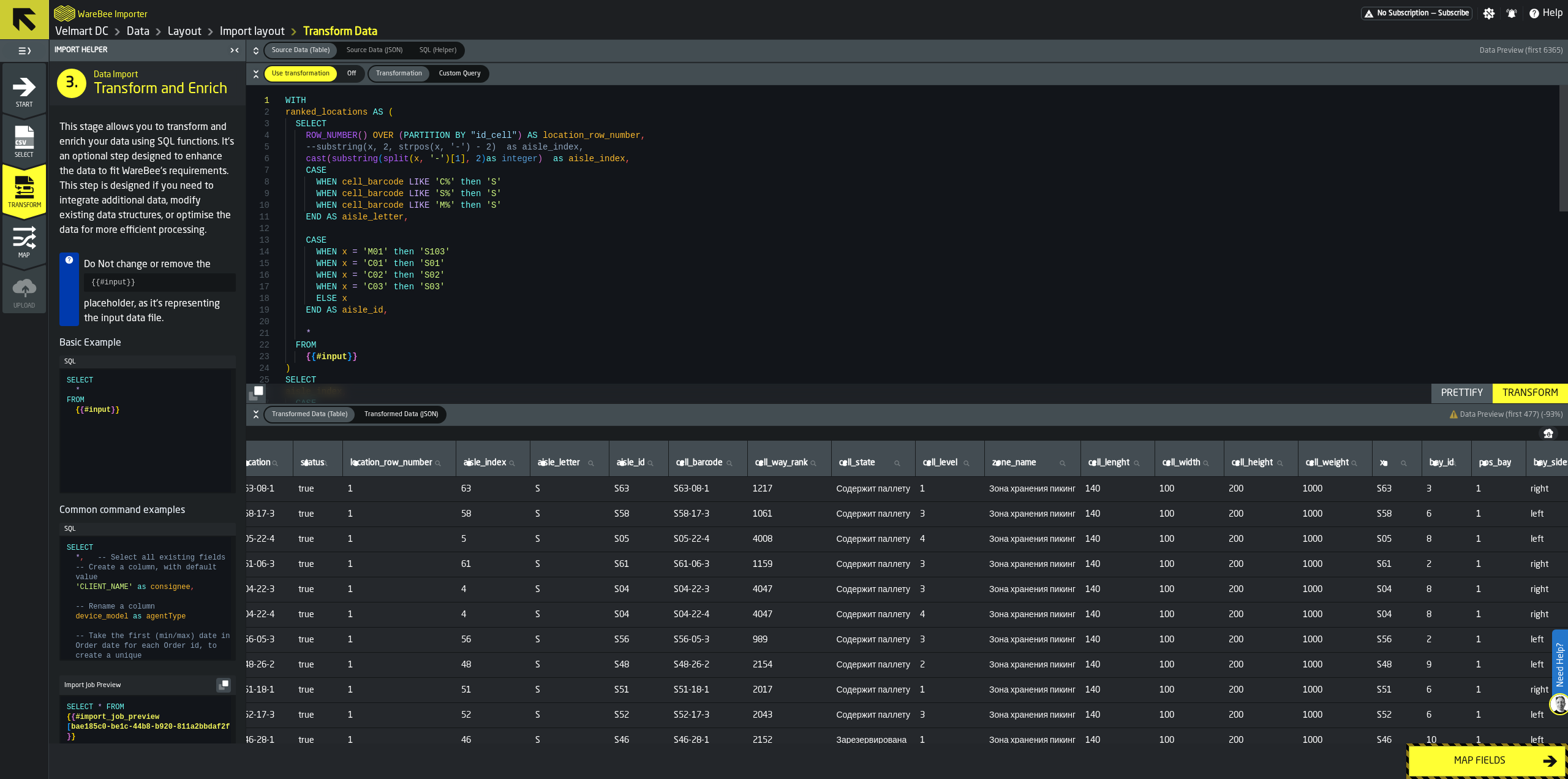
scroll to position [0, 0]
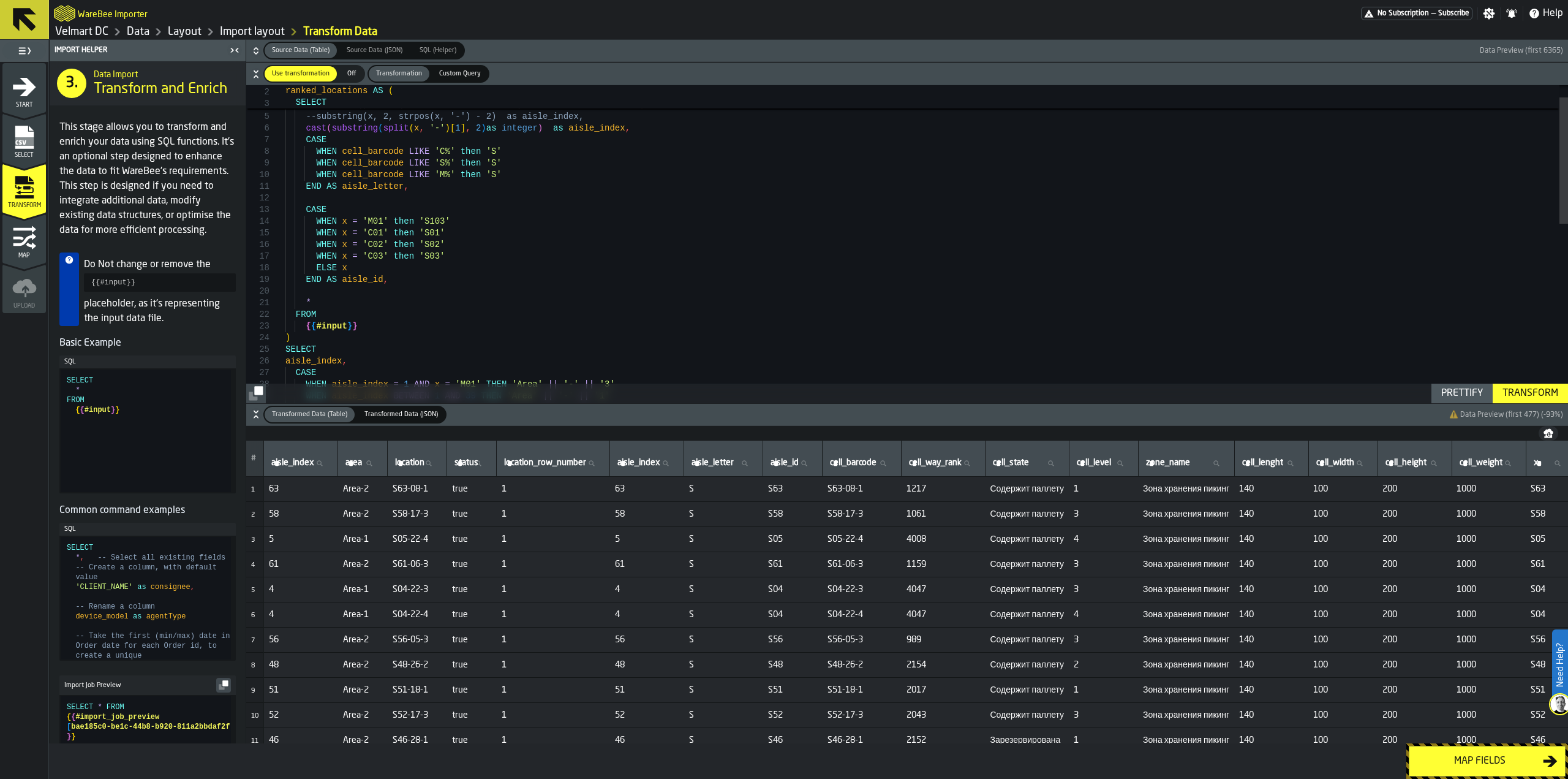
type textarea "**********"
click at [358, 286] on div "WHEN cell_barcode LIKE 'M%' then 'S' END AS aisle_letter , CASE WHEN x = 'M01' …" at bounding box center [926, 453] width 1283 height 796
click at [358, 277] on div "WHEN cell_barcode LIKE 'M%' then 'S' END AS aisle_letter , CASE WHEN x = 'M01' …" at bounding box center [926, 453] width 1283 height 796
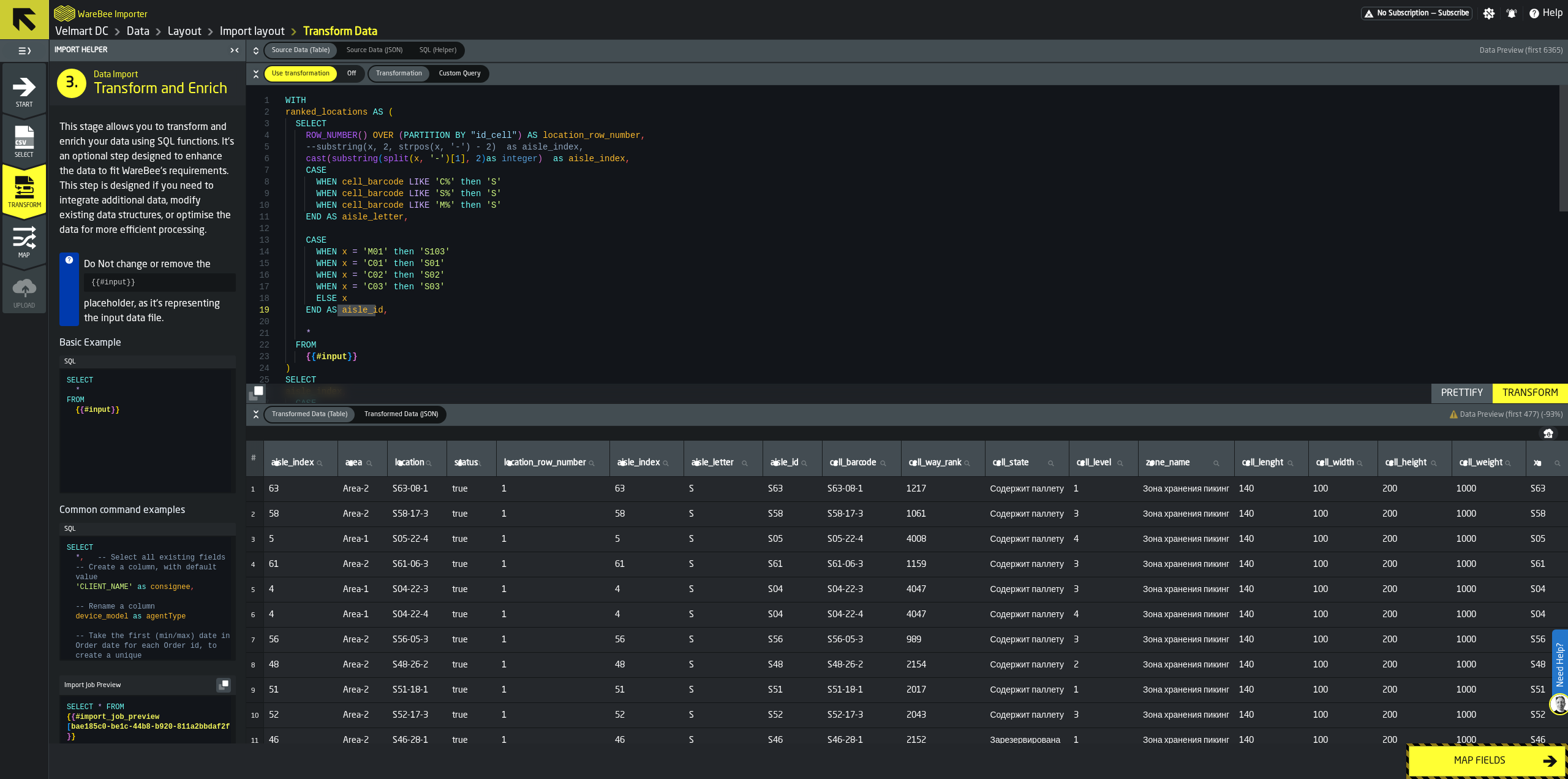
click at [1508, 393] on div "Transform" at bounding box center [1530, 393] width 66 height 14
click at [1445, 752] on button "Map fields" at bounding box center [1487, 761] width 157 height 31
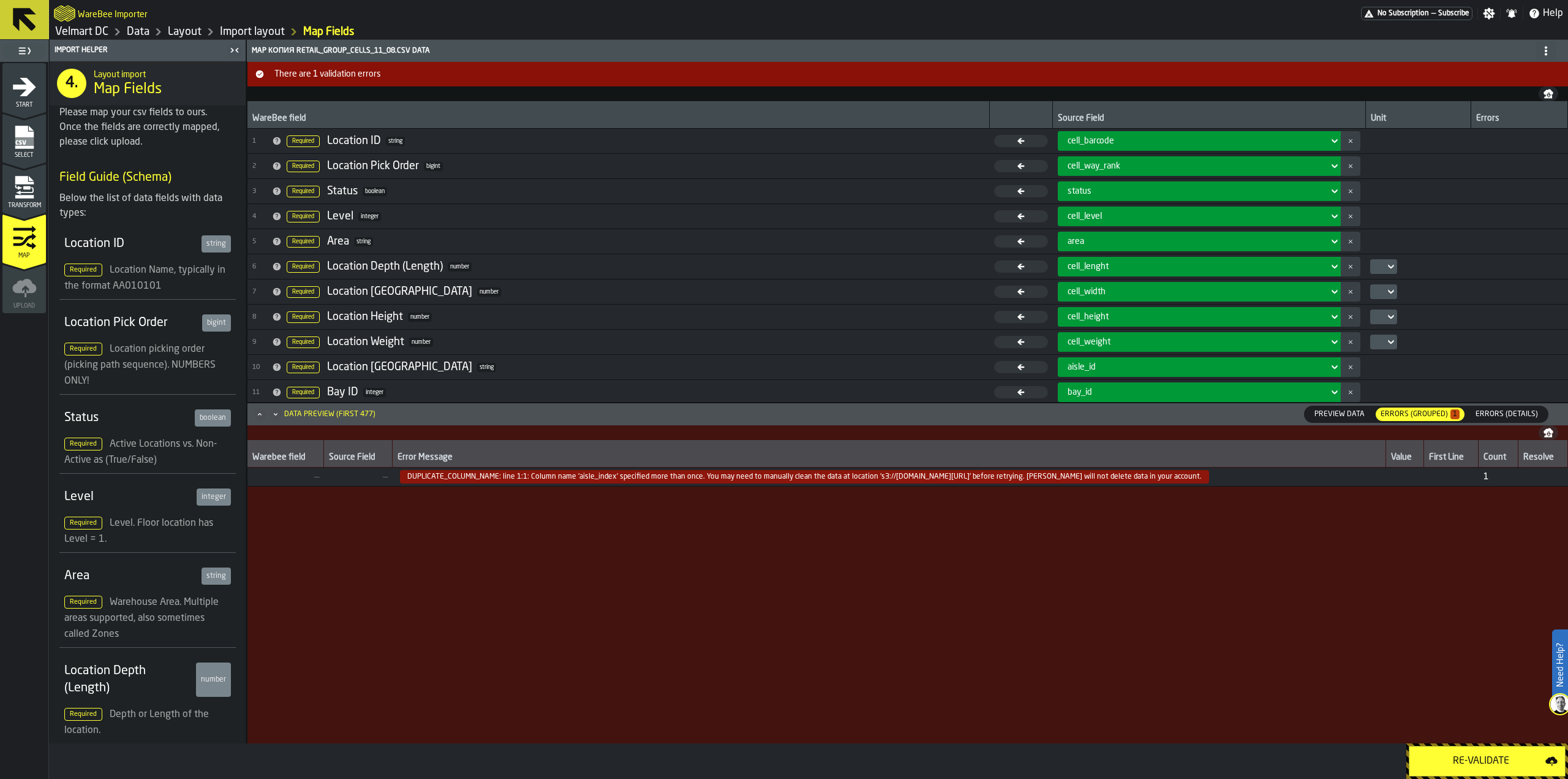
click at [1346, 419] on span "Preview Data" at bounding box center [1339, 414] width 60 height 11
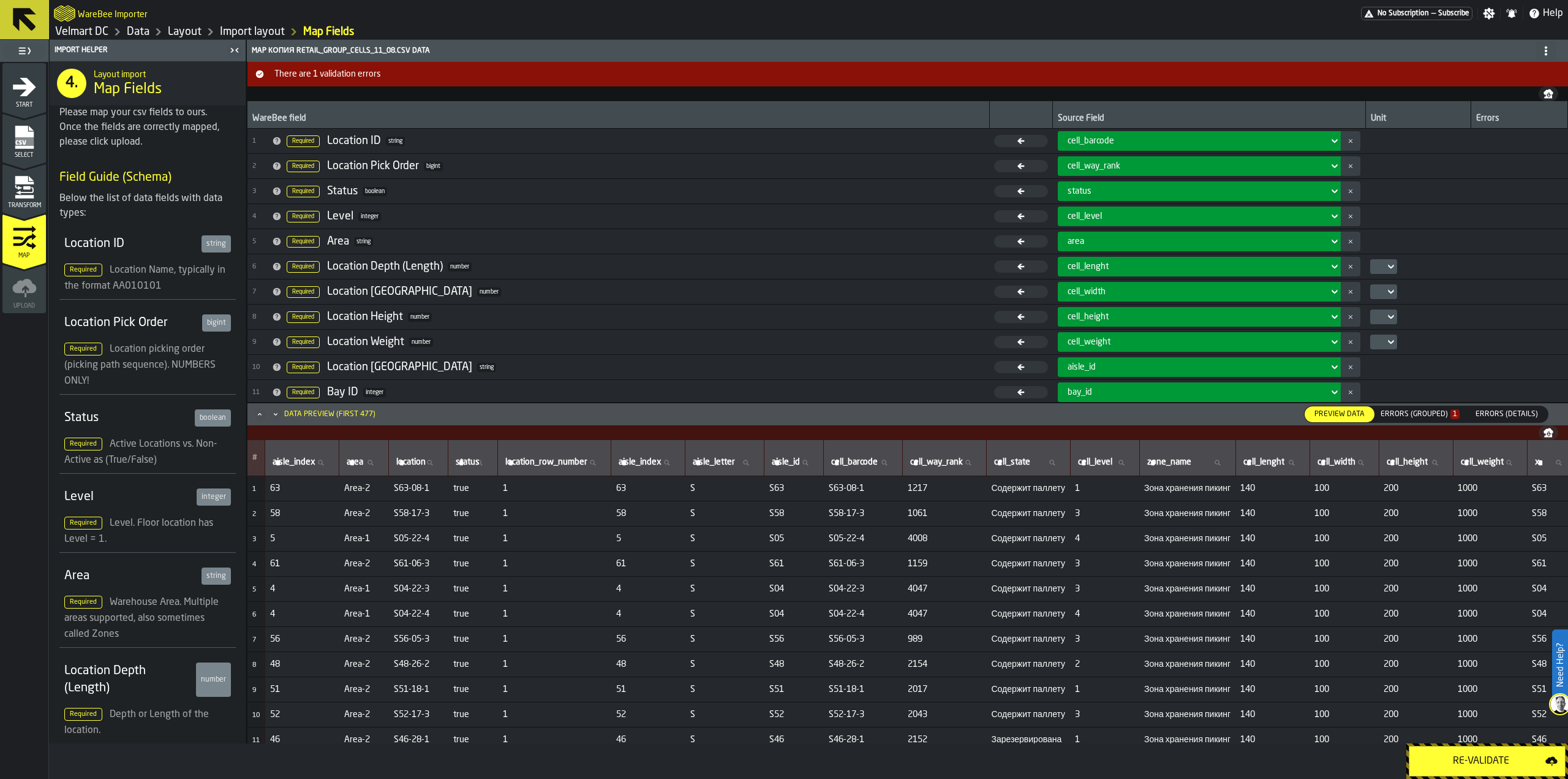
click at [1451, 767] on div "Re-Validate" at bounding box center [1481, 761] width 129 height 14
click at [1413, 419] on div "Errors (Grouped) 1" at bounding box center [1420, 414] width 79 height 9
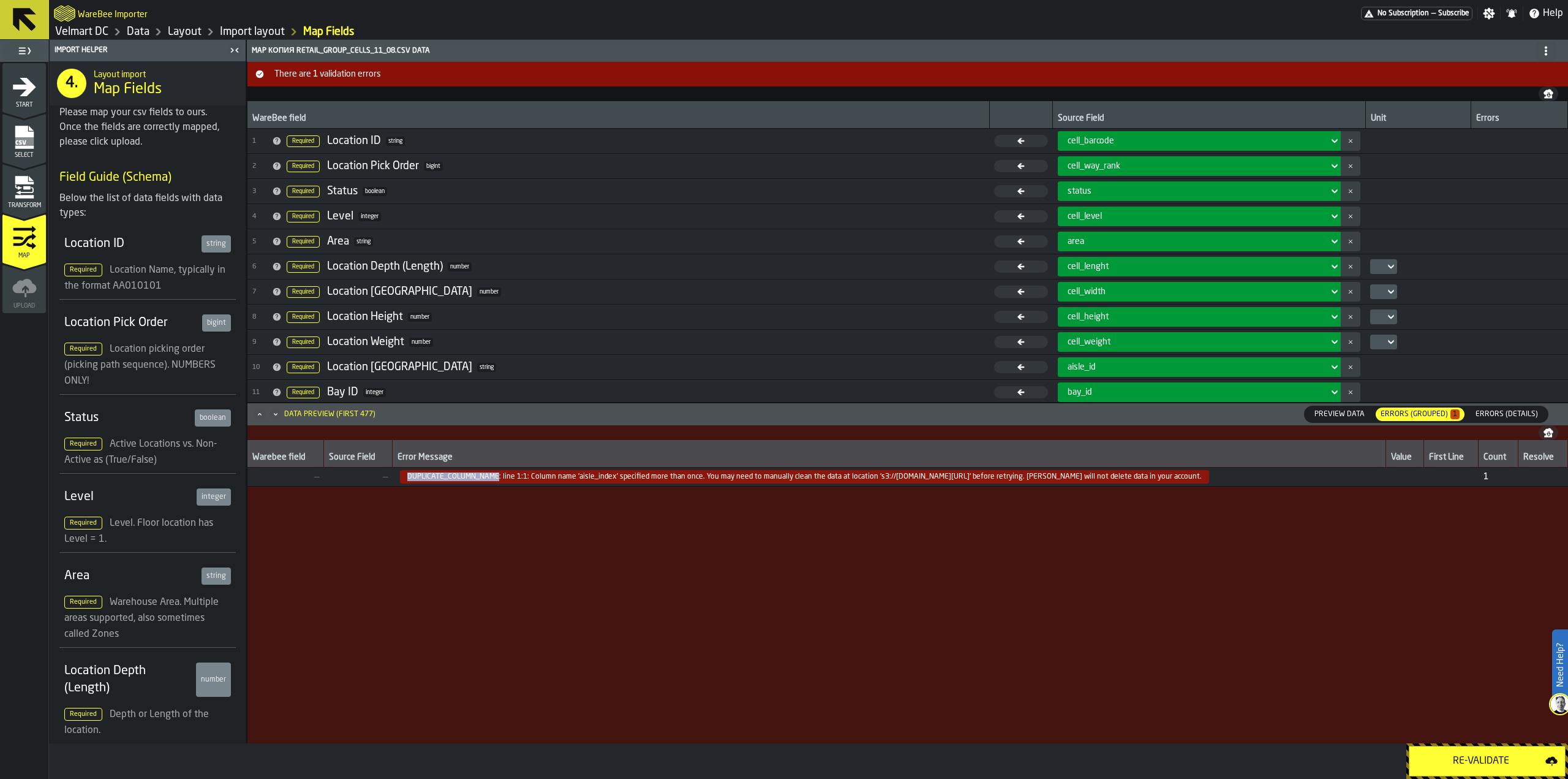
drag, startPoint x: 390, startPoint y: 477, endPoint x: 471, endPoint y: 476, distance: 81.0
click at [472, 476] on span "DUPLICATE_COLUMN_NAME: line 1:1: Column name 'aisle_index' specified more than …" at bounding box center [804, 476] width 809 height 14
click at [24, 205] on span "Transform" at bounding box center [24, 205] width 43 height 6
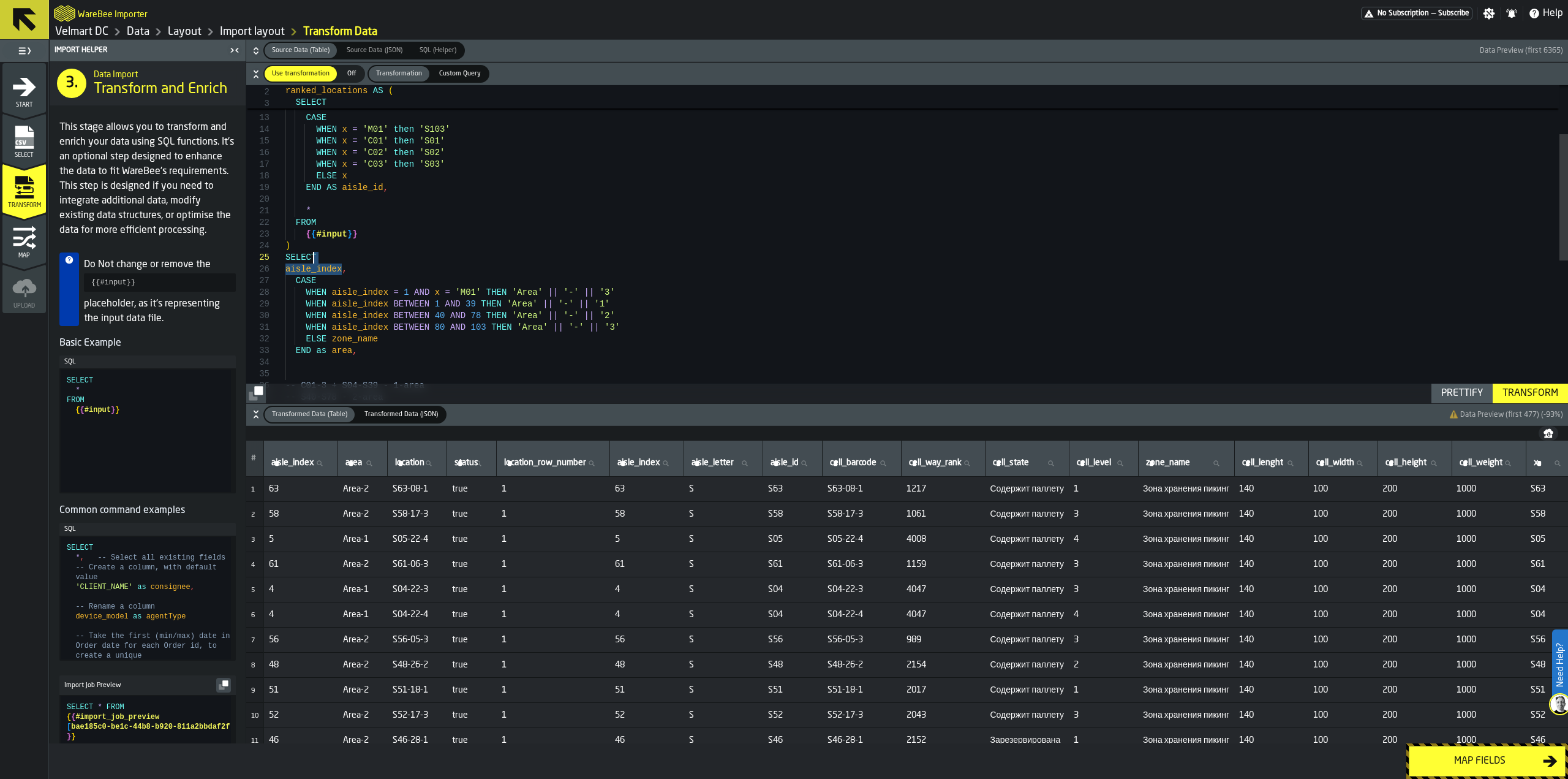
drag, startPoint x: 348, startPoint y: 269, endPoint x: 336, endPoint y: 260, distance: 15.0
click at [334, 260] on div "SELECT aisle_index , CASE FROM { { #input } } ) * WHEN x = 'M01' then 'S103' WH…" at bounding box center [926, 360] width 1283 height 796
type textarea "**********"
click at [1518, 393] on div "Transform" at bounding box center [1530, 393] width 66 height 14
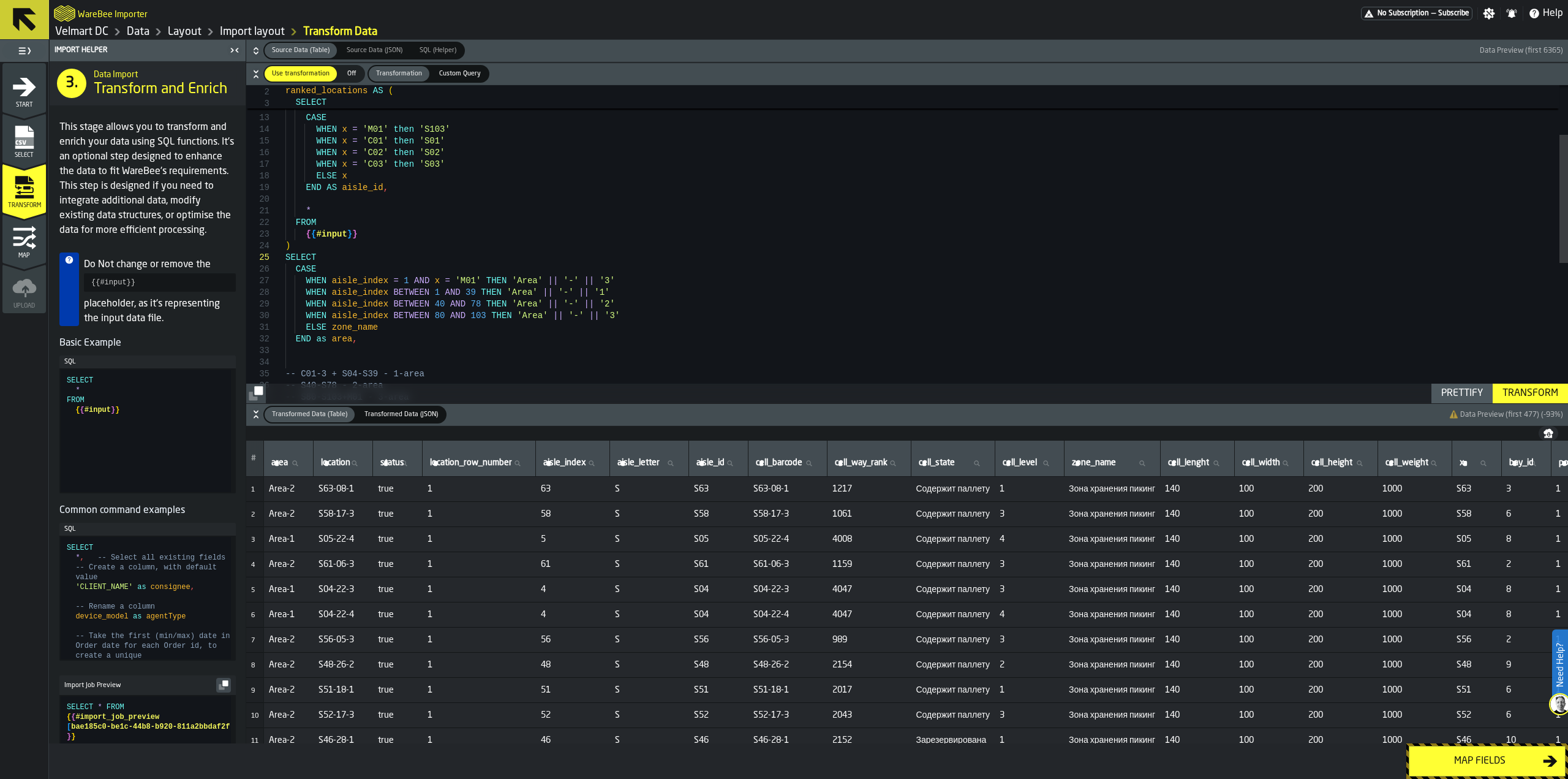
click at [1477, 758] on div "Map fields" at bounding box center [1479, 761] width 126 height 14
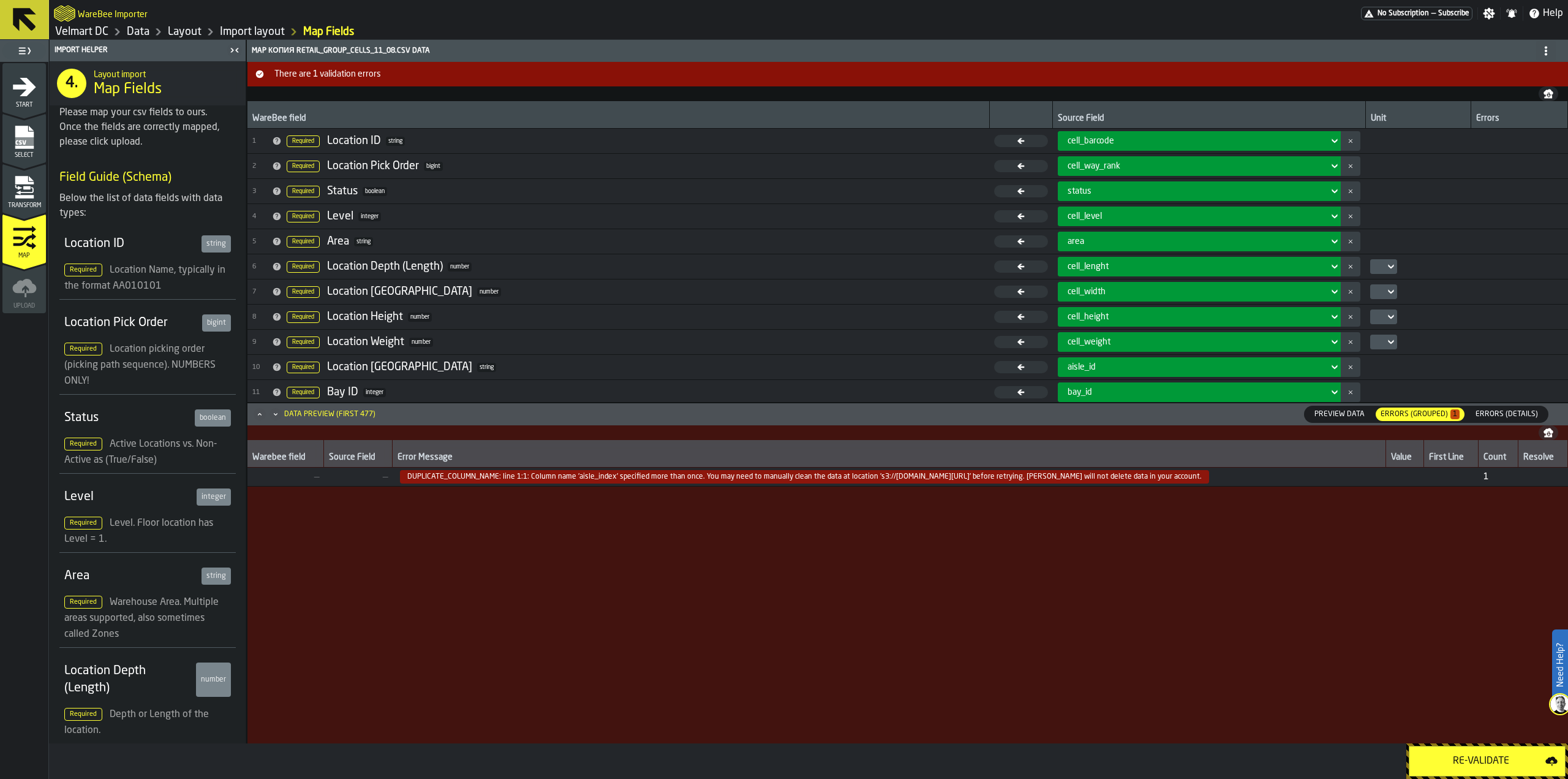
click at [1466, 764] on div "Re-Validate" at bounding box center [1481, 761] width 129 height 14
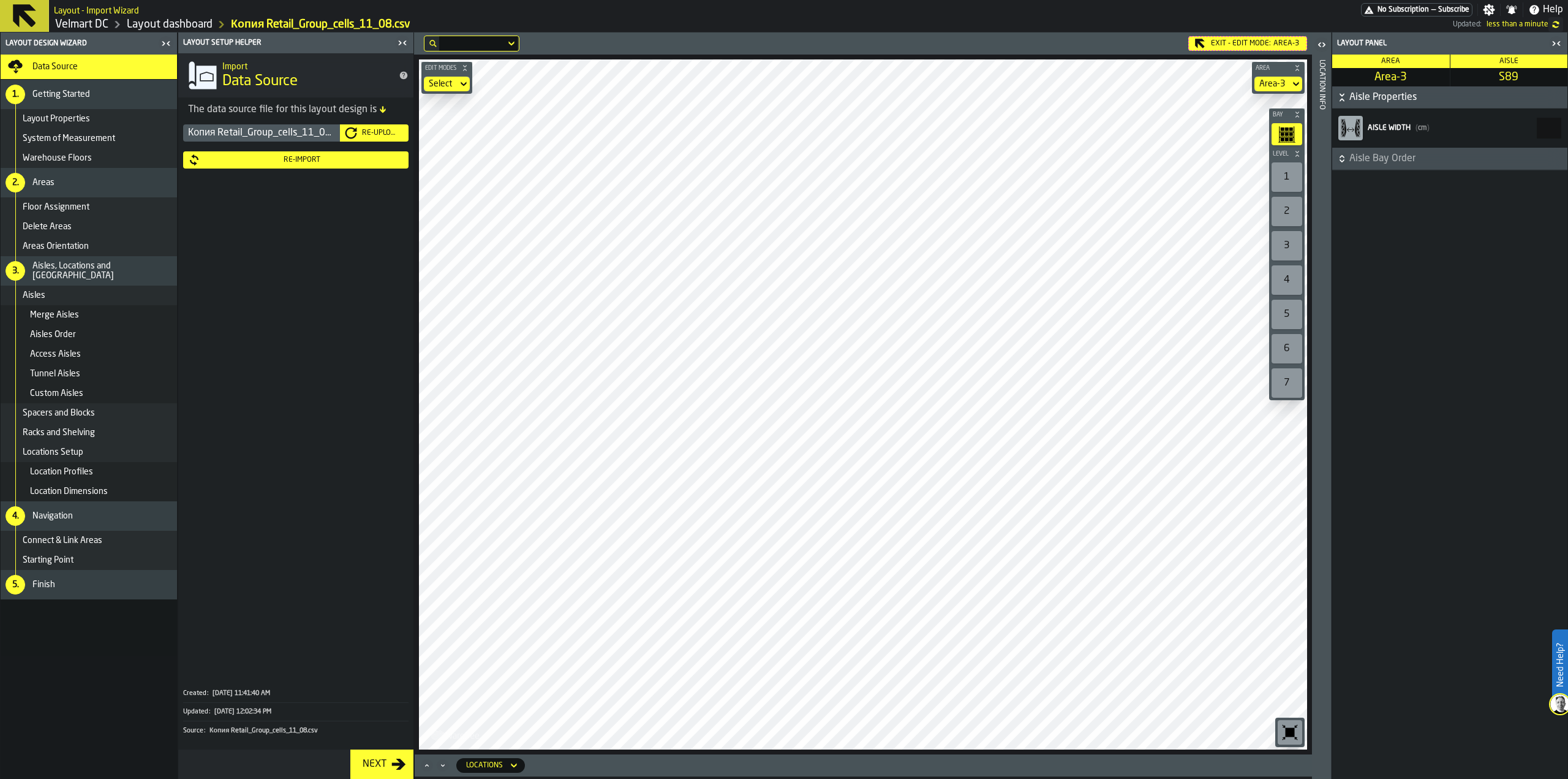
click at [1216, 46] on div "Exit - Edit Mode: Area-3" at bounding box center [1247, 43] width 119 height 14
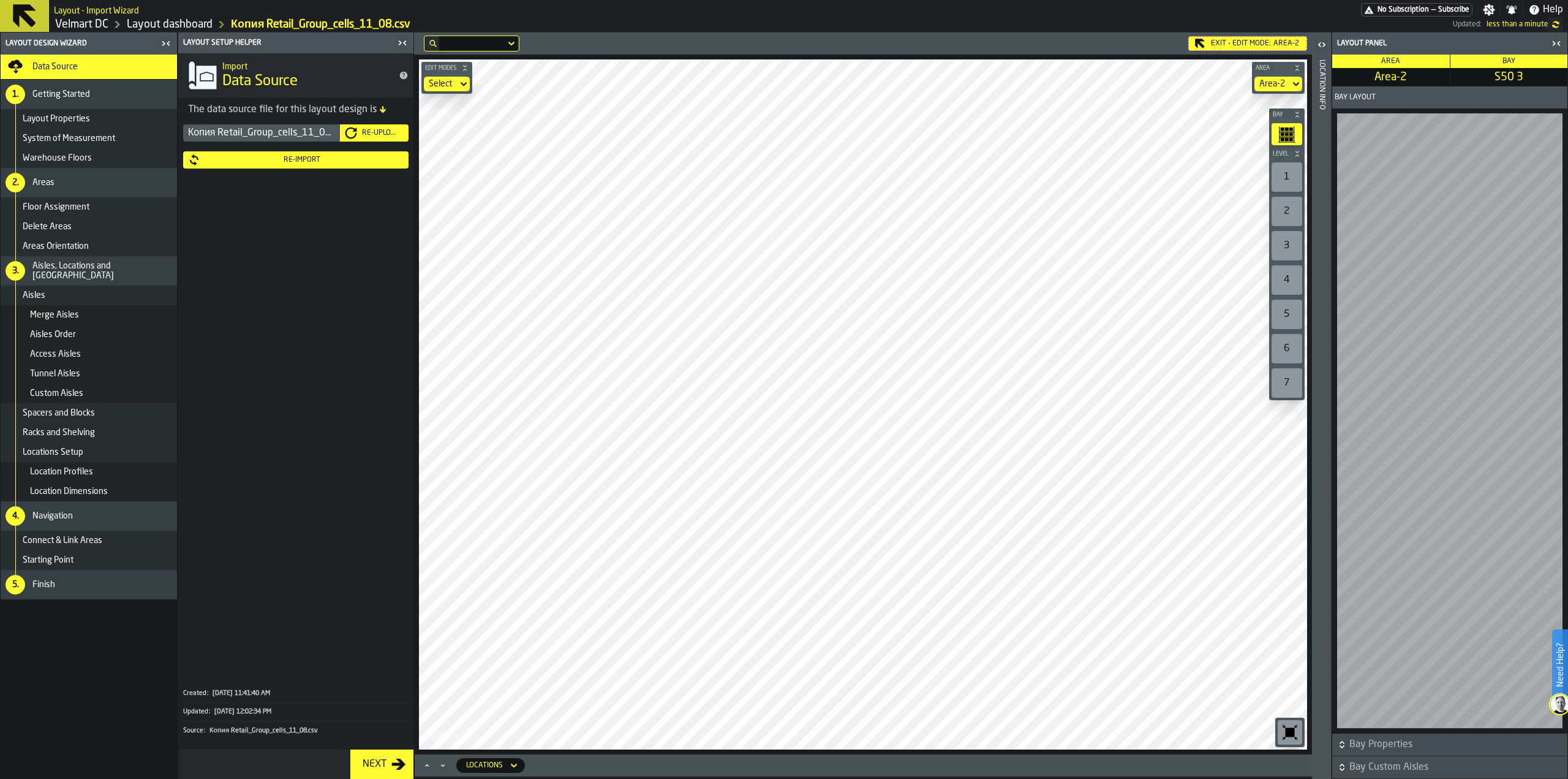
click at [407, 219] on main "Layout Design Wizard Data Source 1. Getting Started Layout Properties System of…" at bounding box center [784, 406] width 1568 height 747
click at [1410, 659] on main "Layout Design Wizard Data Source 1. Getting Started Layout Properties System of…" at bounding box center [784, 406] width 1568 height 747
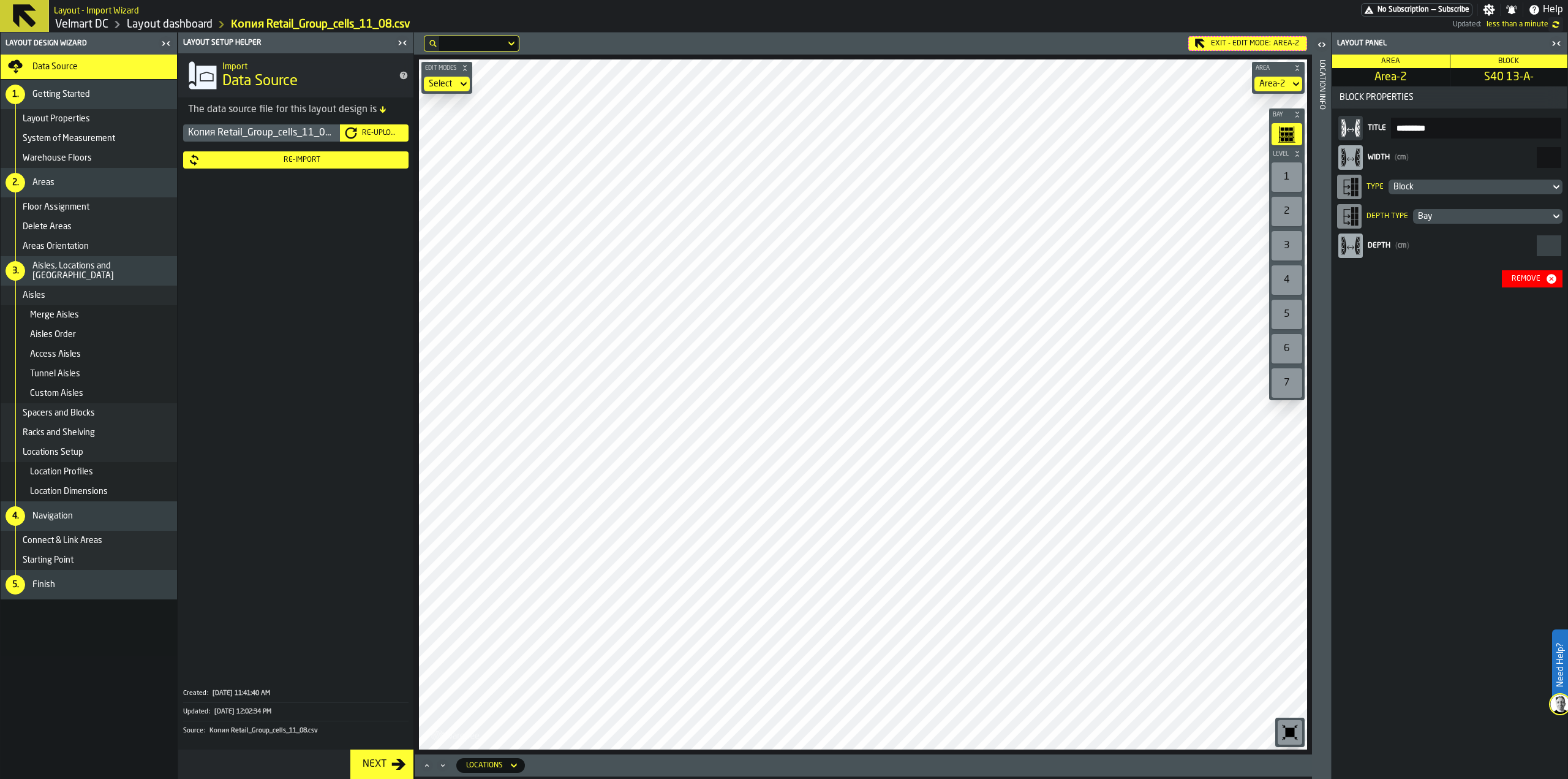
click at [1230, 44] on div "Exit - Edit Mode: Area-2" at bounding box center [1247, 43] width 119 height 14
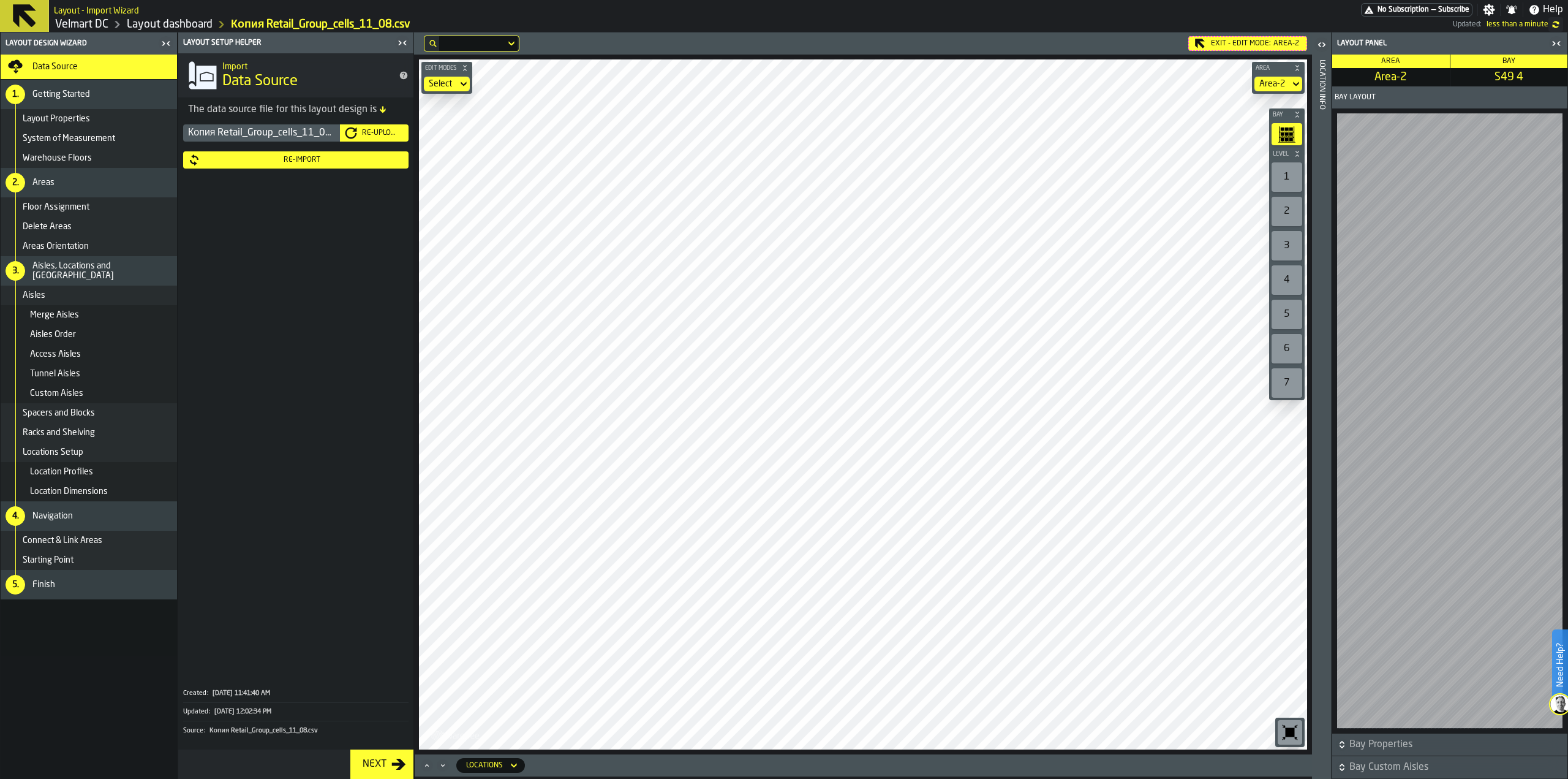
click at [1217, 37] on div "Exit - Edit Mode: Area-2" at bounding box center [1247, 43] width 119 height 14
click at [362, 140] on button "Re-Upload" at bounding box center [374, 133] width 68 height 17
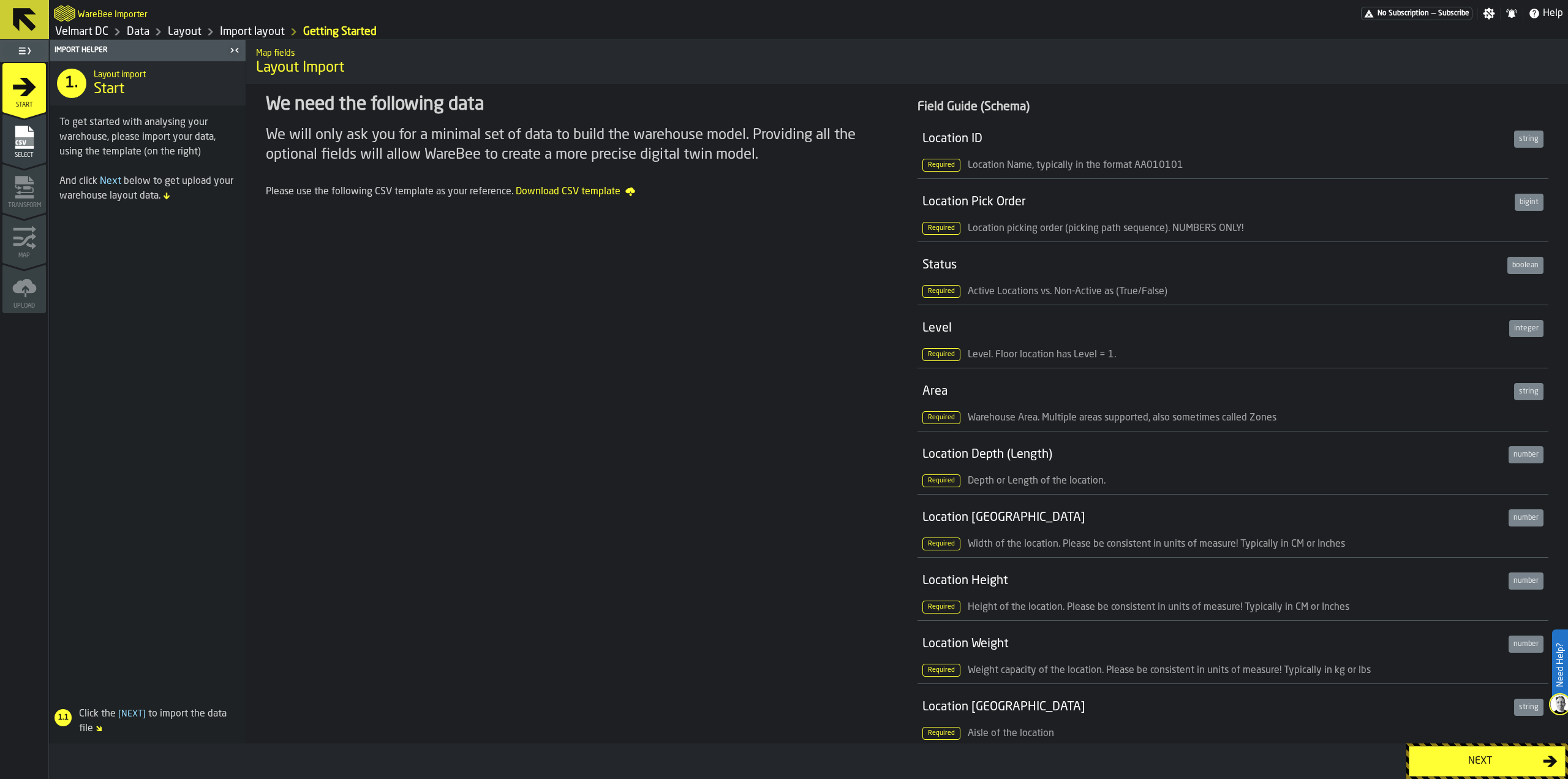
click at [24, 152] on span "Select" at bounding box center [24, 155] width 43 height 6
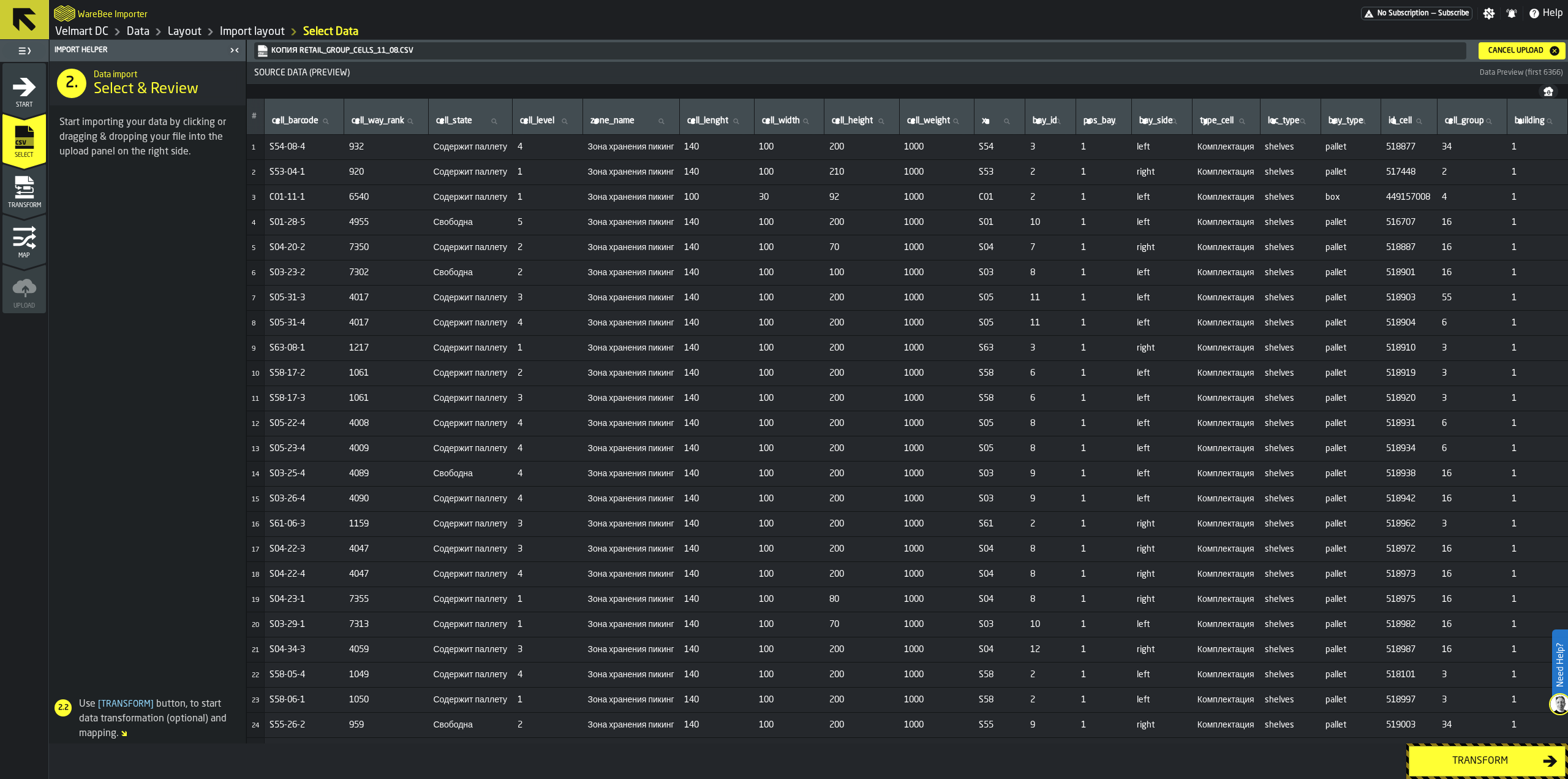
click at [1453, 767] on div "Transform" at bounding box center [1479, 761] width 126 height 14
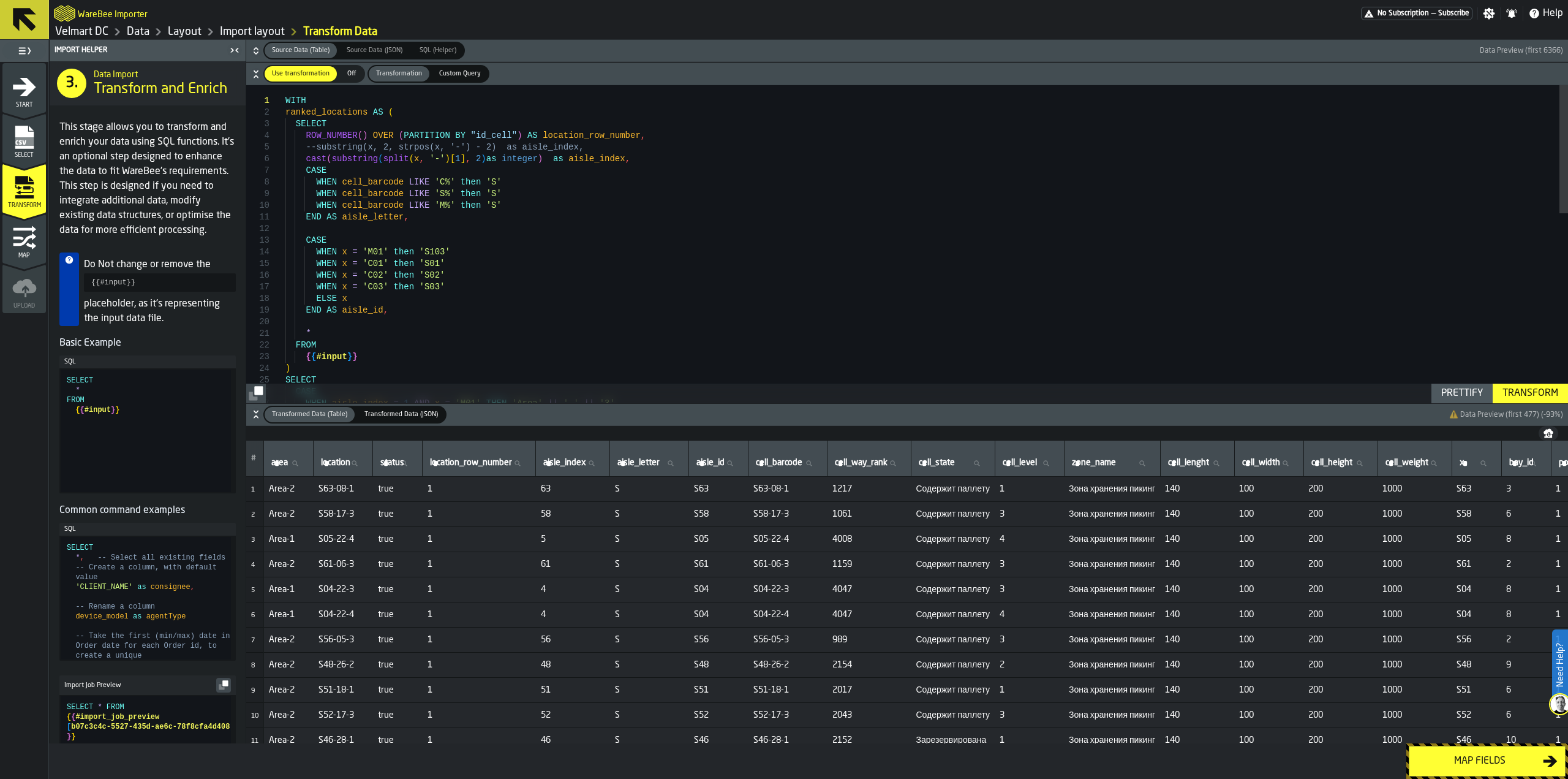
click at [1526, 392] on div "Transform" at bounding box center [1530, 393] width 66 height 14
click at [1457, 763] on div "Map fields" at bounding box center [1479, 761] width 126 height 14
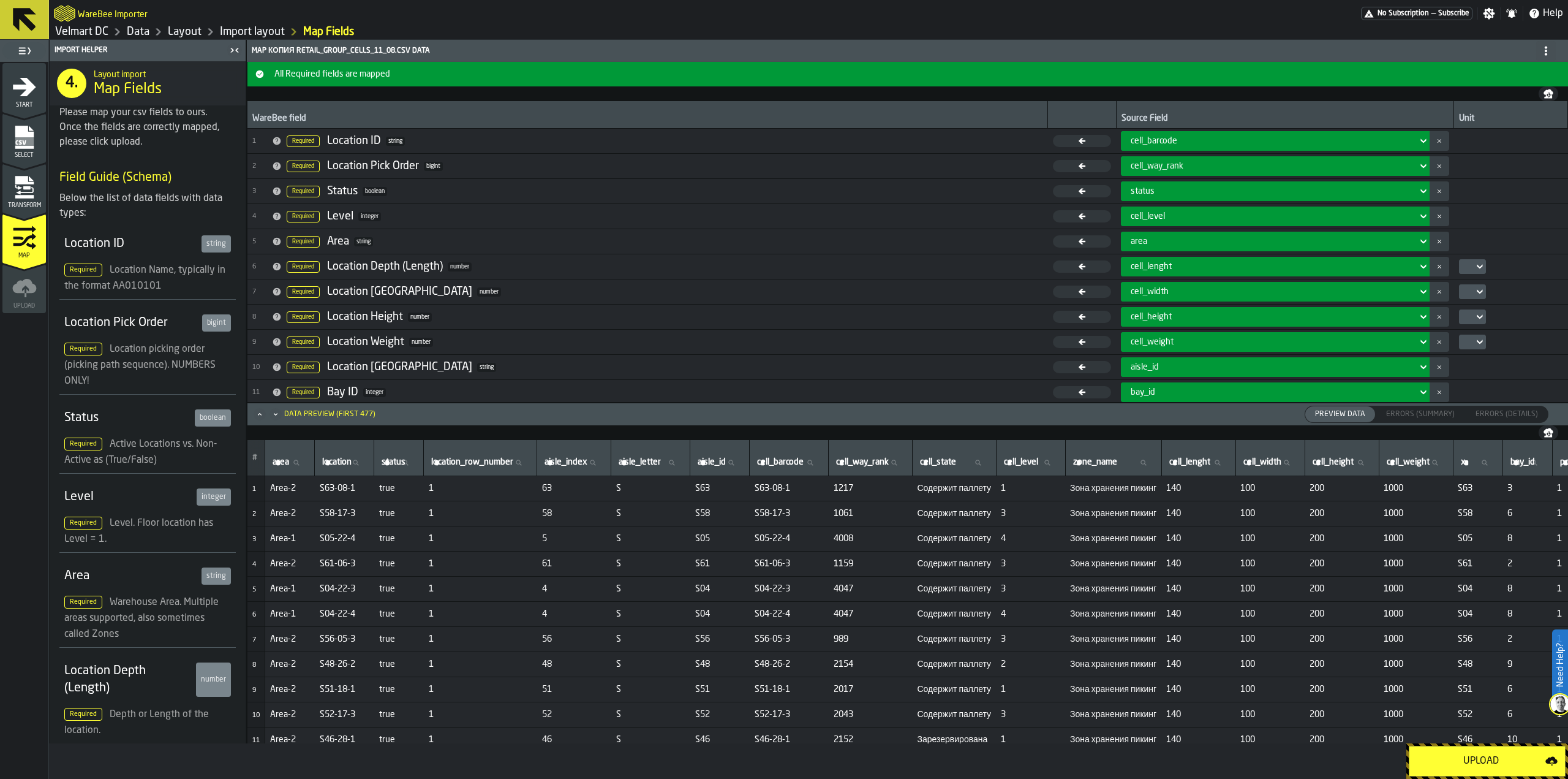
scroll to position [254, 0]
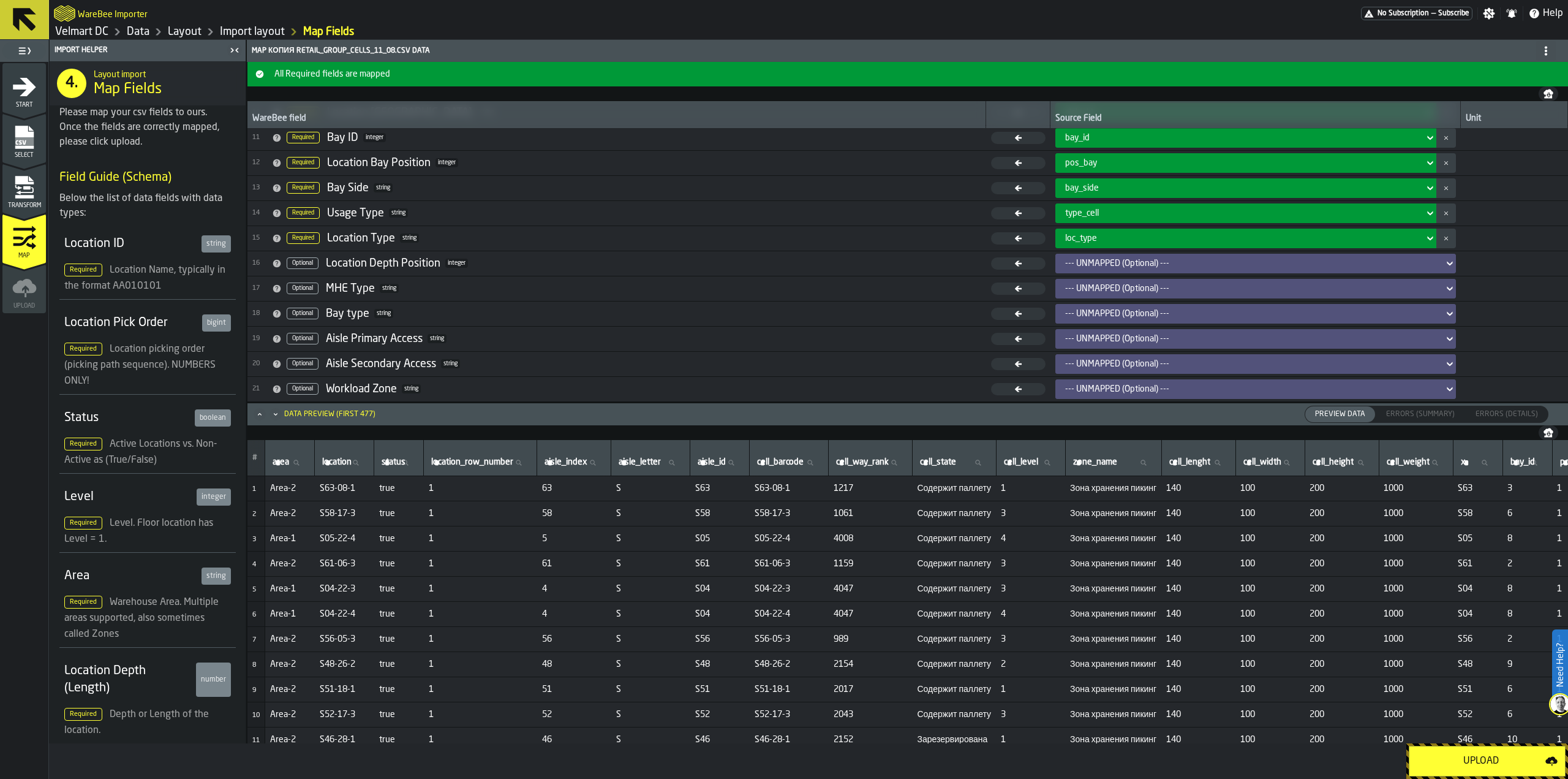
click at [1464, 760] on div "Upload" at bounding box center [1481, 761] width 129 height 14
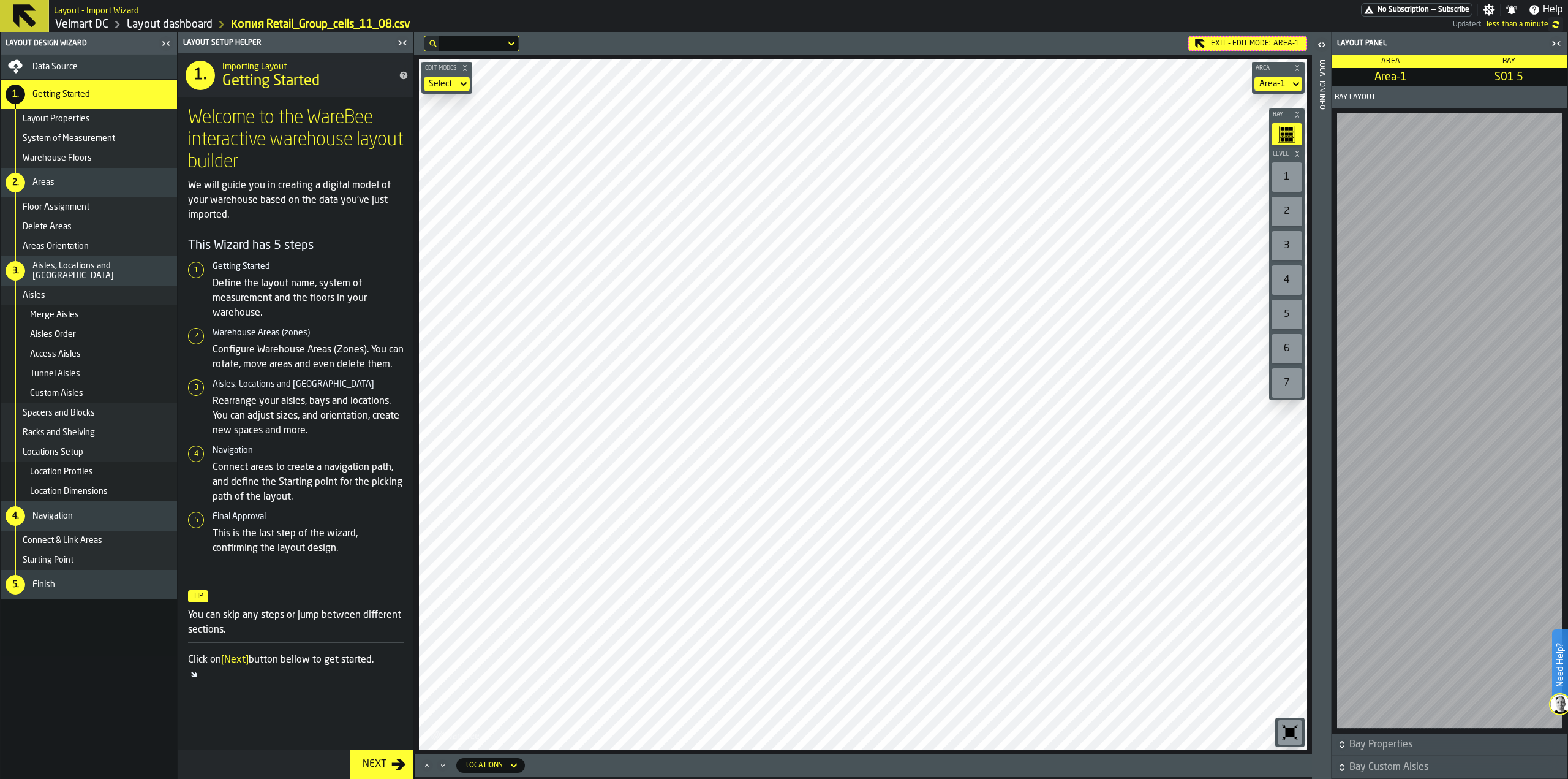
click at [1219, 45] on div "Exit - Edit Mode: Area-1" at bounding box center [1247, 43] width 119 height 14
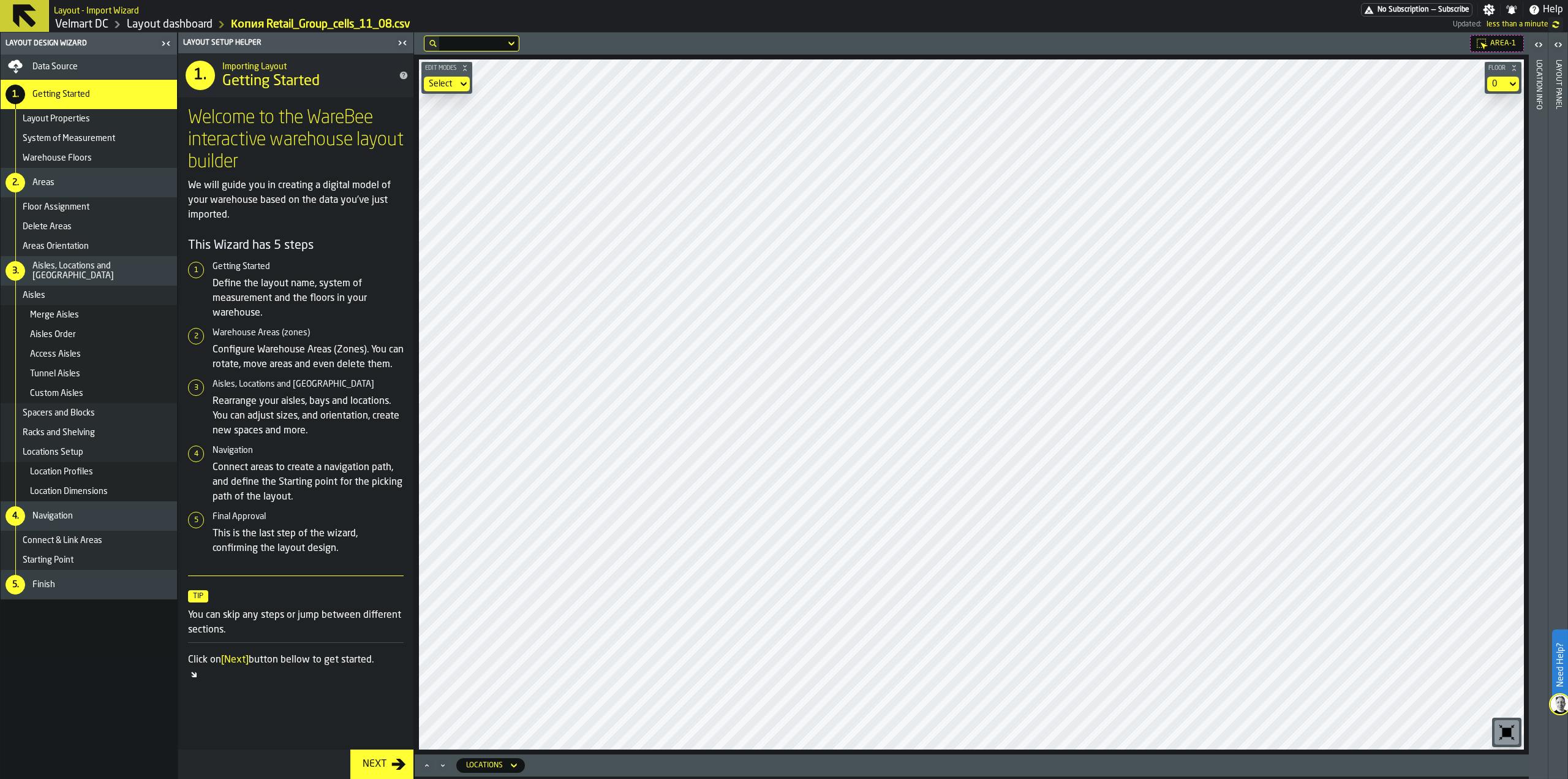
click at [53, 68] on span "Data Source" at bounding box center [55, 67] width 45 height 10
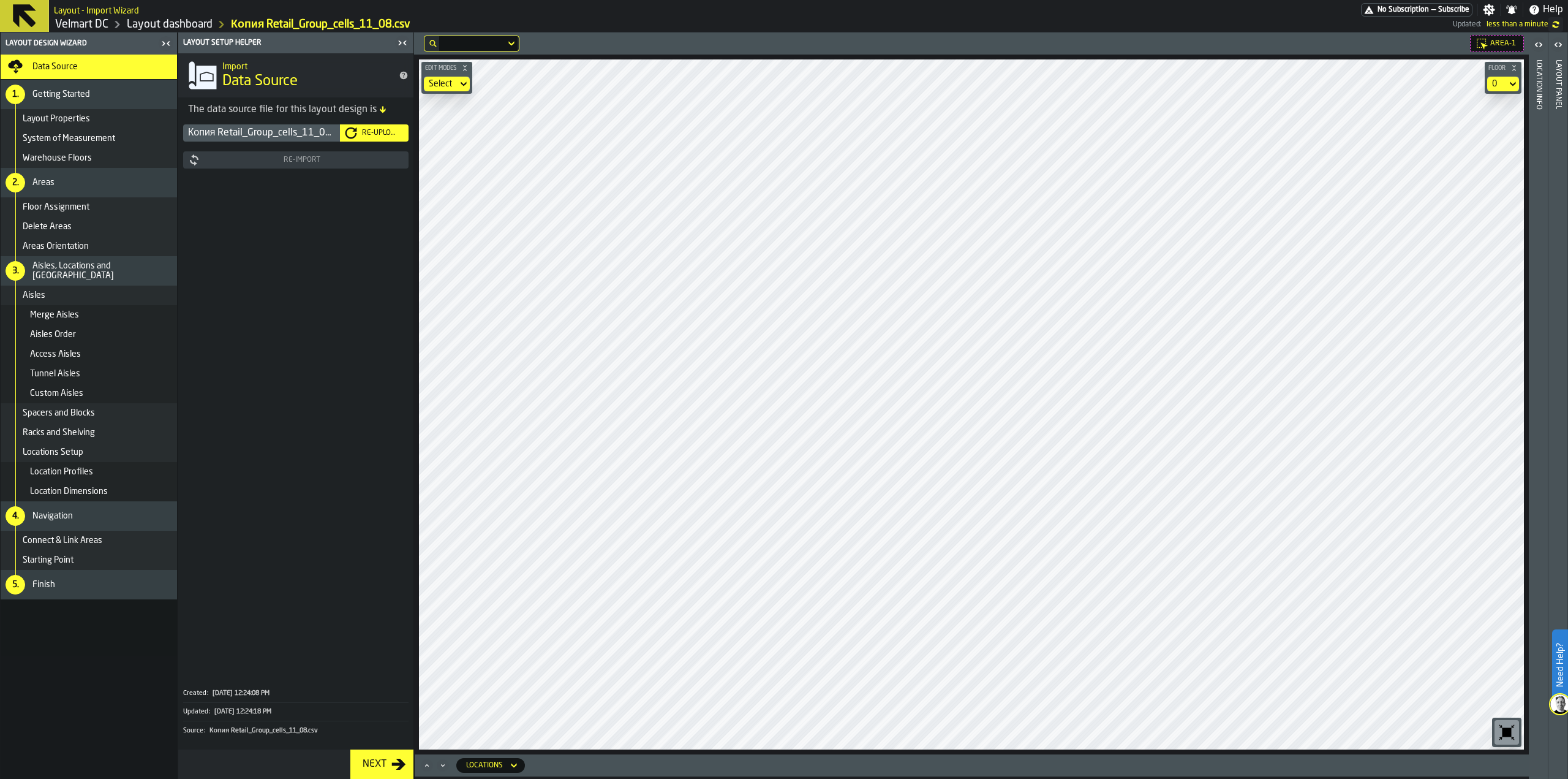
click at [366, 132] on div "Re-Upload" at bounding box center [380, 133] width 47 height 9
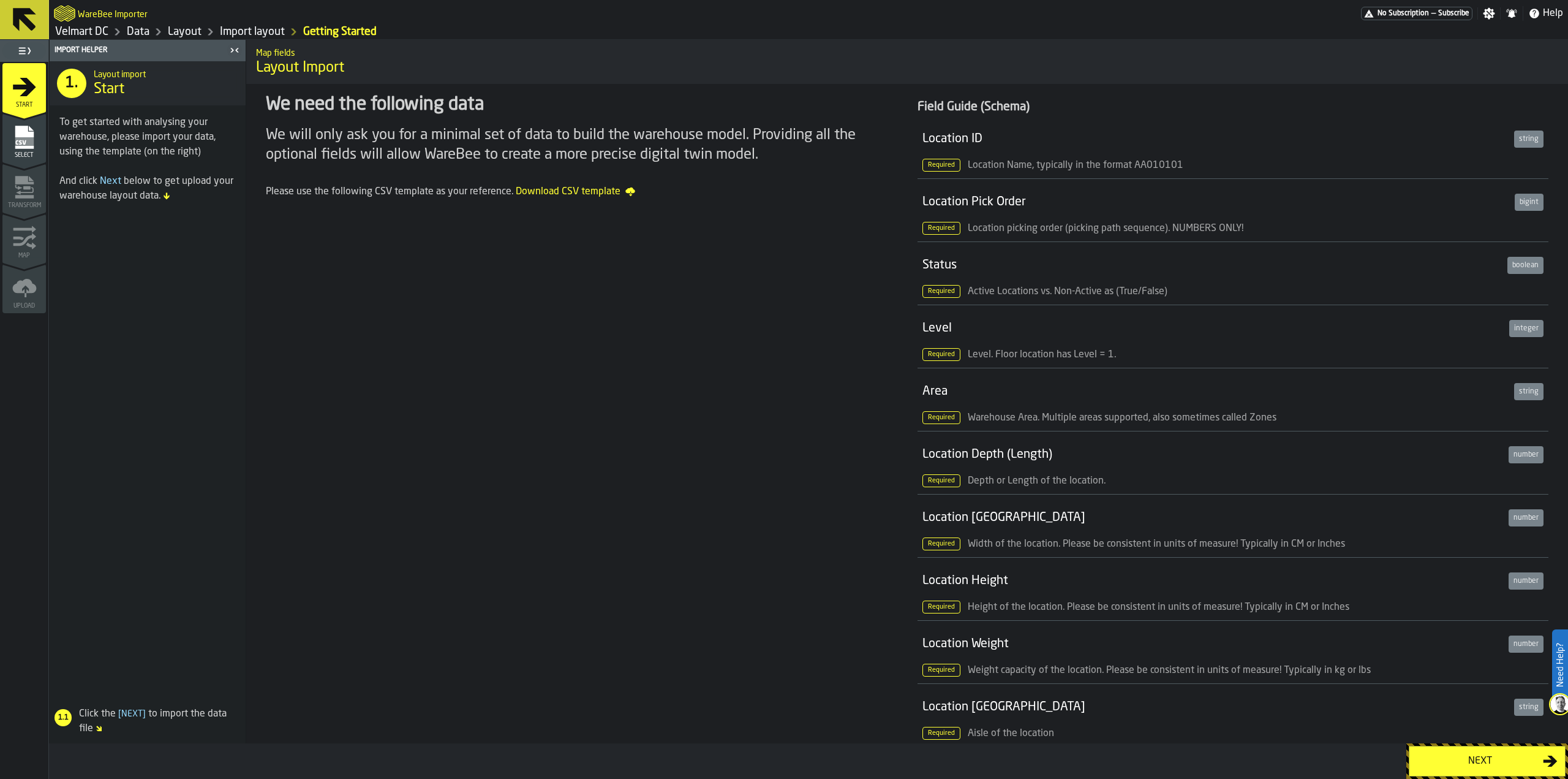
click at [22, 161] on icon "menu Select" at bounding box center [24, 164] width 43 height 12
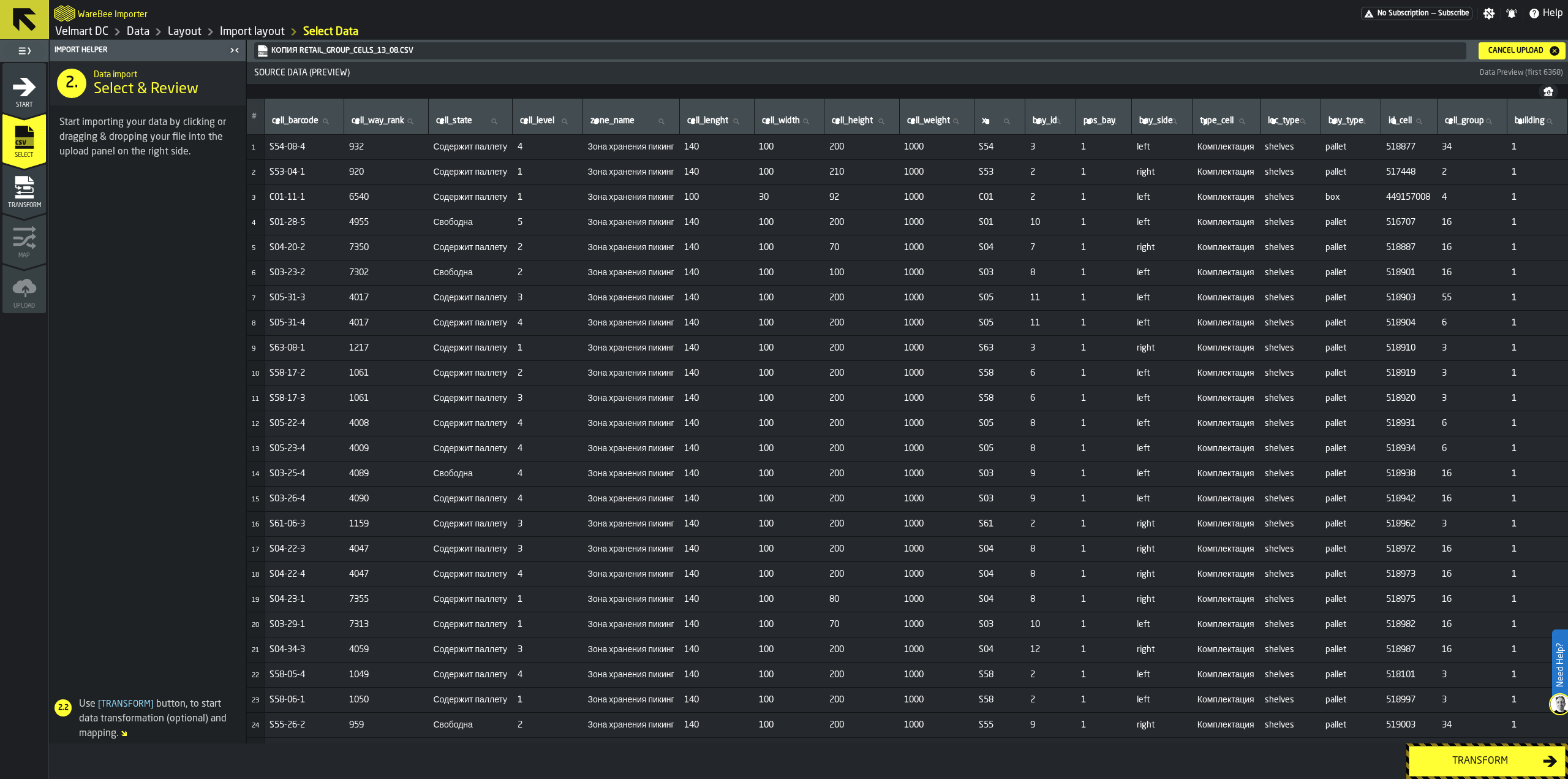
click at [1458, 767] on div "Transform" at bounding box center [1479, 761] width 126 height 14
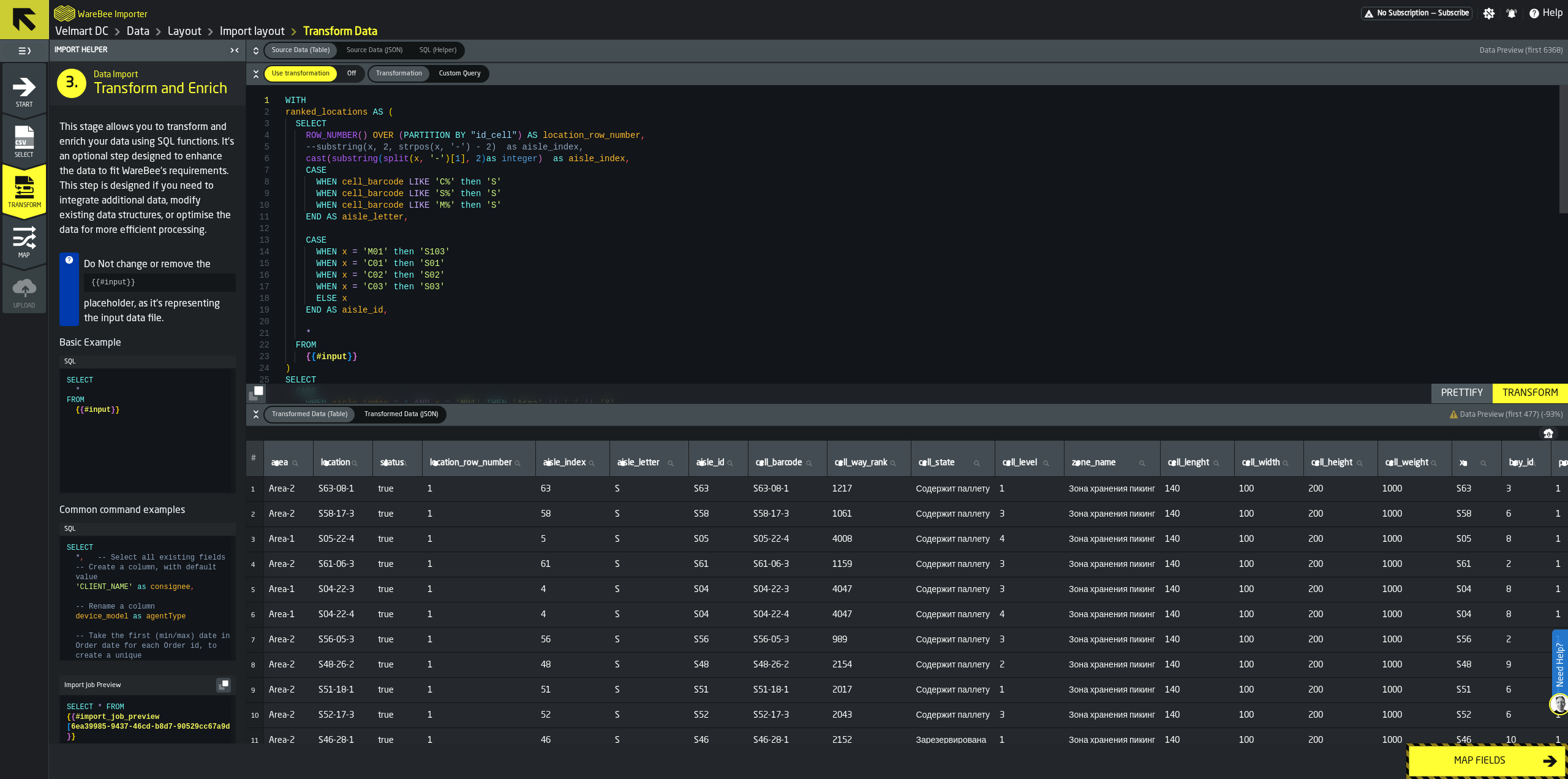
click at [1524, 392] on div "Transform" at bounding box center [1530, 393] width 66 height 14
click at [1459, 760] on div "Map fields" at bounding box center [1479, 761] width 126 height 14
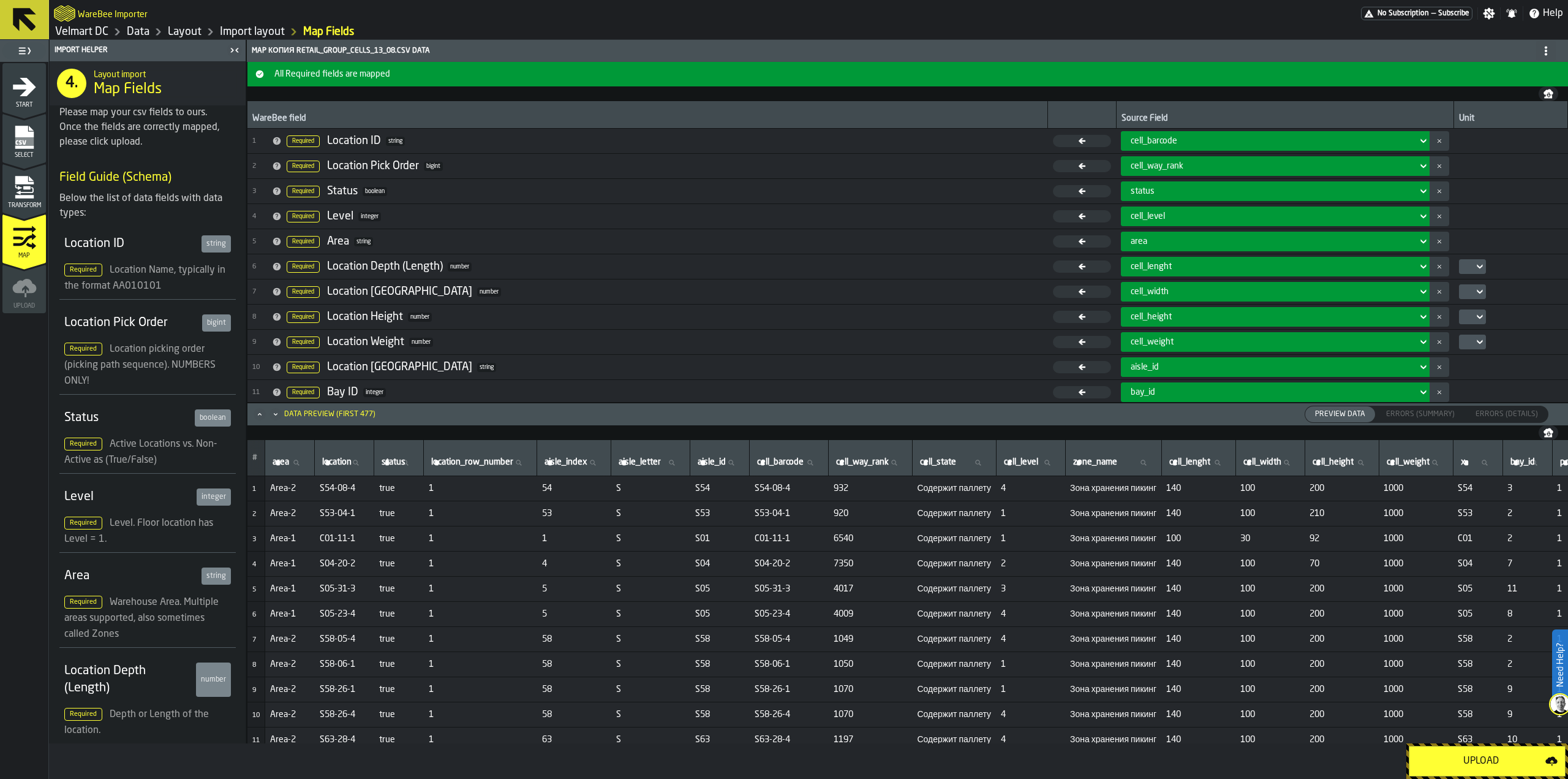
click at [1483, 760] on div "Upload" at bounding box center [1481, 761] width 129 height 14
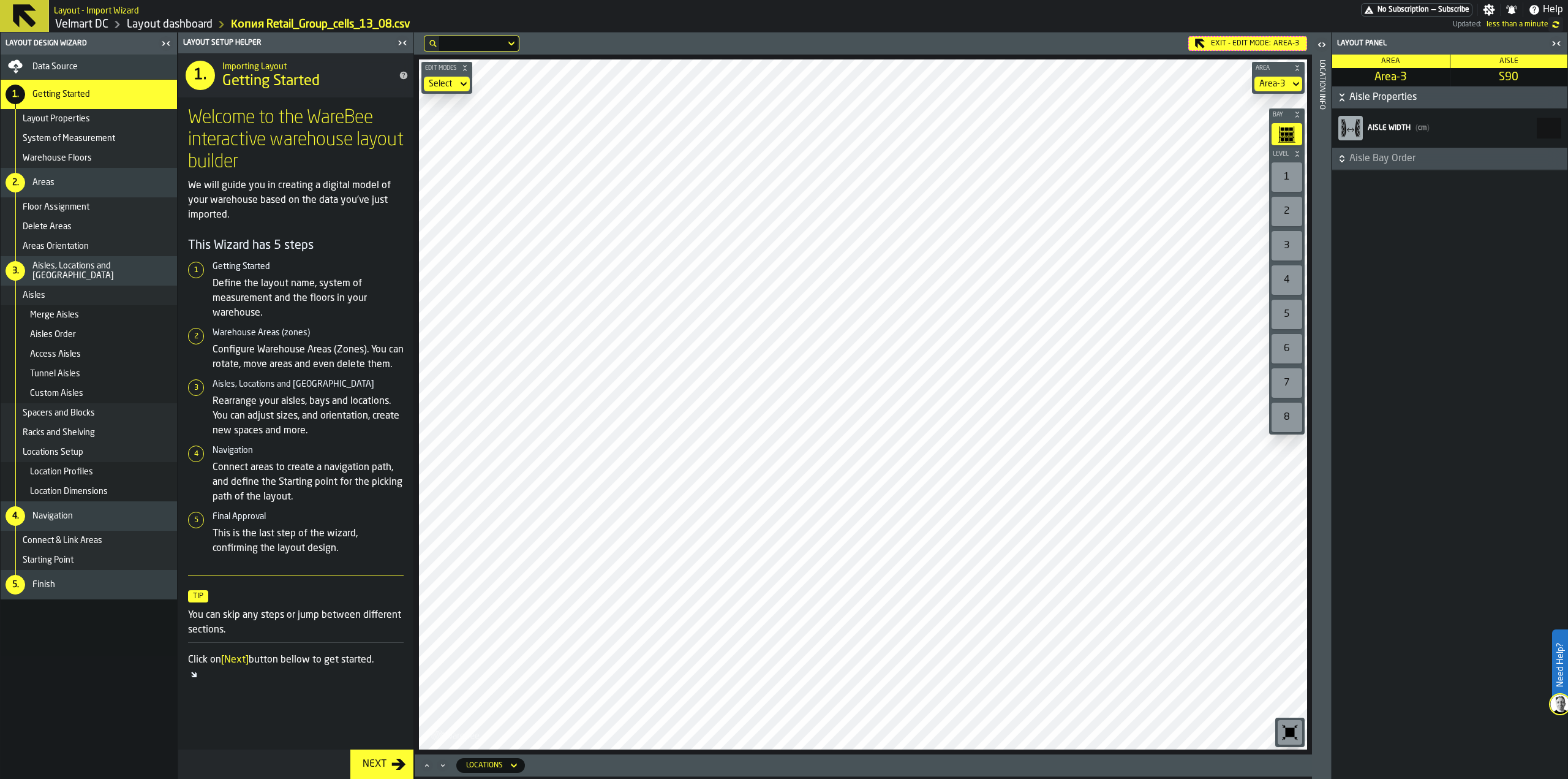
click at [1212, 41] on div "Exit - Edit Mode: Area-3" at bounding box center [1247, 43] width 119 height 14
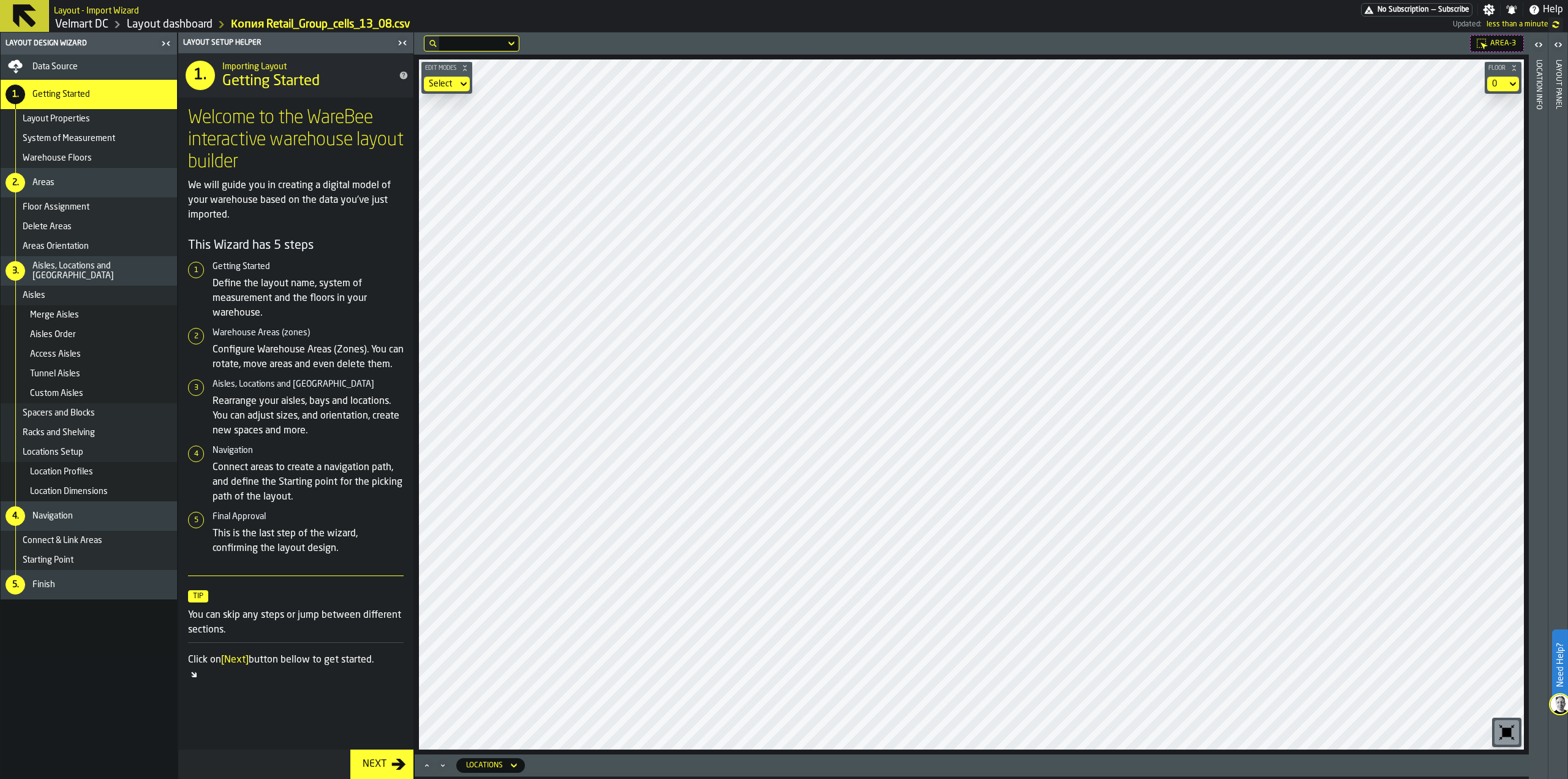
click at [1544, 368] on main "Layout Design Wizard Data Source 1. Getting Started Layout Properties System of…" at bounding box center [784, 406] width 1568 height 747
click at [91, 68] on div "Data Source" at bounding box center [102, 67] width 140 height 10
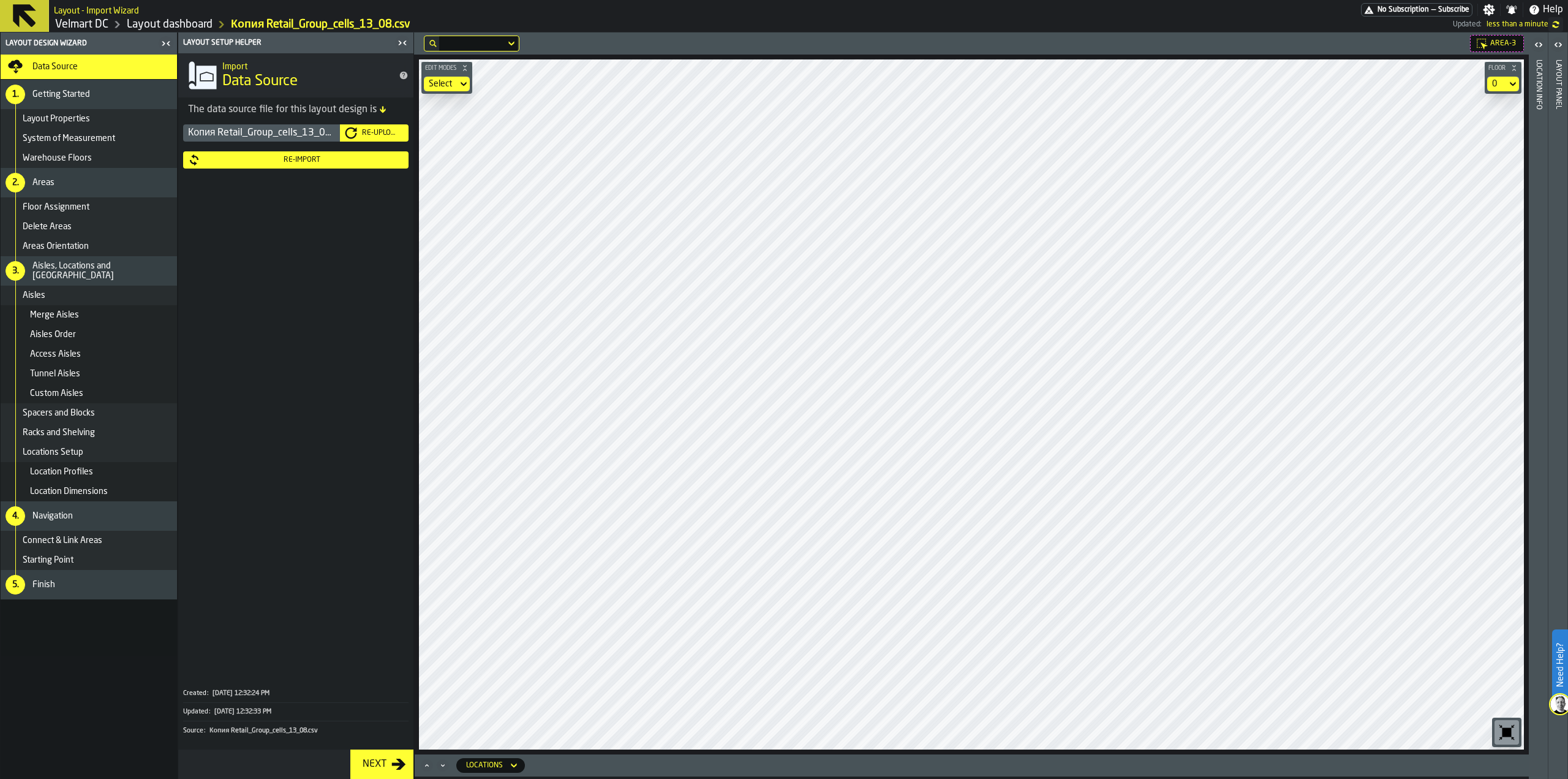
click at [339, 158] on div "Re-Import" at bounding box center [302, 160] width 203 height 9
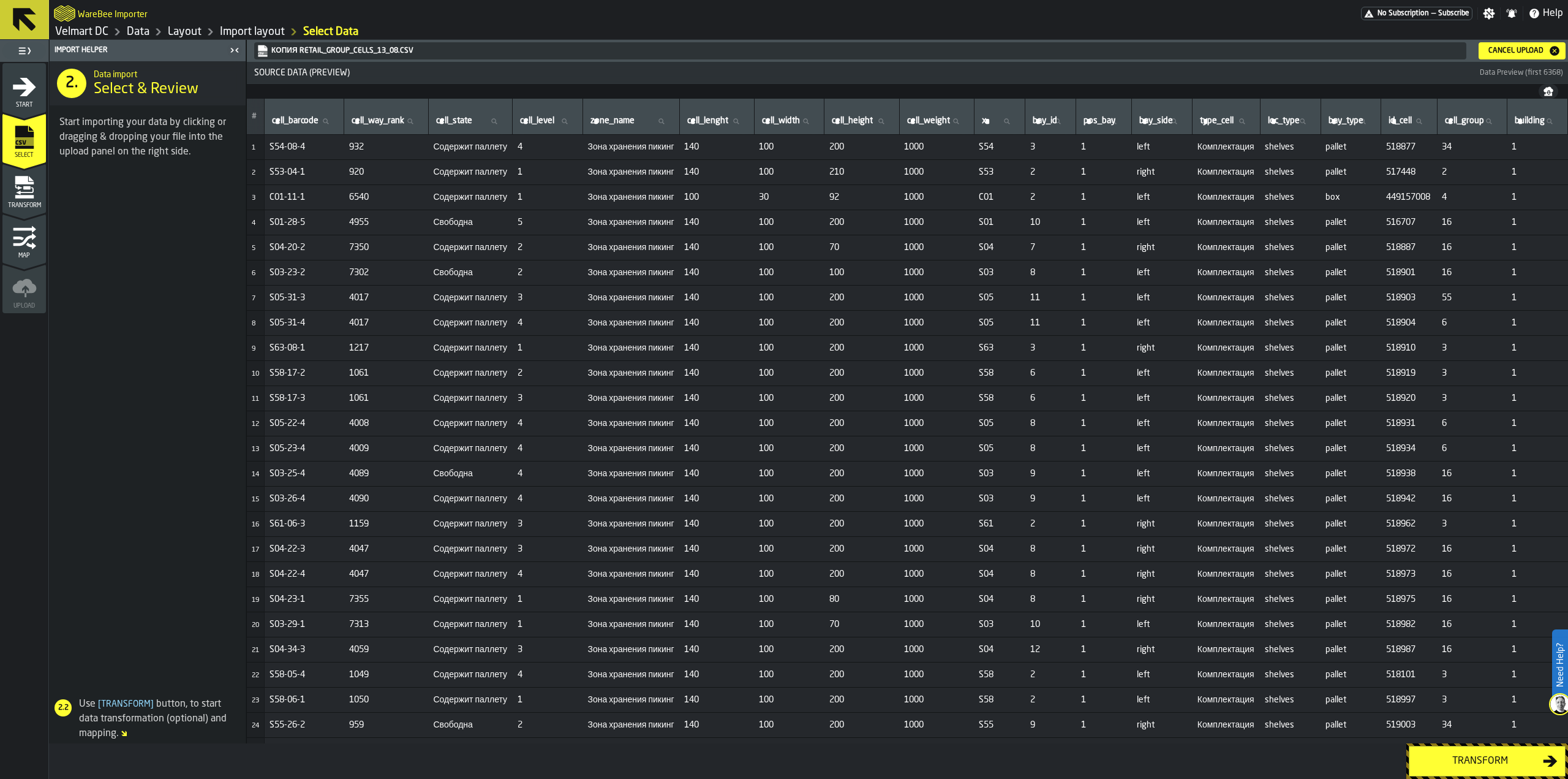
click at [1446, 763] on div "Transform" at bounding box center [1479, 761] width 126 height 14
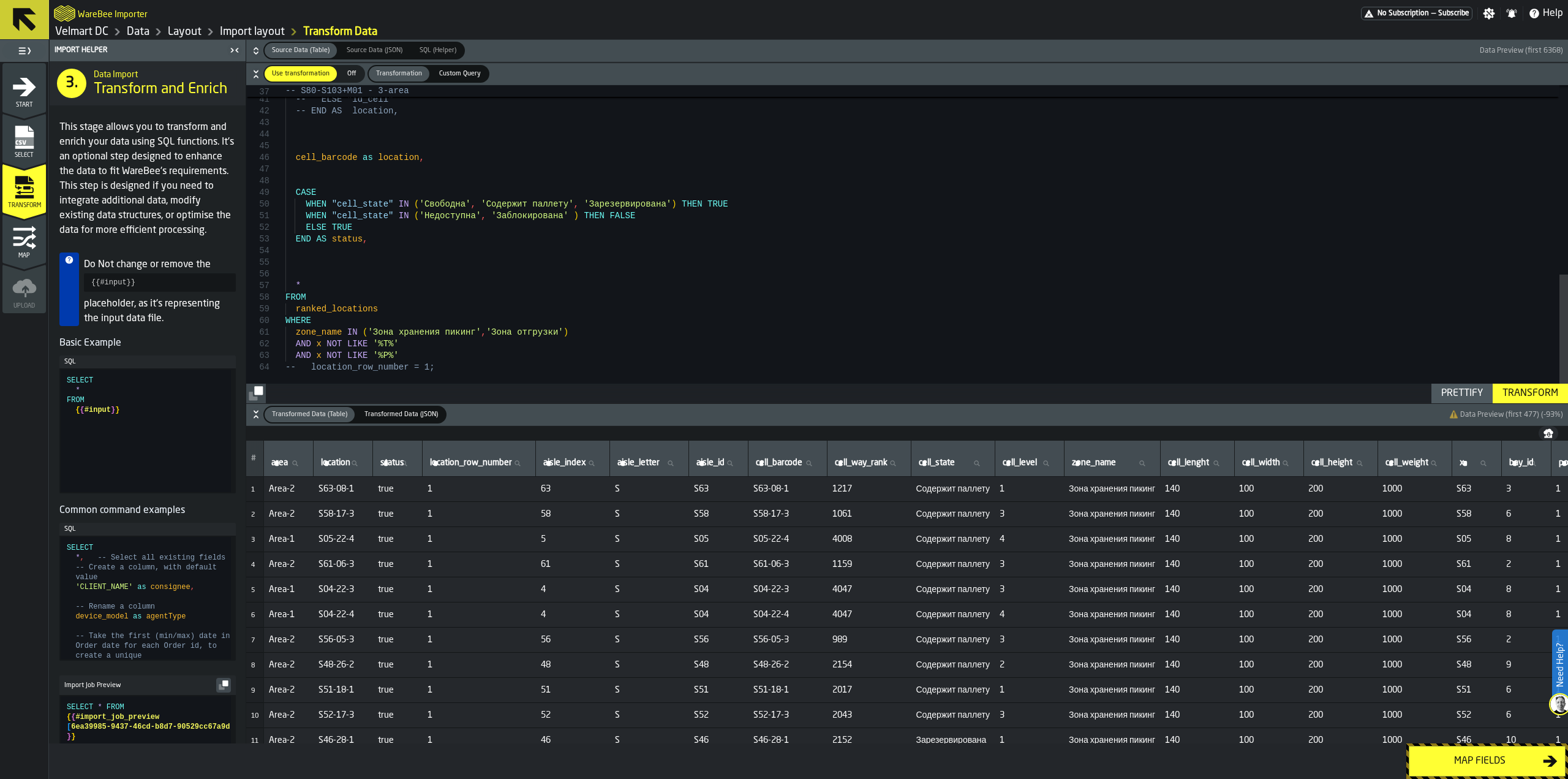
click at [493, 332] on div "-- THEN "id_cell" || '---' || CAST(location_row_ number as varchar) -- ELSE "id…" at bounding box center [926, 10] width 1283 height 784
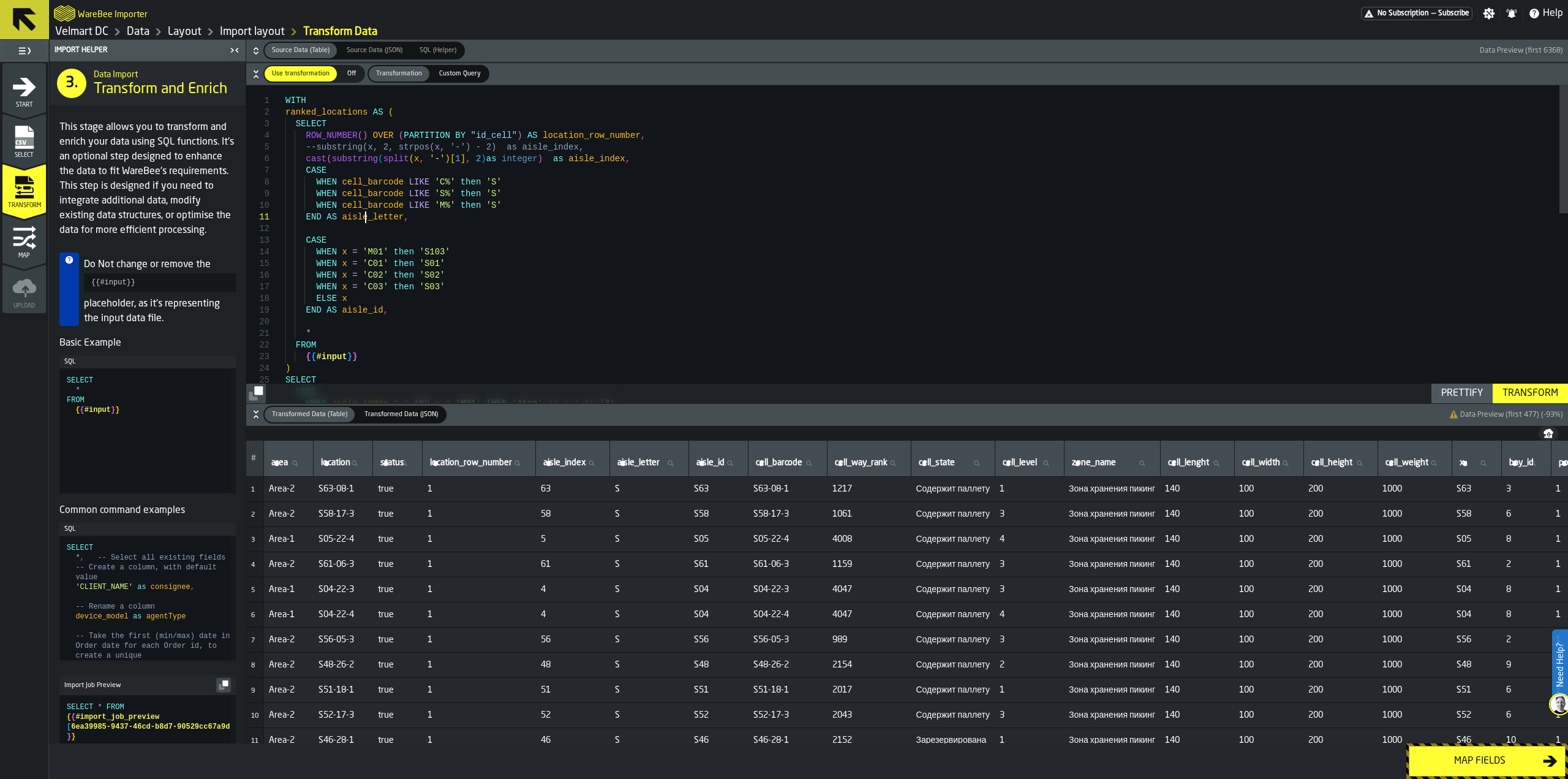
click at [365, 218] on div "WHEN aisle_index = 1 AND x = 'M01' THEN 'Area' || '-' || '3' * FROM { { #input …" at bounding box center [926, 477] width 1283 height 784
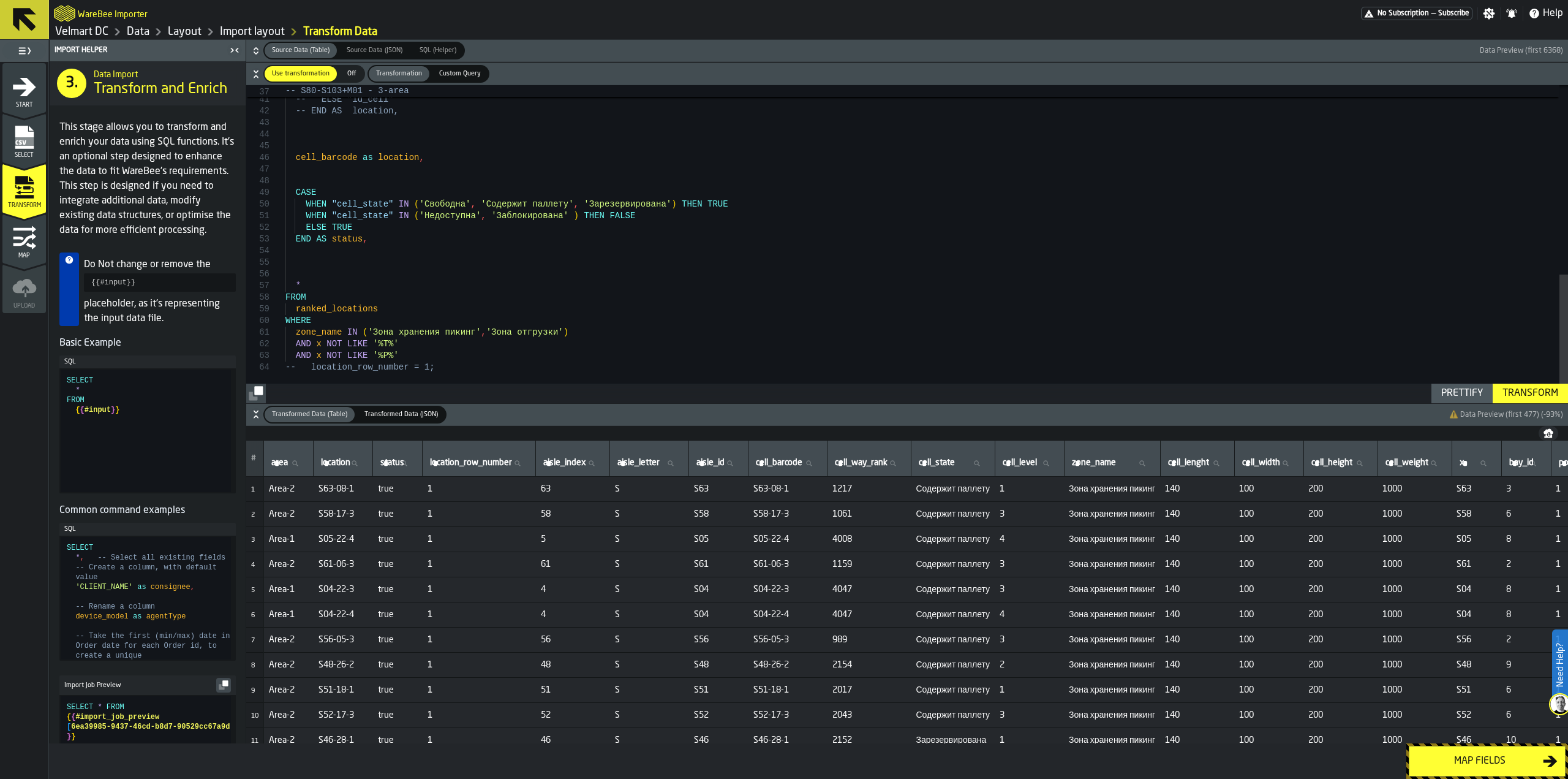
click at [484, 256] on div "-- THEN "id_cell" || '---' || CAST(location_row_ number as varchar) -- ELSE "id…" at bounding box center [926, 10] width 1283 height 784
click at [407, 249] on div "-- THEN "id_cell" || '---' || CAST(location_row_ number as varchar) -- ELSE "id…" at bounding box center [926, 10] width 1283 height 784
click at [390, 239] on div "-- THEN "id_cell" || '---' || CAST(location_row_ number as varchar) -- ELSE "id…" at bounding box center [926, 10] width 1283 height 784
click at [326, 478] on td "S56-25-3" at bounding box center [343, 486] width 59 height 25
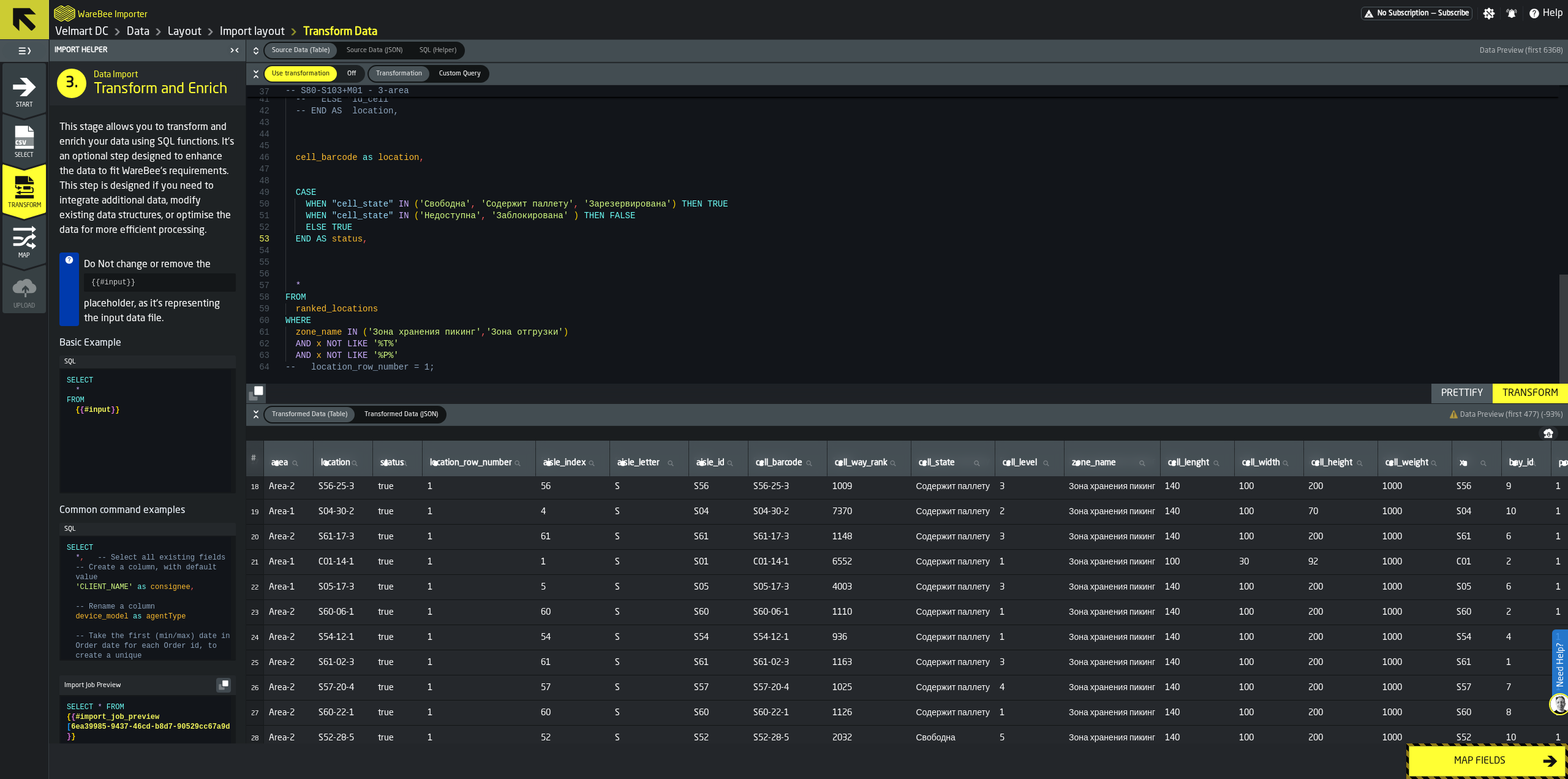
click at [540, 334] on div "-- THEN "id_cell" || '---' || CAST(location_row_ number as varchar) -- ELSE "id…" at bounding box center [926, 10] width 1283 height 784
type textarea "**********"
click at [425, 358] on div "-- THEN "id_cell" || '---' || CAST(location_row_ number as varchar) -- ELSE "id…" at bounding box center [926, 10] width 1283 height 784
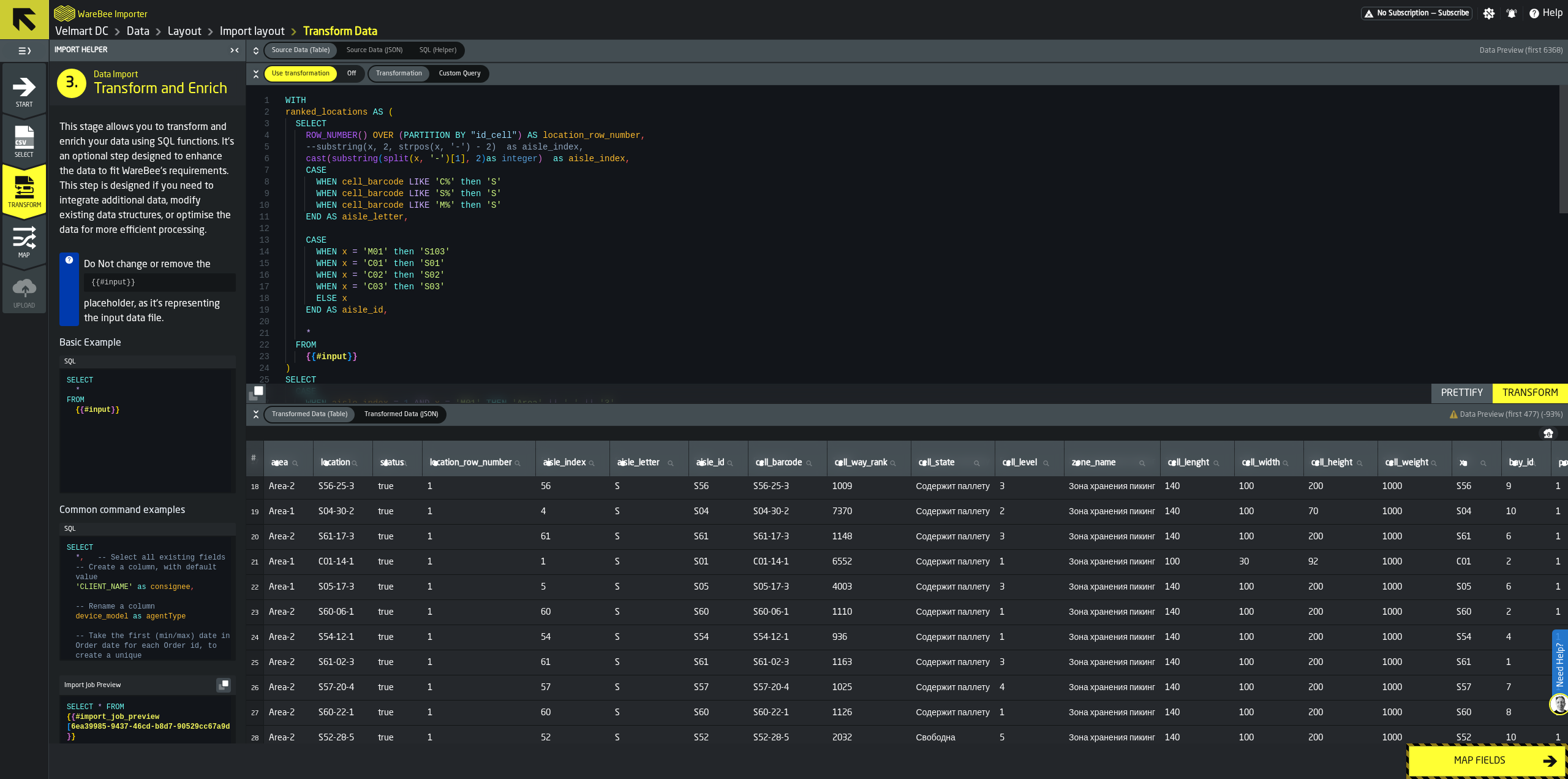
click at [11, 244] on div "Map" at bounding box center [24, 242] width 43 height 34
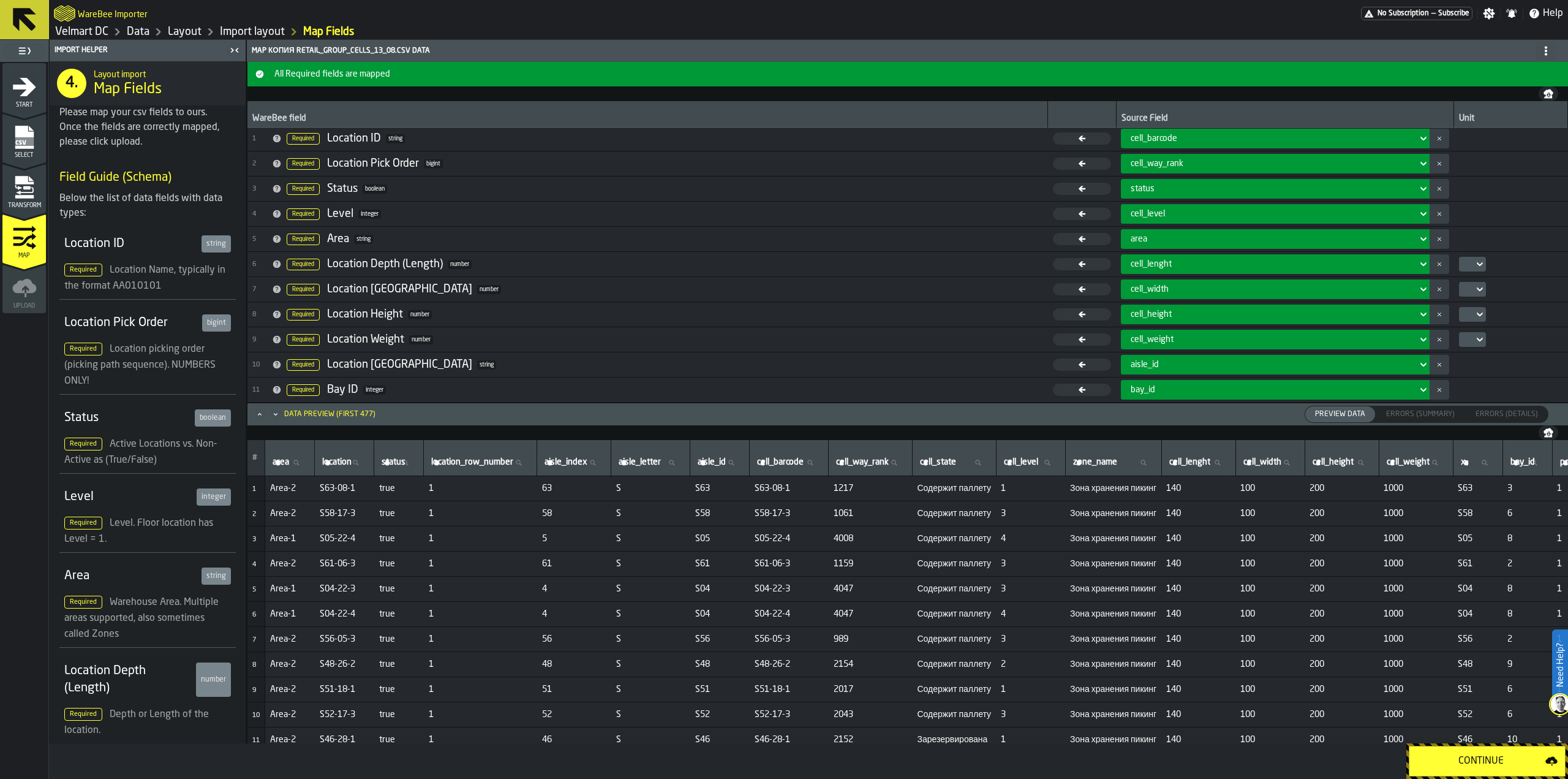
scroll to position [0, 0]
click at [22, 181] on icon "menu Transform" at bounding box center [24, 179] width 19 height 8
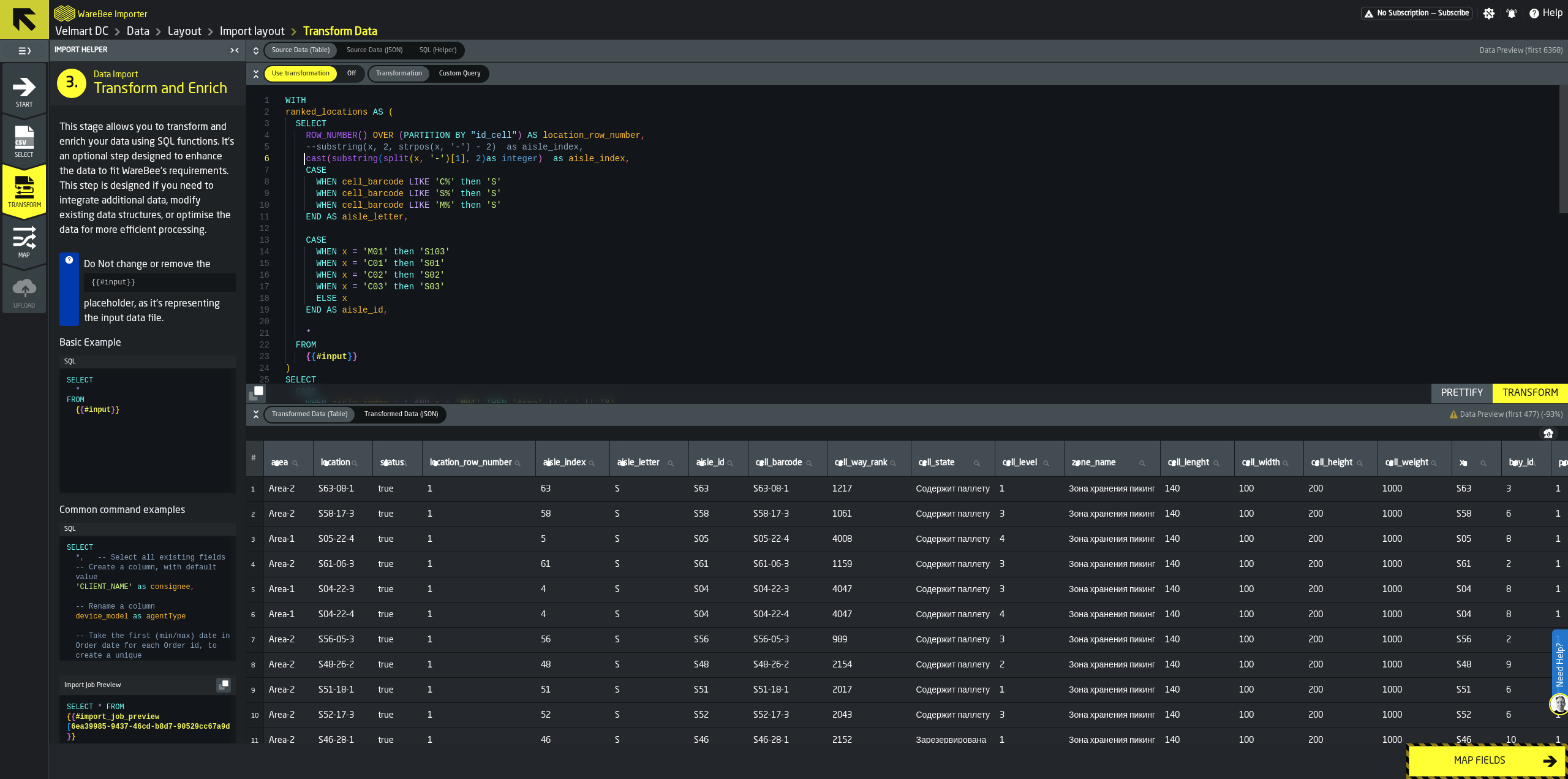
click at [304, 161] on div "CASE WHEN aisle_index = 1 AND x = 'M01' THEN 'Area' || '-' || '3' { { #input } …" at bounding box center [926, 477] width 1283 height 784
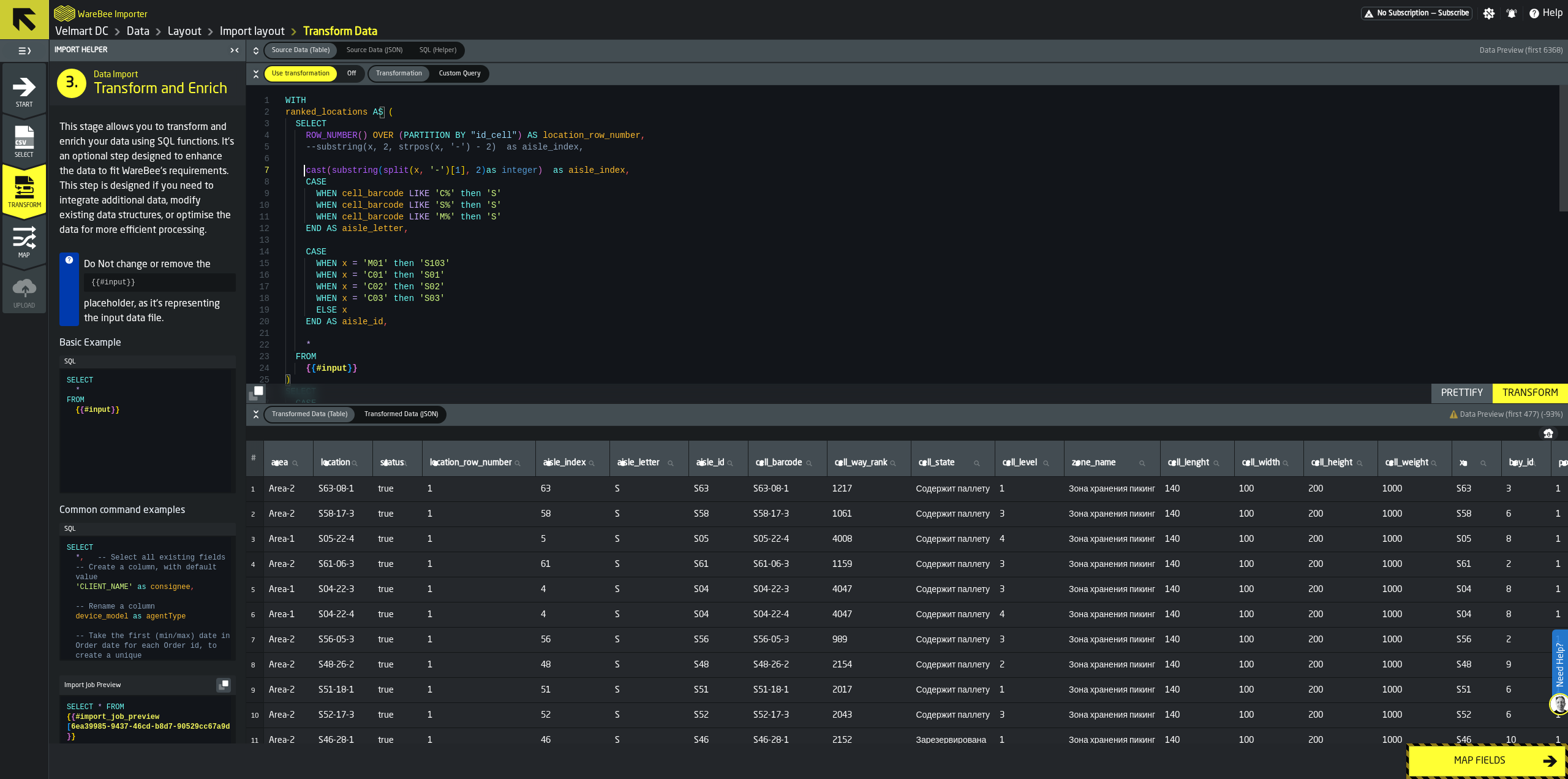
scroll to position [71, 0]
click at [308, 162] on div "CASE { { #input } } ) SELECT * FROM ELSE x END AS aisle_id , WHEN x = 'C01' the…" at bounding box center [926, 483] width 1283 height 796
drag, startPoint x: 328, startPoint y: 174, endPoint x: 467, endPoint y: 172, distance: 139.0
click at [467, 172] on div "CASE { { #input } } ) SELECT * FROM ELSE x END AS aisle_id , WHEN x = 'C01' the…" at bounding box center [926, 483] width 1283 height 796
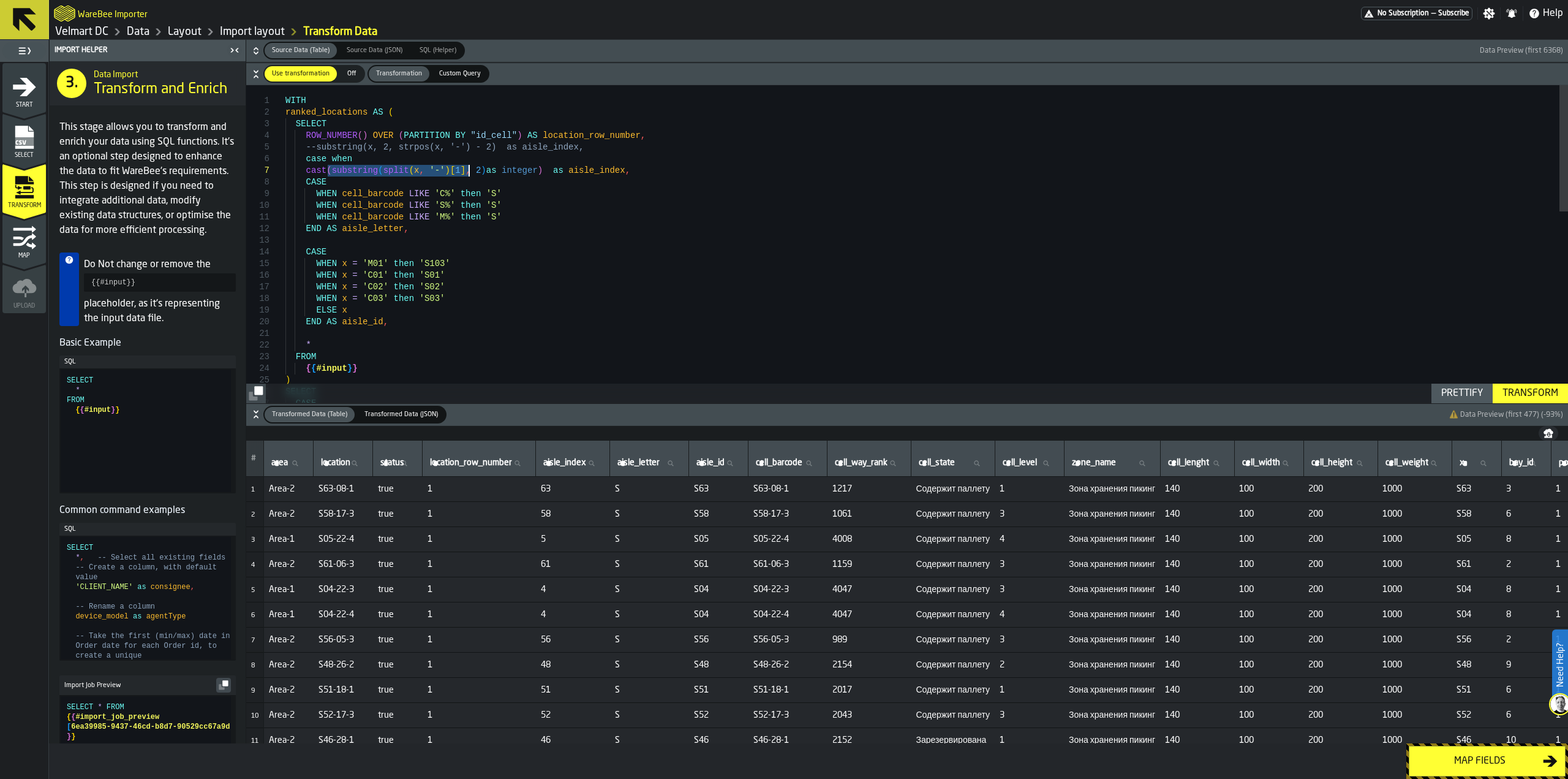
click at [365, 160] on div "CASE { { #input } } ) SELECT * FROM ELSE x END AS aisle_id , WHEN x = 'C01' the…" at bounding box center [926, 483] width 1283 height 796
drag, startPoint x: 400, startPoint y: 161, endPoint x: 486, endPoint y: 162, distance: 86.0
click at [486, 162] on div "CASE { { #input } } ) SELECT * FROM ELSE x END AS aisle_id , WHEN x = 'C01' the…" at bounding box center [926, 483] width 1283 height 796
click at [527, 174] on div "CASE { { #input } } ) SELECT * FROM ELSE x END AS aisle_id , WHEN x = 'C01' the…" at bounding box center [926, 483] width 1283 height 796
click at [531, 161] on div "CASE { { #input } } ) SELECT * FROM ELSE x END AS aisle_id , WHEN x = 'C01' the…" at bounding box center [926, 483] width 1283 height 796
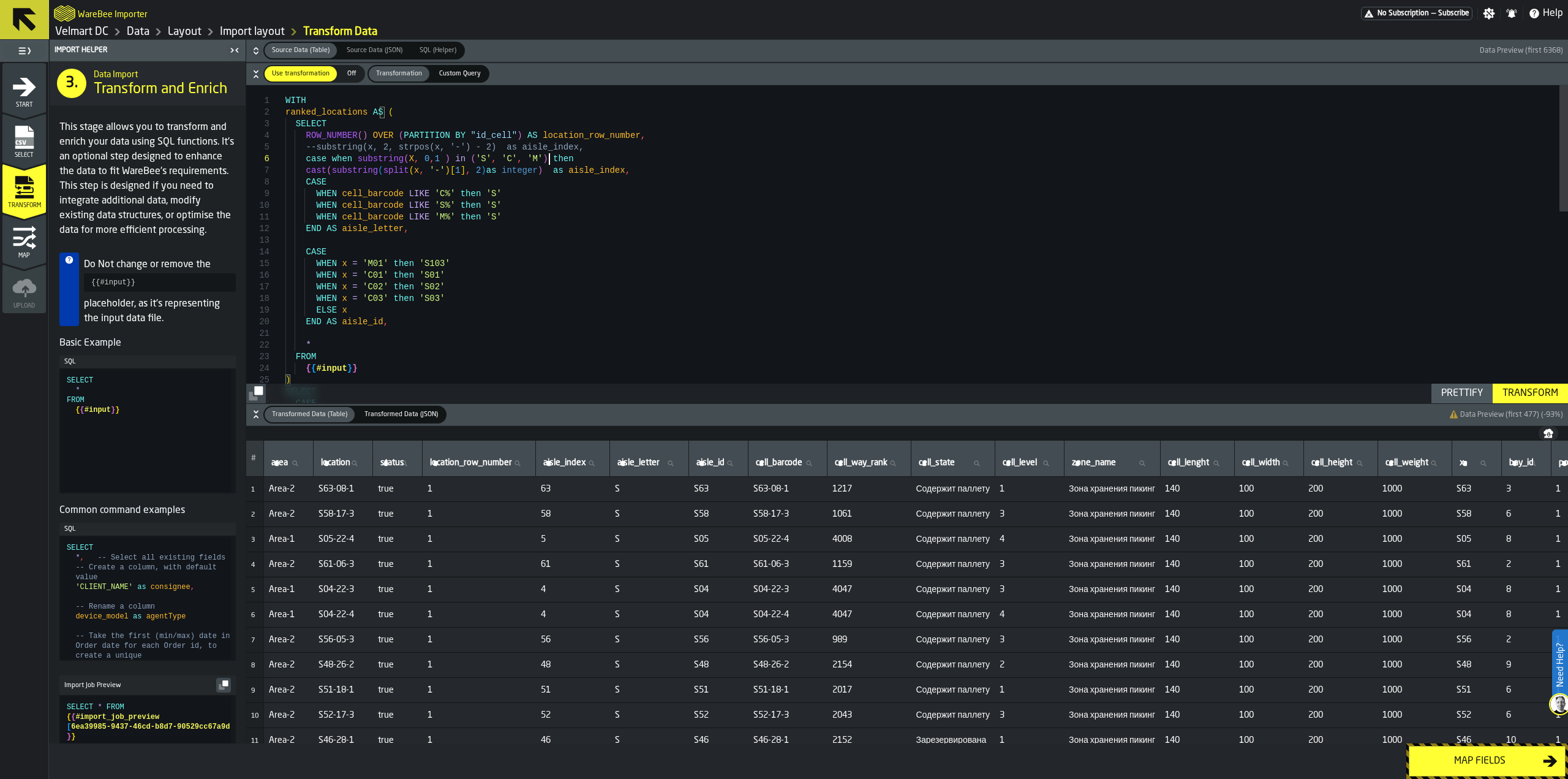
click at [526, 172] on div "CASE { { #input } } ) SELECT * FROM ELSE x END AS aisle_id , WHEN x = 'C01' the…" at bounding box center [926, 483] width 1283 height 796
click at [327, 184] on div "{ { #input } } ) SELECT * FROM ELSE x END AS aisle_id , WHEN x = 'C01' then 'S0…" at bounding box center [926, 489] width 1283 height 808
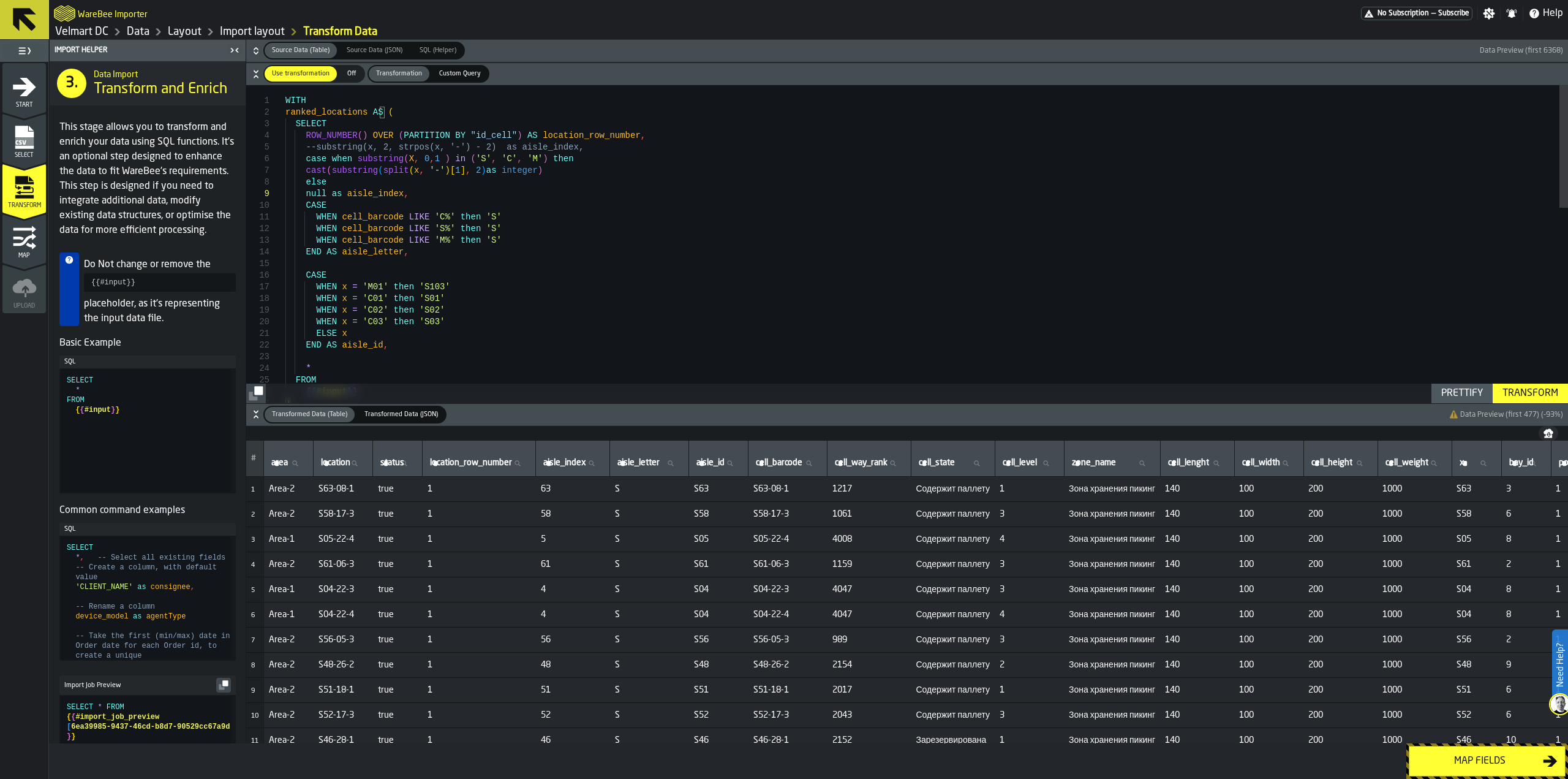
click at [326, 198] on div "{ { #input } } ) * FROM ELSE x END AS aisle_id , WHEN x = 'C01' then 'S01' WHEN…" at bounding box center [926, 494] width 1283 height 819
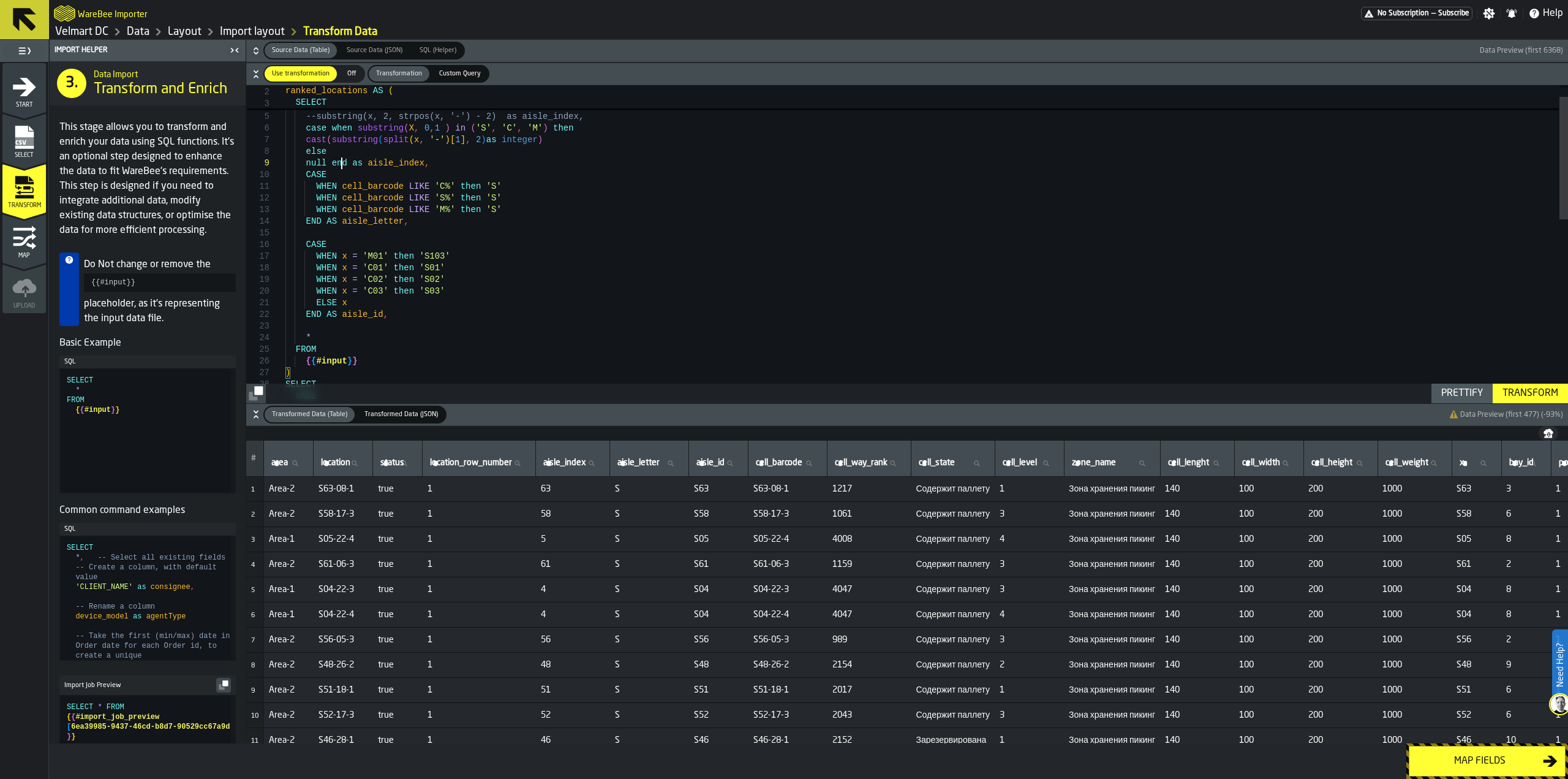
click at [328, 153] on div "{ { #input } } ) * FROM ELSE x END AS aisle_id , WHEN x = 'C01' then 'S01' WHEN…" at bounding box center [926, 464] width 1283 height 819
click at [346, 151] on div "{ { #input } } ) * FROM ELSE x END AS aisle_id , WHEN x = 'C01' then 'S01' WHEN…" at bounding box center [926, 458] width 1283 height 808
click at [350, 153] on div "{ { #input } } ) * FROM ELSE x END AS aisle_id , WHEN x = 'C01' then 'S01' WHEN…" at bounding box center [926, 458] width 1283 height 808
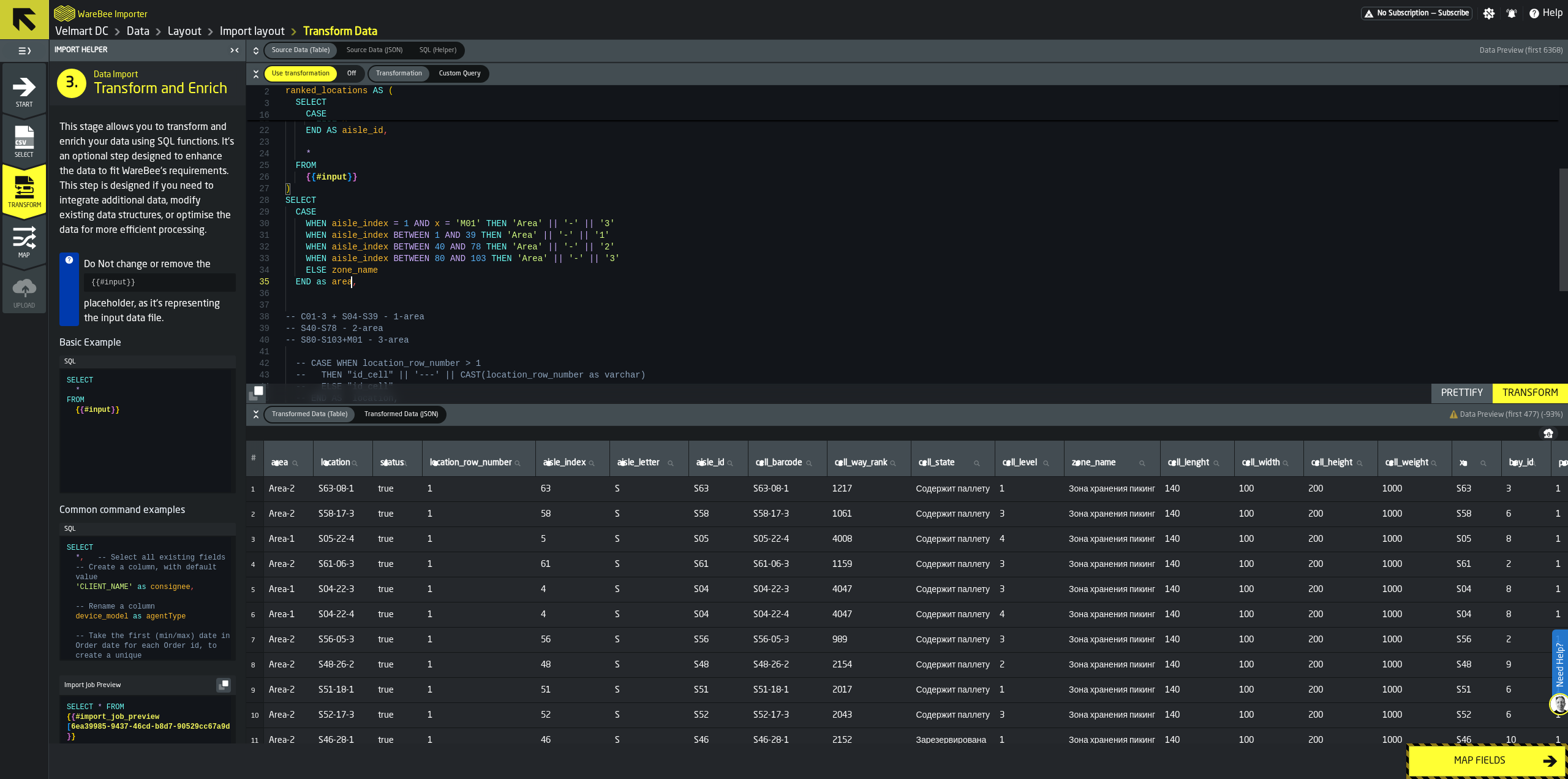
click at [354, 288] on div "{ { #input } } ) * FROM ELSE x END AS aisle_id , WHEN x = 'C01' then 'S01' WHEN…" at bounding box center [926, 280] width 1283 height 819
click at [362, 273] on div "{ { #input } } ) * FROM ELSE x END AS aisle_id , WHEN x = 'C01' then 'S01' WHEN…" at bounding box center [926, 280] width 1283 height 819
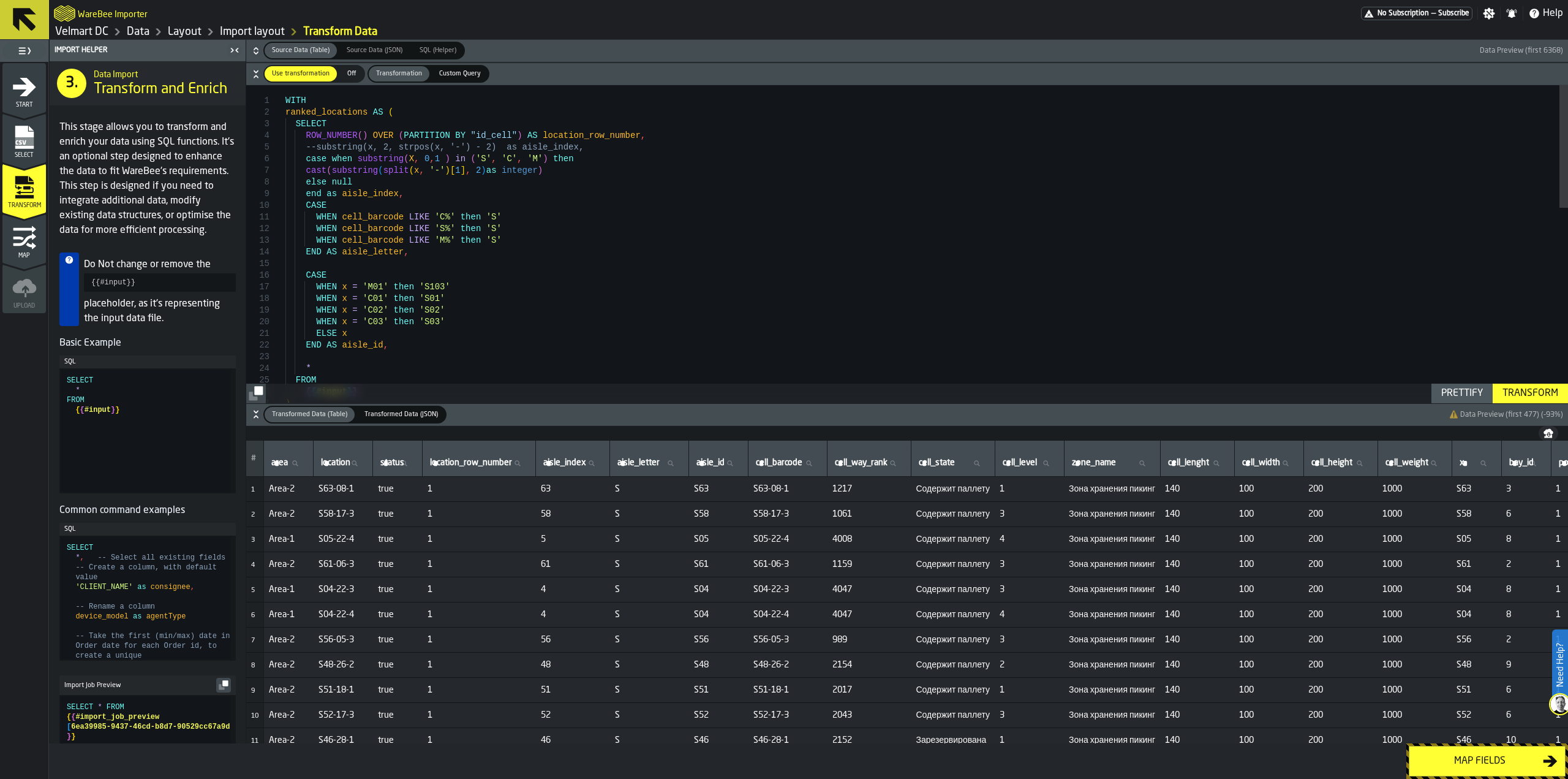
click at [1509, 391] on div "Transform" at bounding box center [1530, 393] width 66 height 14
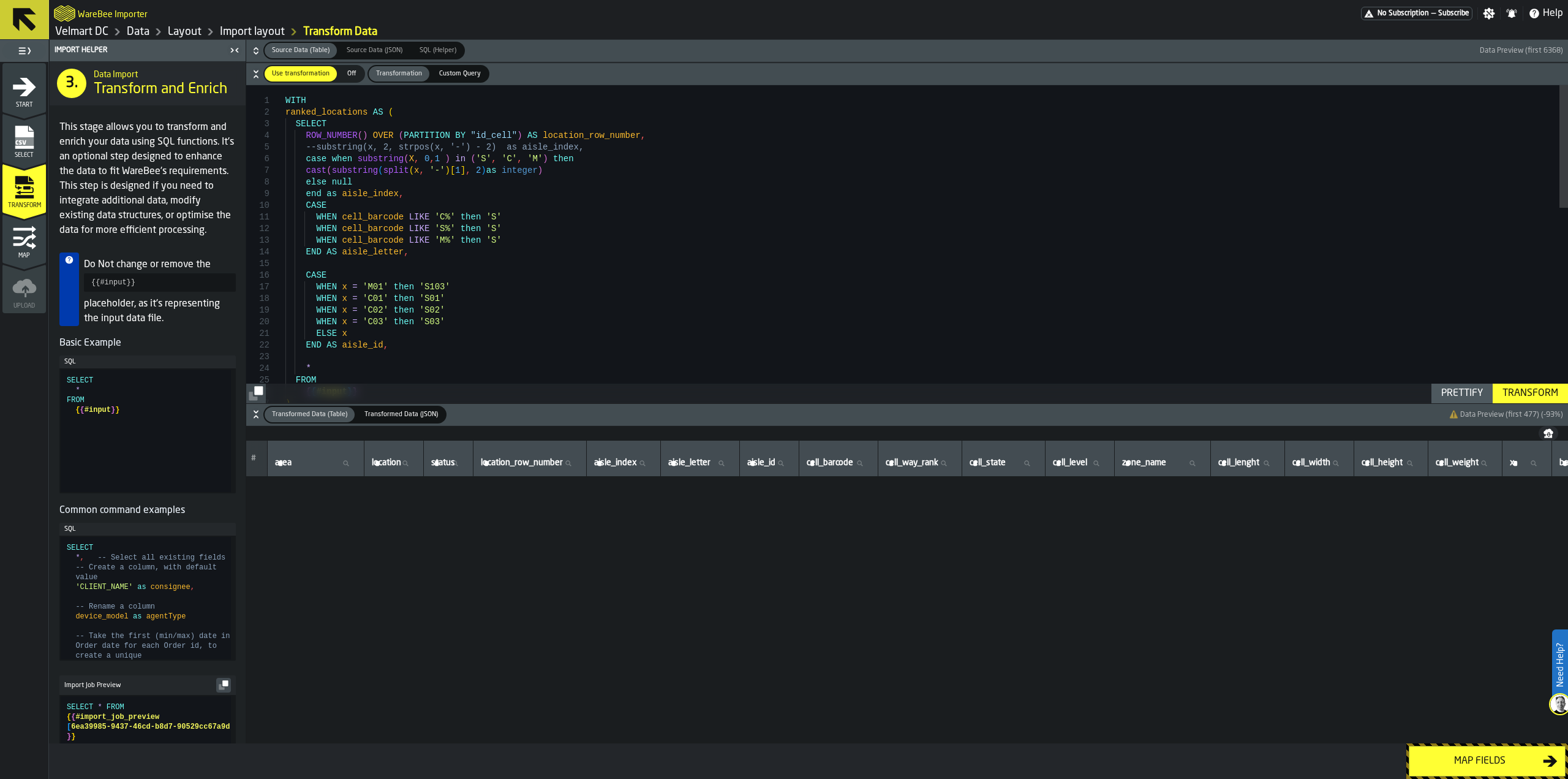
scroll to position [2343, 0]
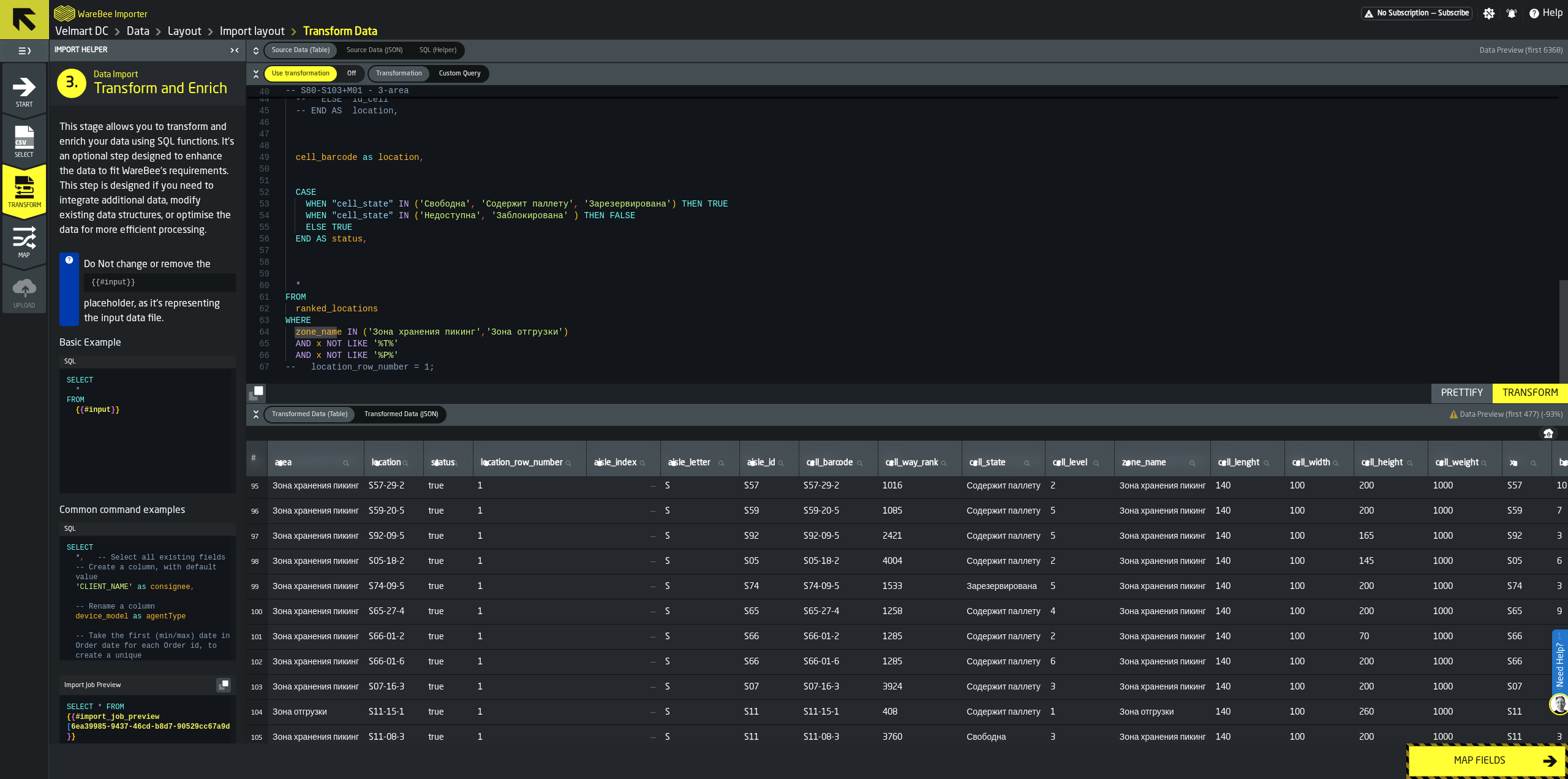
type textarea "**********"
click at [1513, 395] on div "Transform" at bounding box center [1530, 393] width 66 height 14
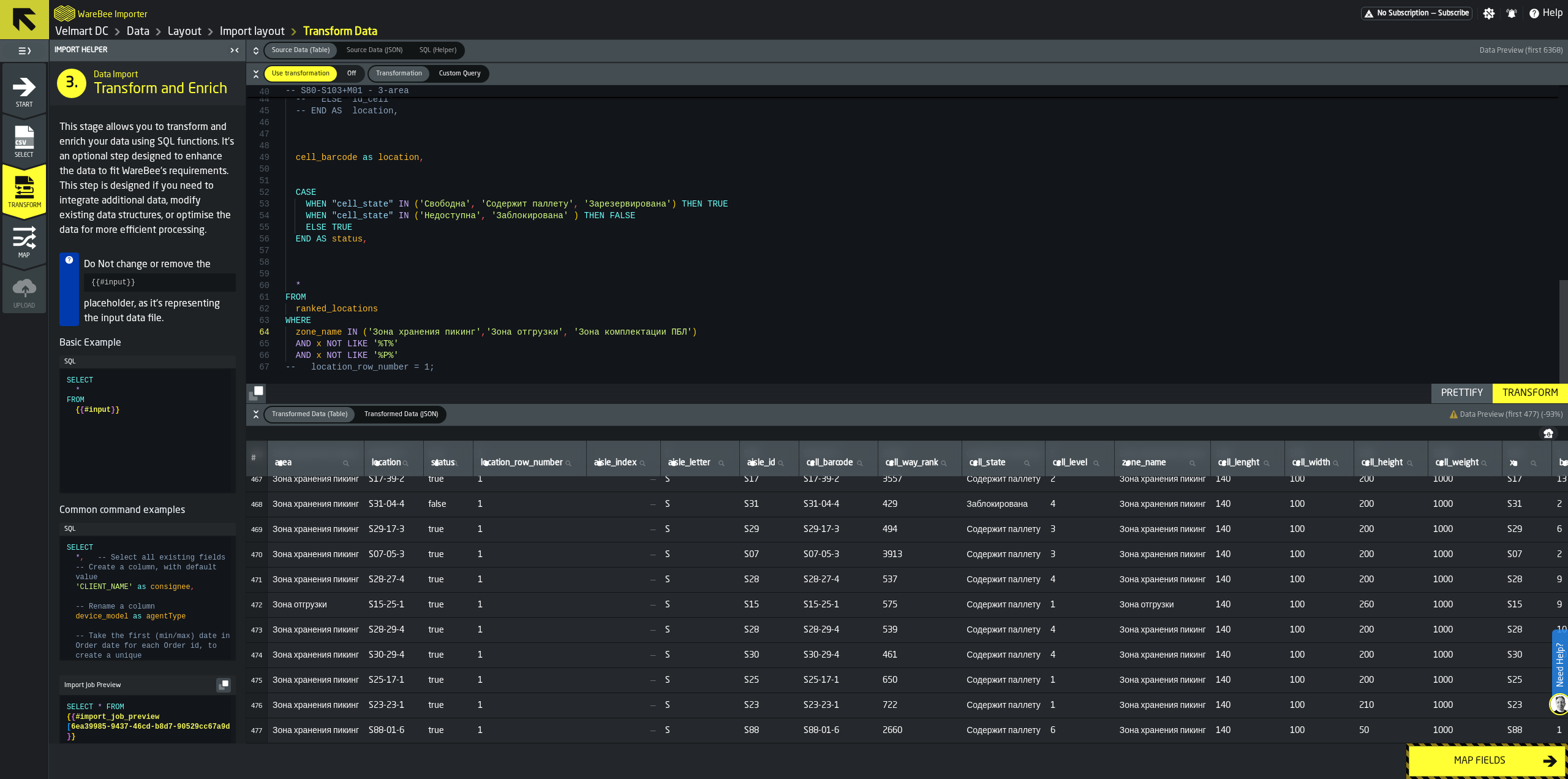
click at [1557, 391] on div "Transform" at bounding box center [1530, 393] width 66 height 14
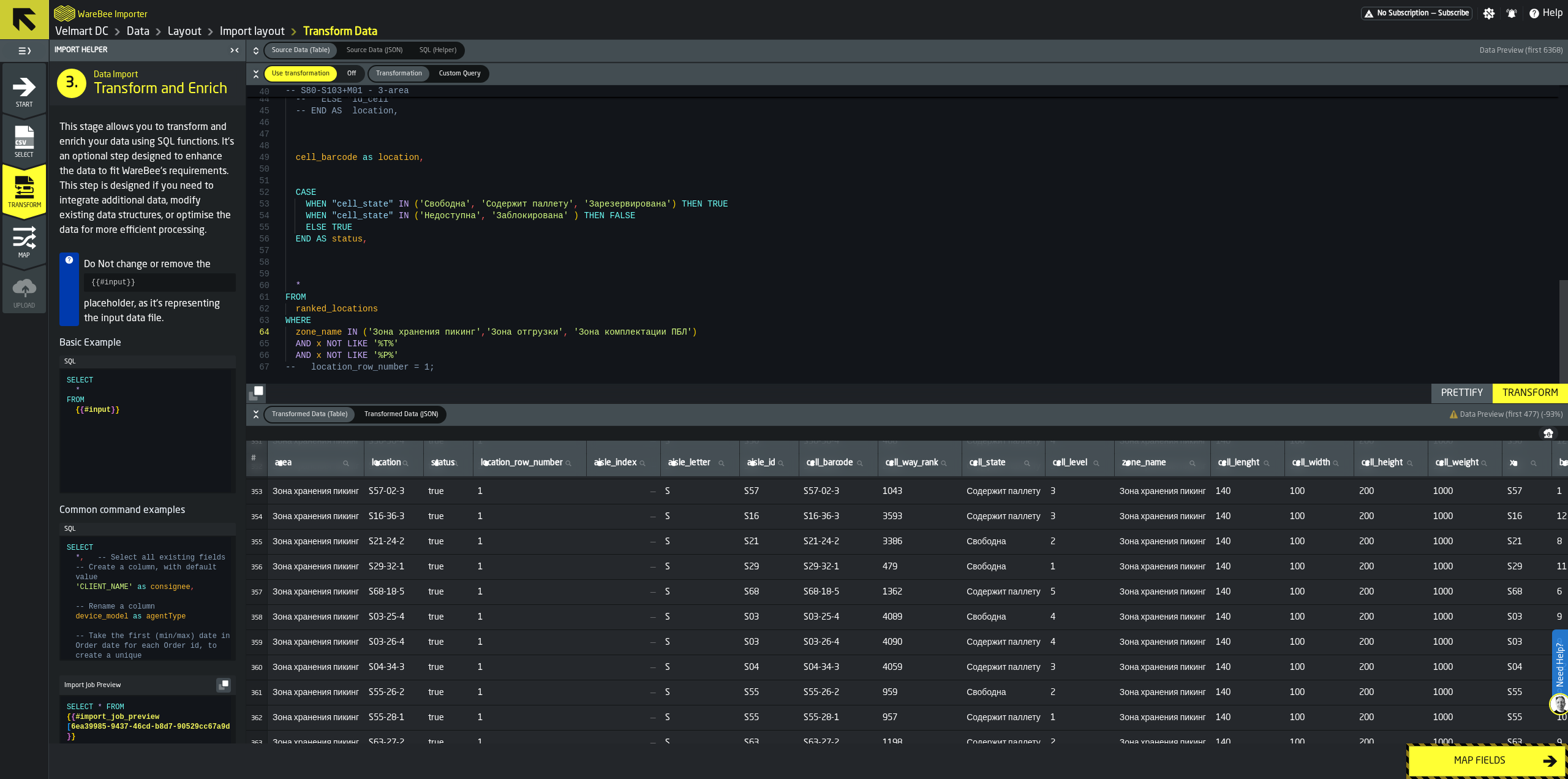
scroll to position [8452, 0]
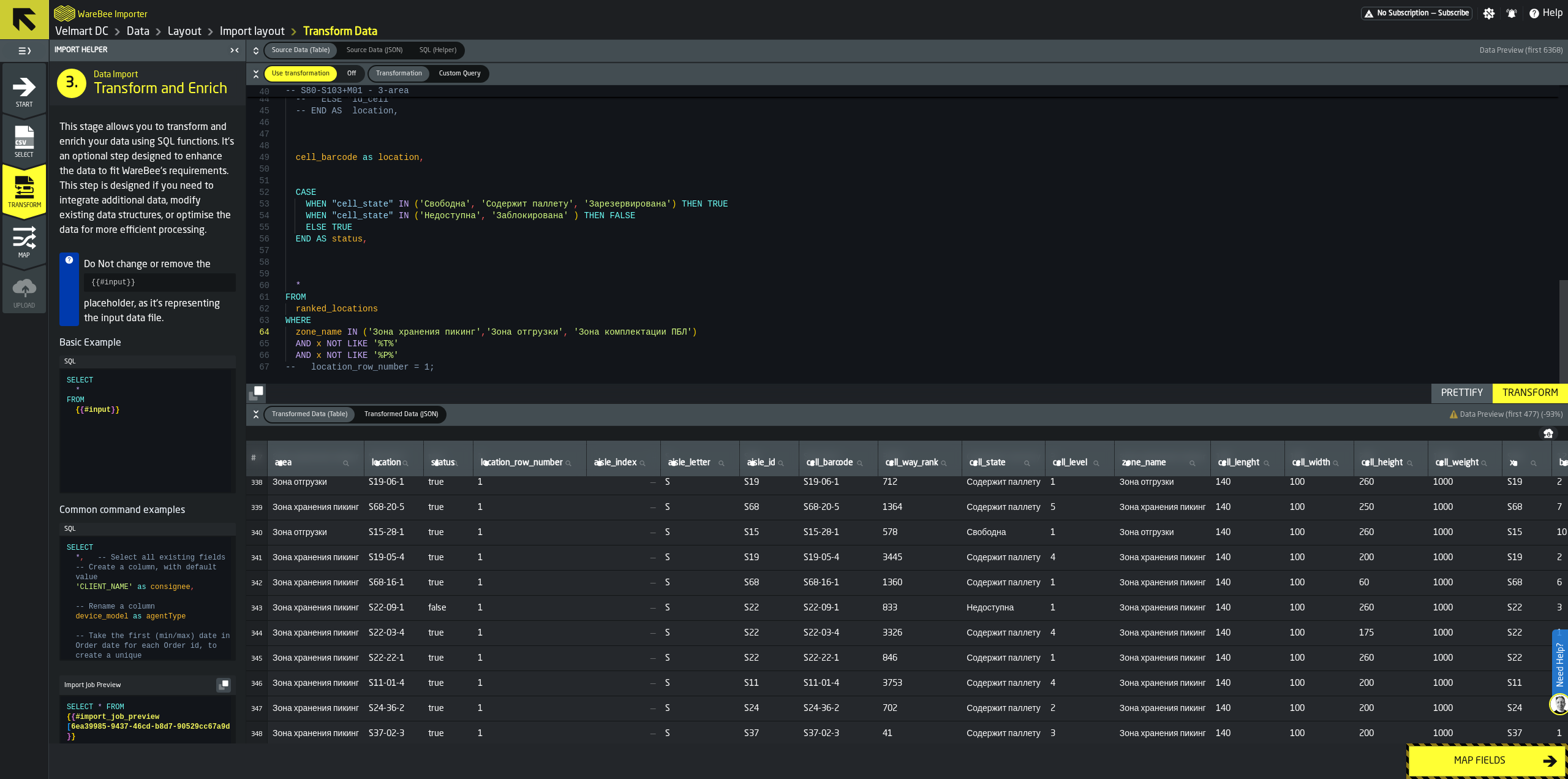
click at [1443, 763] on div "Map fields" at bounding box center [1479, 761] width 126 height 14
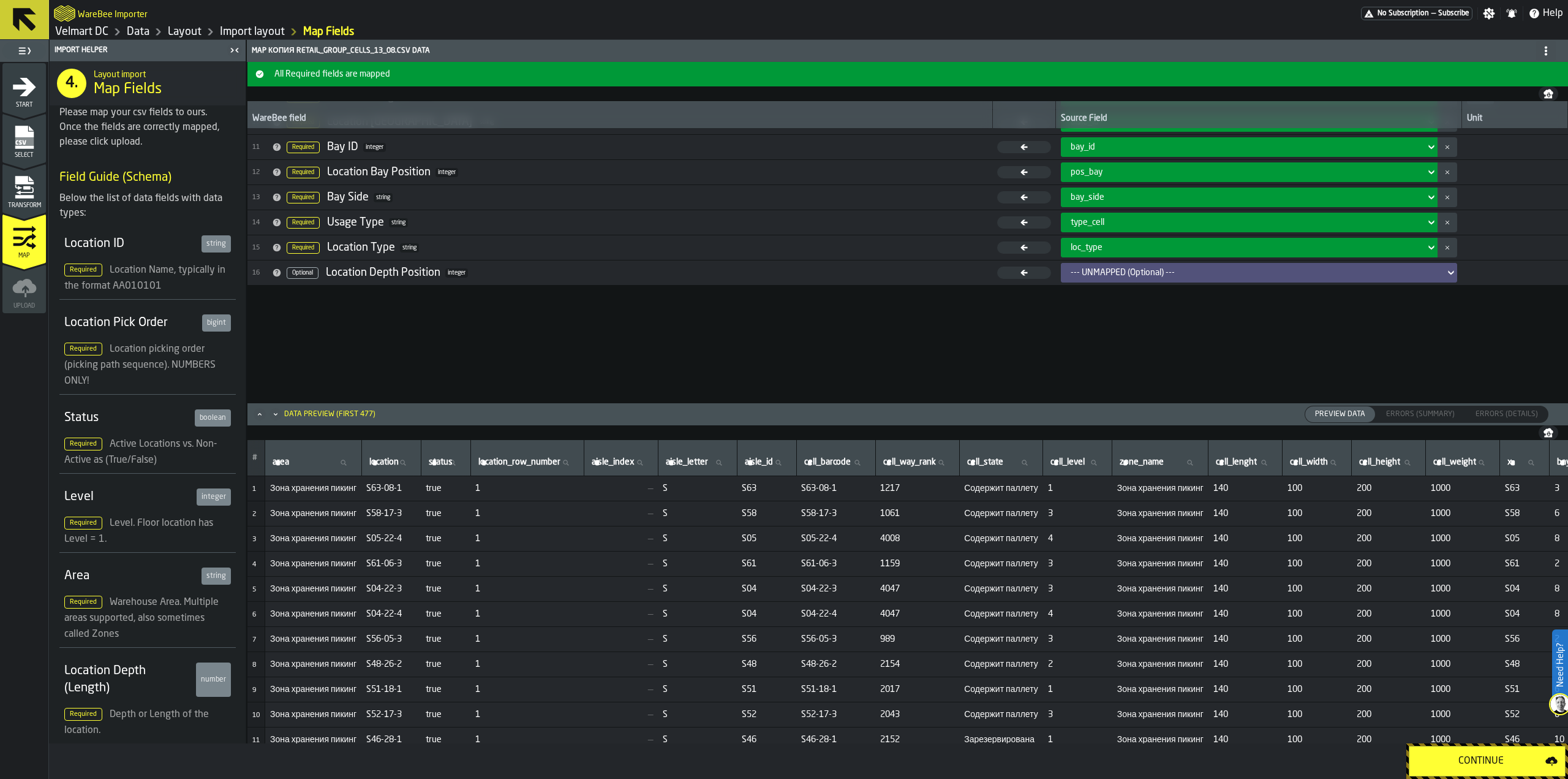
scroll to position [254, 0]
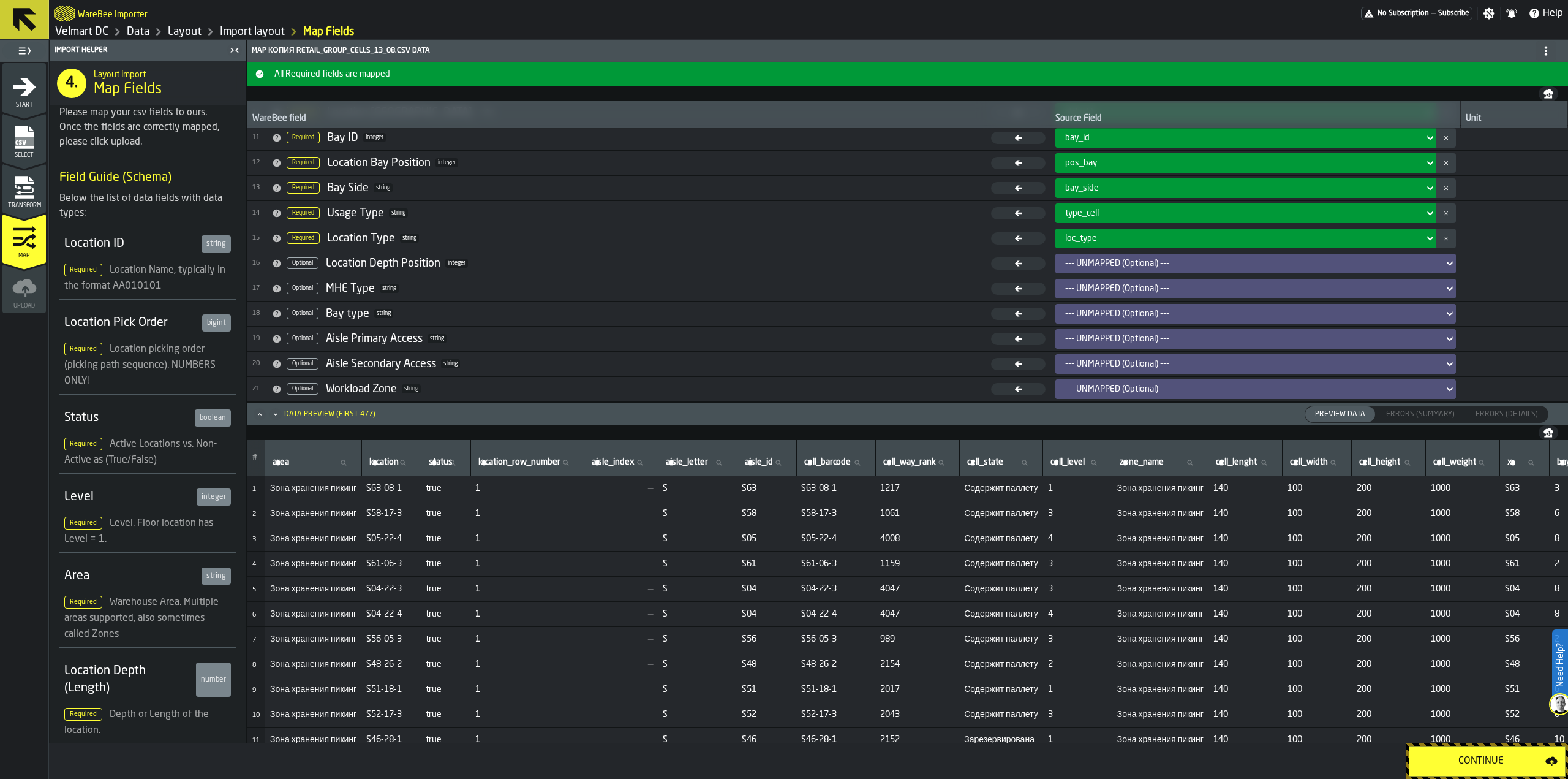
click at [1466, 753] on button "Continue" at bounding box center [1487, 761] width 157 height 31
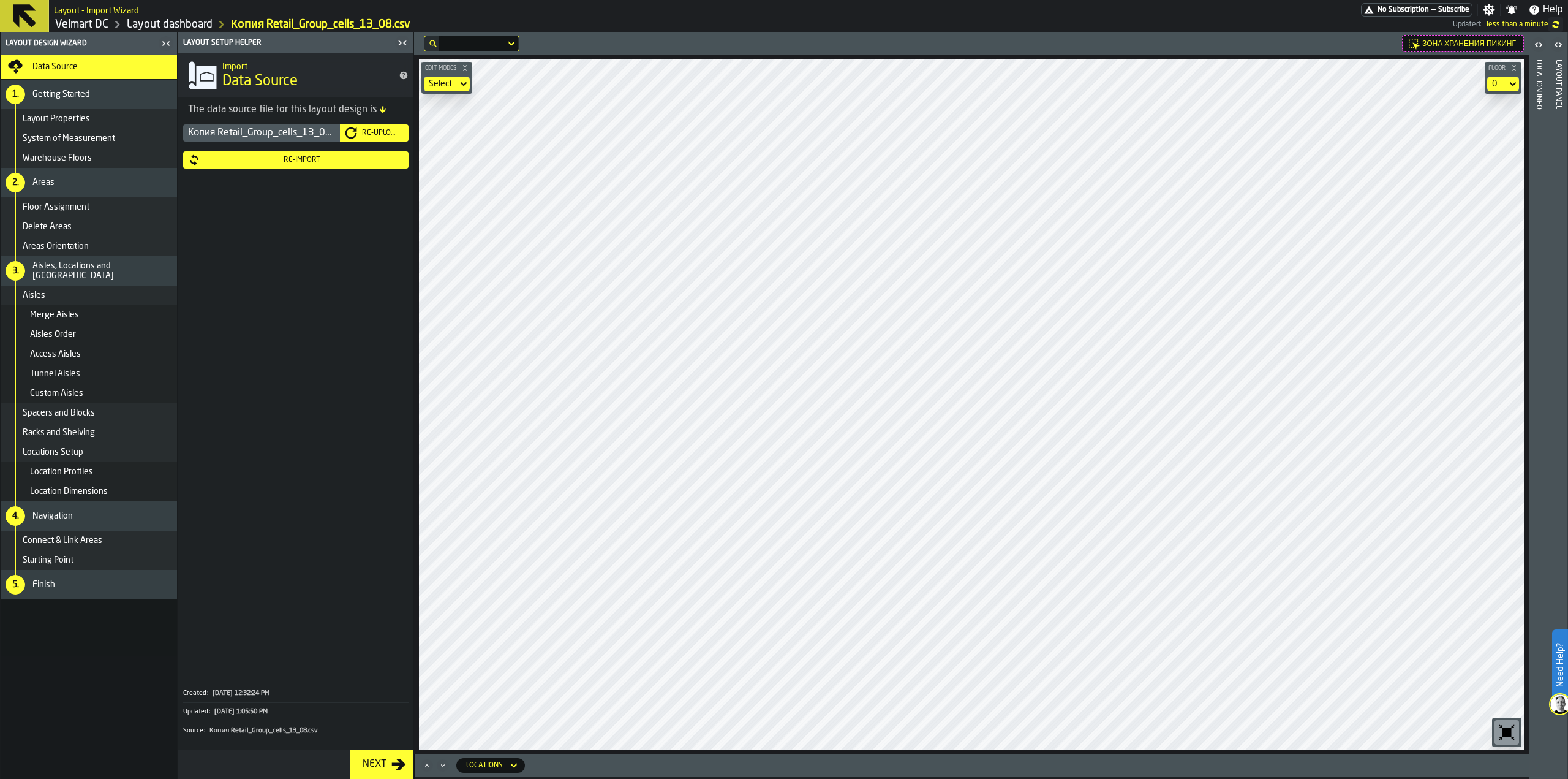
click at [338, 165] on div "Re-Import" at bounding box center [295, 159] width 215 height 12
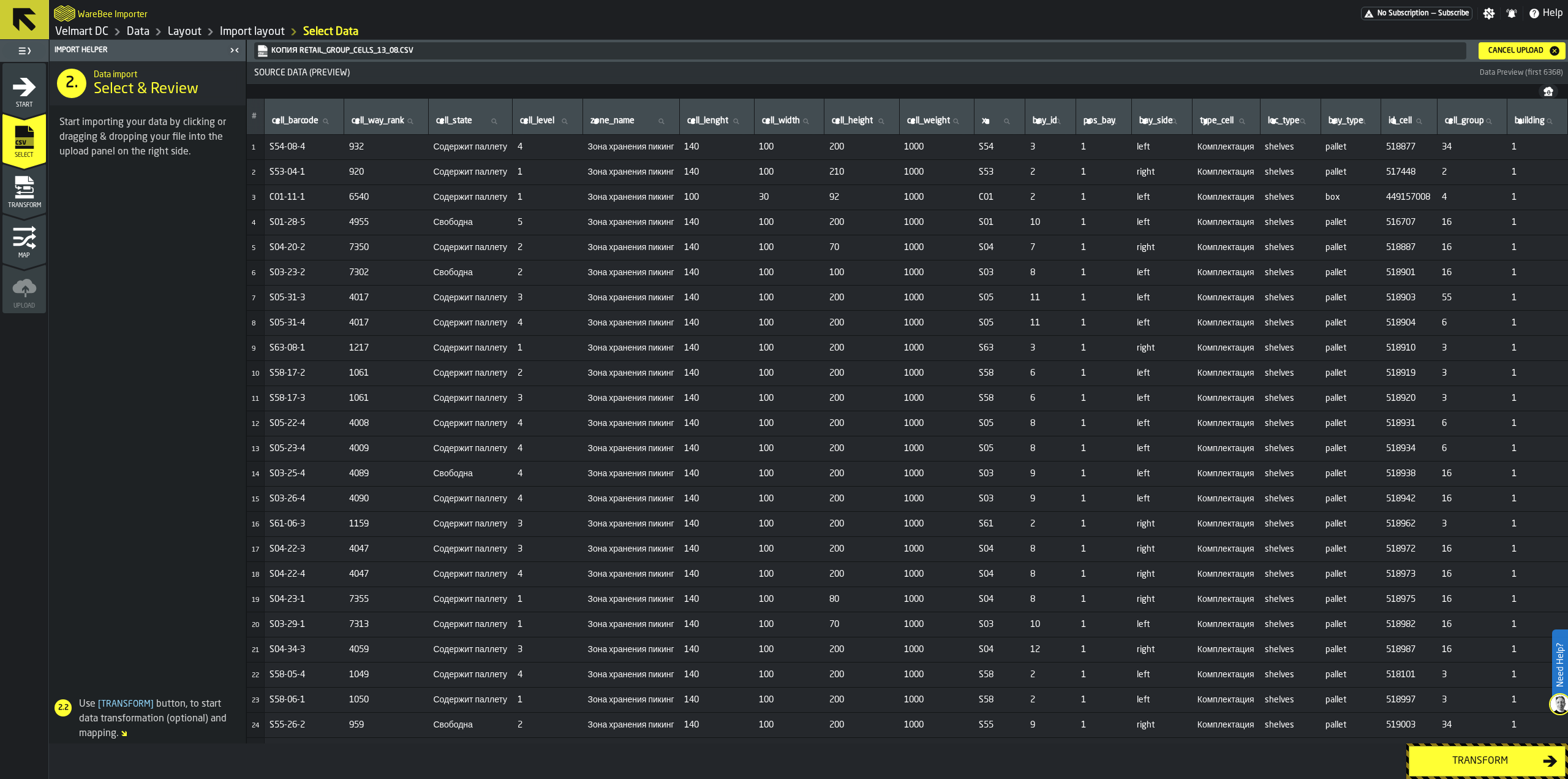
click at [1456, 762] on div "Transform" at bounding box center [1479, 761] width 126 height 14
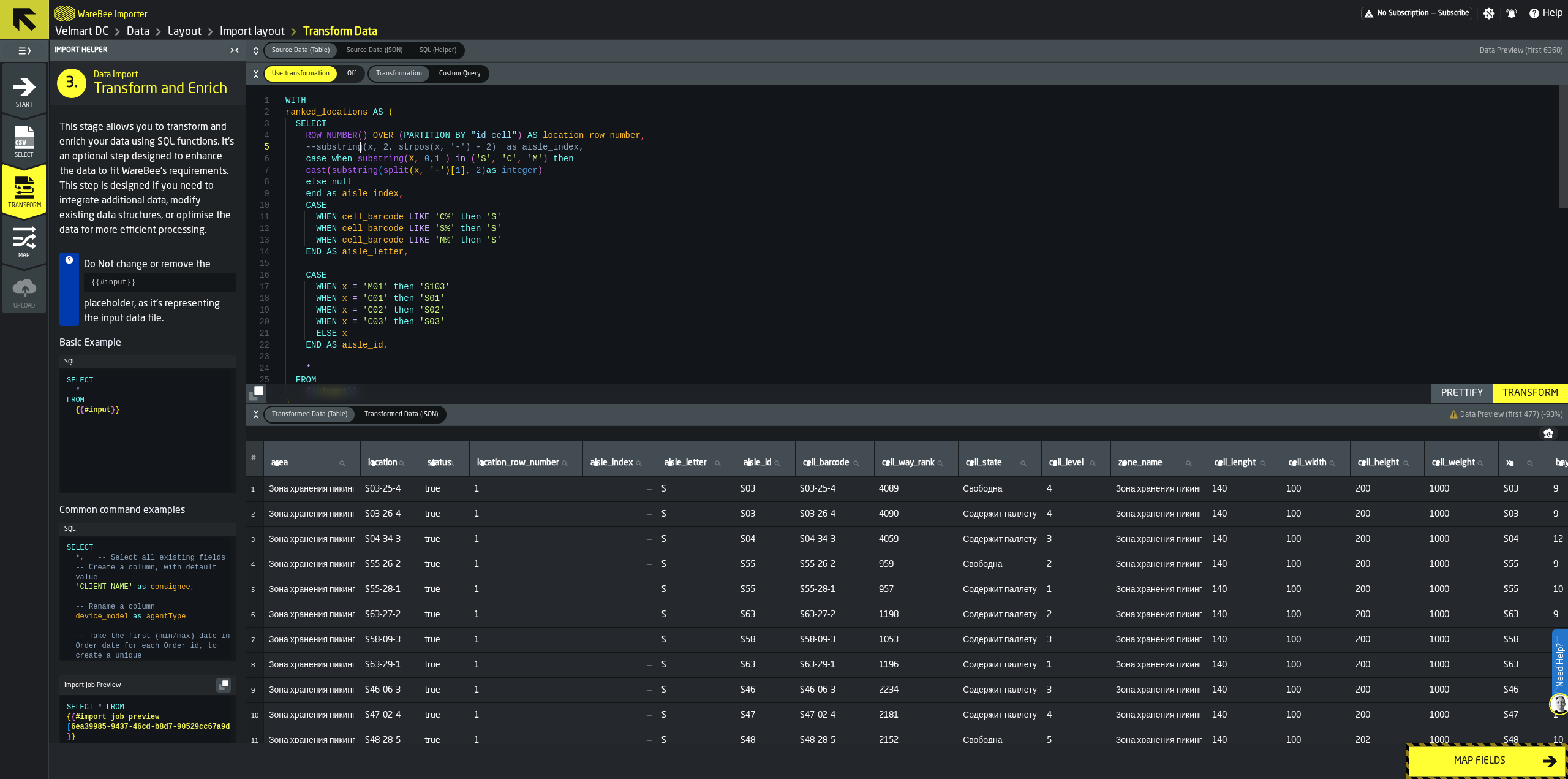
click at [358, 151] on div "WITH ranked_locations AS ( SELECT ROW_NUMBER ( ) OVER ( PARTITION BY "id_cell" …" at bounding box center [926, 494] width 1283 height 819
click at [362, 163] on div "WITH ranked_locations AS ( SELECT ROW_NUMBER ( ) OVER ( PARTITION BY "id_cell" …" at bounding box center [926, 494] width 1283 height 819
click at [363, 135] on div "WITH ranked_locations AS ( SELECT ROW_NUMBER ( ) OVER ( PARTITION BY "id_cell" …" at bounding box center [926, 494] width 1283 height 819
click at [348, 174] on div "WITH ranked_locations AS ( SELECT ROW_NUMBER ( ) OVER ( PARTITION BY "id_cell" …" at bounding box center [926, 494] width 1283 height 819
click at [420, 166] on div "WITH ranked_locations AS ( SELECT ROW_NUMBER ( ) OVER ( PARTITION BY "id_cell" …" at bounding box center [926, 494] width 1283 height 819
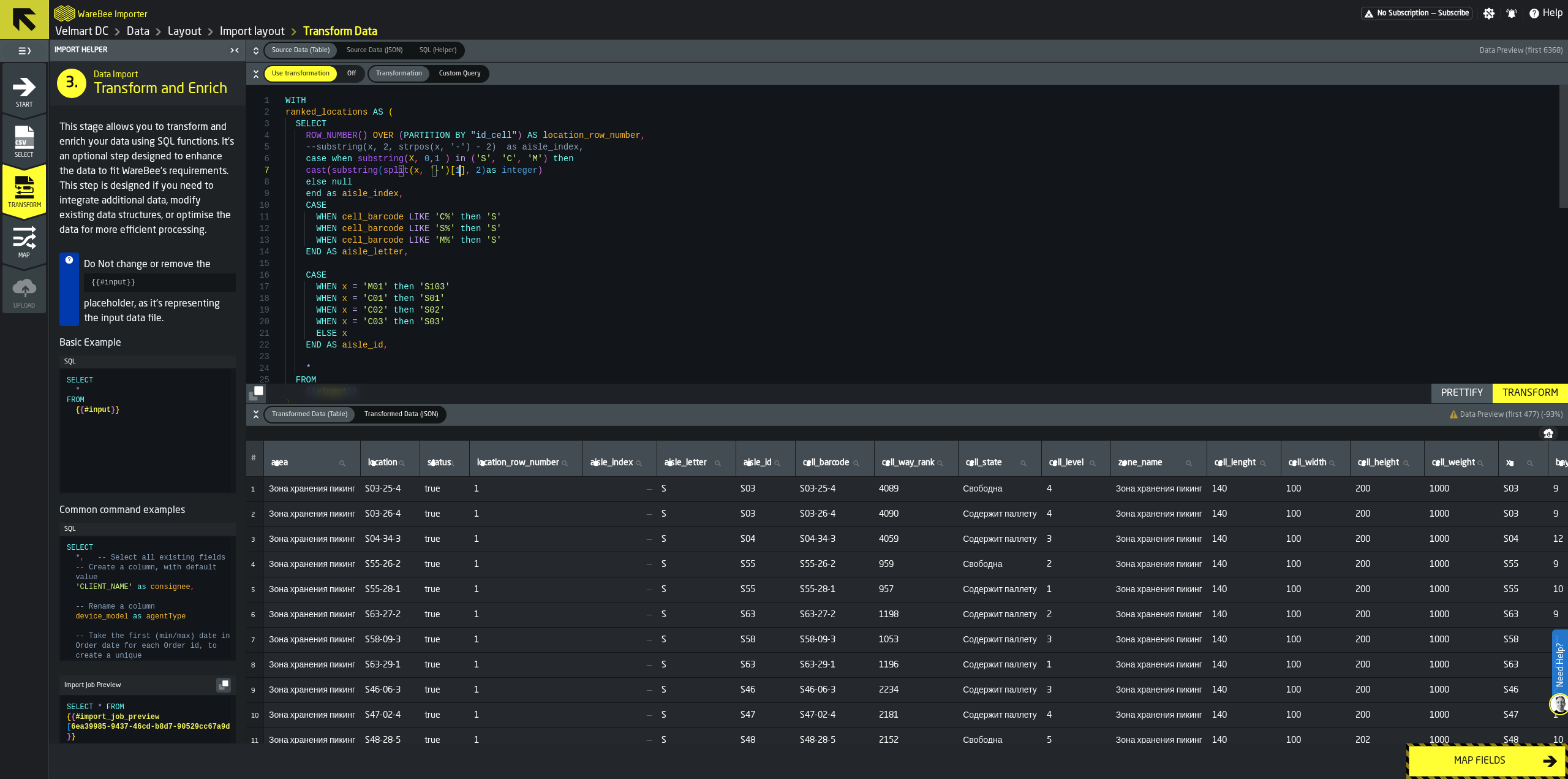
click at [457, 169] on div "WITH ranked_locations AS ( SELECT ROW_NUMBER ( ) OVER ( PARTITION BY "id_cell" …" at bounding box center [926, 494] width 1283 height 819
click at [466, 159] on div "WITH ranked_locations AS ( SELECT ROW_NUMBER ( ) OVER ( PARTITION BY "id_cell" …" at bounding box center [926, 494] width 1283 height 819
click at [331, 169] on div "WITH ranked_locations AS ( SELECT ROW_NUMBER ( ) OVER ( PARTITION BY "id_cell" …" at bounding box center [926, 494] width 1283 height 819
click at [527, 170] on div "WITH ranked_locations AS ( SELECT ROW_NUMBER ( ) OVER ( PARTITION BY "id_cell" …" at bounding box center [926, 494] width 1283 height 819
click at [355, 195] on div "WITH ranked_locations AS ( SELECT ROW_NUMBER ( ) OVER ( PARTITION BY "id_cell" …" at bounding box center [926, 494] width 1283 height 819
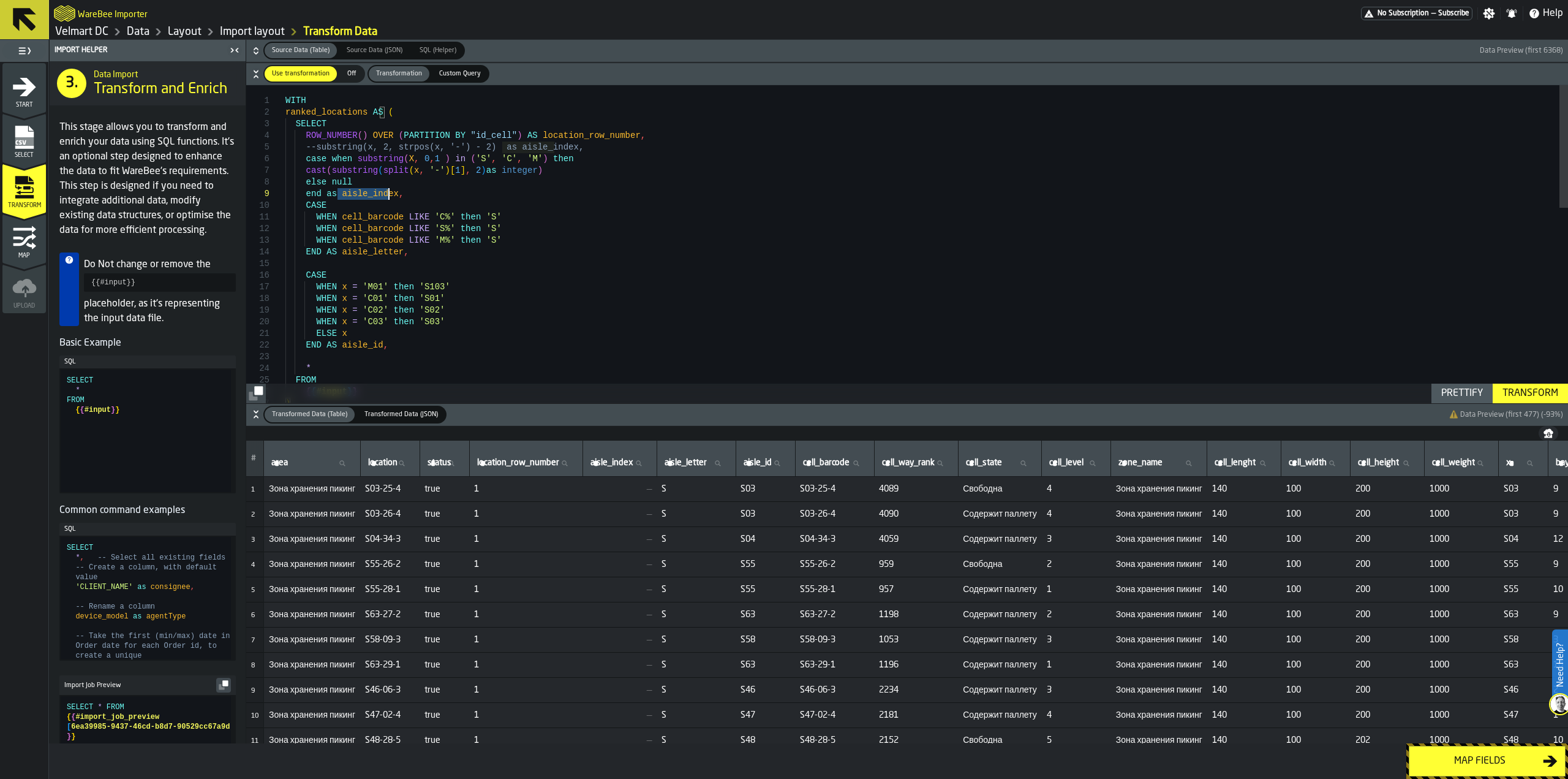
click at [355, 195] on div "WITH ranked_locations AS ( SELECT ROW_NUMBER ( ) OVER ( PARTITION BY "id_cell" …" at bounding box center [926, 494] width 1283 height 819
click at [357, 184] on div "WITH ranked_locations AS ( SELECT ROW_NUMBER ( ) OVER ( PARTITION BY "id_cell" …" at bounding box center [926, 494] width 1283 height 819
click at [416, 158] on div "WITH ranked_locations AS ( SELECT ROW_NUMBER ( ) OVER ( PARTITION BY "id_cell" …" at bounding box center [926, 494] width 1283 height 819
click at [414, 159] on div "WITH ranked_locations AS ( SELECT ROW_NUMBER ( ) OVER ( PARTITION BY "id_cell" …" at bounding box center [926, 494] width 1283 height 819
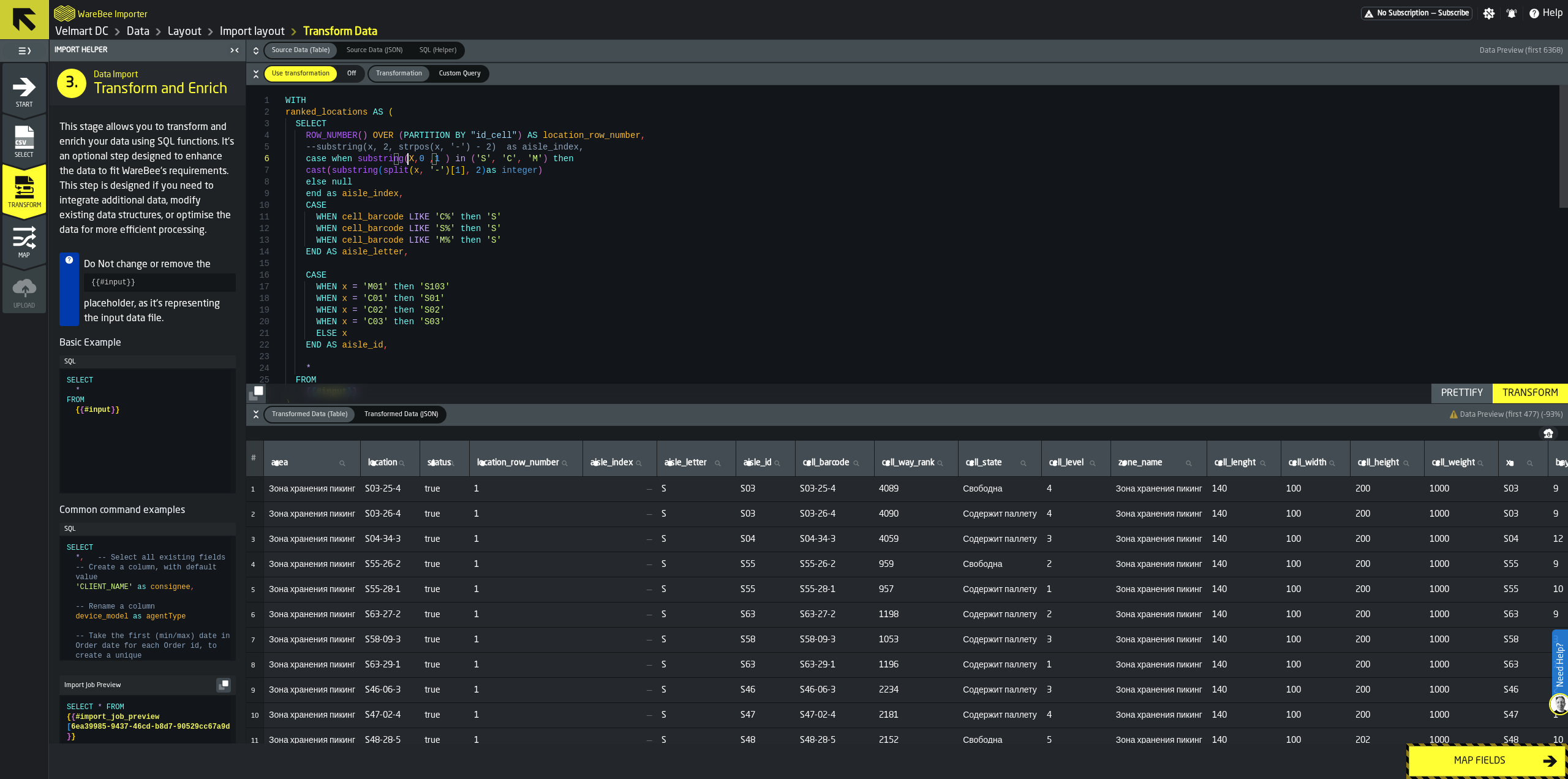
click at [405, 161] on div "WITH ranked_locations AS ( SELECT ROW_NUMBER ( ) OVER ( PARTITION BY "id_cell" …" at bounding box center [926, 494] width 1283 height 819
click at [527, 168] on div "WITH ranked_locations AS ( SELECT ROW_NUMBER ( ) OVER ( PARTITION BY "id_cell" …" at bounding box center [926, 494] width 1283 height 819
click at [420, 195] on div "WITH ranked_locations AS ( SELECT ROW_NUMBER ( ) OVER ( PARTITION BY "id_cell" …" at bounding box center [926, 494] width 1283 height 819
drag, startPoint x: 352, startPoint y: 159, endPoint x: 440, endPoint y: 159, distance: 88.0
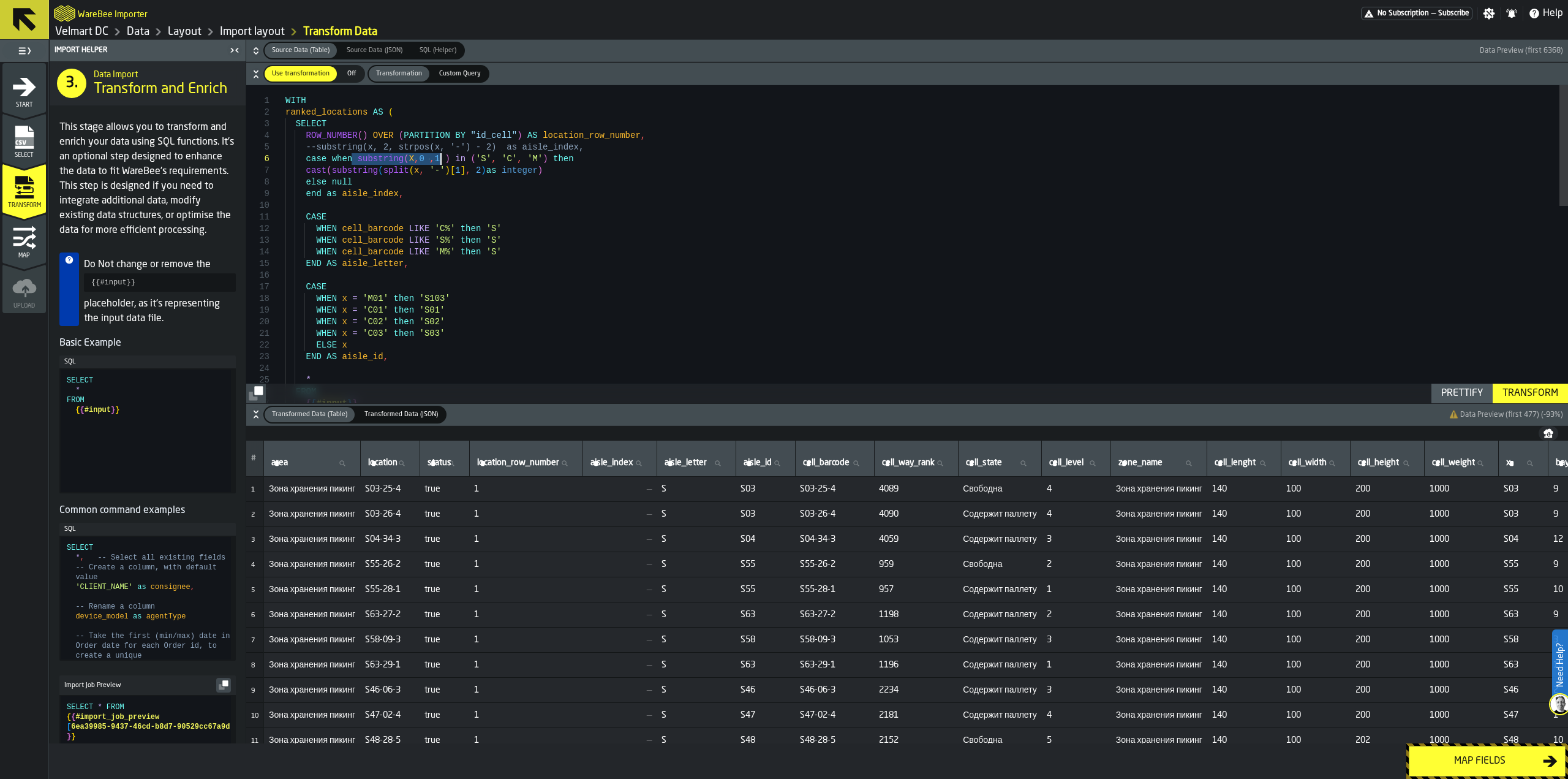
click at [440, 159] on div "WITH ranked_locations AS ( SELECT ROW_NUMBER ( ) OVER ( PARTITION BY "id_cell" …" at bounding box center [926, 500] width 1283 height 831
click at [323, 205] on div "WITH ranked_locations AS ( SELECT ROW_NUMBER ( ) OVER ( PARTITION BY "id_cell" …" at bounding box center [926, 500] width 1283 height 831
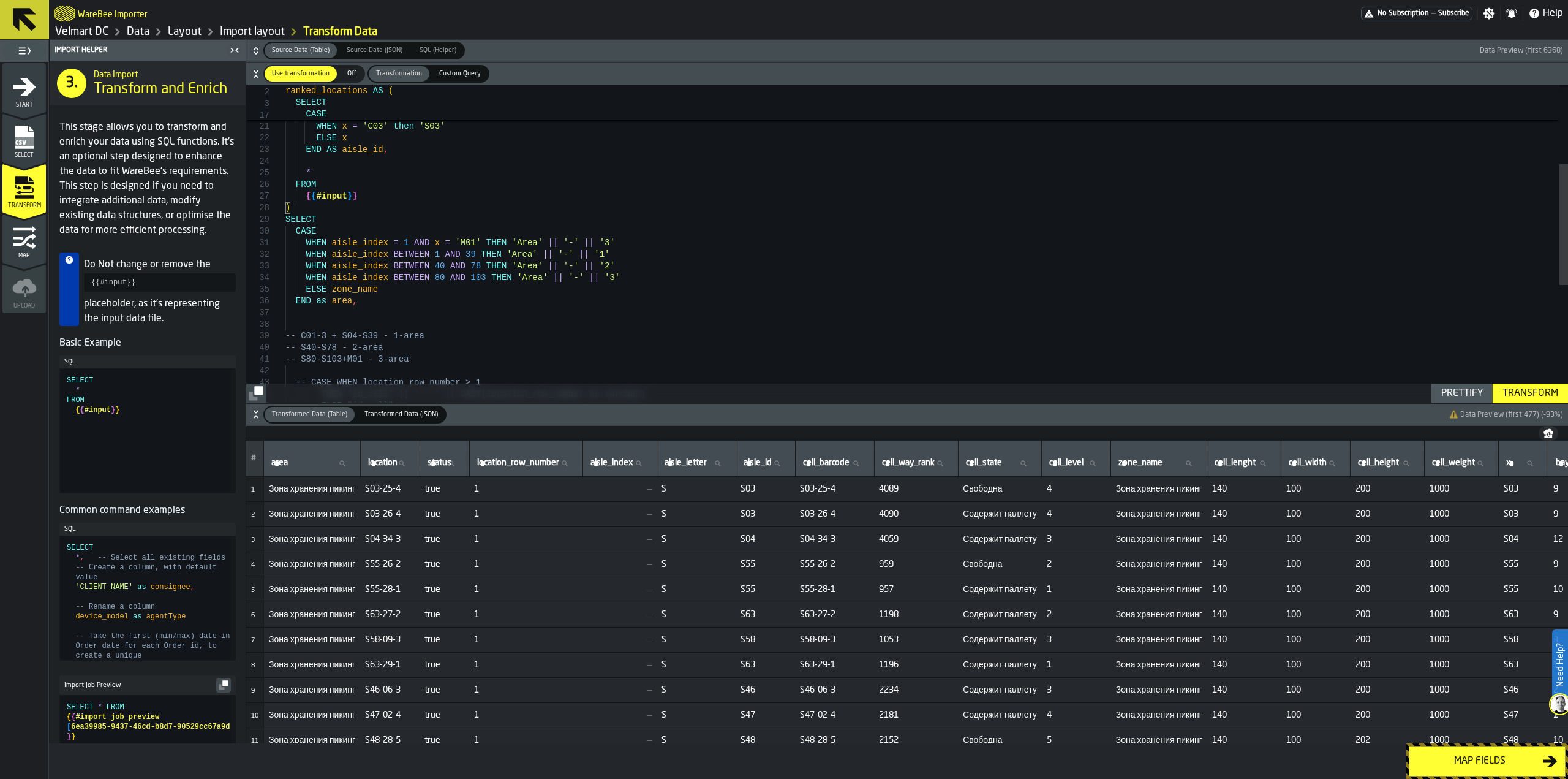
click at [319, 221] on div "-- THEN "id_cell" || '---' || CAST(location_row_ number as varchar) -- ELSE "id…" at bounding box center [926, 293] width 1283 height 831
click at [1536, 398] on div "Transform" at bounding box center [1530, 393] width 66 height 14
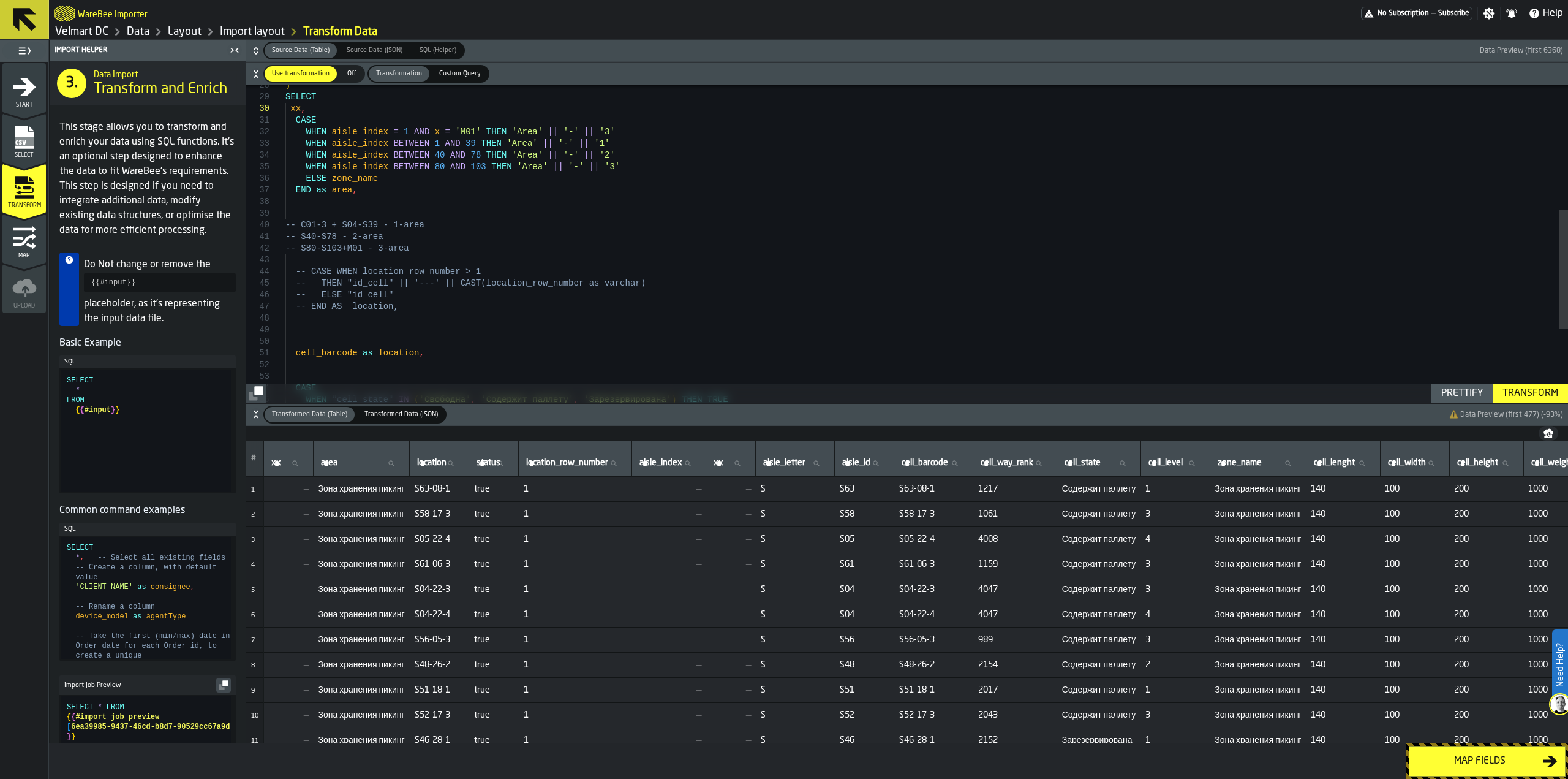
drag, startPoint x: 279, startPoint y: 223, endPoint x: 325, endPoint y: 248, distance: 52.4
click at [325, 248] on div "45 42 43 44 40 41 37 38 39 34 35 36 32 33 28 29 31 30 46 47 48 49 50 51 52 53 5…" at bounding box center [907, 244] width 1322 height 317
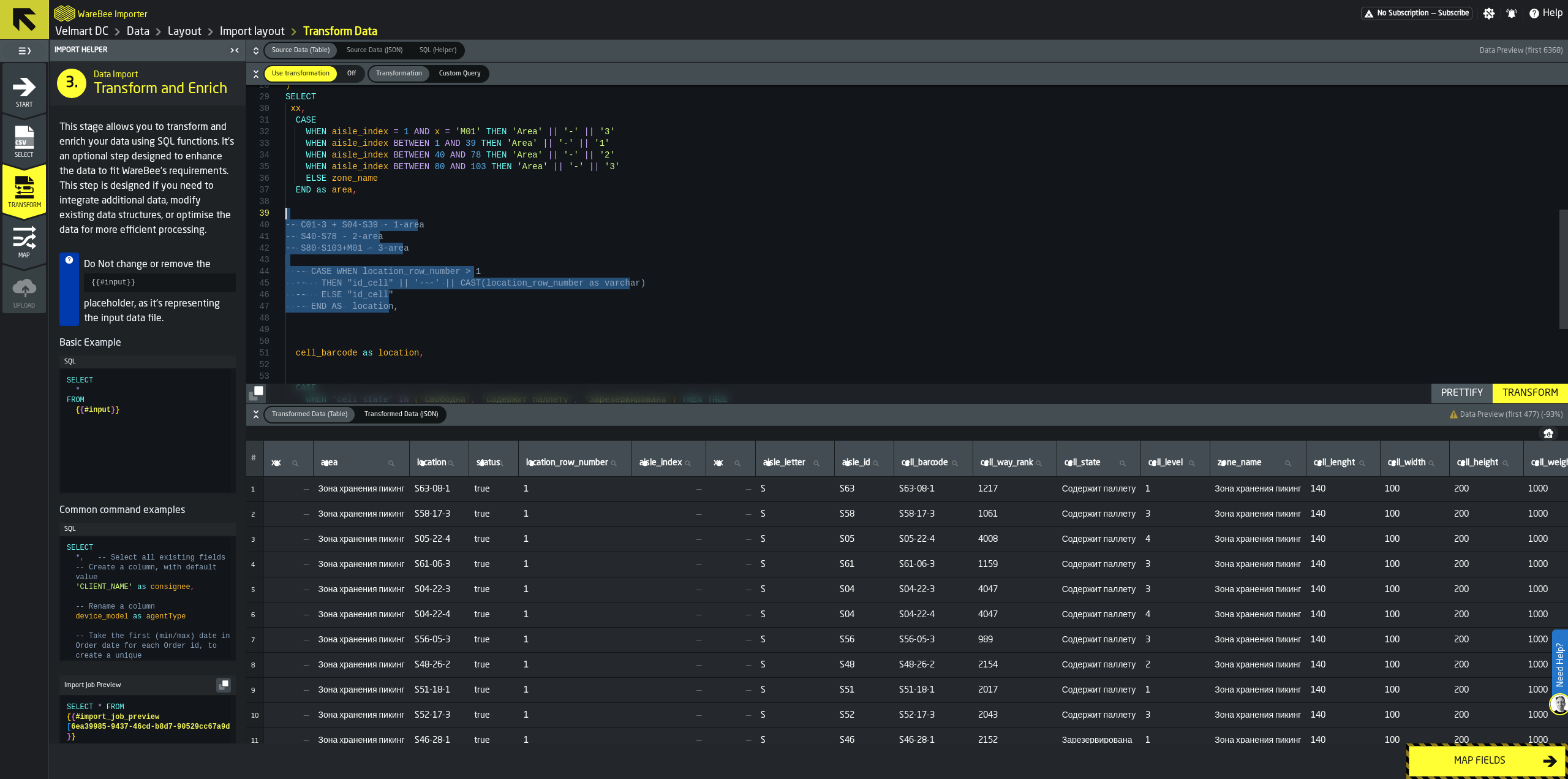
drag, startPoint x: 399, startPoint y: 308, endPoint x: 279, endPoint y: 218, distance: 150.0
click at [285, 218] on div "-- THEN "id_cell" || '---' || CAST(location_row_ number as varchar) -- S80-S103…" at bounding box center [926, 177] width 1283 height 842
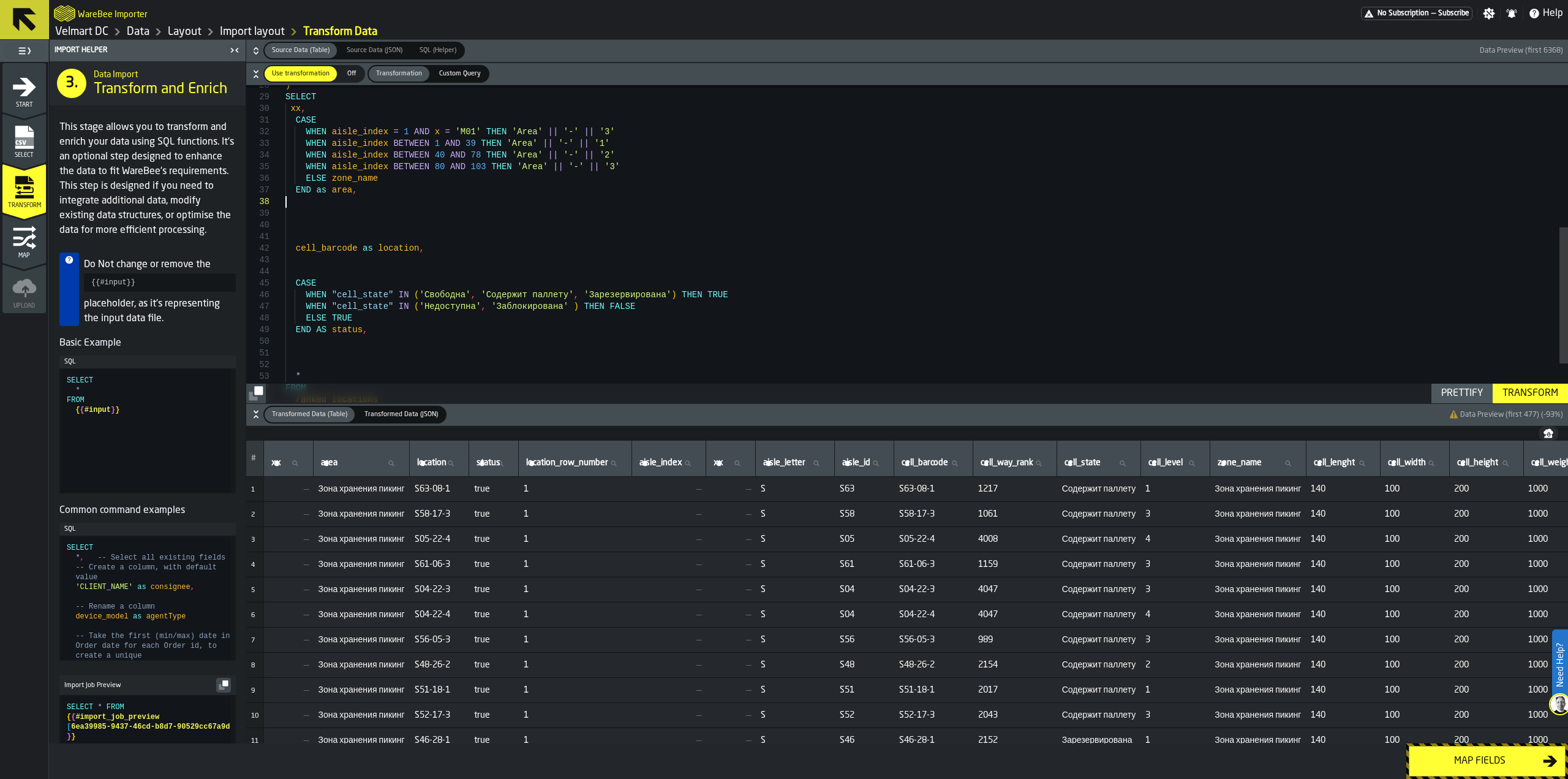
click at [289, 228] on div "END as area , WHEN aisle_index BETWEEN 40 AND 78 THEN 'Area' || '-' || '2' WHEN…" at bounding box center [926, 125] width 1283 height 738
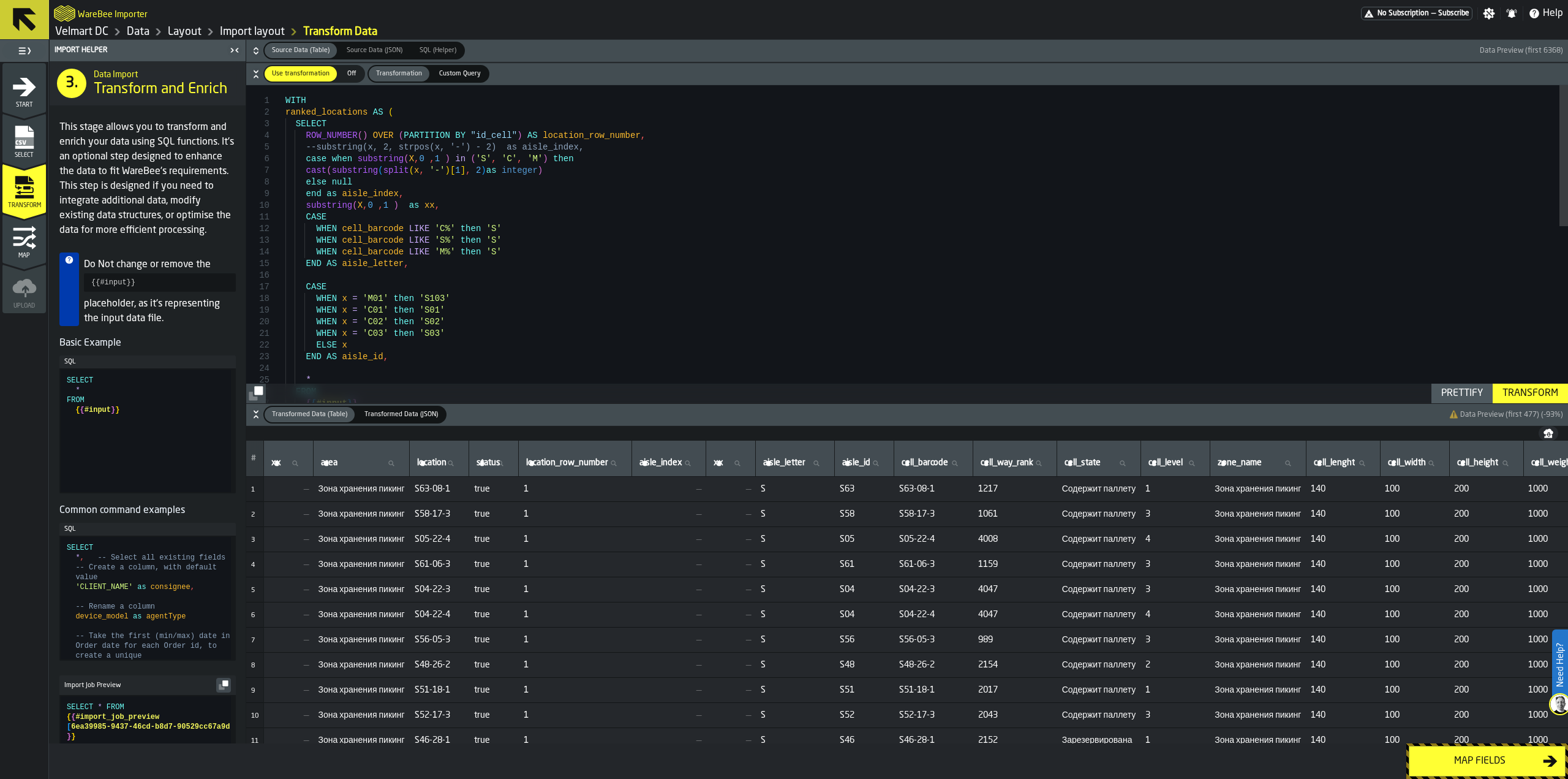
click at [366, 205] on div "FROM { { #input } } END AS aisle_id , * WHEN x = 'M01' then 'S103' WHEN x = 'C0…" at bounding box center [926, 442] width 1283 height 714
click at [415, 161] on div "FROM { { #input } } END AS aisle_id , * WHEN x = 'M01' then 'S103' WHEN x = 'C0…" at bounding box center [926, 442] width 1283 height 714
click at [1518, 400] on div "Transform" at bounding box center [1530, 393] width 66 height 14
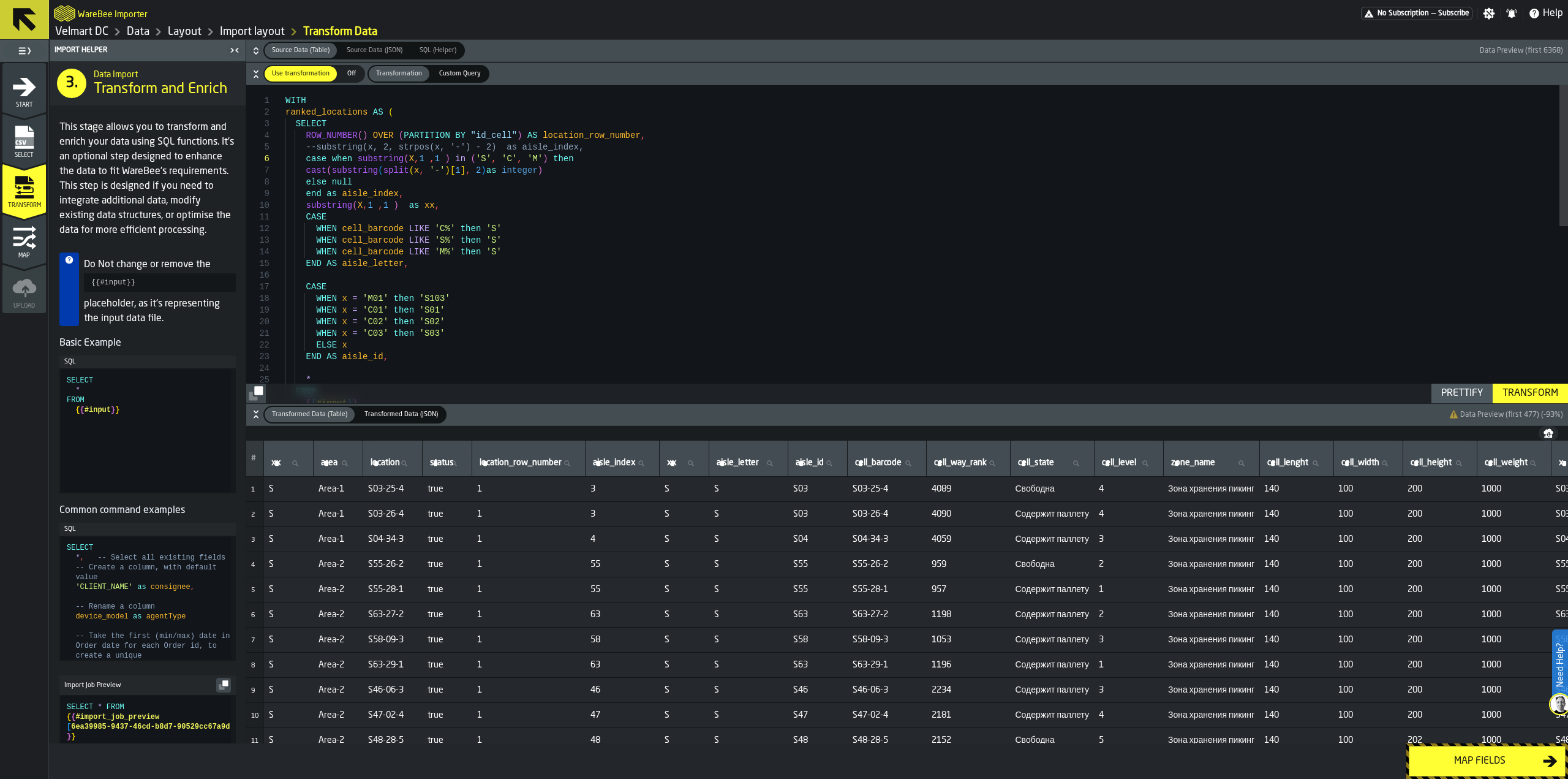
click at [395, 194] on div "FROM { { #input } } END AS aisle_id , * WHEN x = 'M01' then 'S103' WHEN x = 'C0…" at bounding box center [926, 442] width 1283 height 714
drag, startPoint x: 435, startPoint y: 206, endPoint x: 411, endPoint y: 195, distance: 26.4
click at [411, 195] on div "FROM { { #input } } END AS aisle_id , * WHEN x = 'M01' then 'S103' WHEN x = 'C0…" at bounding box center [926, 442] width 1283 height 714
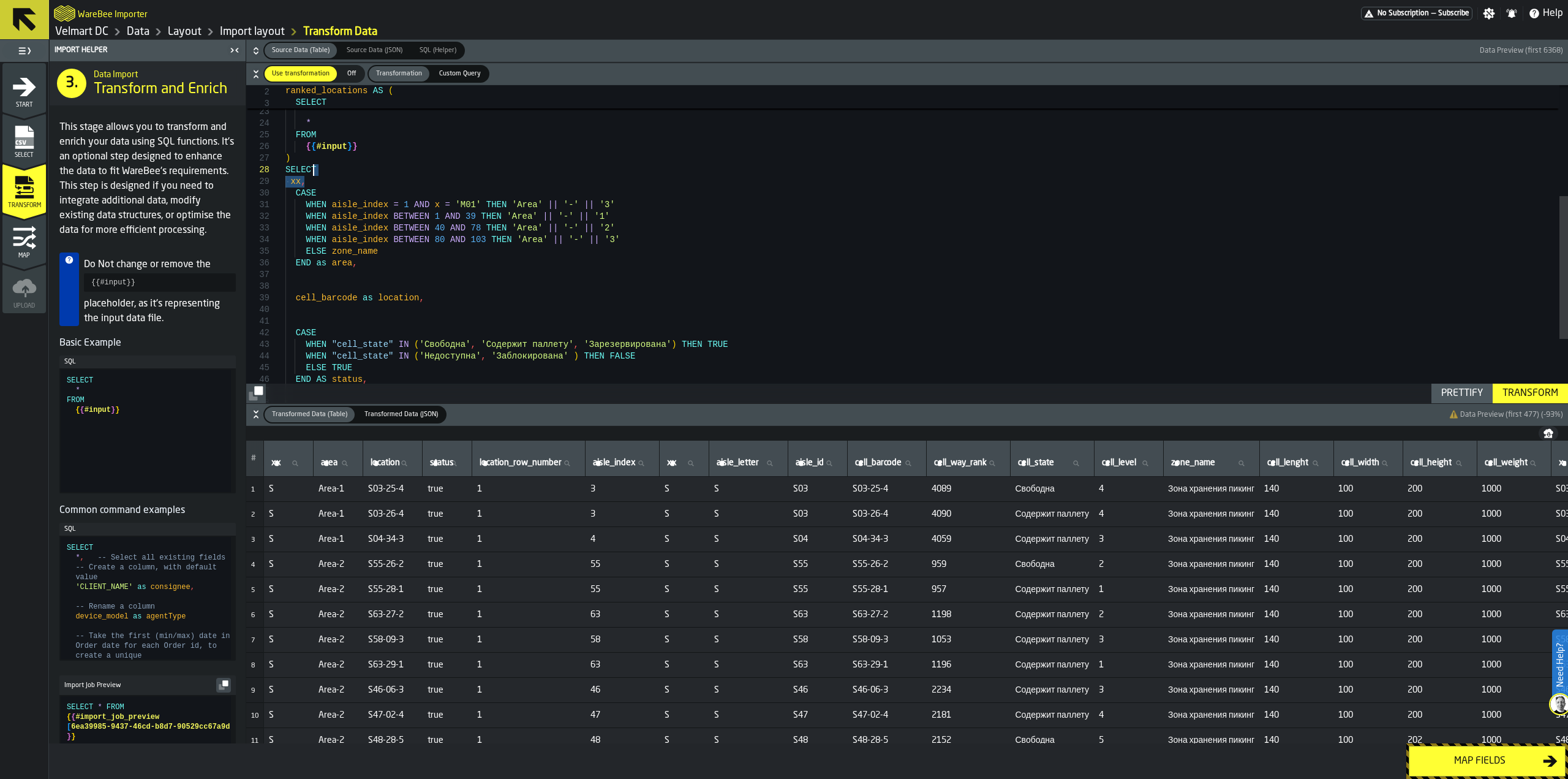
drag, startPoint x: 315, startPoint y: 183, endPoint x: 324, endPoint y: 169, distance: 16.6
click at [324, 169] on div "FROM { { #input } } END AS aisle_id , * ELSE x ) SELECT xx , CASE WHEN aisle_in…" at bounding box center [926, 191] width 1283 height 703
type textarea "**********"
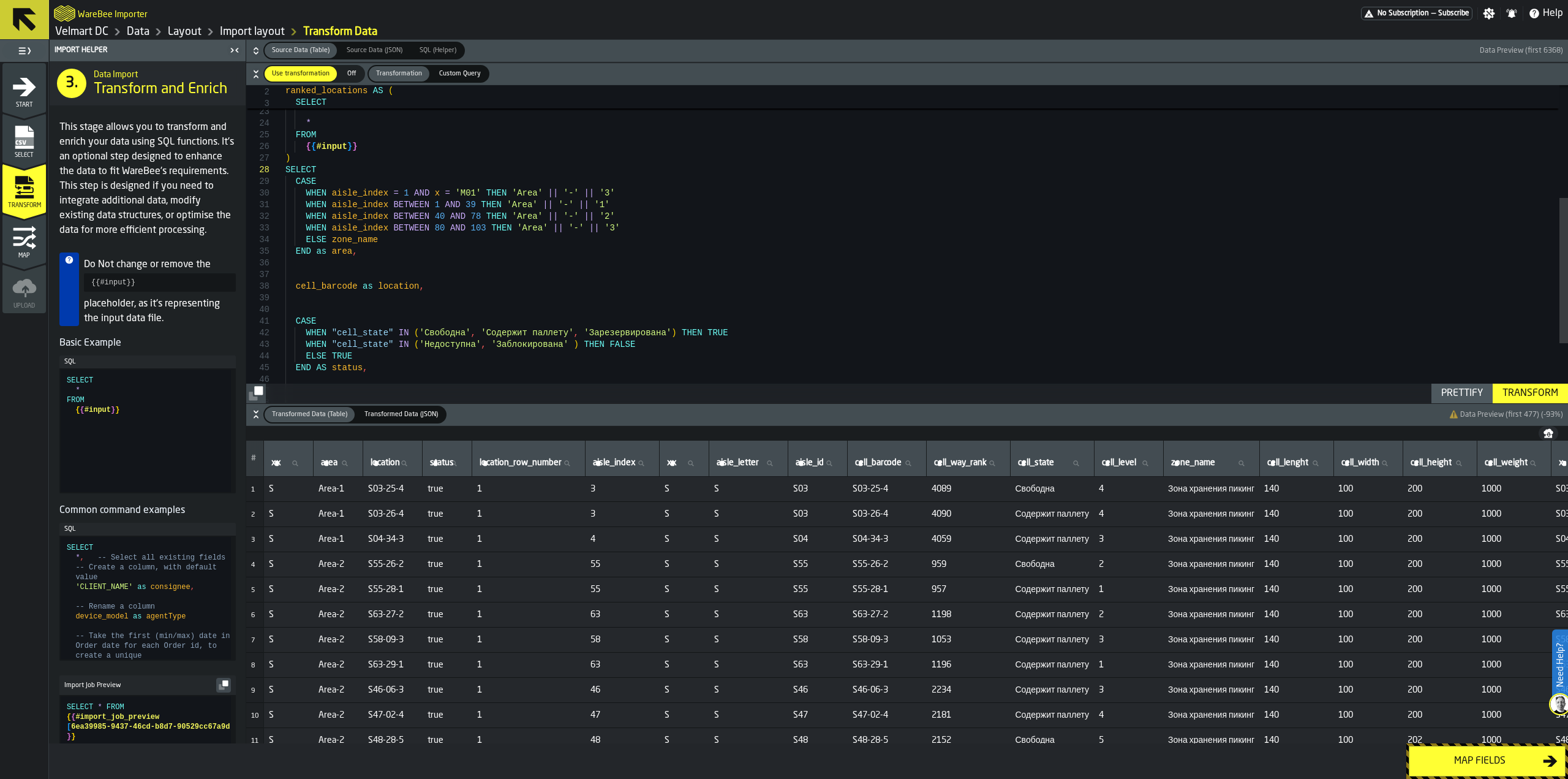
click at [1513, 398] on div "Transform" at bounding box center [1530, 393] width 66 height 14
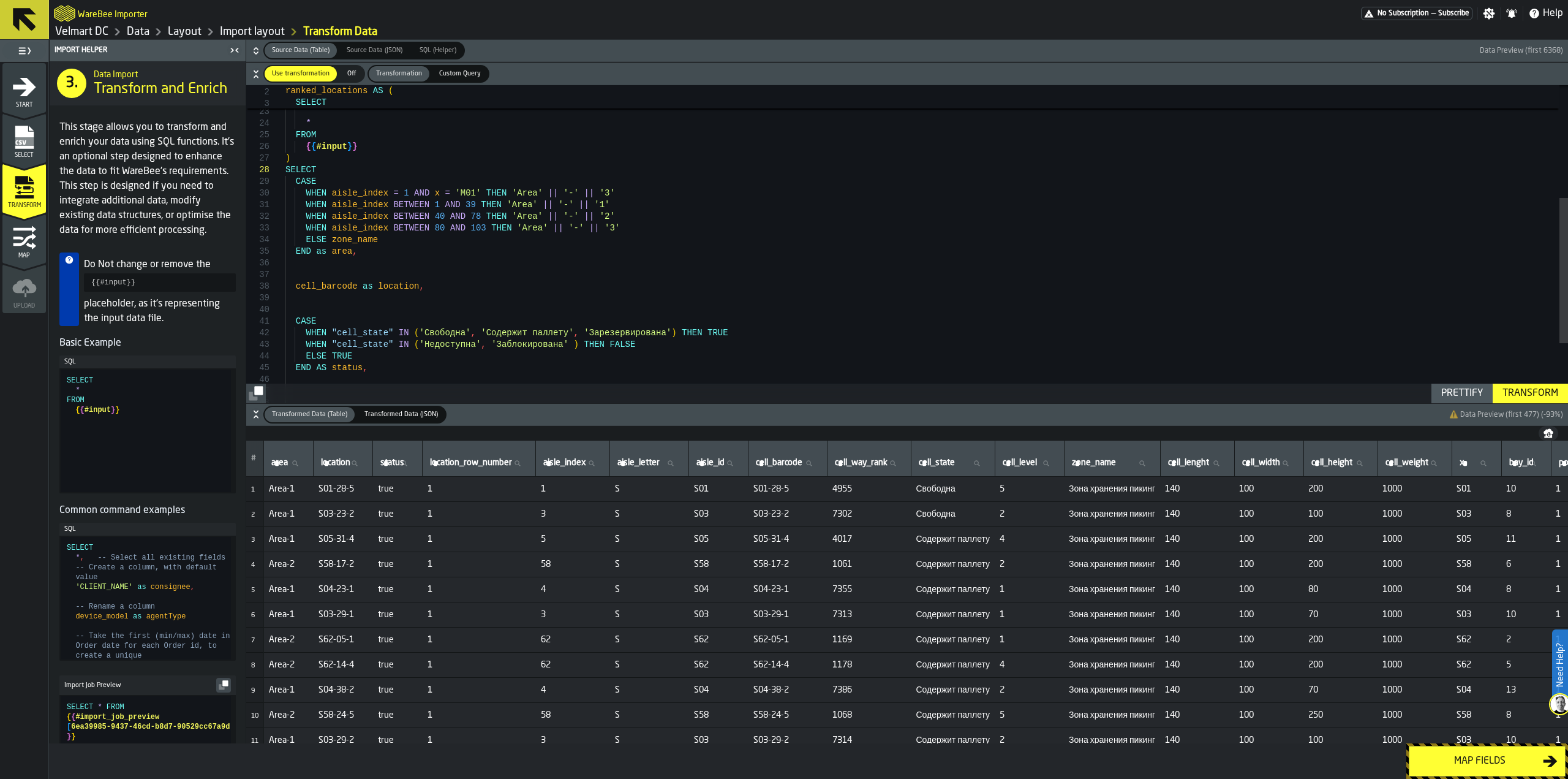
click at [1487, 762] on div "Map fields" at bounding box center [1479, 761] width 126 height 14
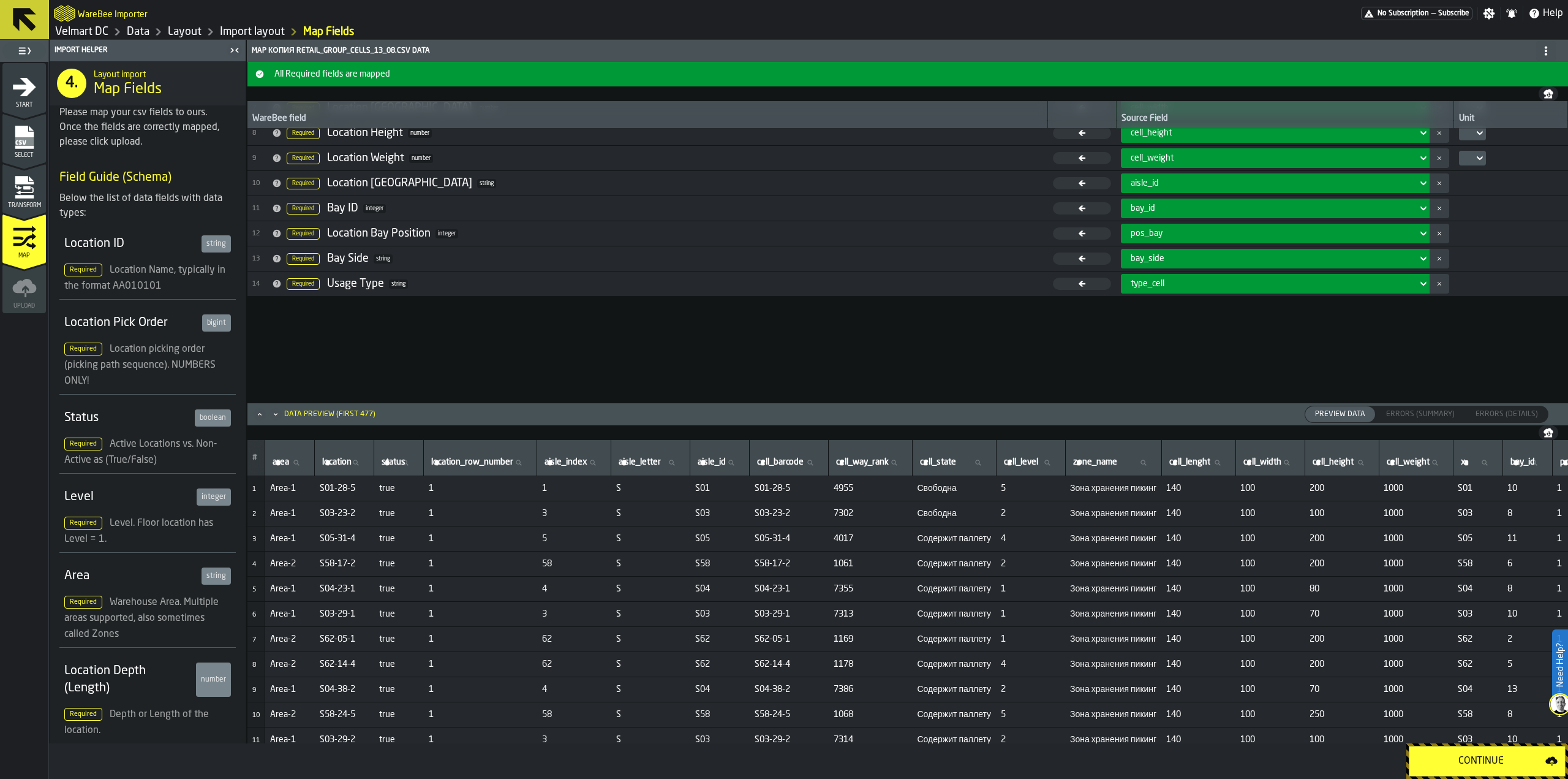
scroll to position [0, 0]
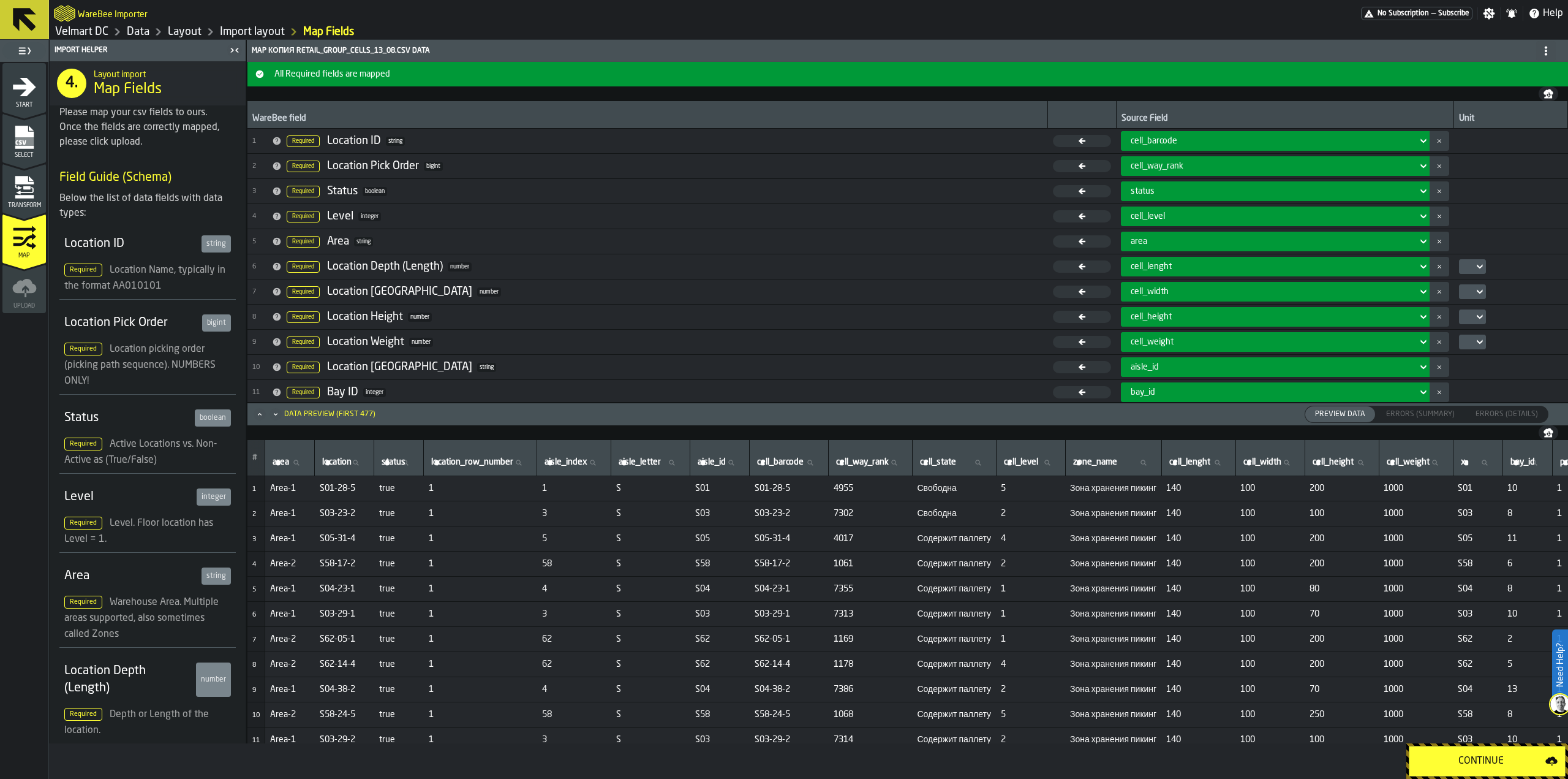
click at [1451, 769] on button "Continue" at bounding box center [1487, 761] width 157 height 31
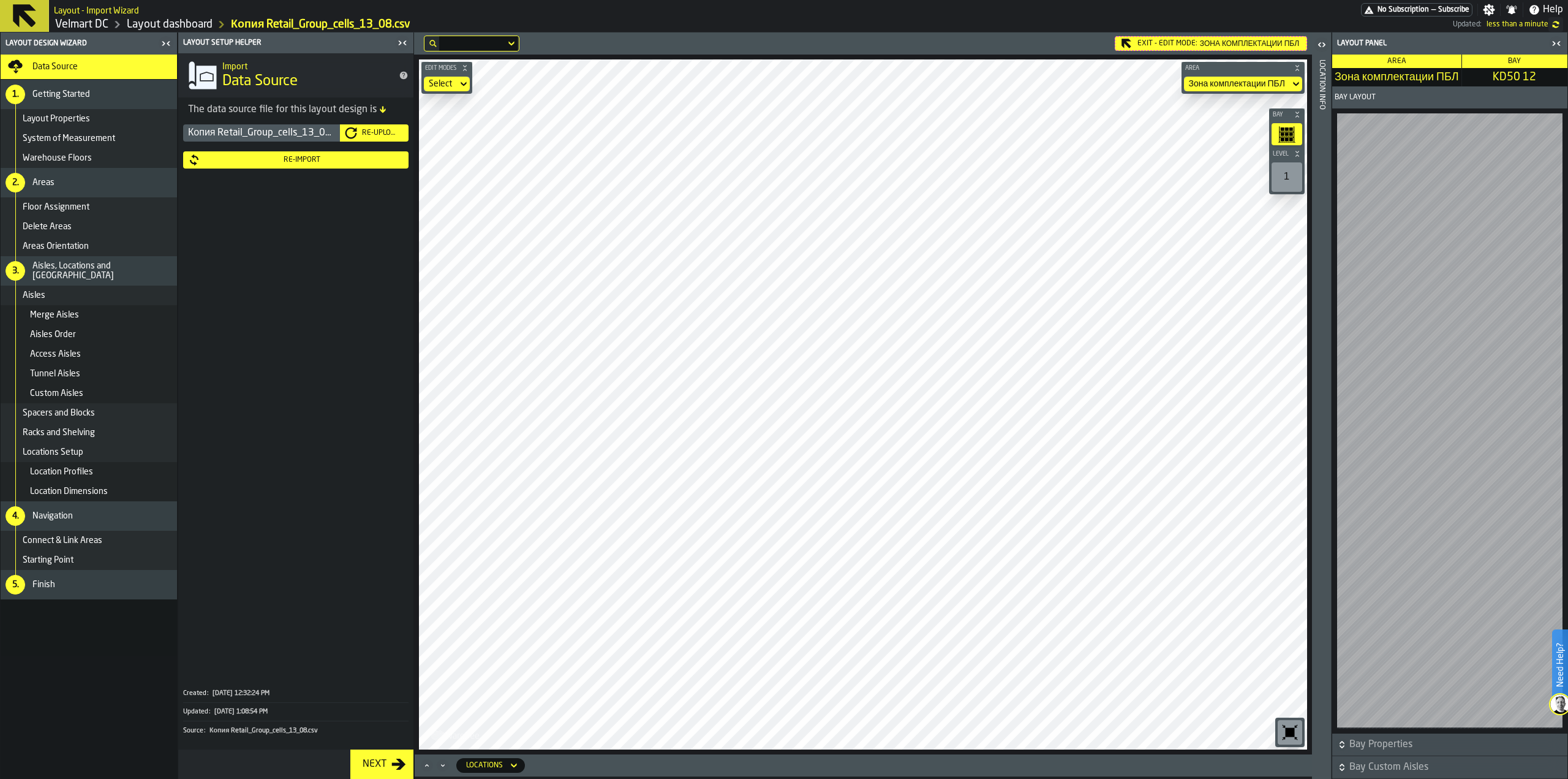
click at [313, 162] on div "Re-Import" at bounding box center [302, 160] width 203 height 9
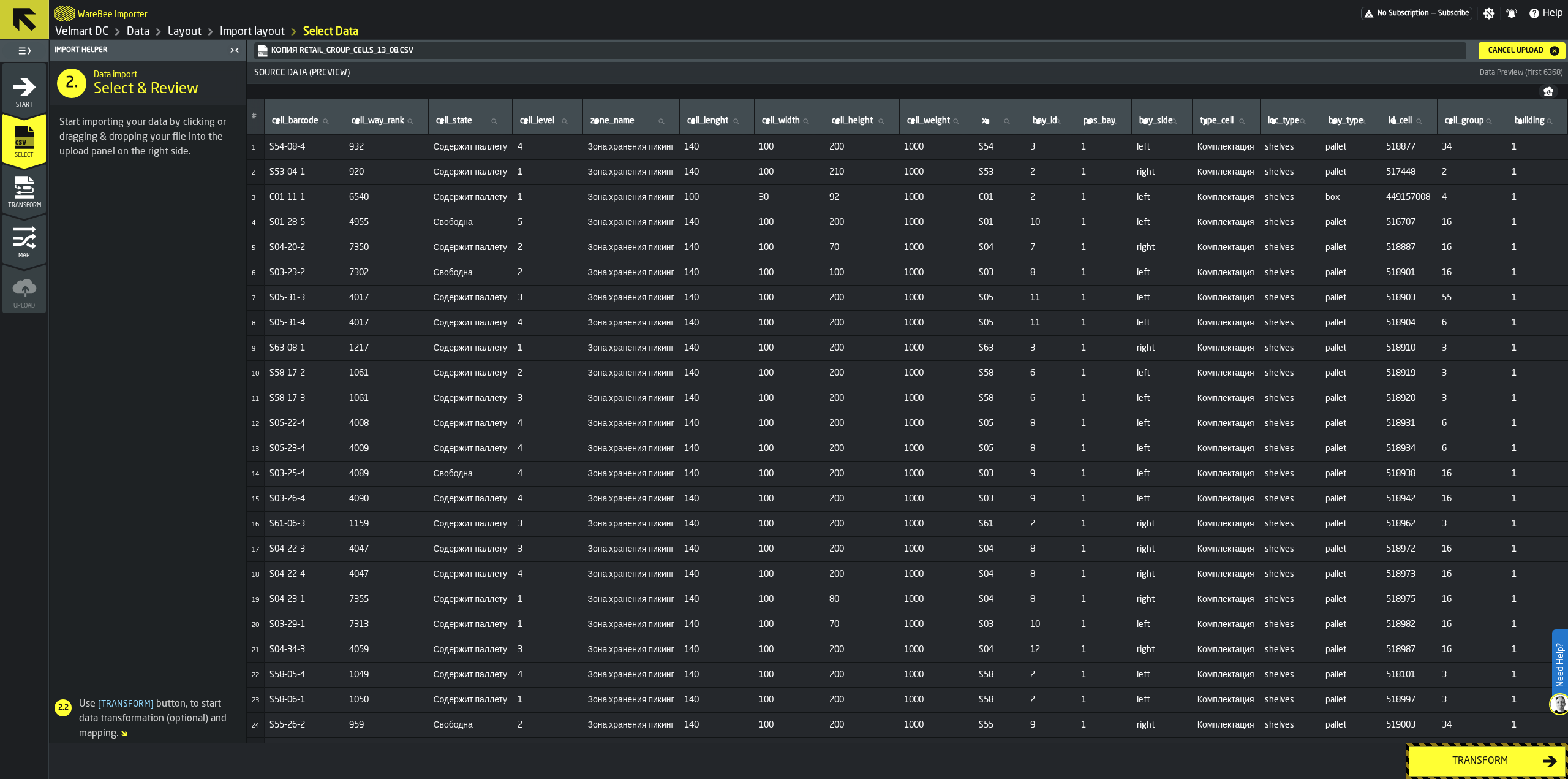
click at [1439, 760] on div "Transform" at bounding box center [1479, 761] width 126 height 14
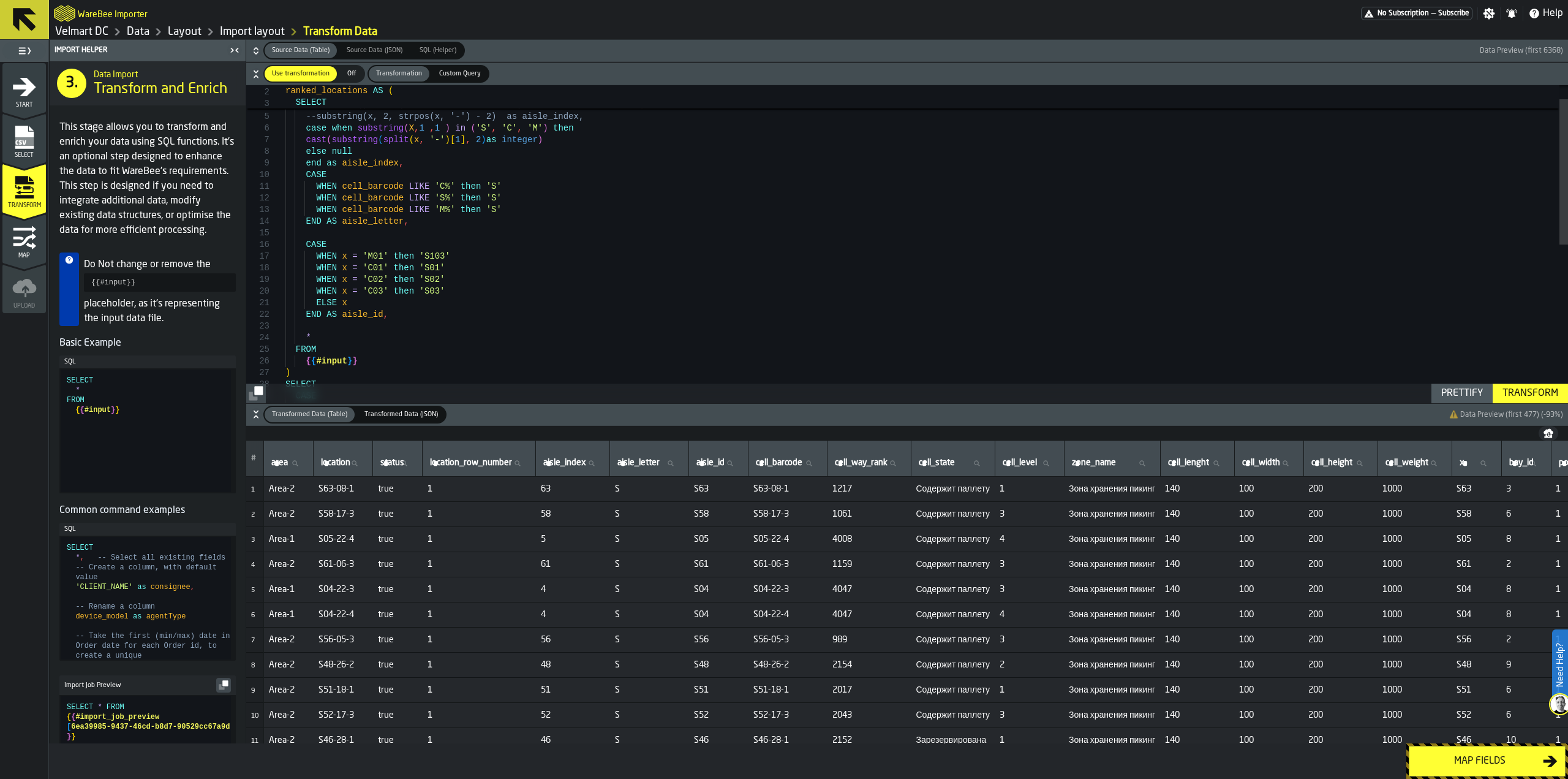
click at [1483, 767] on div "Map fields" at bounding box center [1479, 761] width 126 height 14
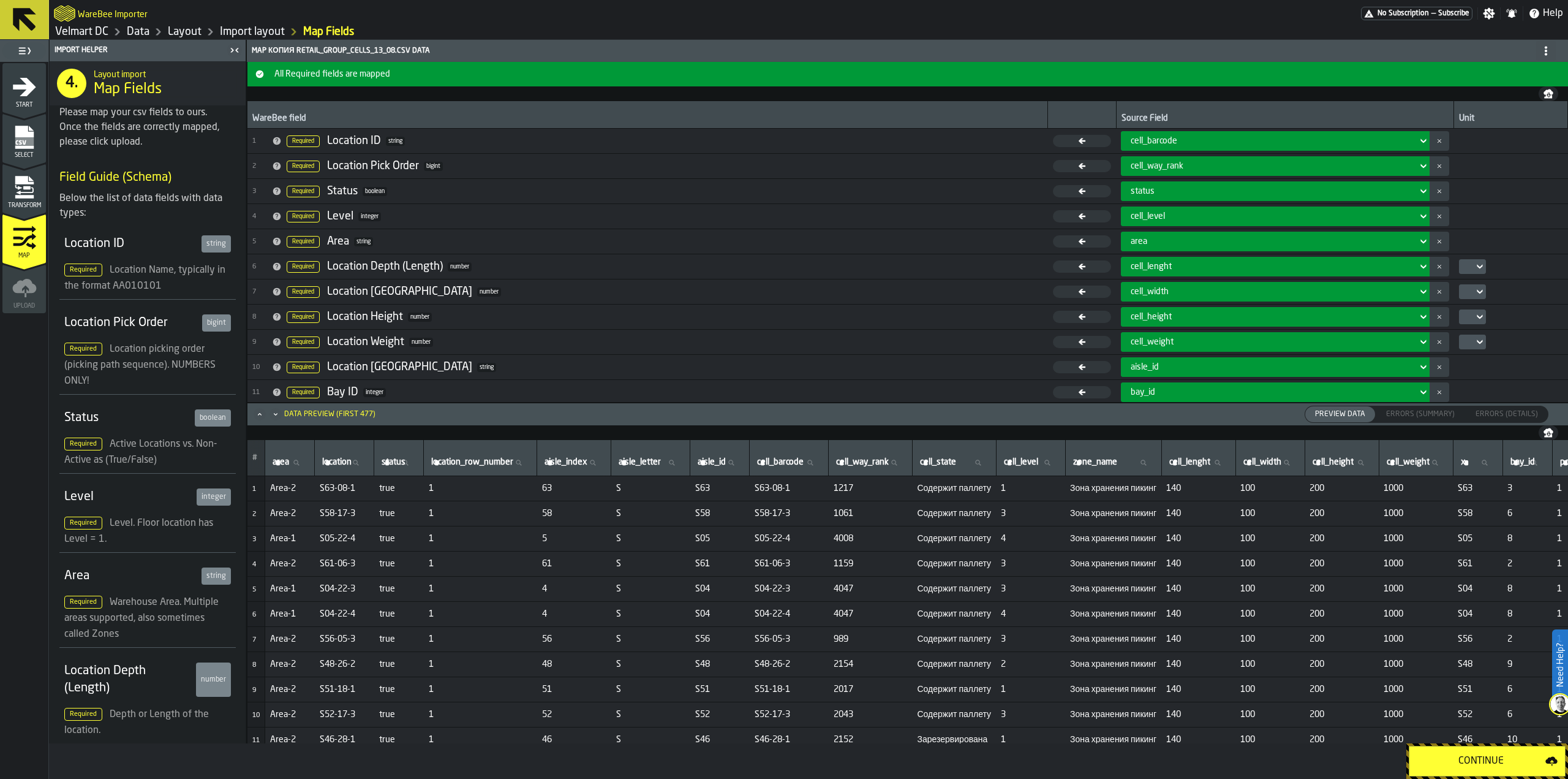
click at [1471, 761] on div "Continue" at bounding box center [1481, 761] width 129 height 14
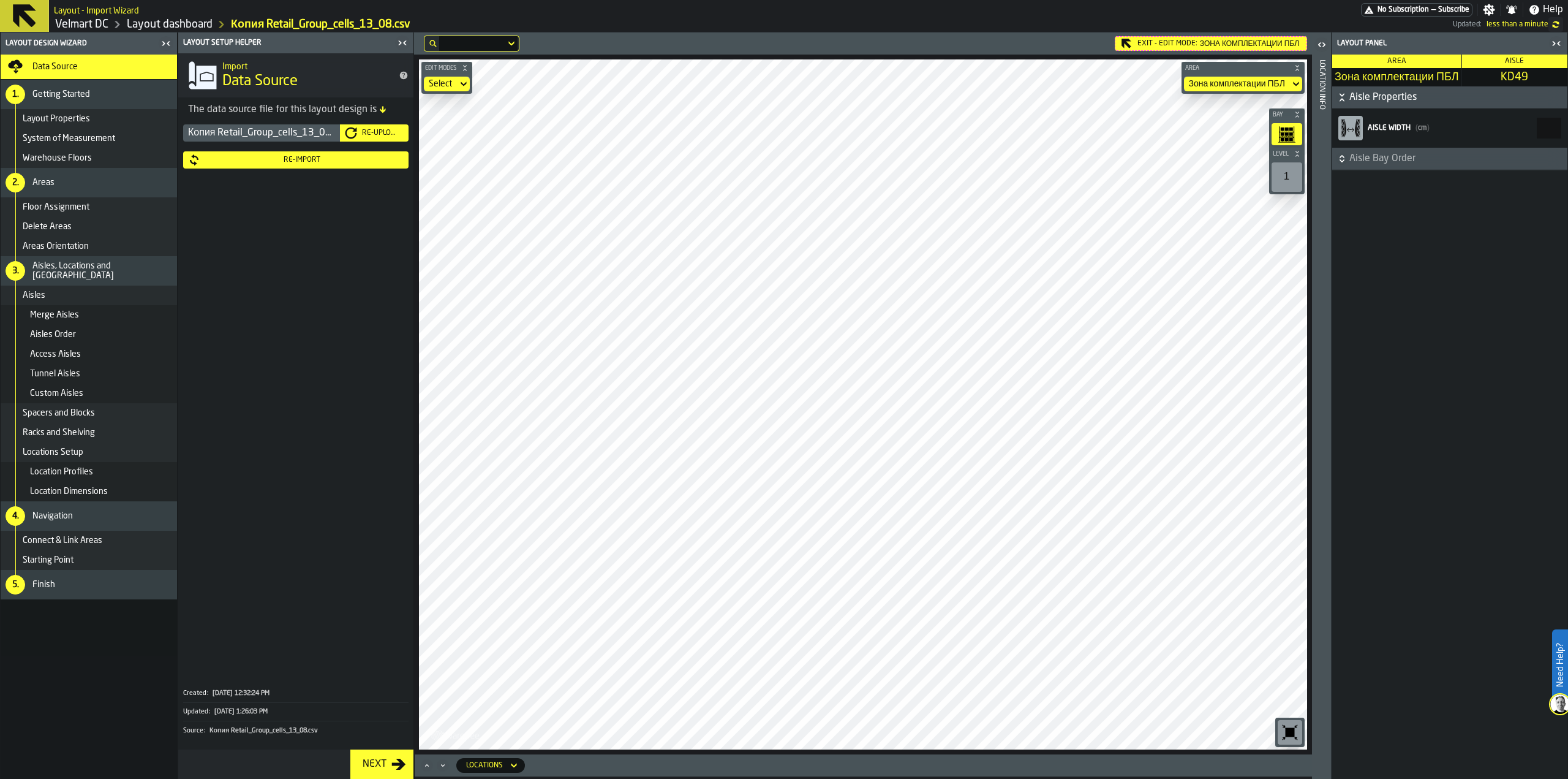
click at [1201, 45] on span "Зона комплектации ПБЛ" at bounding box center [1250, 43] width 99 height 9
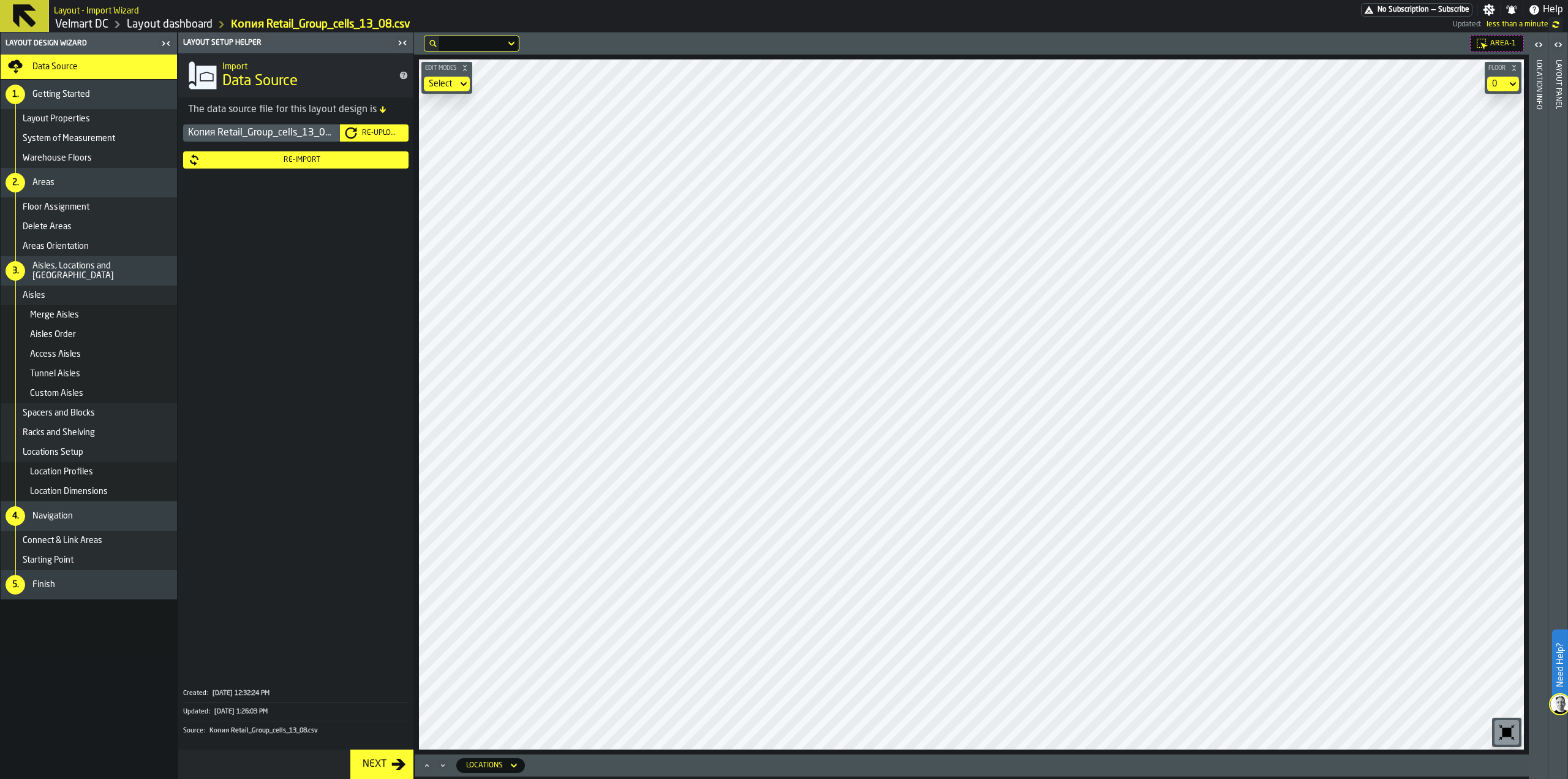
click at [1529, 424] on main "Layout Design Wizard Data Source 1. Getting Started Layout Properties System of…" at bounding box center [784, 406] width 1568 height 747
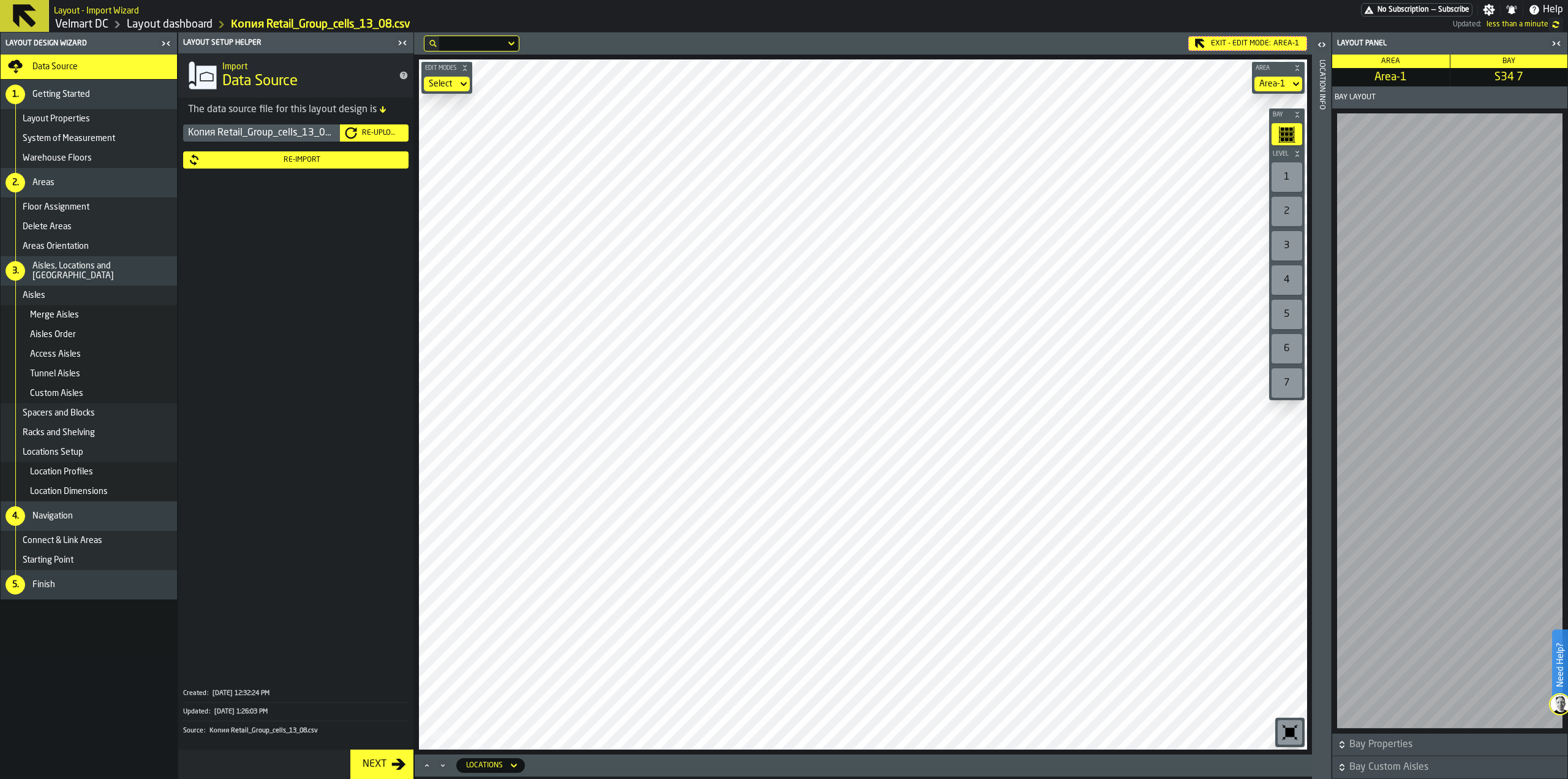
click at [456, 74] on div "Edit Modes Select Area Area-1 Bay Level 1 2 3 4 5 6 7 M A K I N G W A R E H O U…" at bounding box center [863, 404] width 898 height 700
click at [1209, 45] on div "Exit - Edit Mode: Area-1" at bounding box center [1247, 43] width 119 height 14
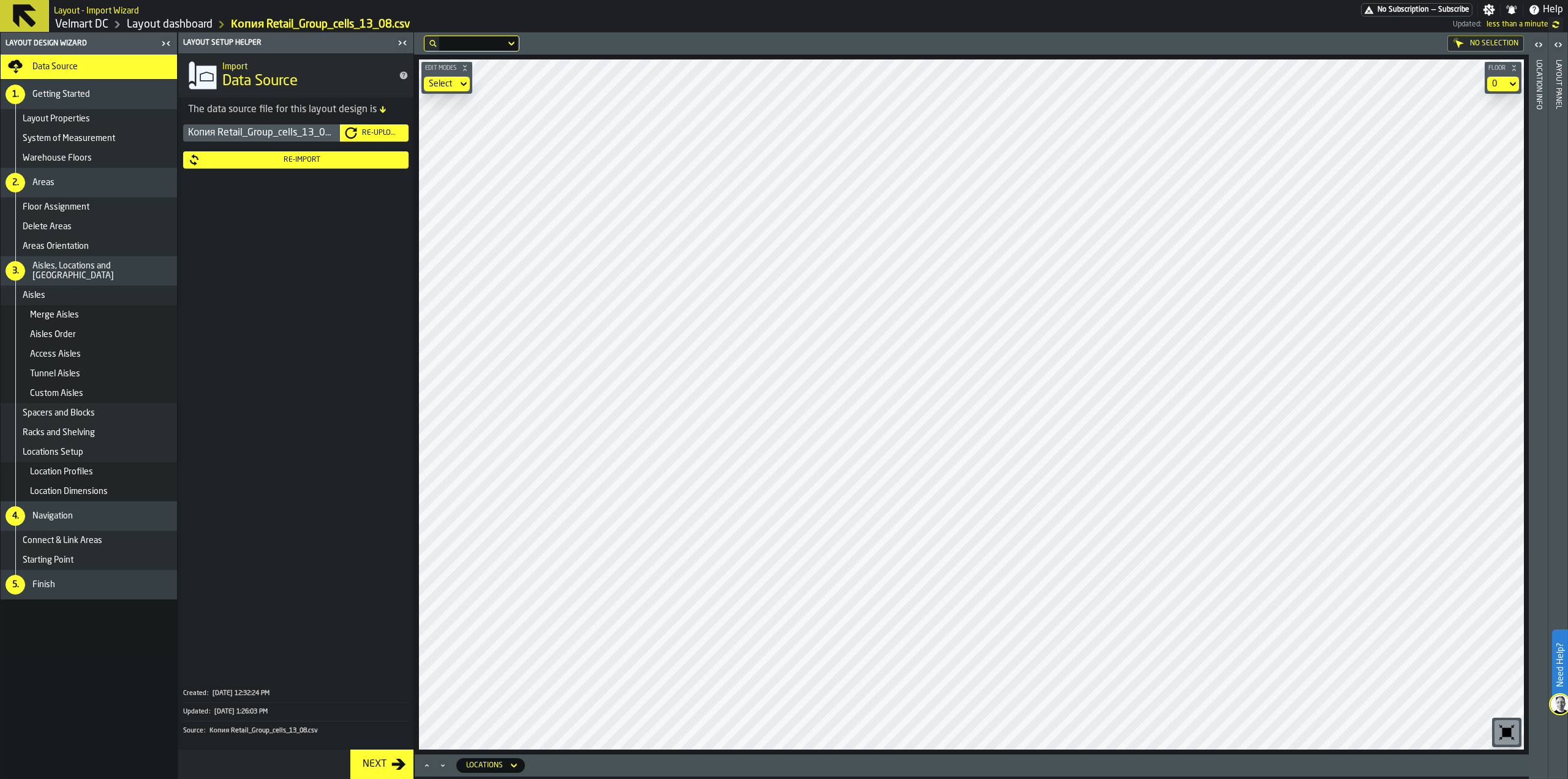
click at [370, 133] on div "Re-Upload" at bounding box center [380, 133] width 47 height 9
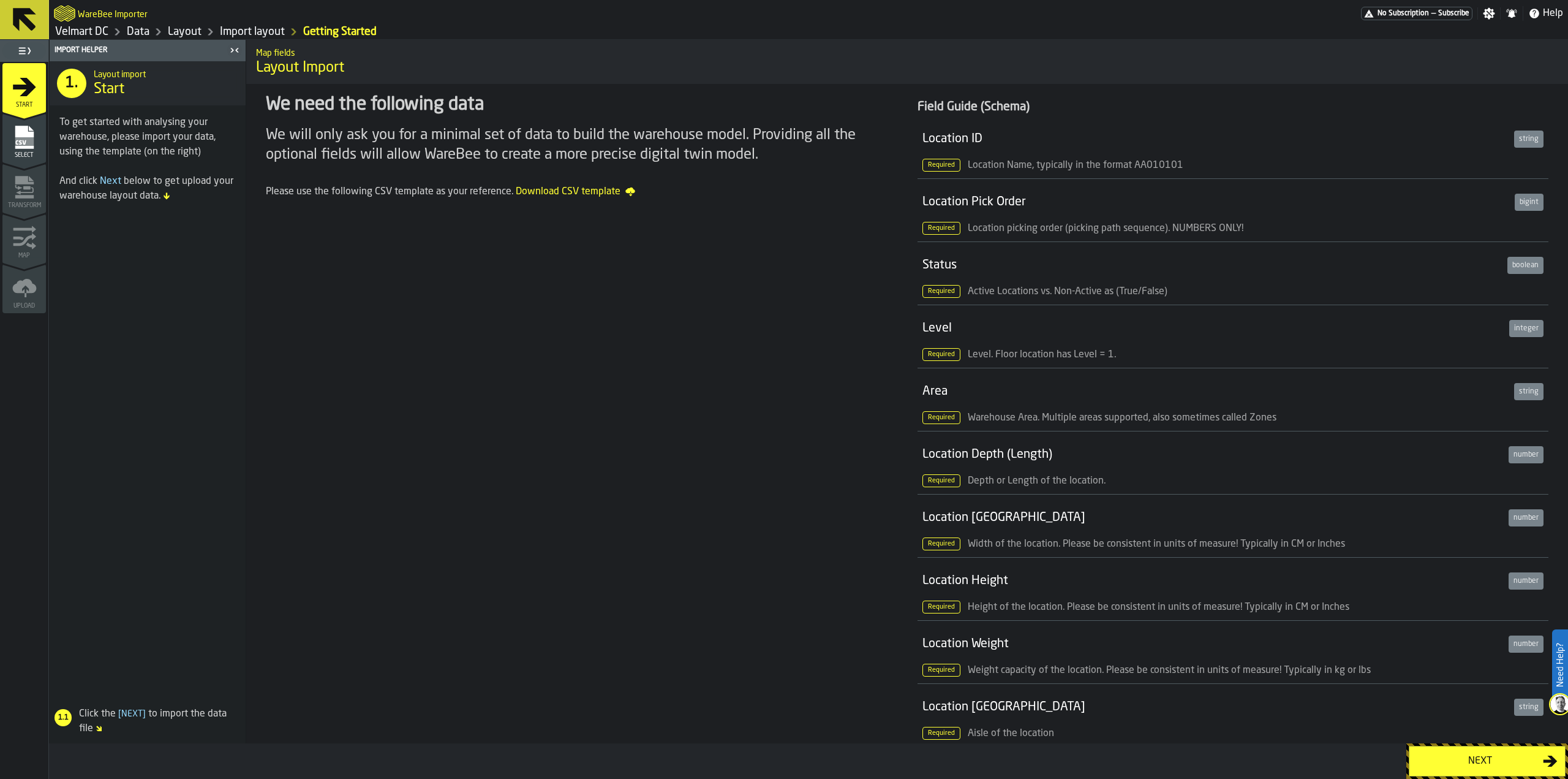
click at [35, 153] on span "Select" at bounding box center [24, 155] width 43 height 6
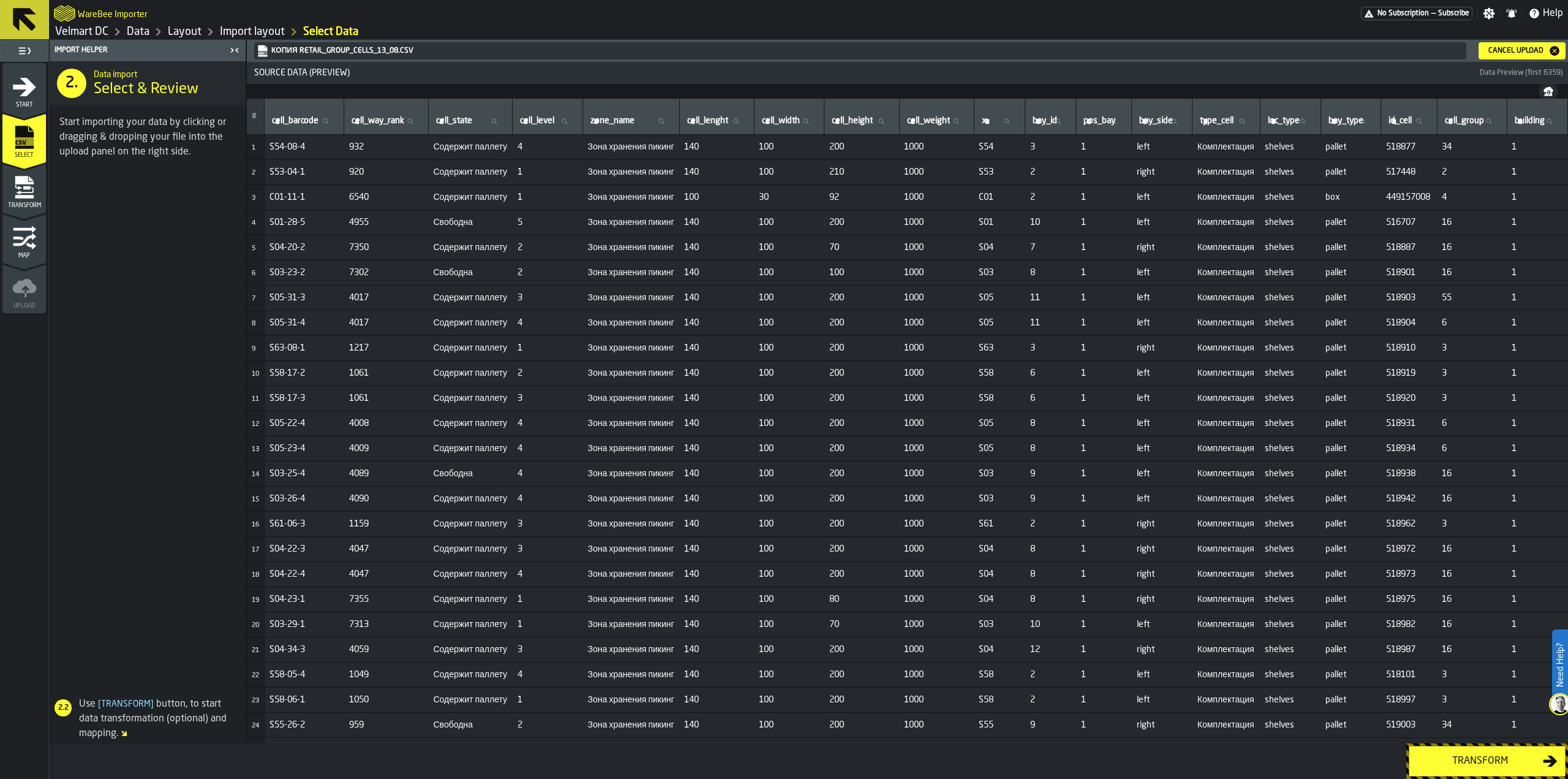
click at [1465, 760] on div "Transform" at bounding box center [1479, 761] width 126 height 14
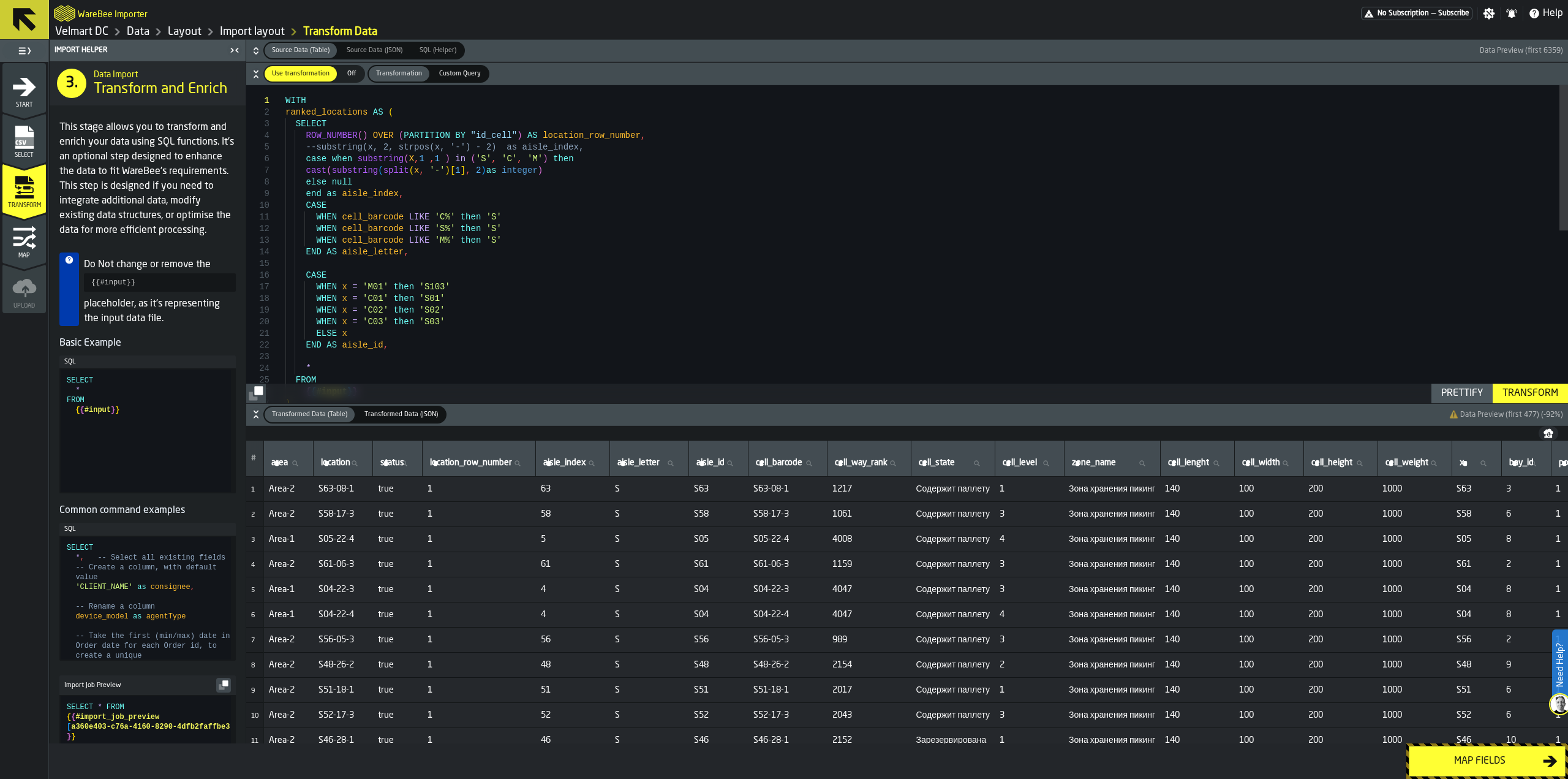
click at [1491, 763] on div "Map fields" at bounding box center [1479, 761] width 126 height 14
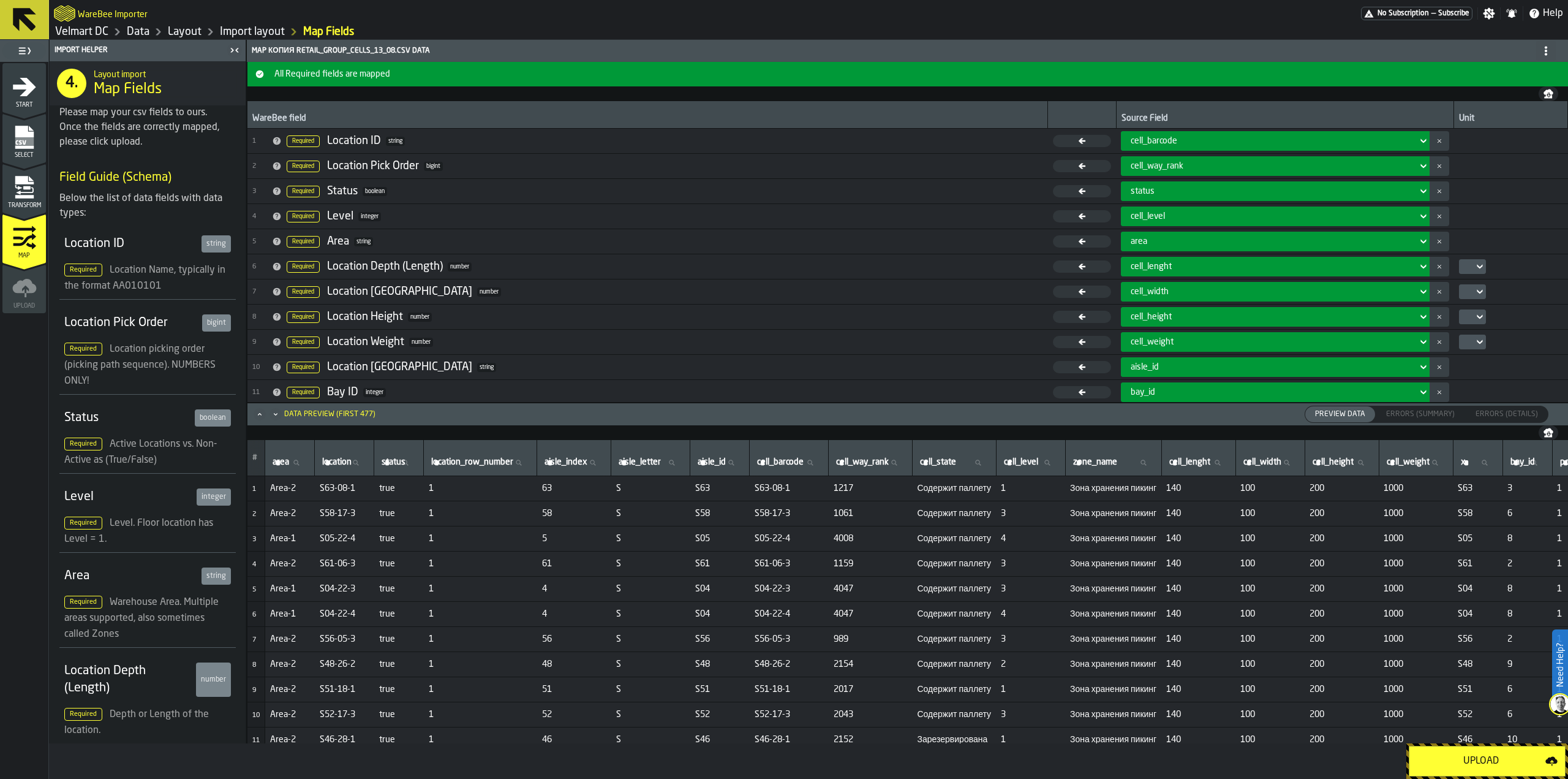
click at [1469, 762] on div "Upload" at bounding box center [1481, 761] width 129 height 14
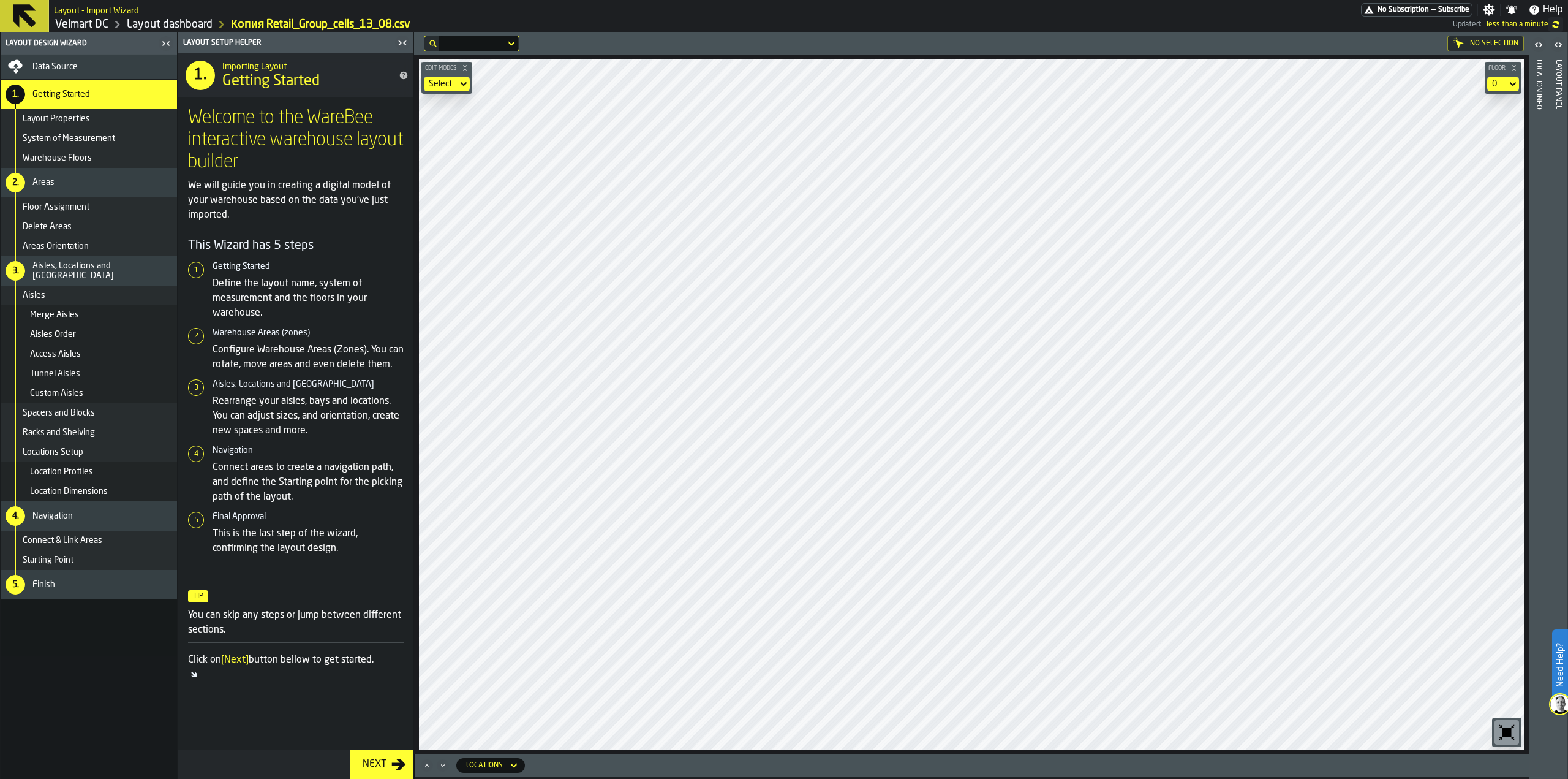
click at [64, 71] on span "Data Source" at bounding box center [55, 67] width 45 height 10
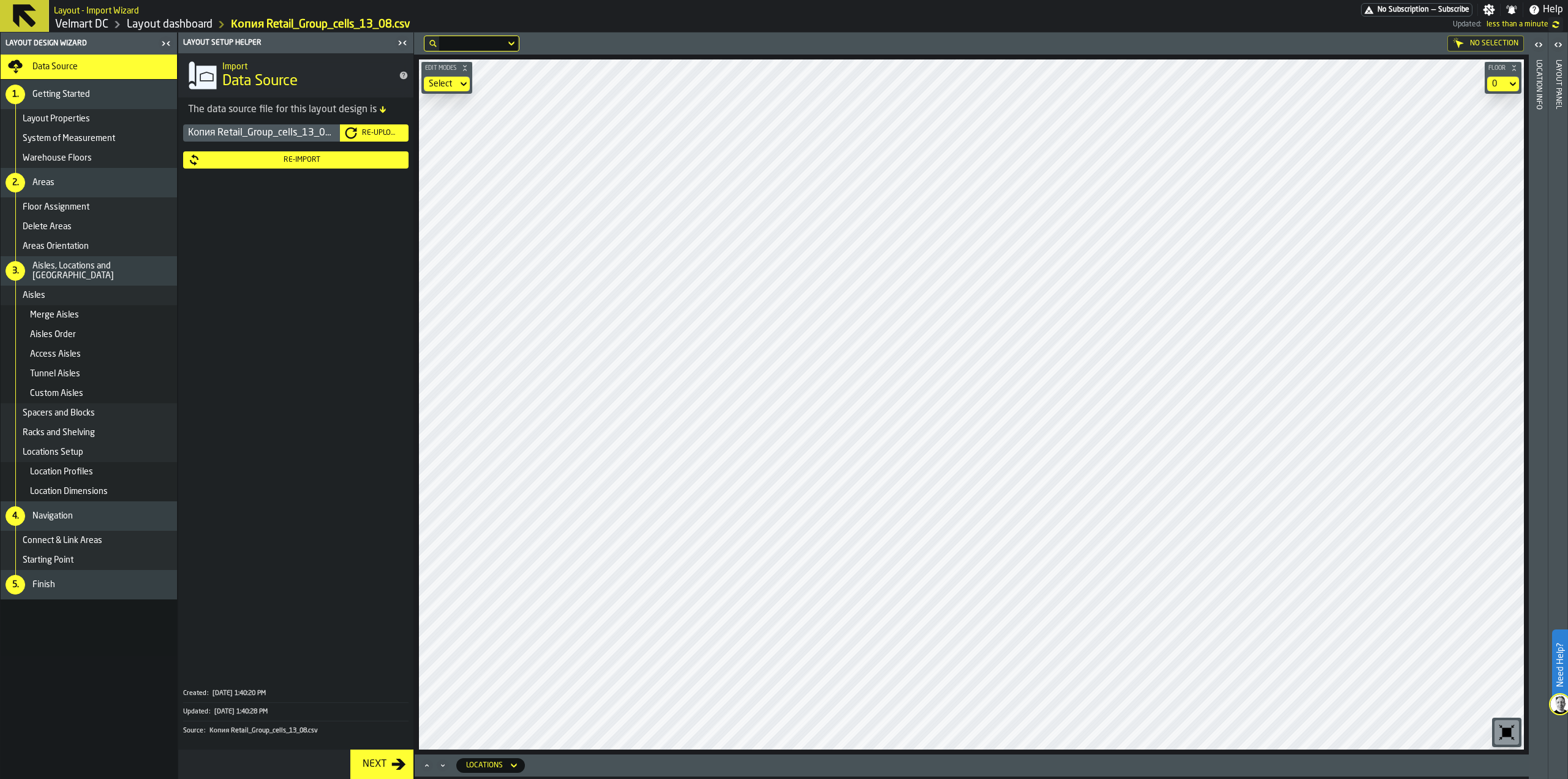
click at [367, 135] on div "Re-Upload" at bounding box center [380, 133] width 47 height 9
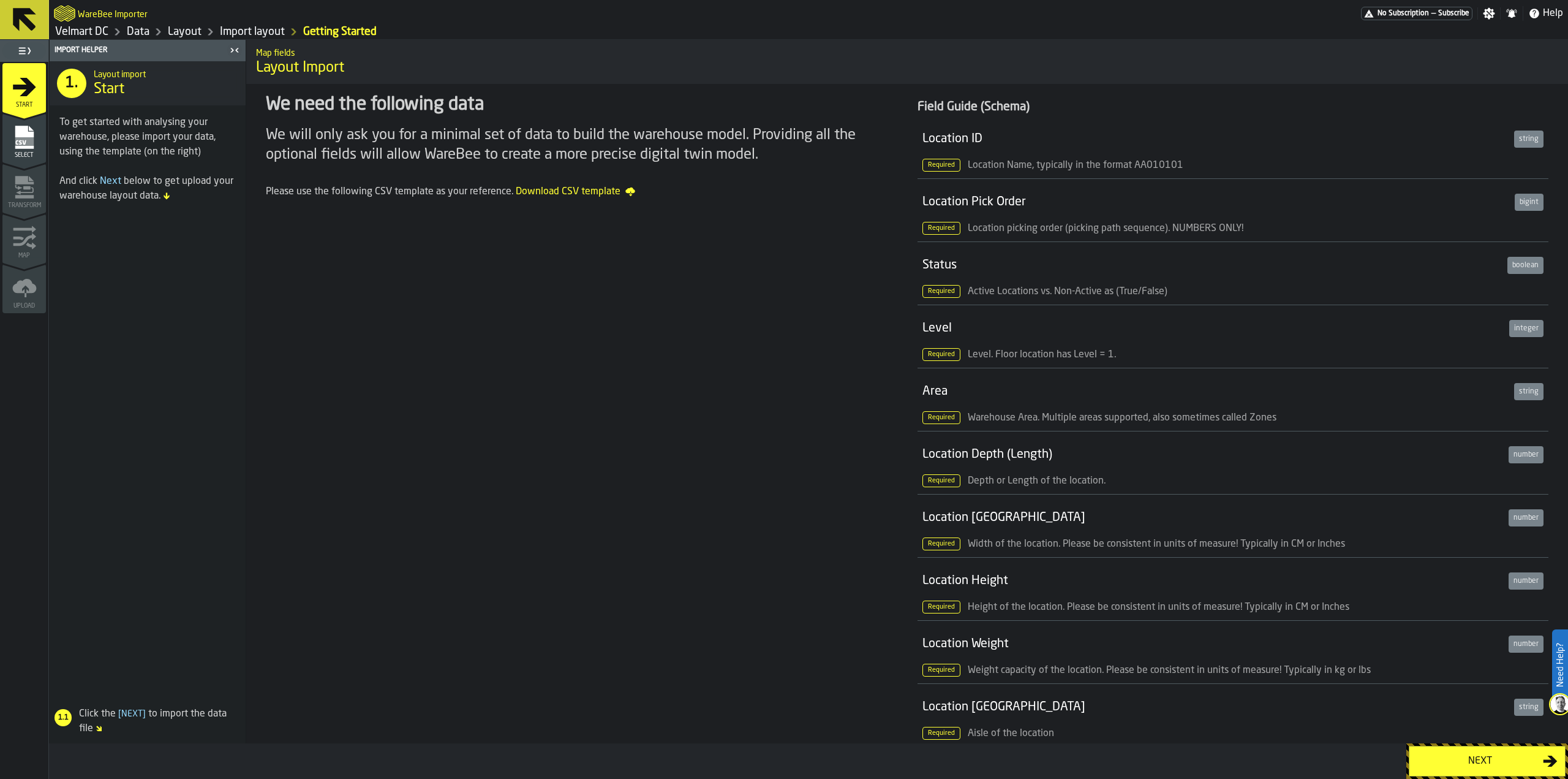
click at [1451, 749] on button "Next" at bounding box center [1487, 761] width 157 height 31
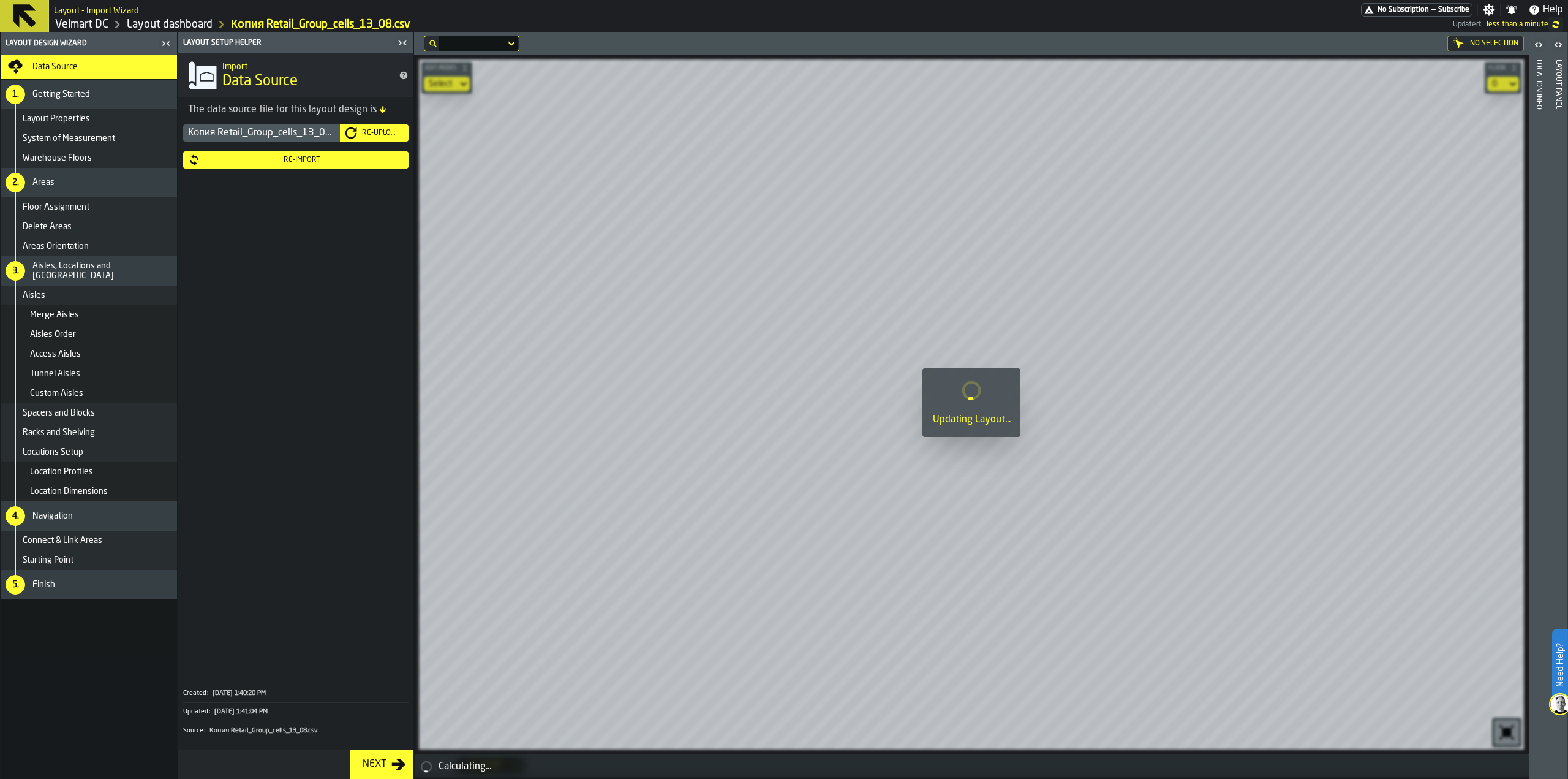
click at [307, 163] on div "Re-Import" at bounding box center [302, 160] width 203 height 9
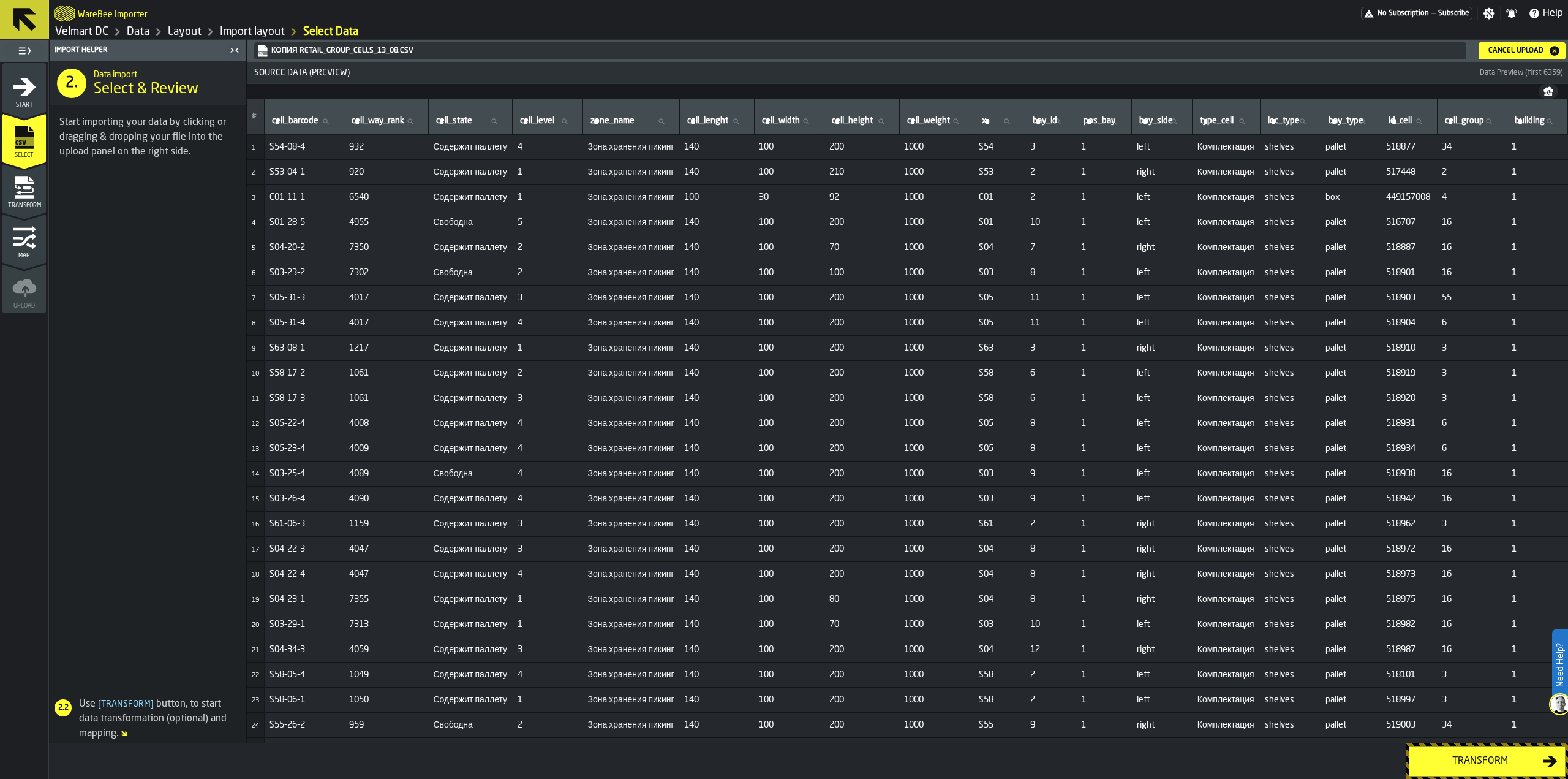
click at [1495, 765] on div "Transform" at bounding box center [1479, 761] width 126 height 14
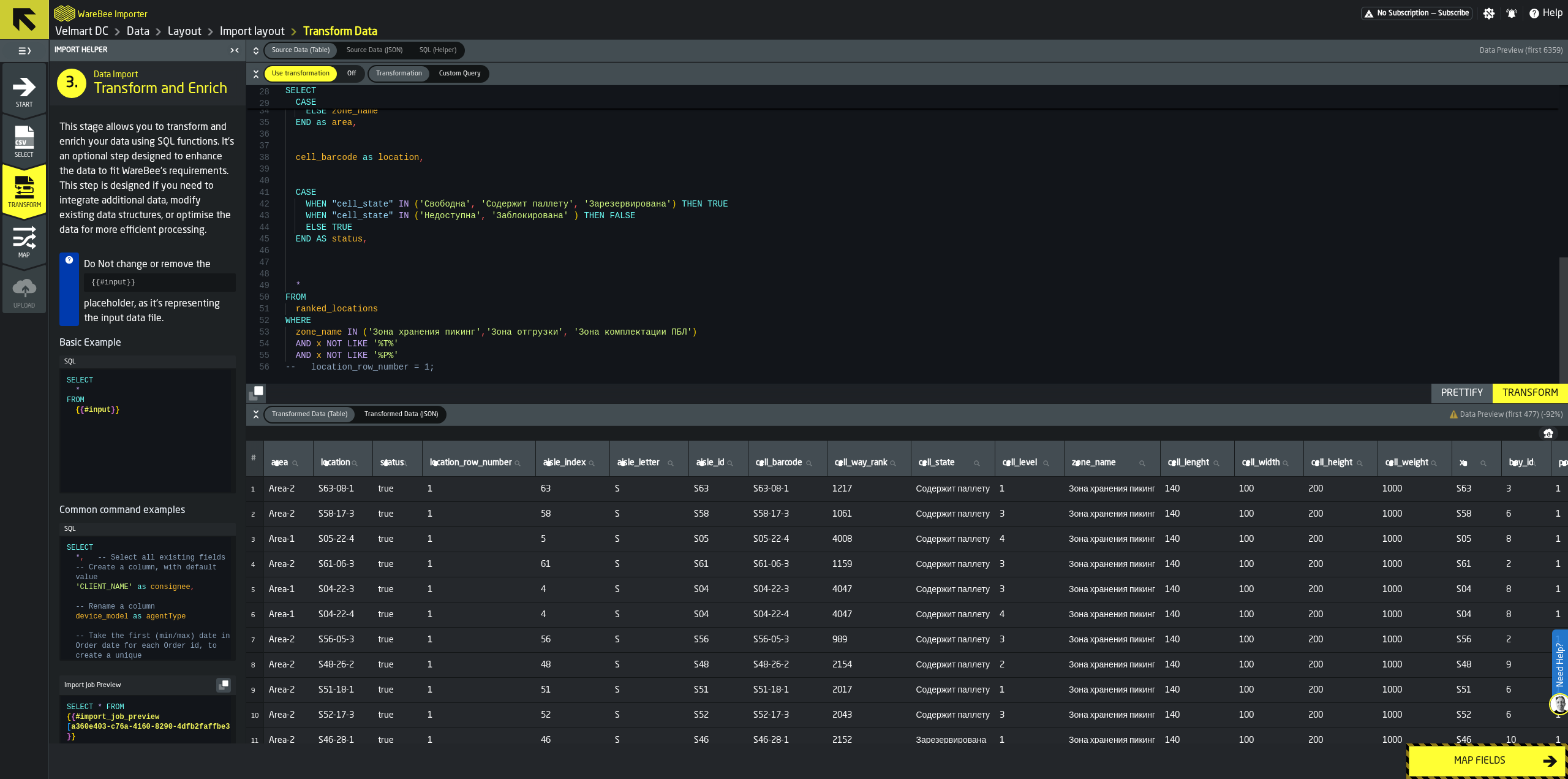
click at [657, 335] on div "WHEN aisle_index BETWEEN 40 AND 78 THEN 'Area' || '-' || '2' WHEN aisle_index B…" at bounding box center [926, 57] width 1283 height 691
type textarea "**********"
click at [438, 370] on div "WHEN aisle_index BETWEEN 40 AND 78 THEN 'Area' || '-' || '2' WHEN aisle_index B…" at bounding box center [926, 57] width 1283 height 691
click at [1524, 393] on div "Transform" at bounding box center [1530, 393] width 66 height 14
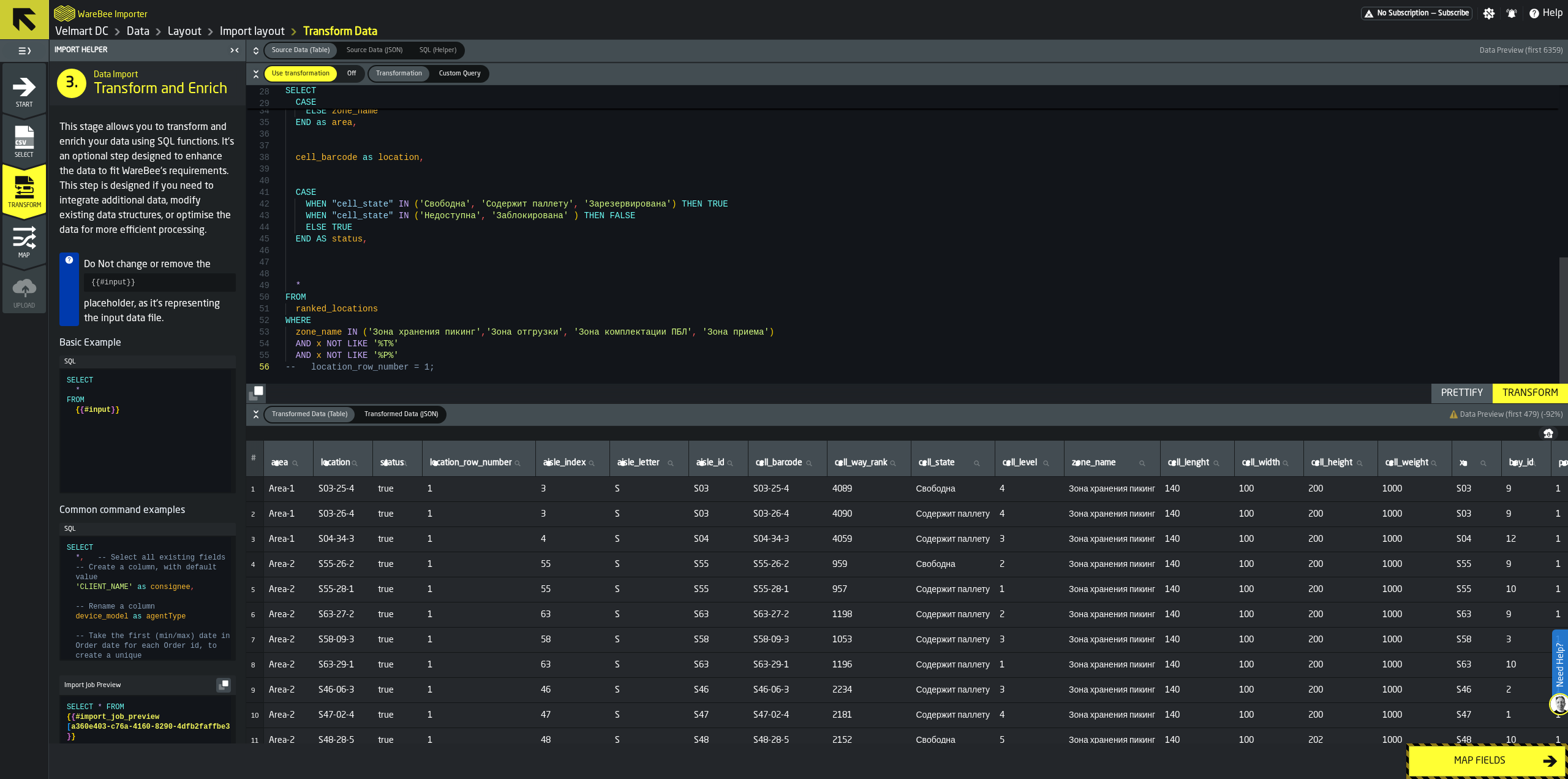
click at [1475, 758] on div "Map fields" at bounding box center [1479, 761] width 126 height 14
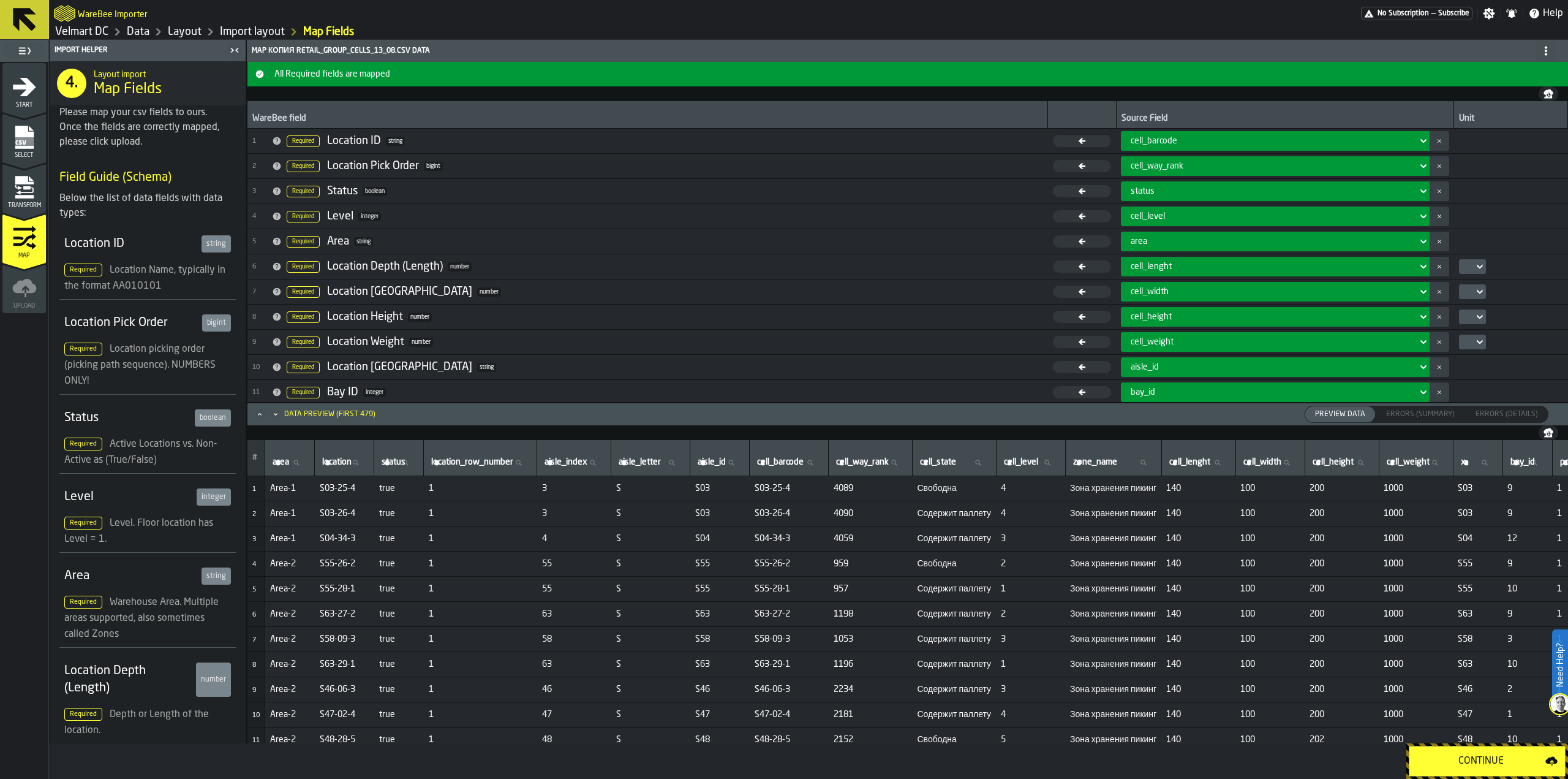
scroll to position [254, 0]
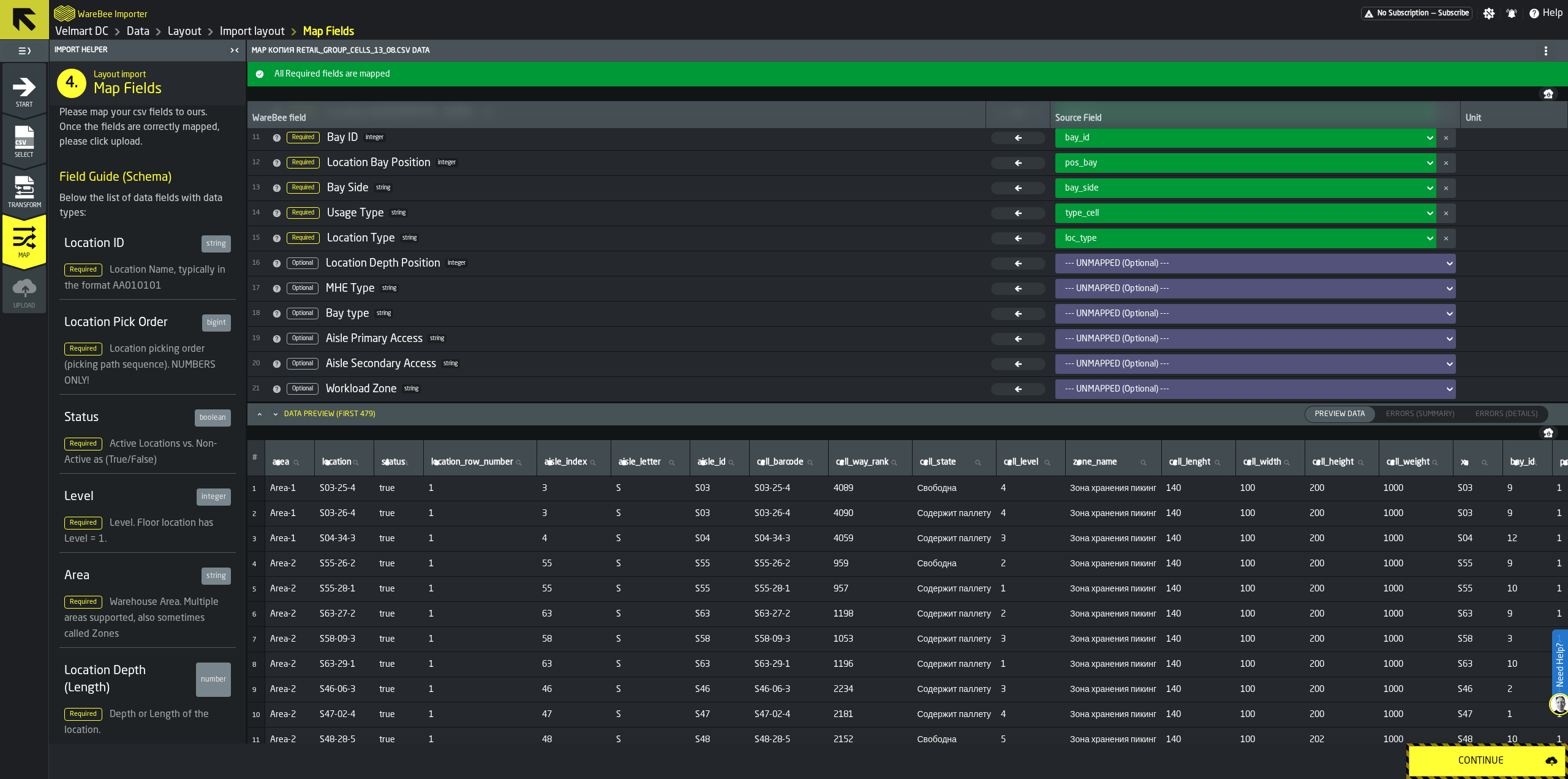
click at [1466, 767] on div "Continue" at bounding box center [1481, 761] width 129 height 14
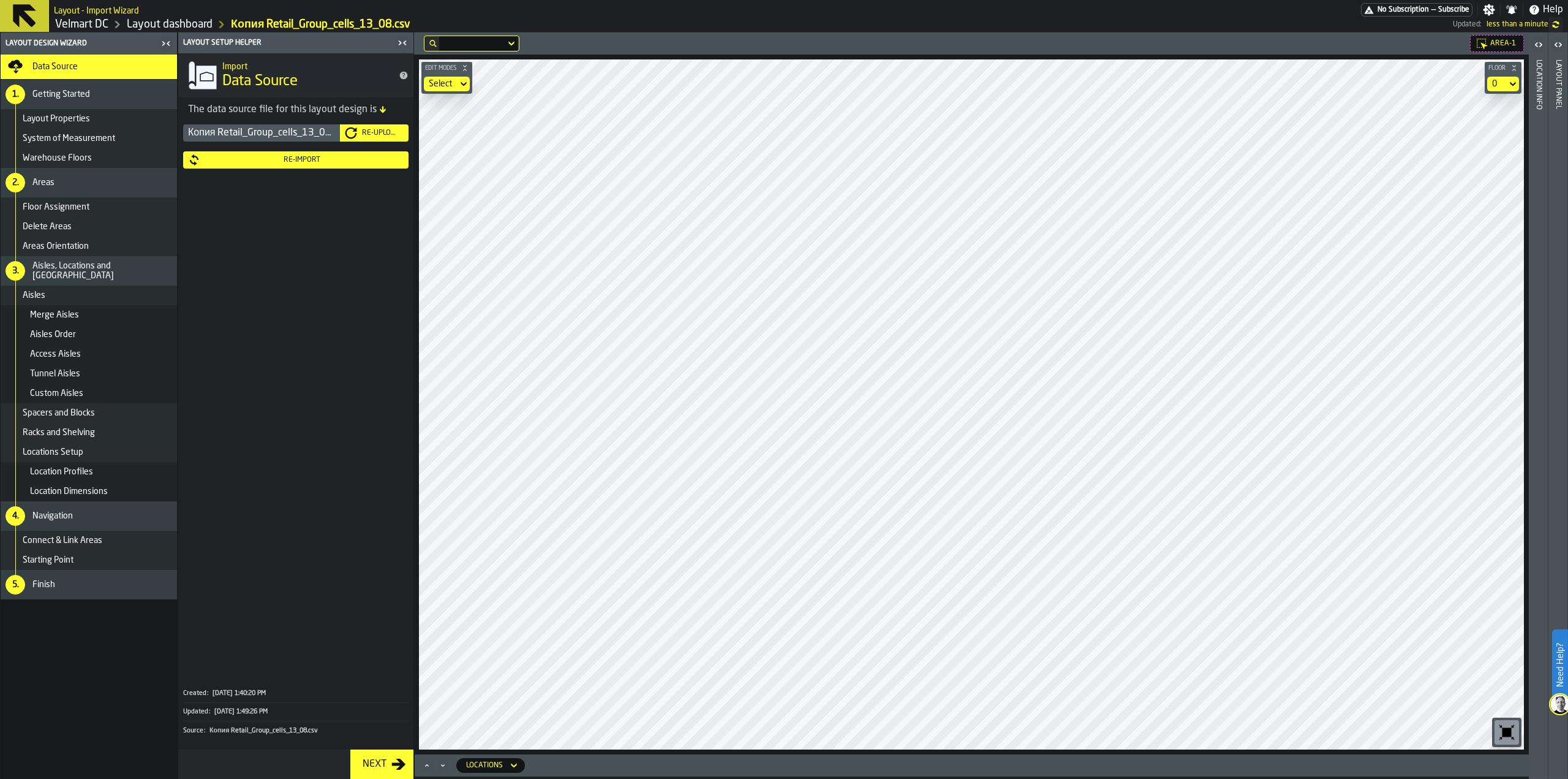
click at [285, 158] on div "Re-Import" at bounding box center [302, 160] width 203 height 9
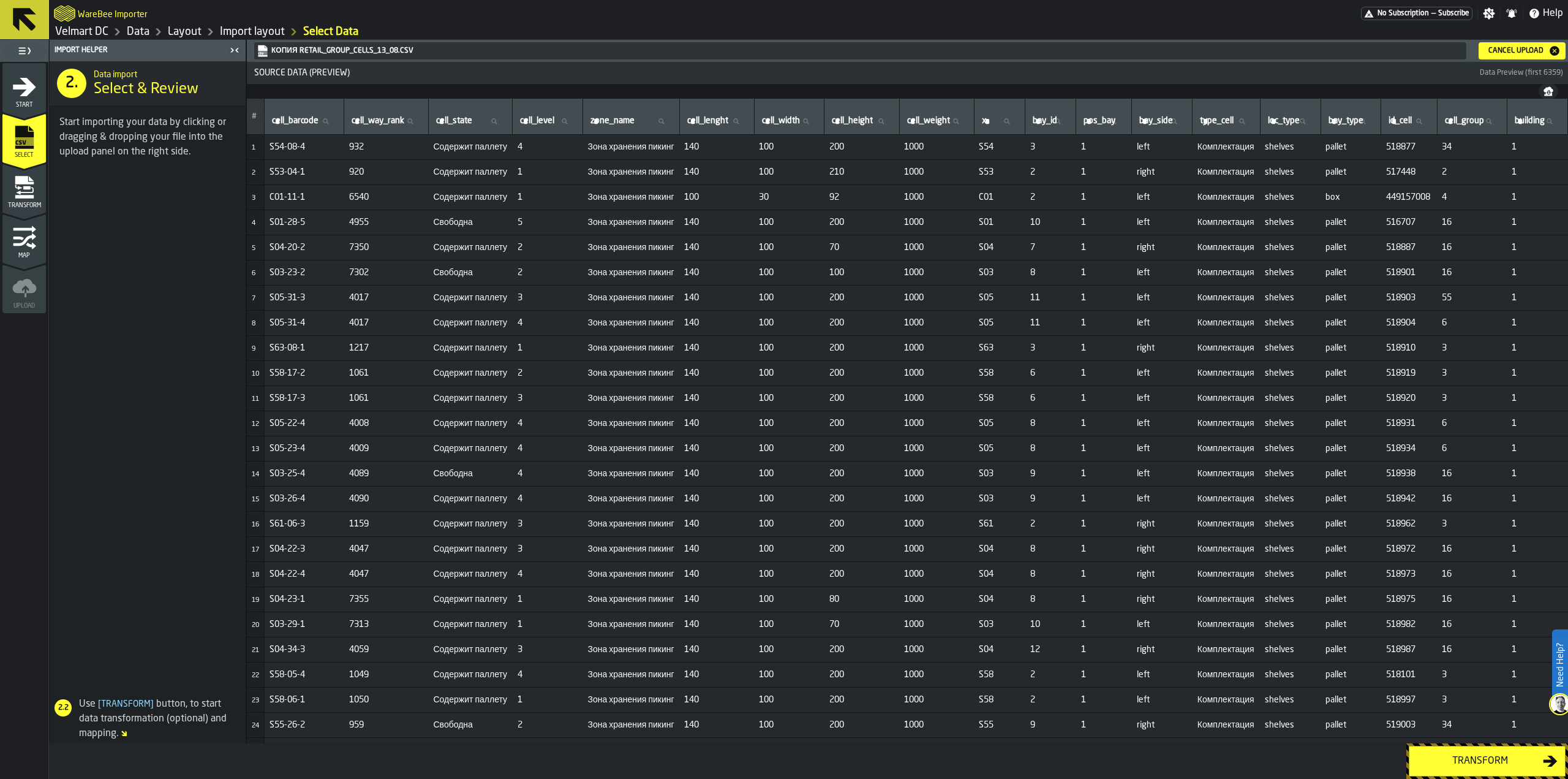
click at [1447, 765] on div "Transform" at bounding box center [1479, 761] width 126 height 14
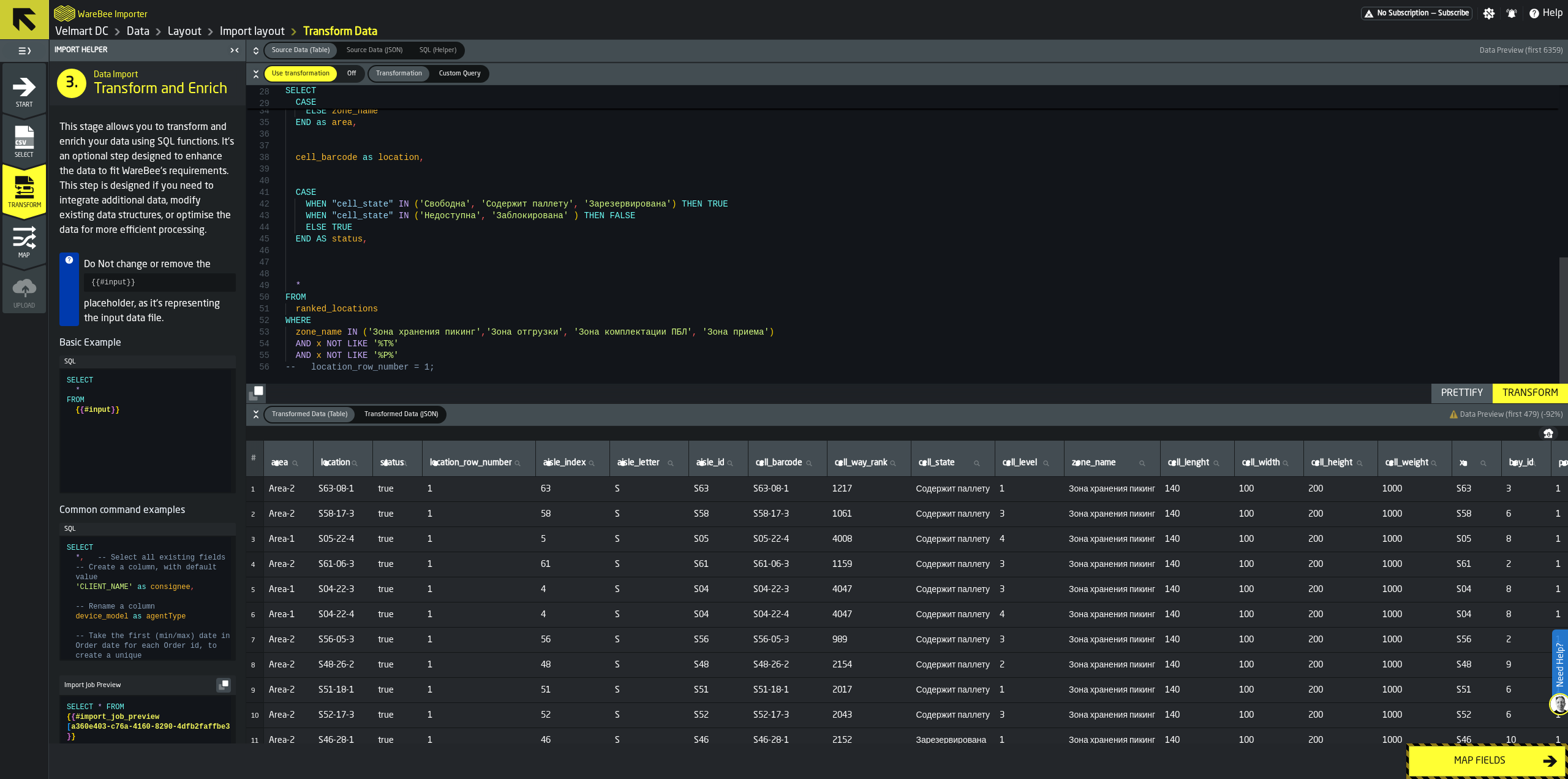
click at [295, 358] on div "WHEN aisle_index BETWEEN 40 AND 78 THEN 'Area' || '-' || '2' WHEN aisle_index B…" at bounding box center [926, 57] width 1283 height 691
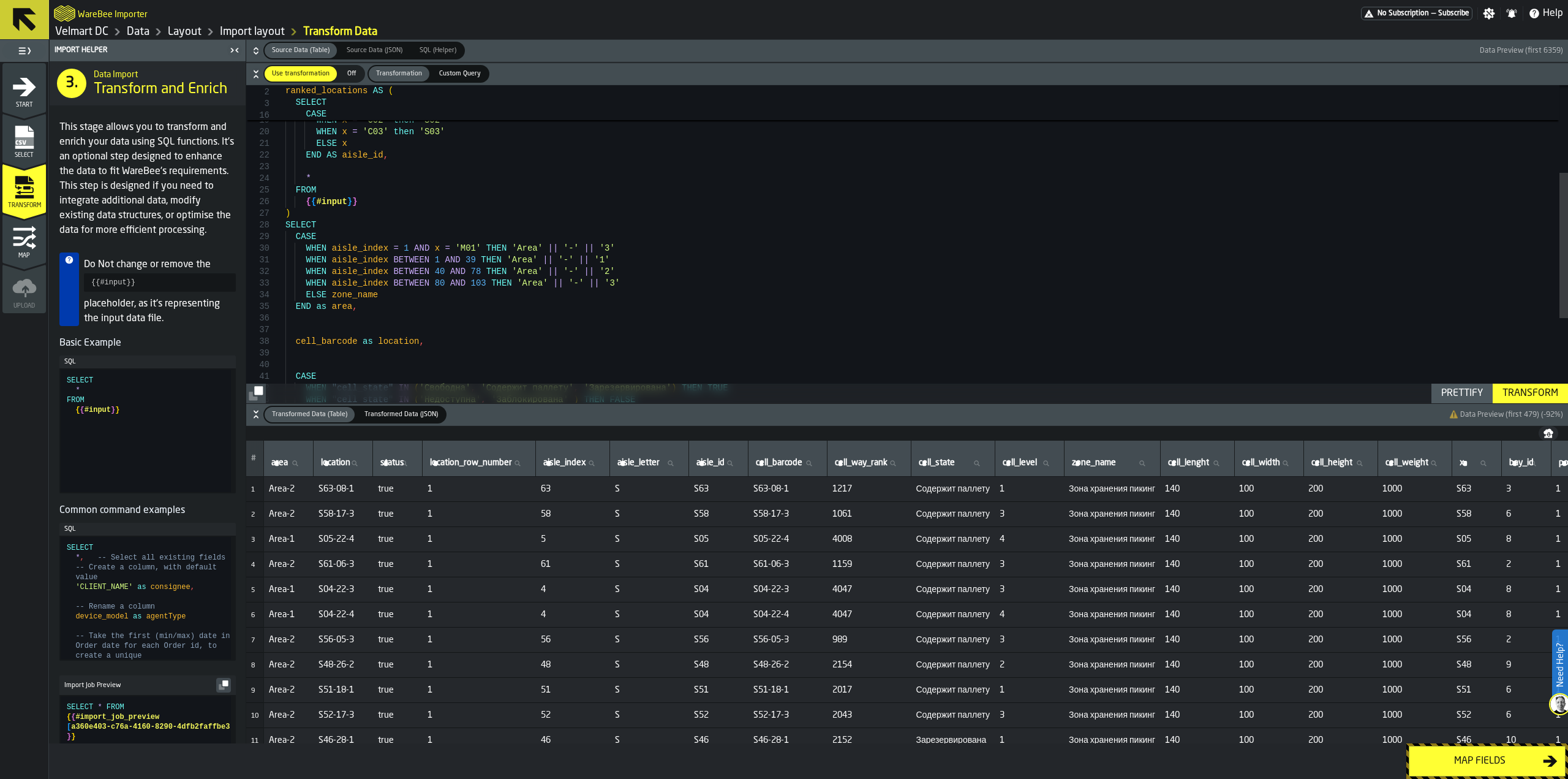
click at [601, 274] on div "WHEN aisle_index BETWEEN 40 AND 78 THEN 'Area' || '-' || '2' WHEN aisle_index B…" at bounding box center [926, 241] width 1283 height 691
click at [601, 285] on div "WHEN aisle_index BETWEEN 40 AND 78 THEN 'Area' || '-' || '2' WHEN aisle_index B…" at bounding box center [926, 241] width 1283 height 691
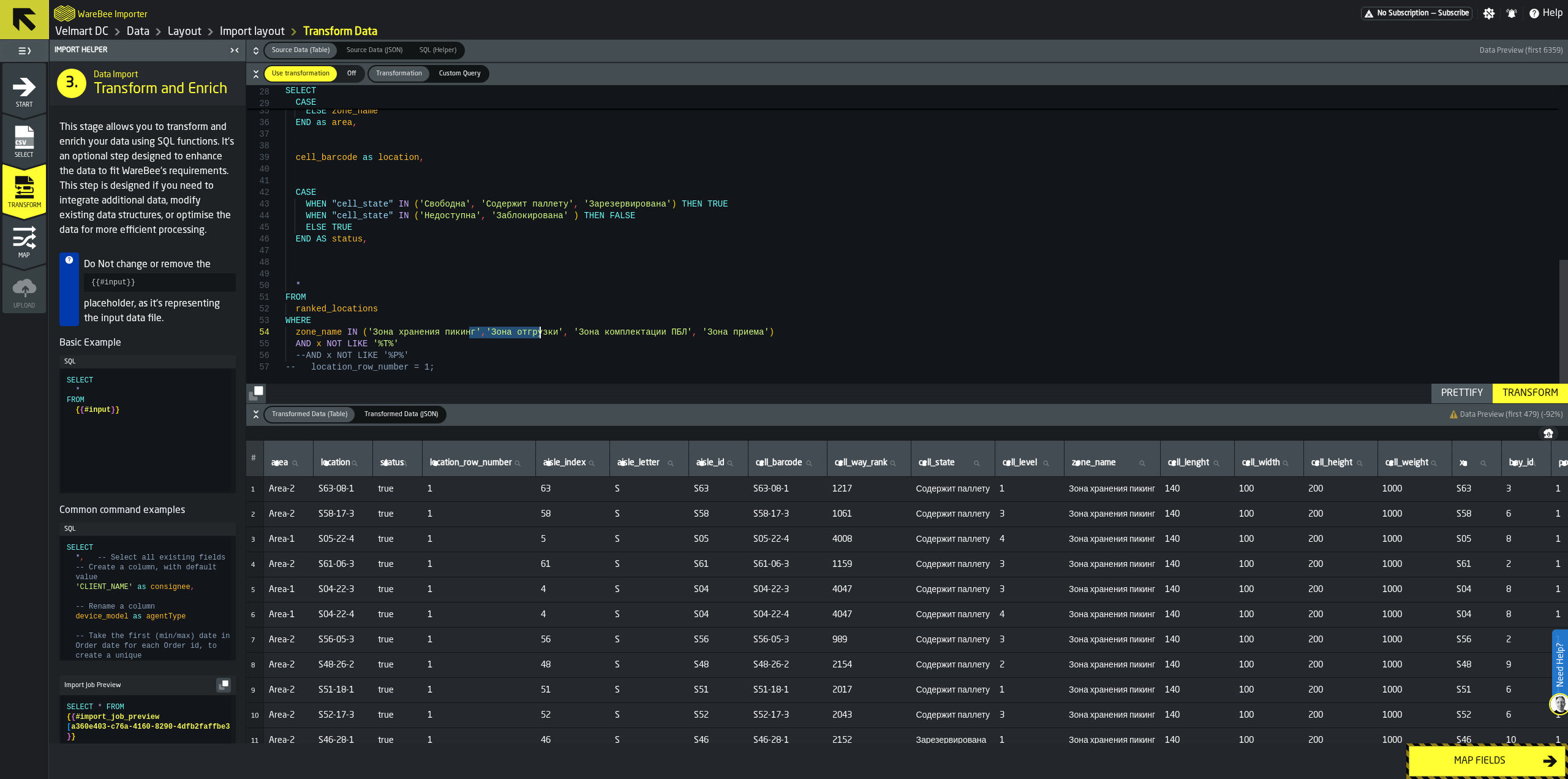
drag, startPoint x: 472, startPoint y: 332, endPoint x: 539, endPoint y: 335, distance: 67.1
click at [539, 335] on div "WHEN aisle_index BETWEEN 80 AND 103 THEN 'Area' || '-' || '3' when zone_name = …" at bounding box center [926, 50] width 1283 height 703
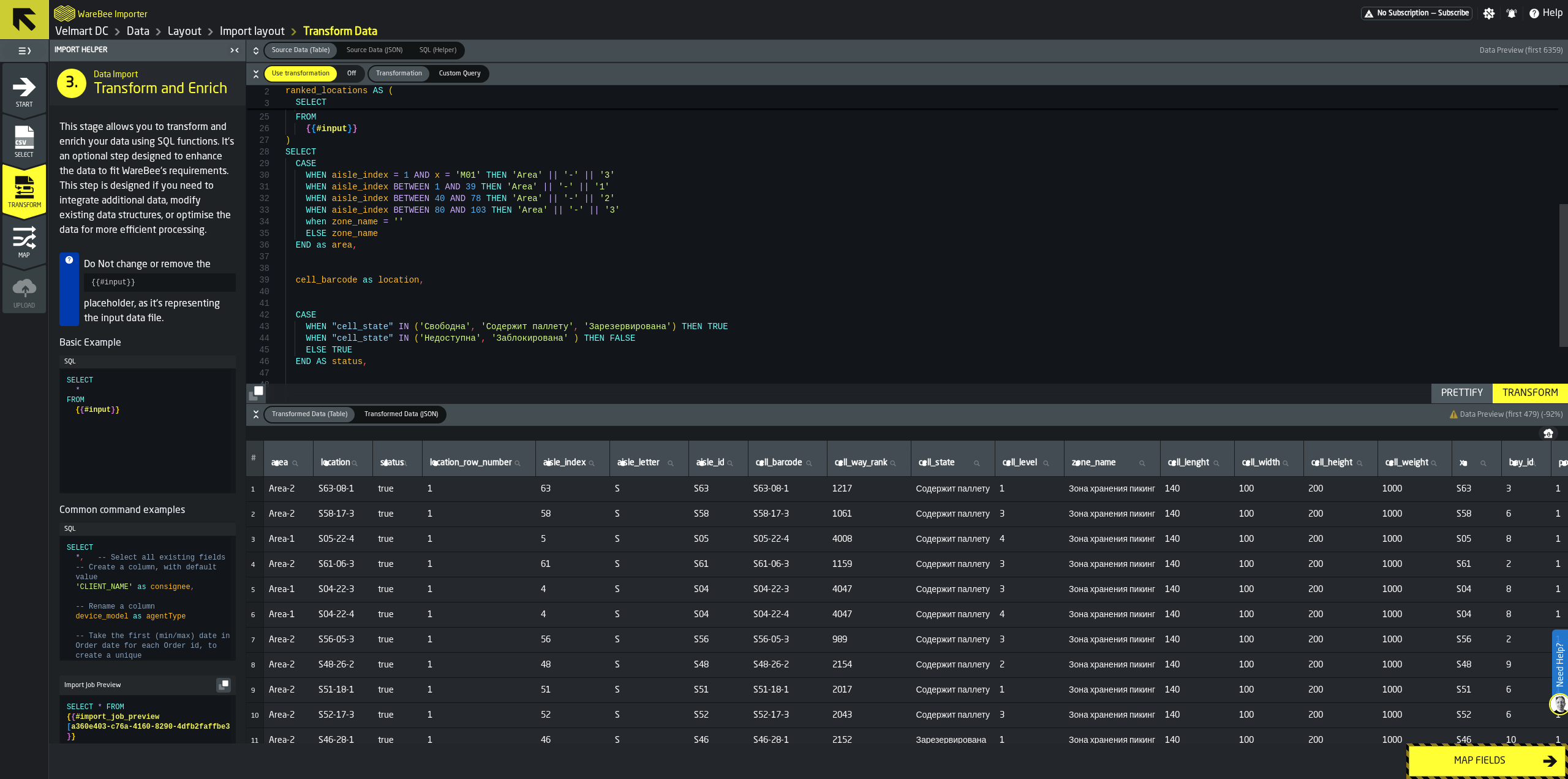
click at [389, 223] on div "WHEN aisle_index BETWEEN 80 AND 103 THEN 'Area' || '-' || '3' when zone_name = …" at bounding box center [926, 173] width 1283 height 703
click at [393, 221] on div "WHEN aisle_index BETWEEN 80 AND 103 THEN 'Area' || '-' || '3' when zone_name = …" at bounding box center [926, 173] width 1283 height 703
click at [464, 227] on div "WHEN aisle_index BETWEEN 80 AND 103 THEN 'Area' || '-' || '3' when zone_name = …" at bounding box center [926, 173] width 1283 height 703
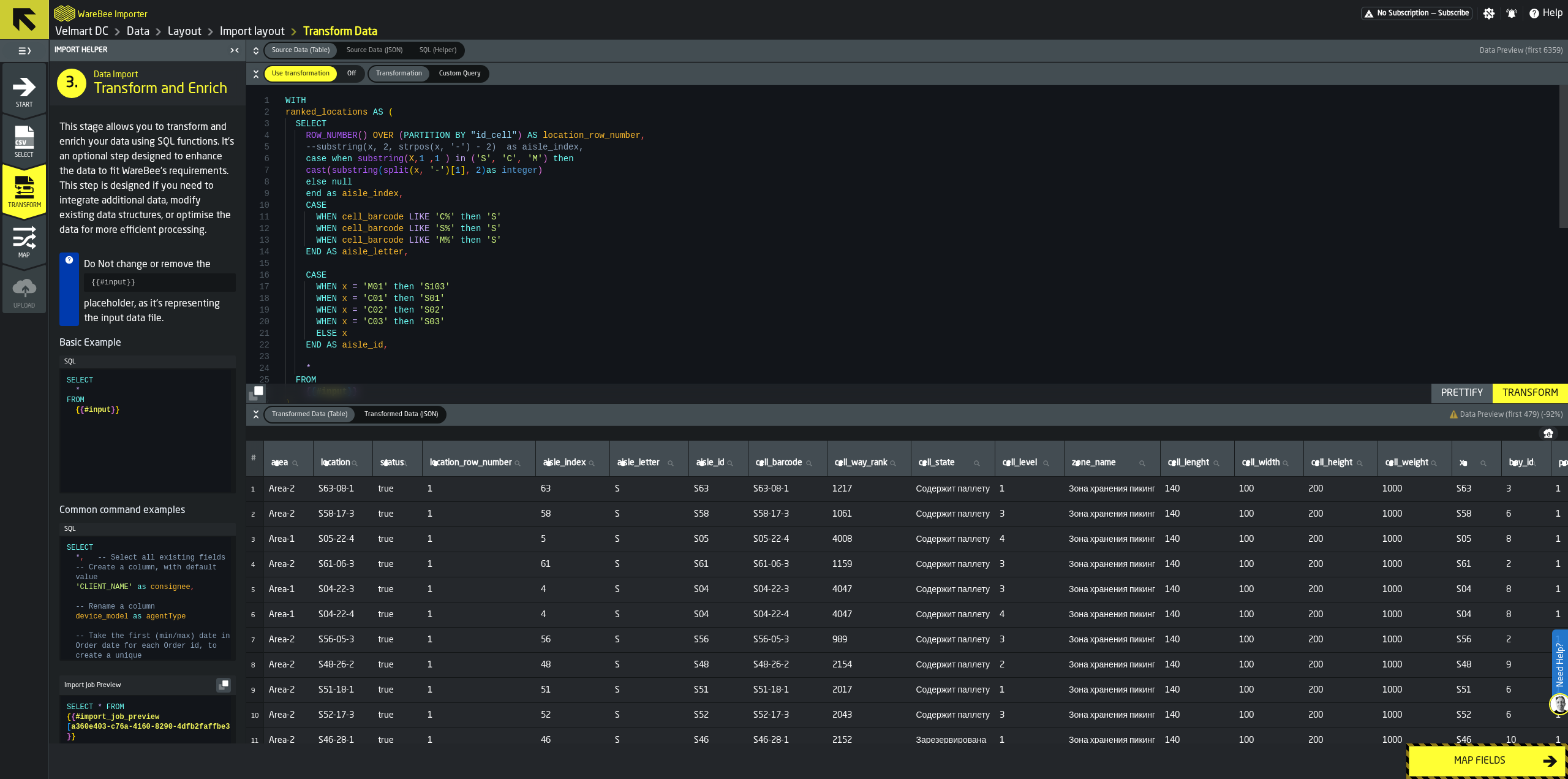
click at [388, 216] on div "FROM { { #input } } ) END AS aisle_id , * WHEN x = 'C03' then 'S03' ELSE x WHEN…" at bounding box center [926, 436] width 1283 height 703
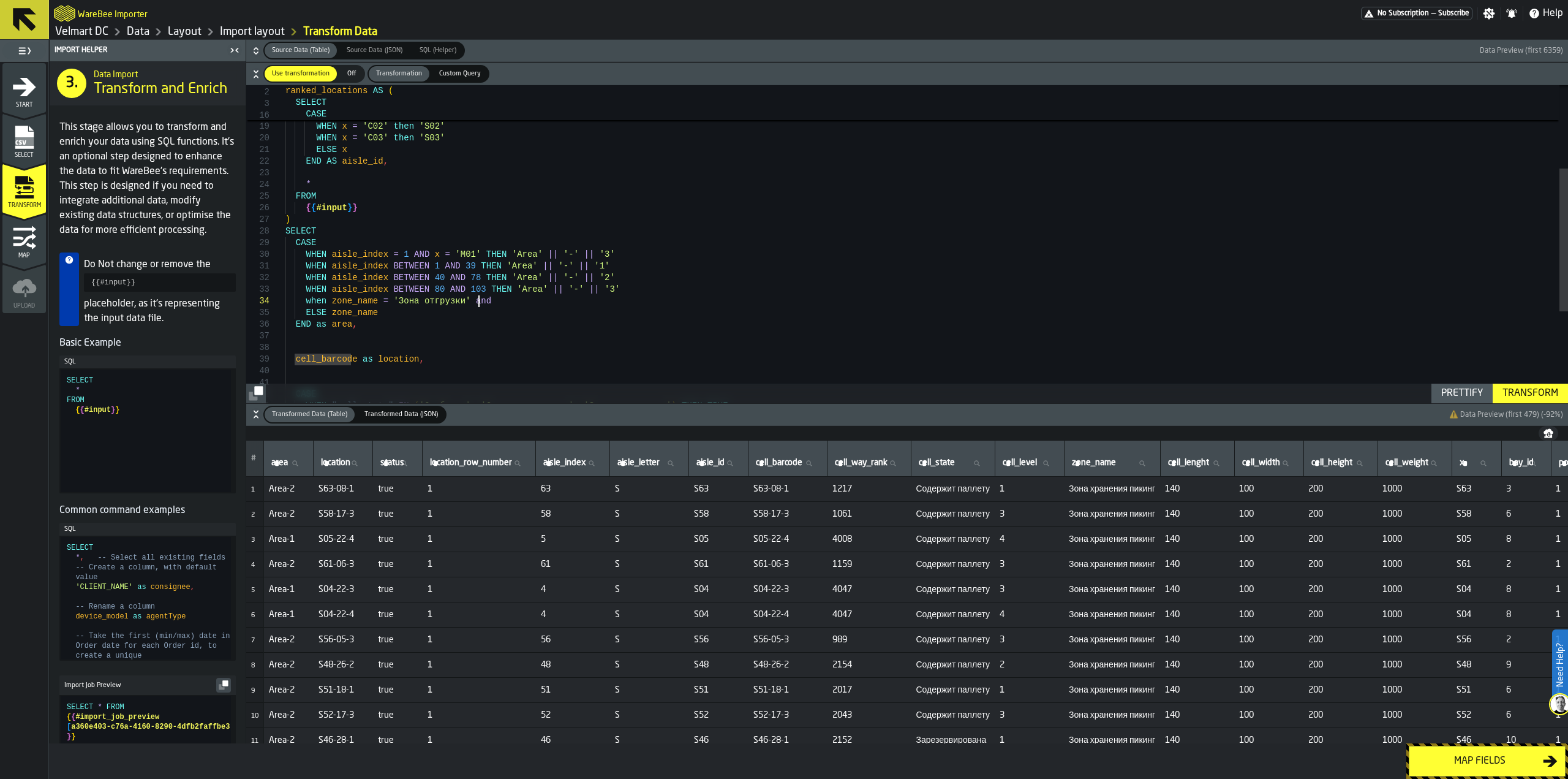
click at [489, 303] on div "FROM { { #input } } ) END AS aisle_id , * WHEN x = 'C03' then 'S03' ELSE x WHEN…" at bounding box center [926, 252] width 1283 height 703
click at [702, 295] on div "FROM { { #input } } ) END AS aisle_id , * WHEN x = 'C03' then 'S03' ELSE x WHEN…" at bounding box center [926, 252] width 1283 height 703
click at [681, 301] on div "FROM { { #input } } ) END AS aisle_id , * WHEN x = 'C03' then 'S03' ELSE x WHEN…" at bounding box center [926, 252] width 1283 height 703
click at [679, 303] on div "FROM { { #input } } ) END AS aisle_id , * WHEN x = 'C03' then 'S03' ELSE x WHEN…" at bounding box center [926, 252] width 1283 height 703
click at [676, 303] on div "FROM { { #input } } ) END AS aisle_id , * WHEN x = 'C03' then 'S03' ELSE x WHEN…" at bounding box center [926, 252] width 1283 height 703
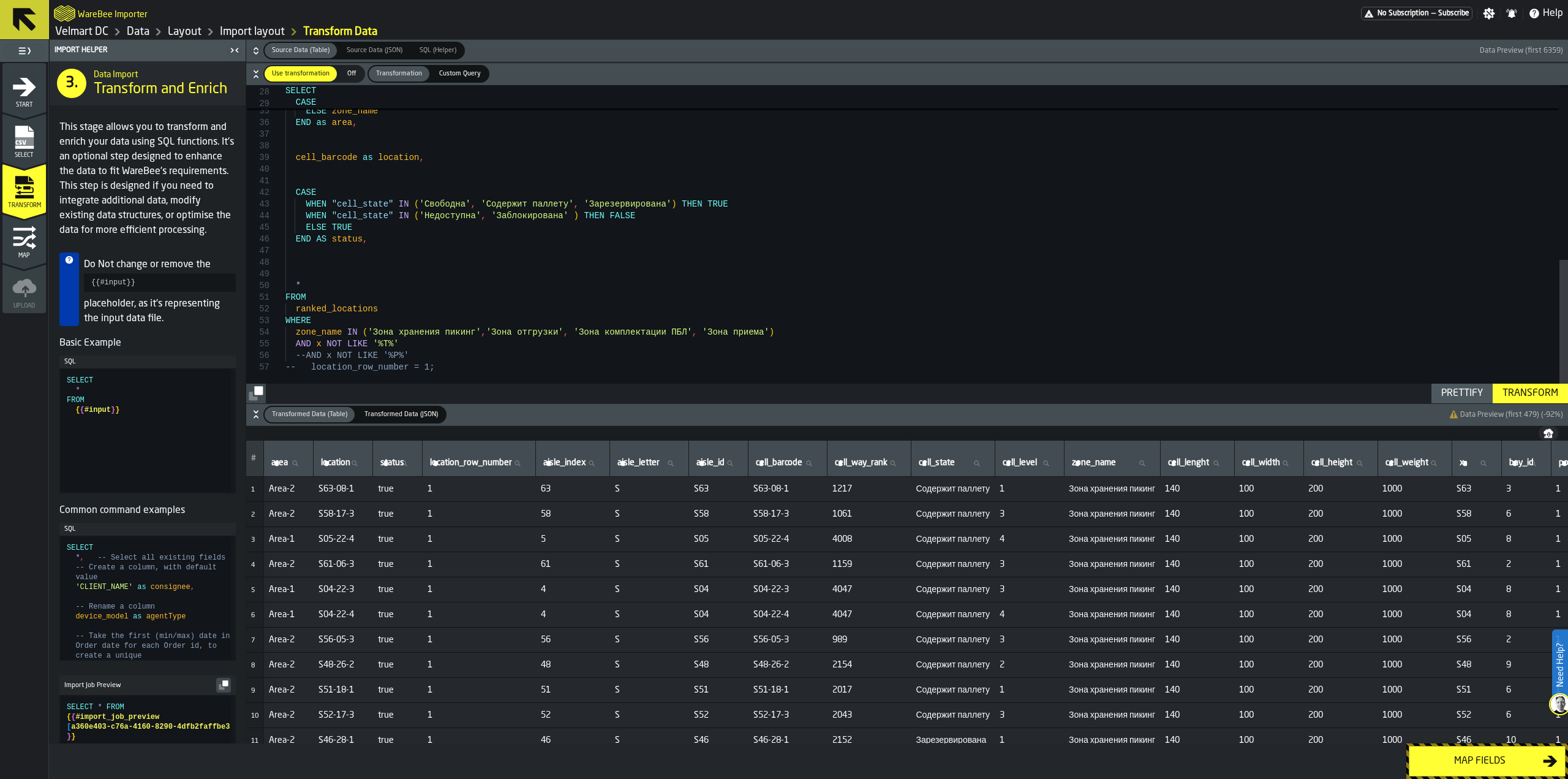
type textarea "**********"
click at [458, 260] on div "WHEN aisle_index BETWEEN 80 AND 103 THEN 'Area' || '-' || '3' when zone_name = …" at bounding box center [926, 50] width 1283 height 703
click at [1446, 757] on div "Map fields" at bounding box center [1479, 761] width 126 height 14
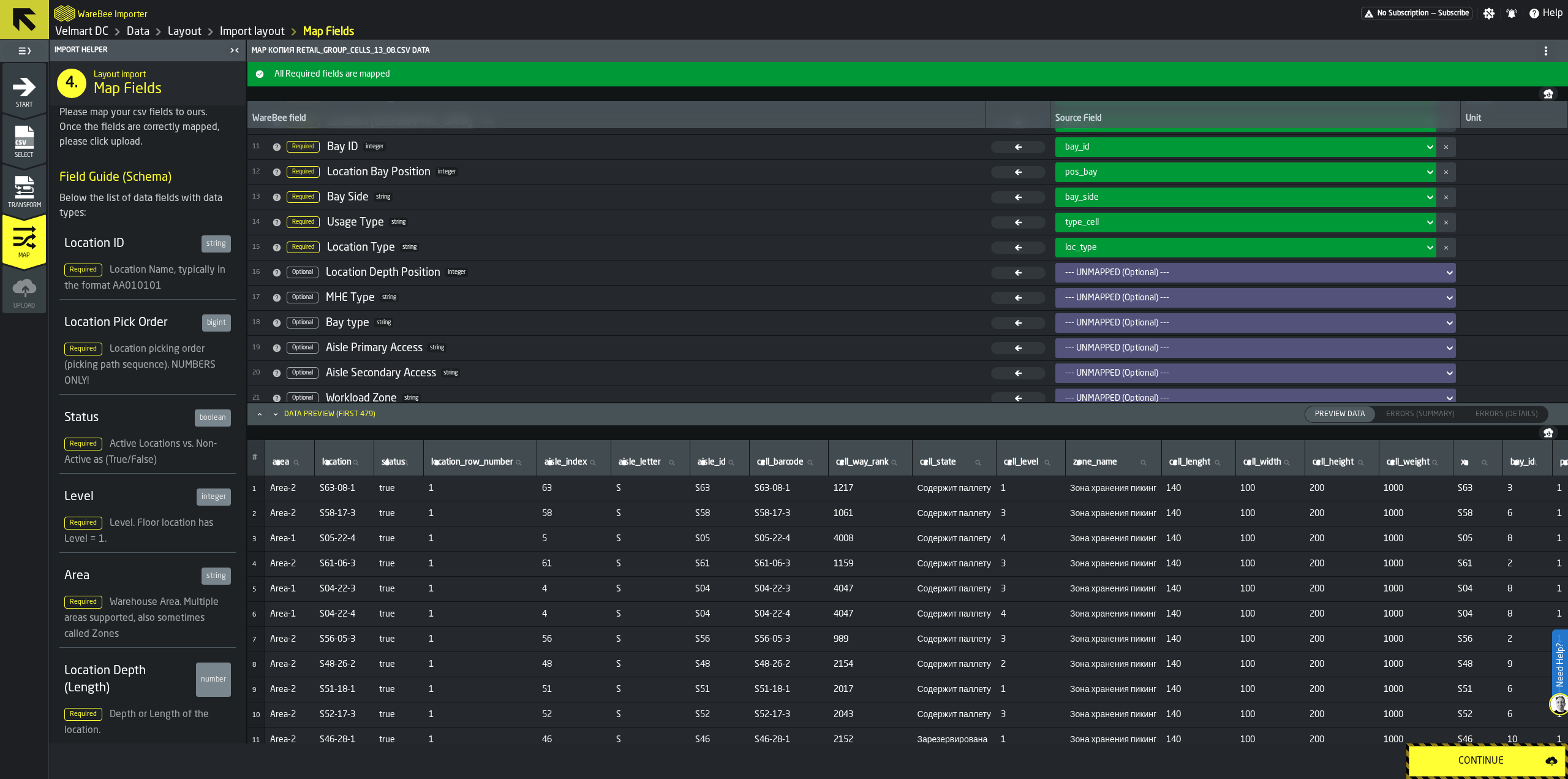
scroll to position [254, 0]
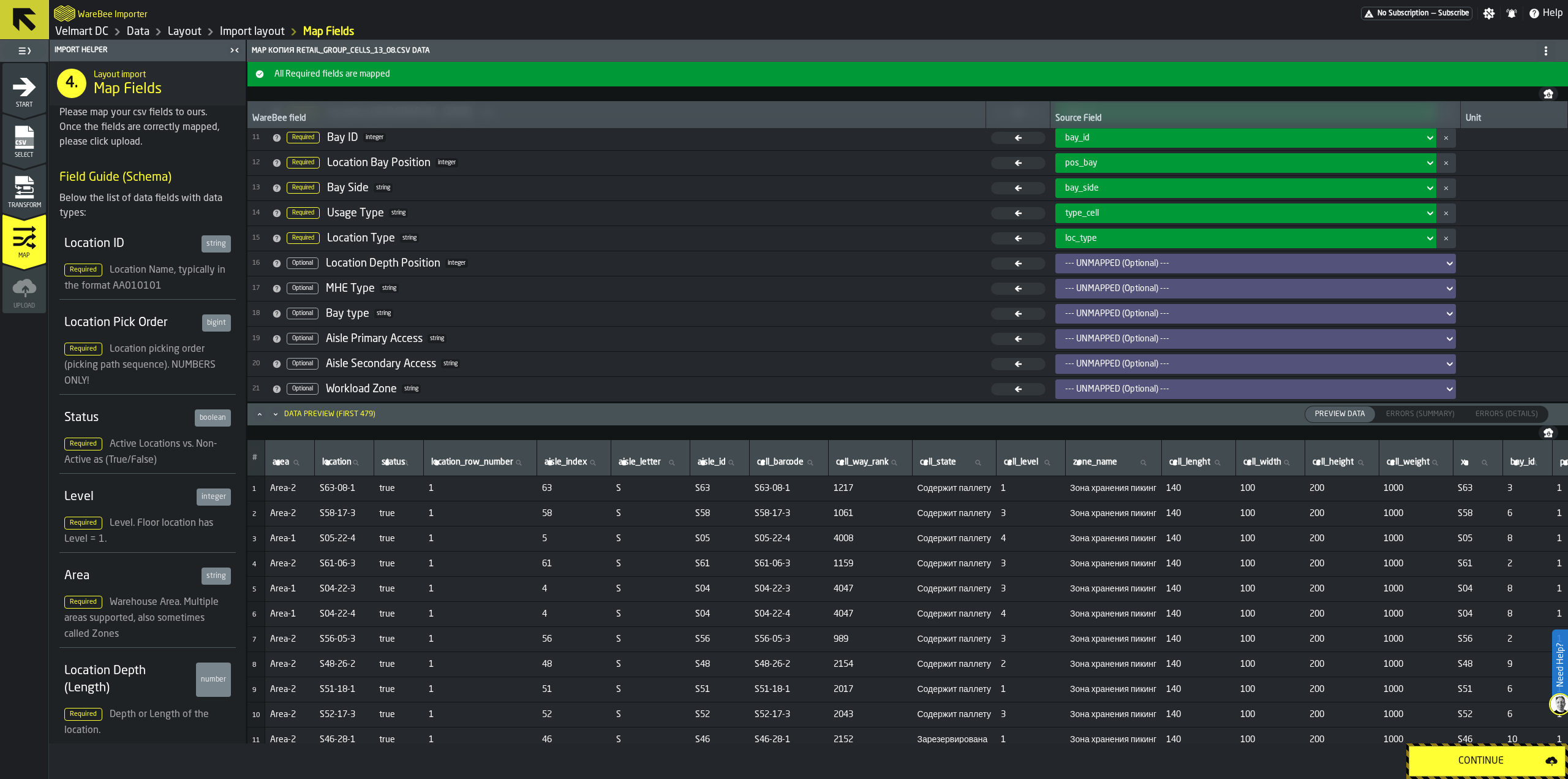
click at [1446, 764] on div "Continue" at bounding box center [1481, 761] width 129 height 14
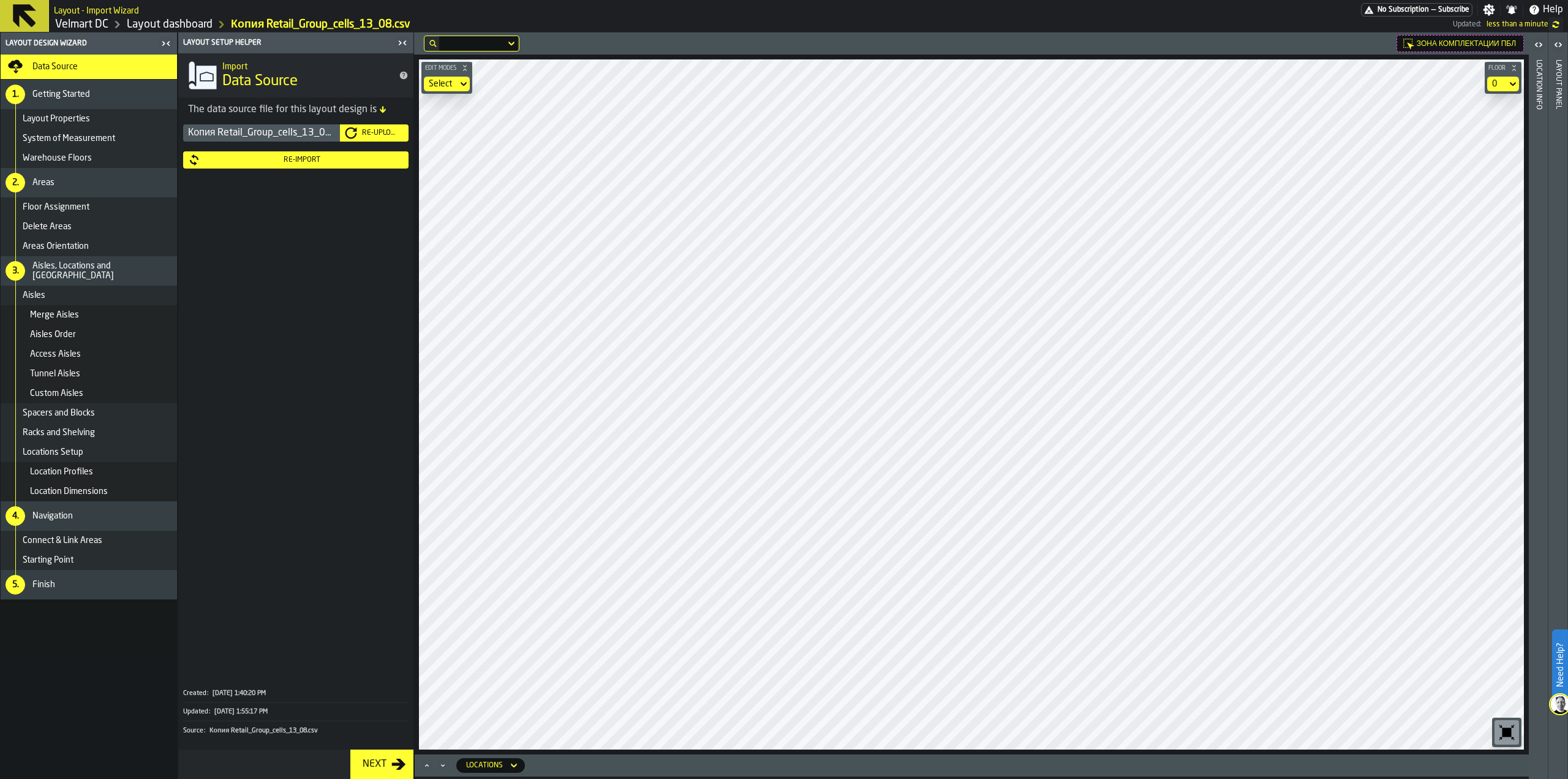
click at [1123, 771] on div "Зона комплектации ПБЛ Edit Modes Select Floor 0 Locations" at bounding box center [972, 406] width 1115 height 747
click at [387, 636] on main "Layout Design Wizard Data Source 1. Getting Started Layout Properties System of…" at bounding box center [784, 406] width 1568 height 747
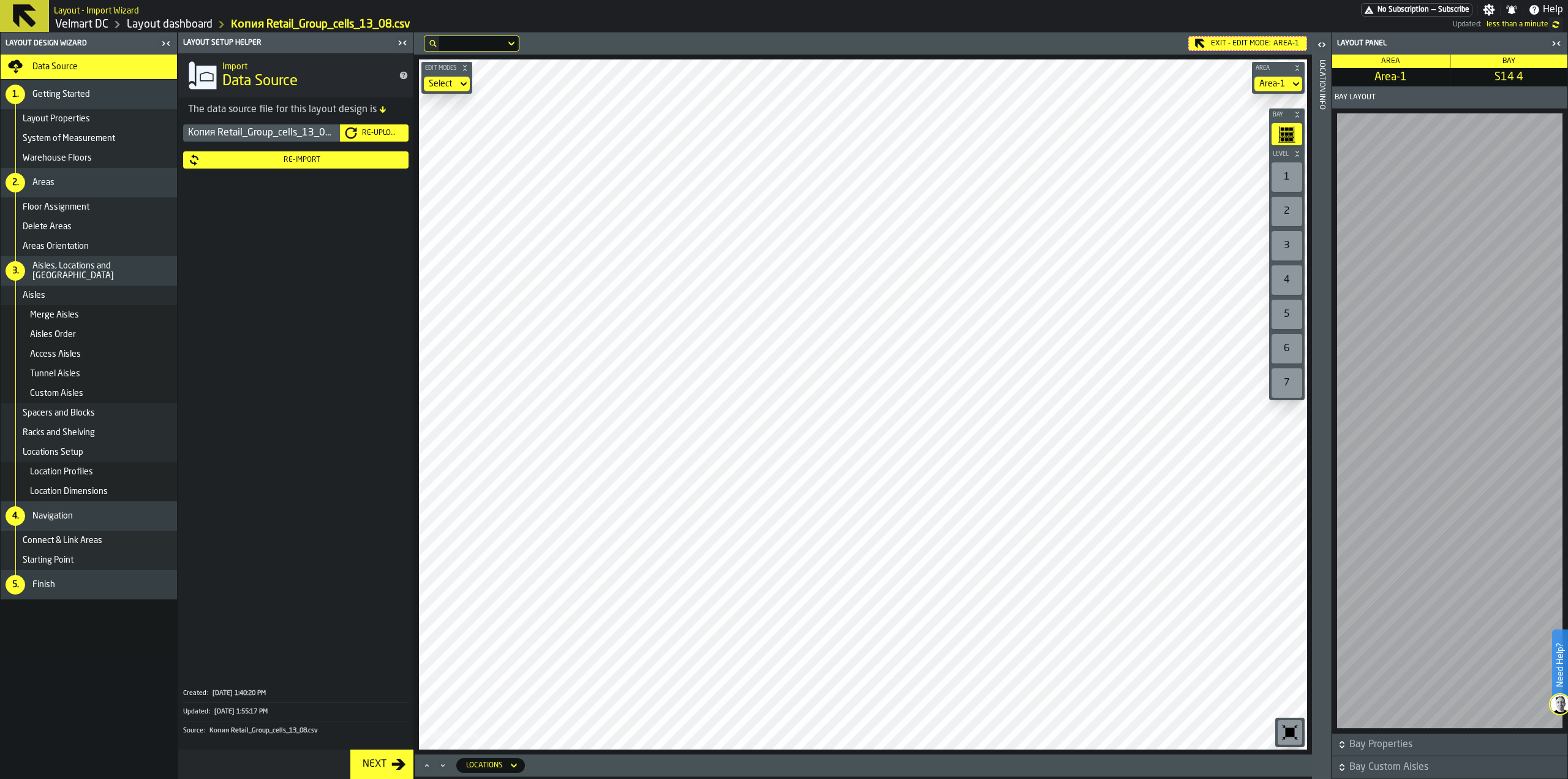
click at [295, 161] on div "Re-Import" at bounding box center [302, 160] width 203 height 9
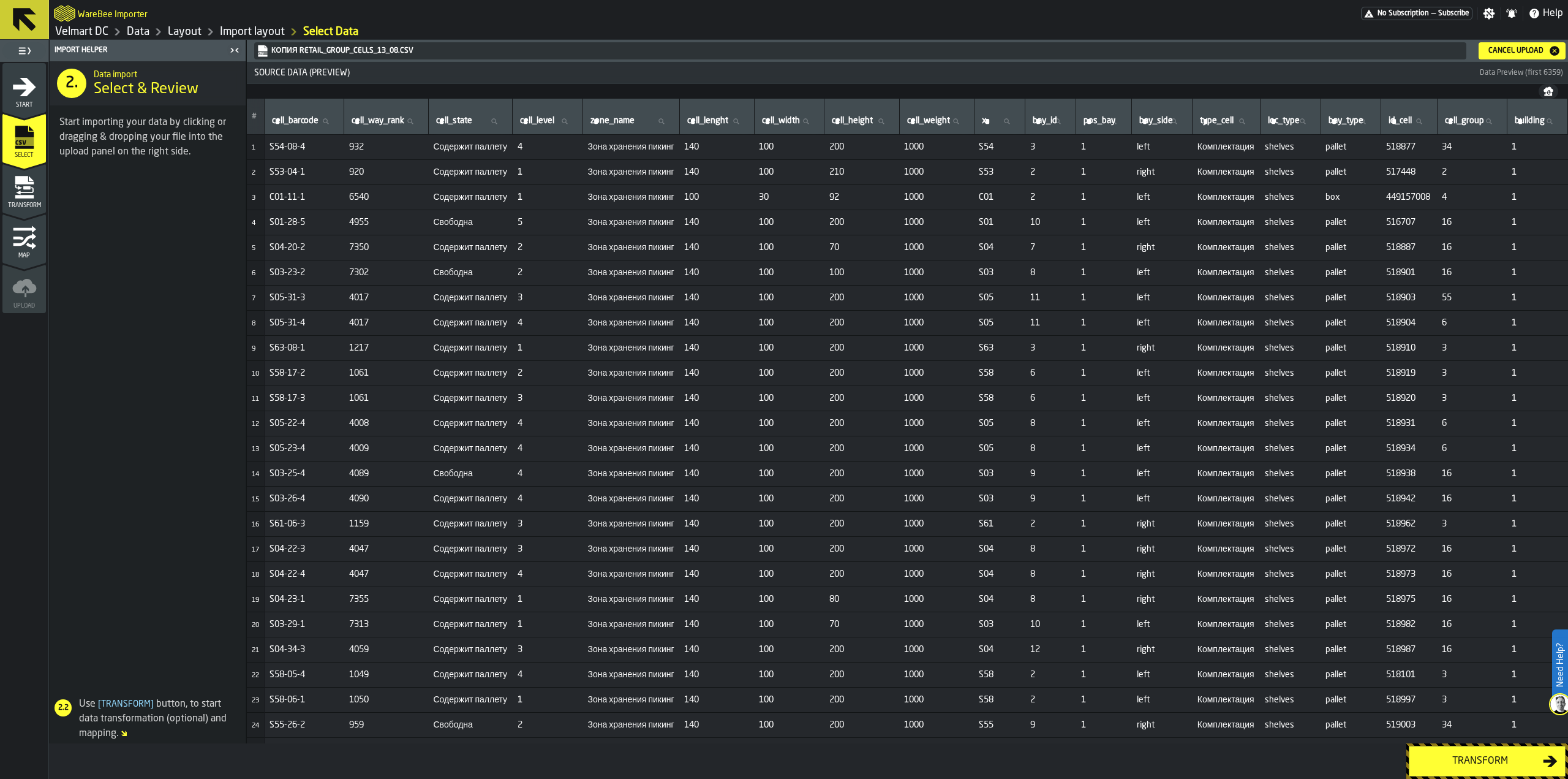
click at [1441, 763] on div "Transform" at bounding box center [1479, 761] width 126 height 14
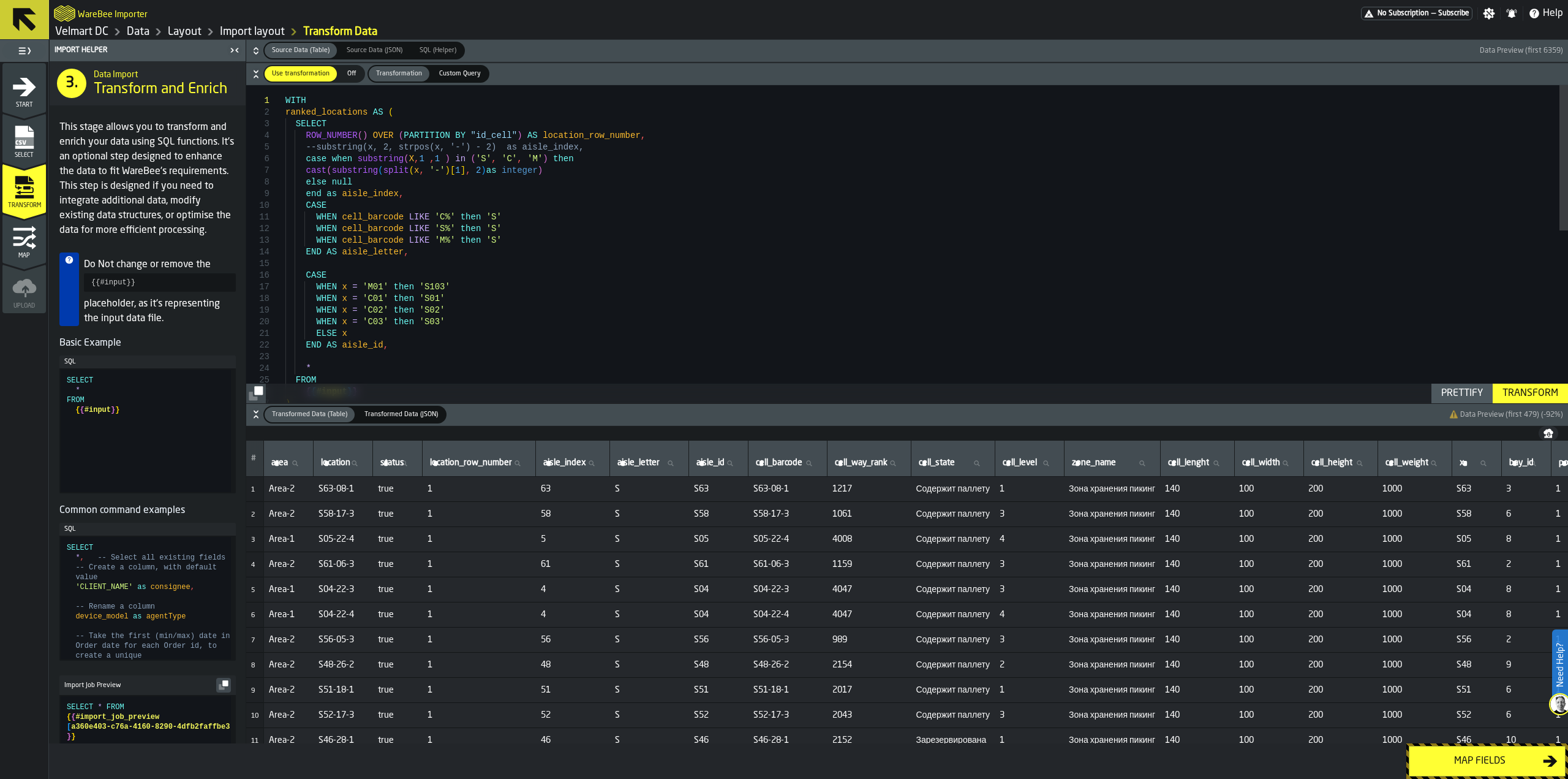
scroll to position [61, 0]
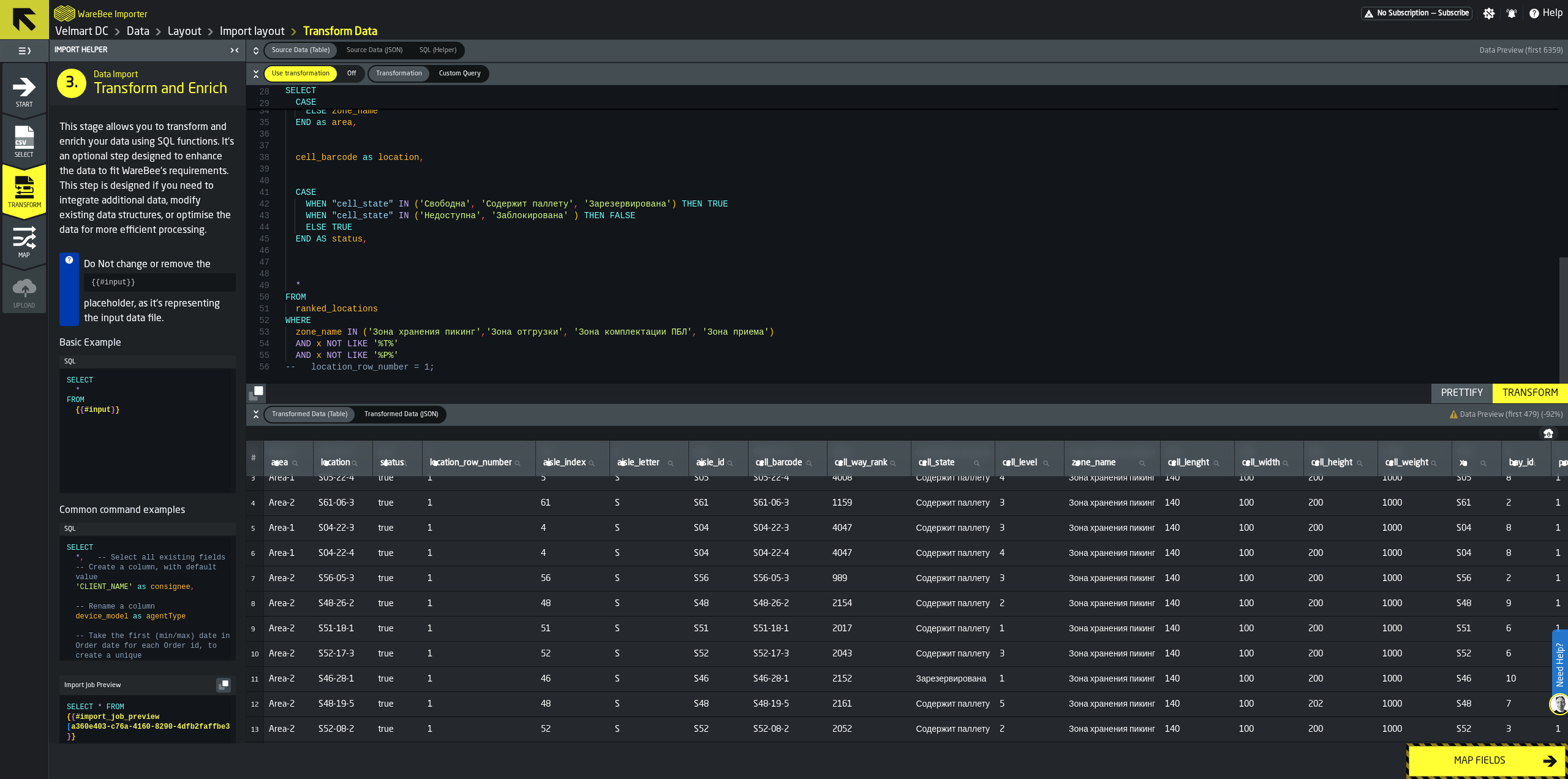
click at [290, 354] on div "WHEN aisle_index BETWEEN 40 AND 78 THEN 'Area' || '-' || '2' WHEN aisle_index B…" at bounding box center [926, 57] width 1283 height 691
click at [292, 355] on div "WHEN aisle_index BETWEEN 40 AND 78 THEN 'Area' || '-' || '2' WHEN aisle_index B…" at bounding box center [926, 57] width 1283 height 691
click at [295, 358] on div "WHEN aisle_index BETWEEN 40 AND 78 THEN 'Area' || '-' || '2' WHEN aisle_index B…" at bounding box center [926, 57] width 1283 height 691
click at [290, 357] on div "WHEN aisle_index BETWEEN 40 AND 78 THEN 'Area' || '-' || '2' WHEN aisle_index B…" at bounding box center [926, 57] width 1283 height 691
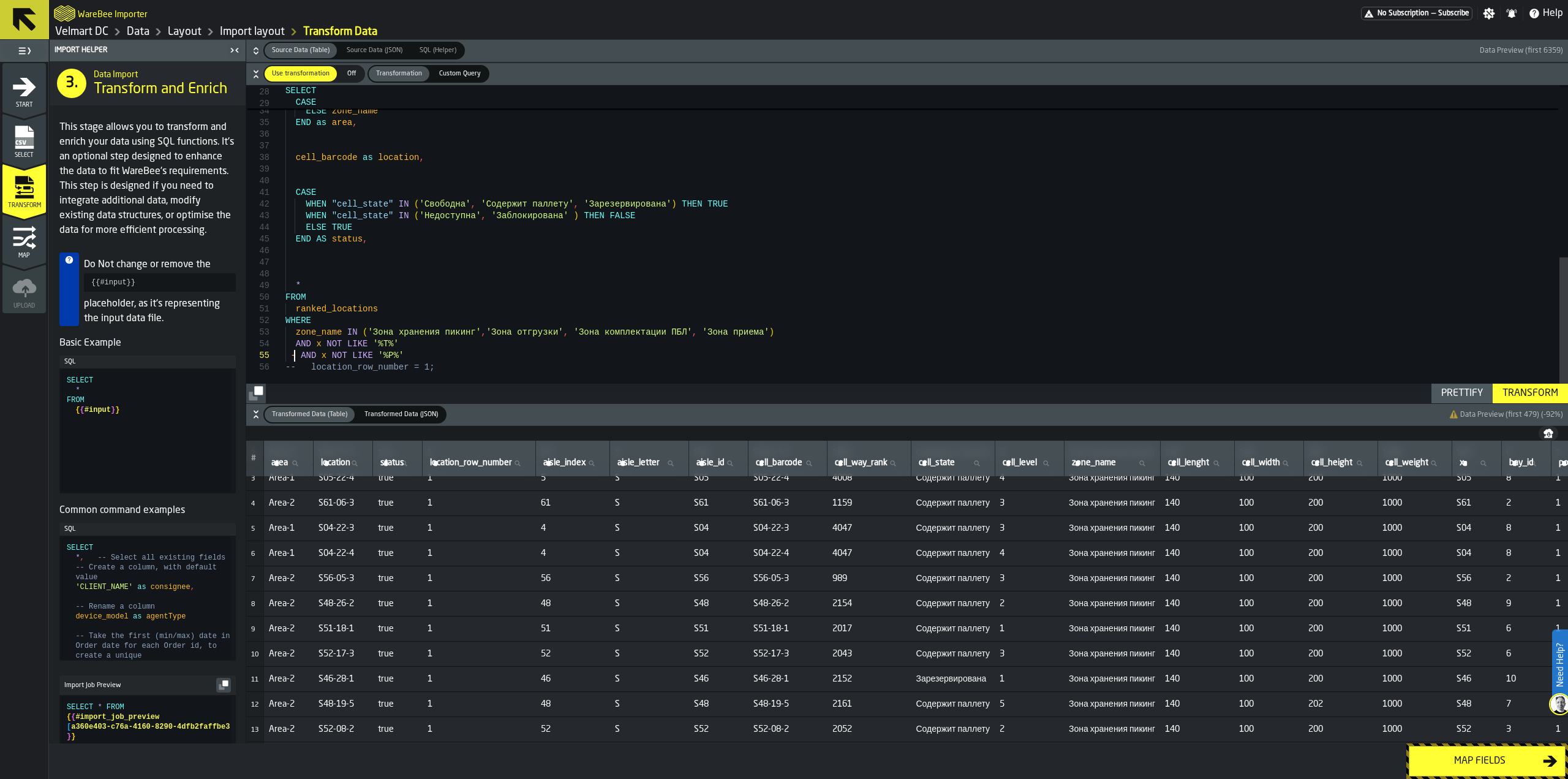
scroll to position [47, 0]
click at [373, 346] on div "WHEN aisle_index BETWEEN 40 AND 78 THEN 'Area' || '-' || '2' WHEN aisle_index B…" at bounding box center [926, 57] width 1283 height 691
click at [395, 342] on div "WHEN aisle_index BETWEEN 40 AND 78 THEN 'Area' || '-' || '2' WHEN aisle_index B…" at bounding box center [926, 57] width 1283 height 691
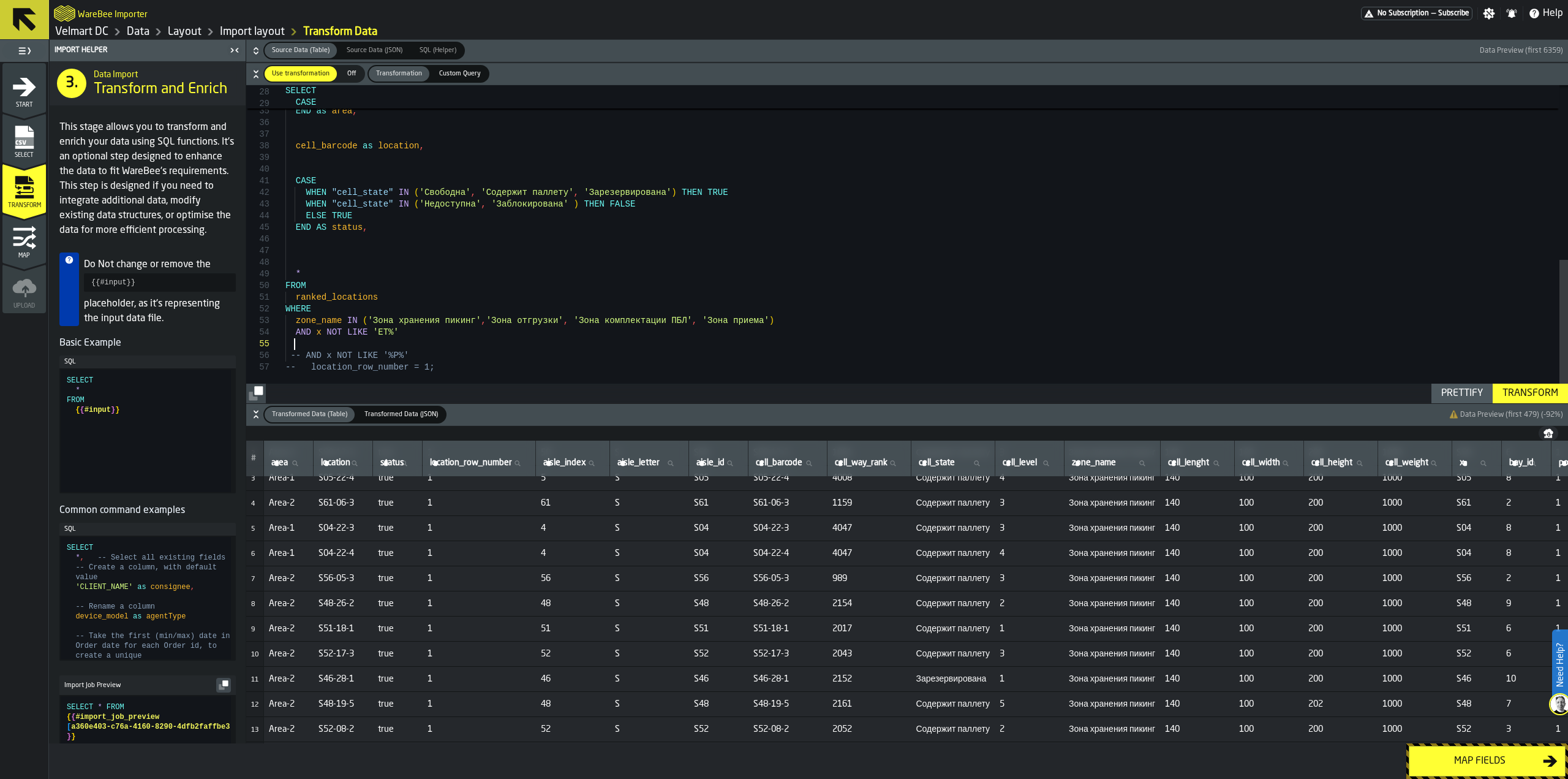
scroll to position [47, 0]
drag, startPoint x: 294, startPoint y: 334, endPoint x: 390, endPoint y: 334, distance: 96.0
click at [390, 334] on div "WHEN aisle_index BETWEEN 80 AND 103 THEN 'Area' || '-' || '3' ELSE zone_name EN…" at bounding box center [926, 50] width 1283 height 703
click at [313, 344] on div "WHEN aisle_index BETWEEN 80 AND 103 THEN 'Area' || '-' || '3' ELSE zone_name EN…" at bounding box center [926, 50] width 1283 height 703
click at [380, 347] on div "WHEN aisle_index BETWEEN 80 AND 103 THEN 'Area' || '-' || '3' ELSE zone_name EN…" at bounding box center [926, 50] width 1283 height 703
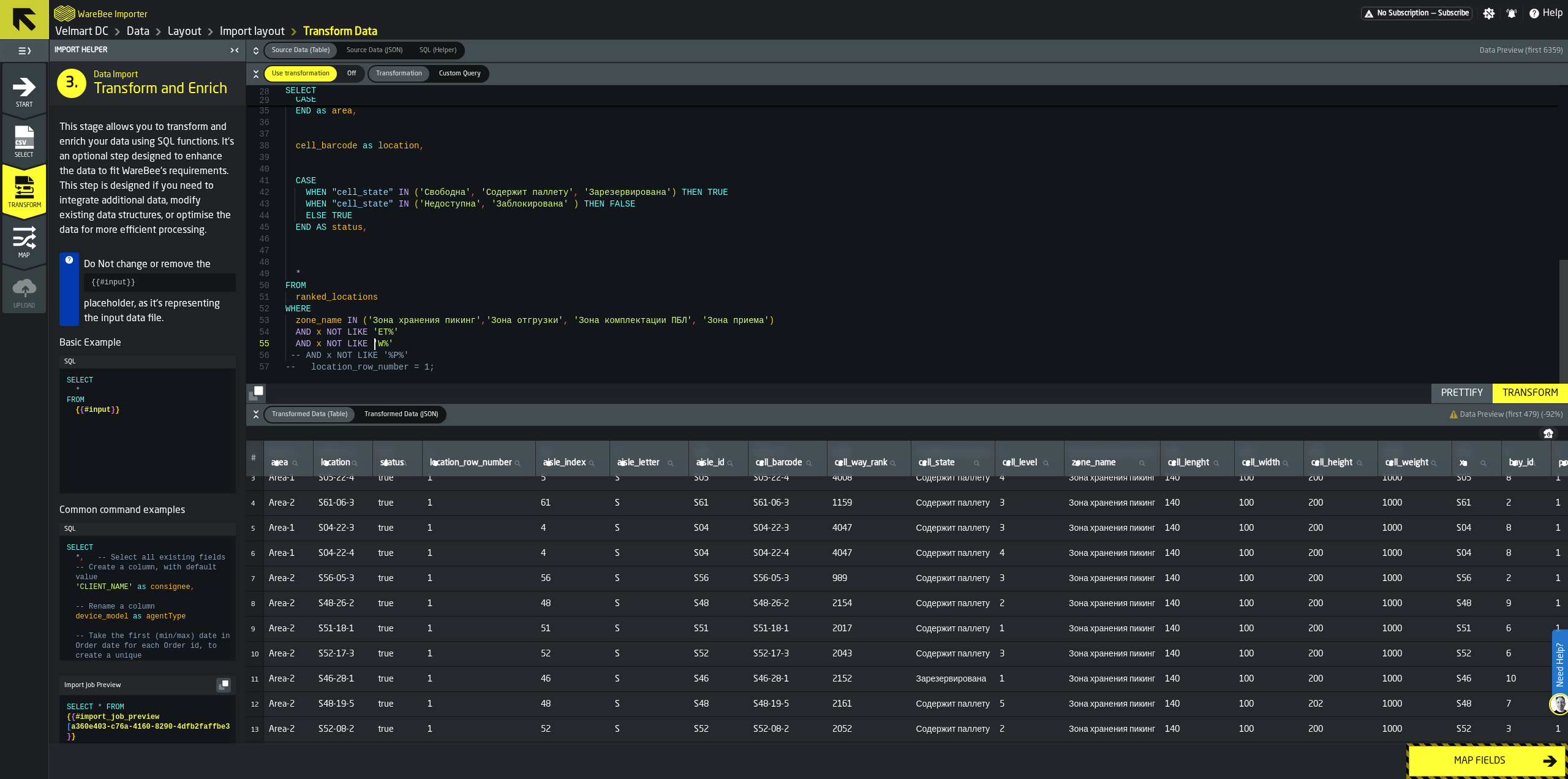
type textarea "**********"
click at [1516, 398] on div "Transform" at bounding box center [1530, 393] width 66 height 14
click at [1464, 767] on div "Map fields" at bounding box center [1479, 761] width 126 height 14
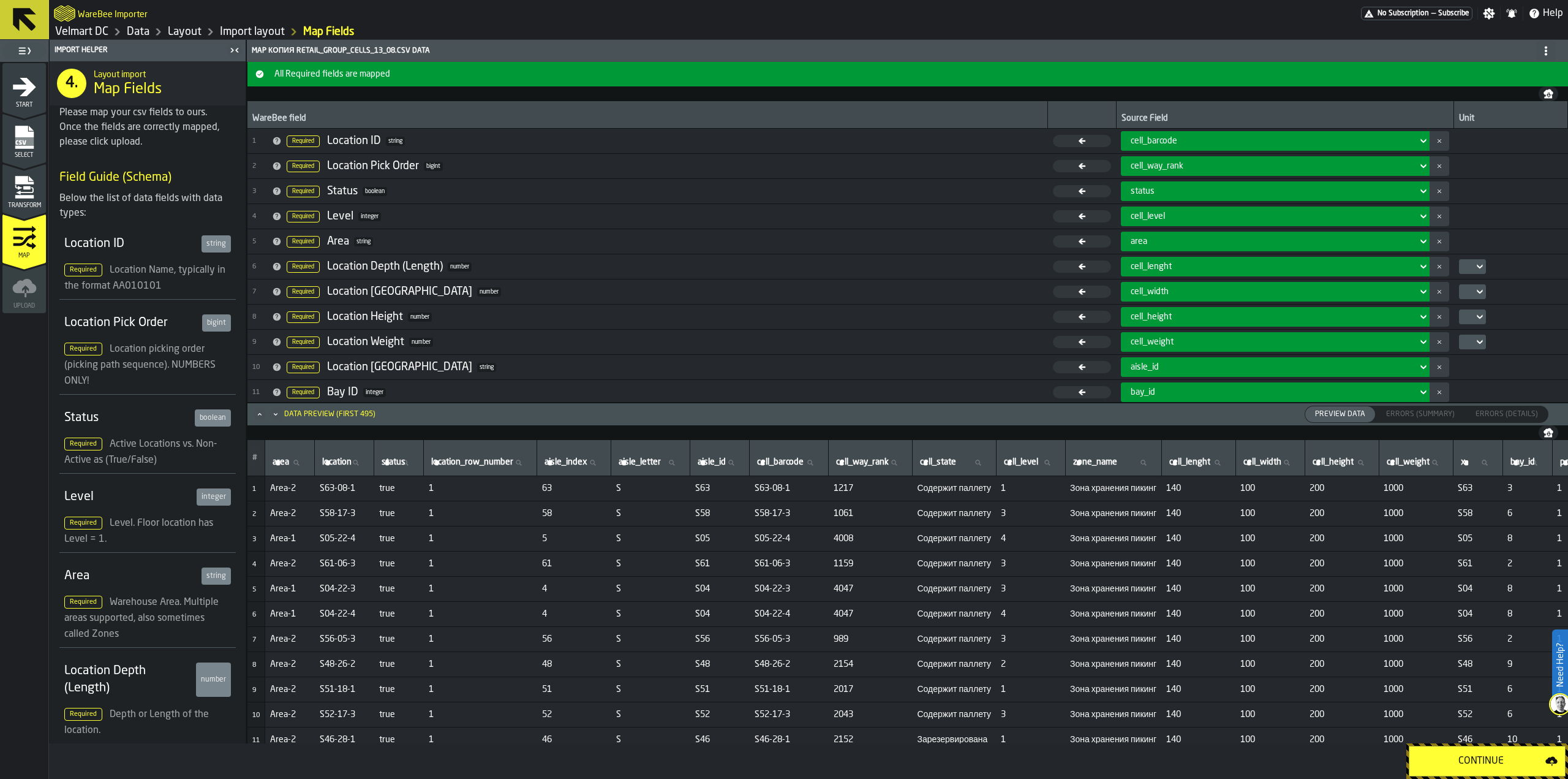
click at [1483, 762] on div "Continue" at bounding box center [1481, 761] width 129 height 14
